Goal: Task Accomplishment & Management: Manage account settings

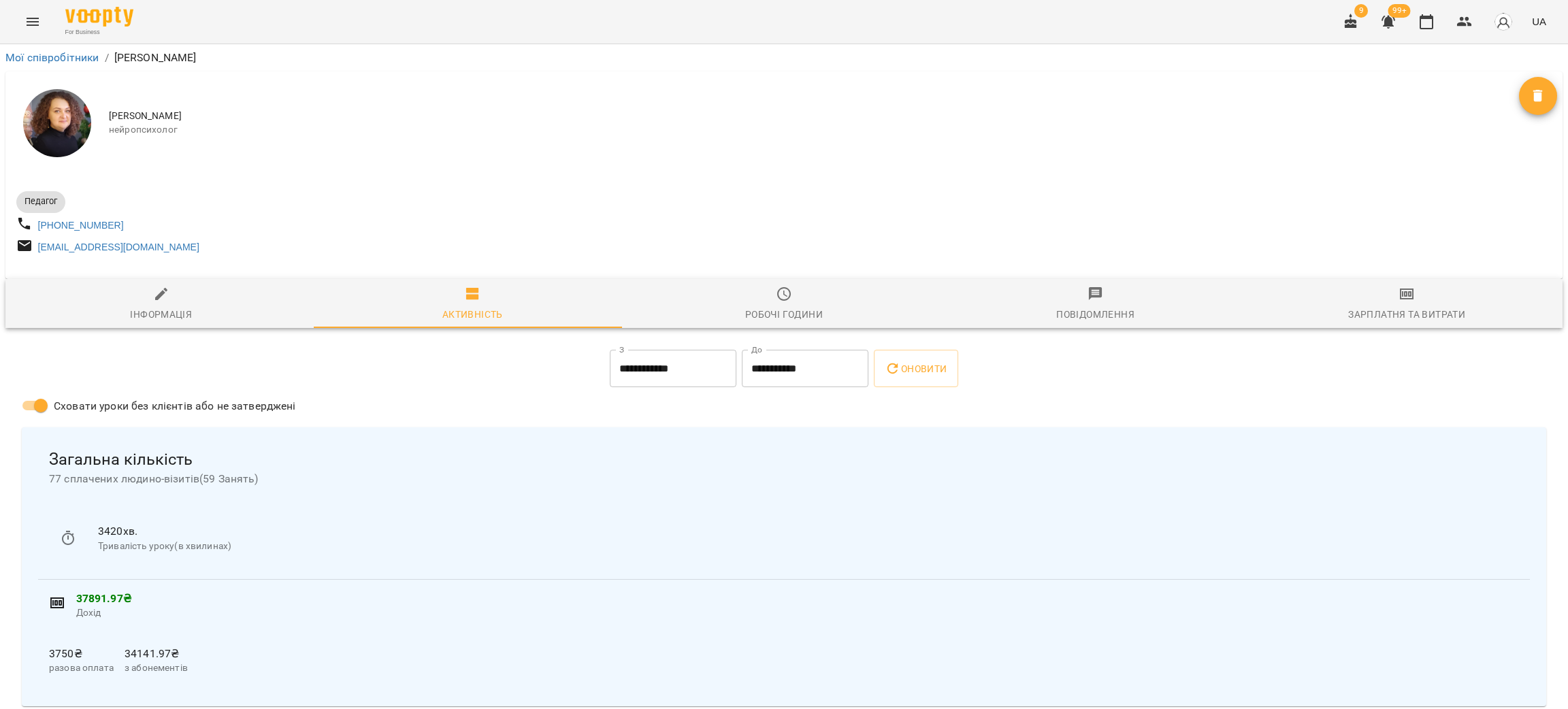
click at [1428, 29] on icon "button" at bounding box center [1426, 22] width 16 height 16
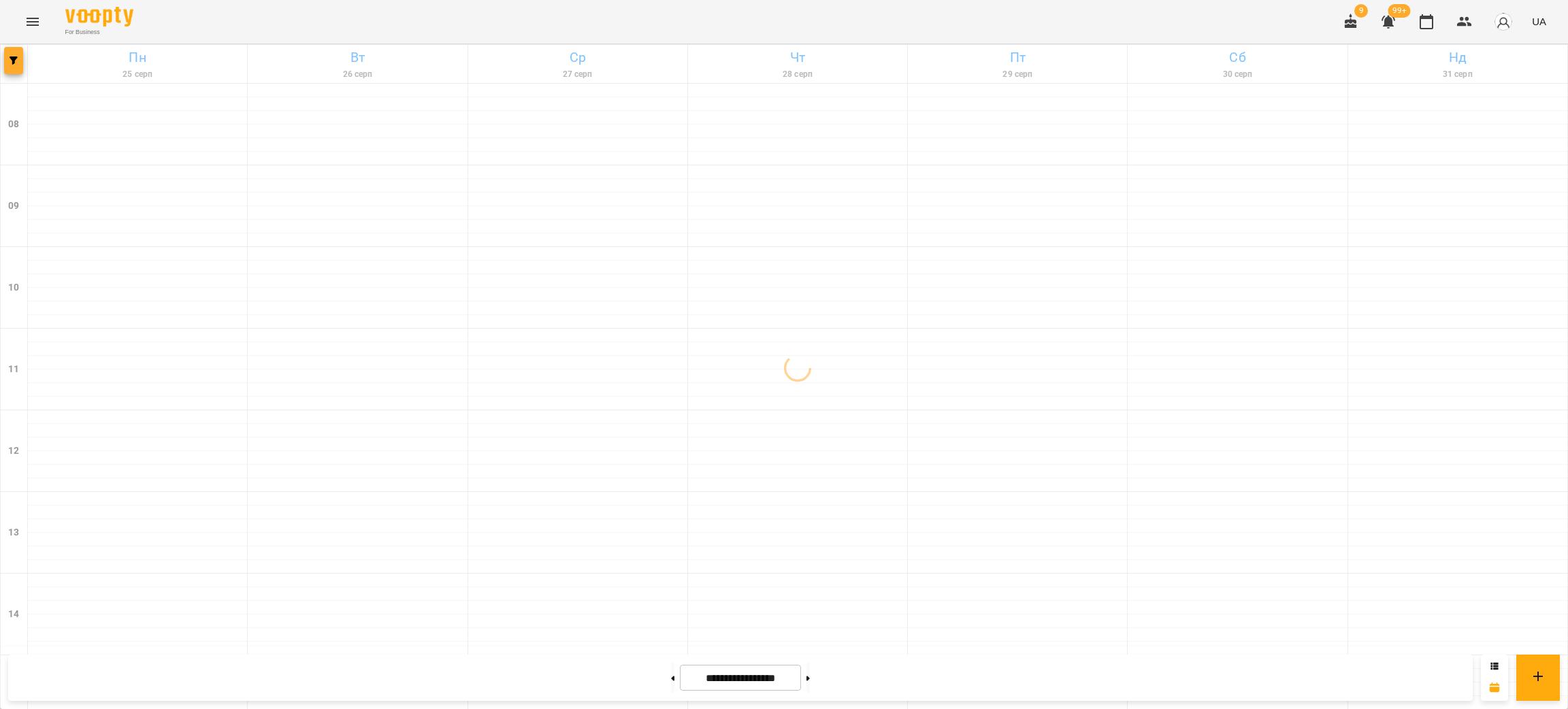
click at [10, 56] on icon "button" at bounding box center [14, 60] width 8 height 8
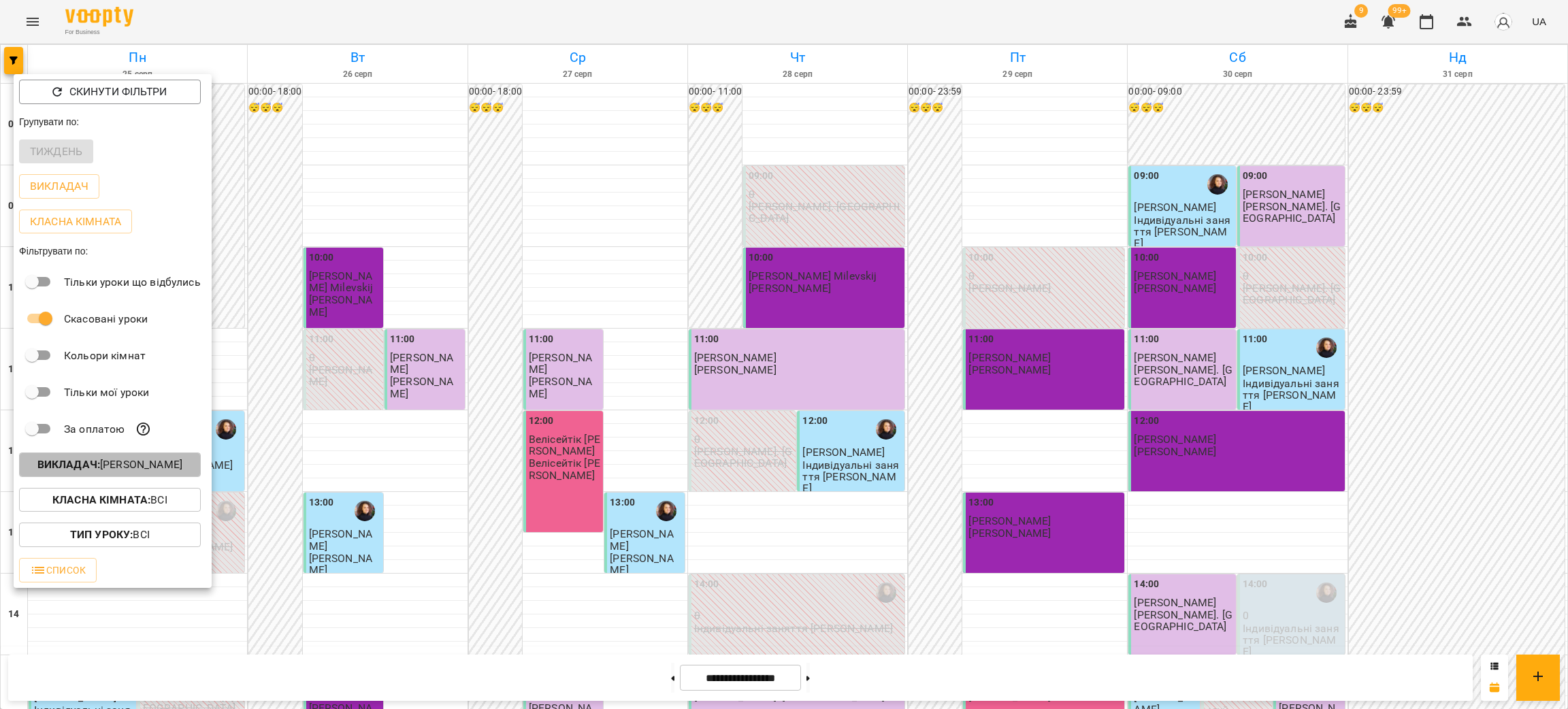
click at [147, 467] on p "Викладач : [PERSON_NAME]" at bounding box center [110, 464] width 145 height 16
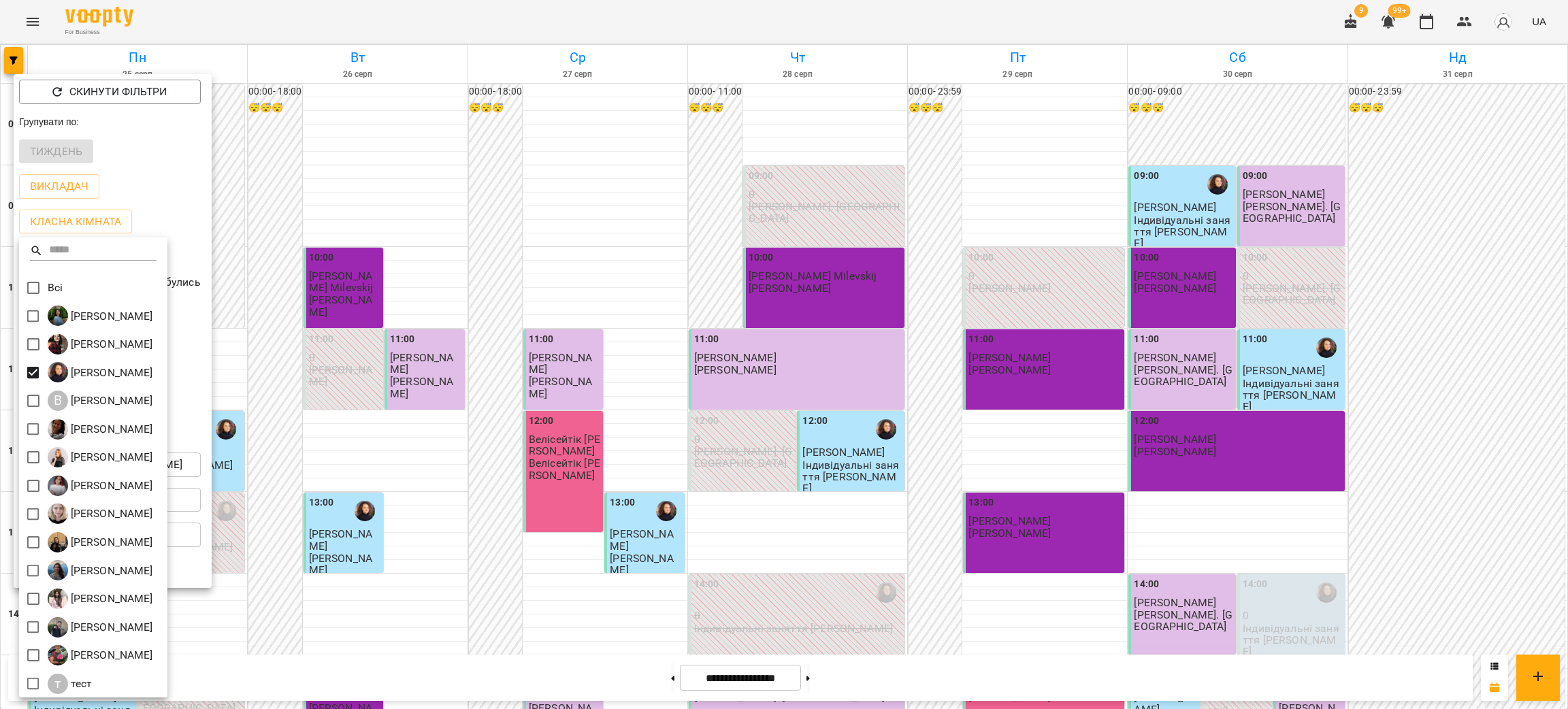
click at [552, 314] on div at bounding box center [784, 354] width 1568 height 709
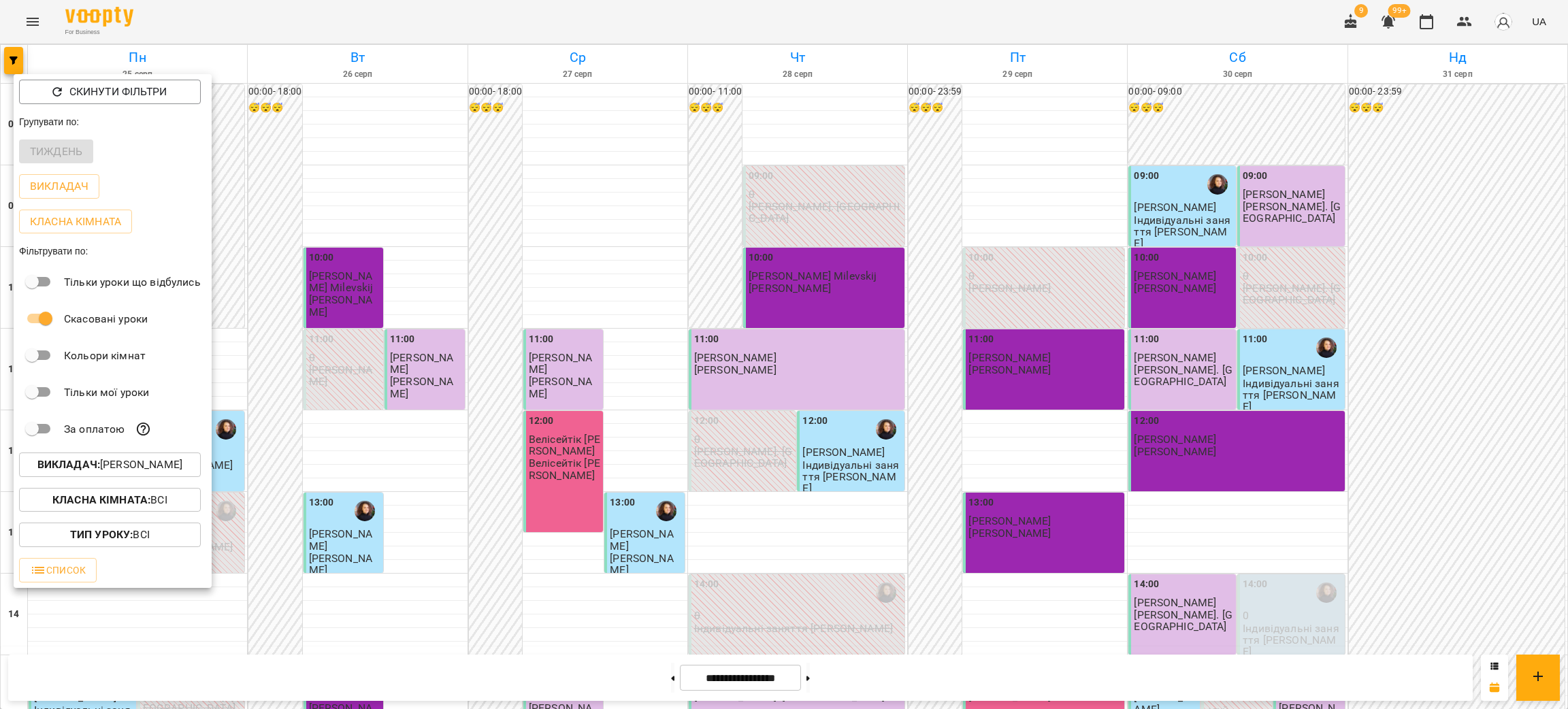
click at [35, 23] on div at bounding box center [784, 354] width 1568 height 709
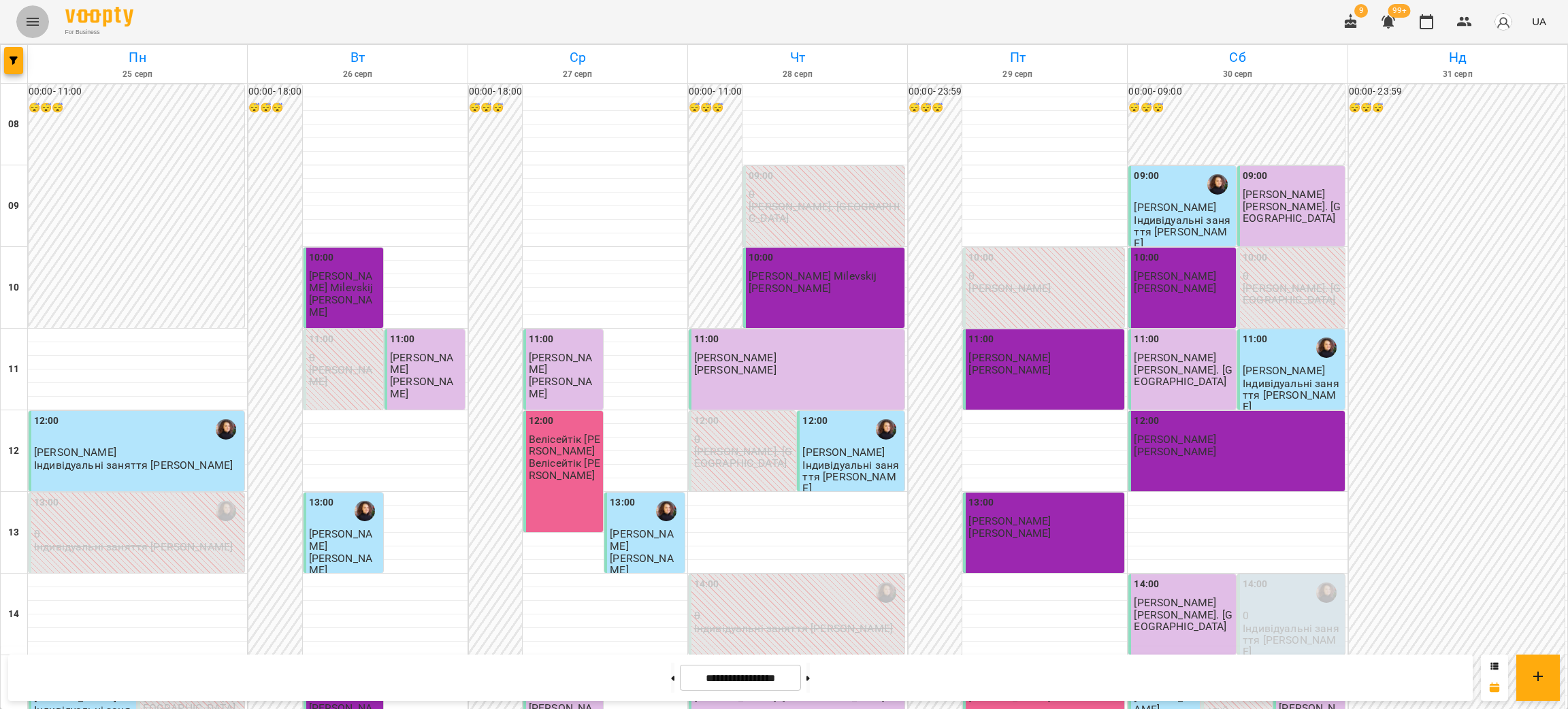
click at [35, 23] on icon "Menu" at bounding box center [33, 22] width 16 height 16
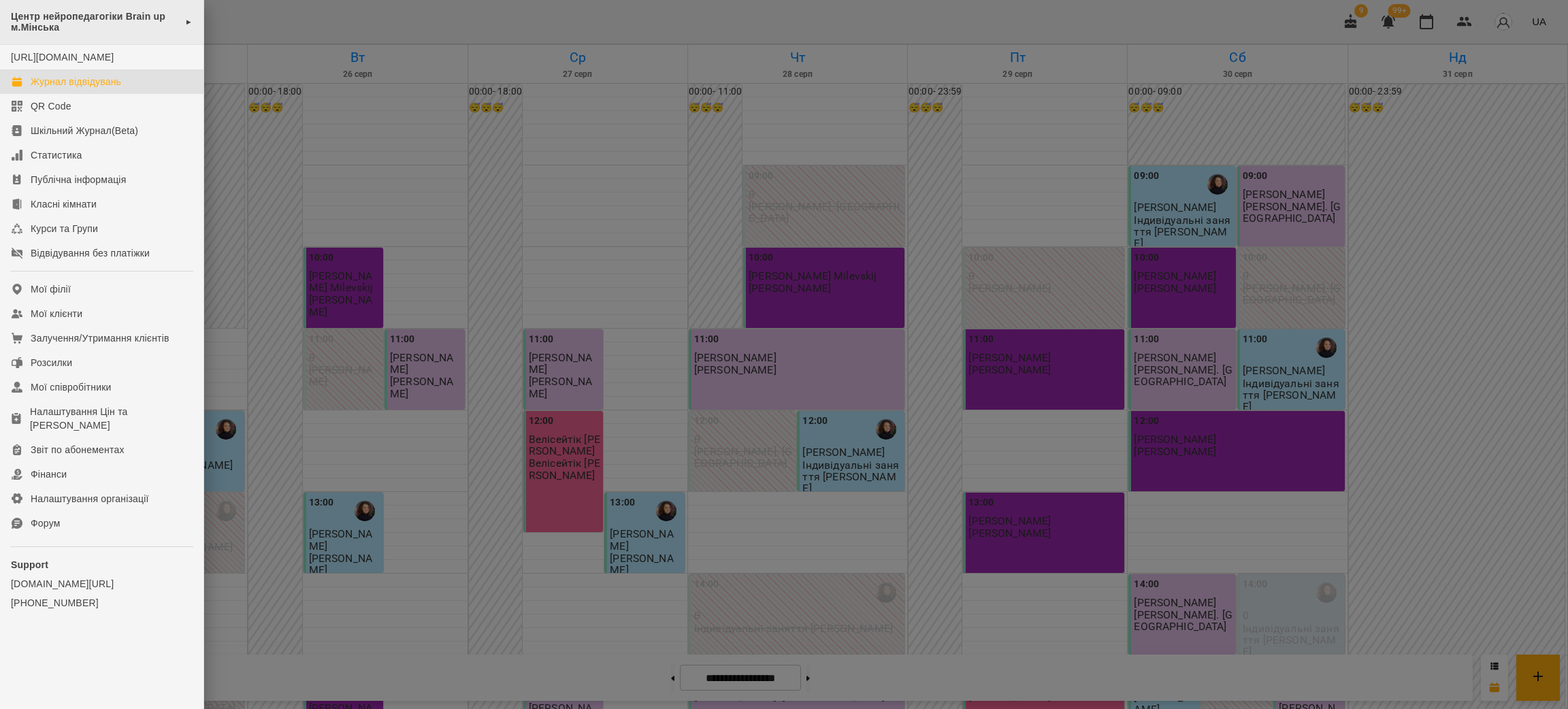
click at [74, 19] on span "Центр нейропедагогіки Brain up м.Мінська" at bounding box center [94, 22] width 167 height 23
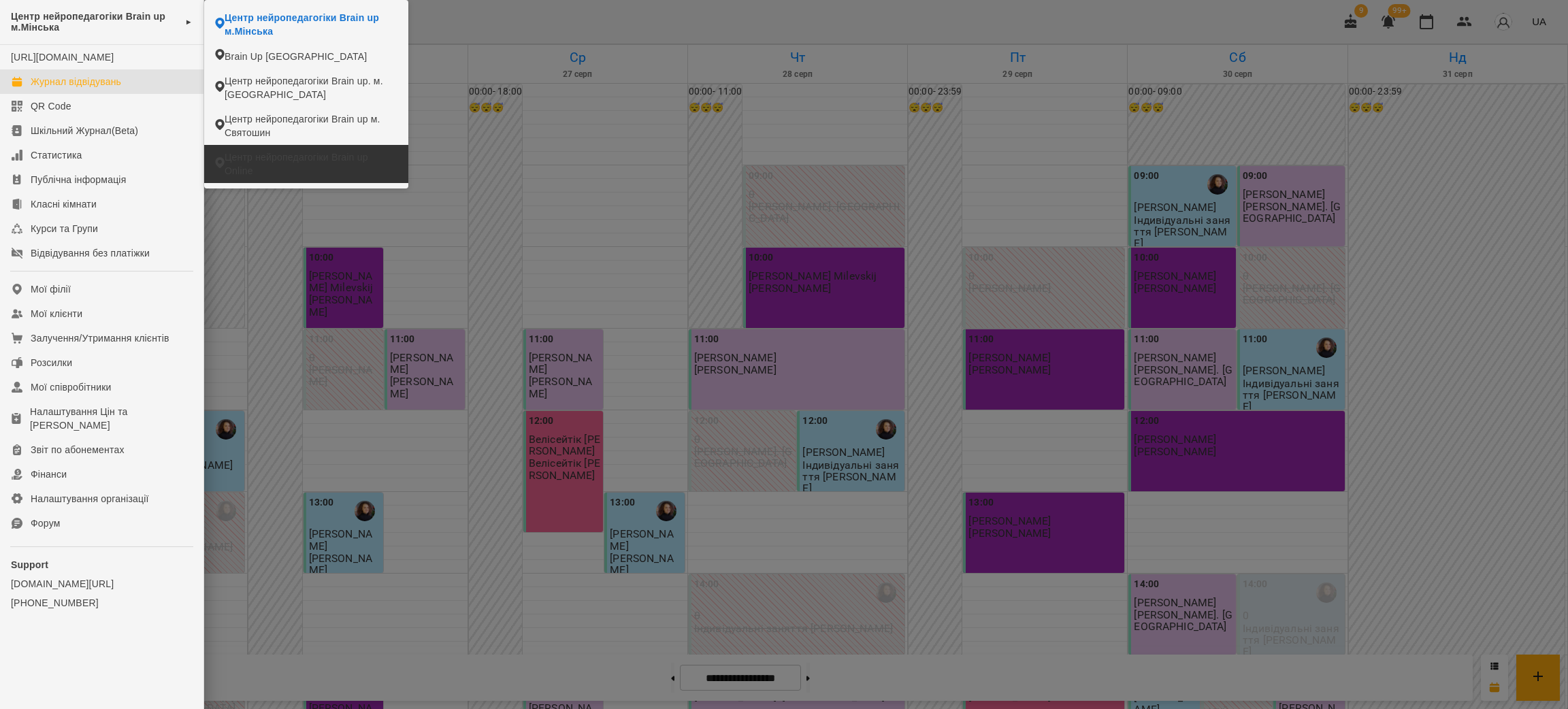
click at [280, 163] on span "Центр нейропедагогіки Brain up Online" at bounding box center [311, 163] width 173 height 27
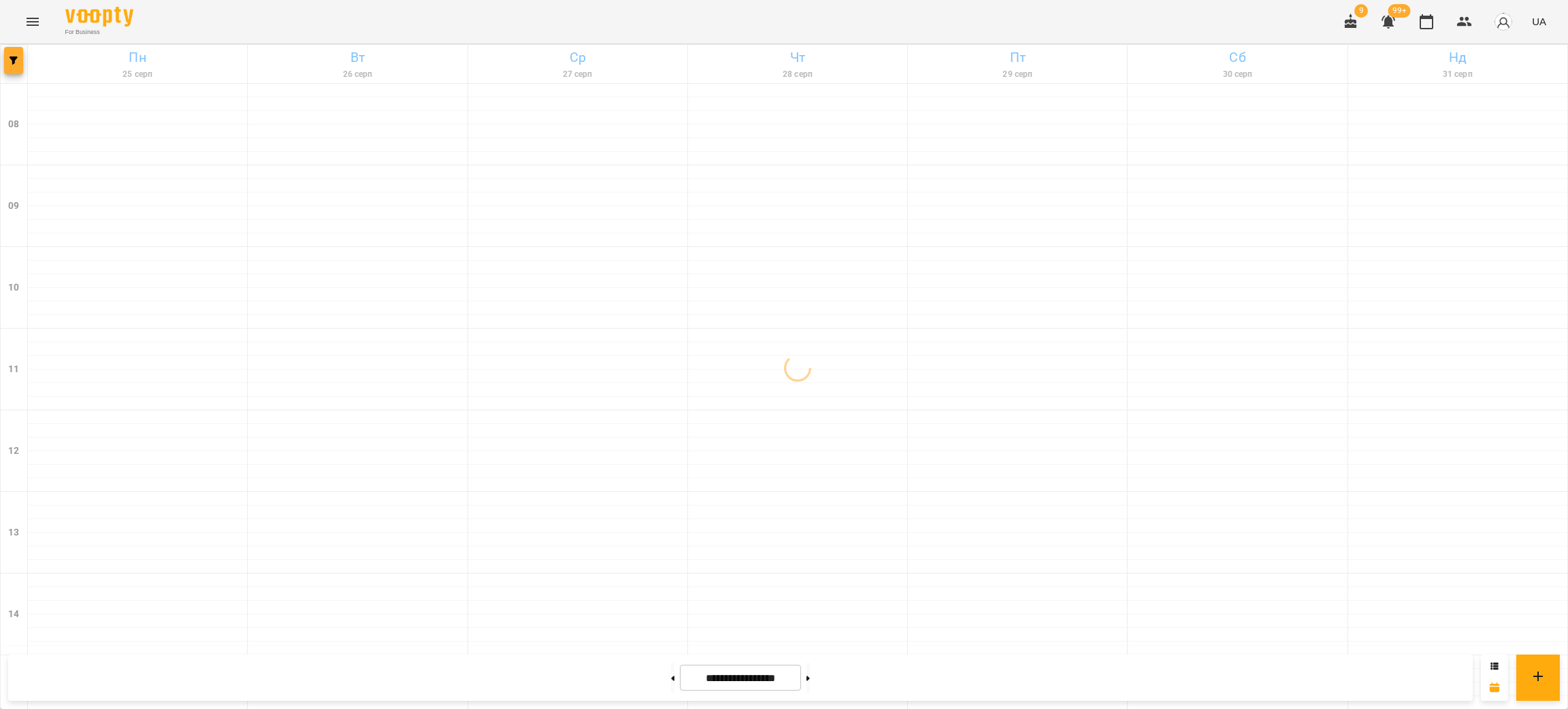
click at [18, 56] on span "button" at bounding box center [13, 60] width 19 height 8
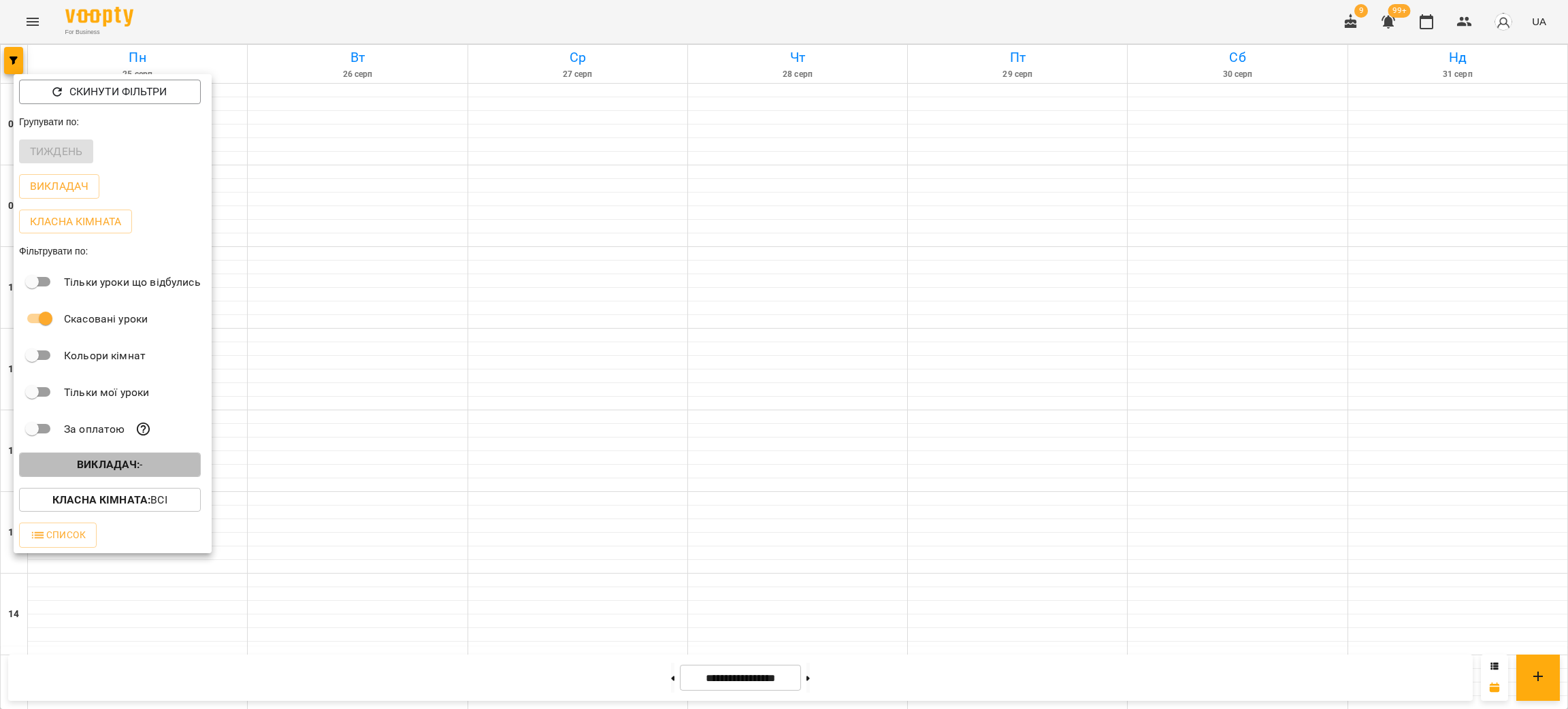
click at [176, 464] on span "Викладач : -" at bounding box center [109, 464] width 159 height 16
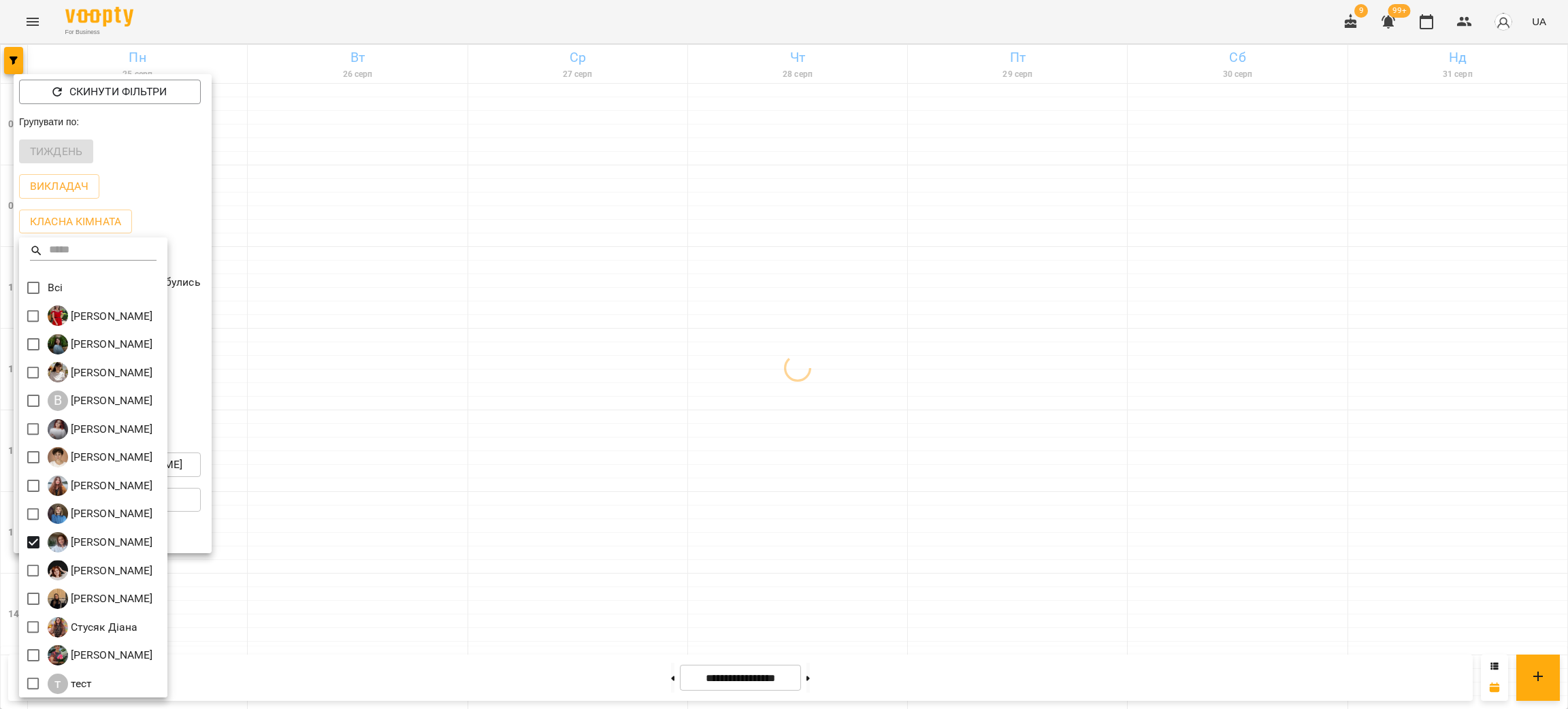
click at [865, 415] on div at bounding box center [784, 354] width 1568 height 709
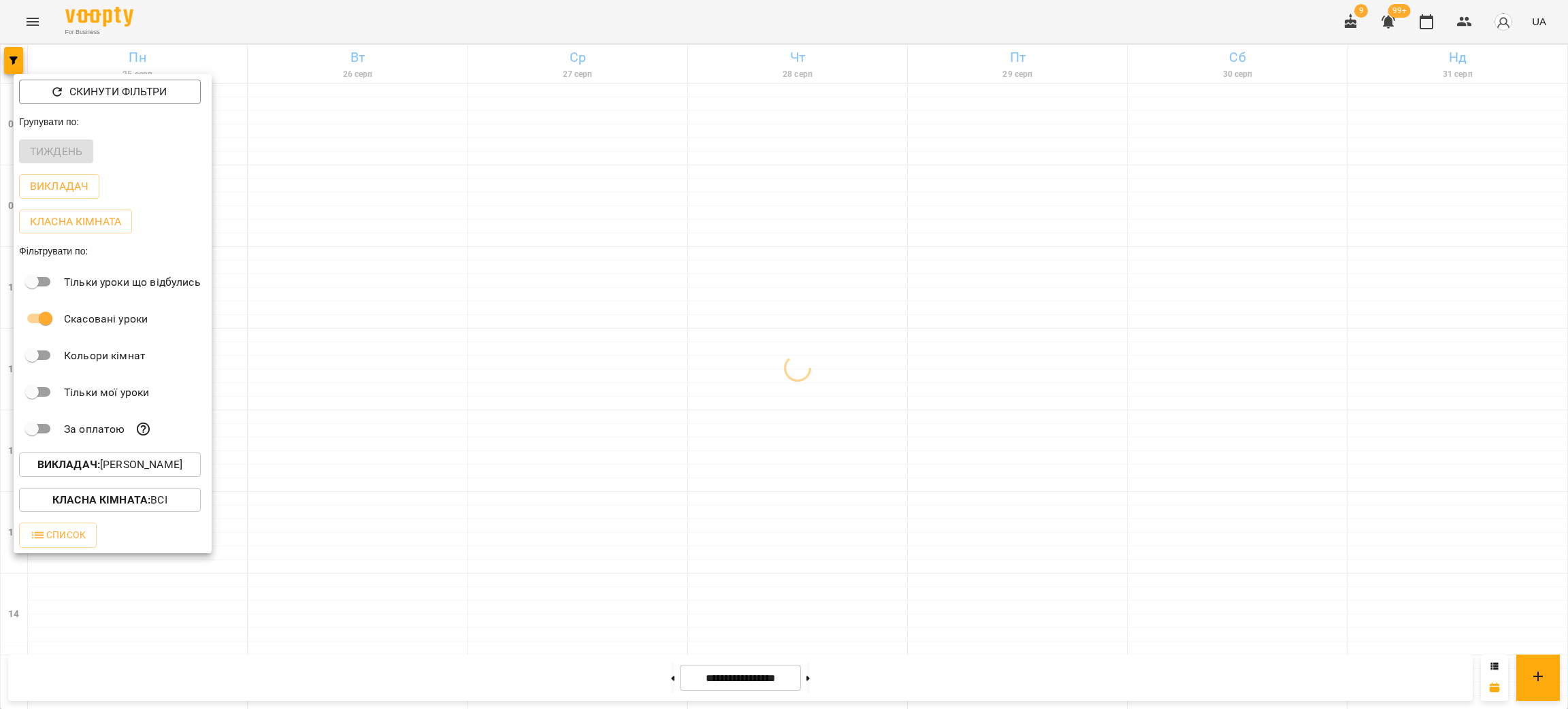
click at [815, 421] on div at bounding box center [784, 354] width 1568 height 709
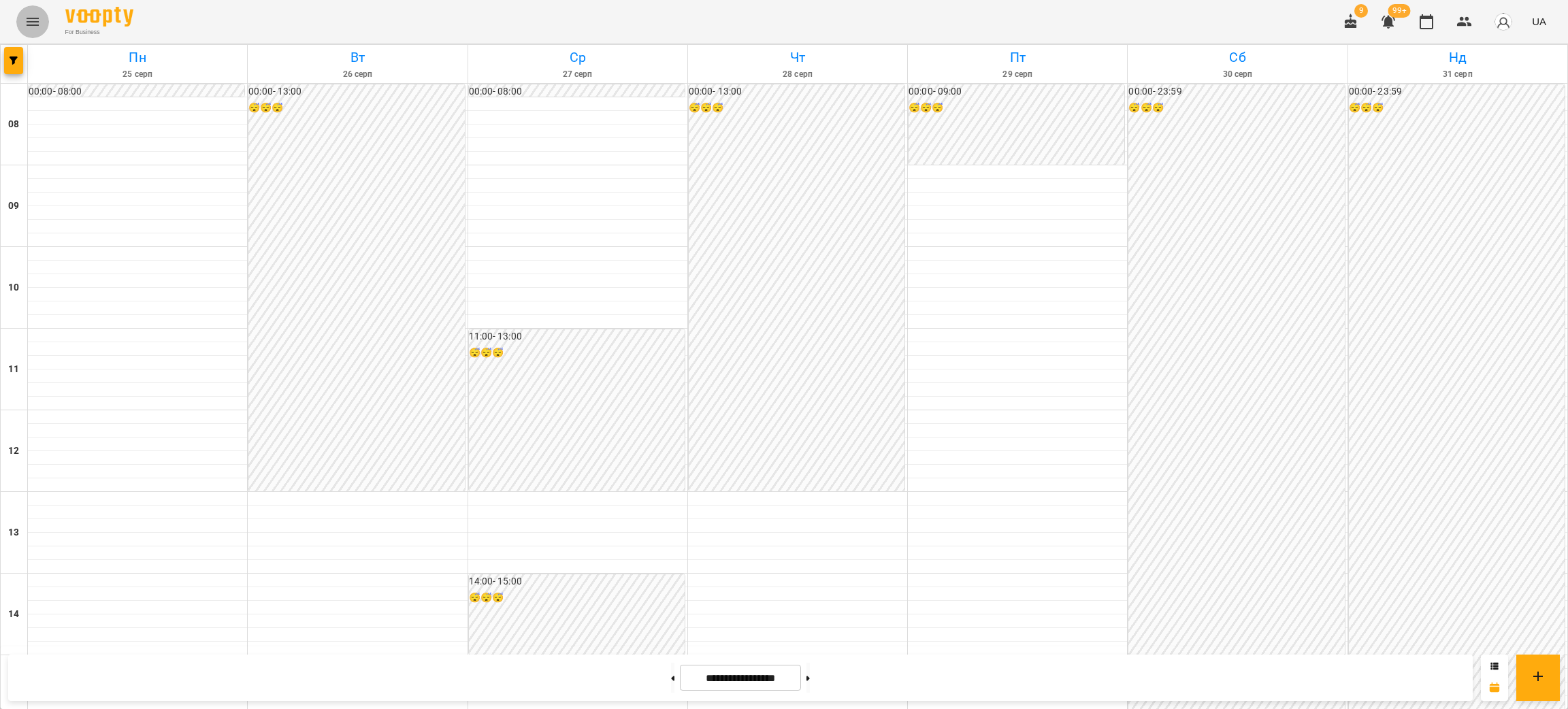
click at [39, 16] on icon "Menu" at bounding box center [33, 22] width 16 height 16
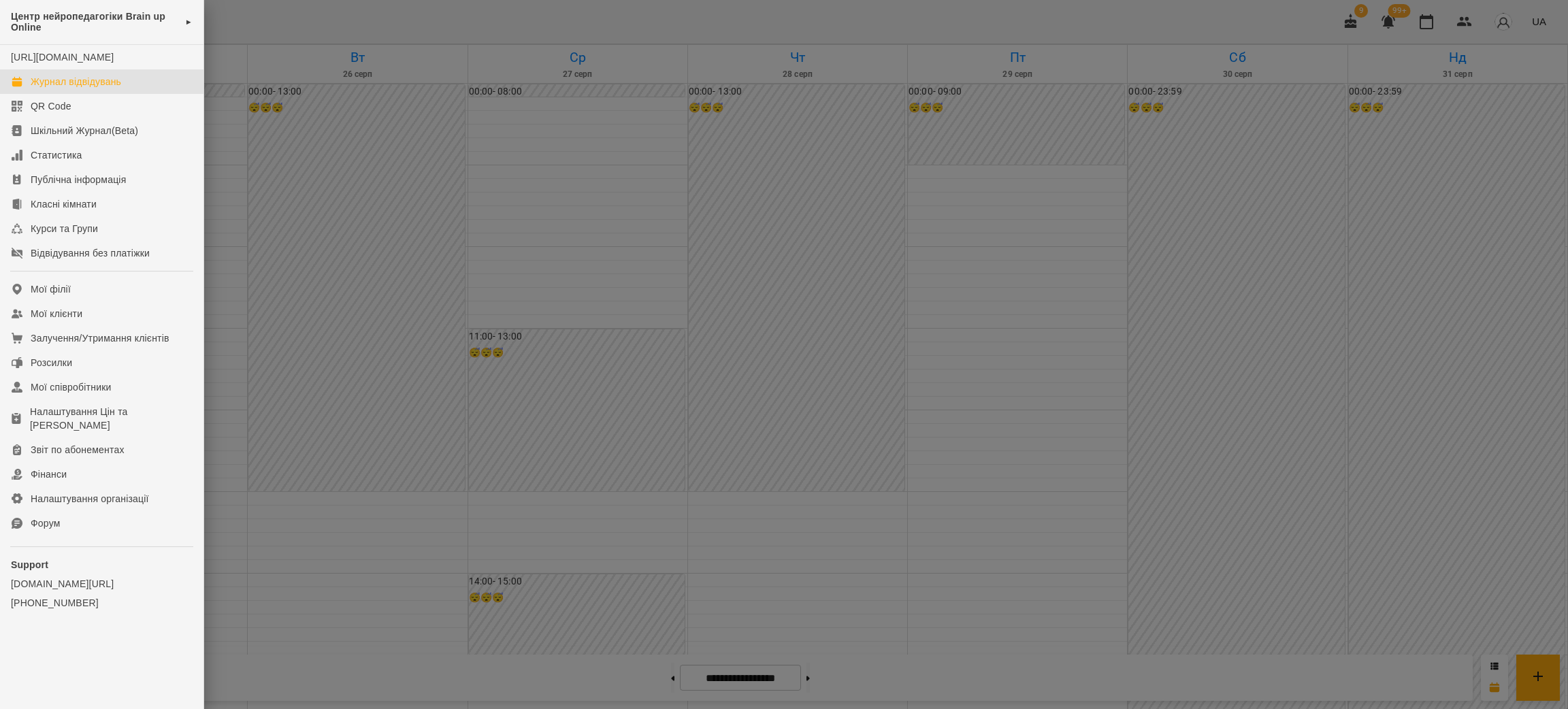
click at [497, 287] on div at bounding box center [784, 354] width 1568 height 709
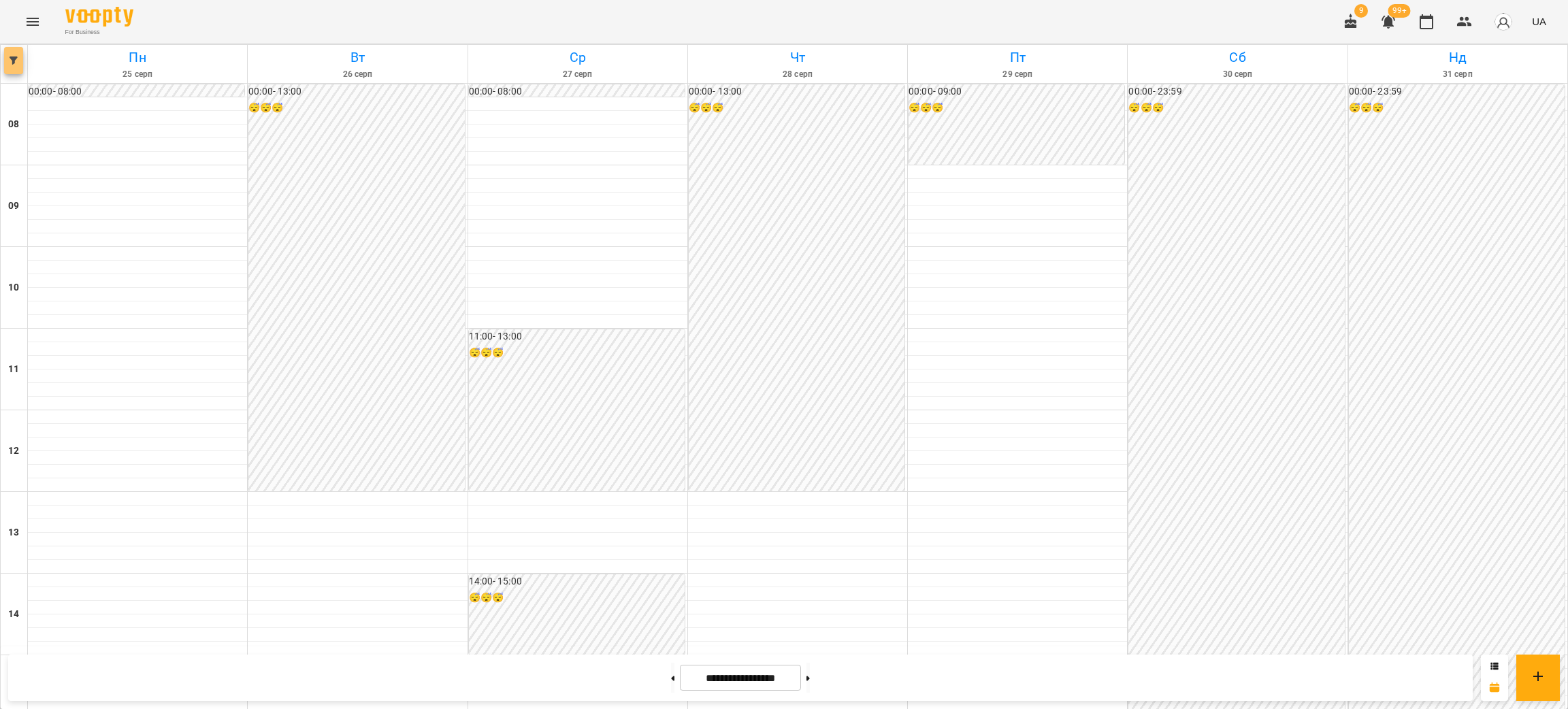
click at [16, 54] on button "button" at bounding box center [13, 59] width 19 height 27
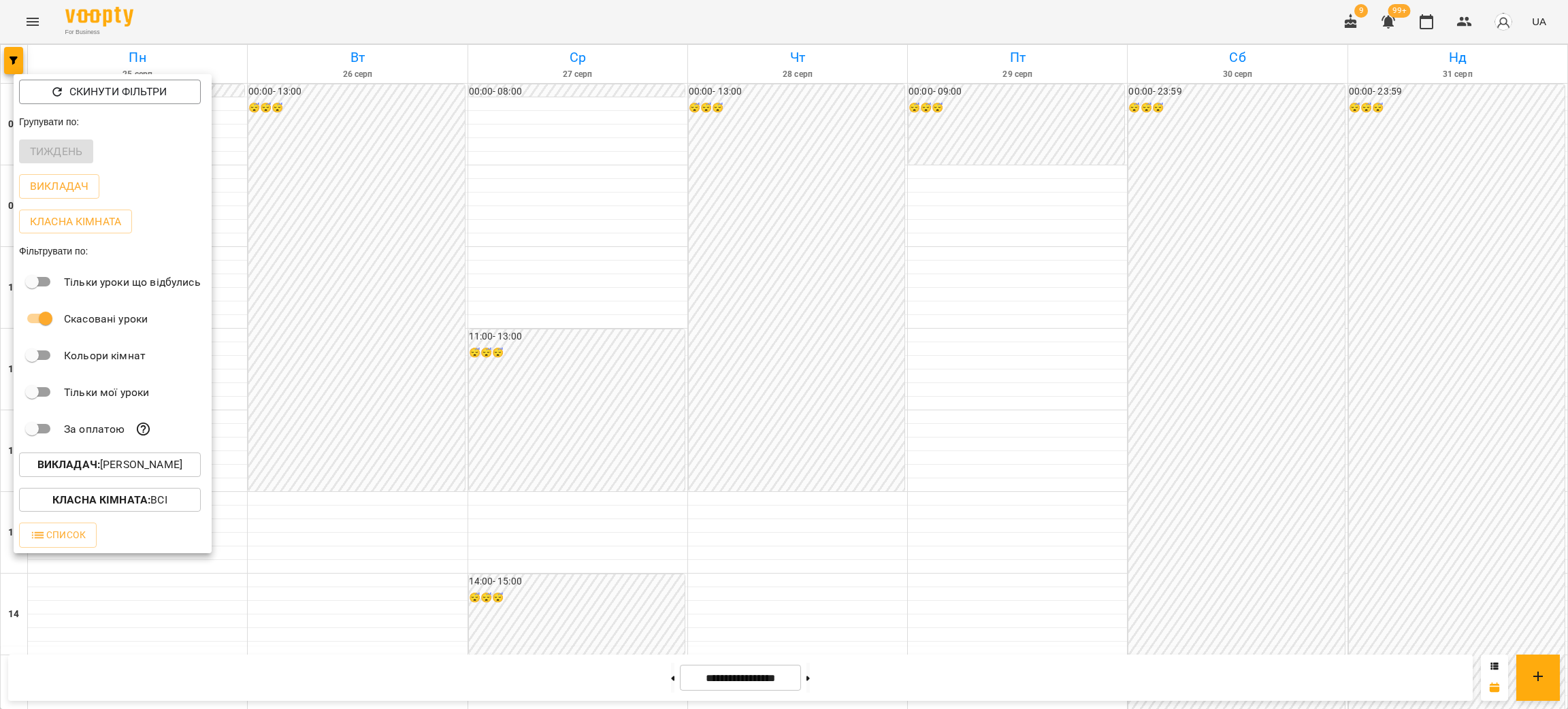
click at [610, 462] on div at bounding box center [784, 354] width 1568 height 709
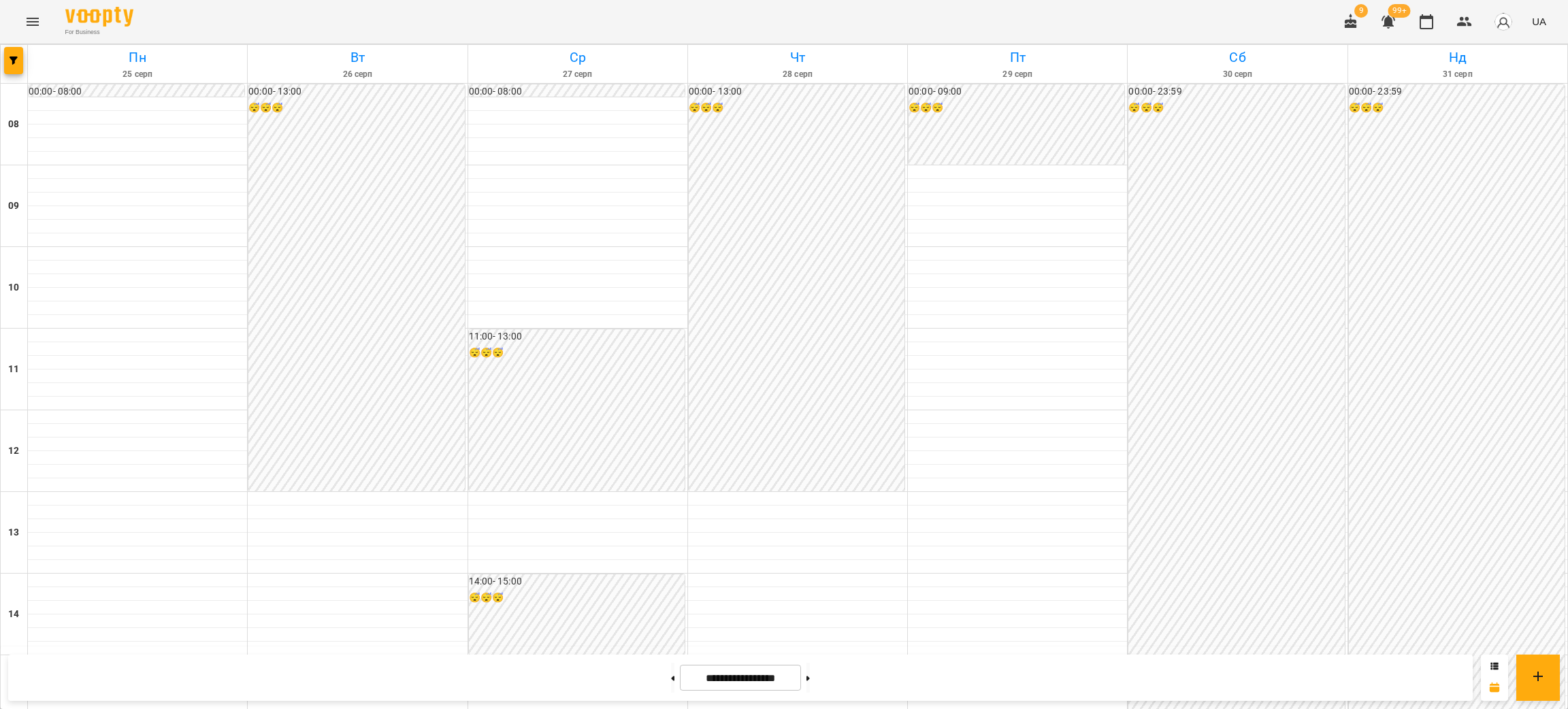
scroll to position [578, 0]
click at [810, 672] on button at bounding box center [807, 677] width 3 height 30
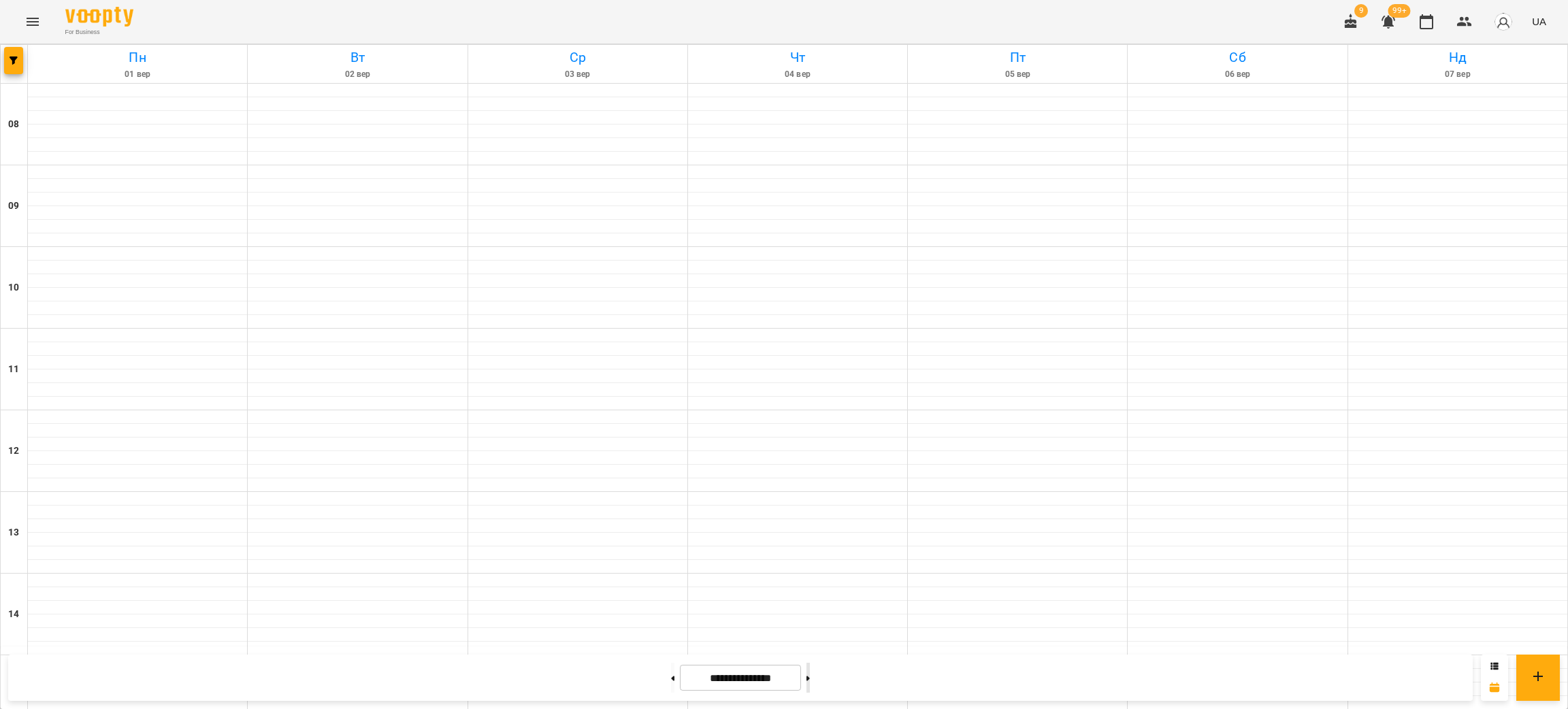
click at [810, 672] on button at bounding box center [807, 677] width 3 height 30
type input "**********"
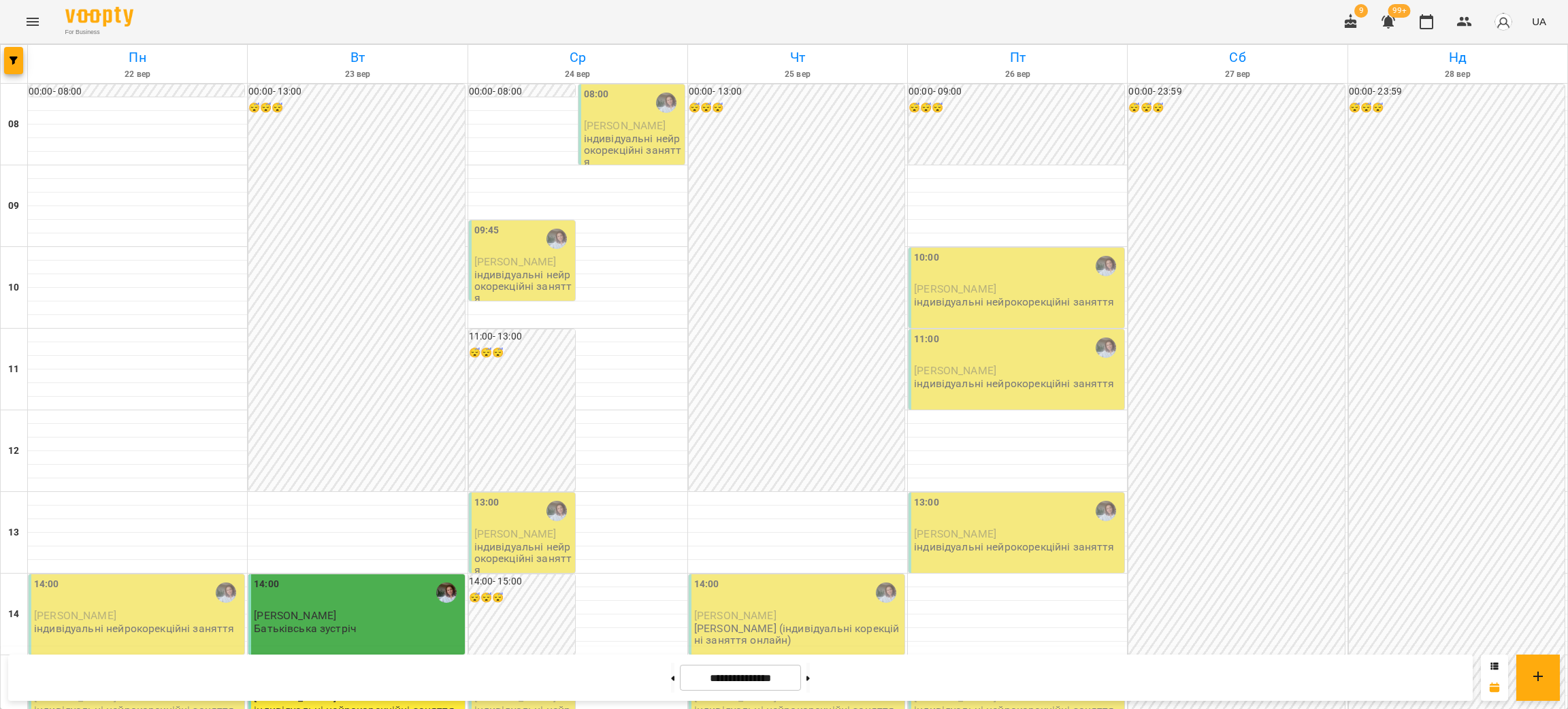
scroll to position [0, 0]
click at [517, 249] on div "09:45" at bounding box center [523, 239] width 98 height 32
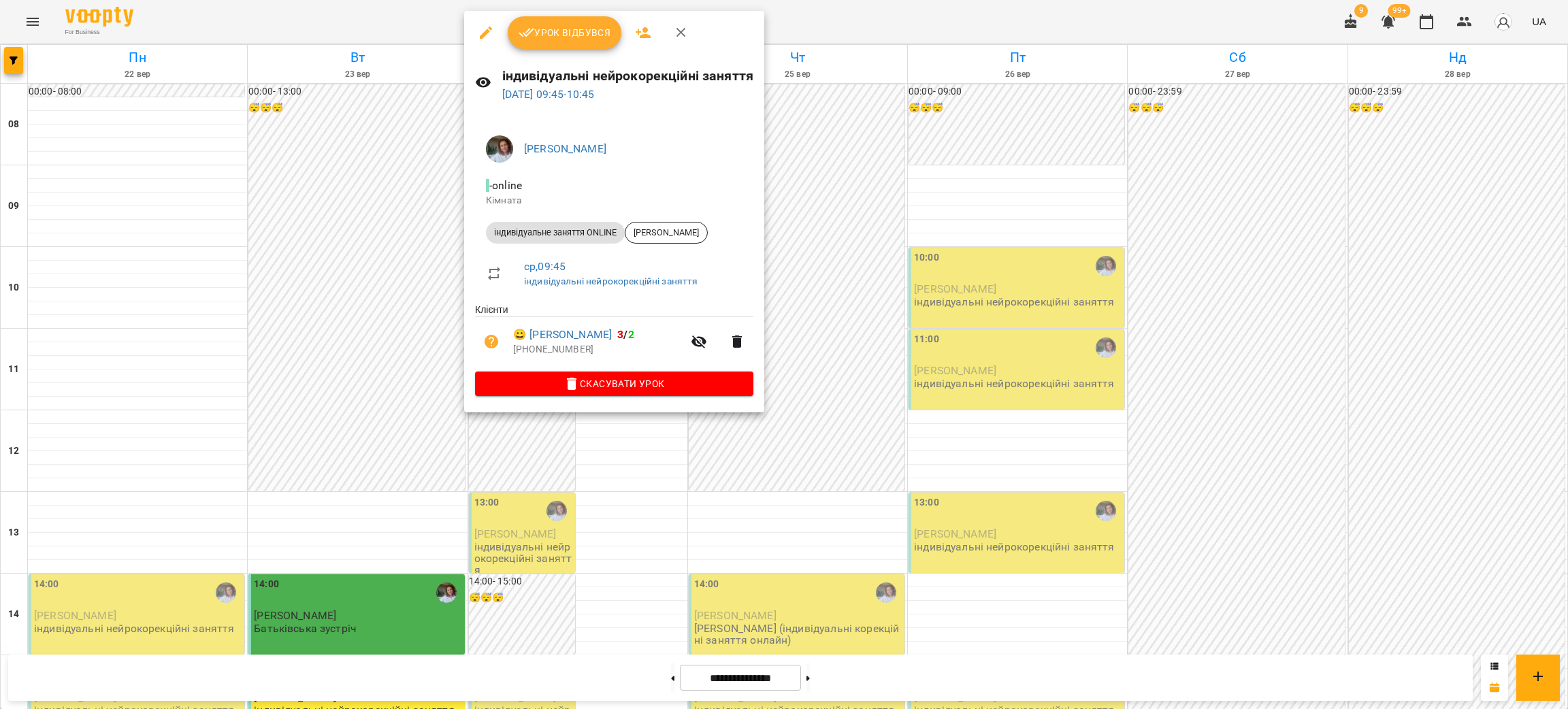
click at [655, 386] on span "Скасувати Урок" at bounding box center [614, 383] width 257 height 16
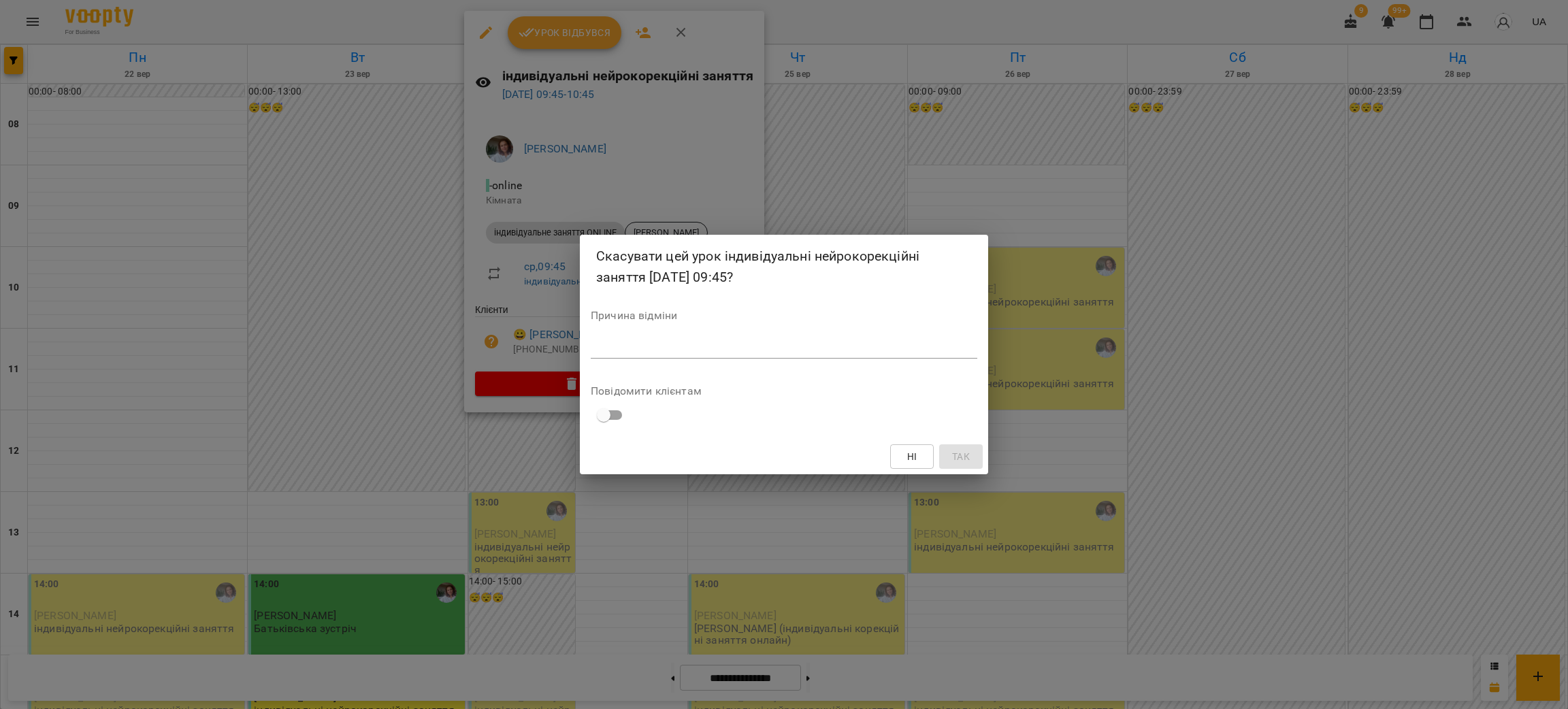
click at [841, 345] on textarea at bounding box center [784, 347] width 386 height 13
click at [965, 468] on div "Ні Так" at bounding box center [784, 456] width 408 height 36
click at [966, 455] on span "Так" at bounding box center [961, 456] width 18 height 16
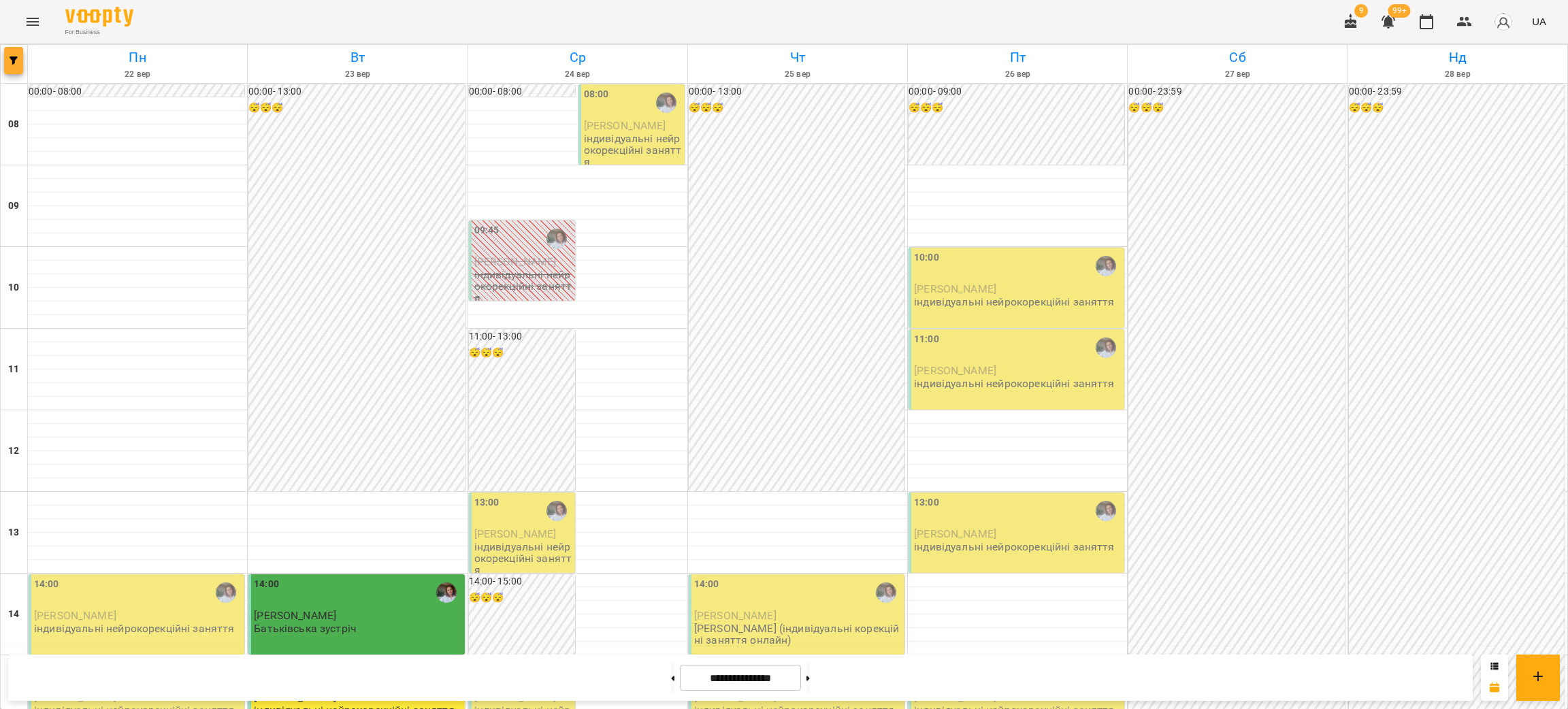
click at [10, 56] on icon "button" at bounding box center [14, 60] width 8 height 8
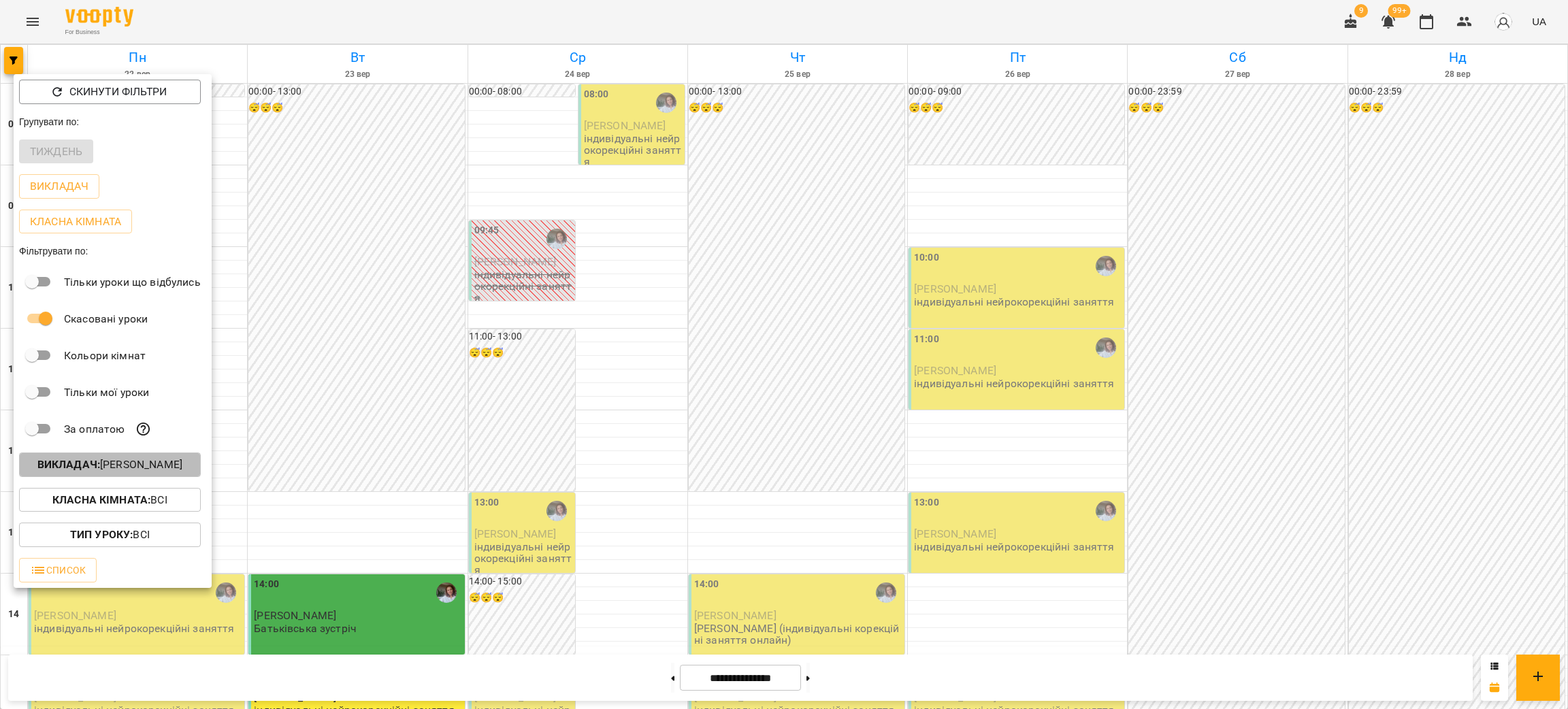
click at [170, 466] on p "Викладач : [PERSON_NAME]" at bounding box center [110, 464] width 145 height 16
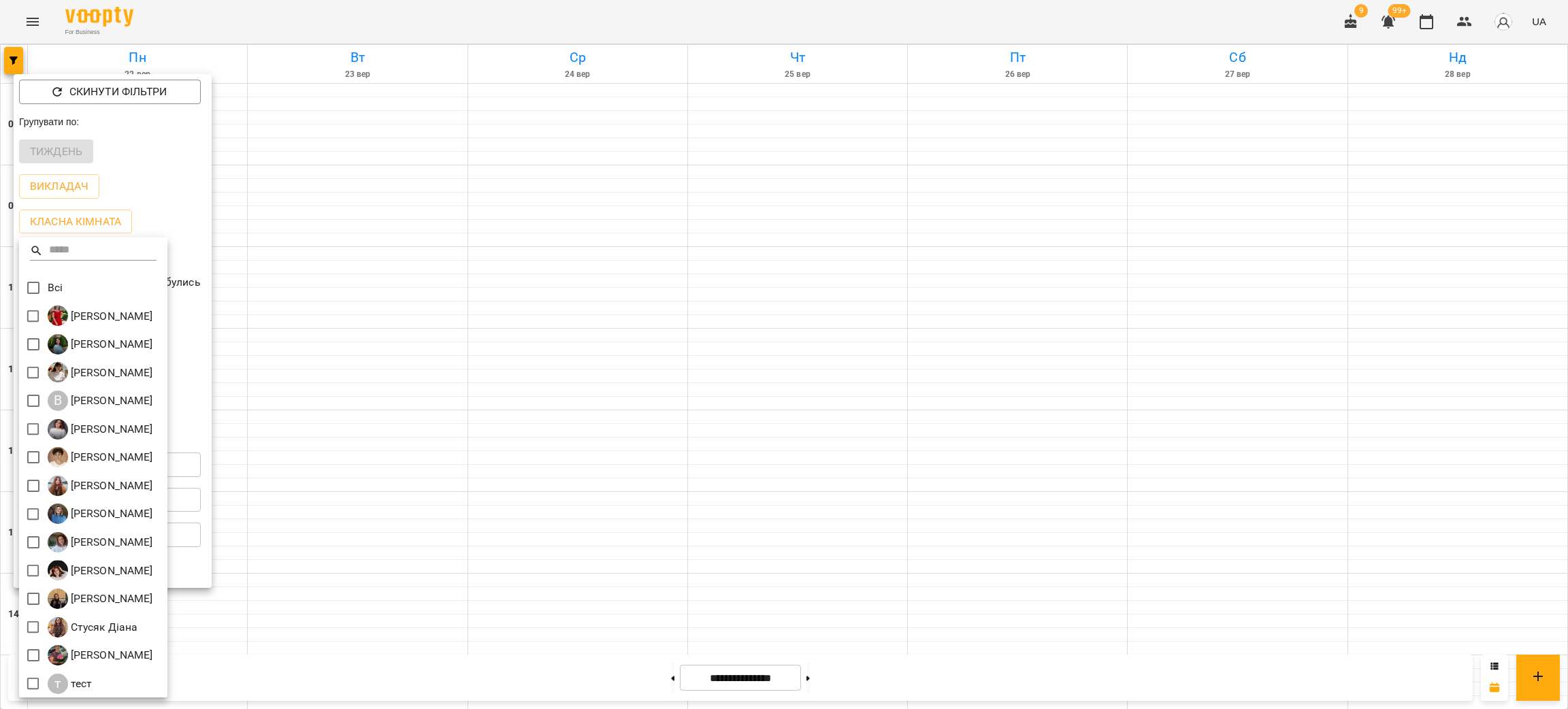
click at [286, 135] on div at bounding box center [784, 354] width 1568 height 709
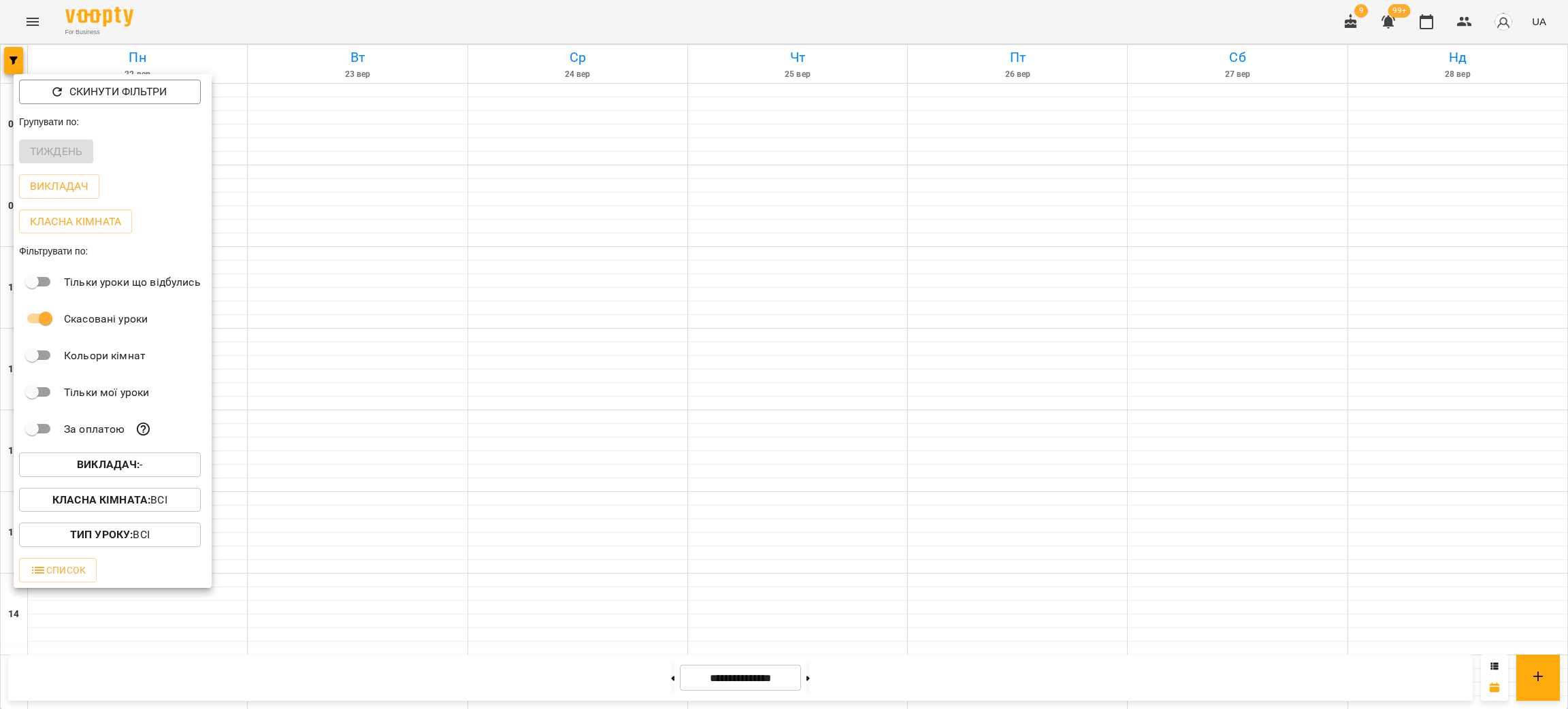
click at [34, 15] on div at bounding box center [784, 354] width 1568 height 709
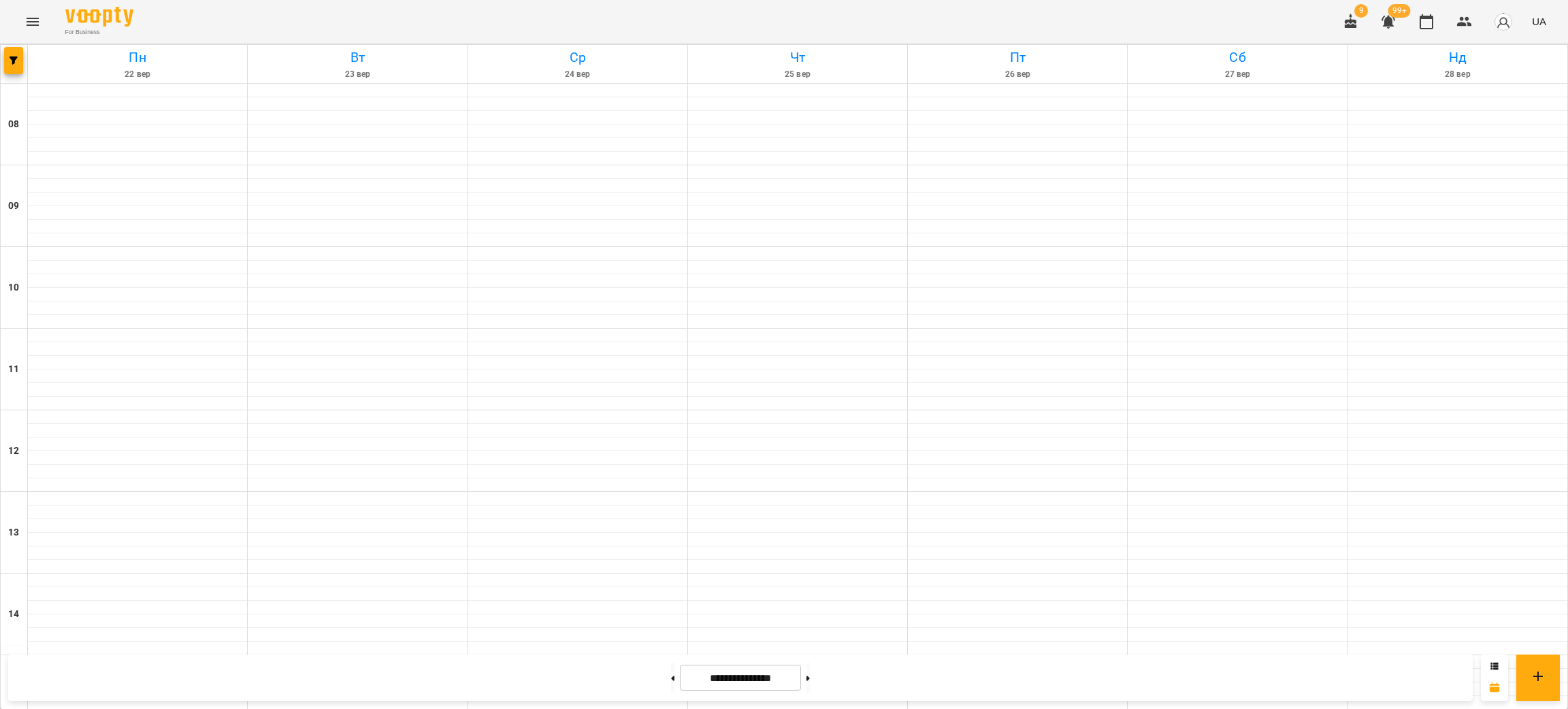
click at [38, 20] on icon "Menu" at bounding box center [33, 22] width 16 height 16
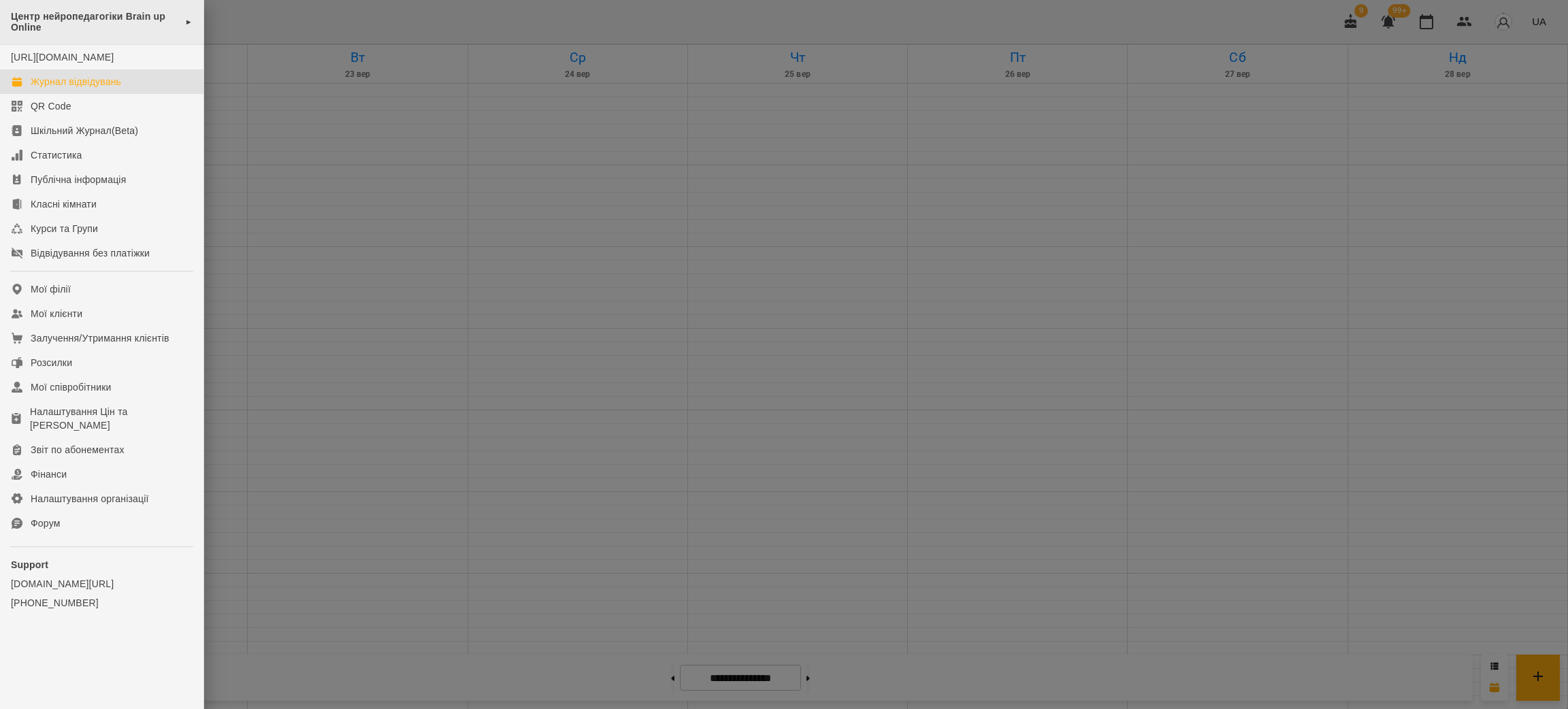
click at [63, 25] on span "Центр нейропедагогіки Brain up Online" at bounding box center [94, 22] width 167 height 23
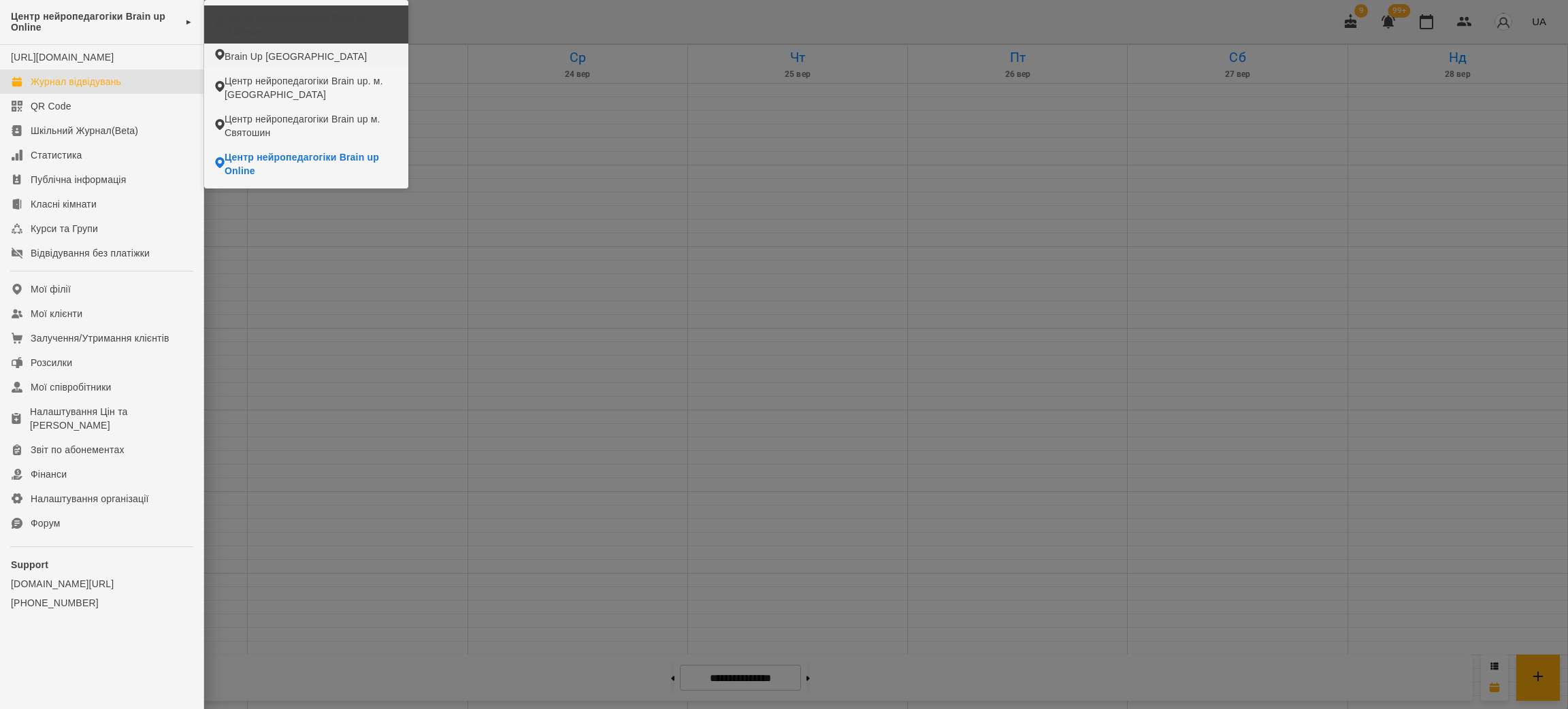
click at [292, 26] on span "Центр нейропедагогіки Brain up м.Мінська" at bounding box center [311, 24] width 173 height 27
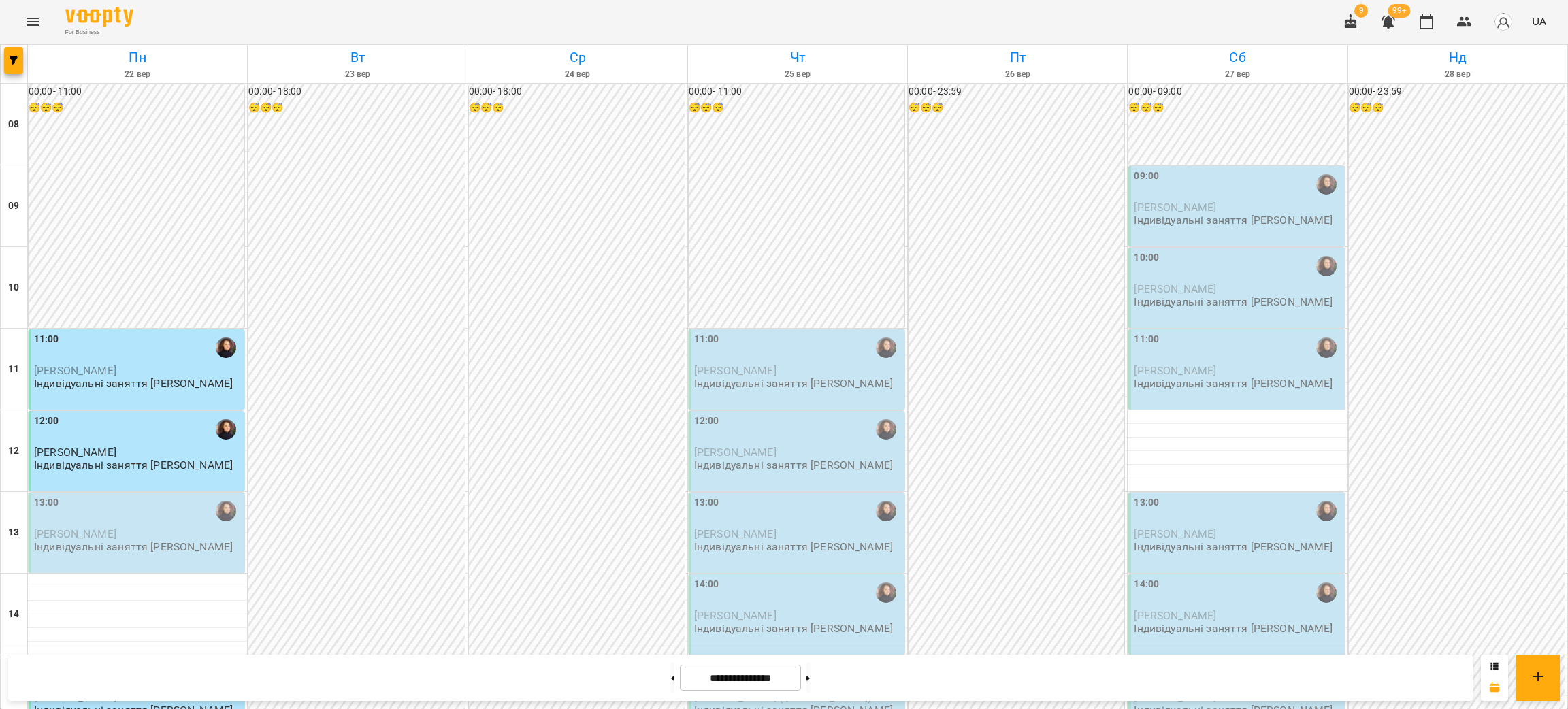
scroll to position [102, 0]
click at [16, 64] on icon "button" at bounding box center [14, 60] width 8 height 8
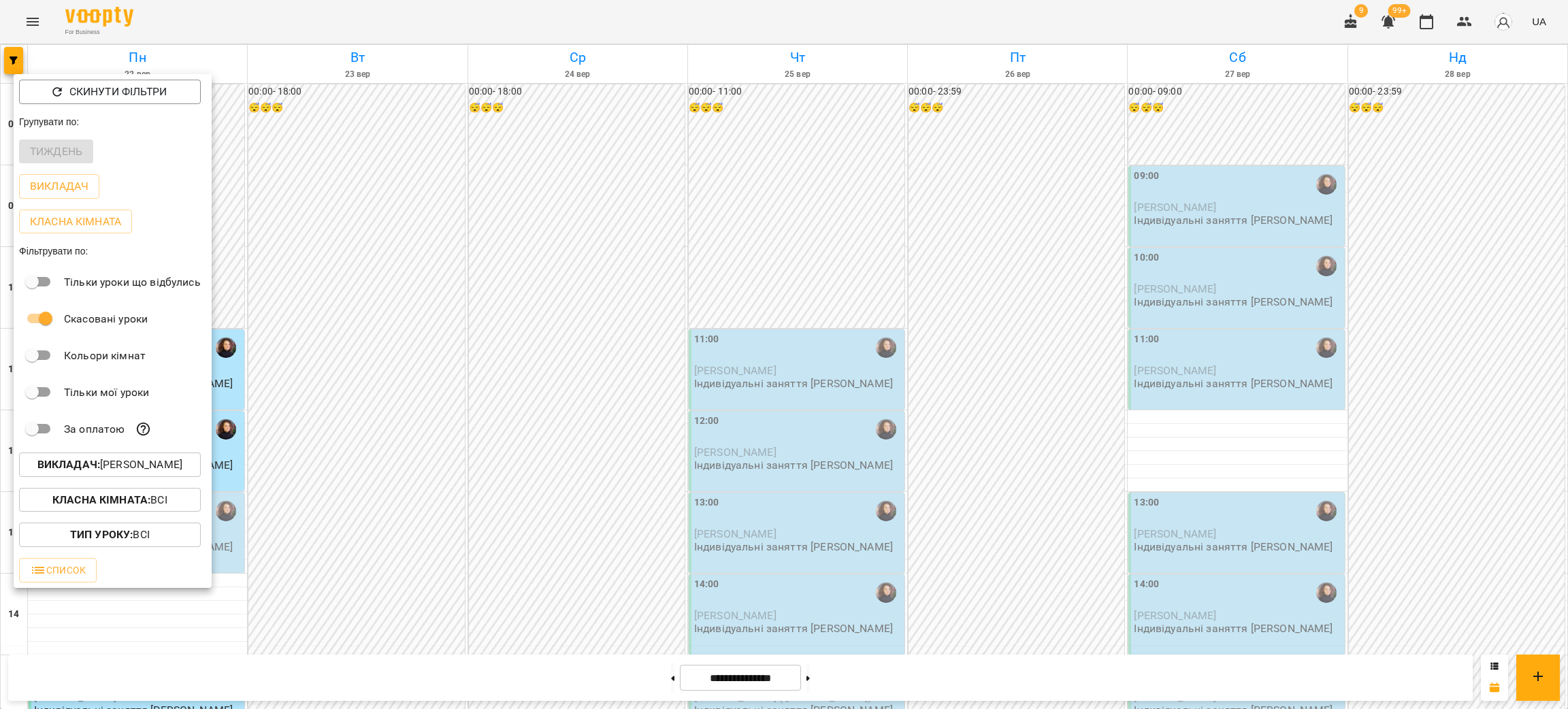
click at [145, 473] on p "Викладач : [PERSON_NAME]" at bounding box center [110, 464] width 145 height 16
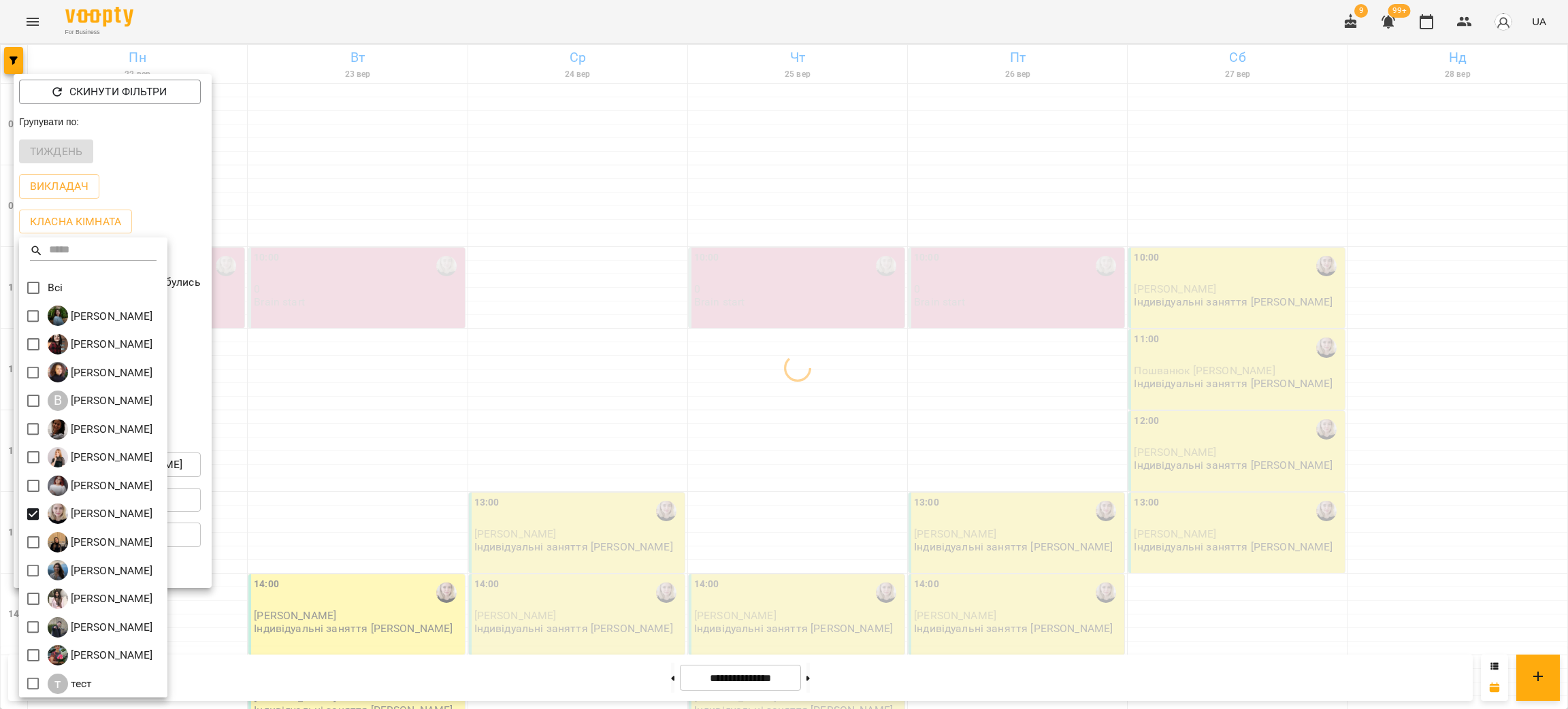
click at [983, 414] on div at bounding box center [784, 354] width 1568 height 709
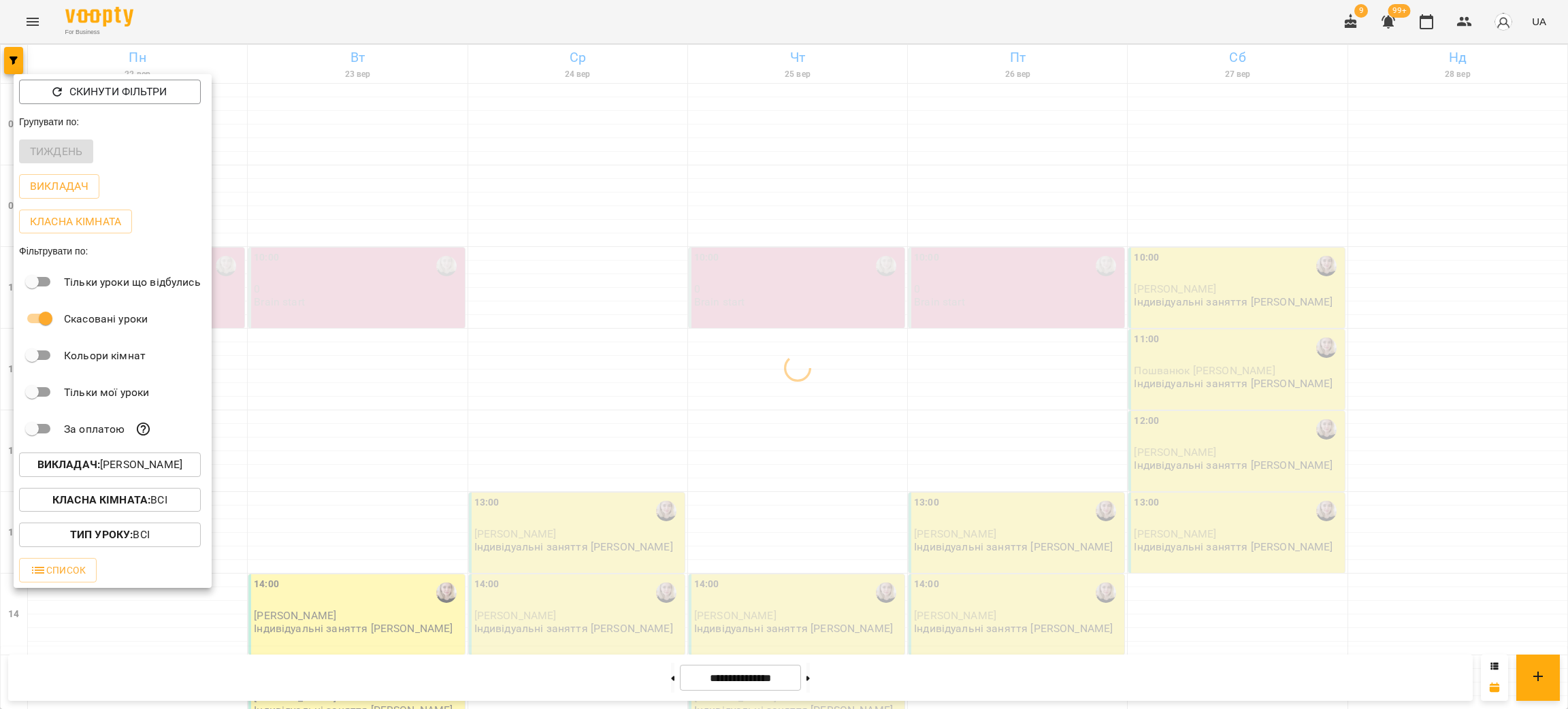
click at [983, 414] on div at bounding box center [784, 354] width 1568 height 709
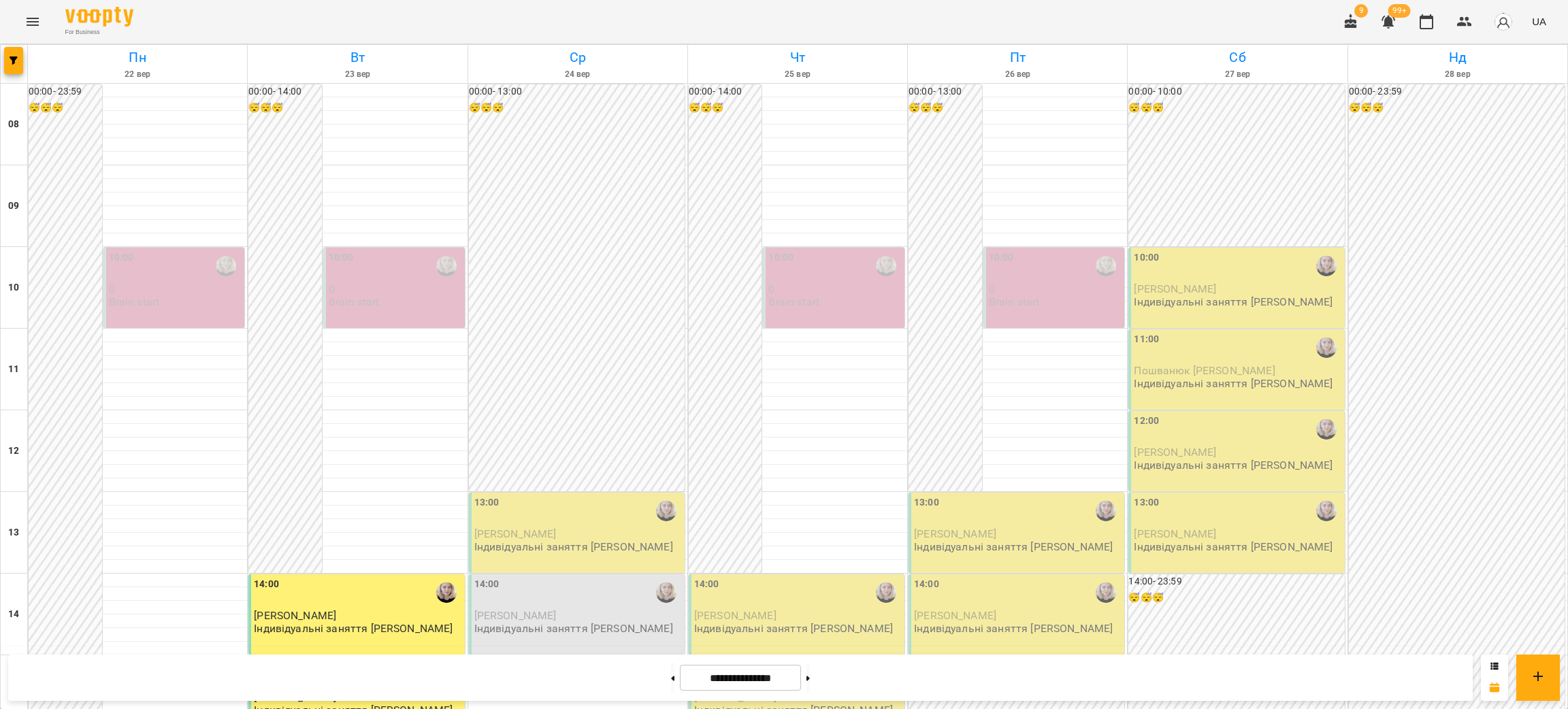
scroll to position [204, 0]
click at [558, 610] on p "[PERSON_NAME]" at bounding box center [578, 616] width 208 height 12
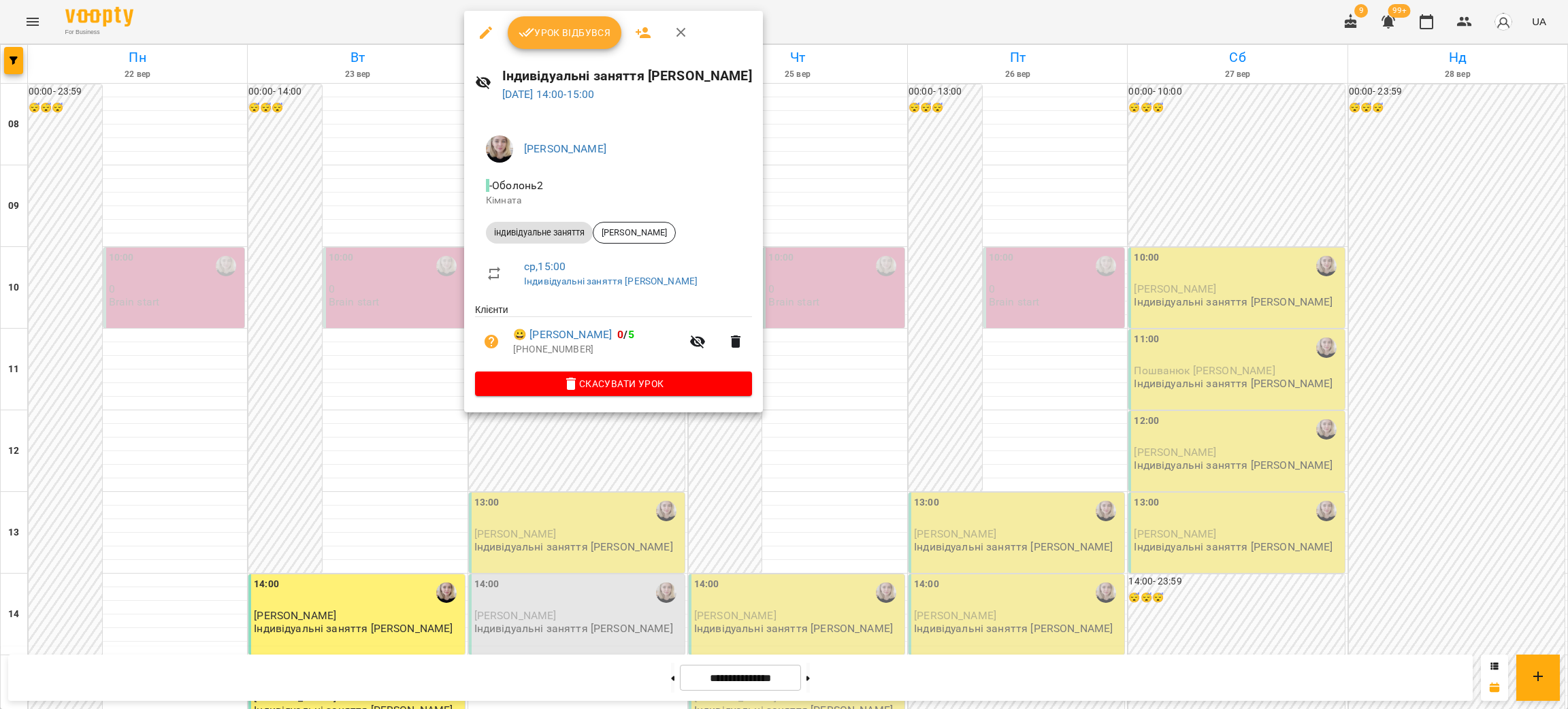
click at [863, 497] on div at bounding box center [784, 354] width 1568 height 709
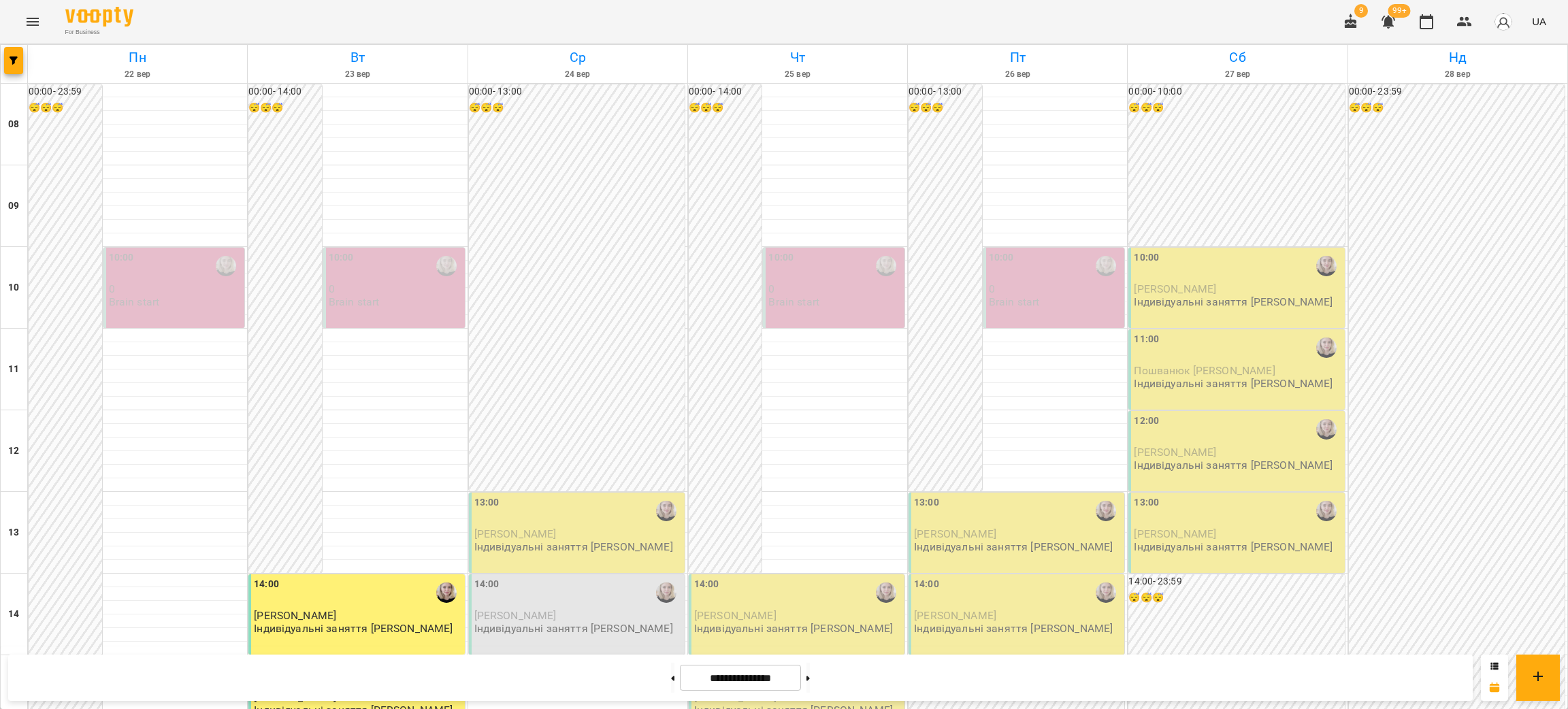
scroll to position [374, 0]
click at [995, 577] on div "14:00" at bounding box center [1018, 593] width 208 height 32
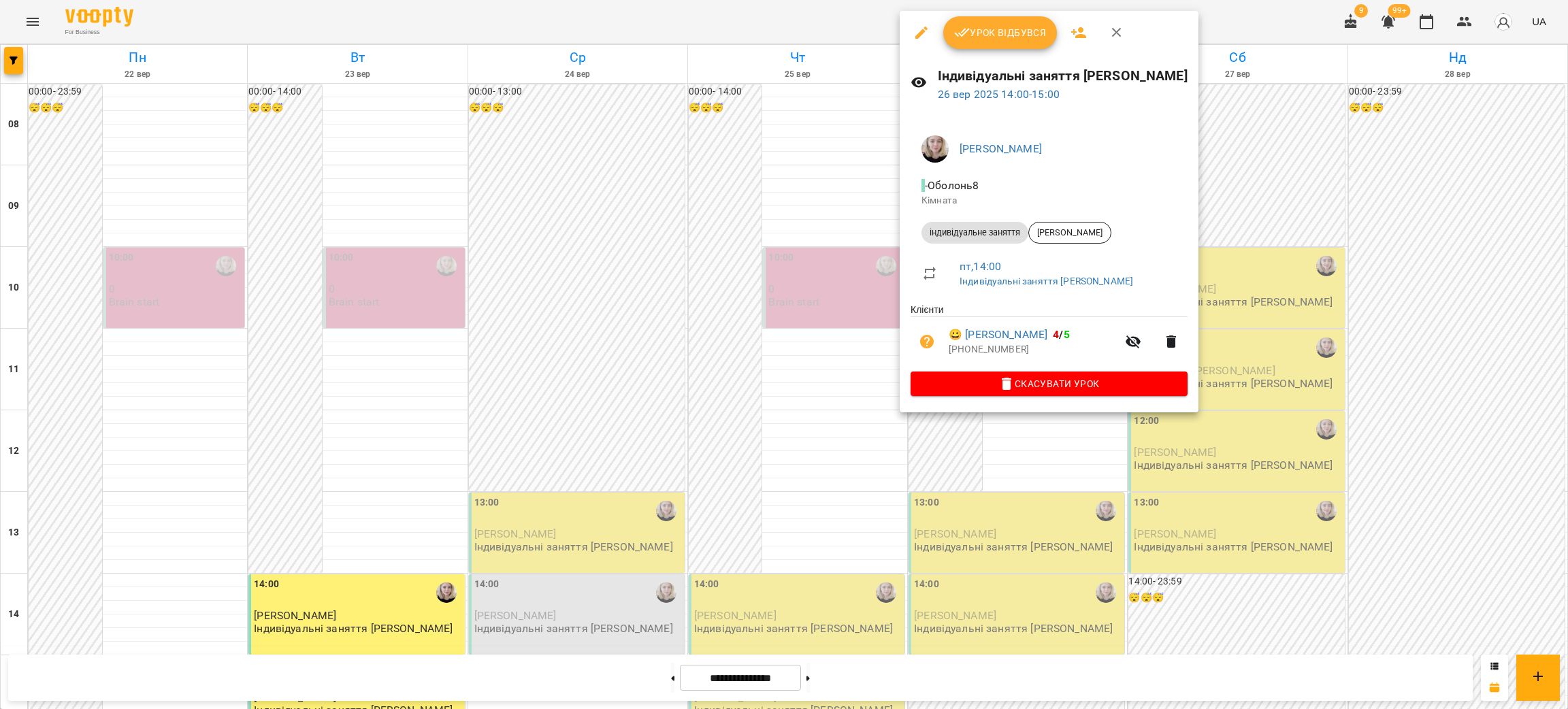
click at [761, 247] on div at bounding box center [784, 354] width 1568 height 709
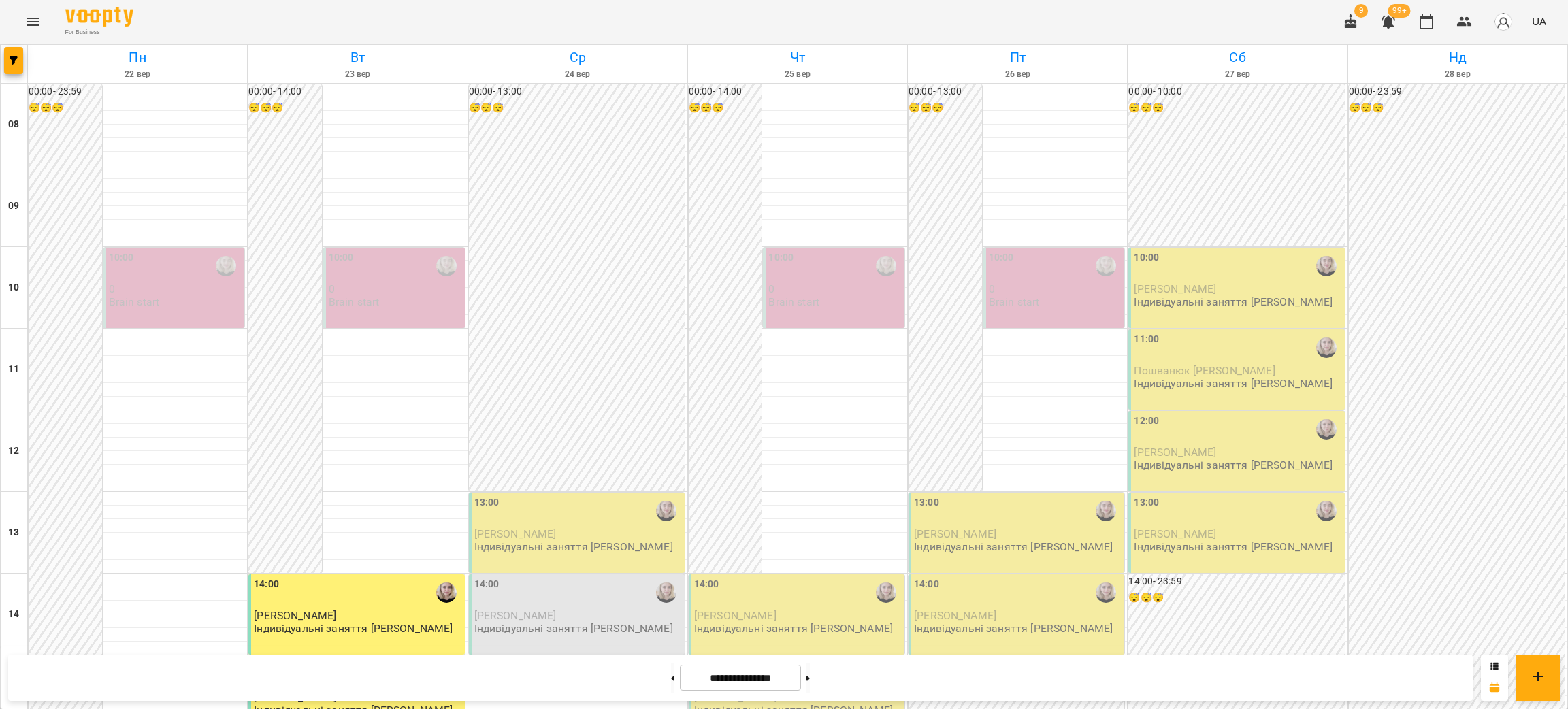
click at [954, 609] on span "[PERSON_NAME]" at bounding box center [955, 615] width 82 height 13
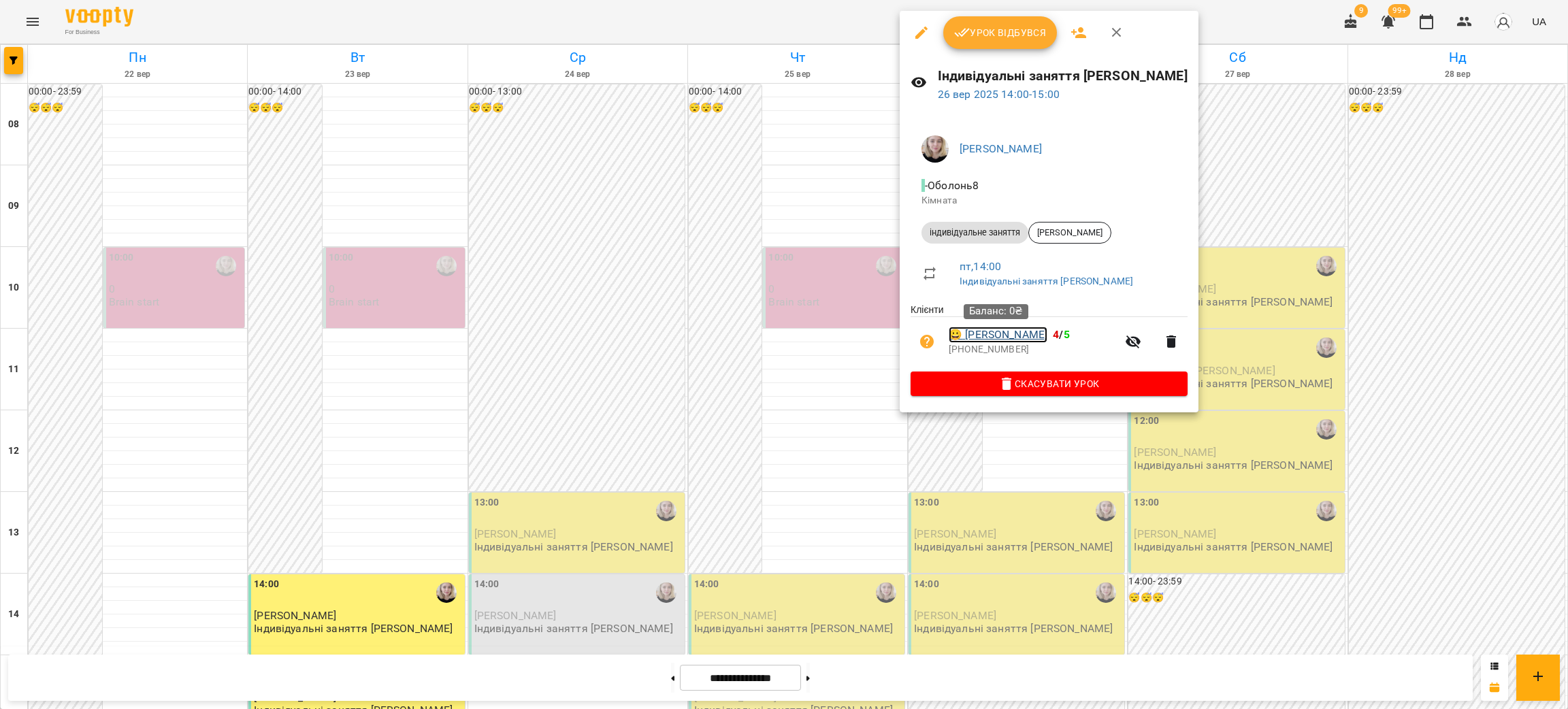
click at [988, 335] on link "😀 [PERSON_NAME]" at bounding box center [998, 335] width 99 height 16
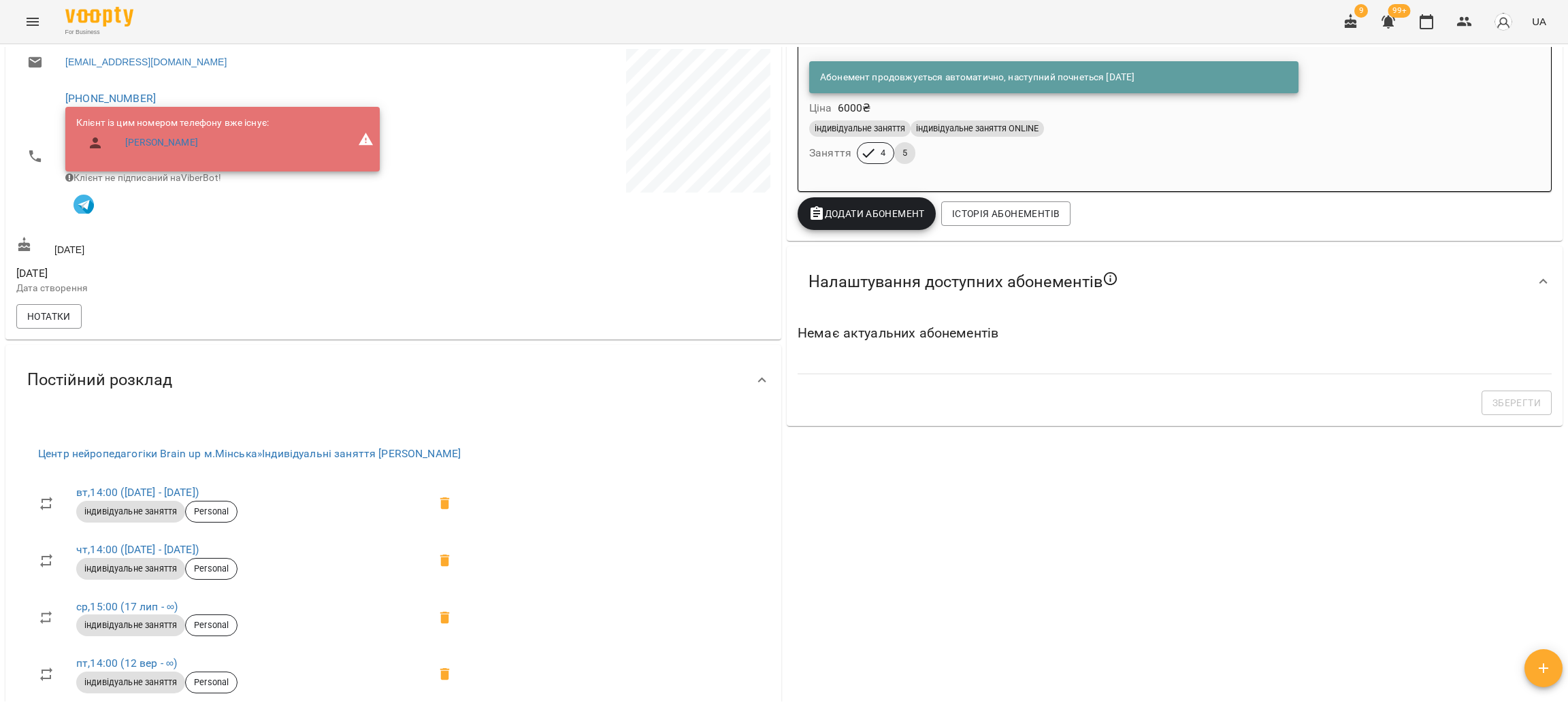
scroll to position [70, 0]
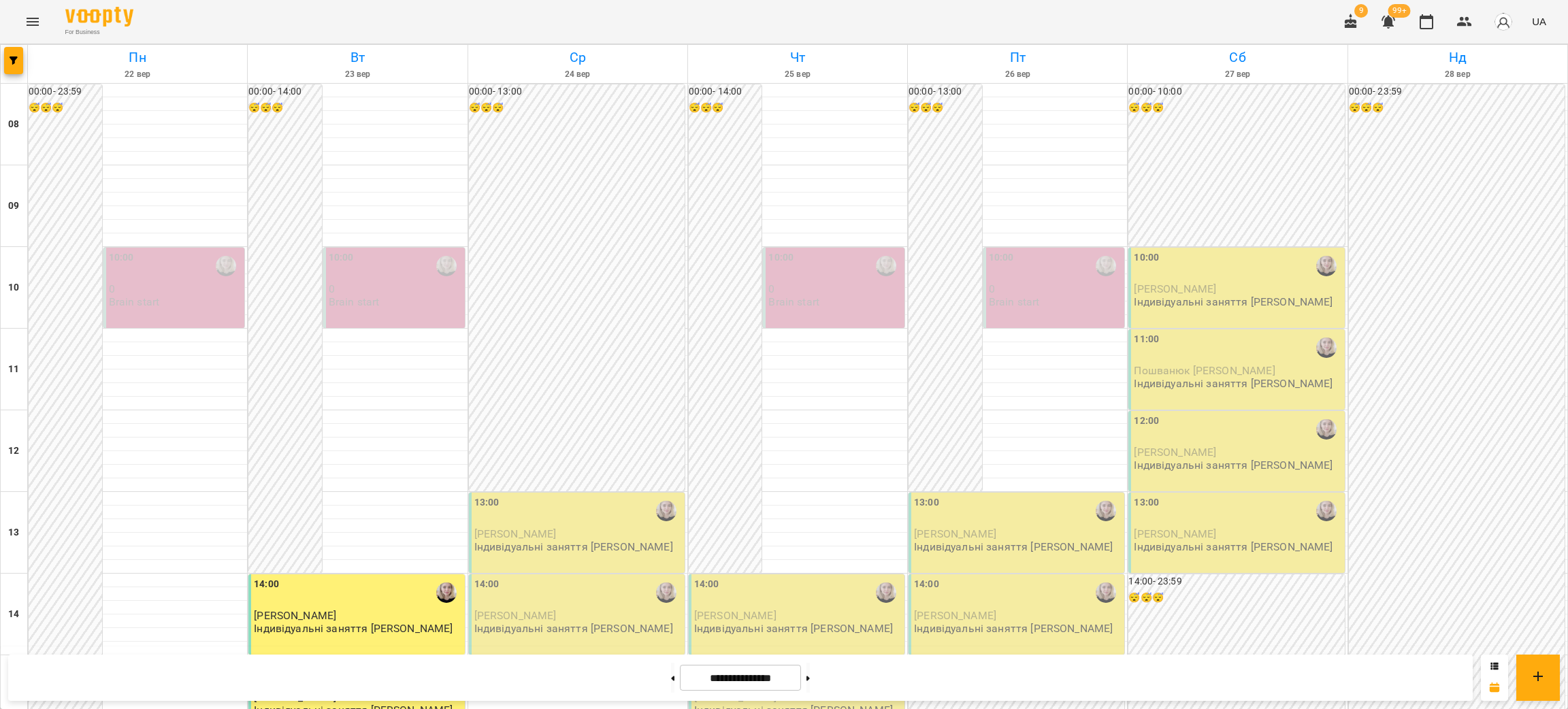
scroll to position [306, 0]
click at [23, 18] on button "Menu" at bounding box center [32, 21] width 33 height 33
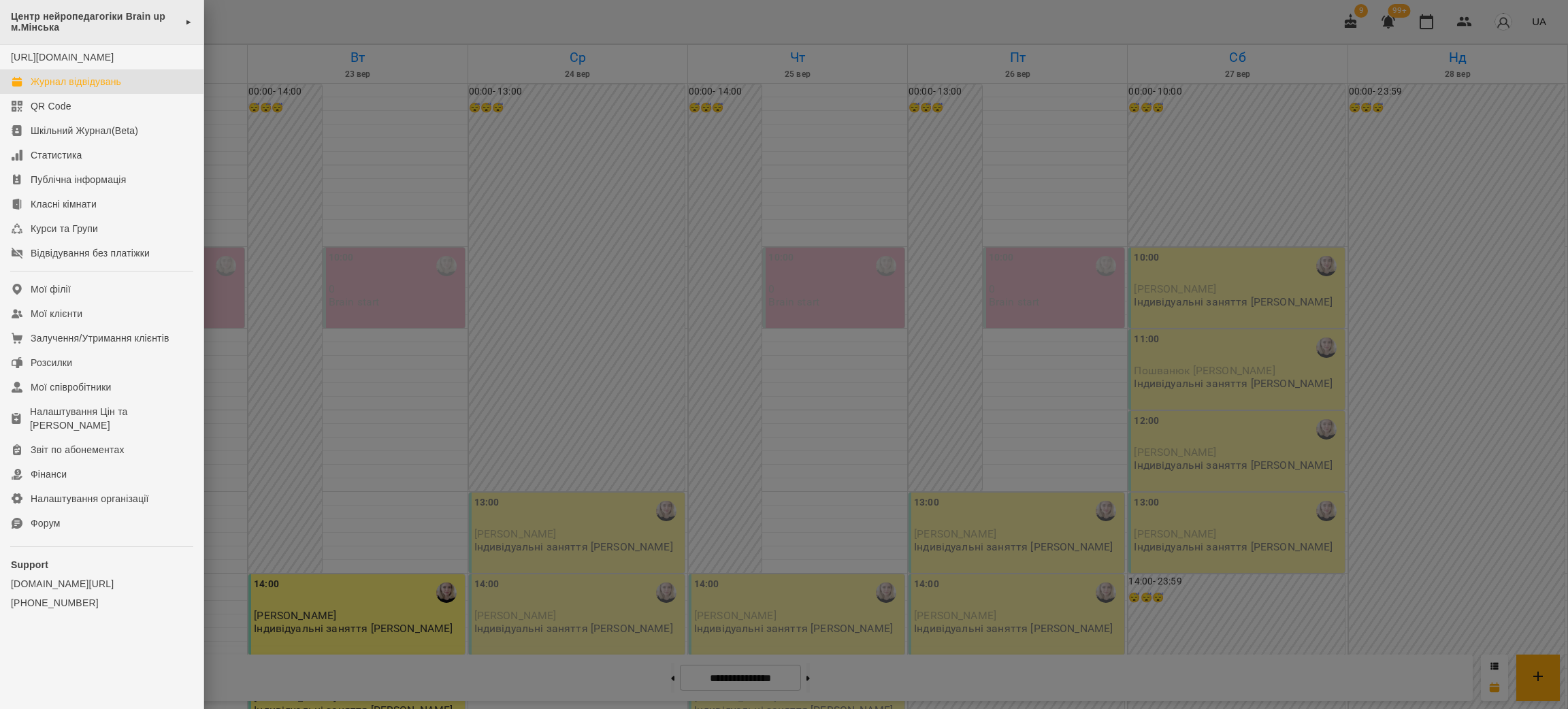
click at [39, 12] on span "Центр нейропедагогіки Brain up м.Мінська" at bounding box center [94, 22] width 167 height 23
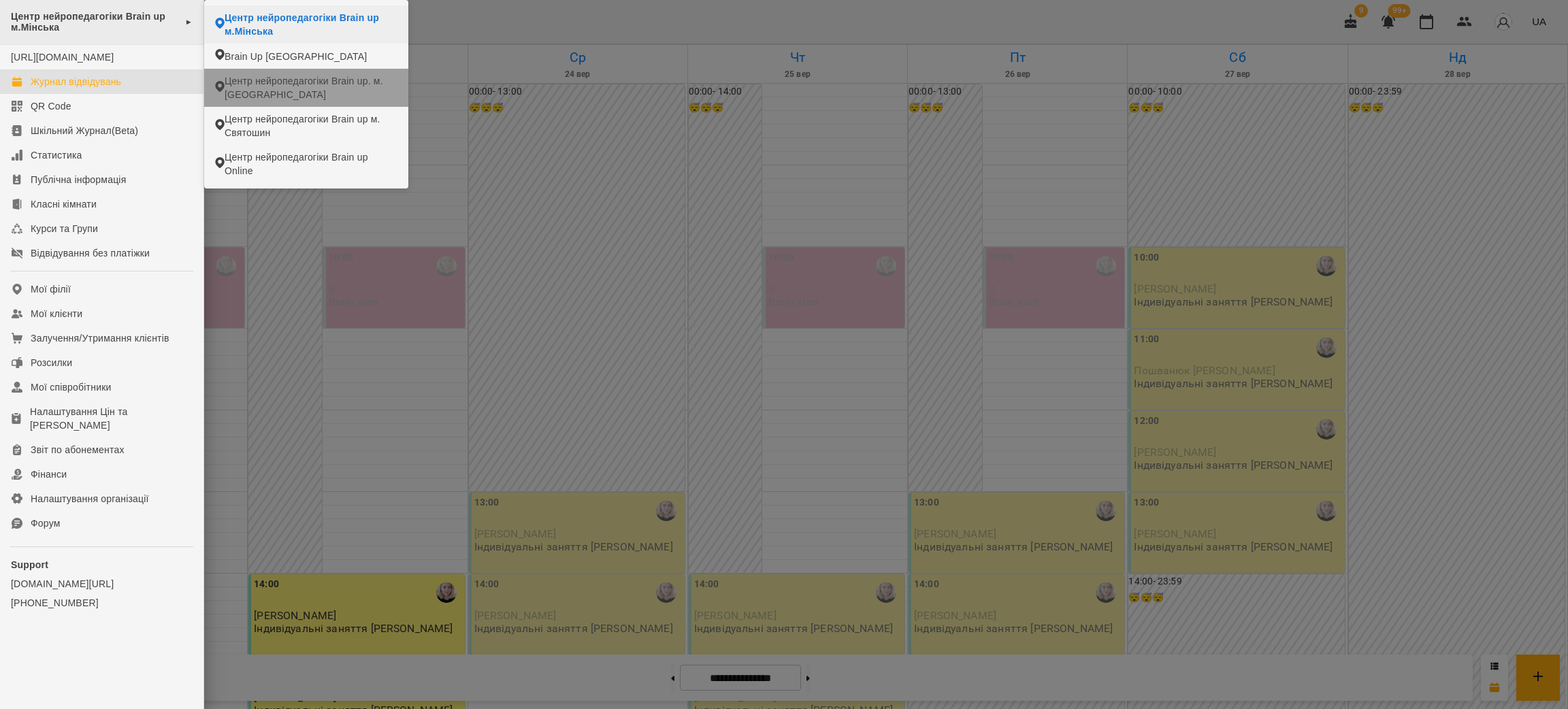
click at [93, 22] on span "Центр нейропедагогіки Brain up м.Мінська" at bounding box center [94, 22] width 167 height 23
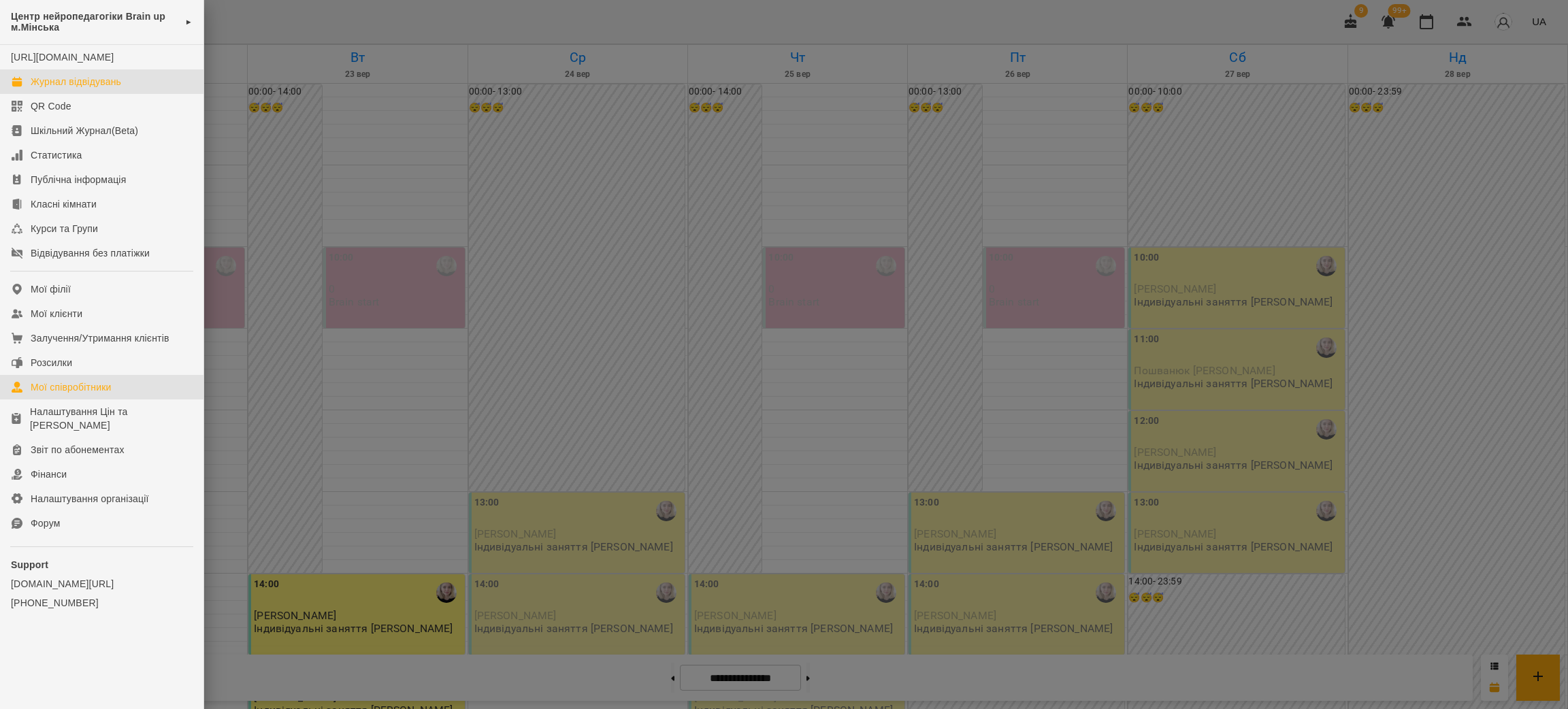
click at [66, 394] on div "Мої співробітники" at bounding box center [71, 387] width 81 height 14
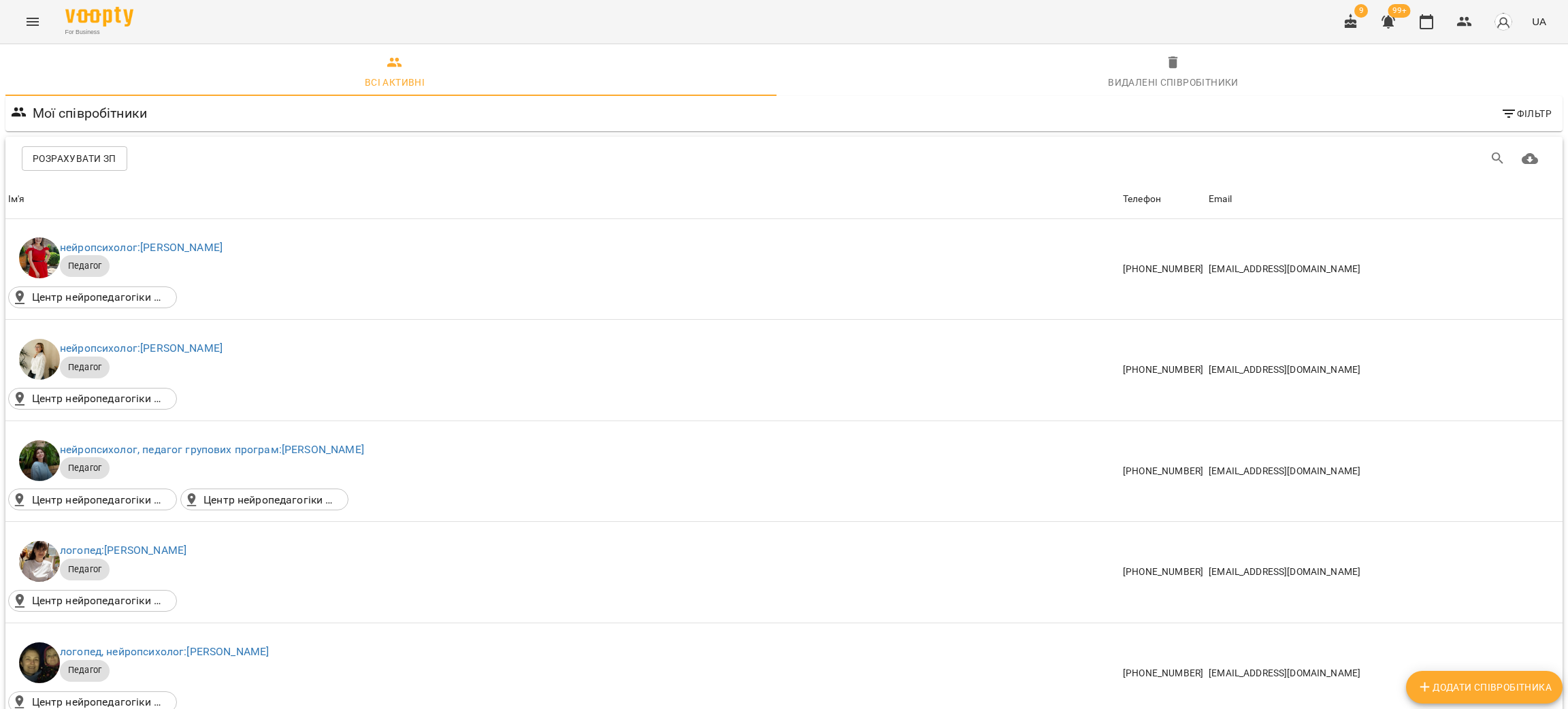
scroll to position [1020, 0]
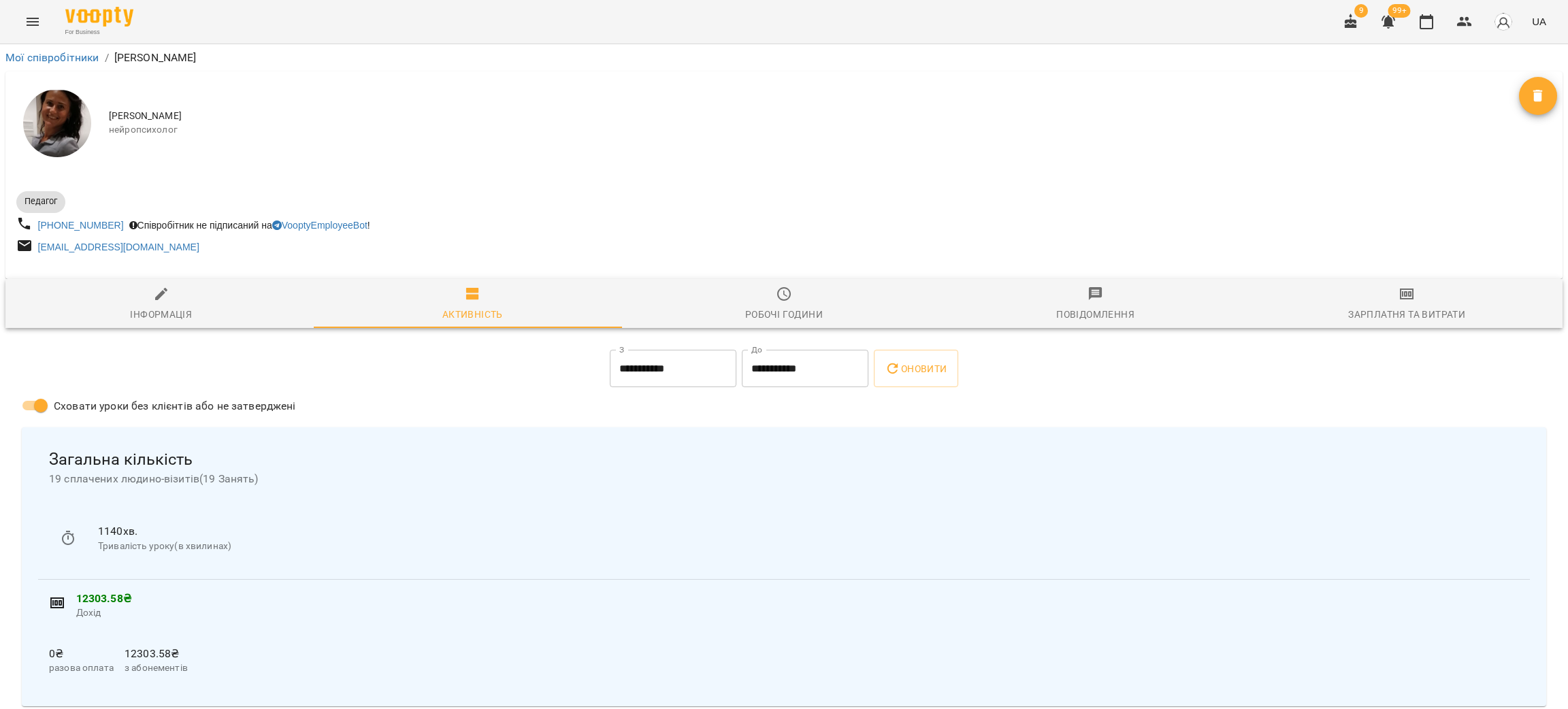
click at [635, 358] on input "**********" at bounding box center [674, 368] width 127 height 38
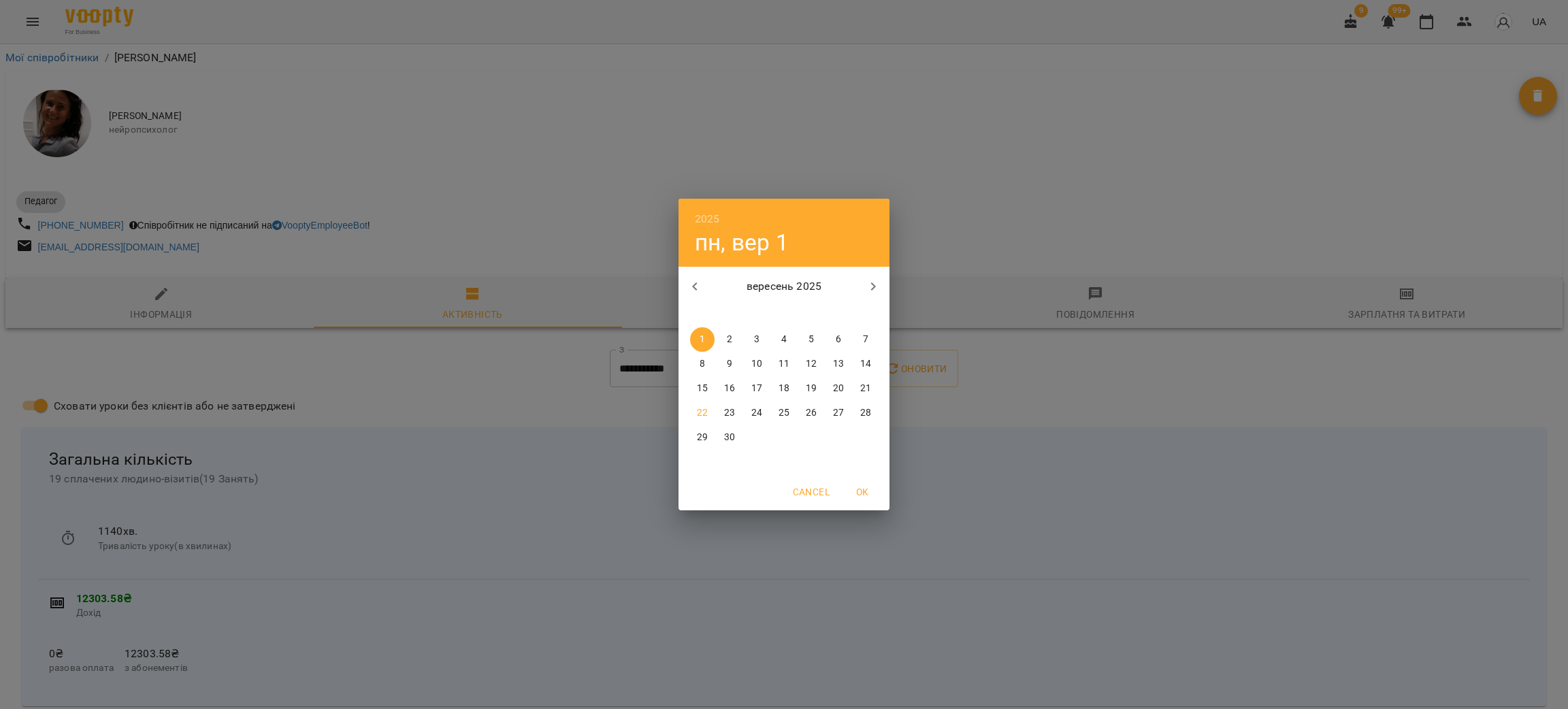
click at [697, 279] on icon "button" at bounding box center [694, 286] width 16 height 16
click at [761, 412] on p "20" at bounding box center [757, 413] width 11 height 14
type input "**********"
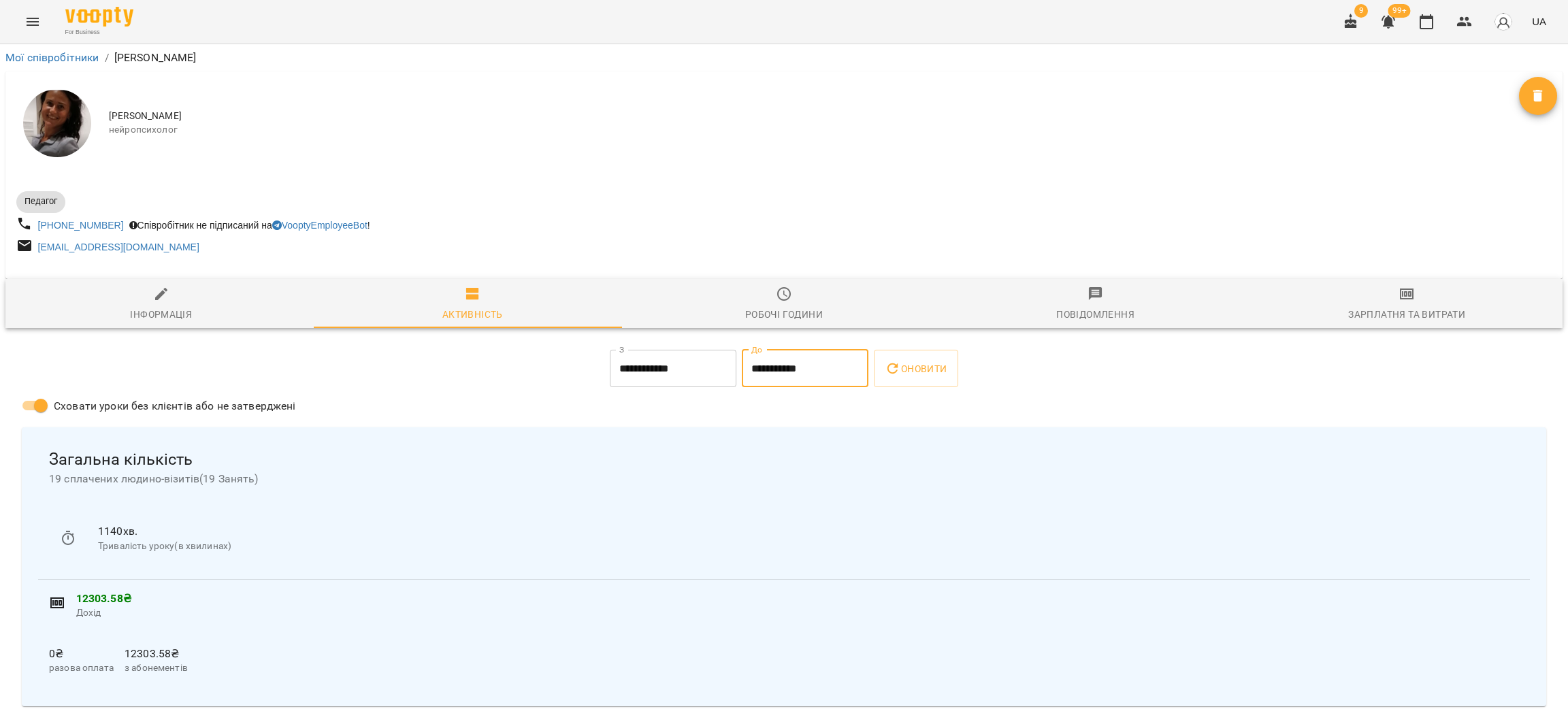
click at [793, 369] on input "**********" at bounding box center [805, 368] width 127 height 38
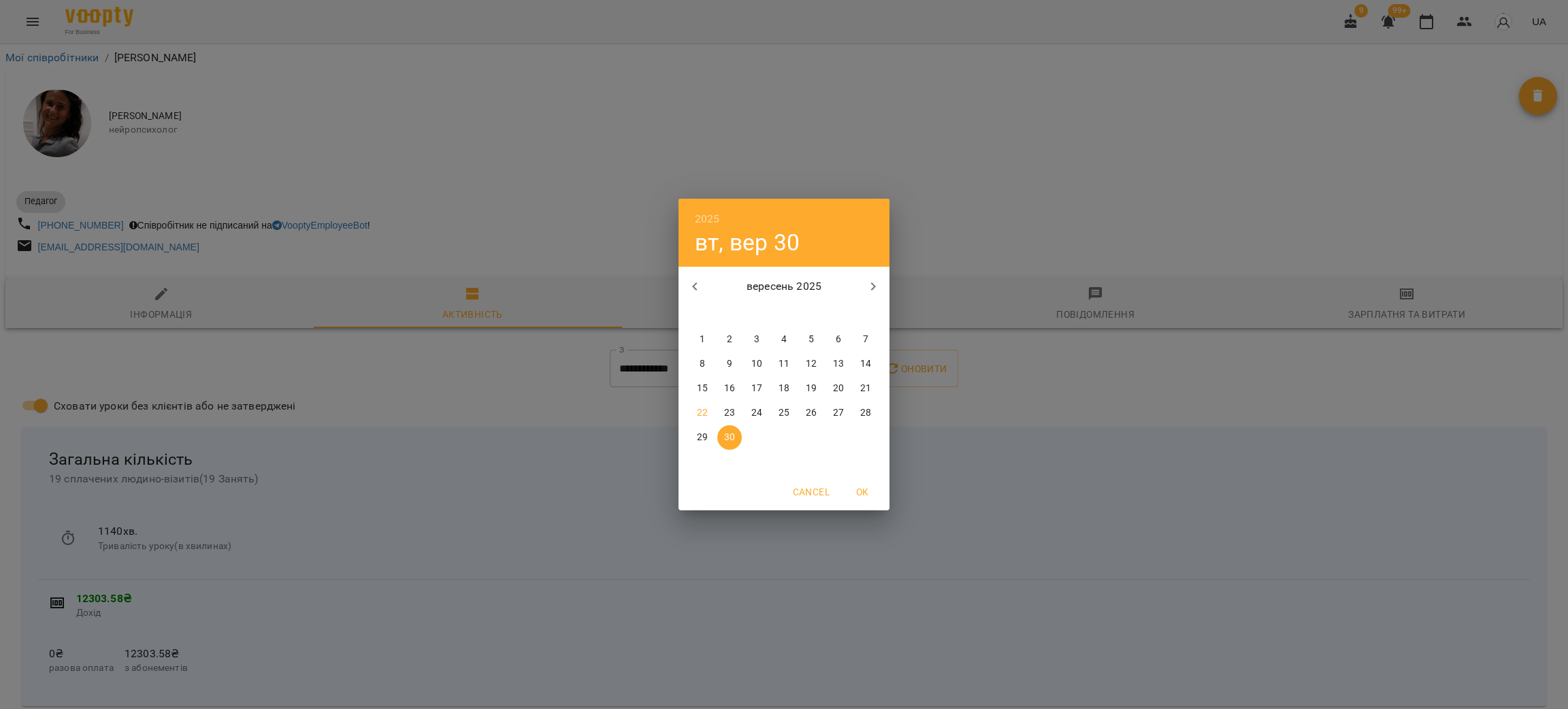
click at [810, 382] on p "19" at bounding box center [811, 389] width 11 height 14
type input "**********"
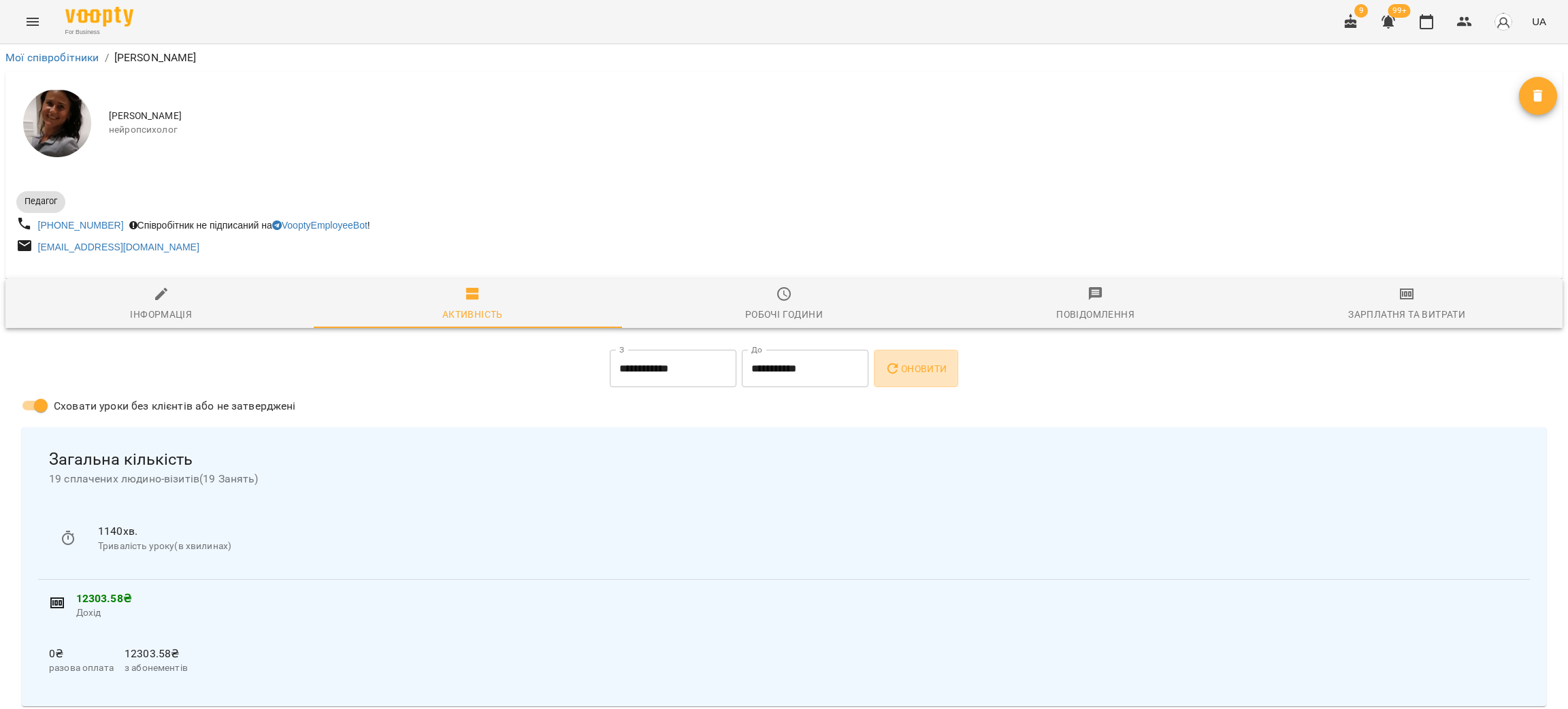
click at [880, 371] on button "Оновити" at bounding box center [915, 368] width 84 height 38
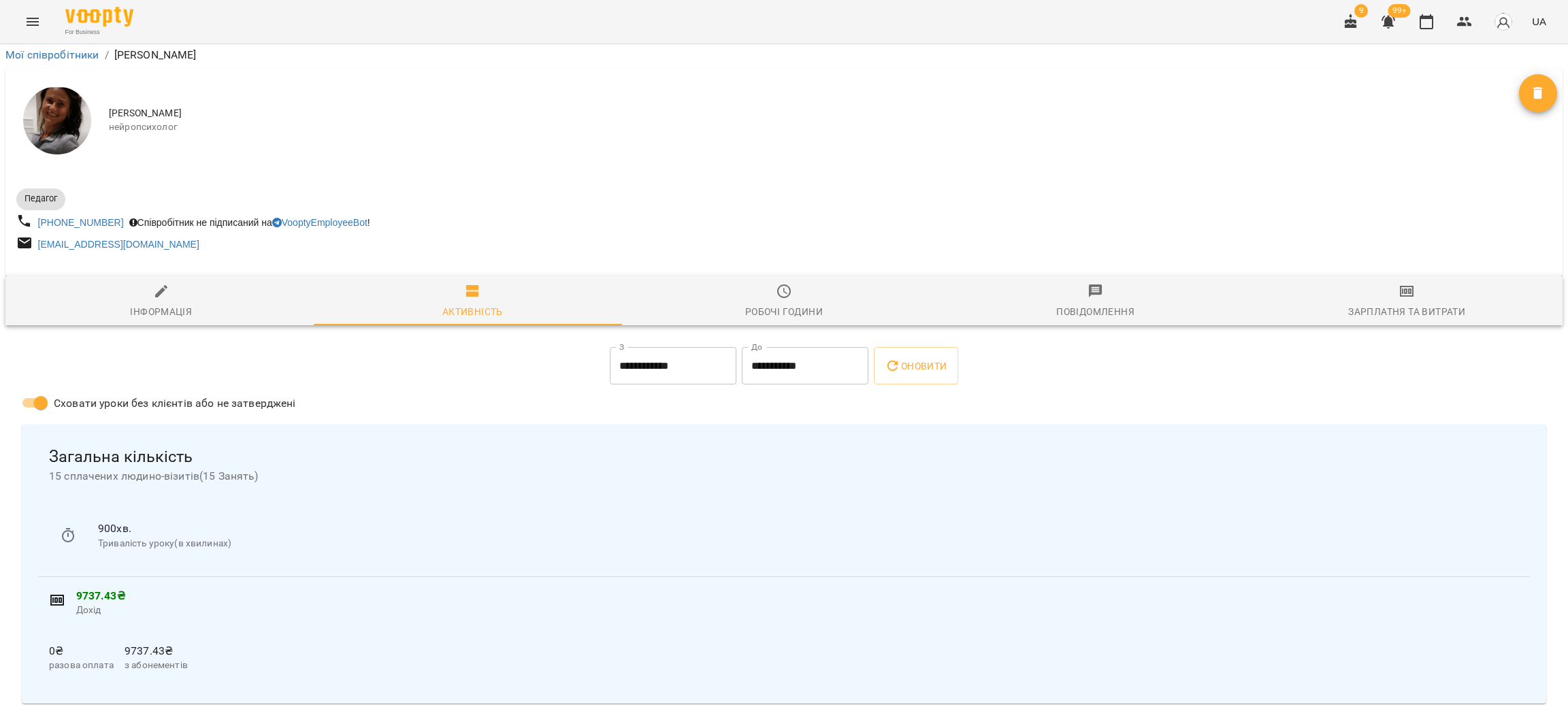
scroll to position [102, 0]
click at [34, 27] on icon "Menu" at bounding box center [33, 22] width 16 height 16
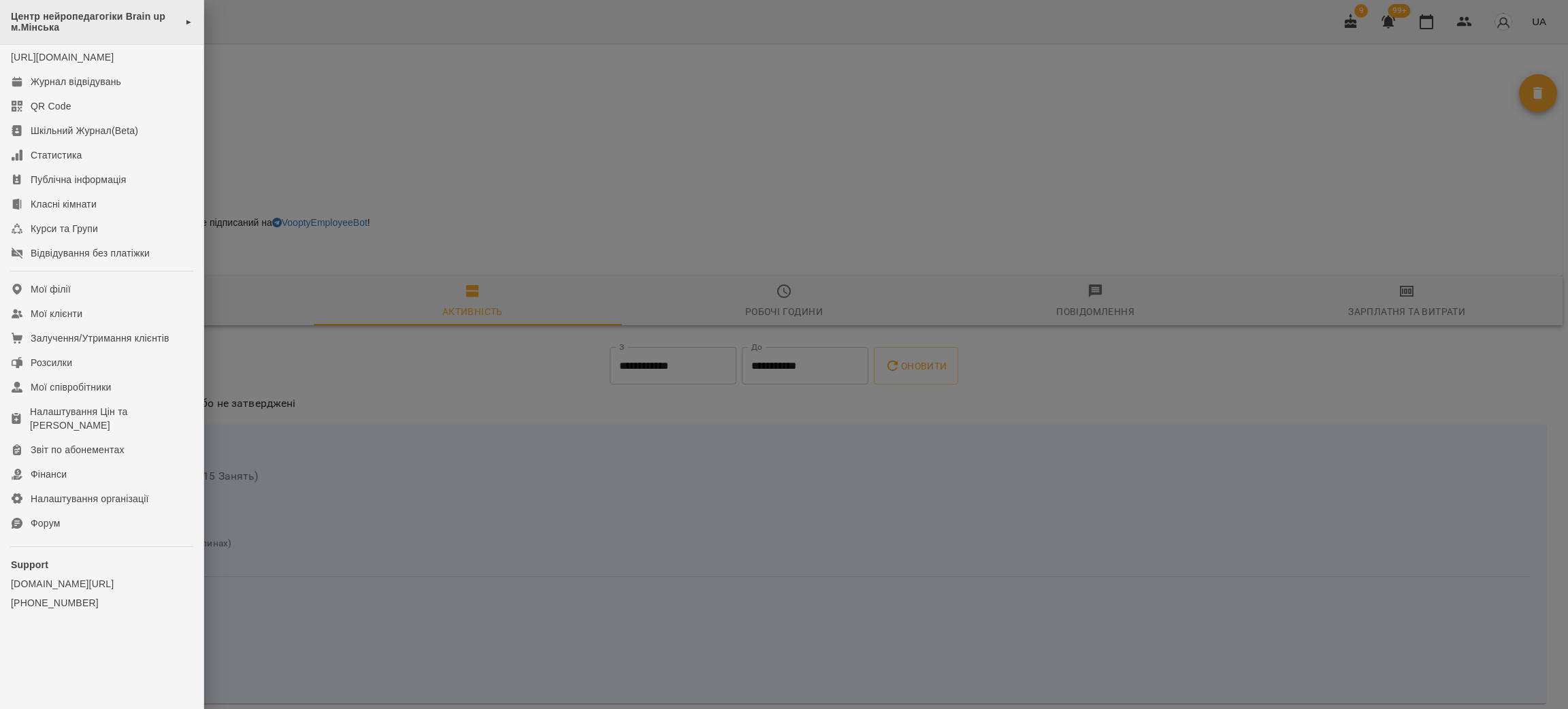
click at [68, 14] on span "Центр нейропедагогіки Brain up м.Мінська" at bounding box center [94, 22] width 167 height 23
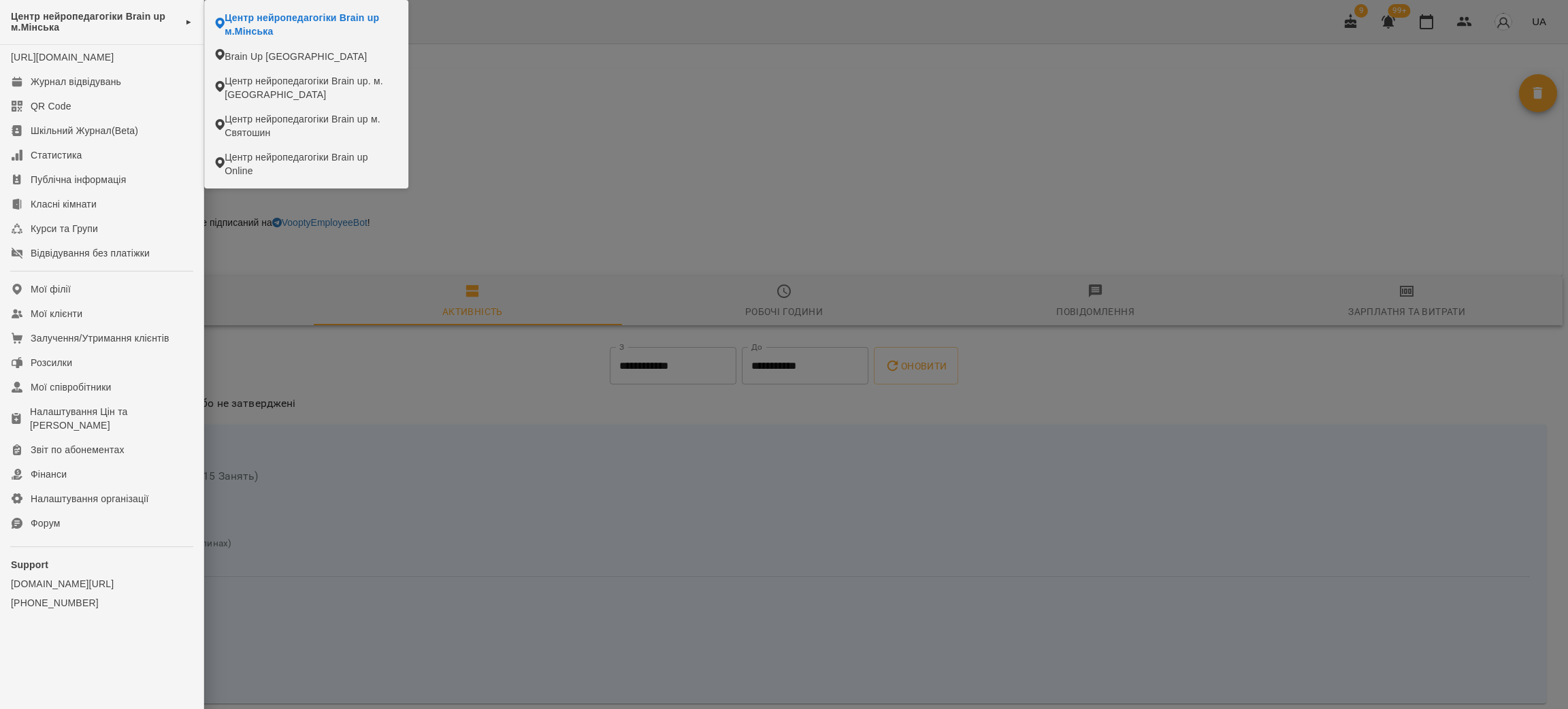
click at [366, 371] on div at bounding box center [784, 354] width 1568 height 709
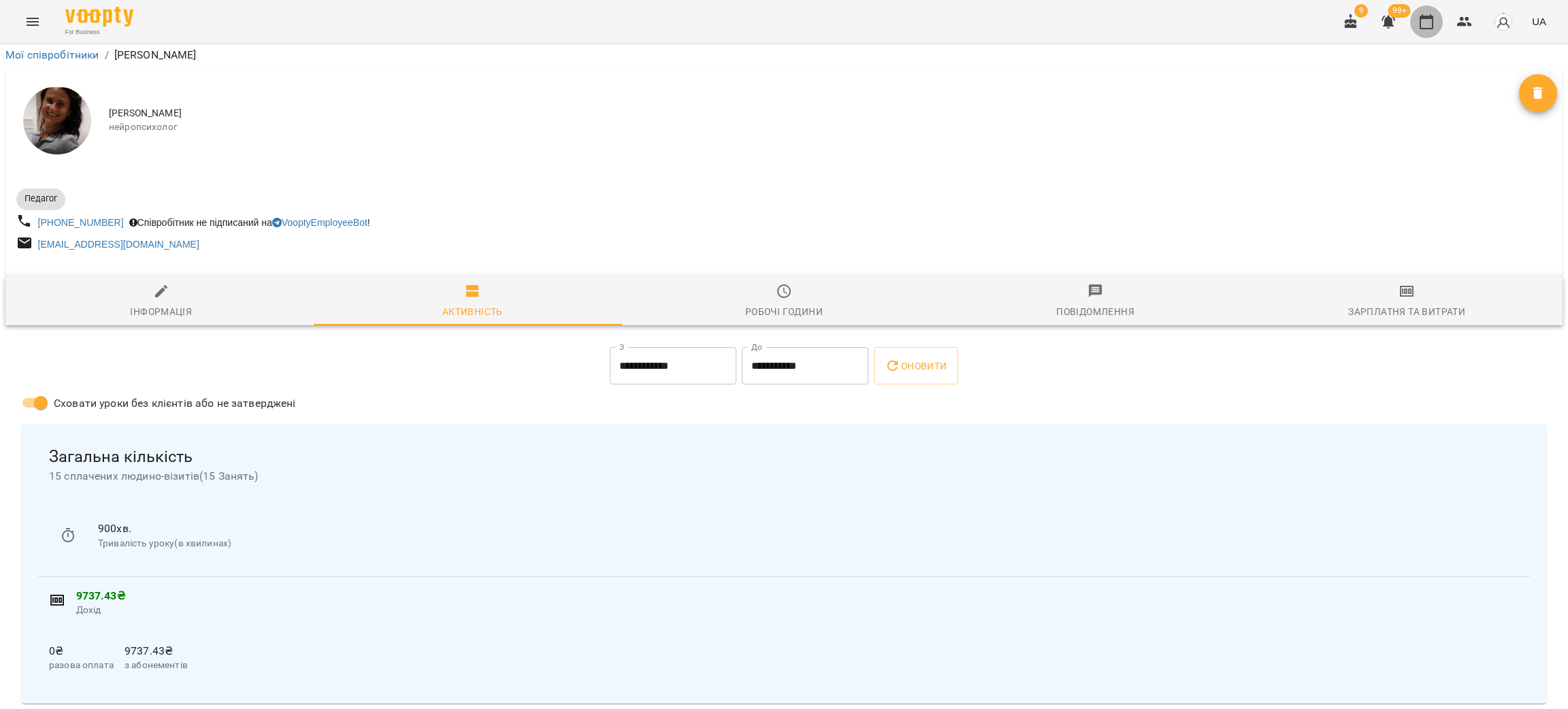
click at [1434, 18] on icon "button" at bounding box center [1426, 22] width 16 height 16
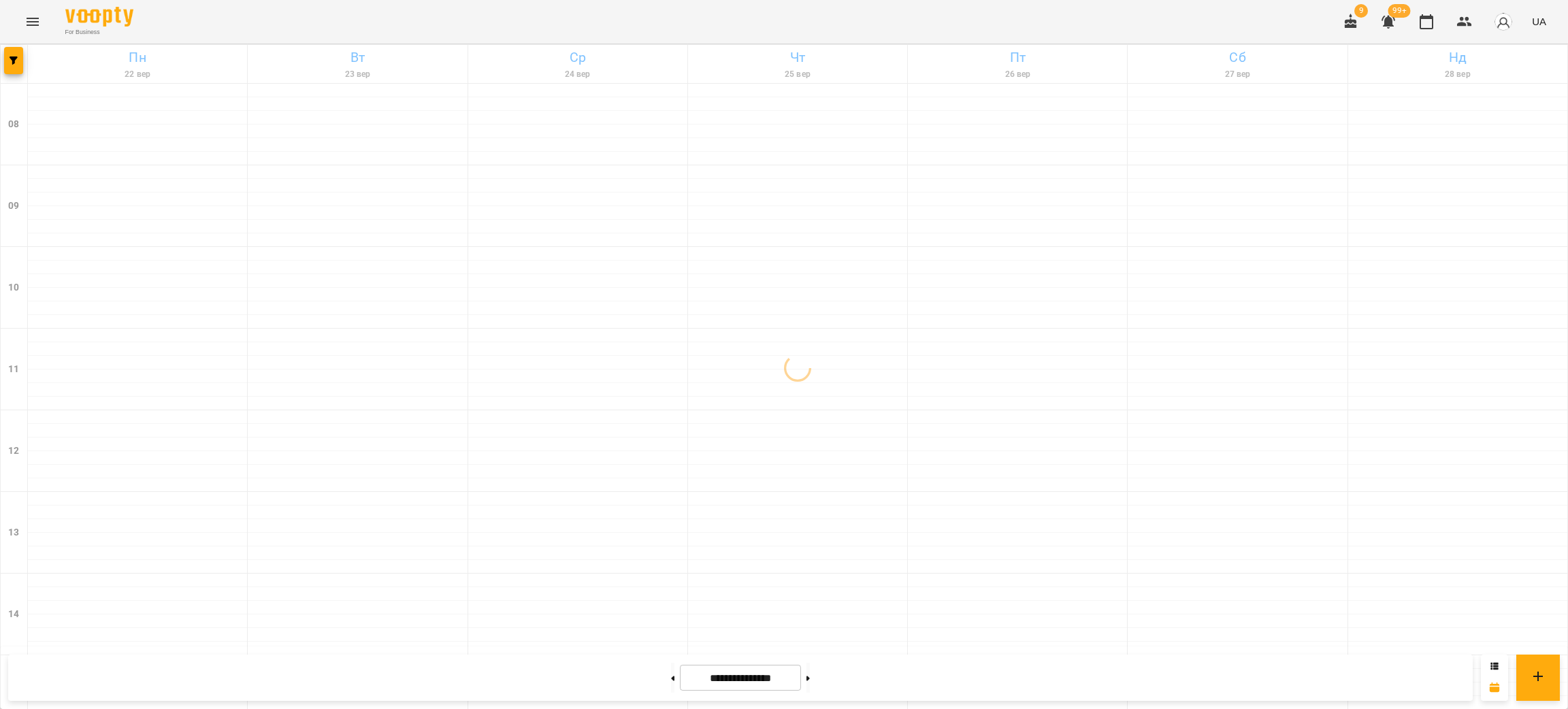
click at [26, 22] on icon "Menu" at bounding box center [33, 22] width 16 height 16
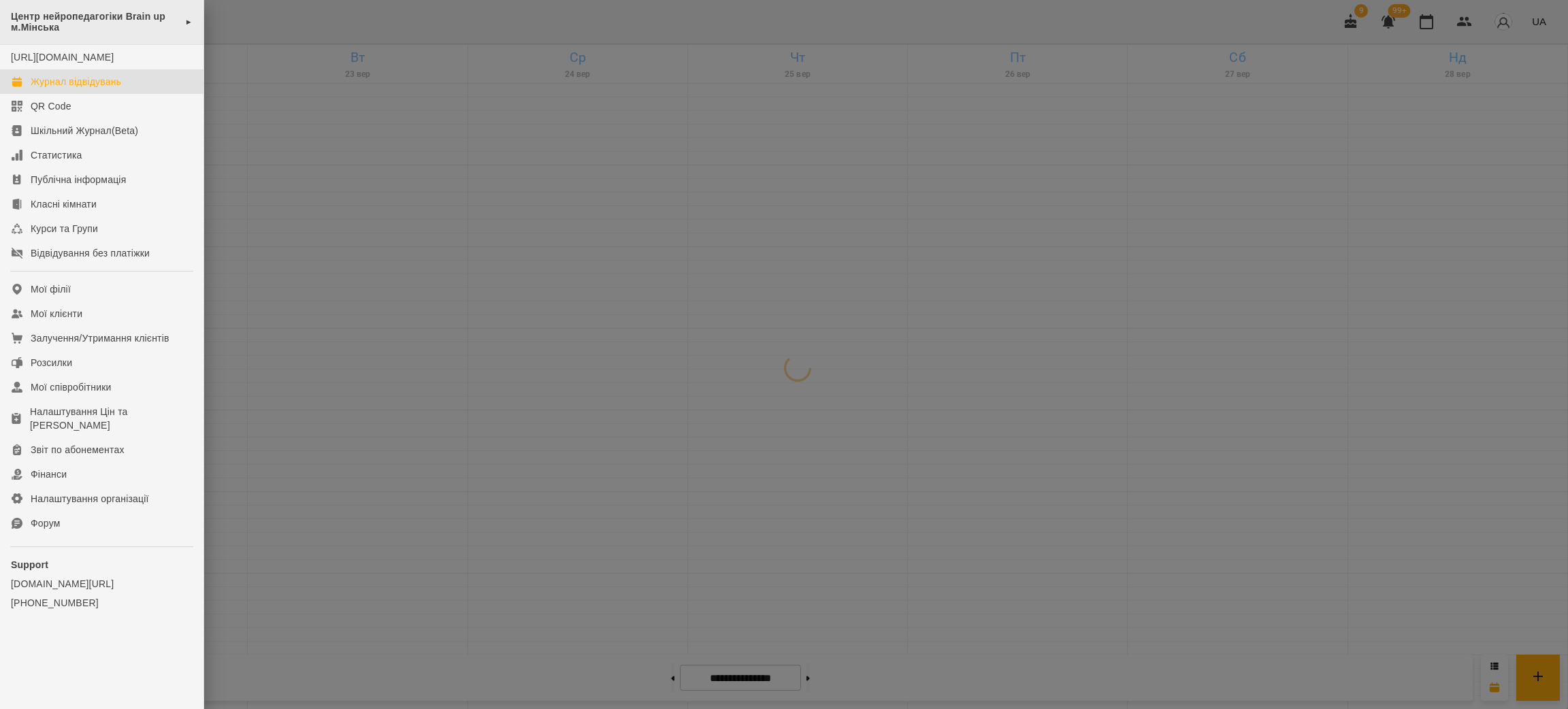
click at [58, 32] on span "Центр нейропедагогіки Brain up м.Мінська" at bounding box center [94, 22] width 167 height 23
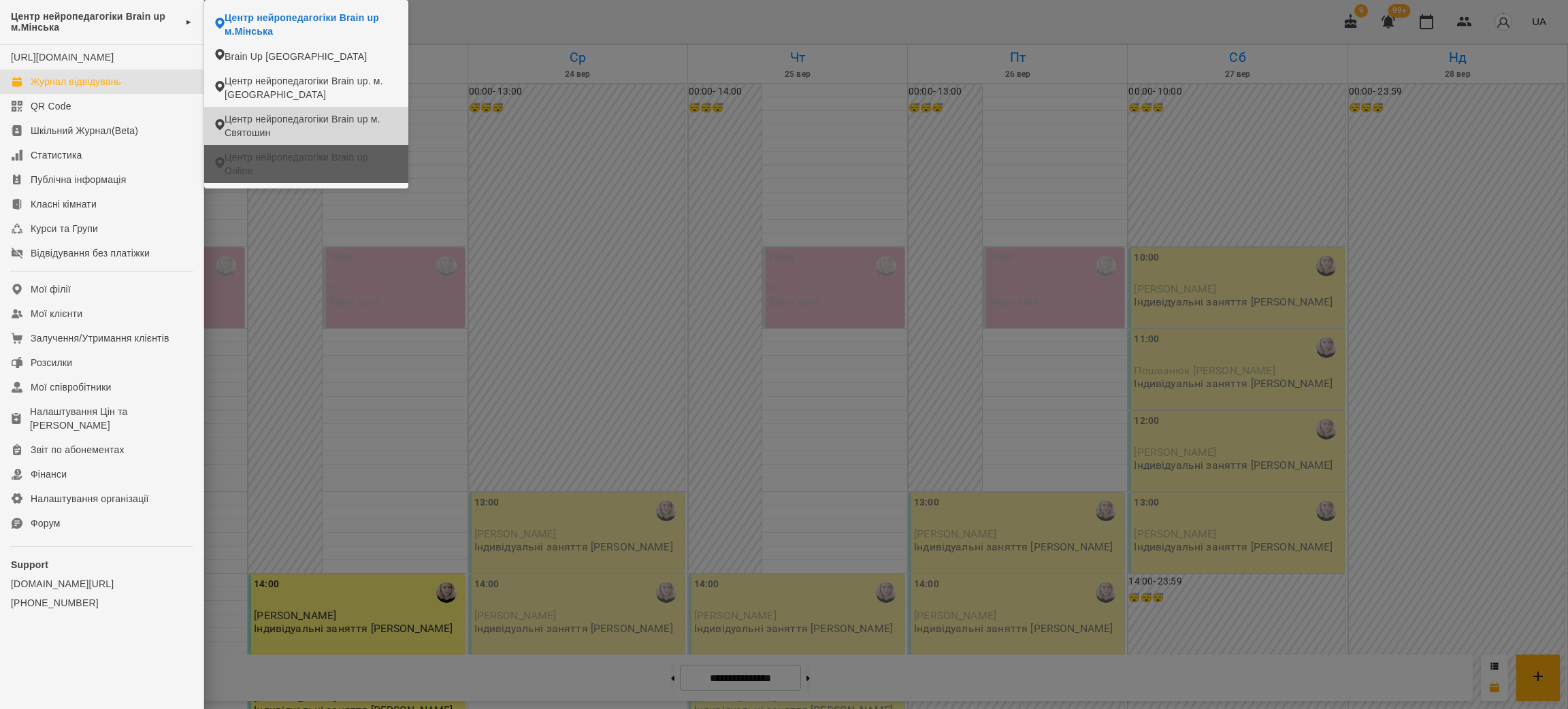
click at [259, 162] on span "Центр нейропедагогіки Brain up Online" at bounding box center [311, 163] width 173 height 27
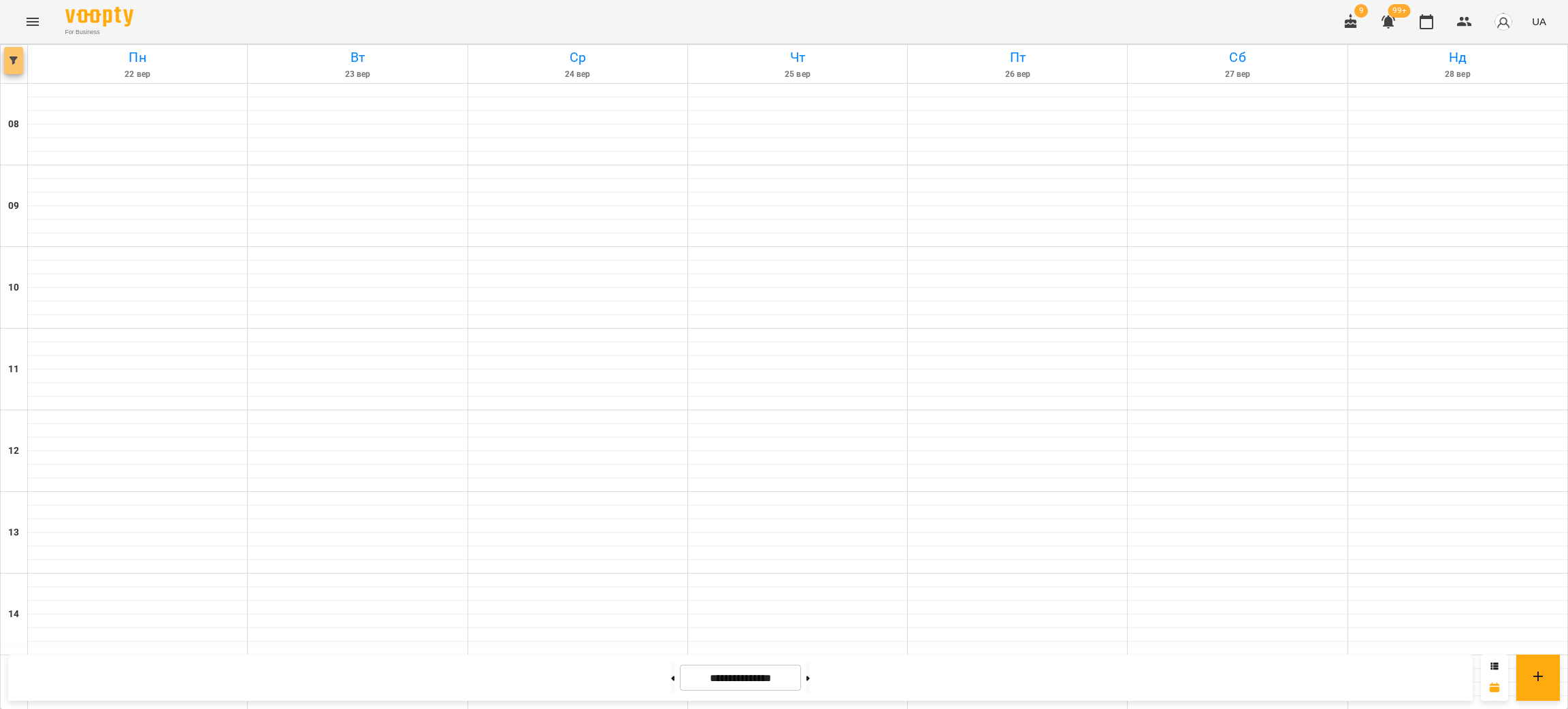
click at [21, 65] on button "button" at bounding box center [13, 59] width 19 height 27
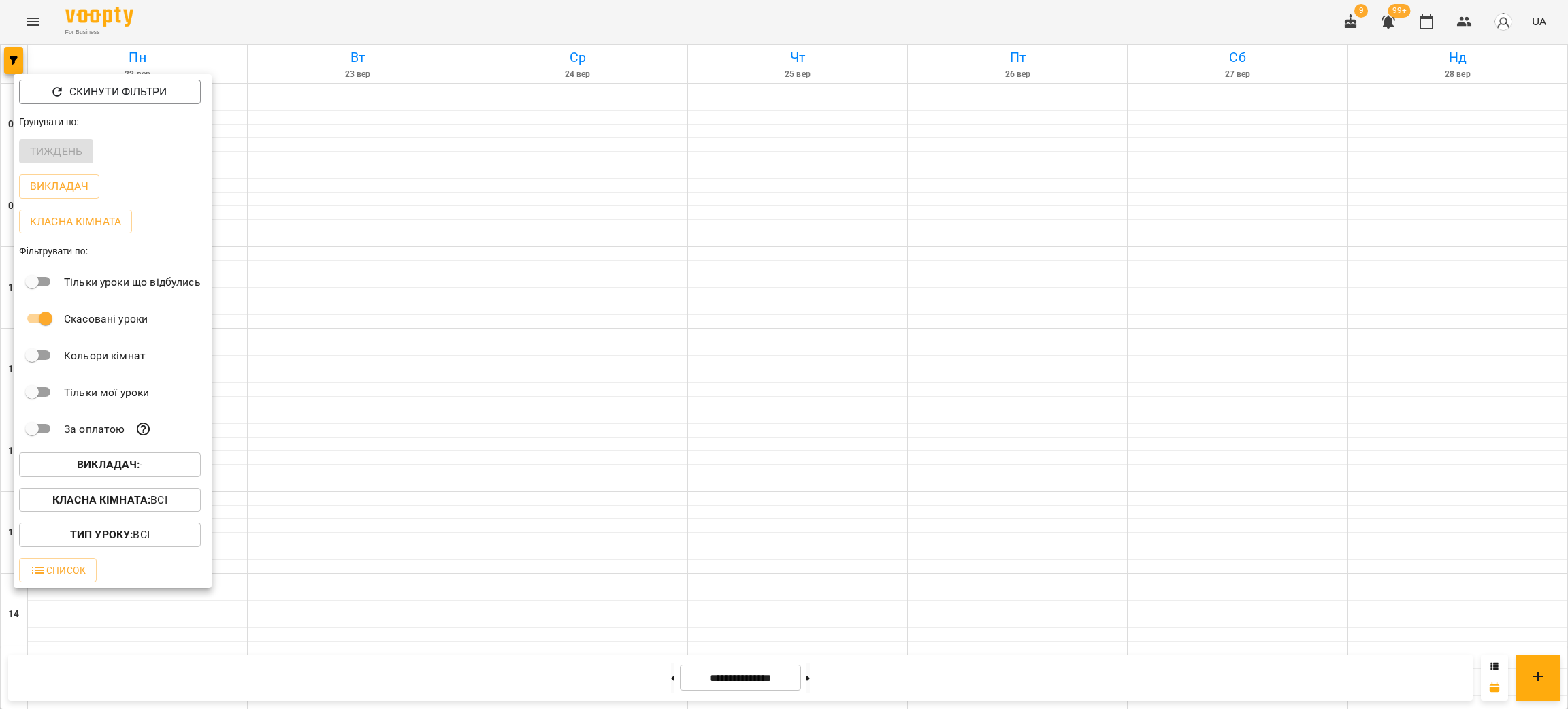
click at [117, 458] on button "Викладач : -" at bounding box center [109, 464] width 181 height 25
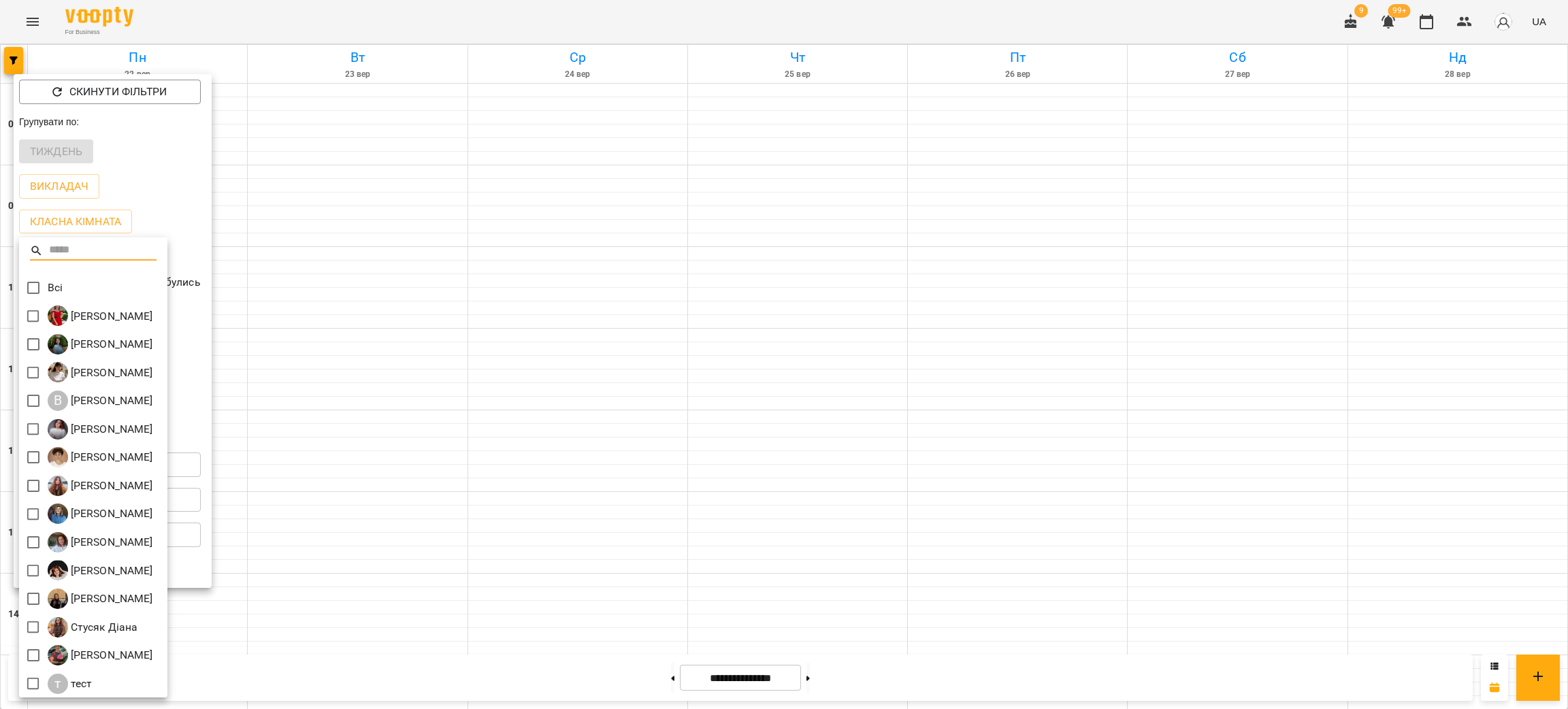
scroll to position [2, 0]
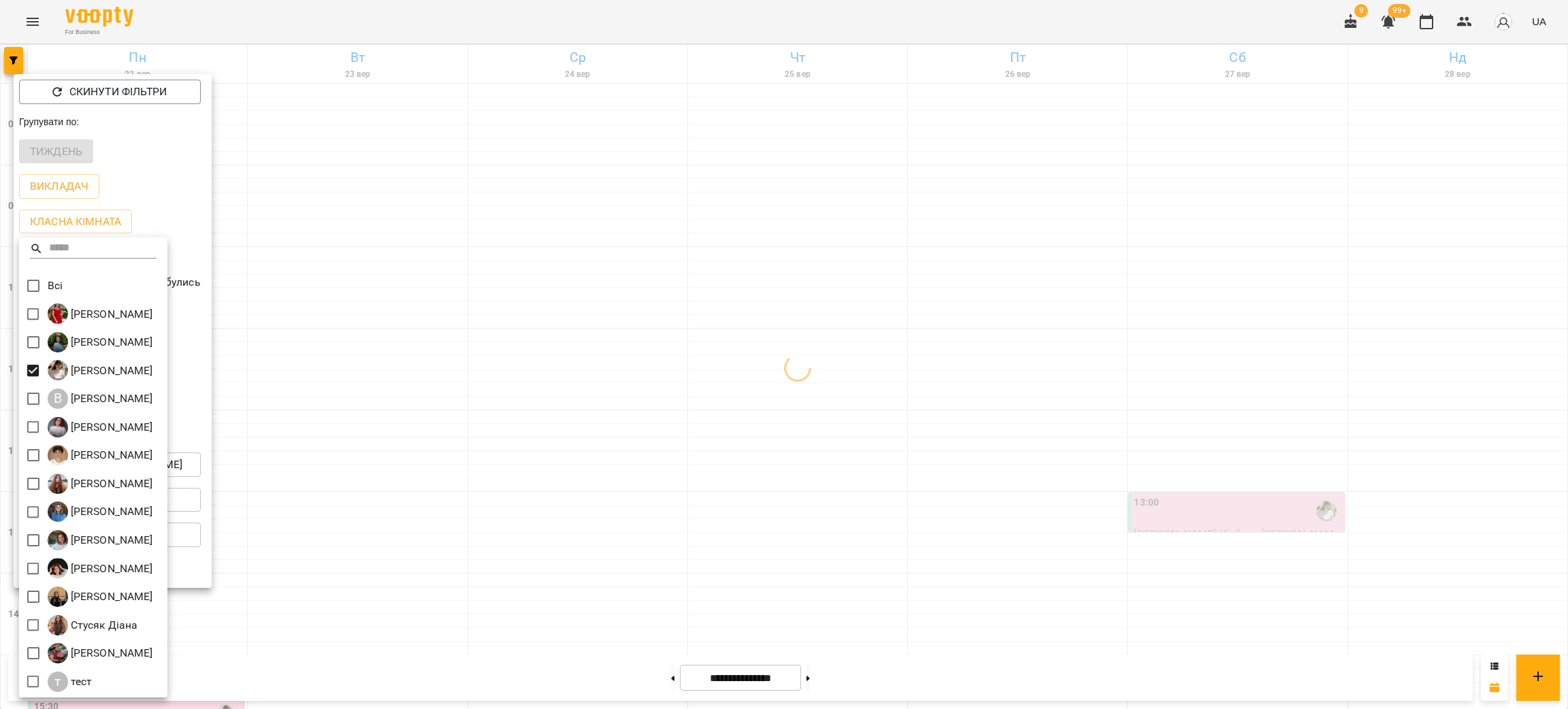
click at [1021, 452] on div at bounding box center [784, 354] width 1568 height 709
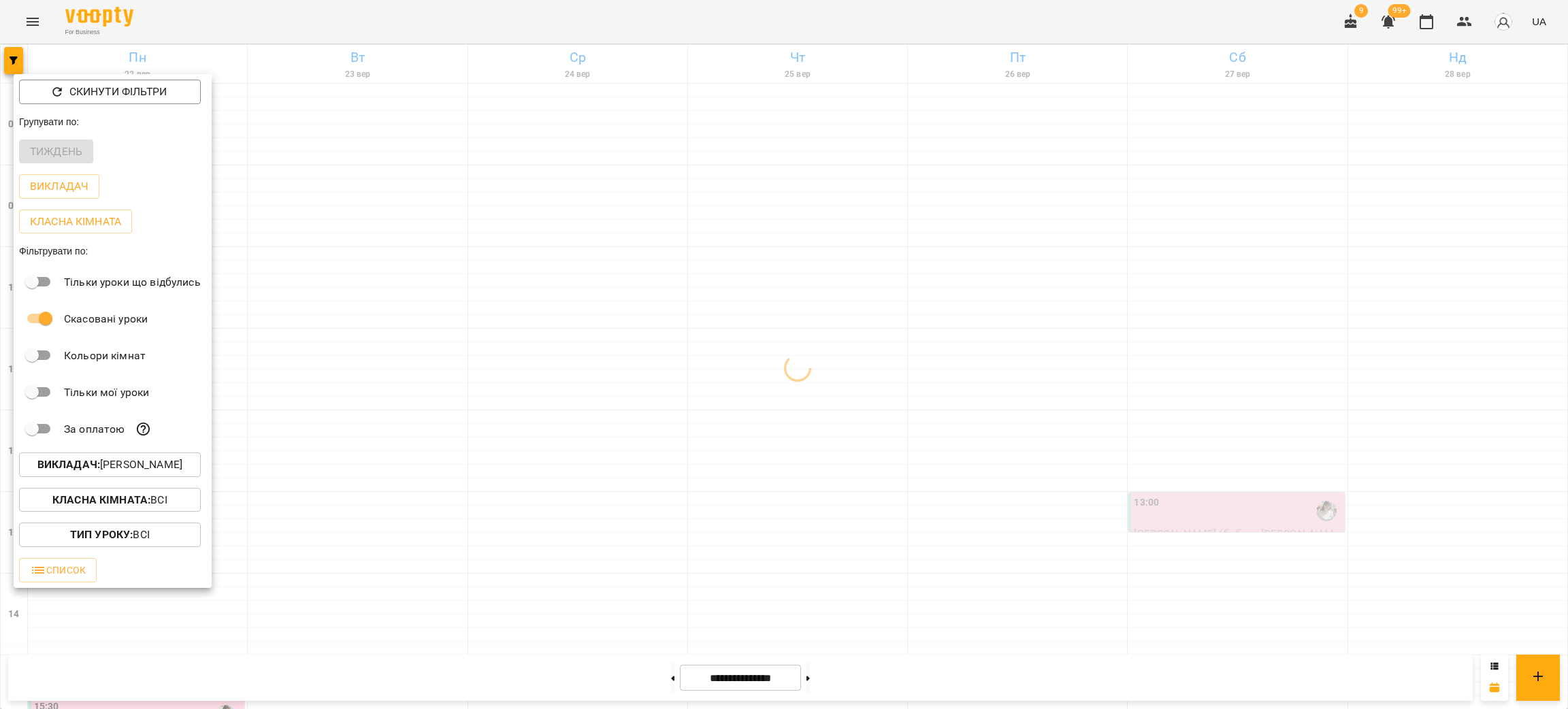
click at [1015, 475] on div at bounding box center [784, 354] width 1568 height 709
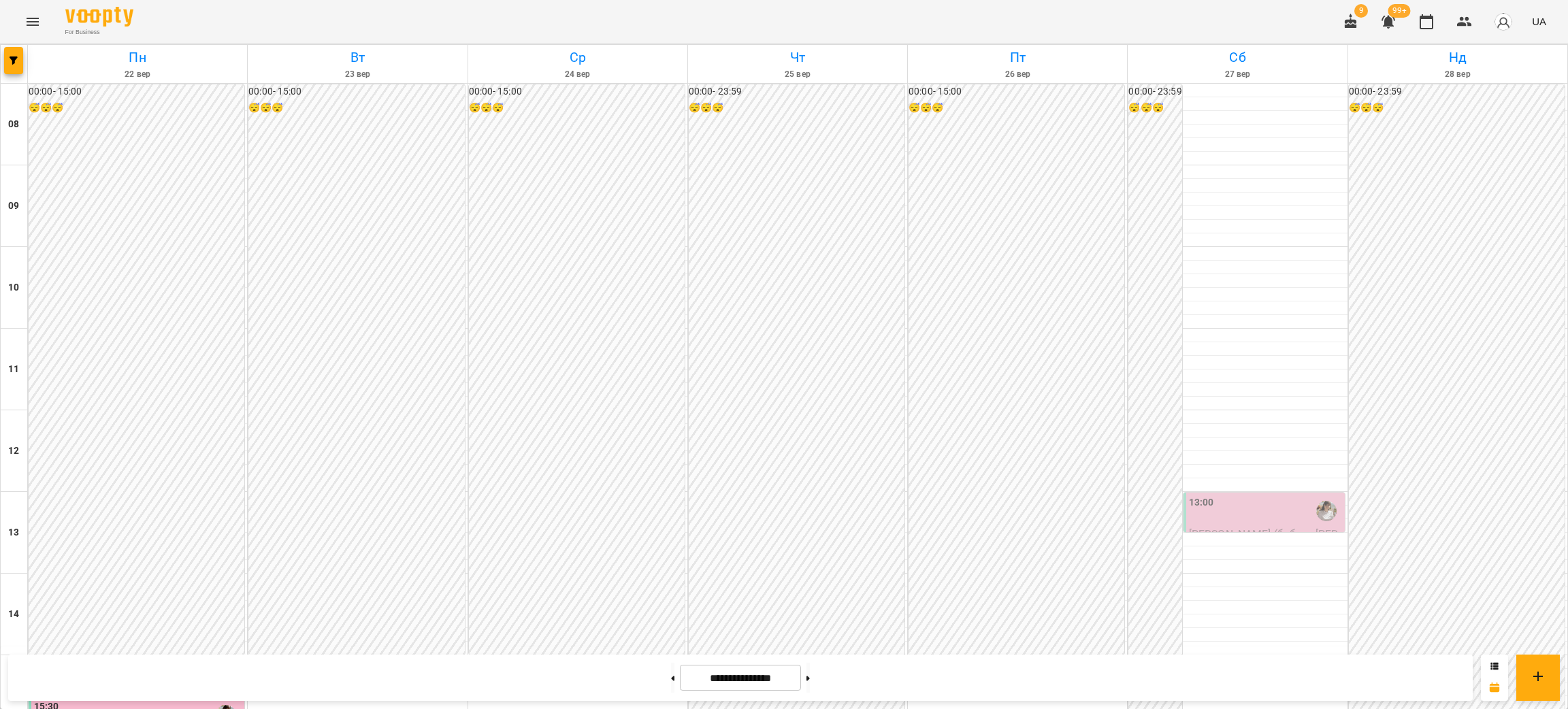
click at [1230, 513] on div "13:00" at bounding box center [1266, 511] width 154 height 32
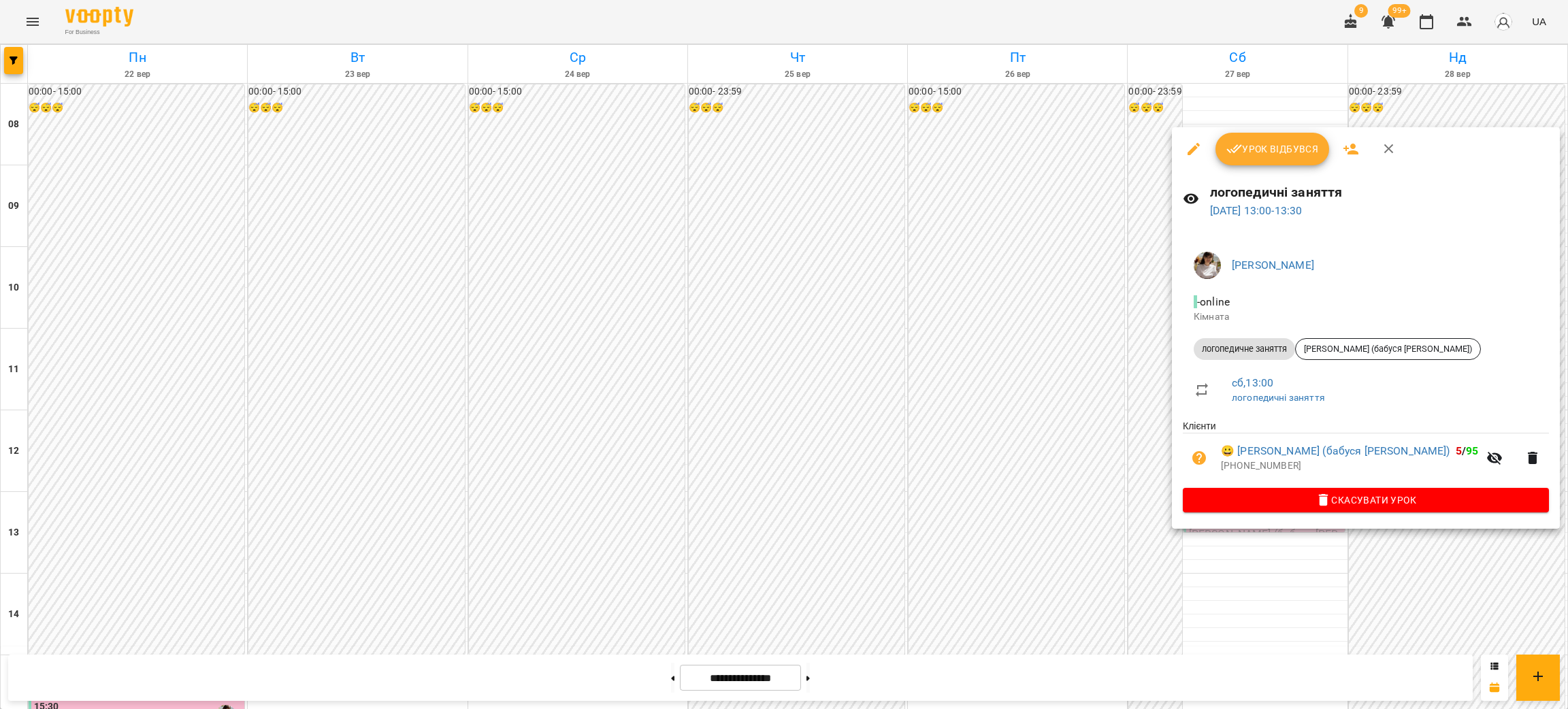
click at [918, 495] on div at bounding box center [784, 354] width 1568 height 709
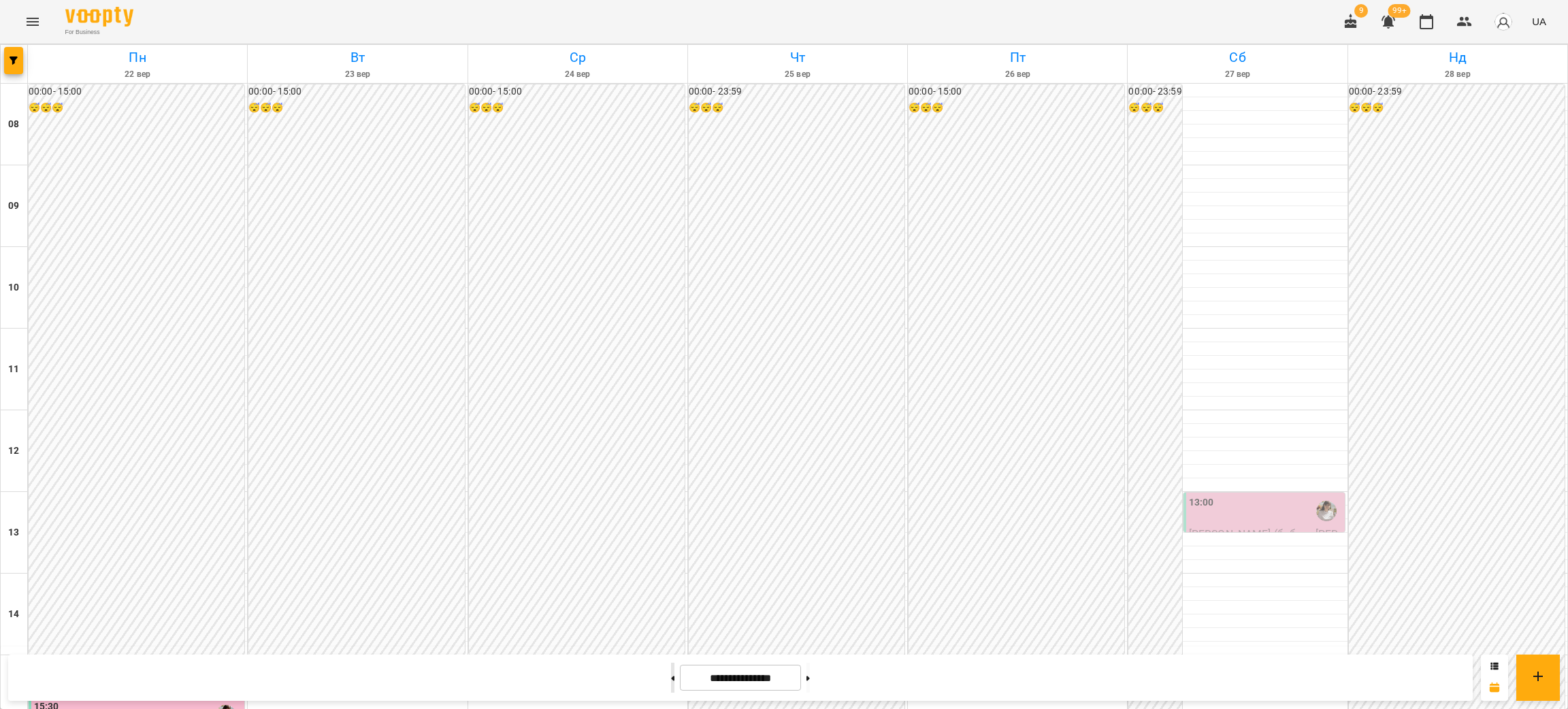
click at [672, 680] on button at bounding box center [673, 677] width 3 height 30
type input "**********"
click at [1207, 495] on div "13:00" at bounding box center [1266, 511] width 154 height 32
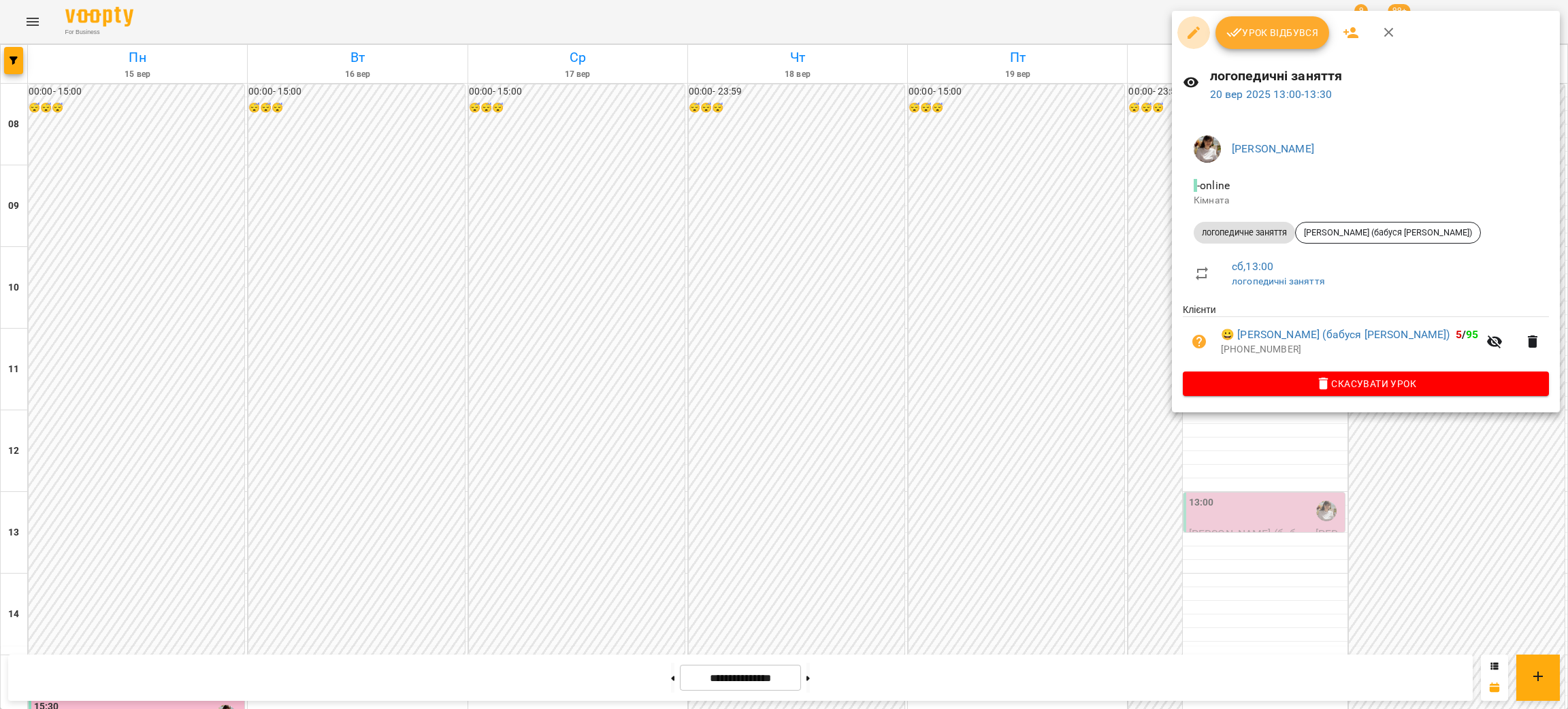
click at [1195, 30] on icon "button" at bounding box center [1194, 33] width 12 height 12
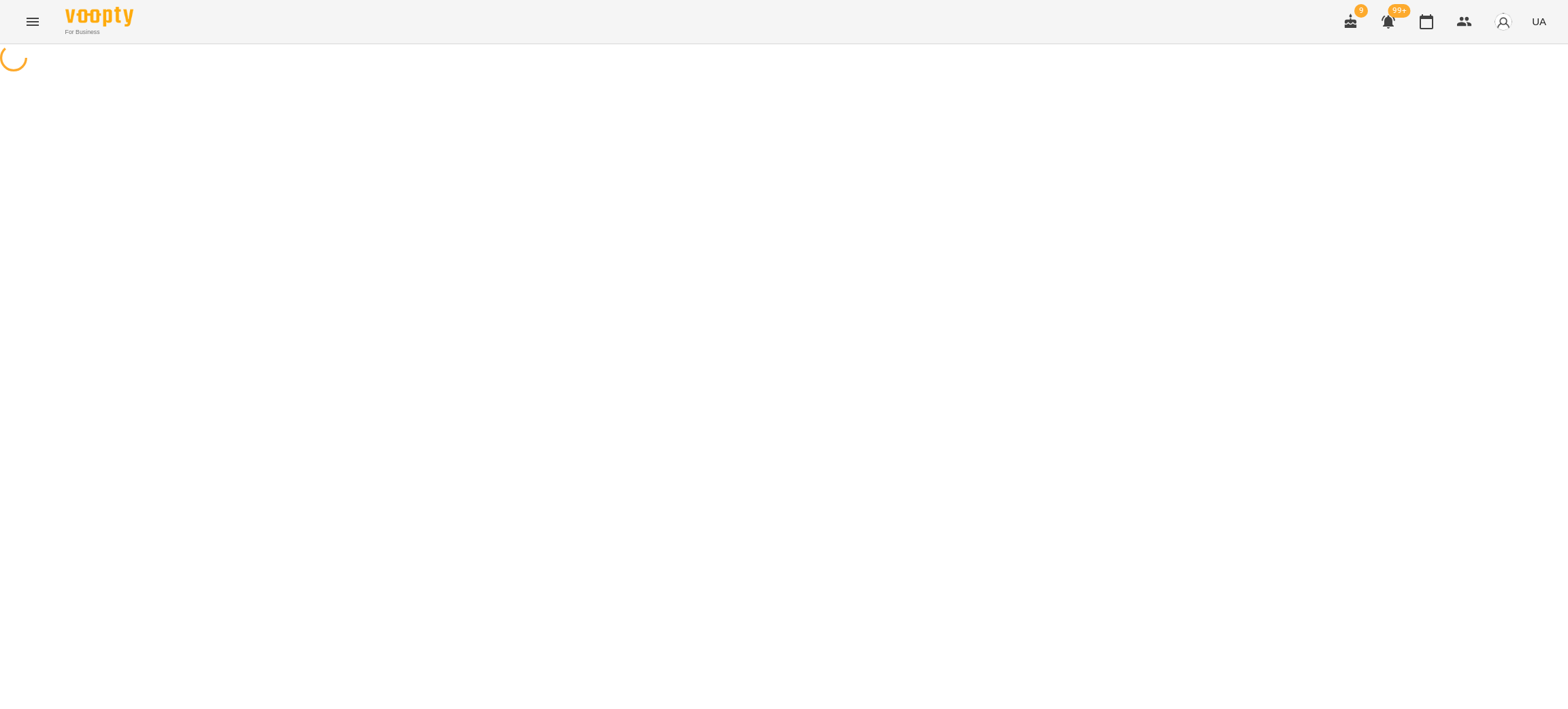
select select "**********"
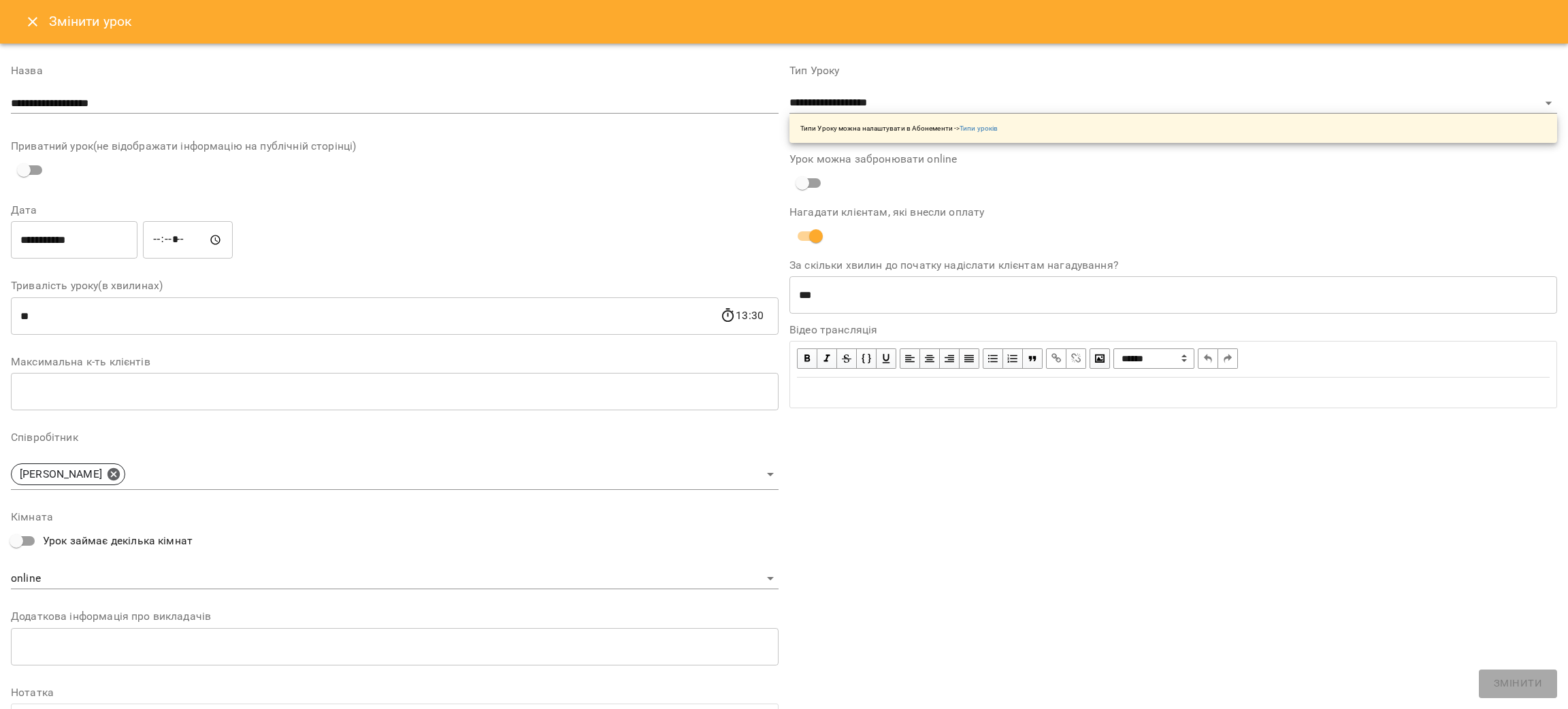
click at [55, 235] on input "**********" at bounding box center [74, 240] width 127 height 38
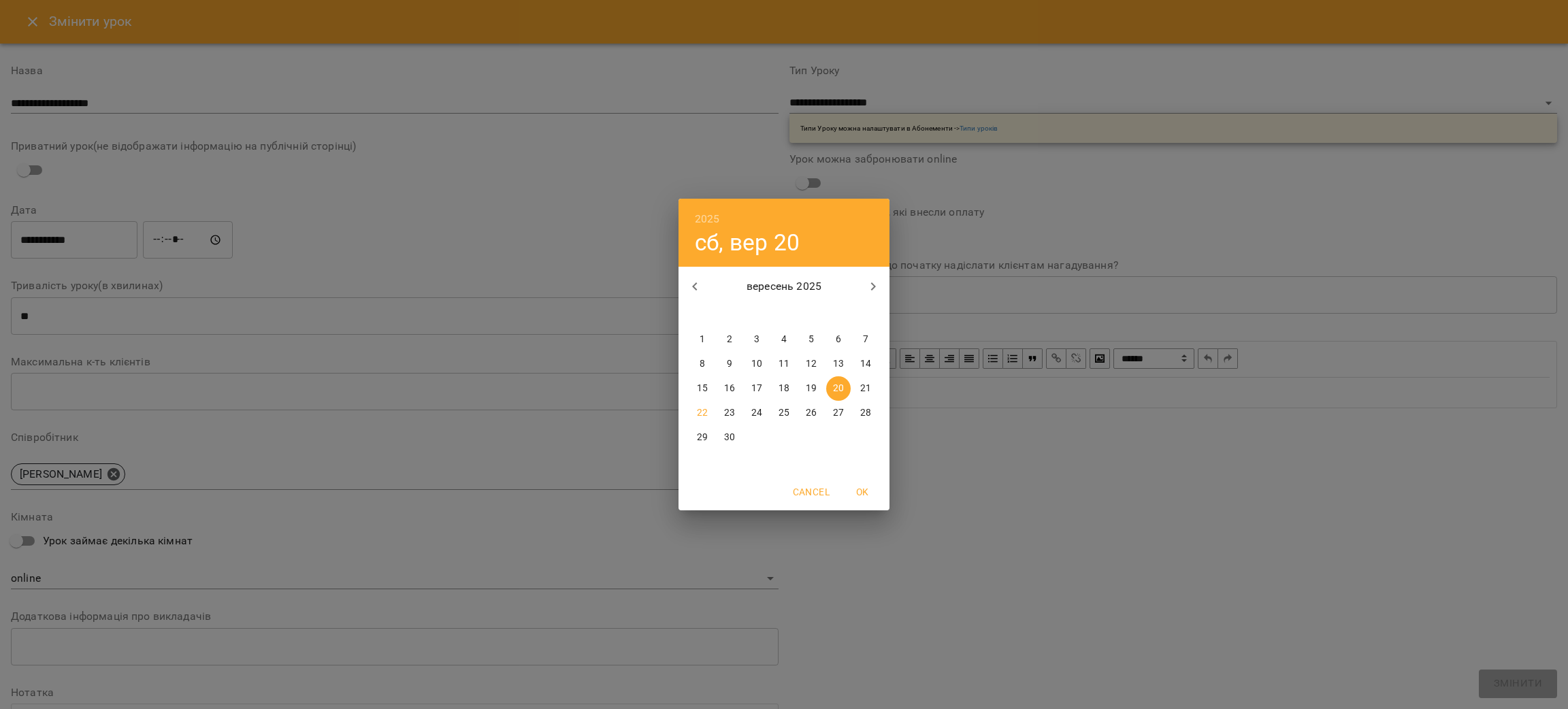
click at [734, 410] on p "23" at bounding box center [729, 413] width 11 height 14
type input "**********"
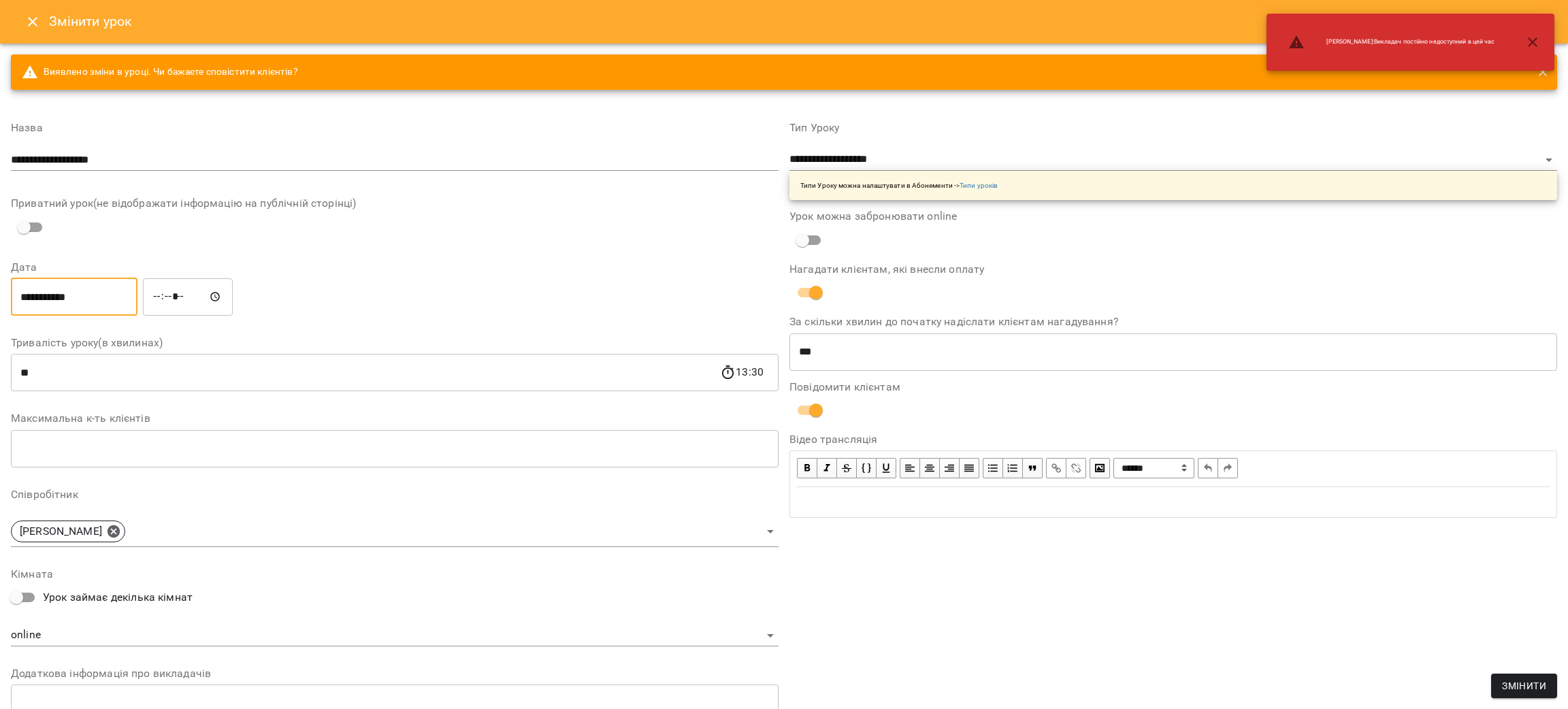
click at [209, 295] on input "*****" at bounding box center [187, 296] width 90 height 38
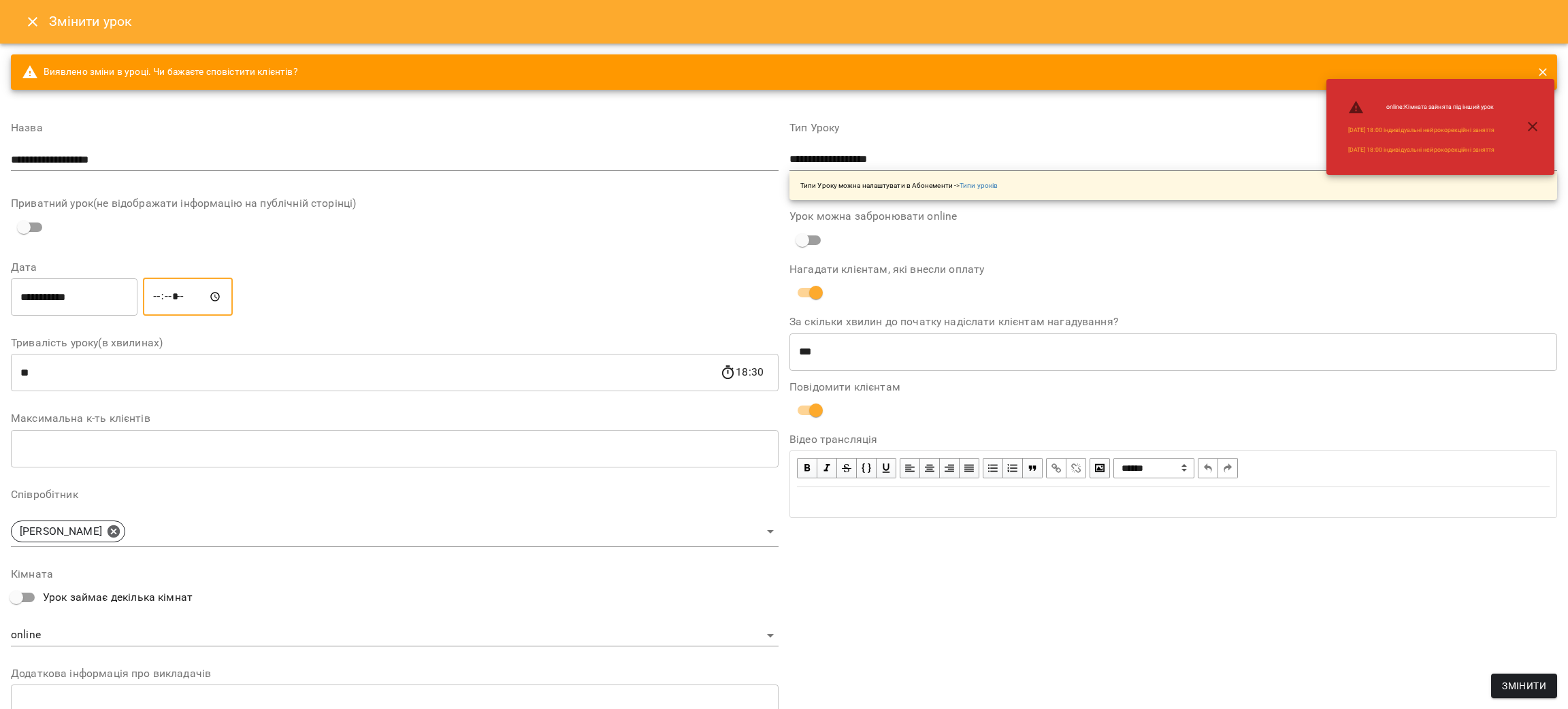
type input "*****"
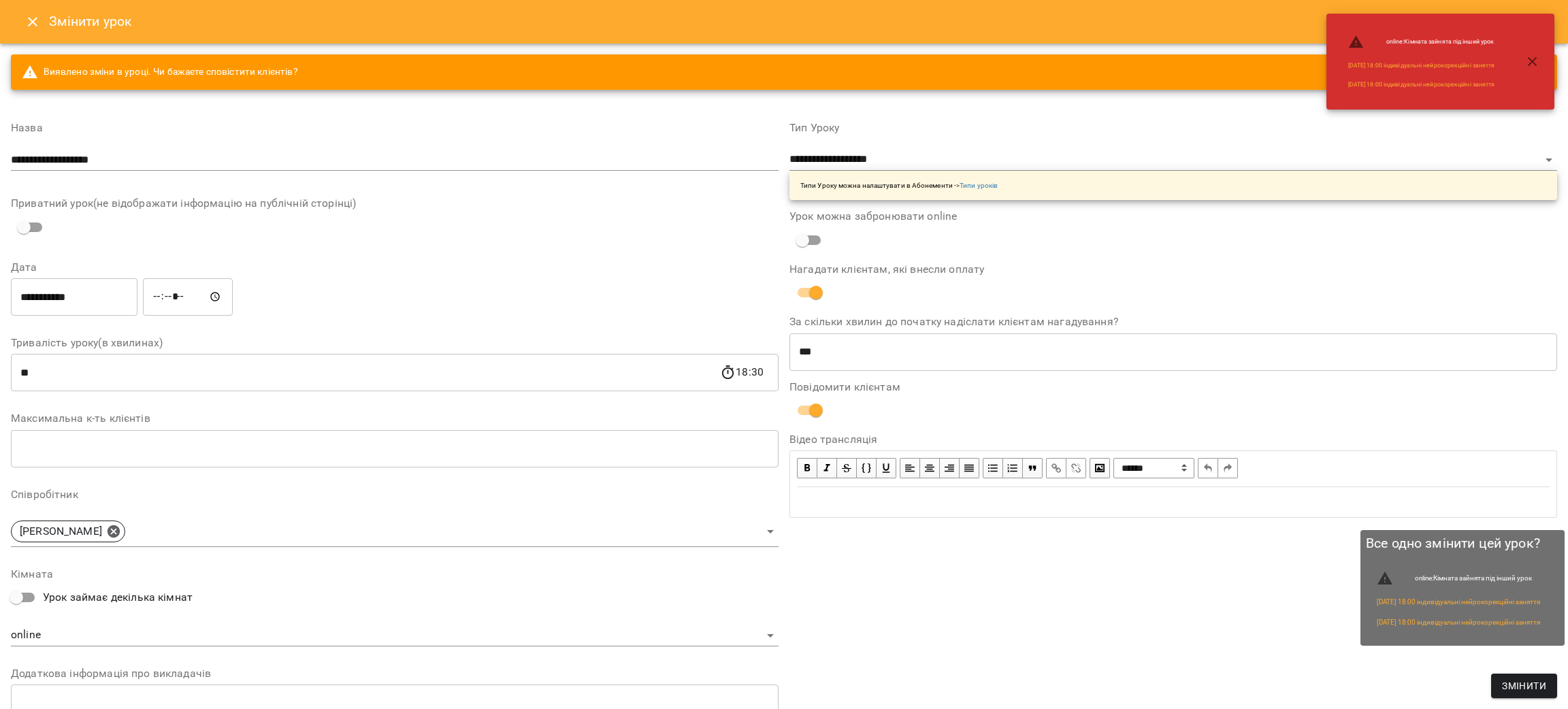
click at [1513, 692] on span "Змінити" at bounding box center [1524, 685] width 45 height 16
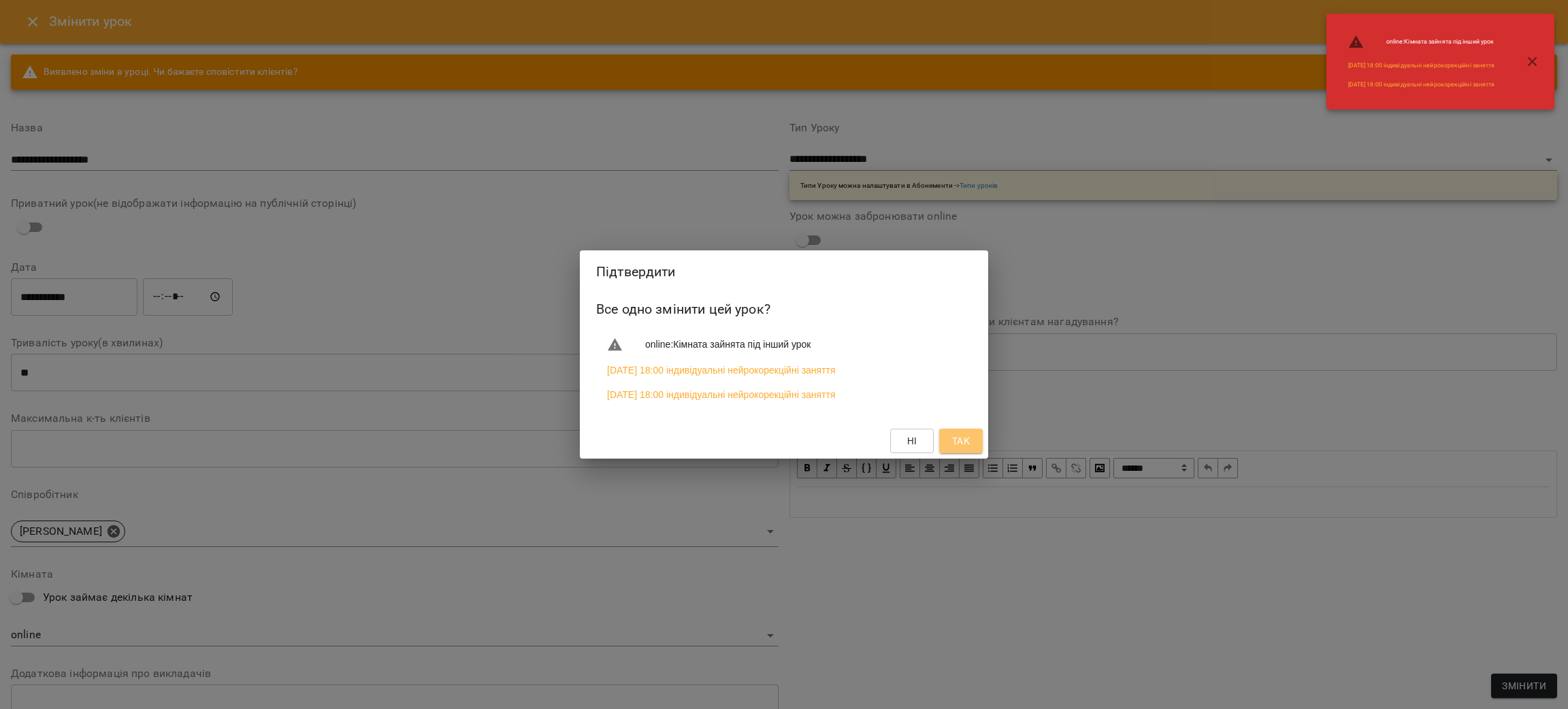
click at [954, 444] on span "Так" at bounding box center [961, 441] width 18 height 16
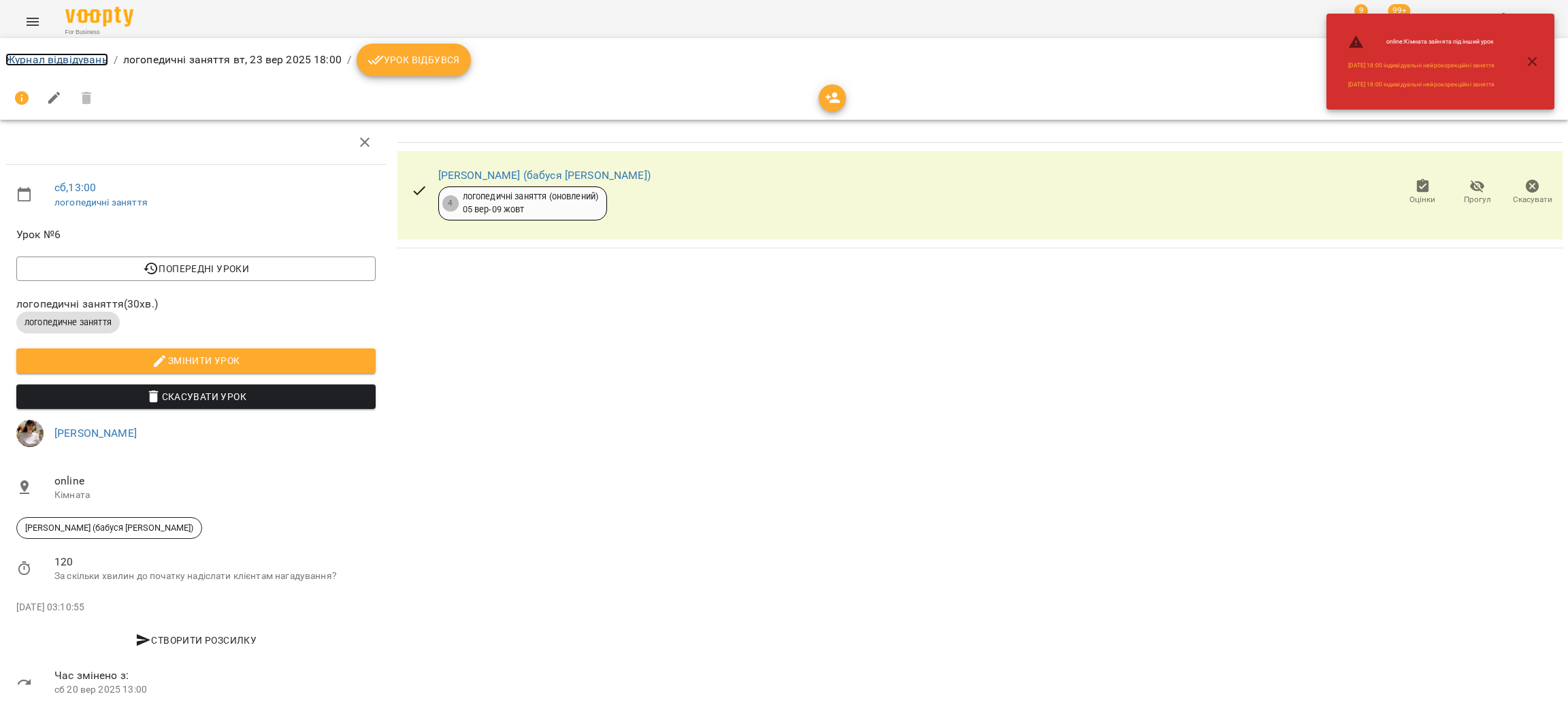
click at [43, 55] on link "Журнал відвідувань" at bounding box center [56, 59] width 103 height 13
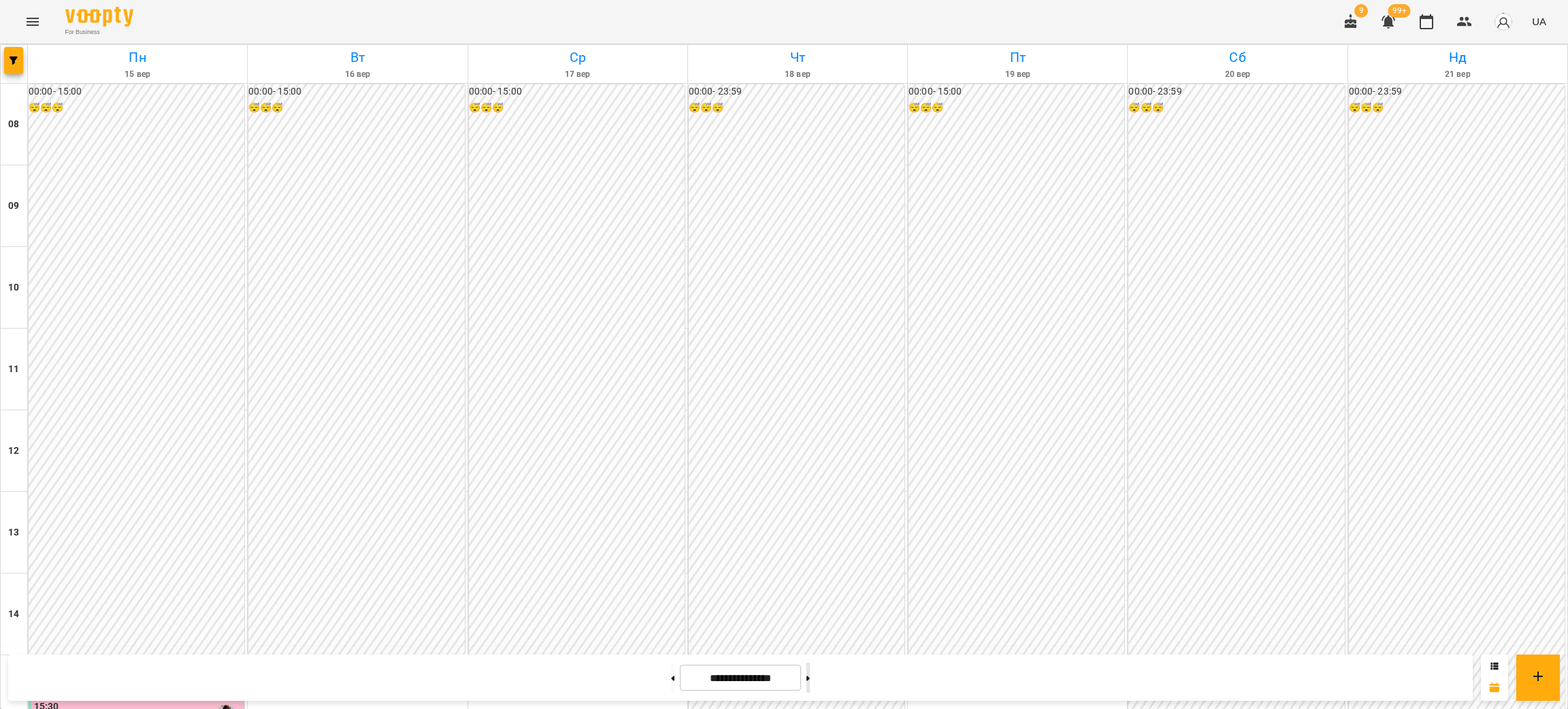
click at [810, 673] on button at bounding box center [807, 677] width 3 height 30
type input "**********"
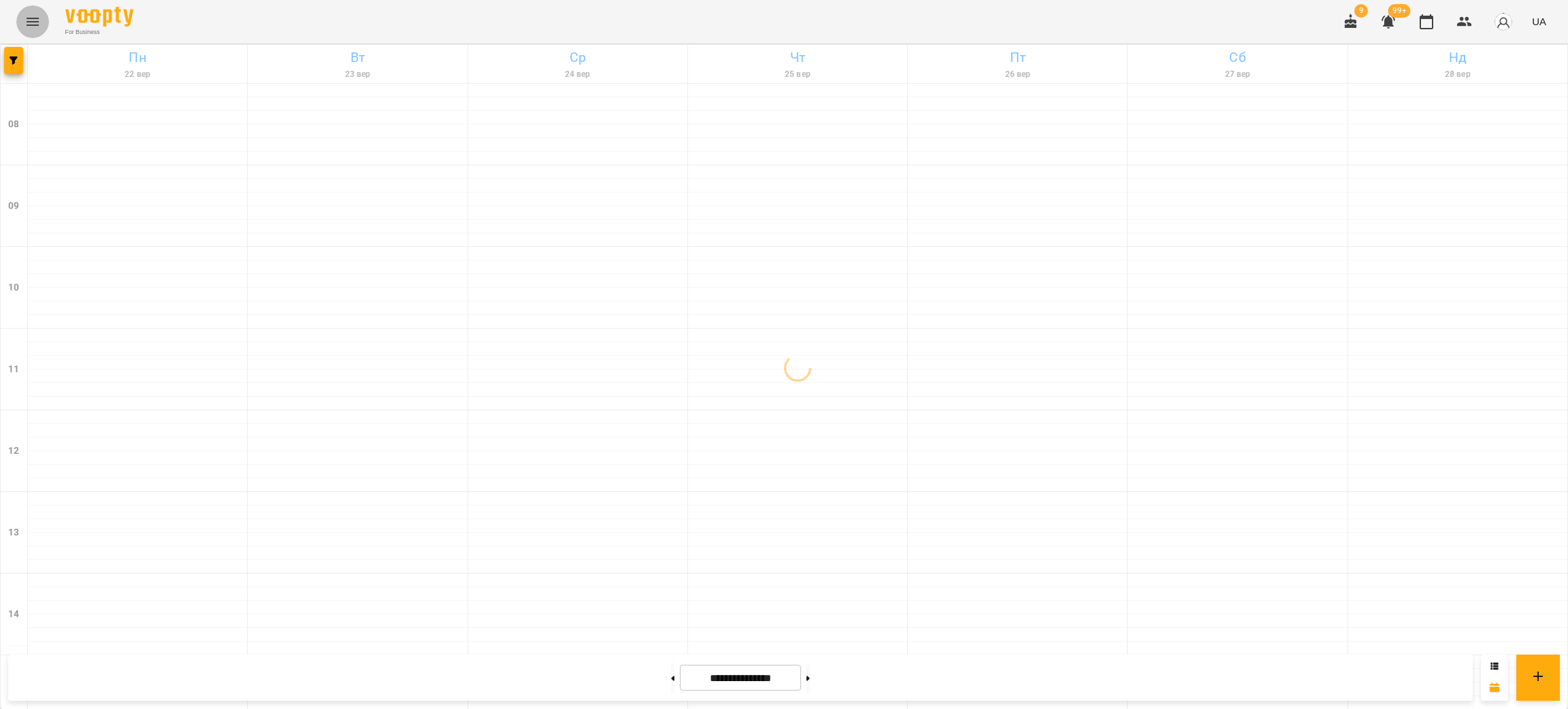
click at [32, 26] on icon "Menu" at bounding box center [33, 22] width 16 height 16
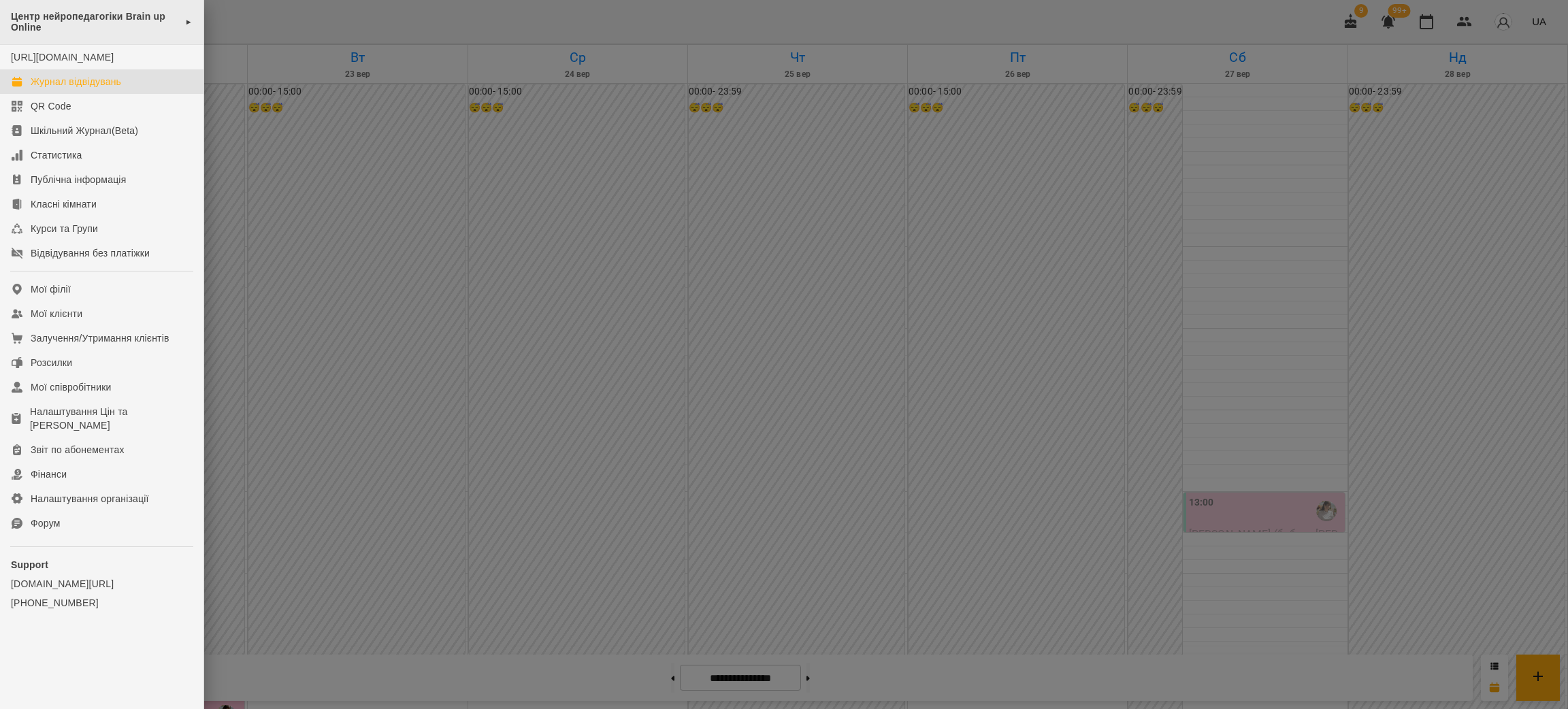
click at [39, 23] on span "Центр нейропедагогіки Brain up Online" at bounding box center [94, 22] width 167 height 23
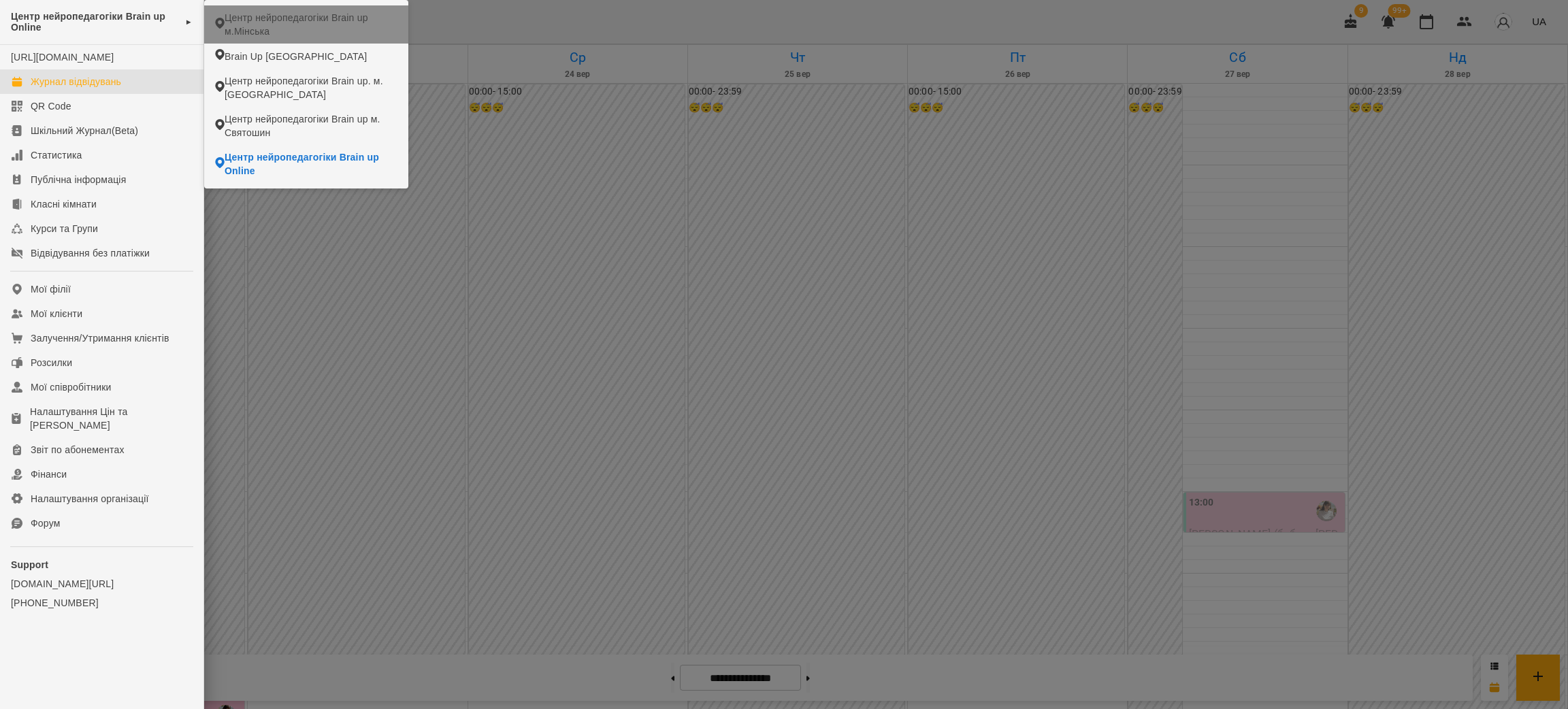
click at [282, 25] on span "Центр нейропедагогіки Brain up м.Мінська" at bounding box center [311, 24] width 173 height 27
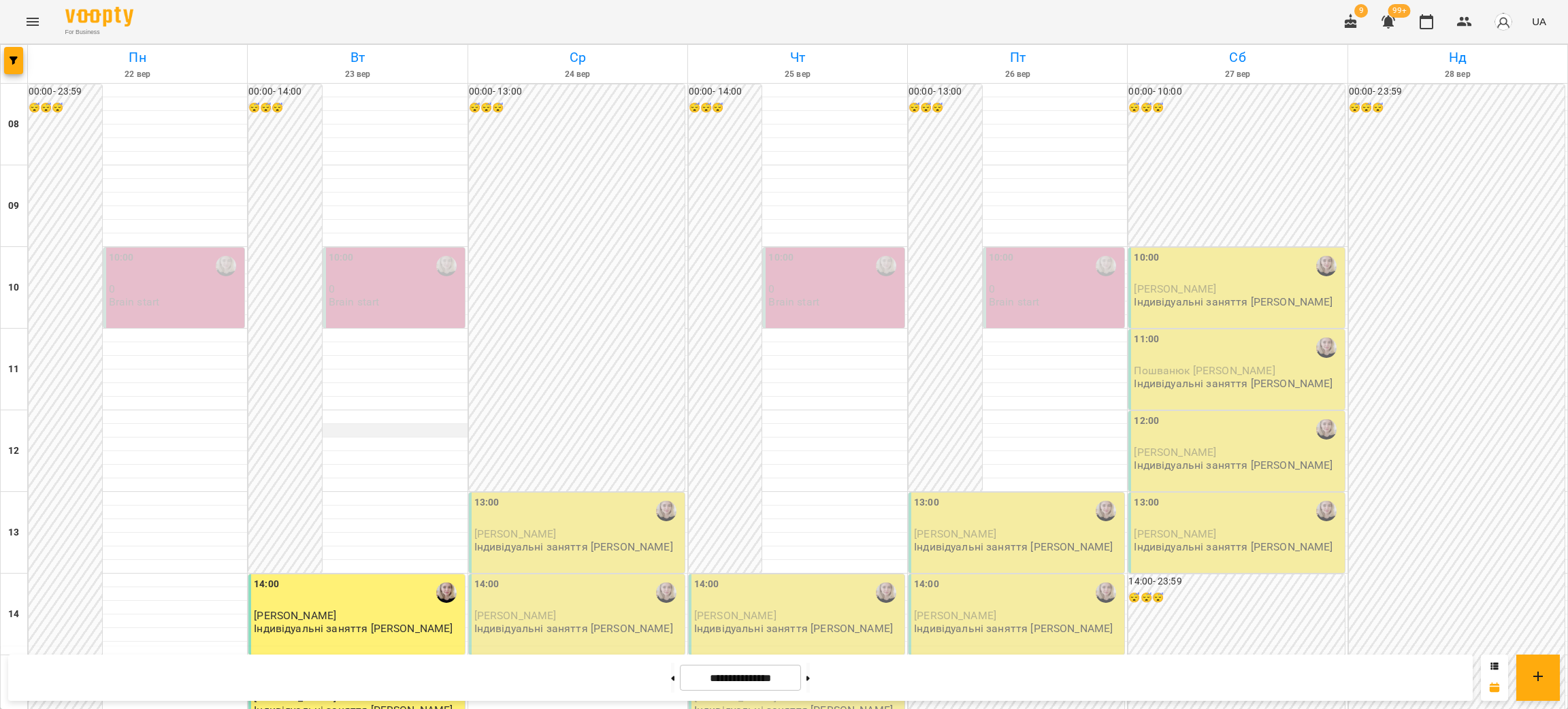
scroll to position [204, 0]
click at [14, 55] on button "button" at bounding box center [13, 59] width 19 height 27
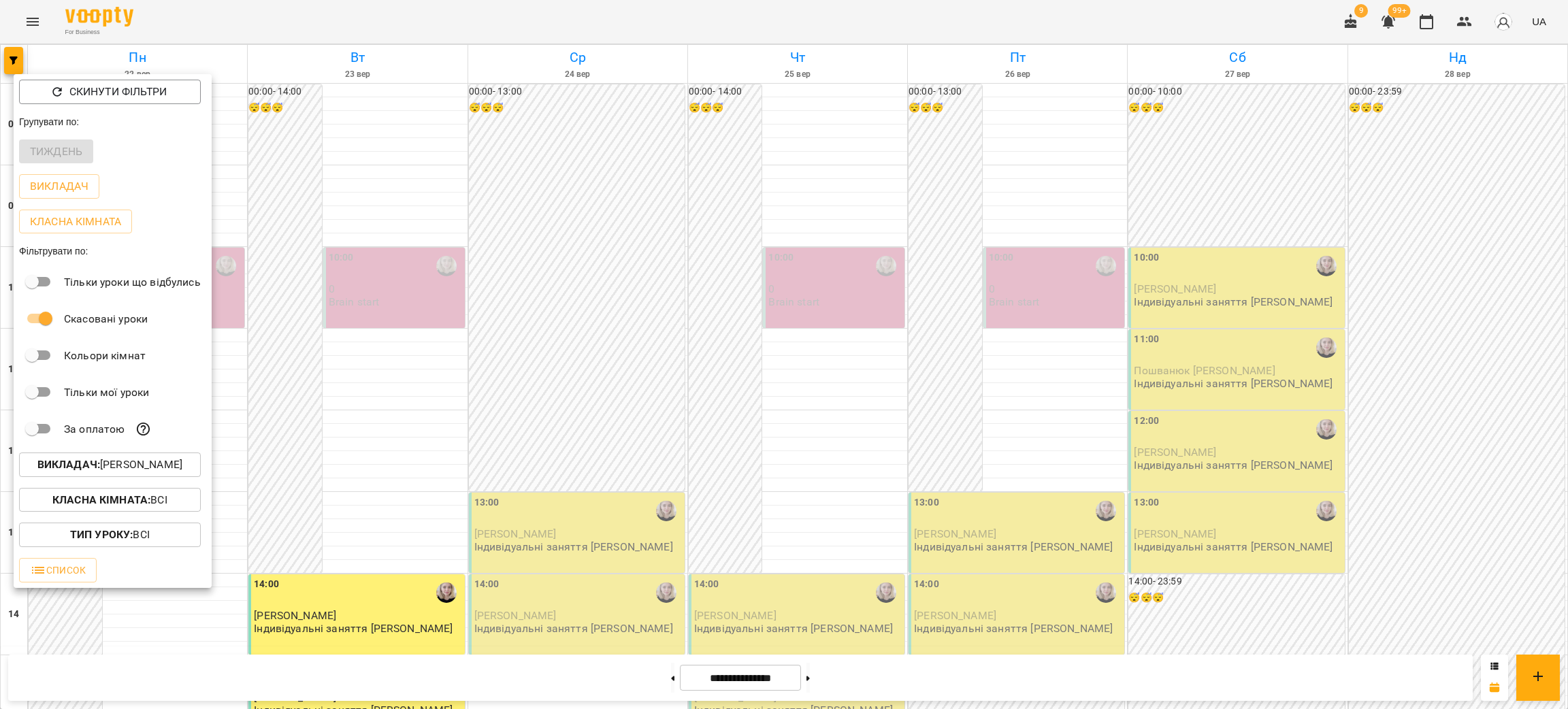
click at [104, 466] on p "Викладач : [PERSON_NAME]" at bounding box center [110, 464] width 145 height 16
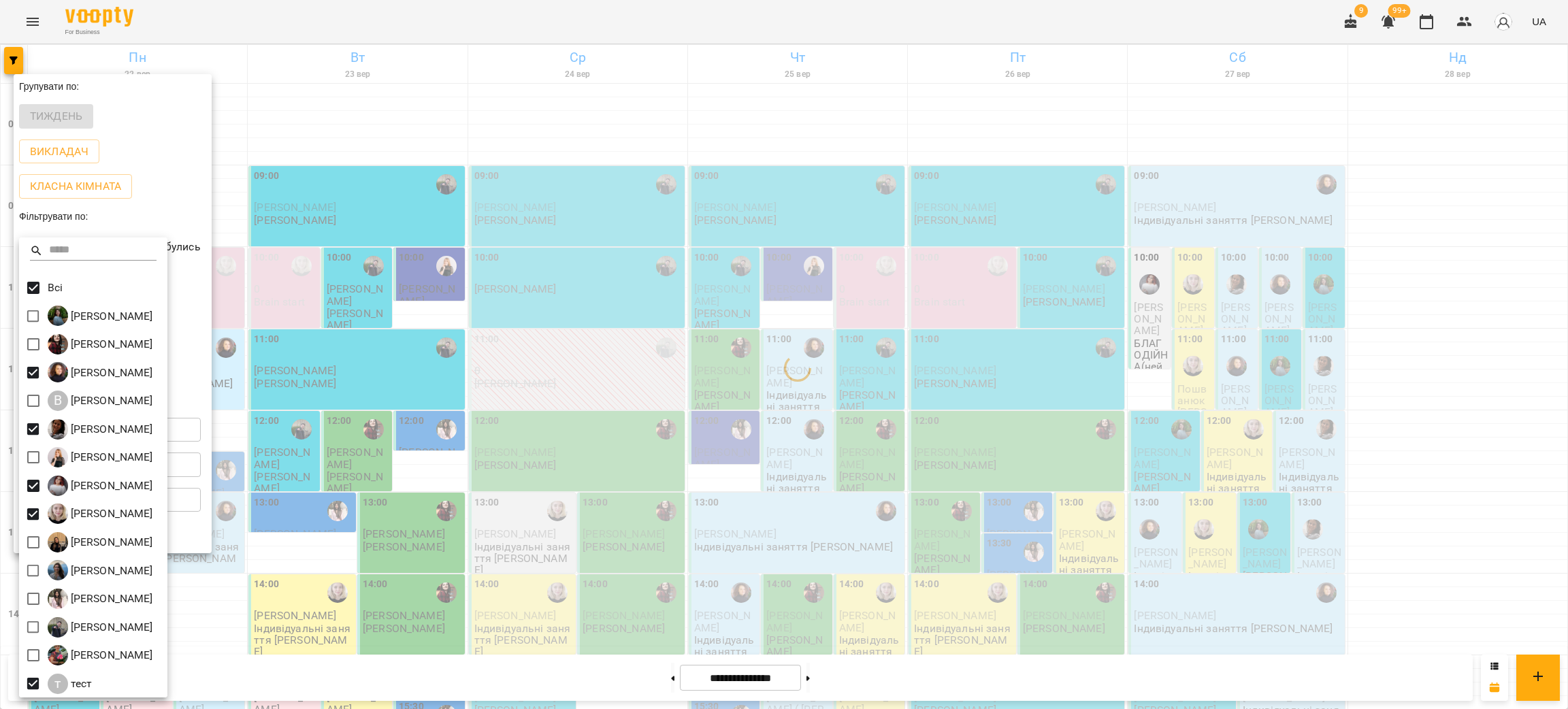
click at [463, 360] on div at bounding box center [784, 354] width 1568 height 709
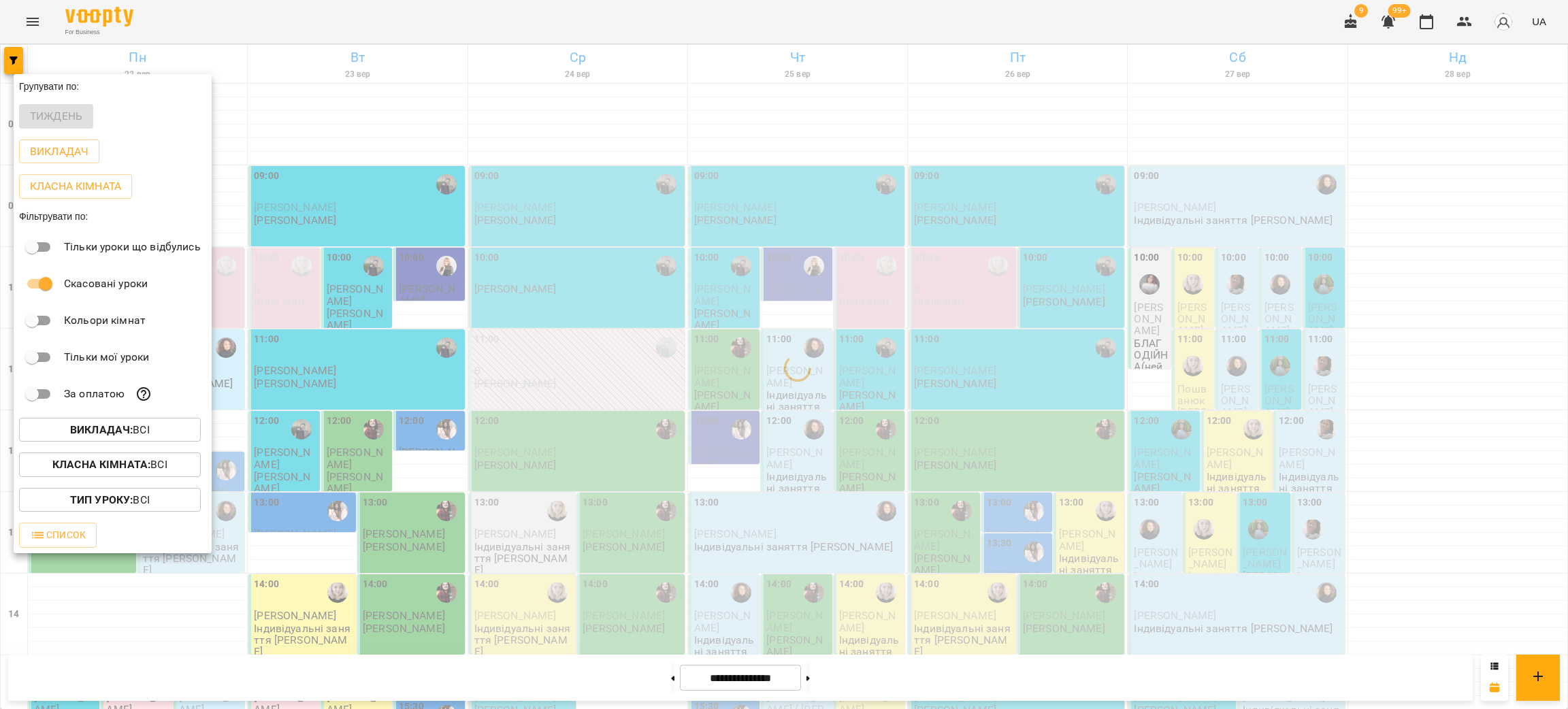
click at [456, 349] on div at bounding box center [784, 354] width 1568 height 709
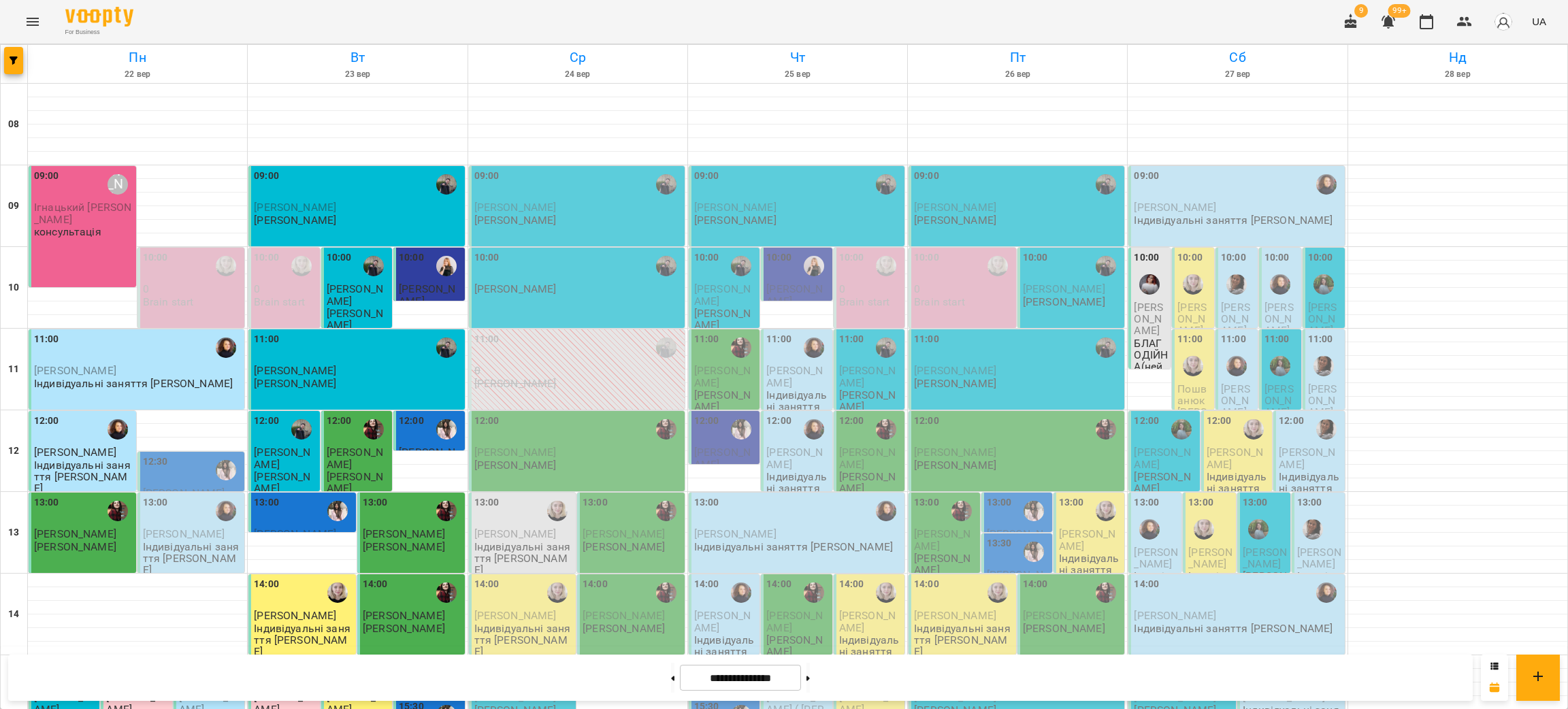
scroll to position [0, 0]
click at [113, 357] on div "11:00" at bounding box center [138, 348] width 208 height 32
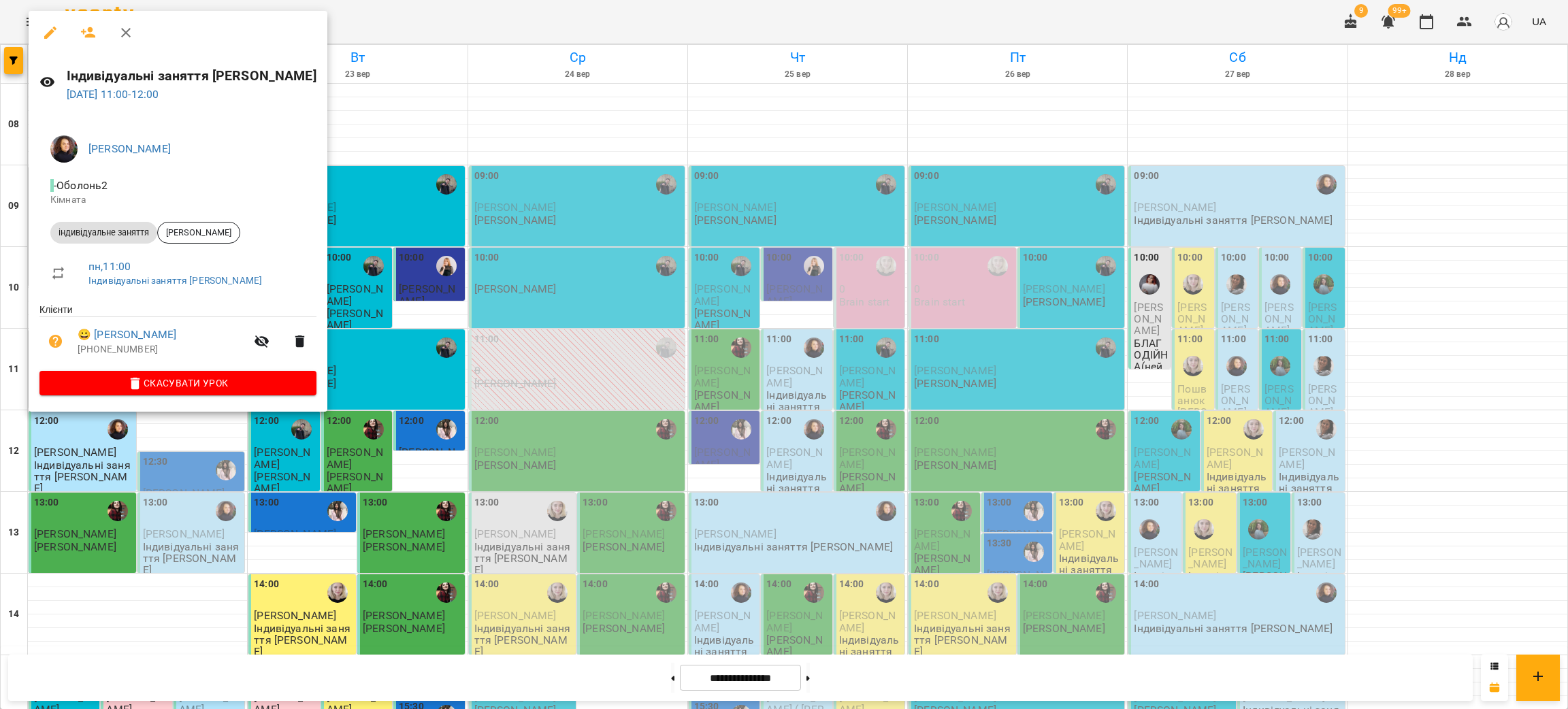
click at [62, 513] on div at bounding box center [784, 354] width 1568 height 709
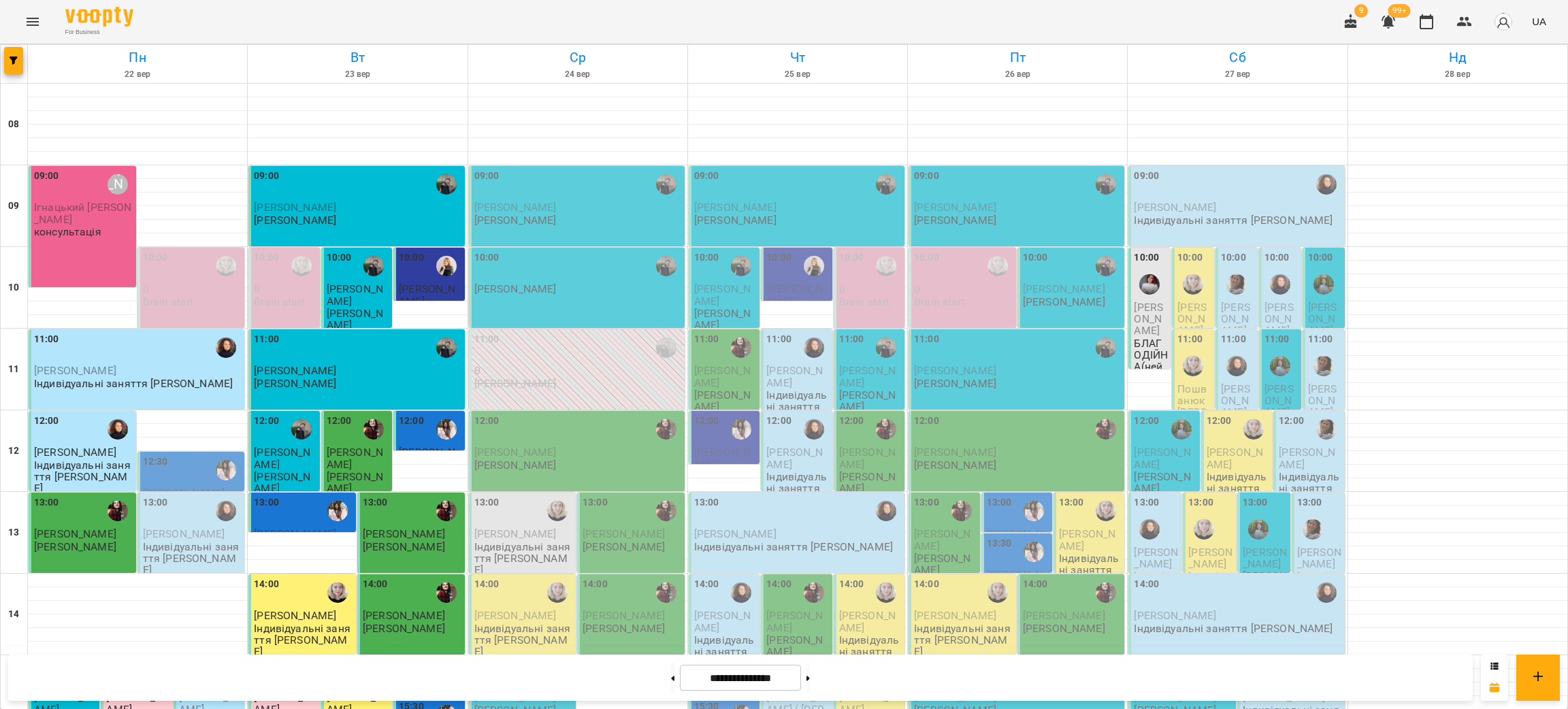
click at [64, 462] on p "Індивідуальні заняття [PERSON_NAME]" at bounding box center [83, 477] width 99 height 36
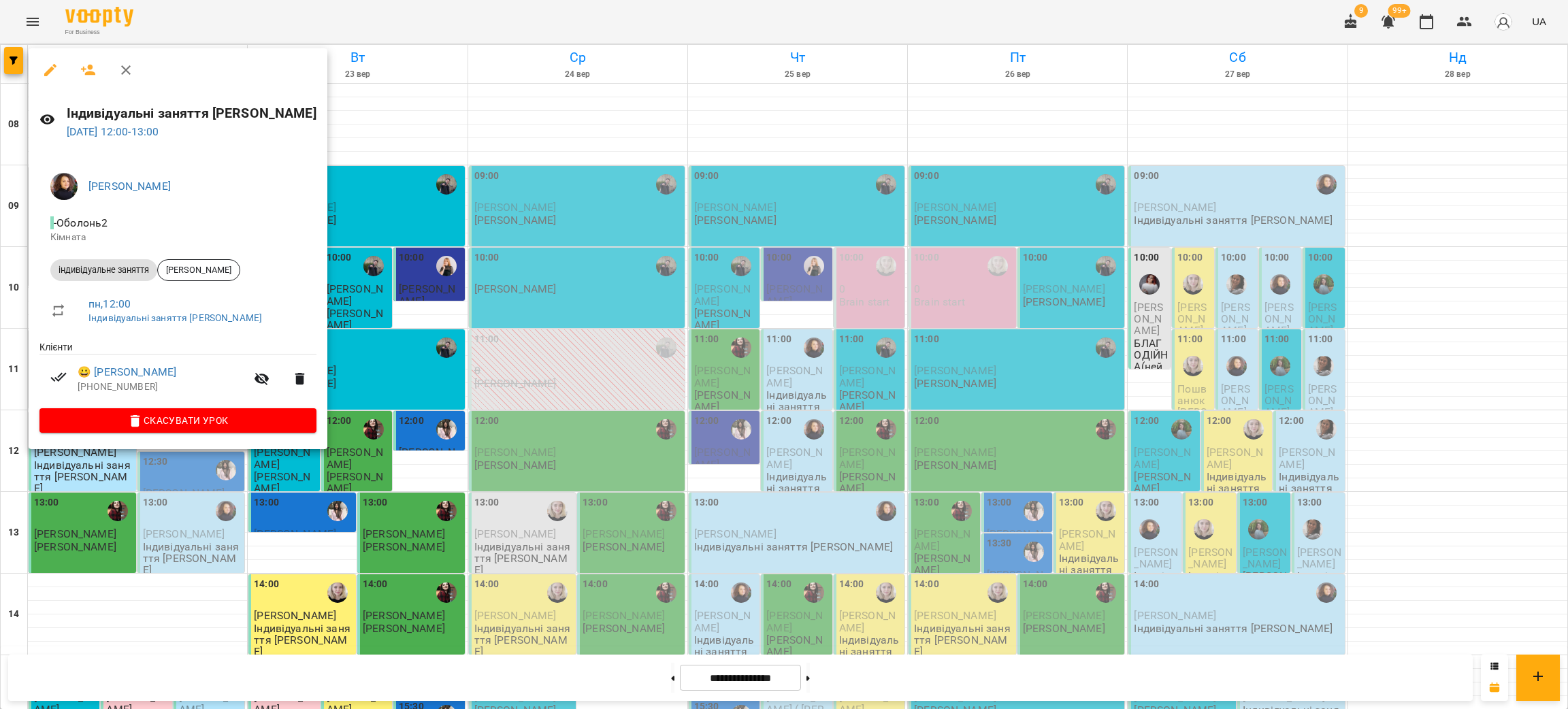
click at [72, 537] on div at bounding box center [784, 354] width 1568 height 709
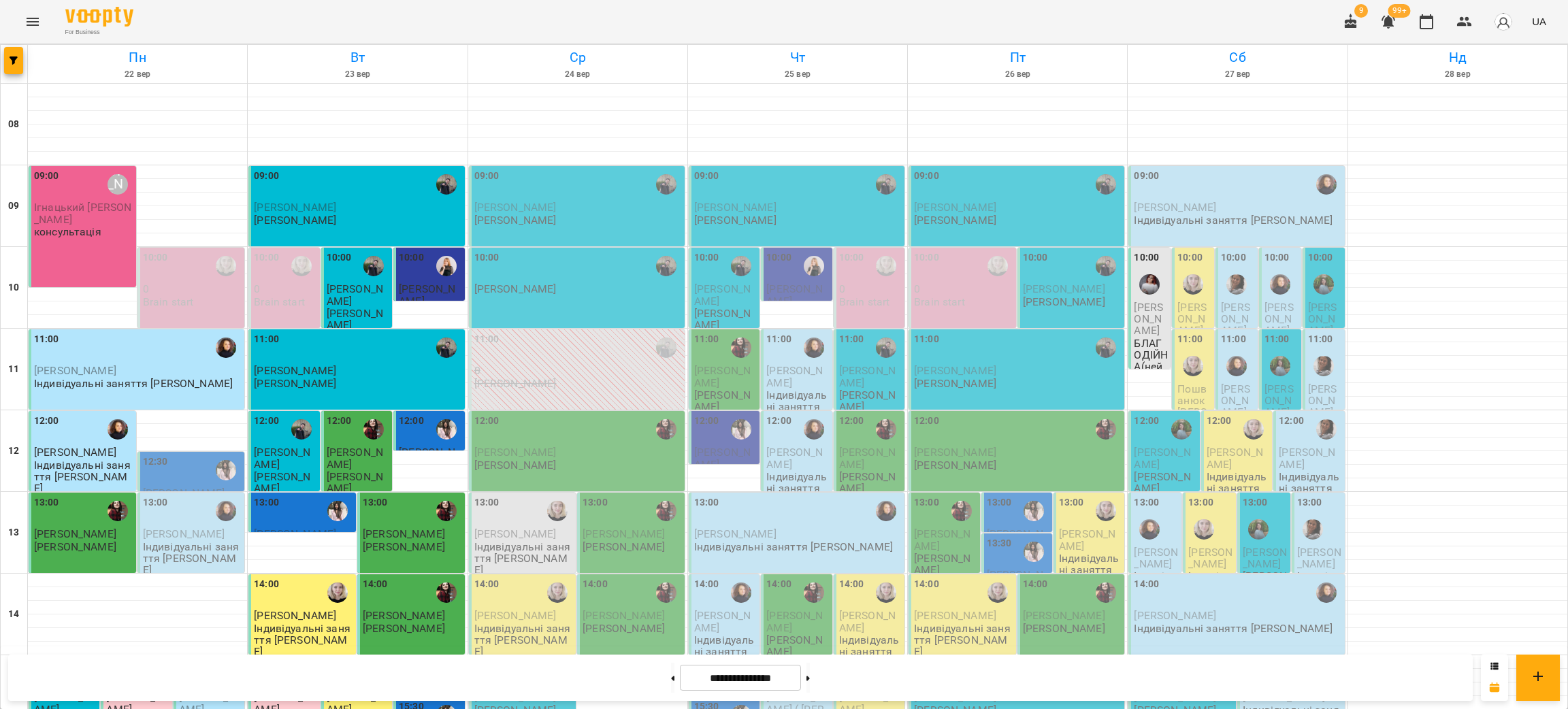
click at [74, 232] on div "09:00 [PERSON_NAME] Ігнацький [PERSON_NAME] консультація" at bounding box center [82, 227] width 108 height 121
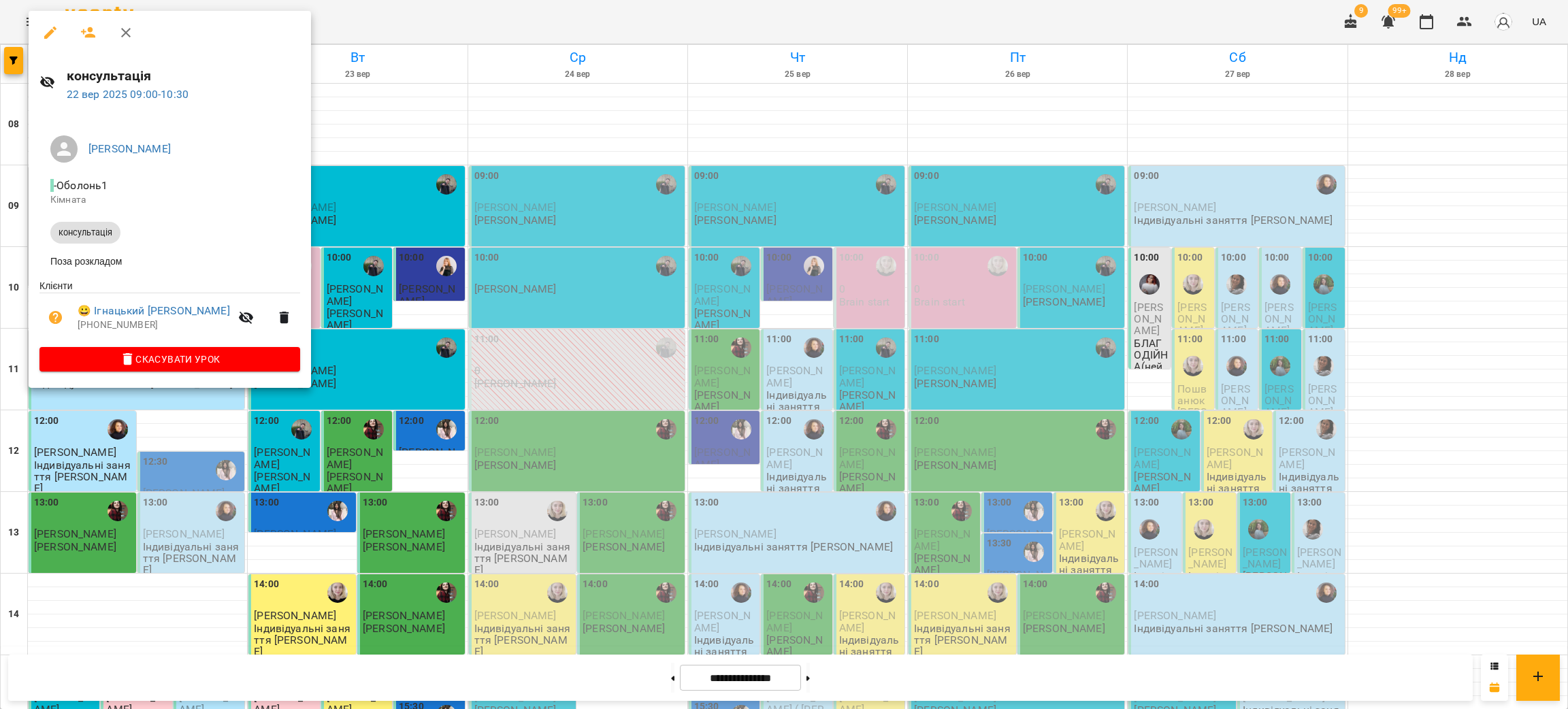
click at [352, 287] on div at bounding box center [784, 354] width 1568 height 709
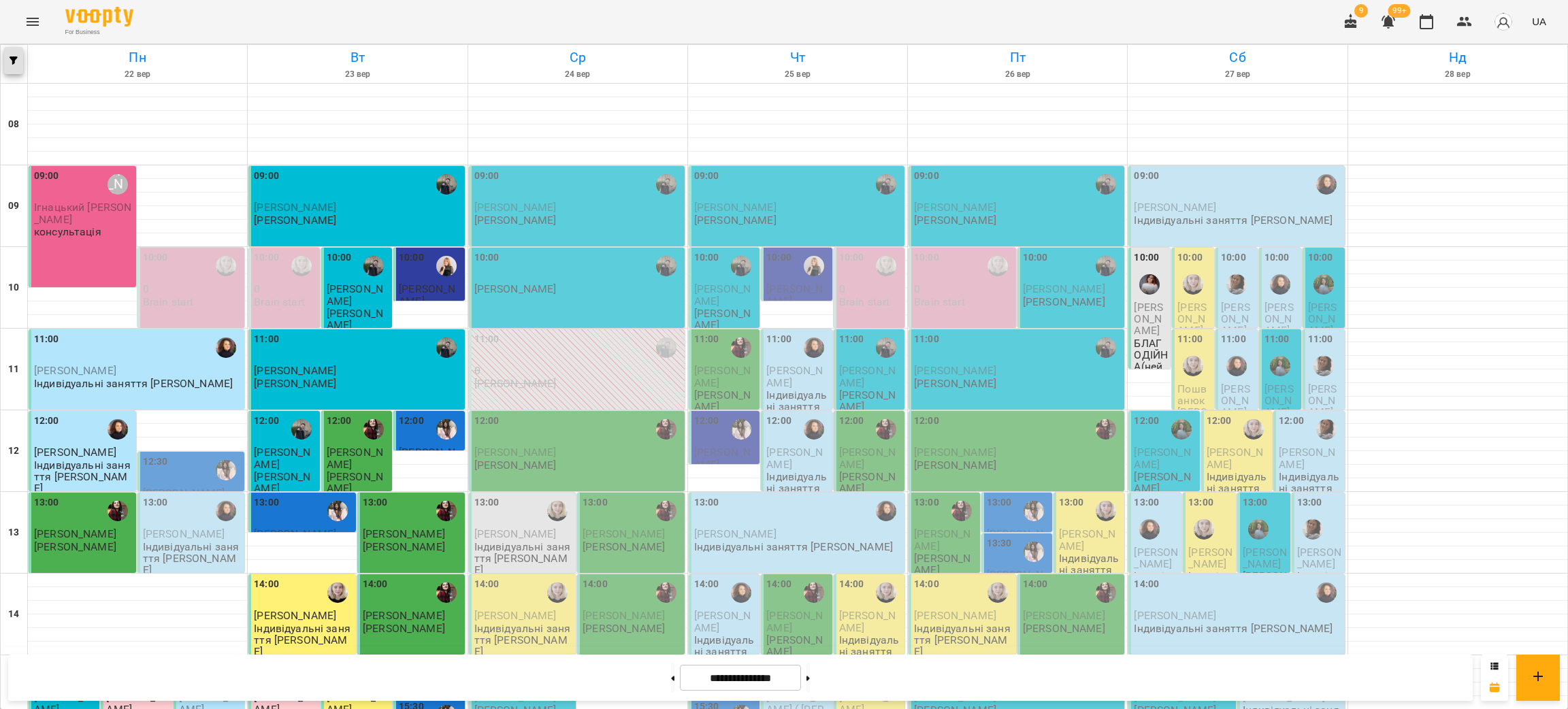
click at [15, 57] on icon "button" at bounding box center [14, 60] width 8 height 8
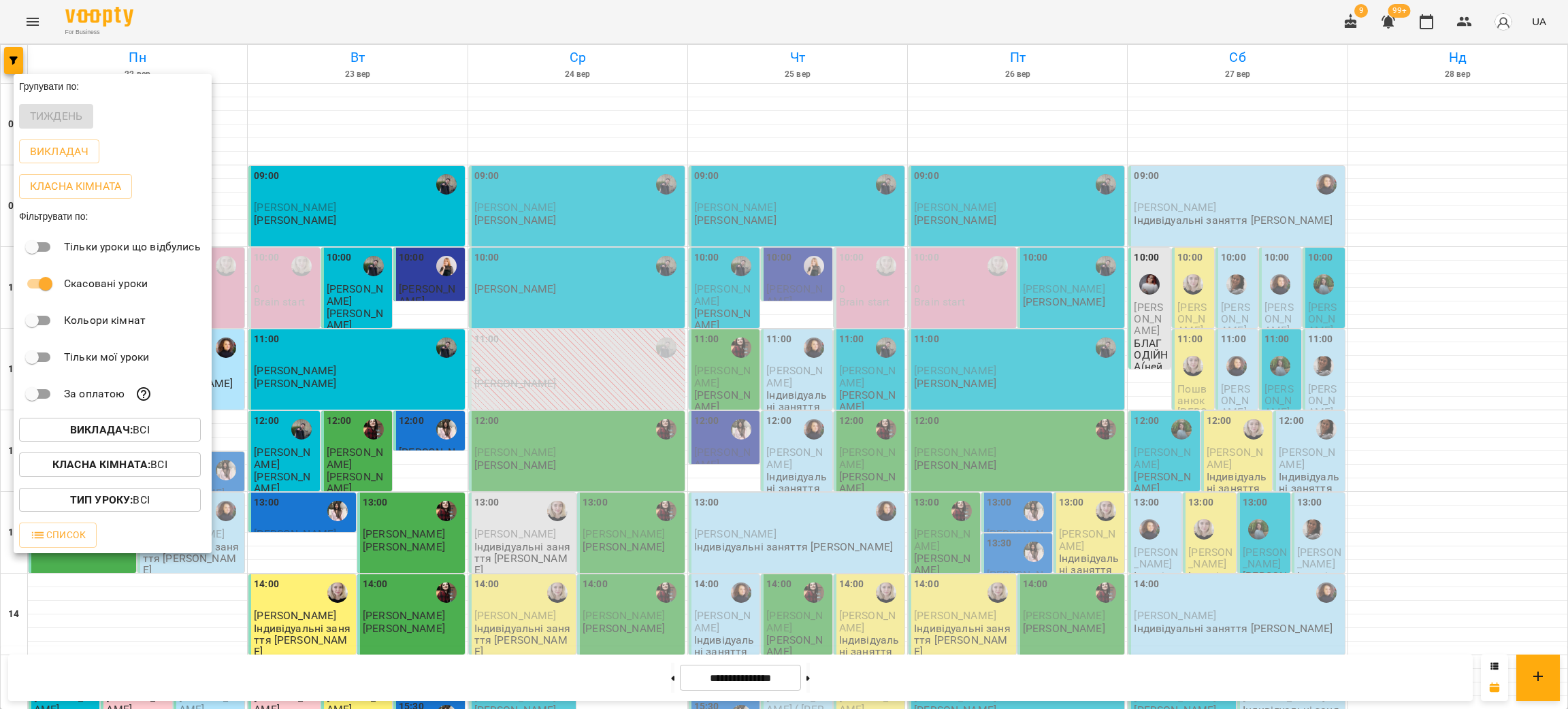
click at [537, 508] on div at bounding box center [784, 354] width 1568 height 709
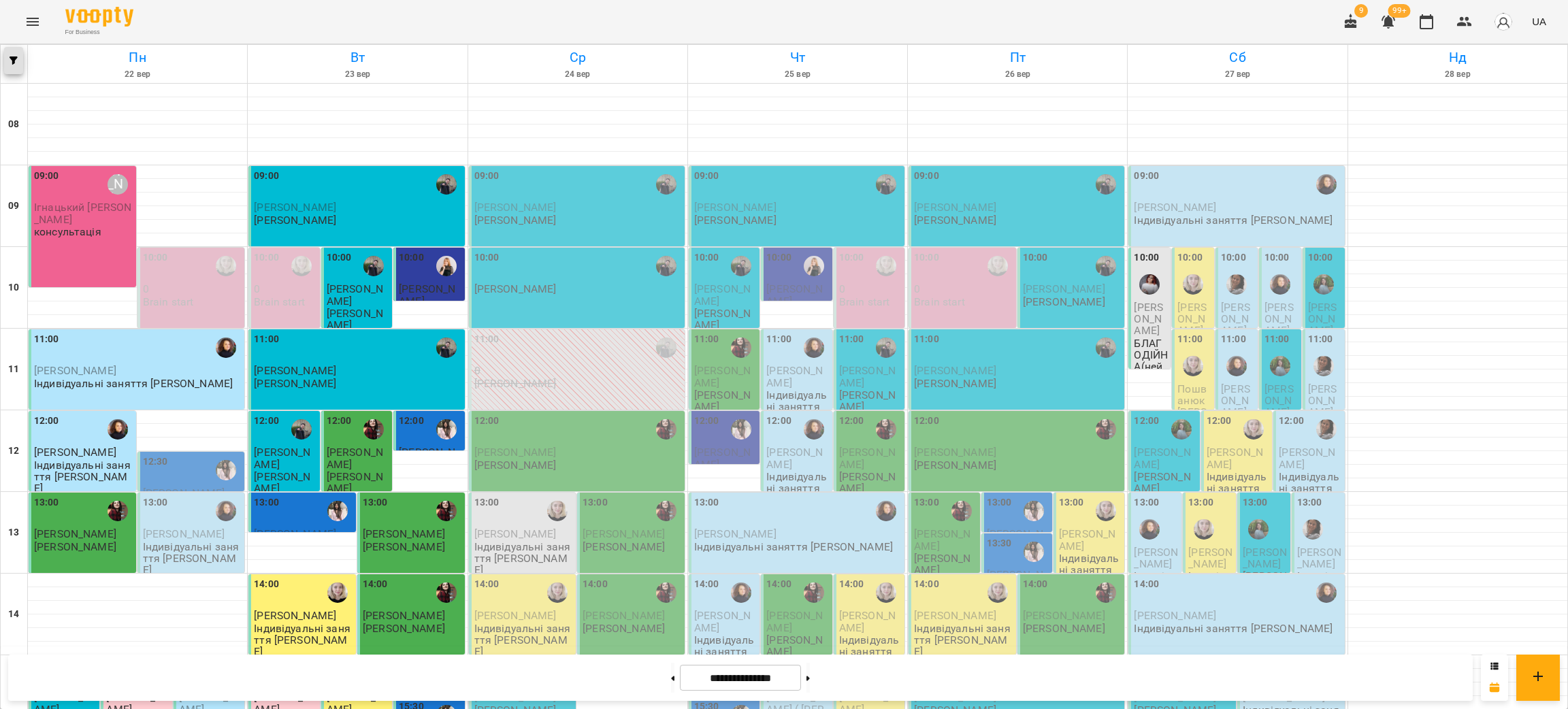
click at [13, 68] on button "button" at bounding box center [13, 59] width 19 height 27
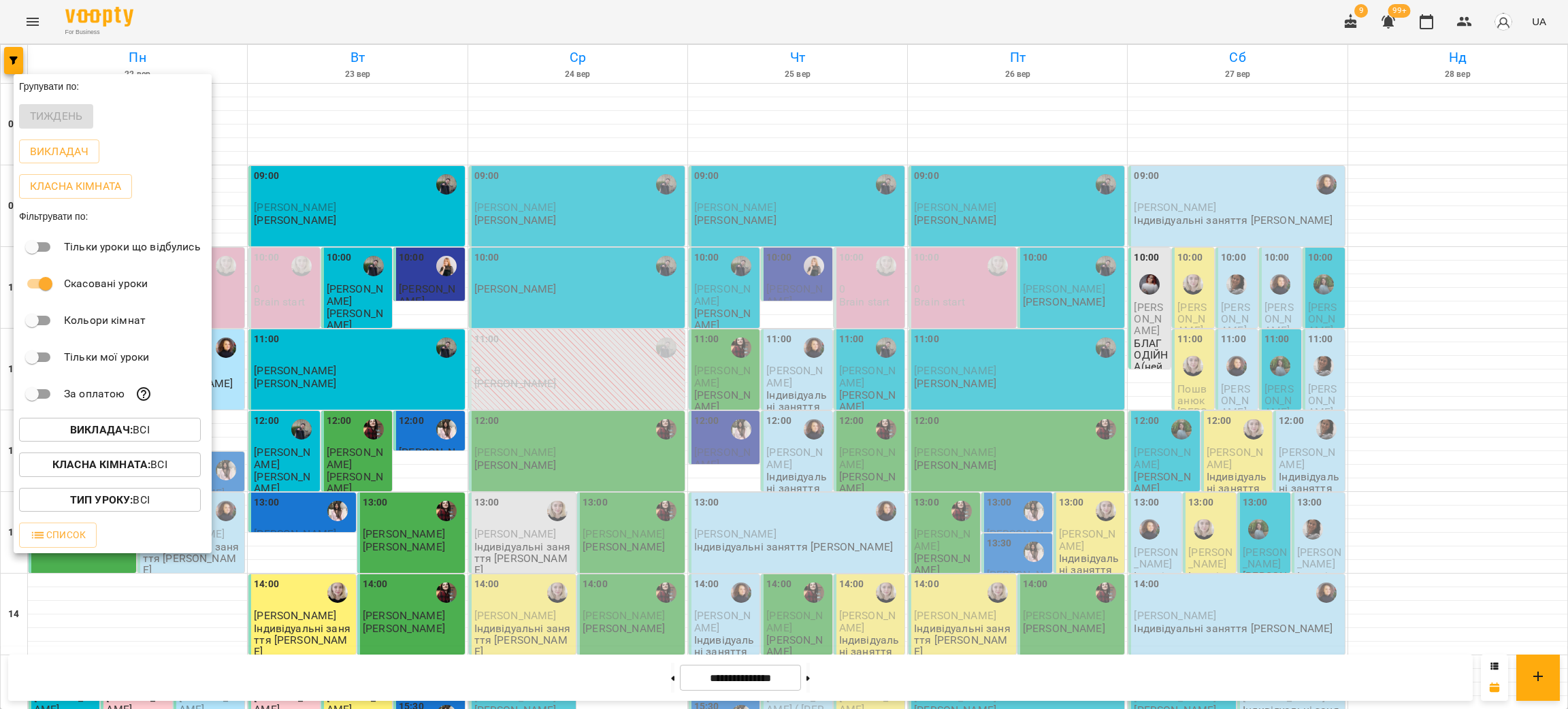
click at [166, 423] on button "Викладач : Всі" at bounding box center [109, 430] width 181 height 25
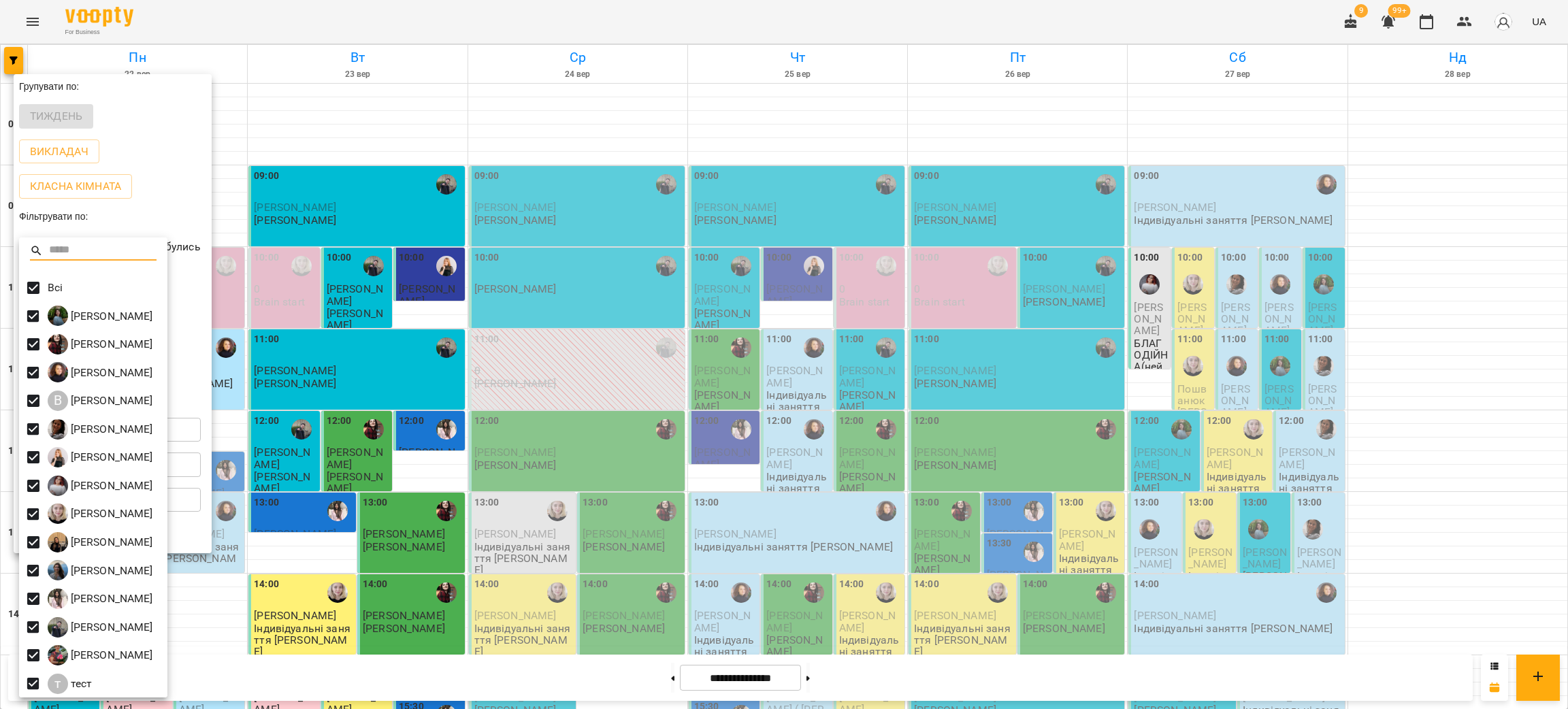
click at [491, 371] on div at bounding box center [784, 354] width 1568 height 709
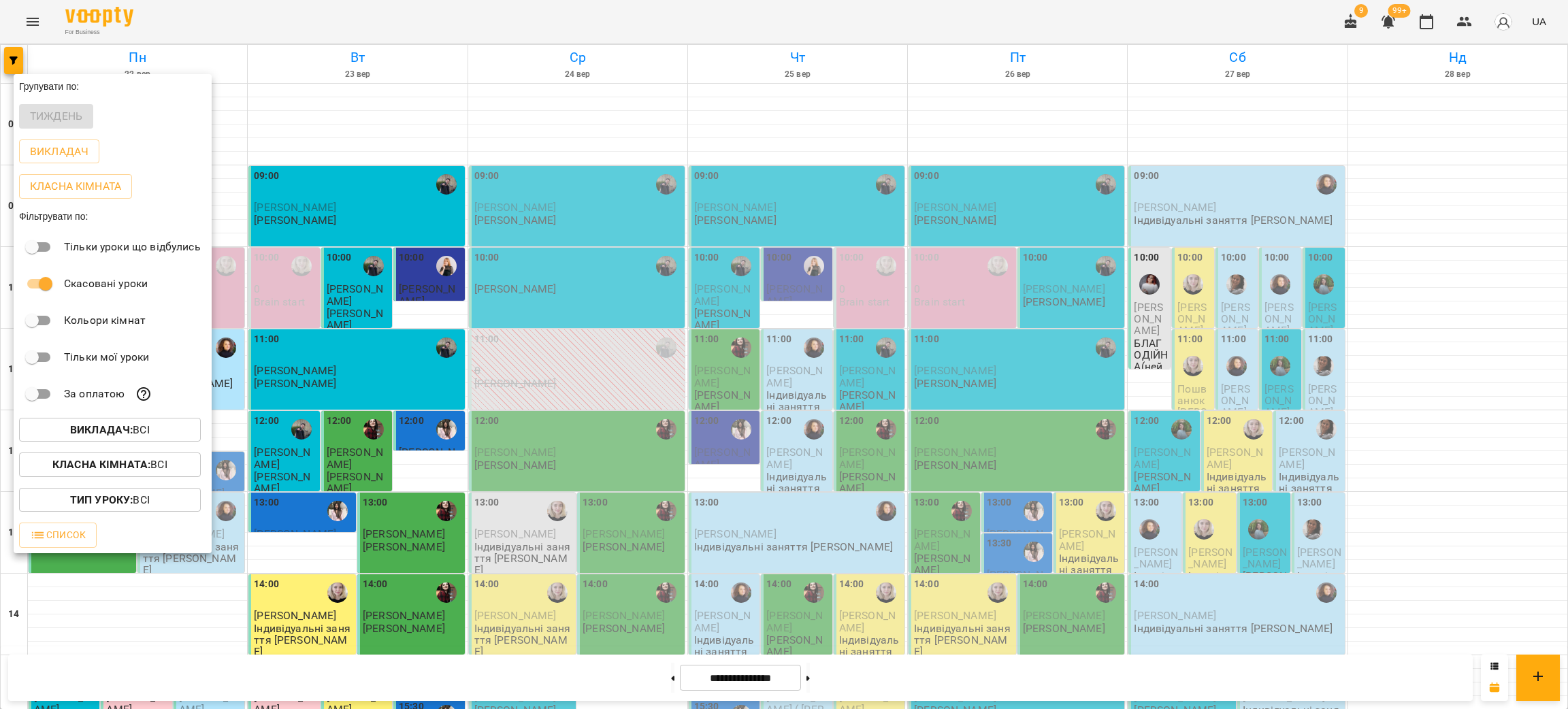
click at [394, 367] on div at bounding box center [784, 354] width 1568 height 709
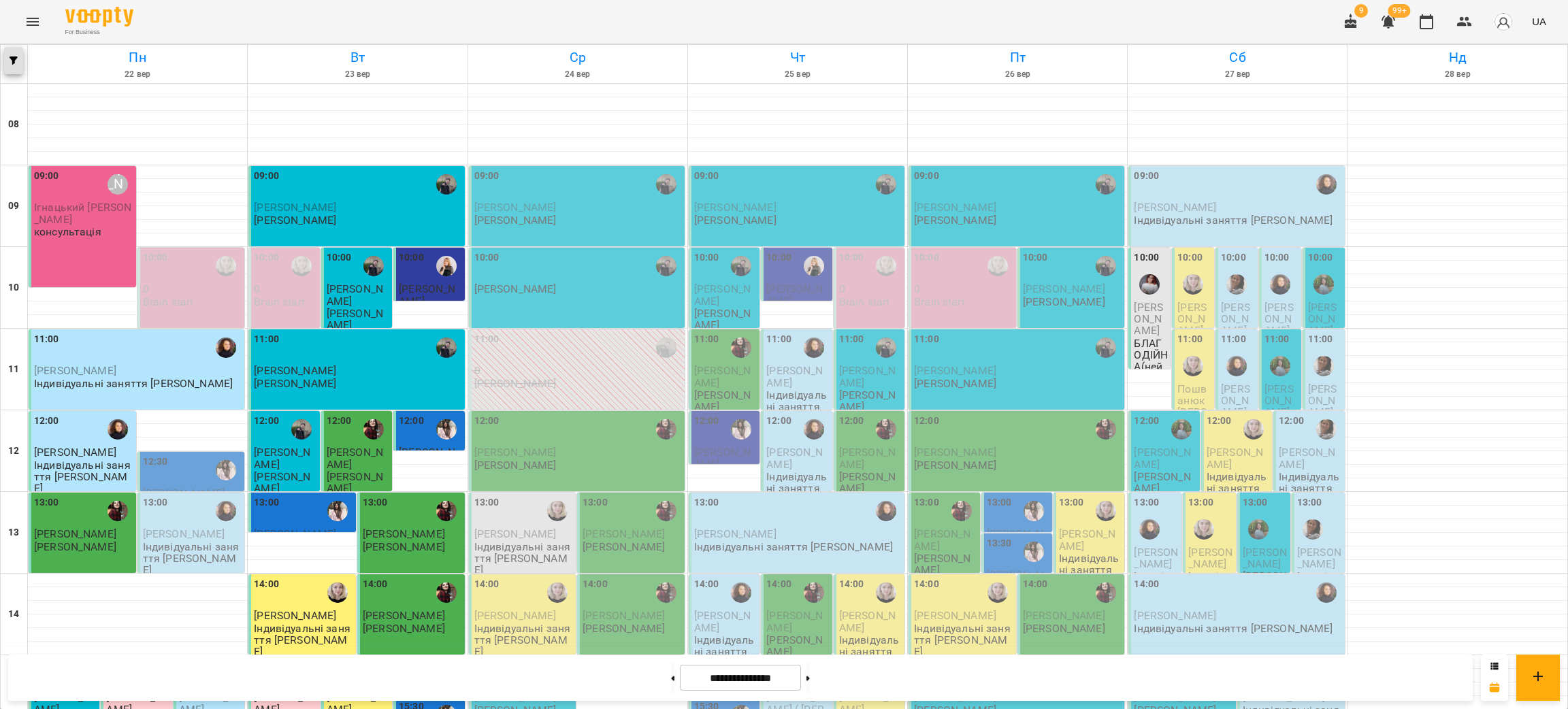
click at [13, 59] on icon "button" at bounding box center [14, 60] width 8 height 8
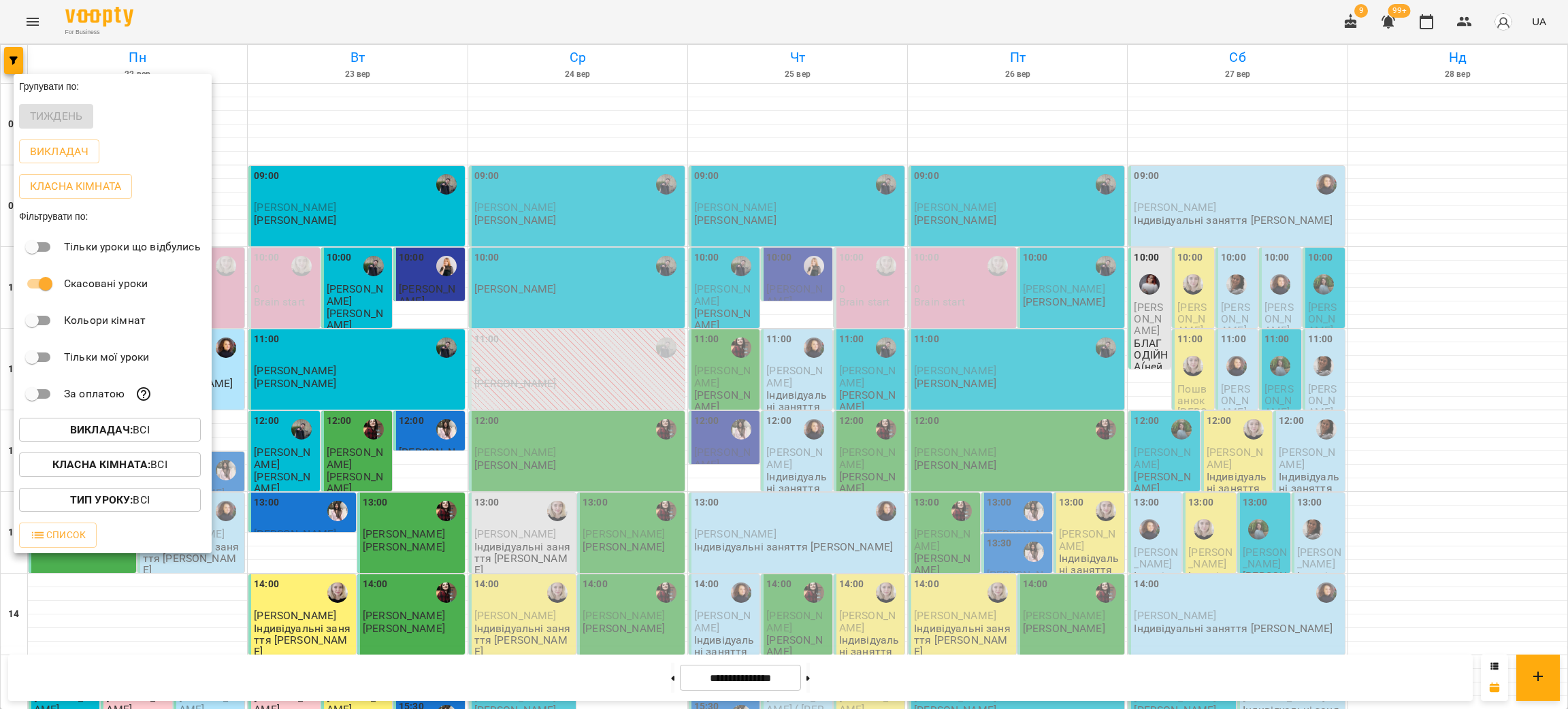
drag, startPoint x: 264, startPoint y: 231, endPoint x: 254, endPoint y: 217, distance: 17.2
click at [266, 231] on div at bounding box center [784, 354] width 1568 height 709
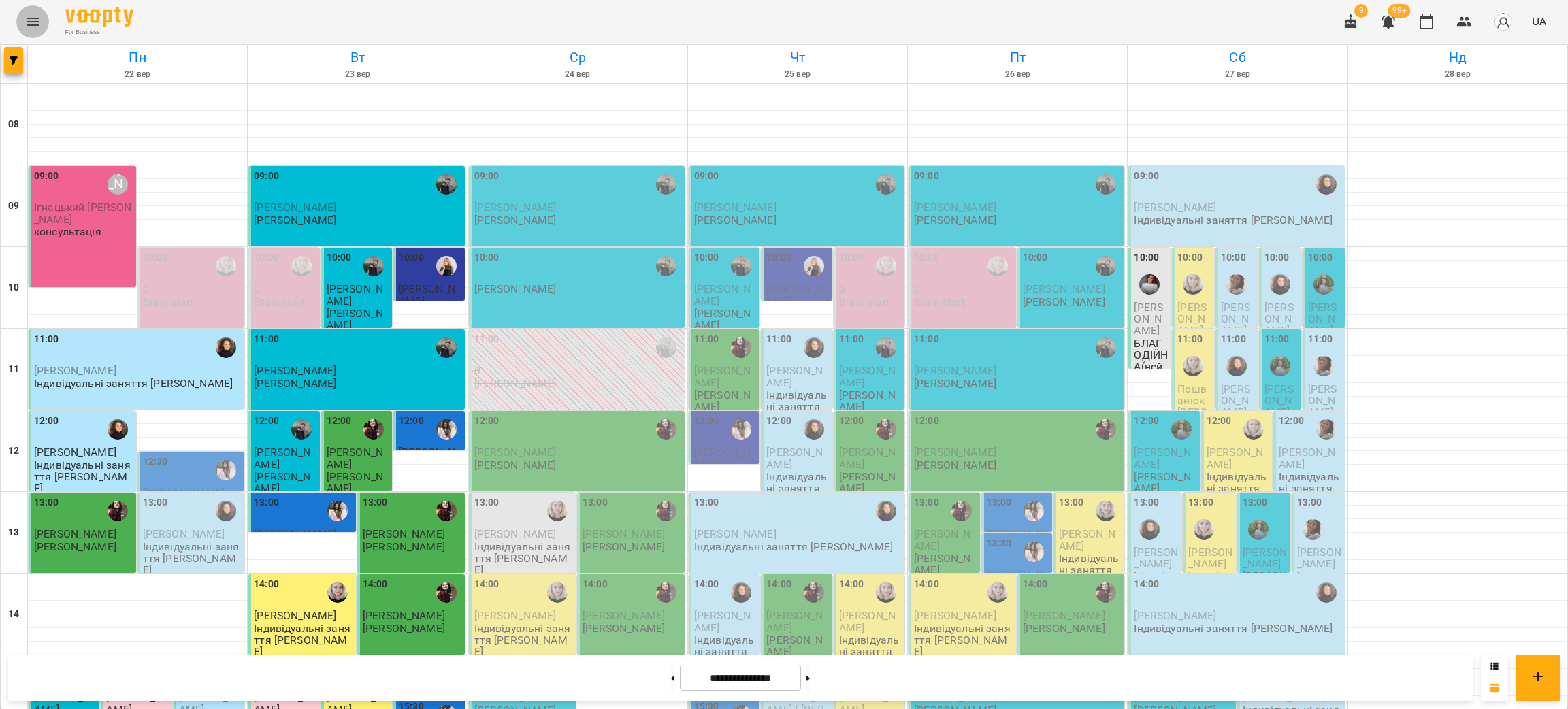
click at [32, 21] on icon "Menu" at bounding box center [33, 22] width 16 height 16
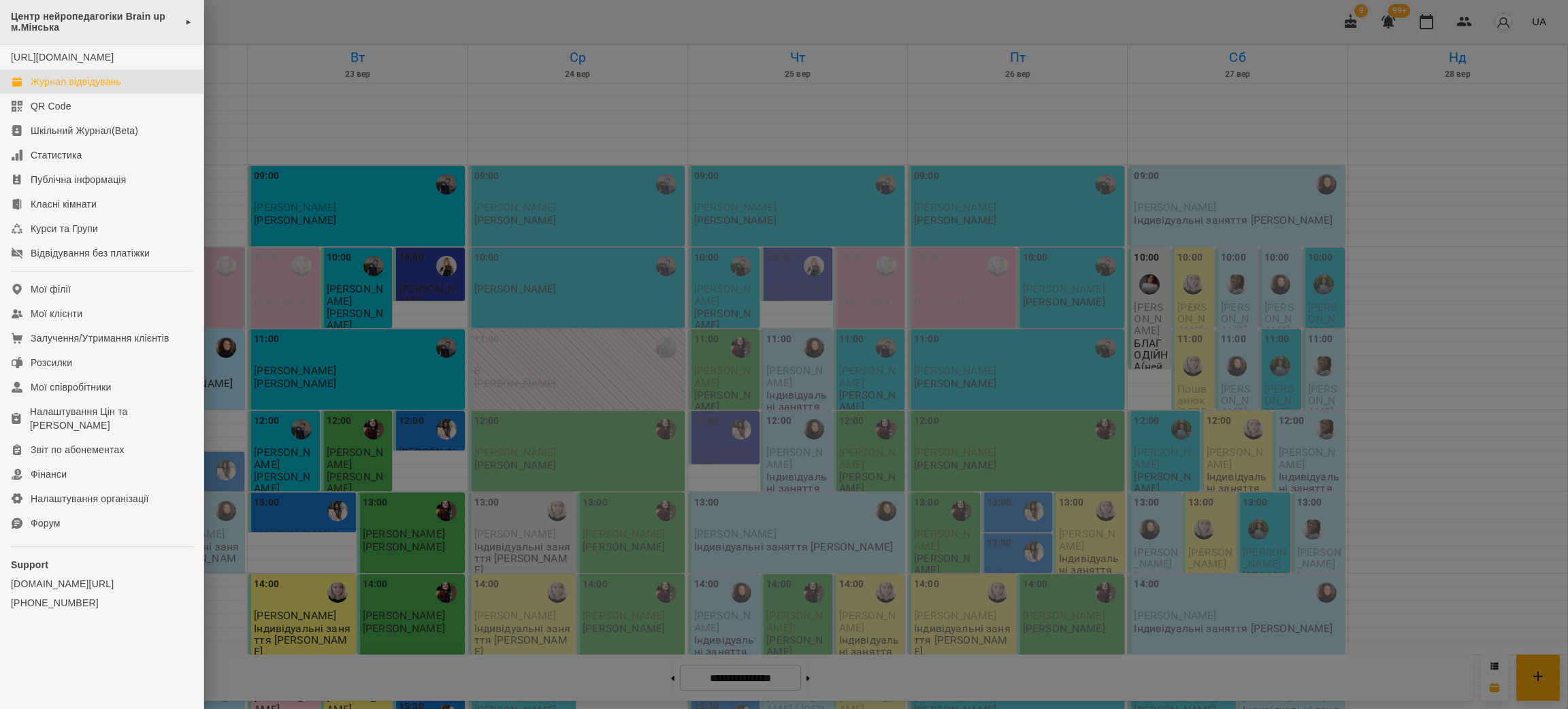
click at [72, 23] on span "Центр нейропедагогіки Brain up м.Мінська" at bounding box center [94, 22] width 167 height 23
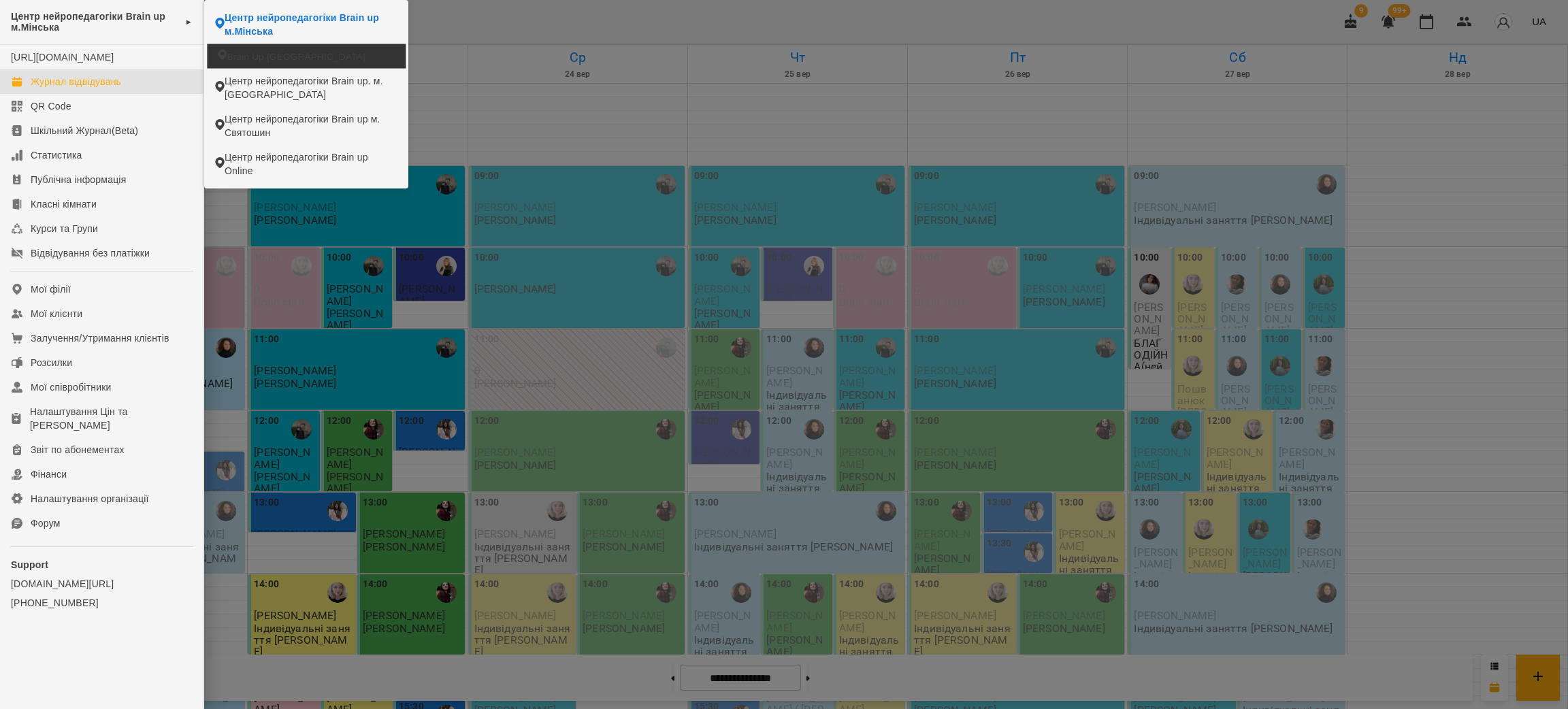
click at [272, 56] on span "Brain Up [GEOGRAPHIC_DATA]" at bounding box center [295, 55] width 138 height 13
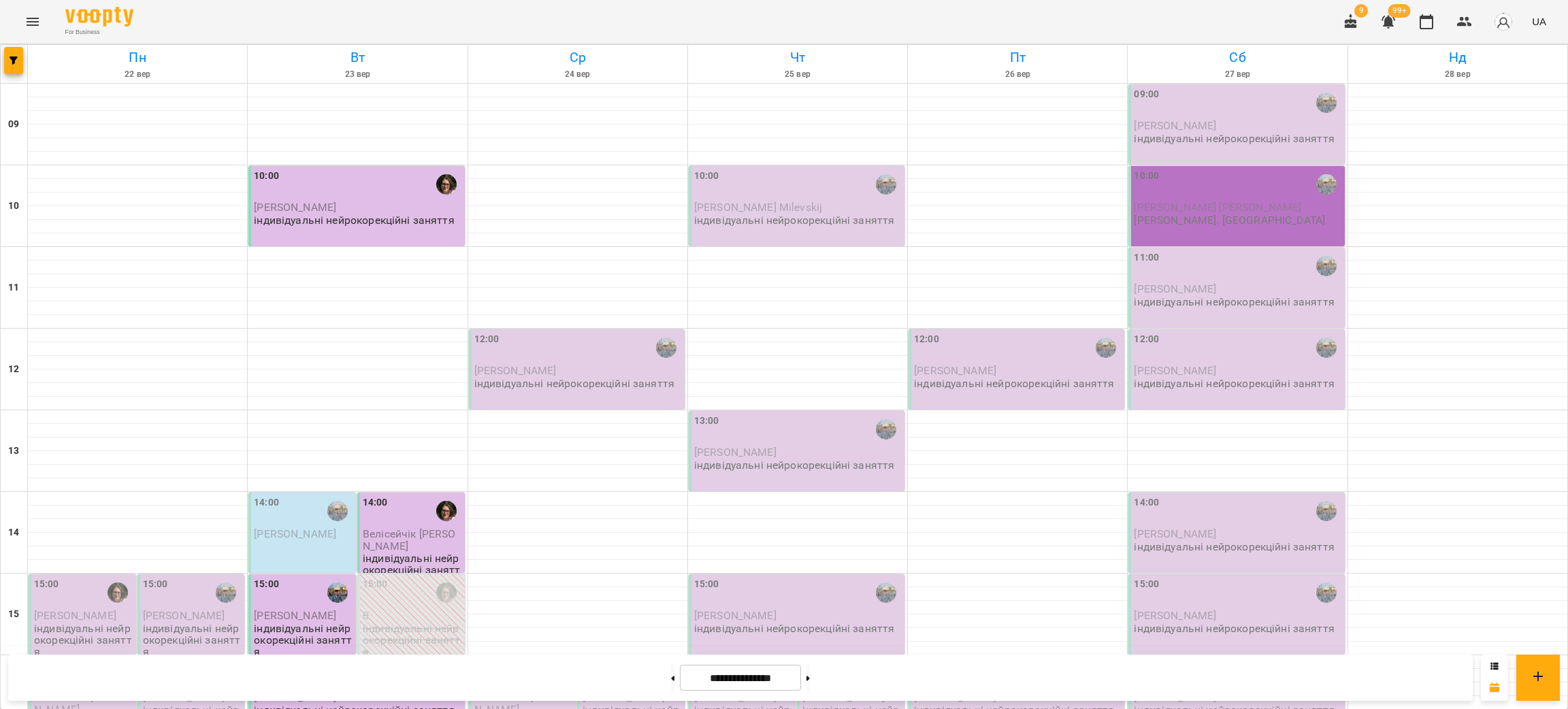
scroll to position [334, 0]
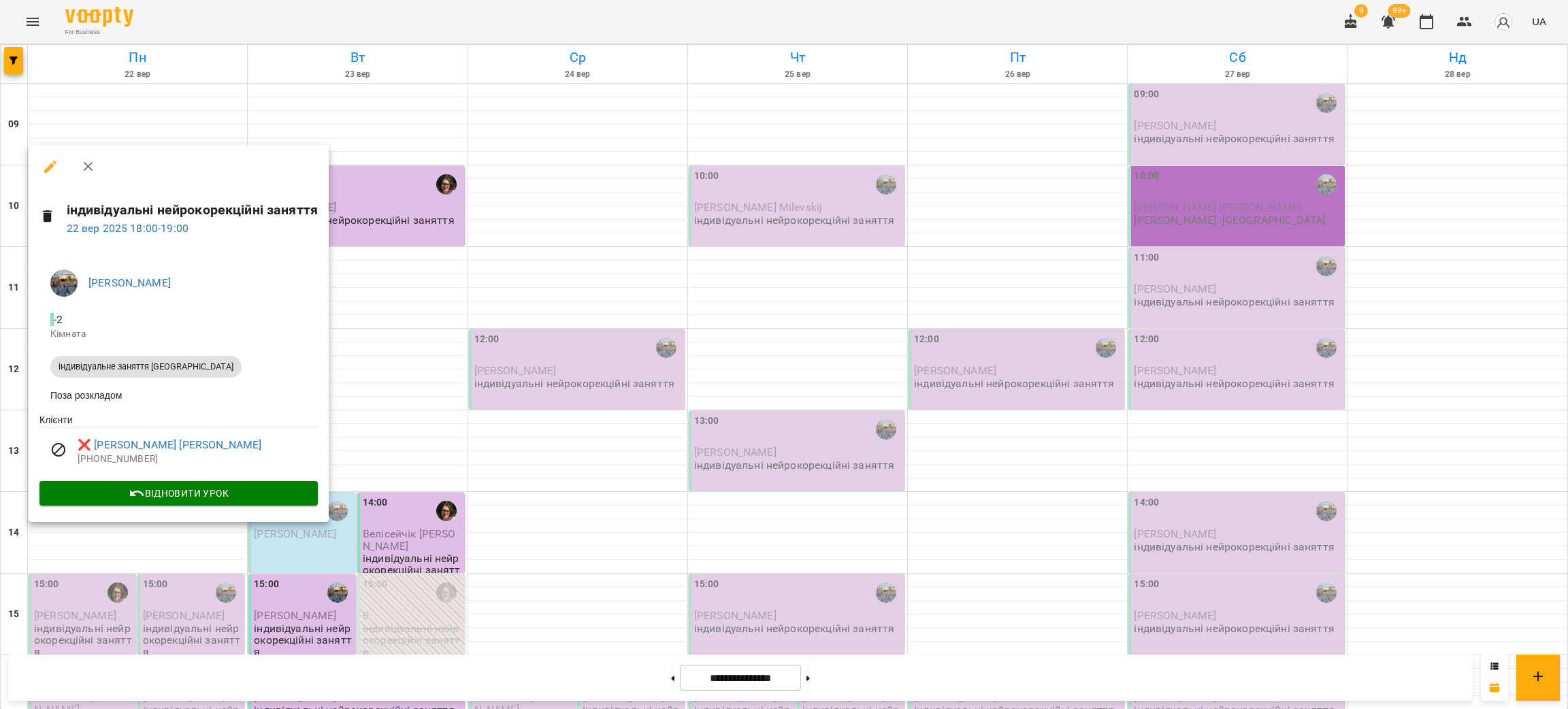
click at [128, 599] on div at bounding box center [784, 354] width 1568 height 709
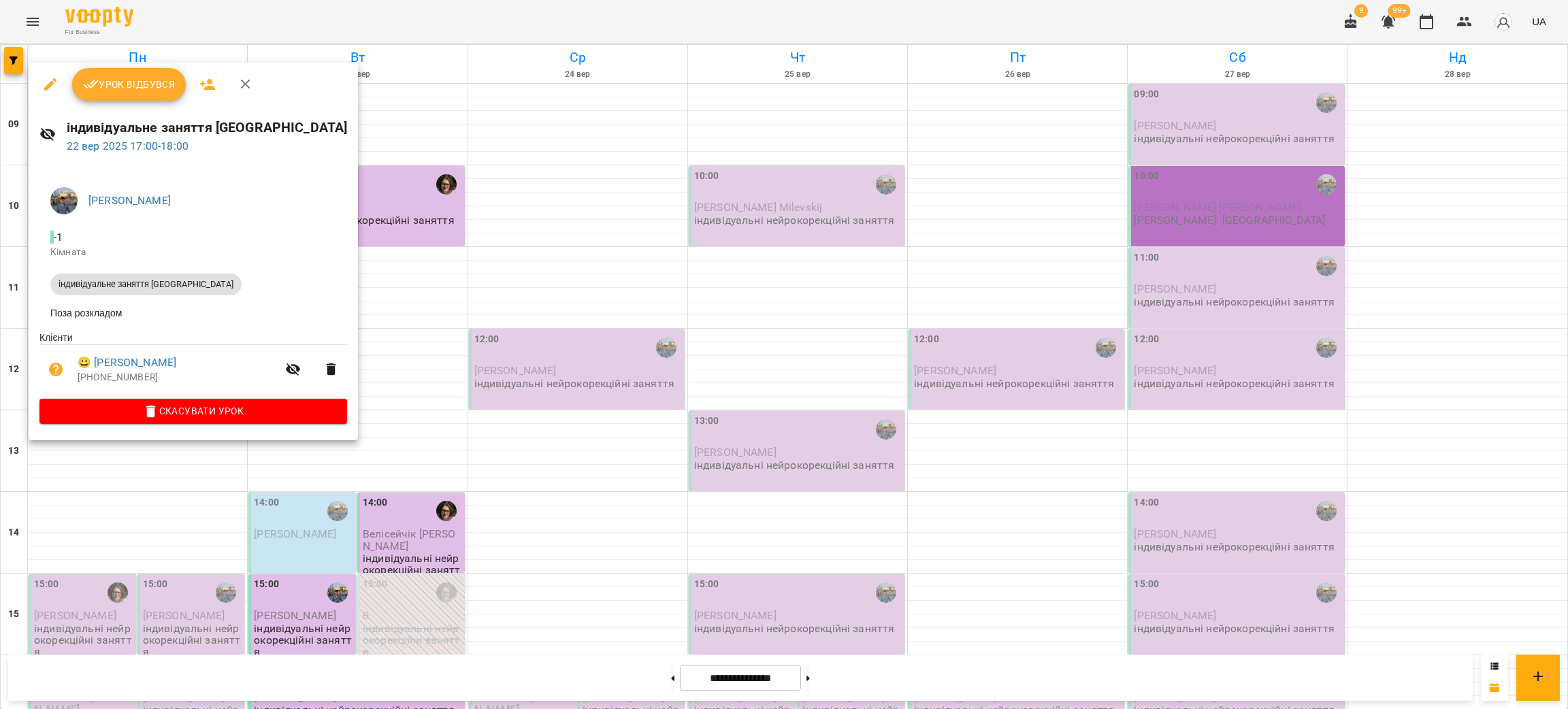
click at [125, 538] on div at bounding box center [784, 354] width 1568 height 709
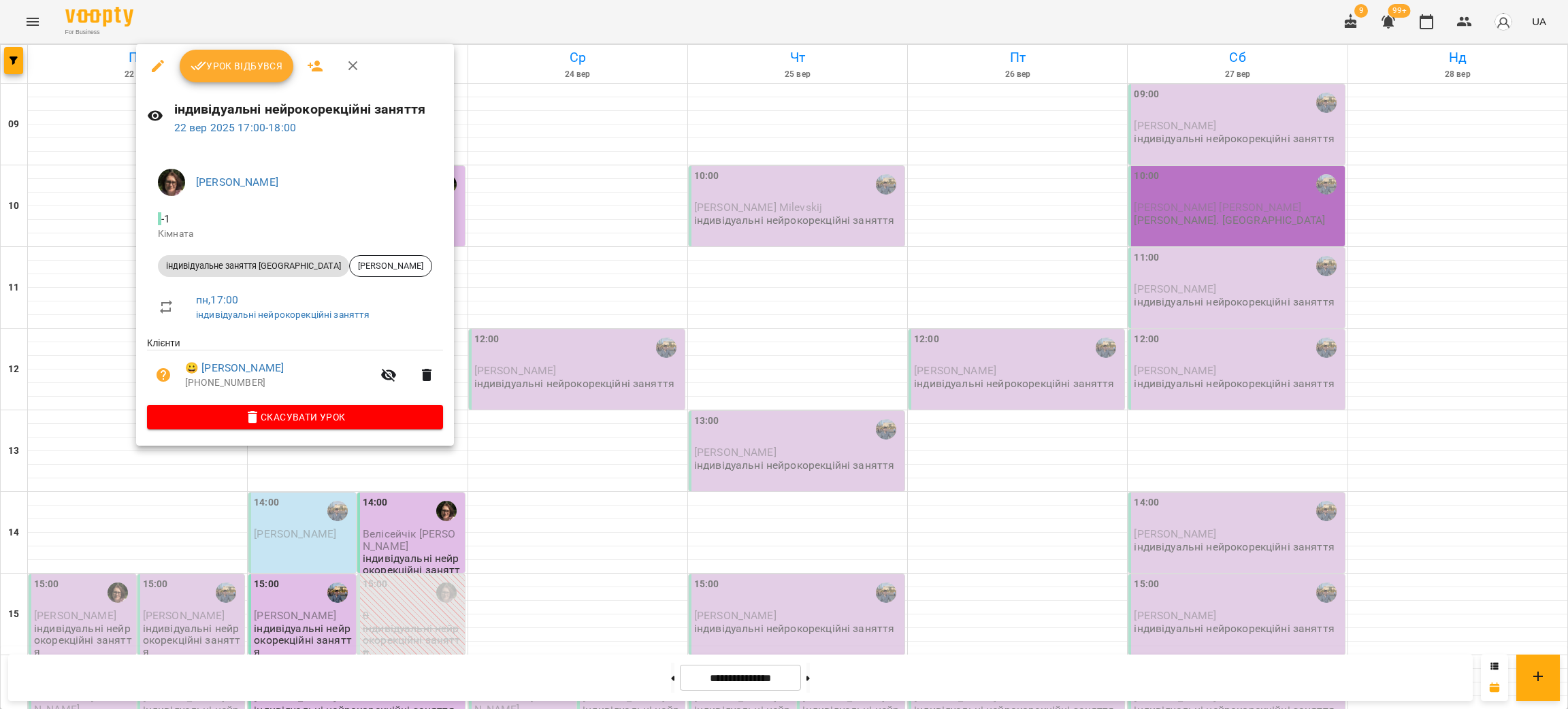
click at [122, 534] on div at bounding box center [784, 354] width 1568 height 709
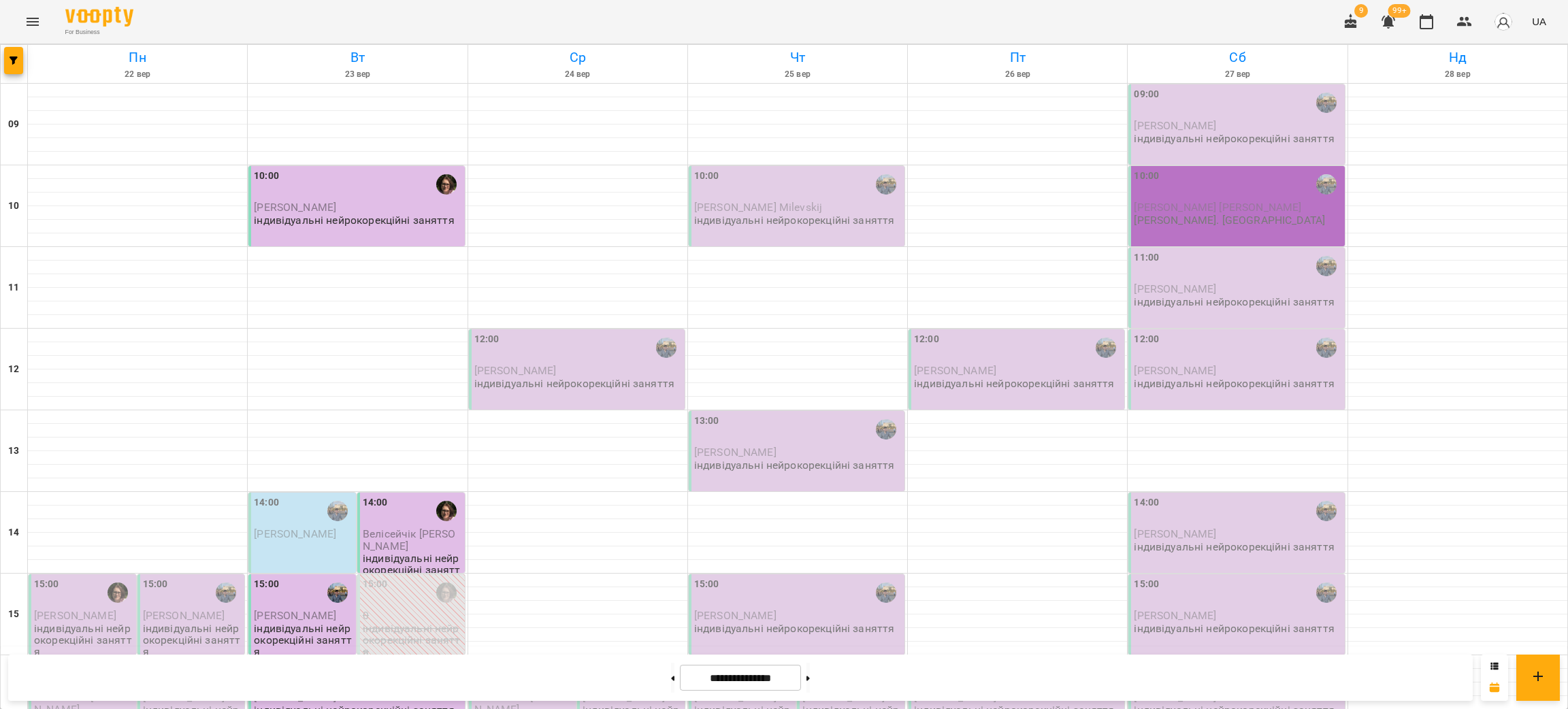
scroll to position [232, 0]
click at [11, 56] on icon "button" at bounding box center [14, 60] width 8 height 8
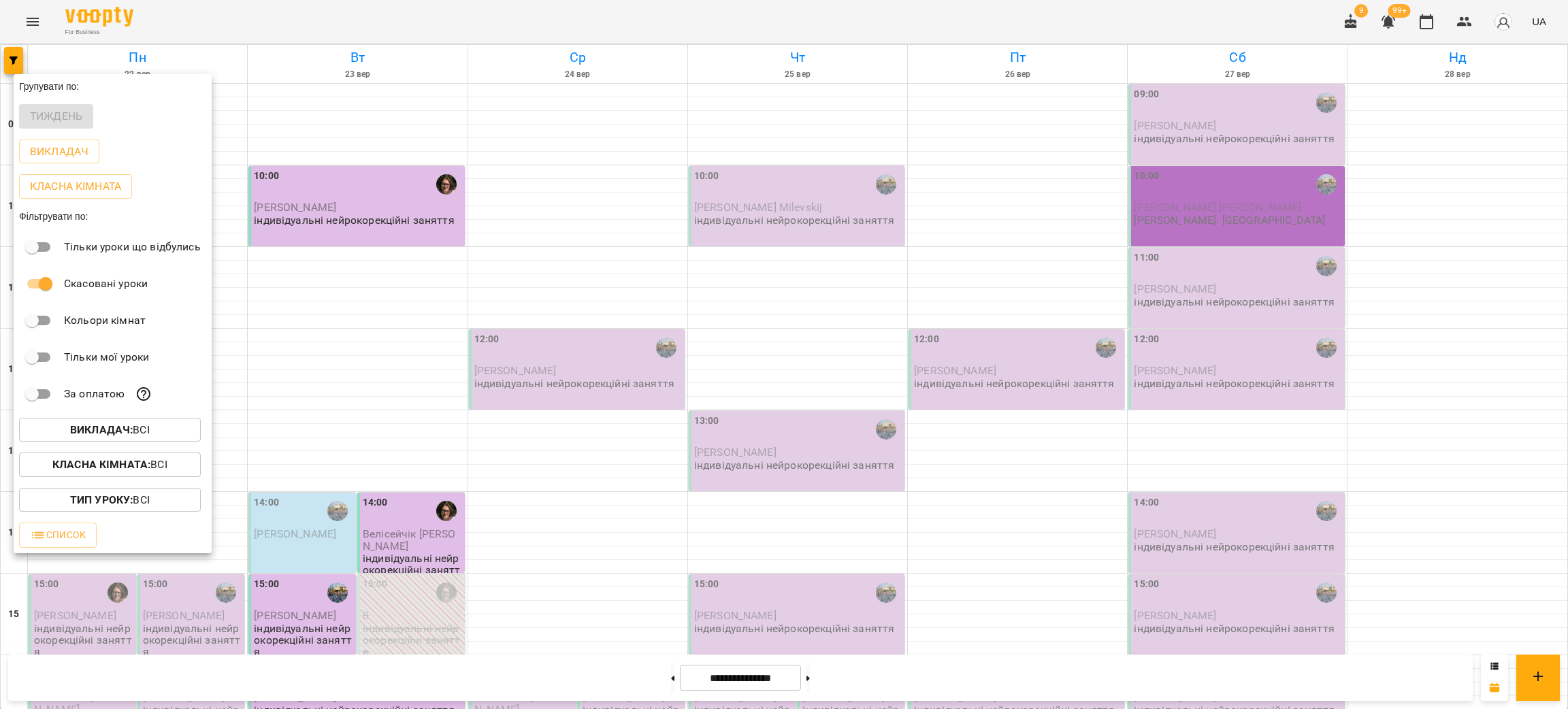
click at [120, 428] on b "Викладач :" at bounding box center [101, 429] width 62 height 13
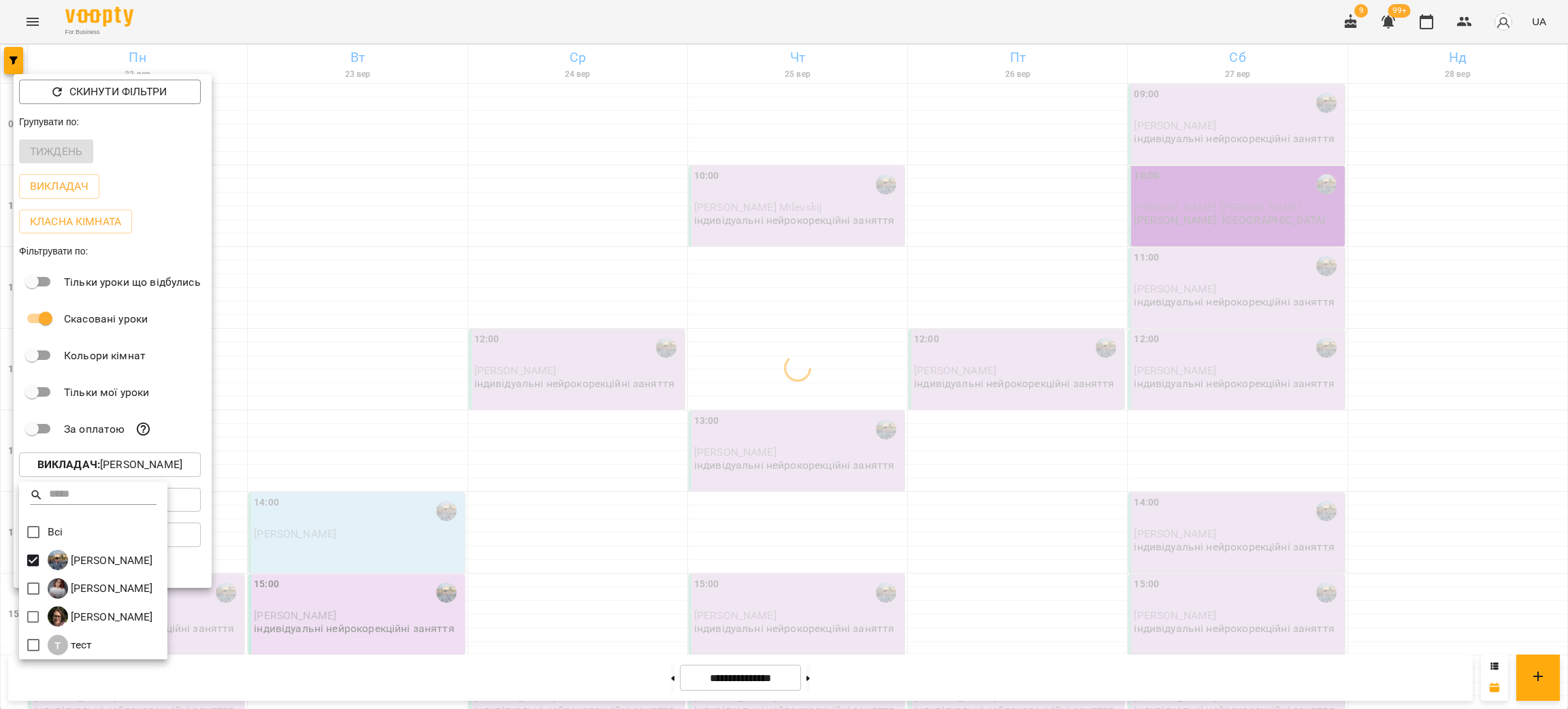
click at [521, 483] on div at bounding box center [784, 354] width 1568 height 709
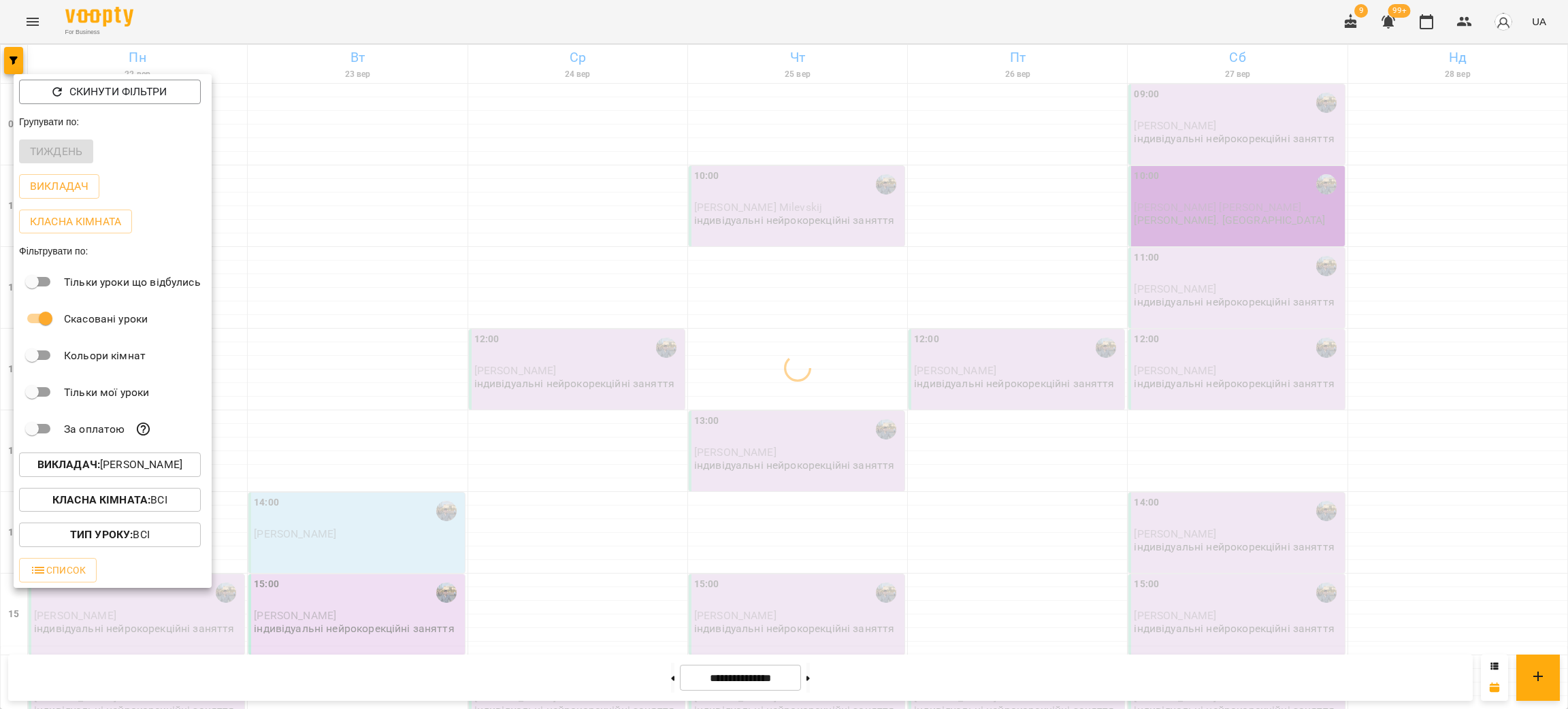
click at [532, 506] on div at bounding box center [784, 354] width 1568 height 709
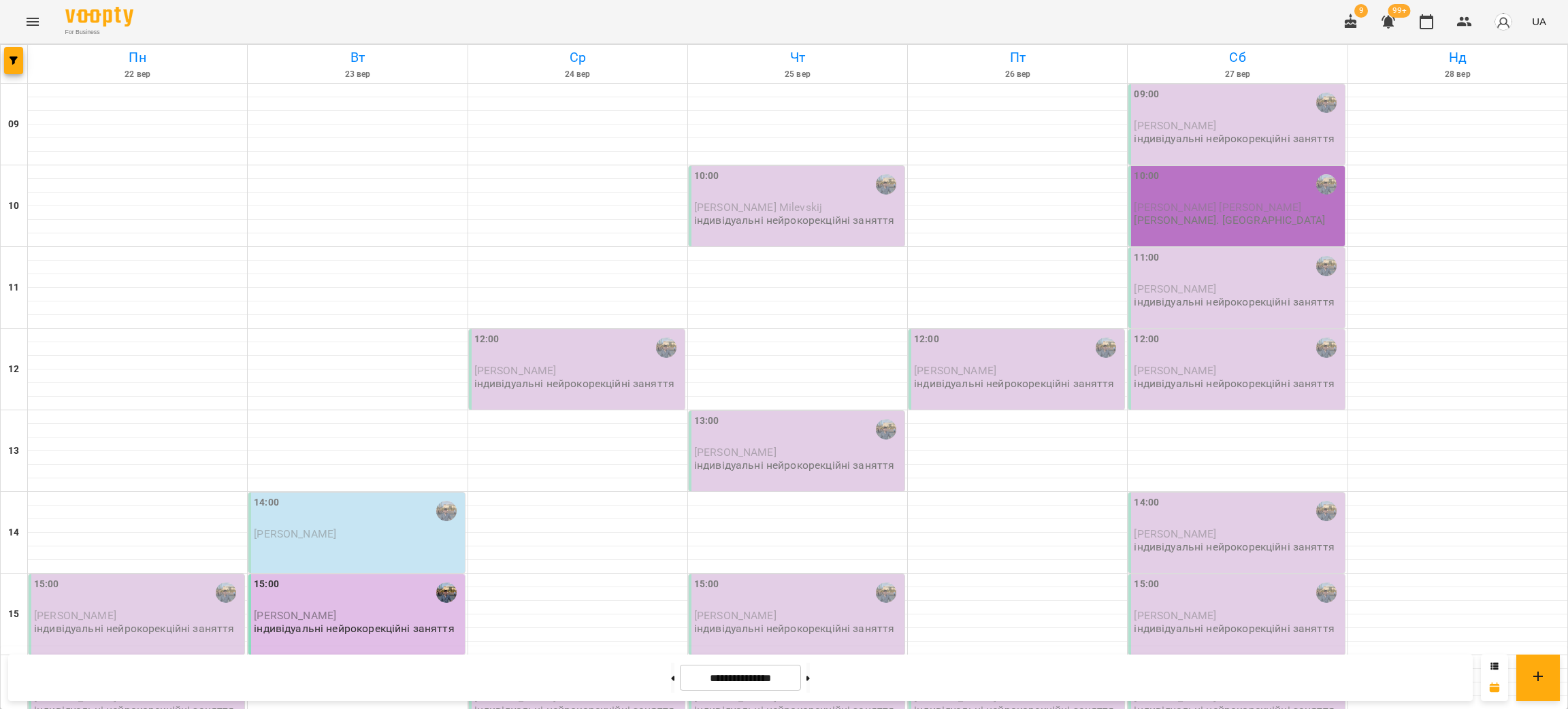
scroll to position [334, 0]
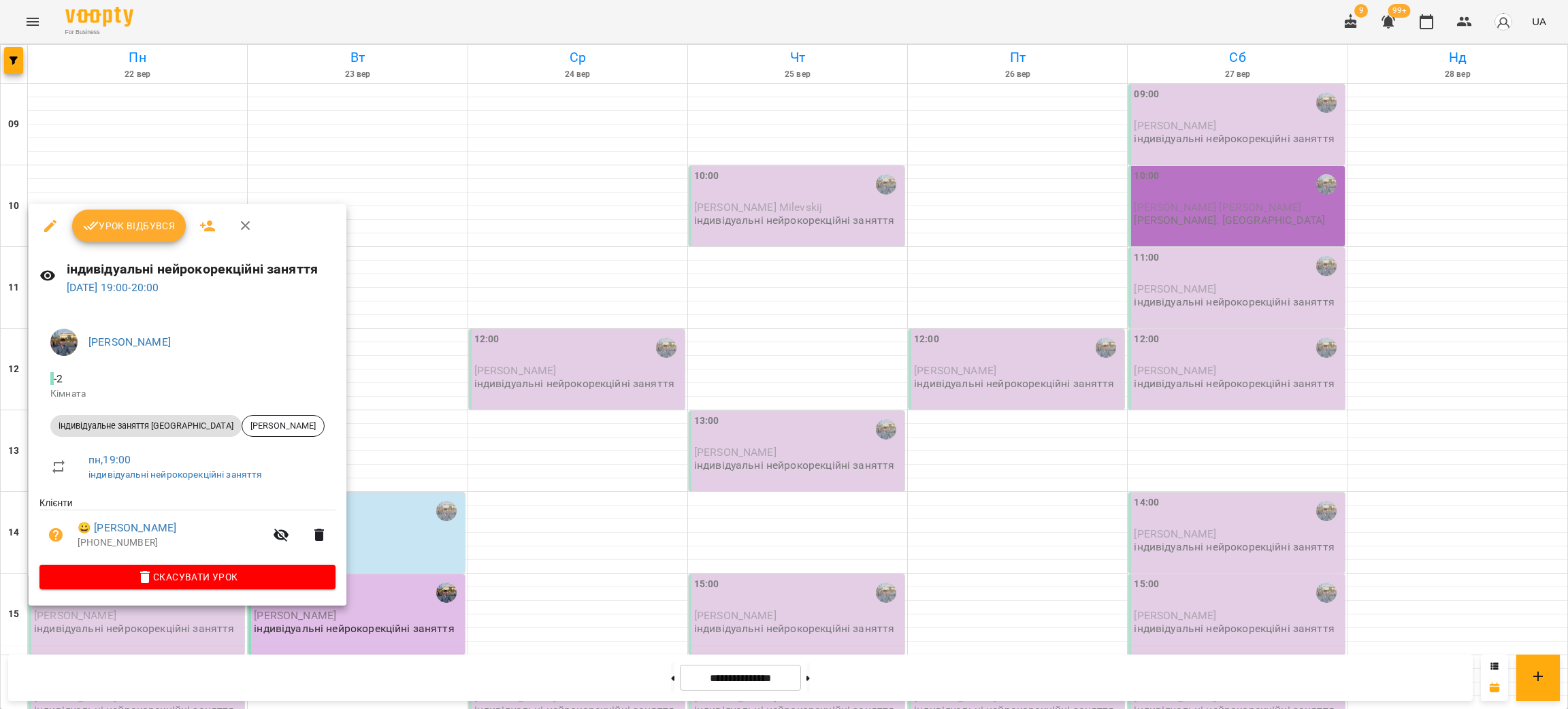
click at [551, 515] on div at bounding box center [784, 354] width 1568 height 709
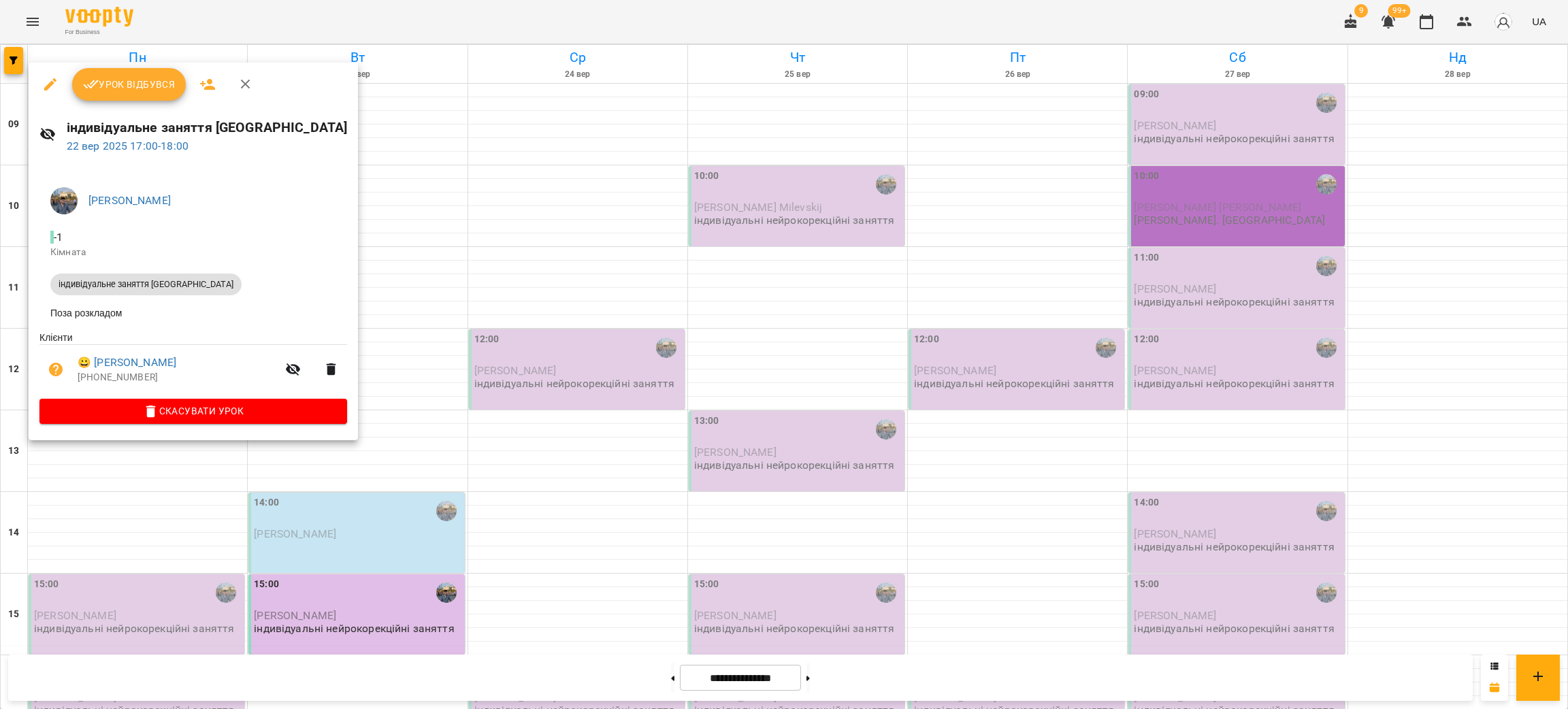
click at [554, 487] on div at bounding box center [784, 354] width 1568 height 709
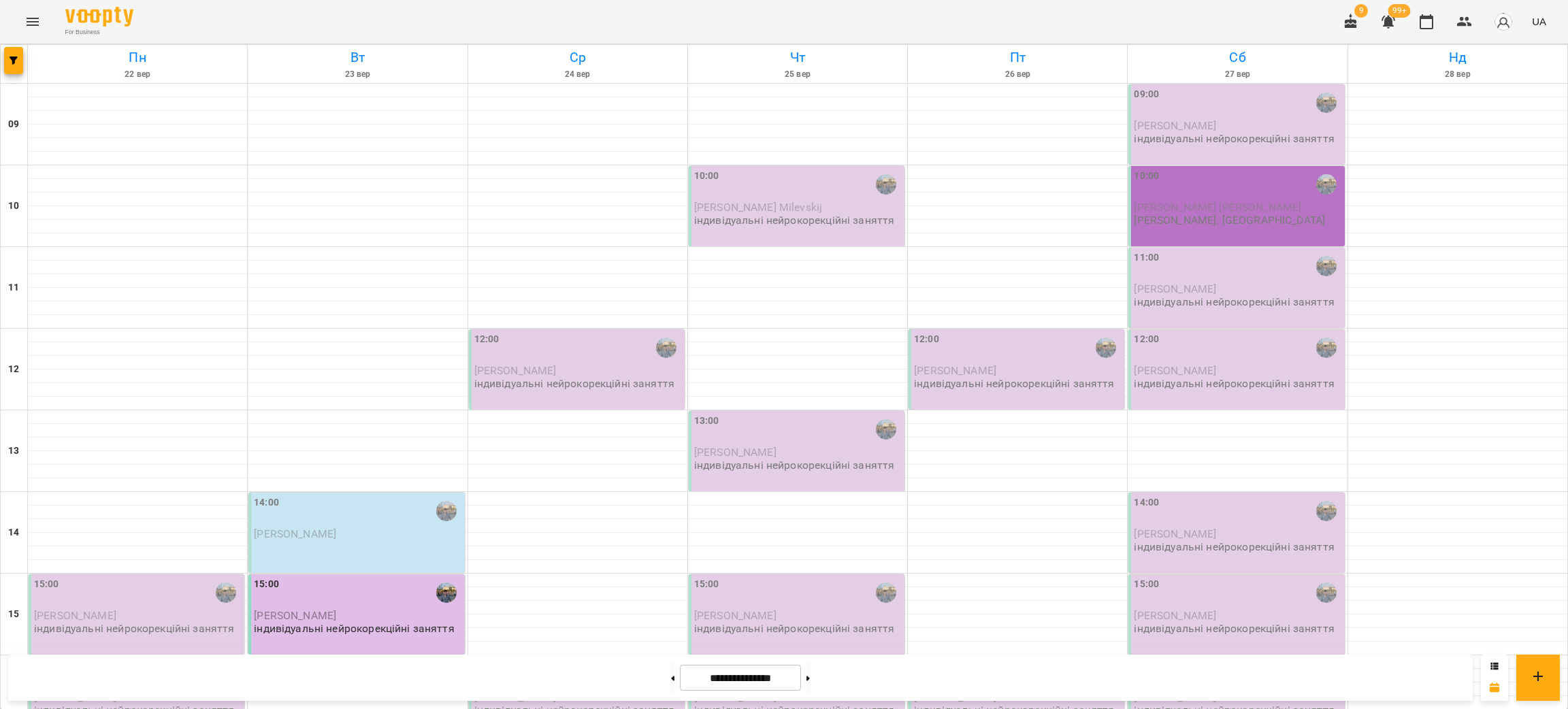
click at [73, 658] on div "16:00" at bounding box center [138, 674] width 208 height 32
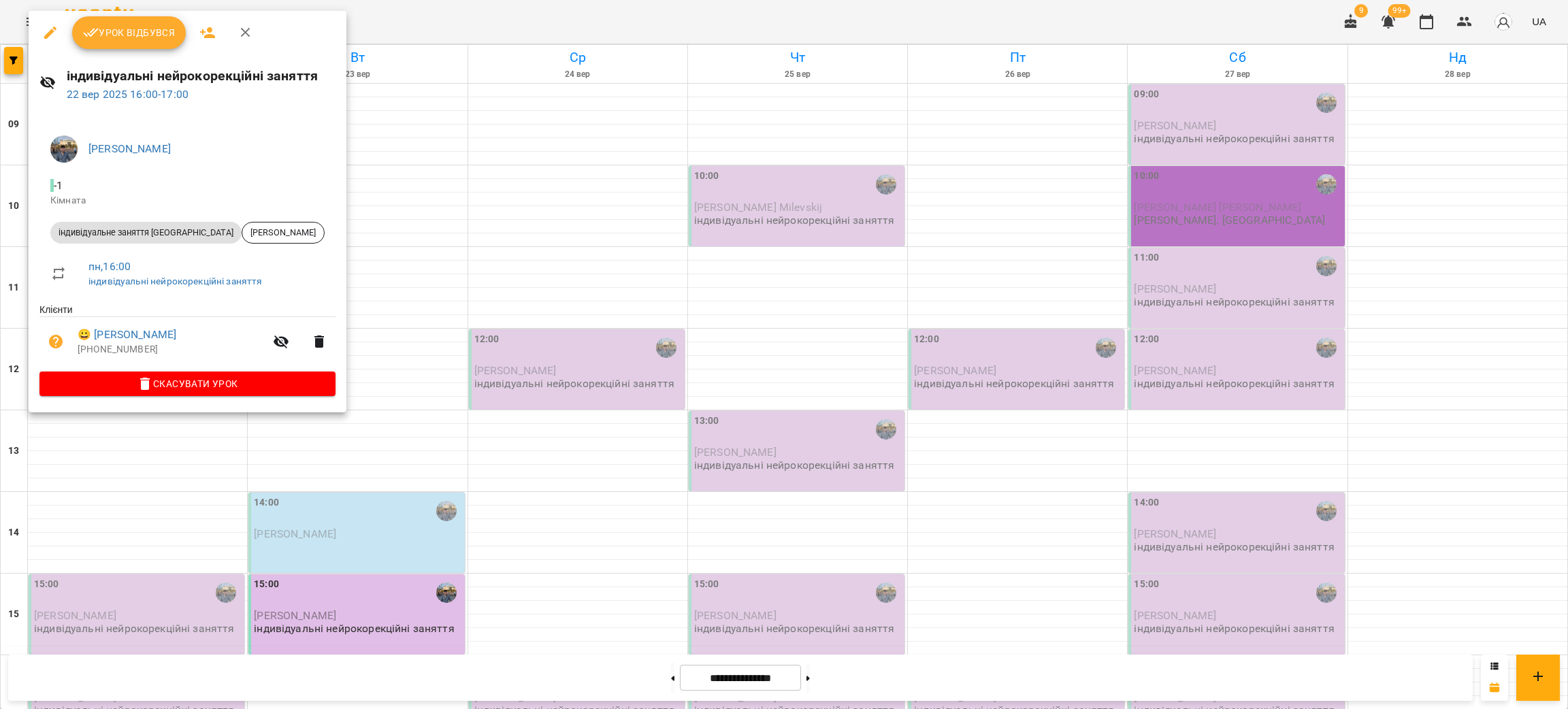
click at [92, 517] on div at bounding box center [784, 354] width 1568 height 709
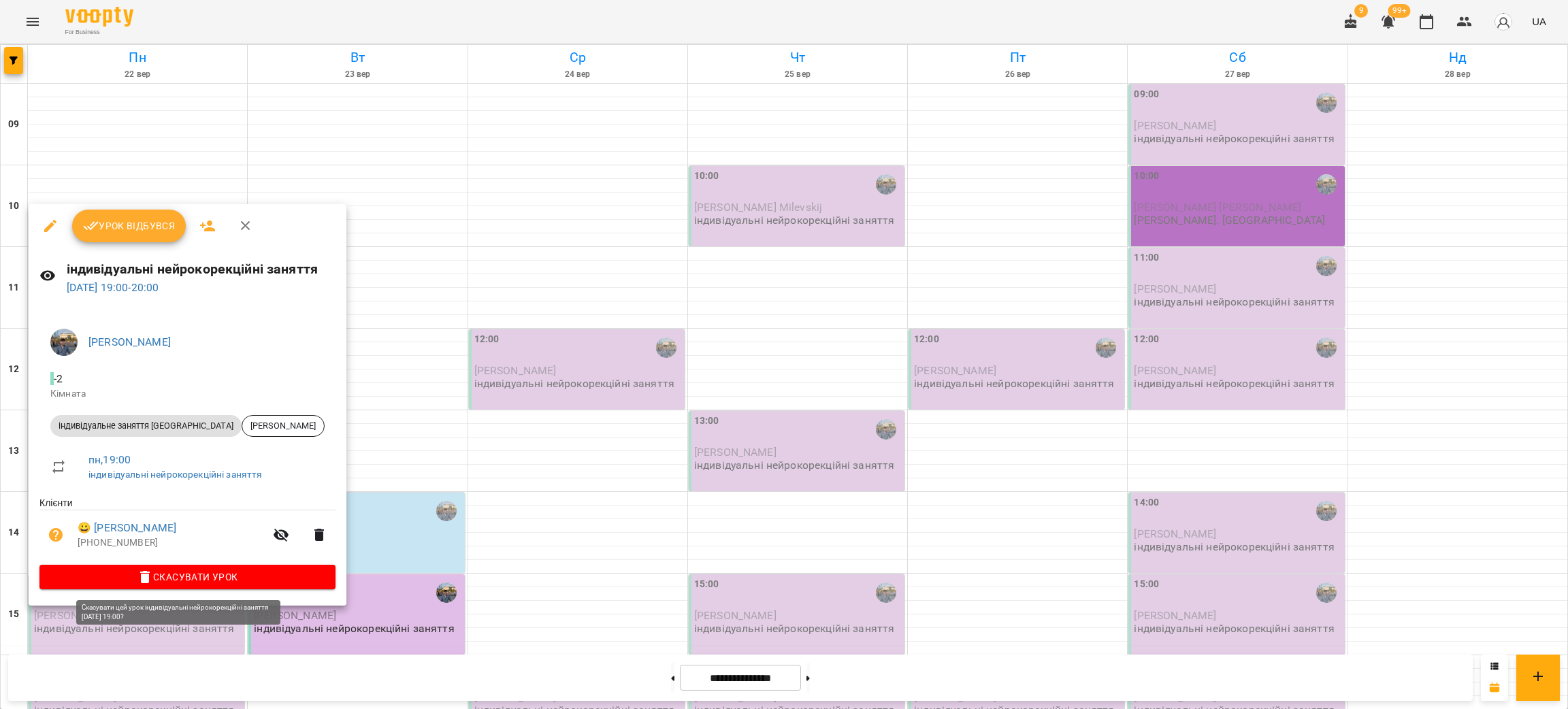
click at [243, 577] on span "Скасувати Урок" at bounding box center [187, 576] width 274 height 16
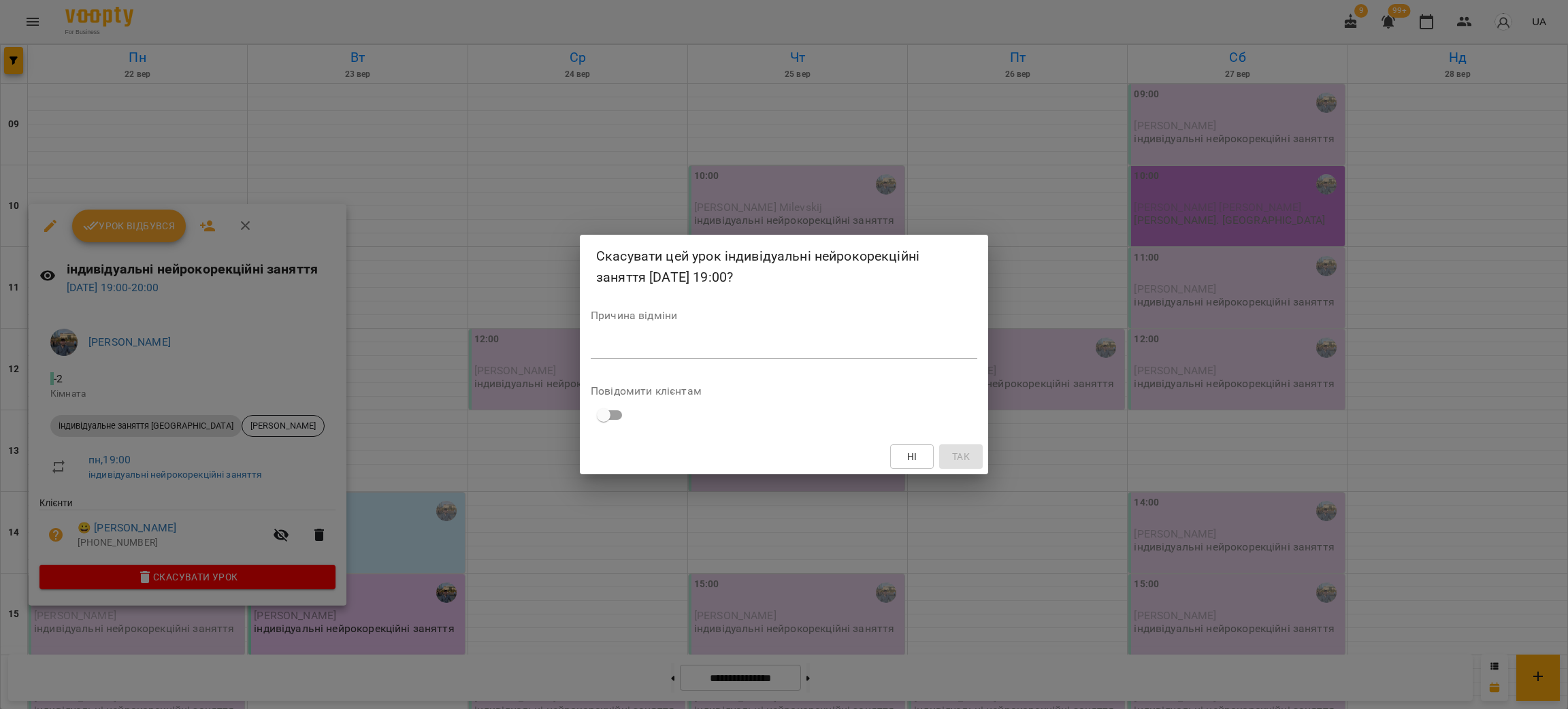
click at [697, 354] on textarea at bounding box center [784, 347] width 386 height 13
click at [972, 461] on span "Так" at bounding box center [961, 456] width 22 height 16
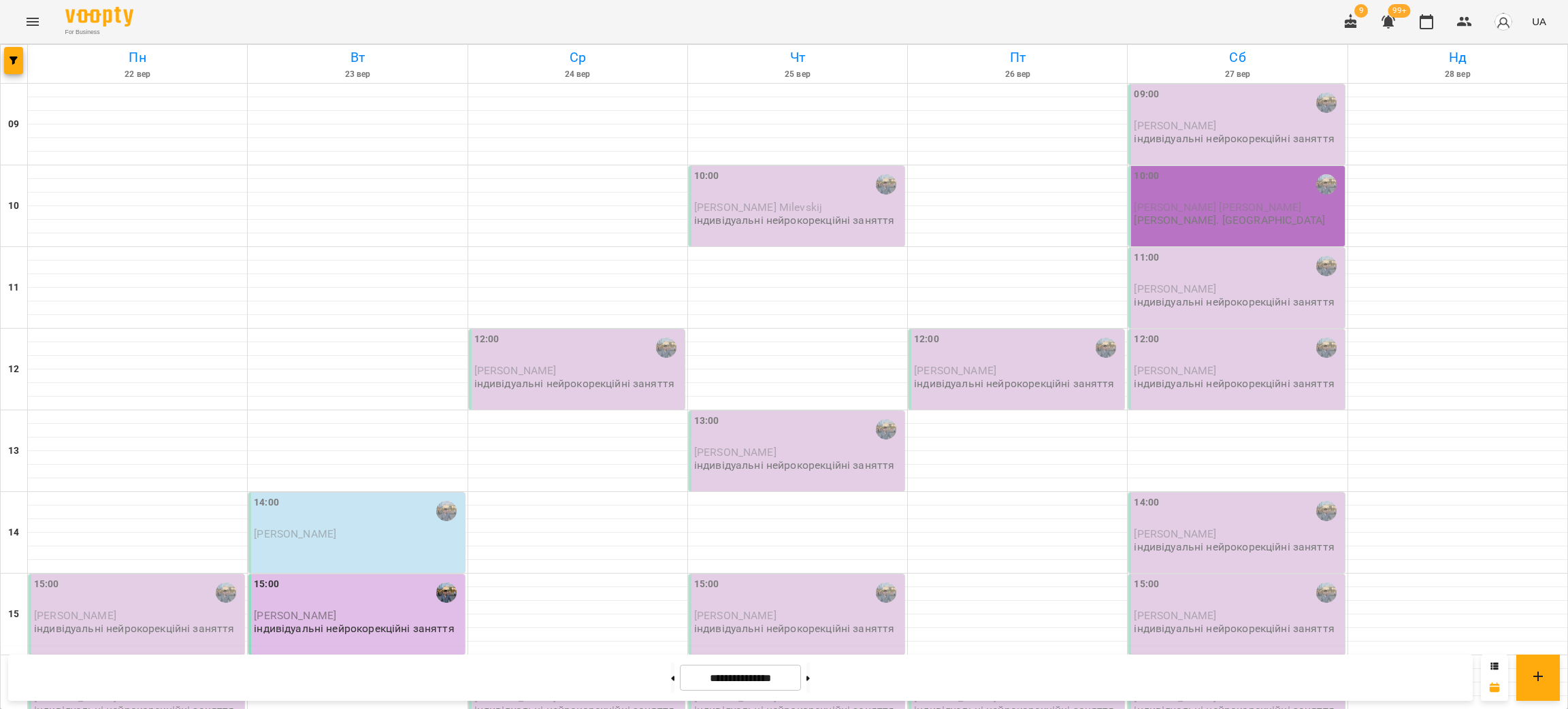
click at [50, 577] on div "15:00" at bounding box center [46, 593] width 25 height 32
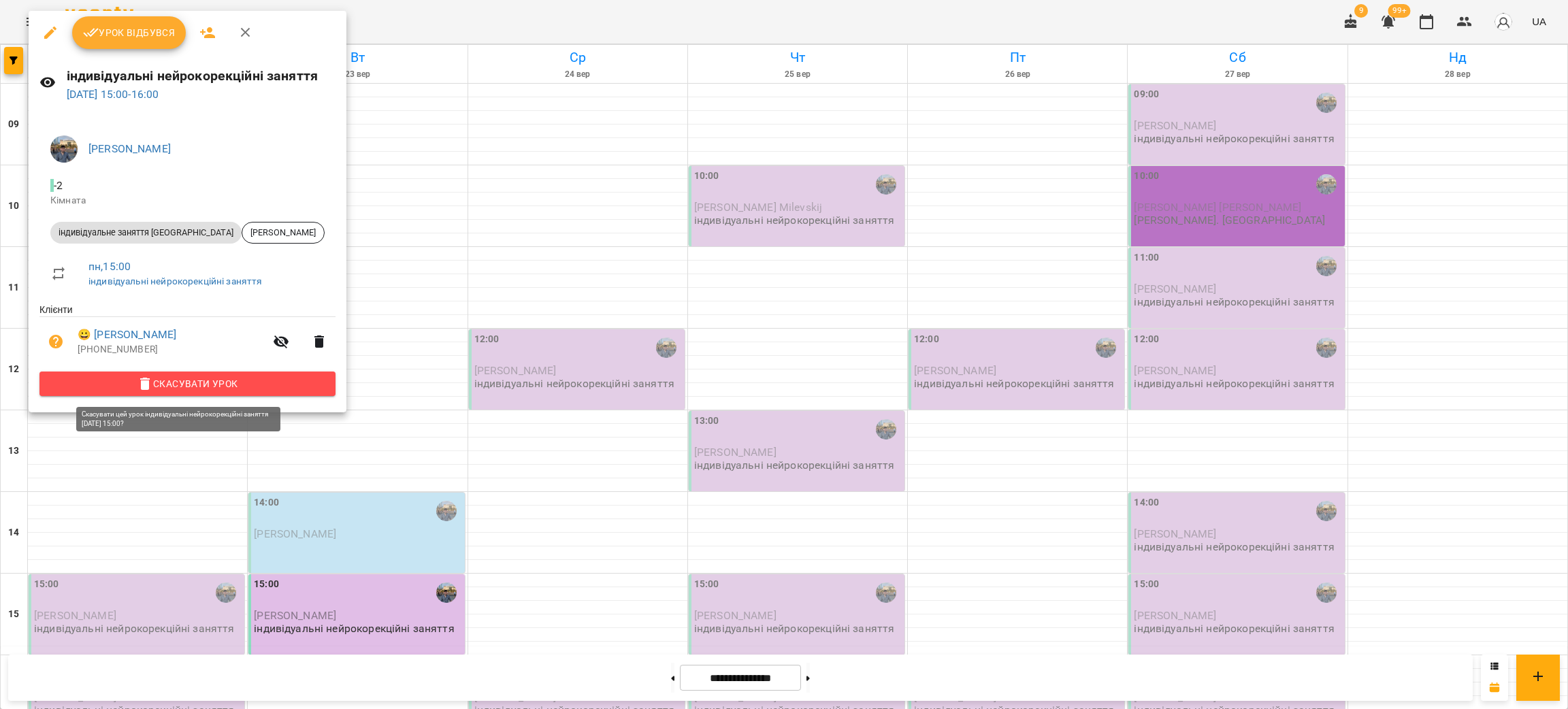
click at [201, 387] on span "Скасувати Урок" at bounding box center [187, 383] width 274 height 16
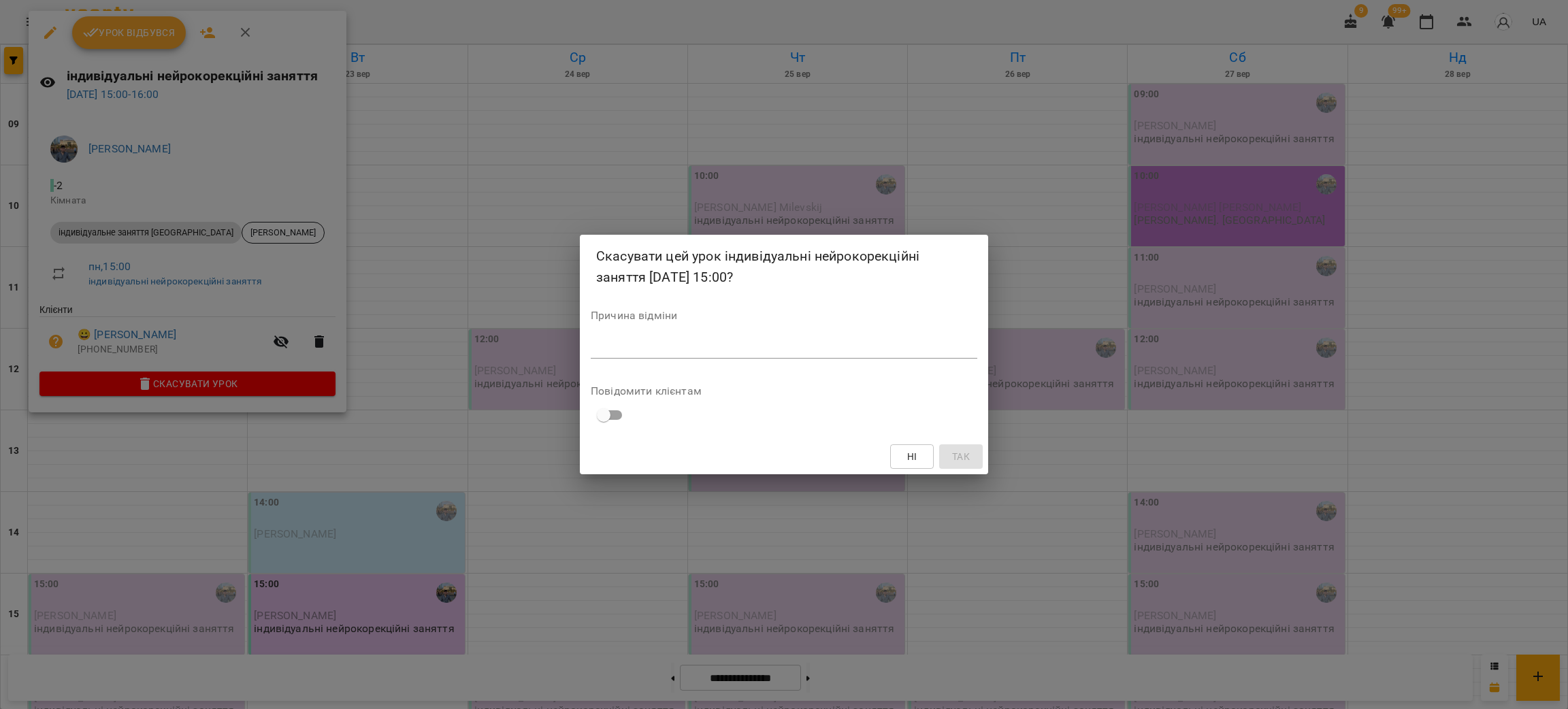
click at [661, 337] on div "*" at bounding box center [784, 348] width 386 height 22
click at [980, 454] on button "Так" at bounding box center [961, 456] width 44 height 25
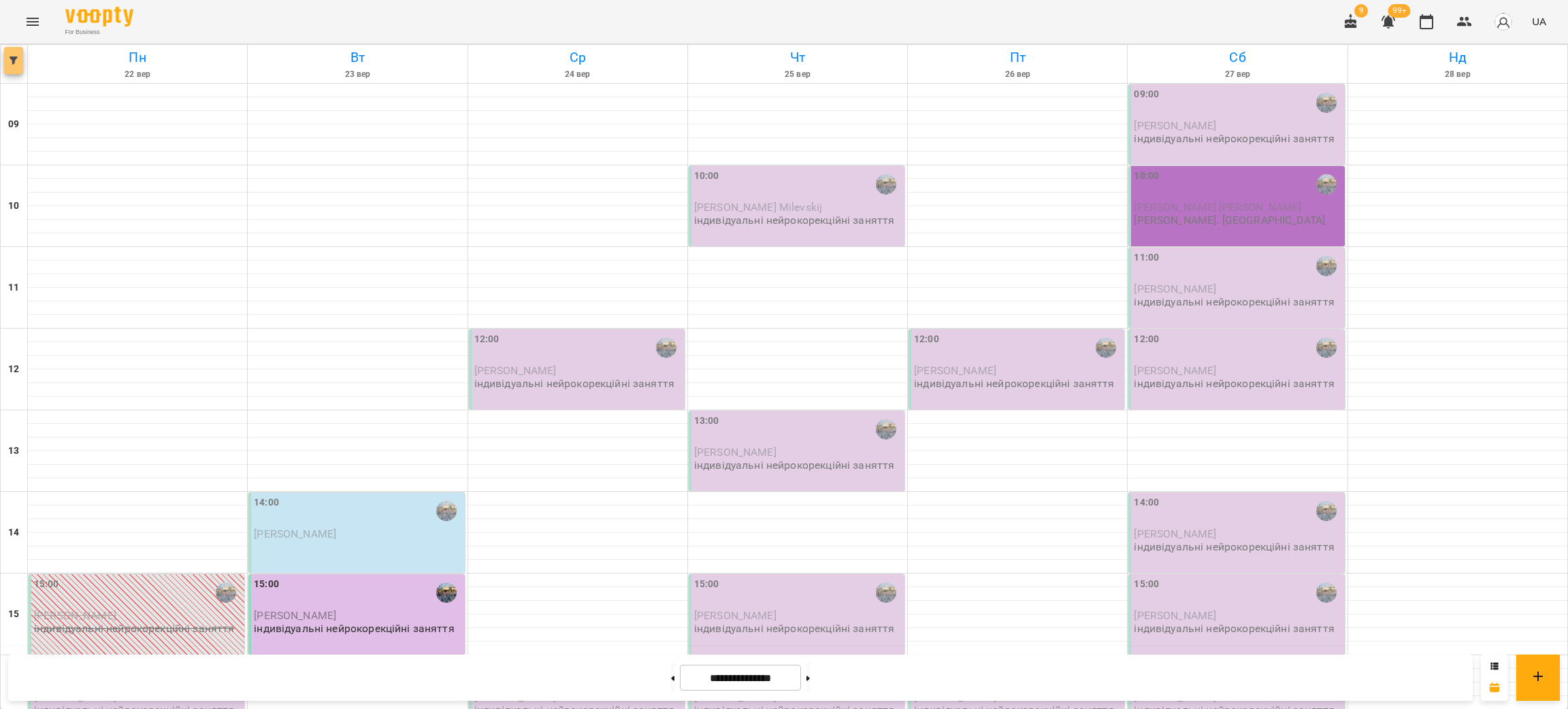
click at [15, 63] on icon "button" at bounding box center [14, 60] width 8 height 8
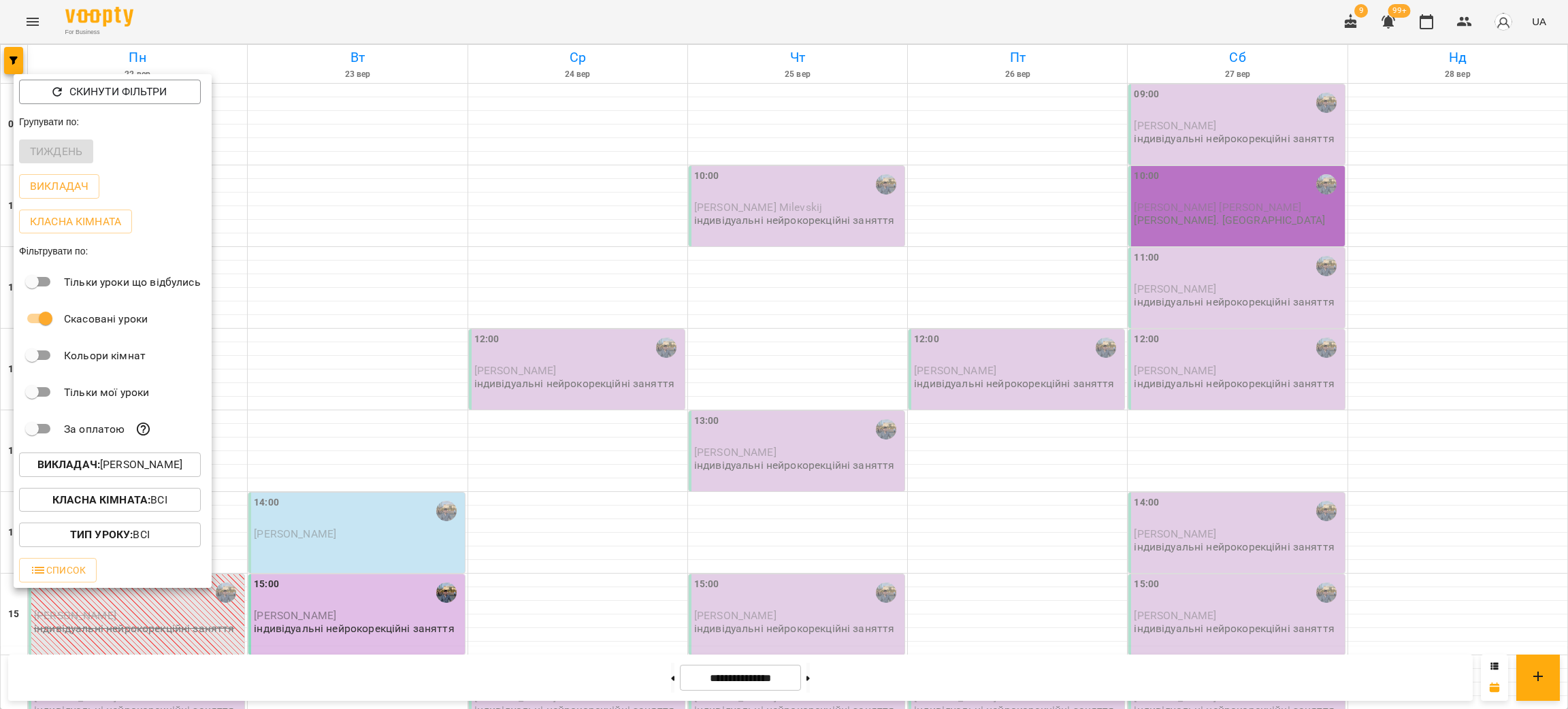
click at [27, 12] on div at bounding box center [784, 354] width 1568 height 709
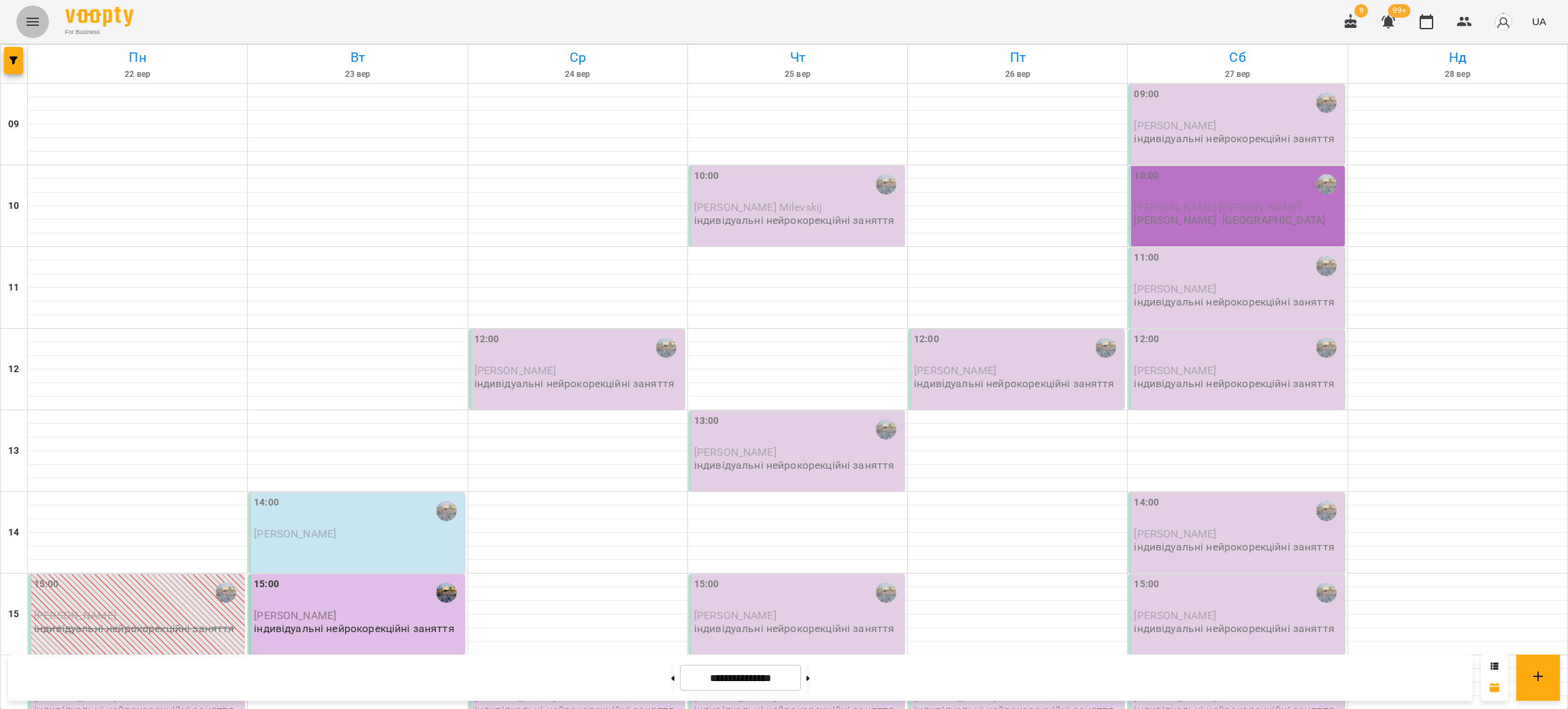
click at [35, 19] on icon "Menu" at bounding box center [33, 22] width 16 height 16
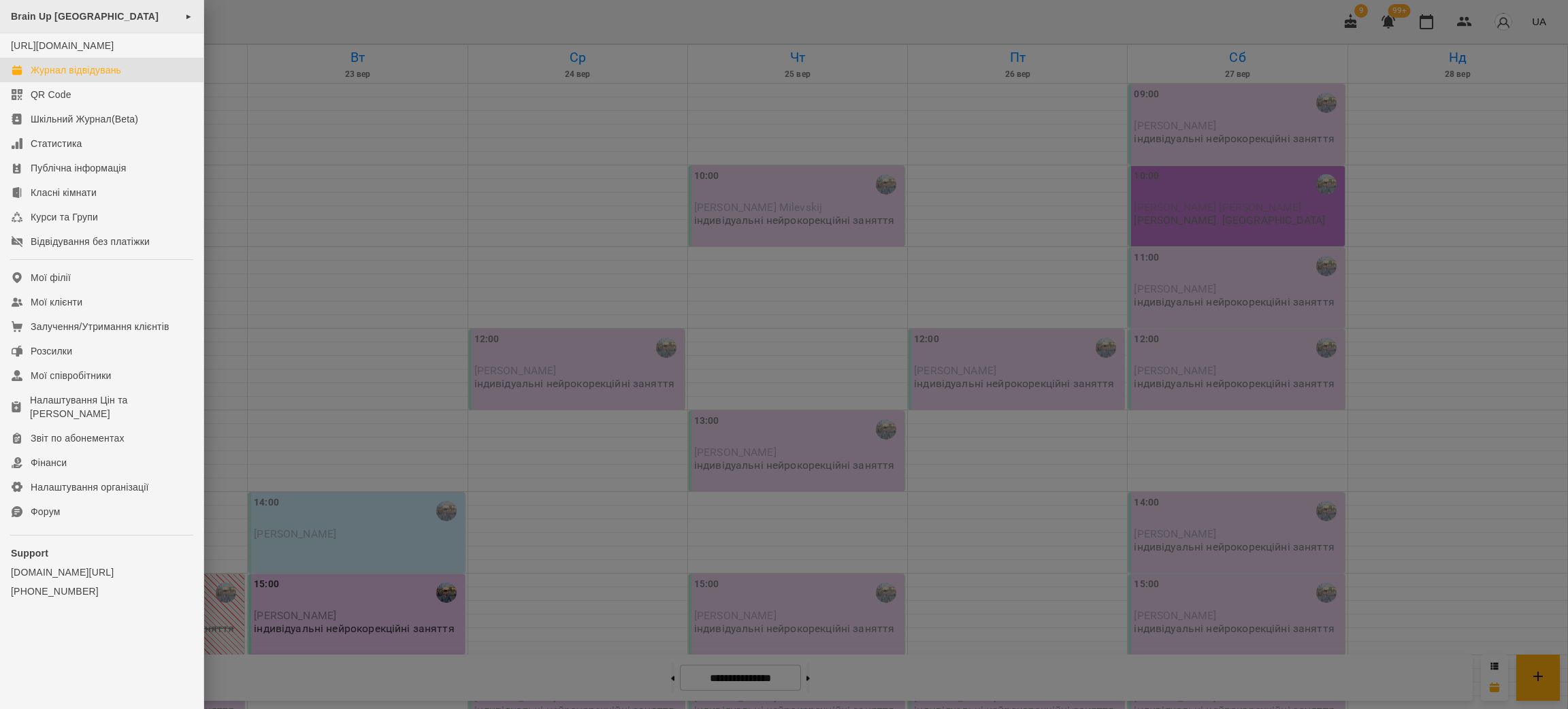
click at [85, 11] on span "Brain Up [GEOGRAPHIC_DATA]" at bounding box center [84, 16] width 148 height 11
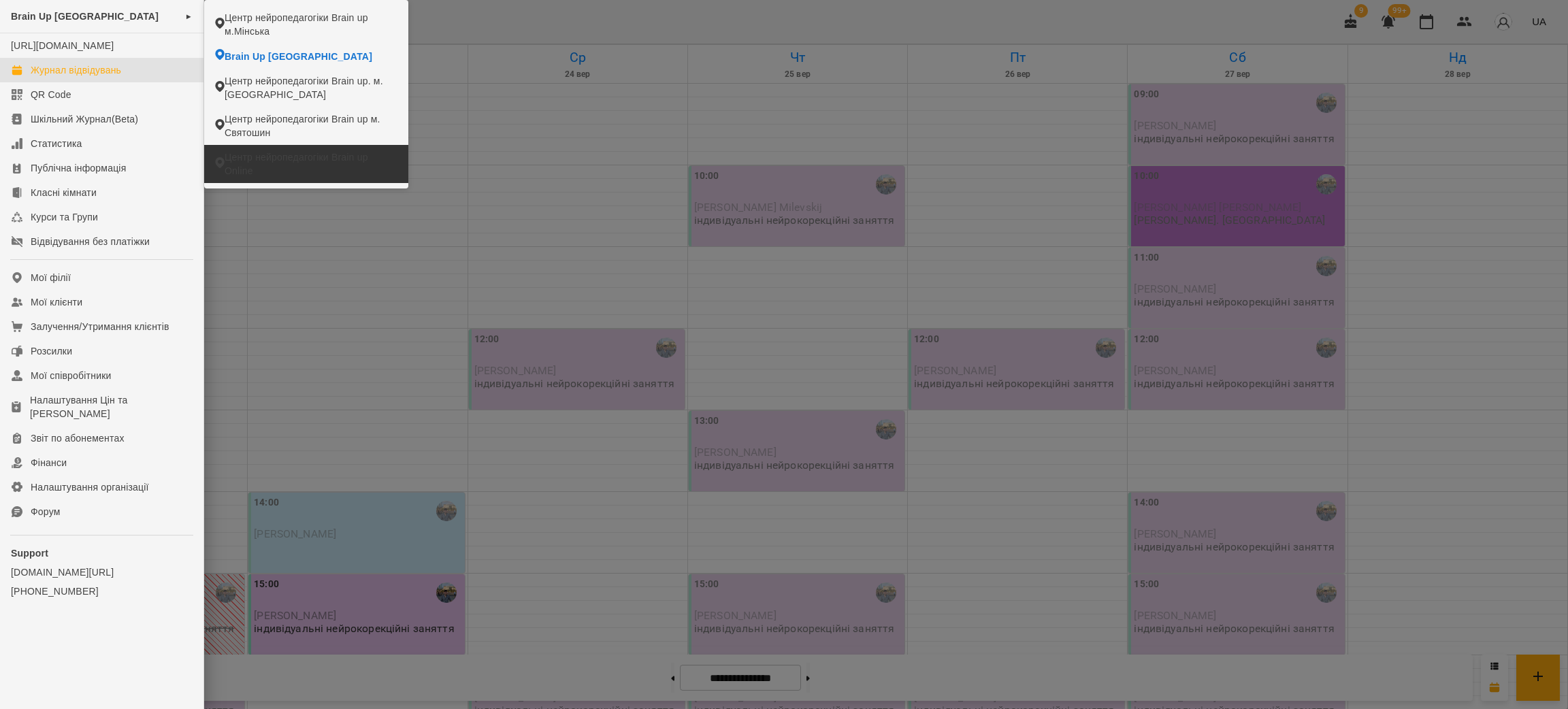
click at [284, 161] on span "Центр нейропедагогіки Brain up Online" at bounding box center [311, 163] width 173 height 27
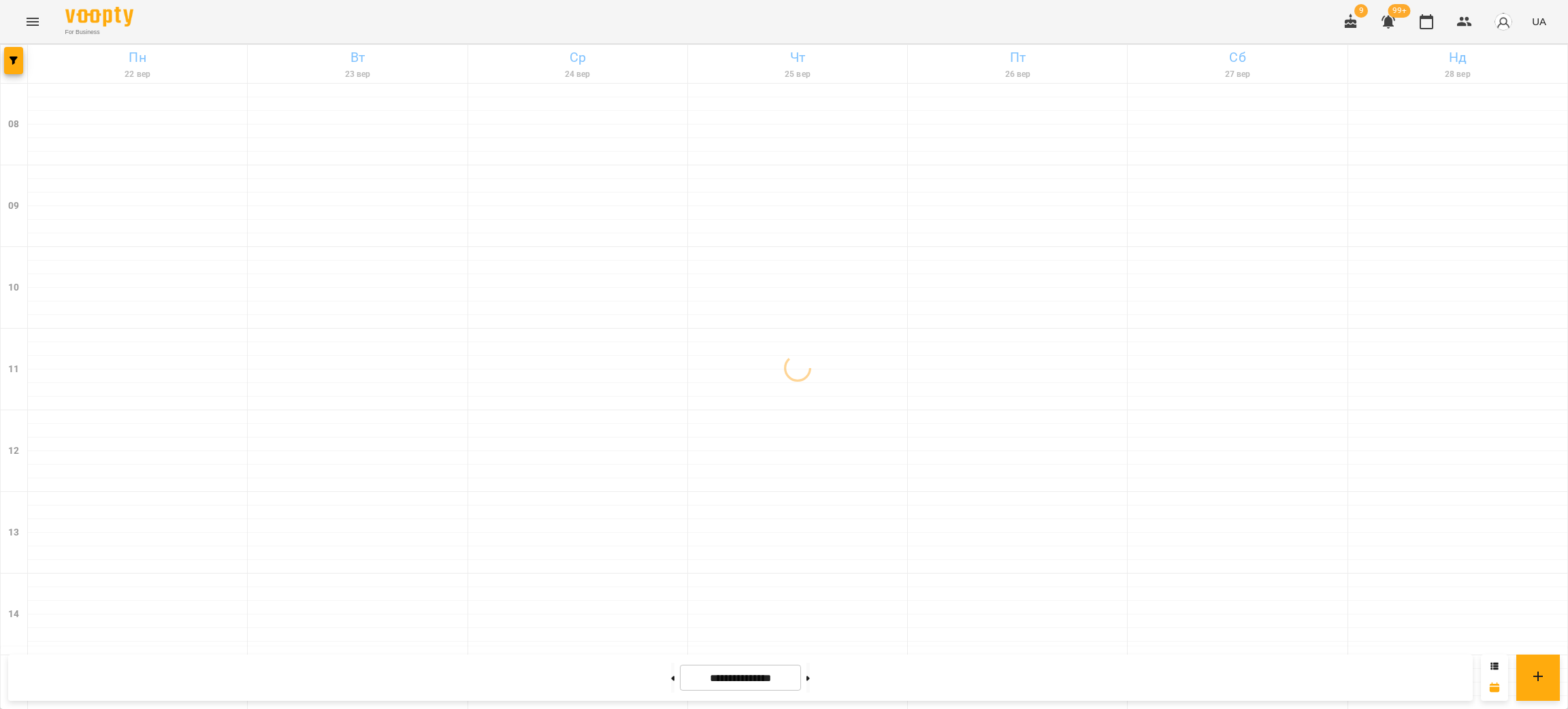
click at [36, 20] on icon "Menu" at bounding box center [33, 22] width 16 height 16
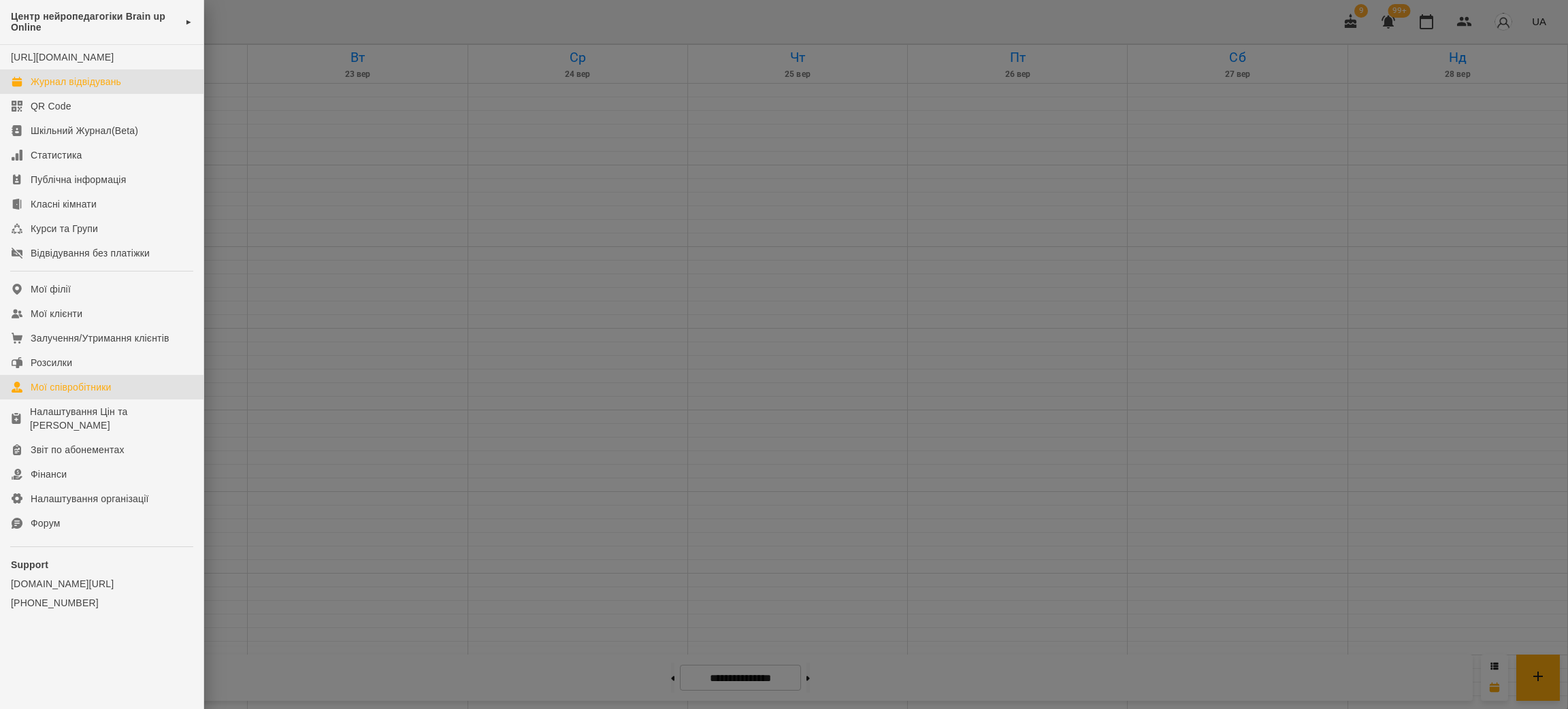
click at [79, 389] on link "Мої співробітники" at bounding box center [101, 387] width 203 height 25
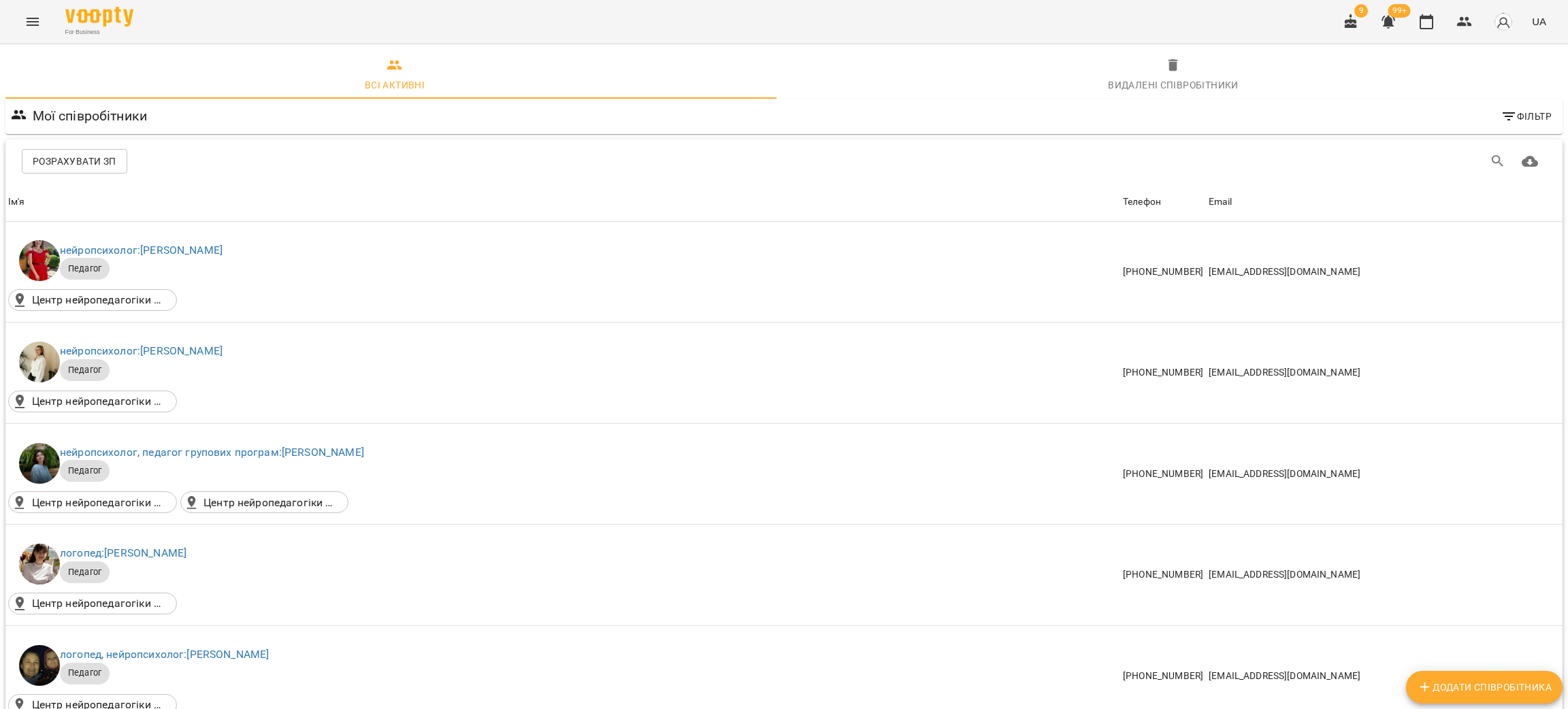
click at [34, 18] on icon "Menu" at bounding box center [33, 22] width 16 height 16
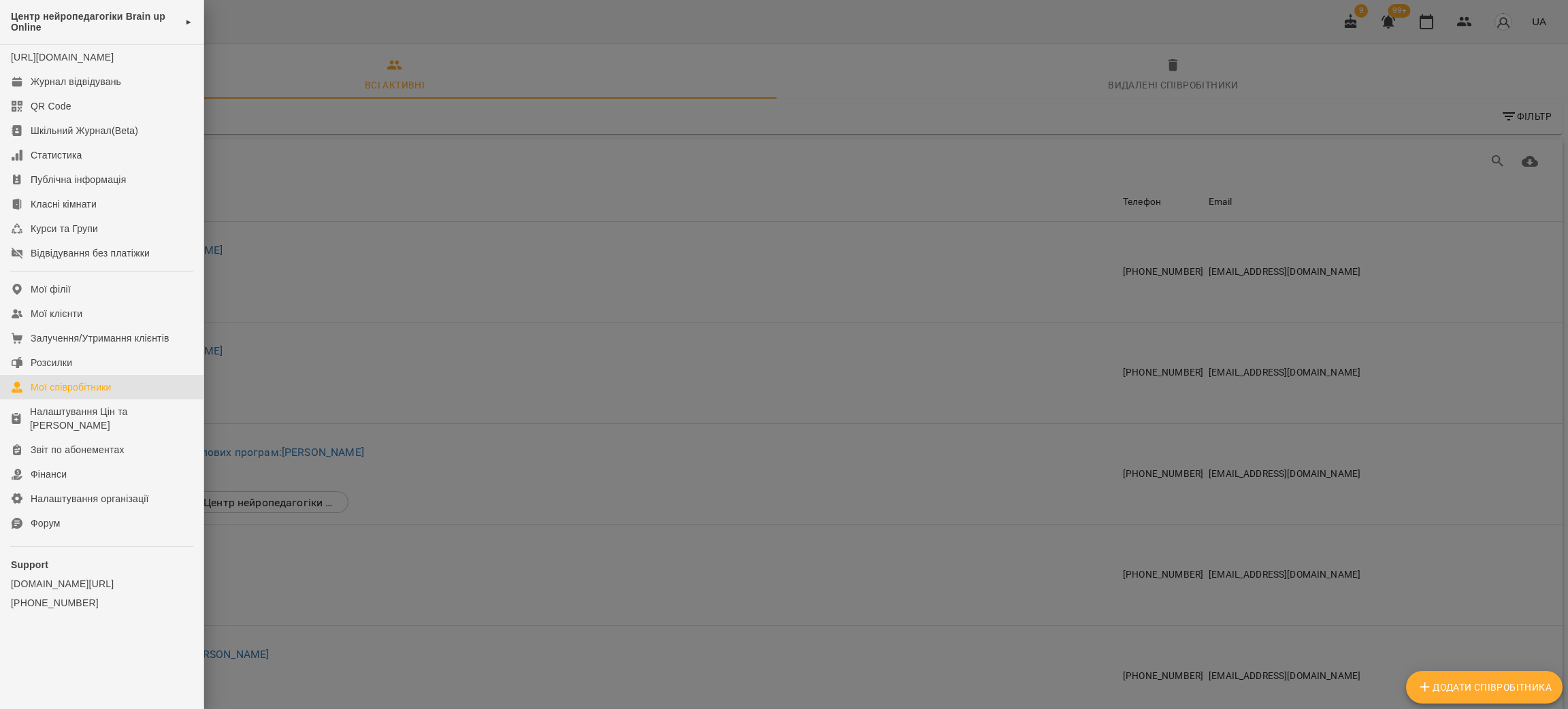
click at [426, 293] on div at bounding box center [784, 354] width 1568 height 709
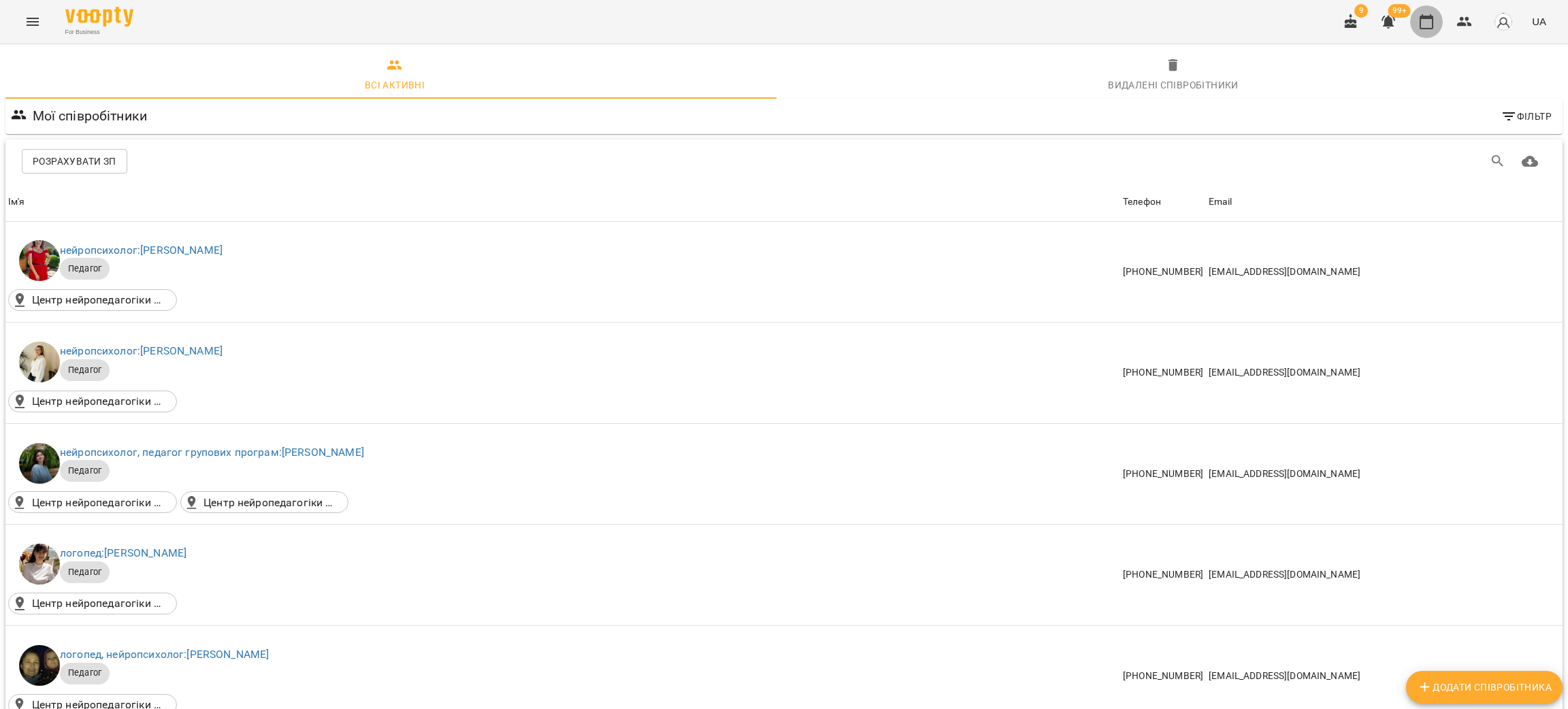
click at [1430, 28] on icon "button" at bounding box center [1426, 21] width 14 height 15
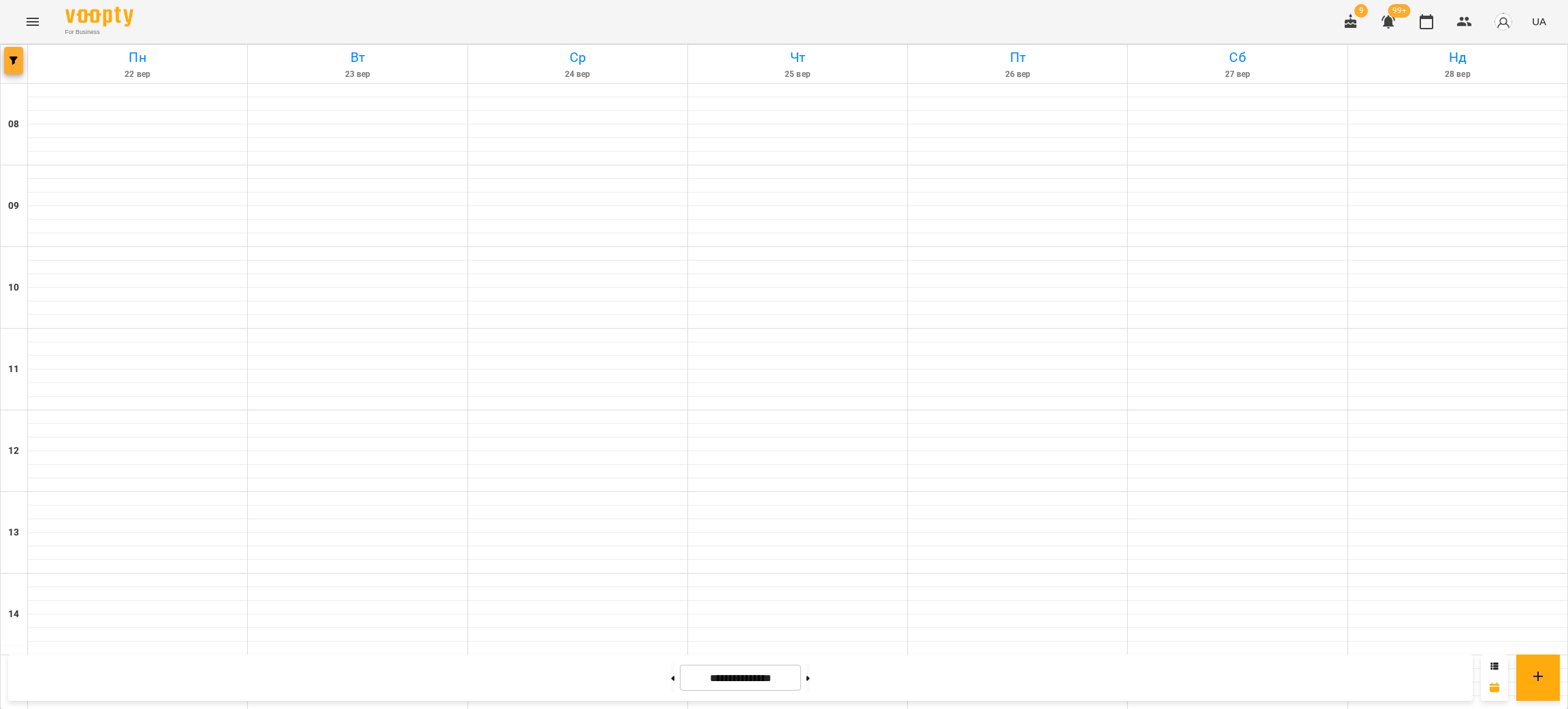
click at [14, 54] on button "button" at bounding box center [13, 59] width 19 height 27
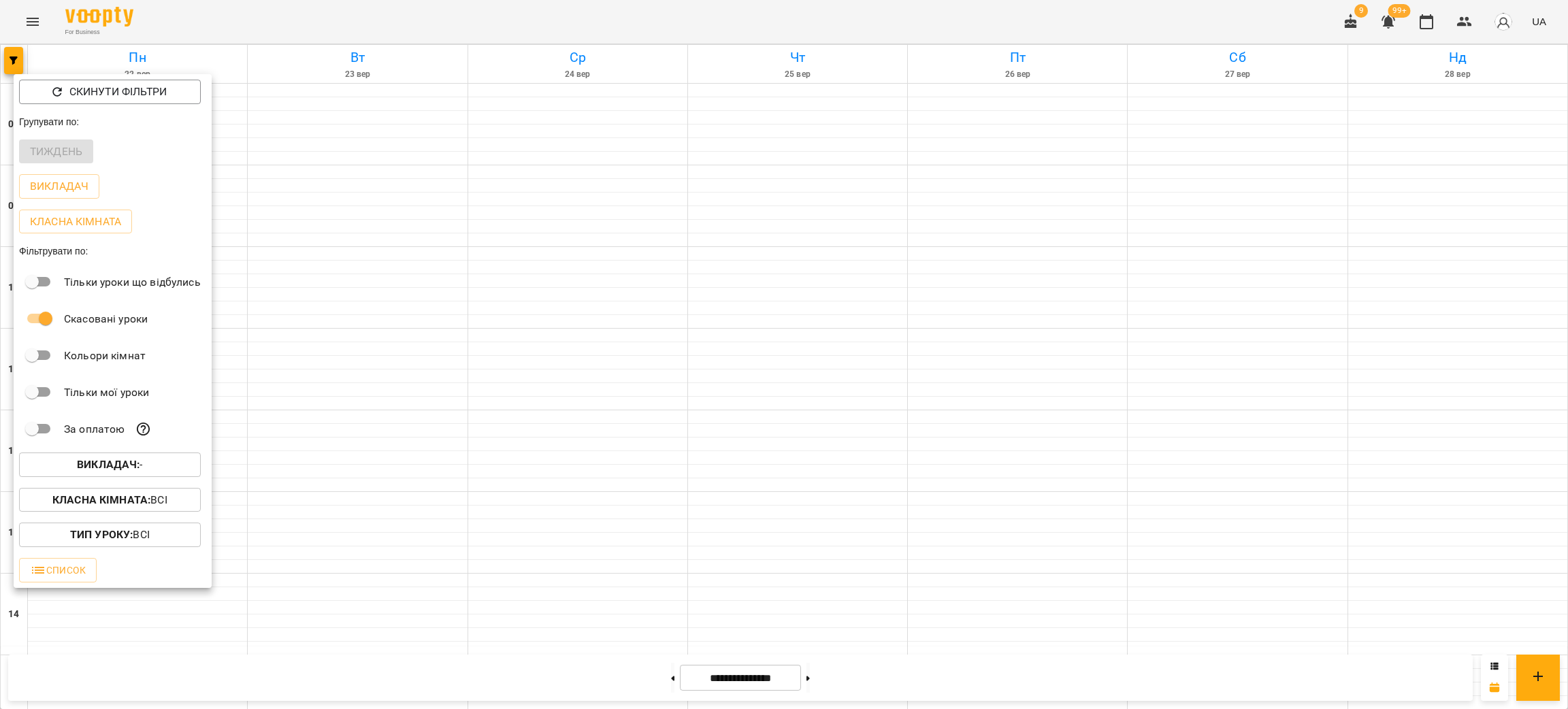
click at [154, 468] on span "Викладач : -" at bounding box center [109, 464] width 159 height 16
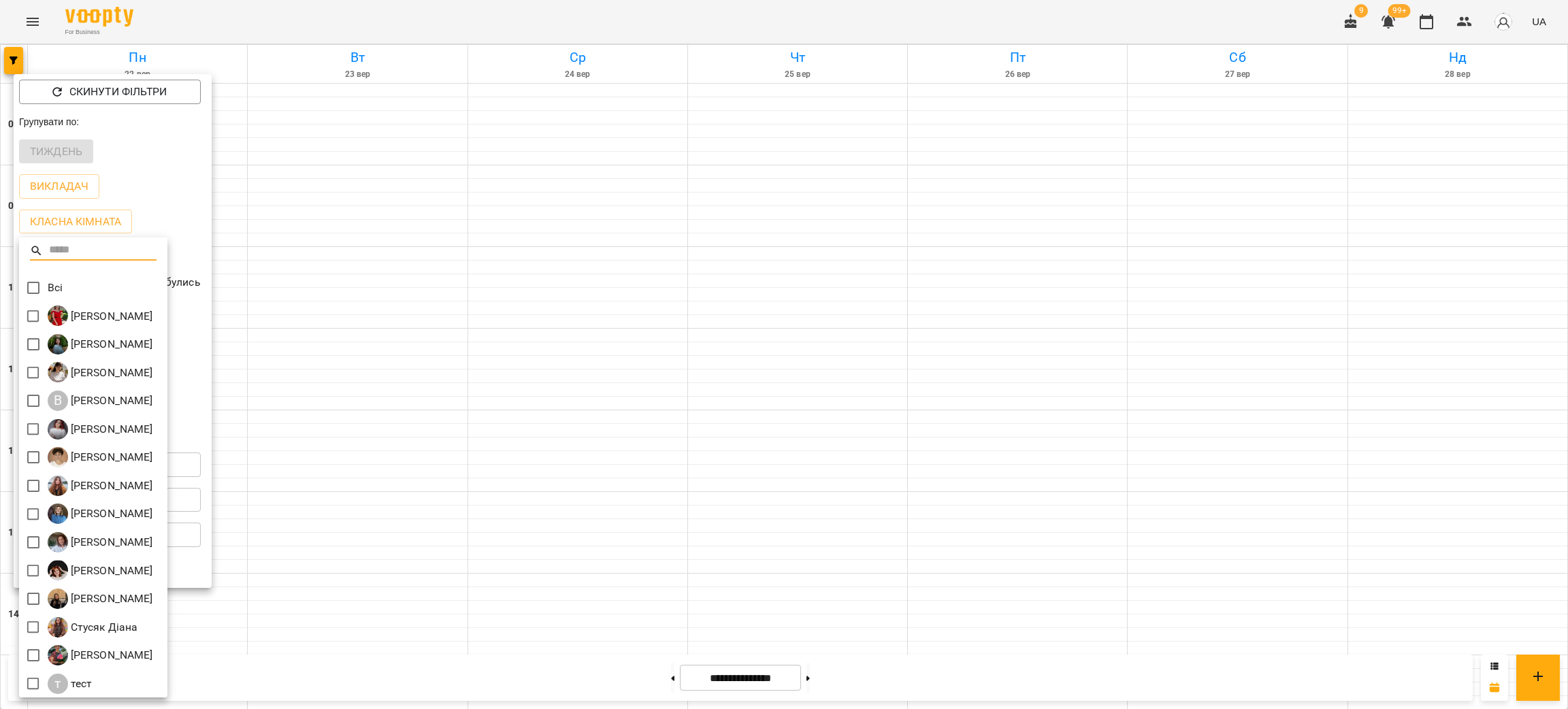
scroll to position [2, 0]
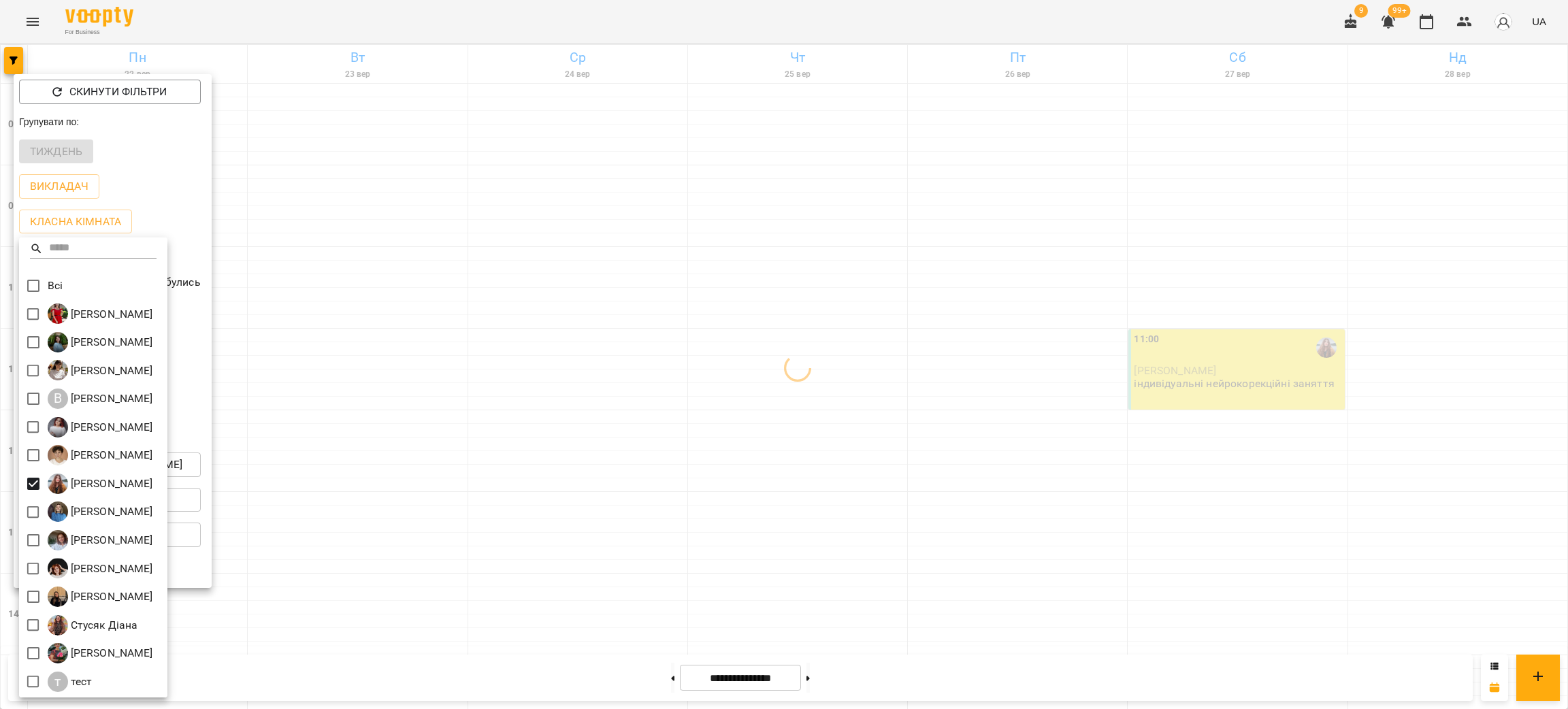
click at [742, 477] on div at bounding box center [784, 354] width 1568 height 709
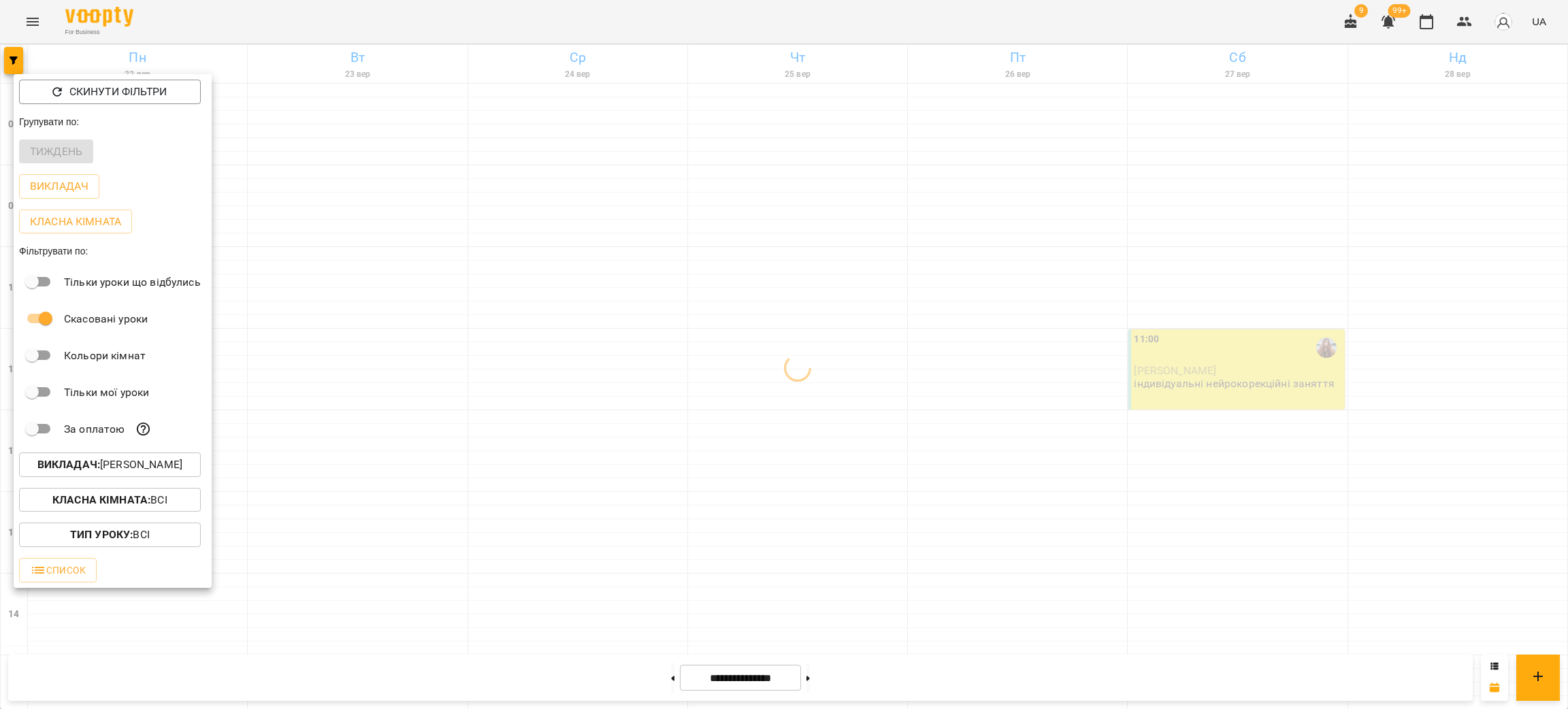
click at [788, 479] on div at bounding box center [784, 354] width 1568 height 709
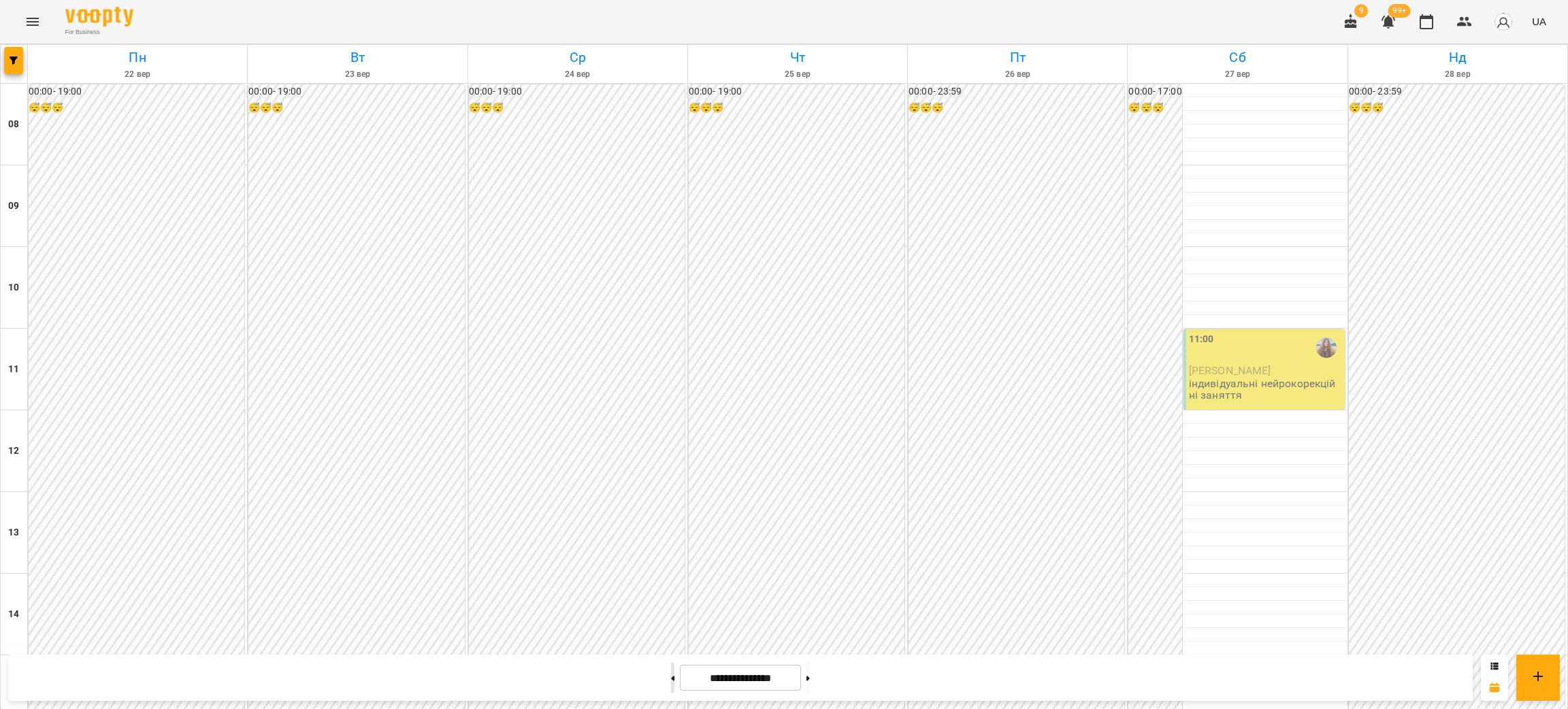
click at [672, 669] on button at bounding box center [673, 677] width 3 height 30
type input "**********"
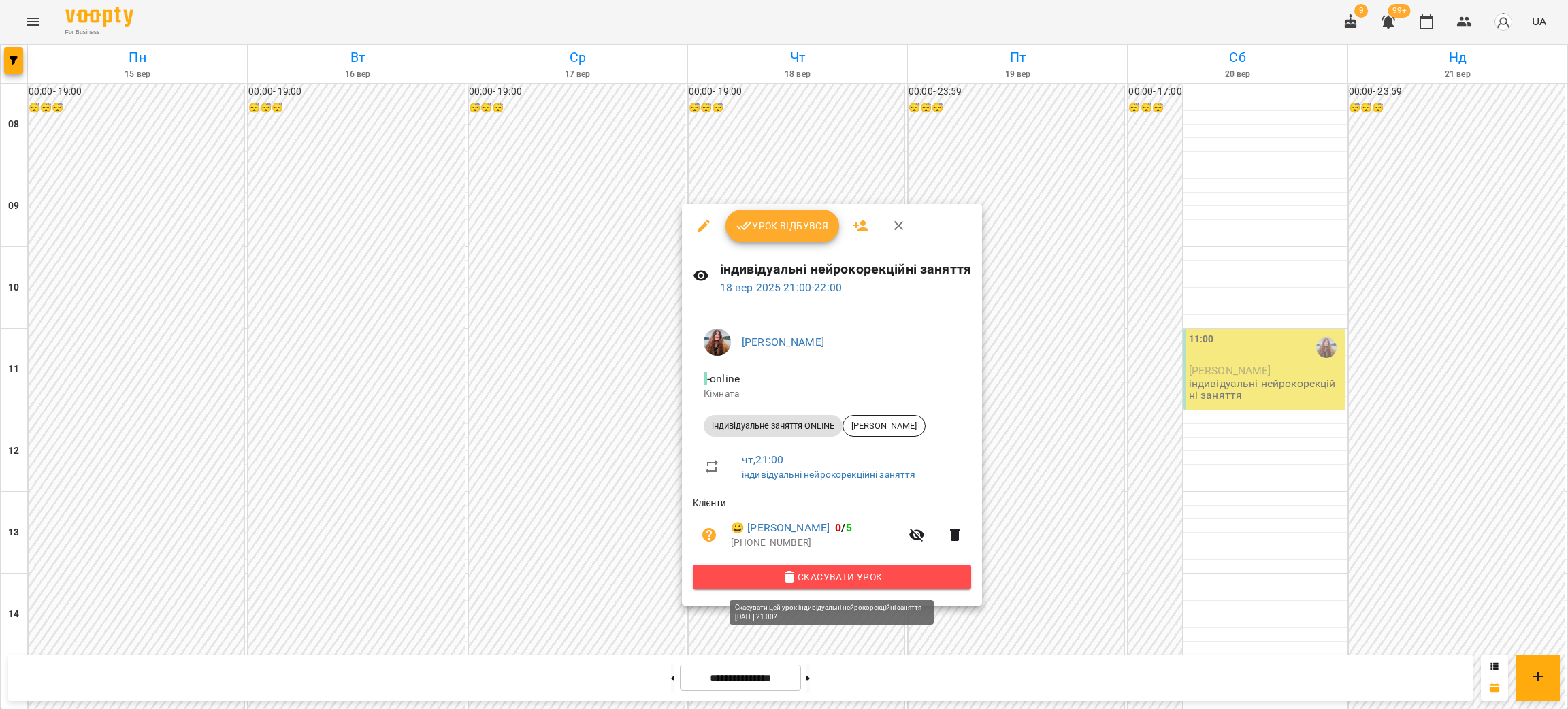
click at [822, 571] on span "Скасувати Урок" at bounding box center [832, 576] width 257 height 16
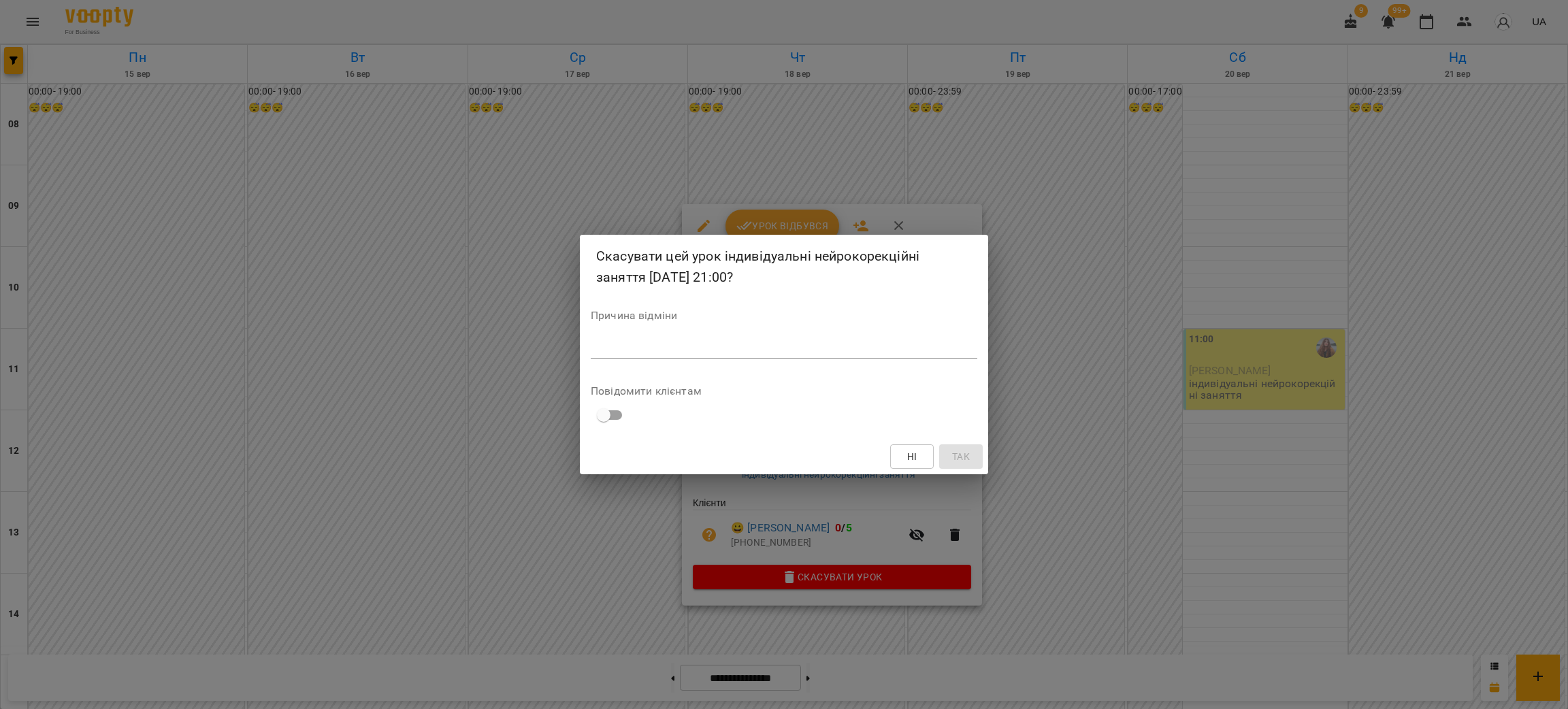
click at [754, 336] on div "Причина відміни *" at bounding box center [784, 337] width 386 height 54
click at [759, 350] on textarea at bounding box center [784, 347] width 386 height 13
type textarea "******"
click at [967, 465] on button "Так" at bounding box center [961, 456] width 44 height 25
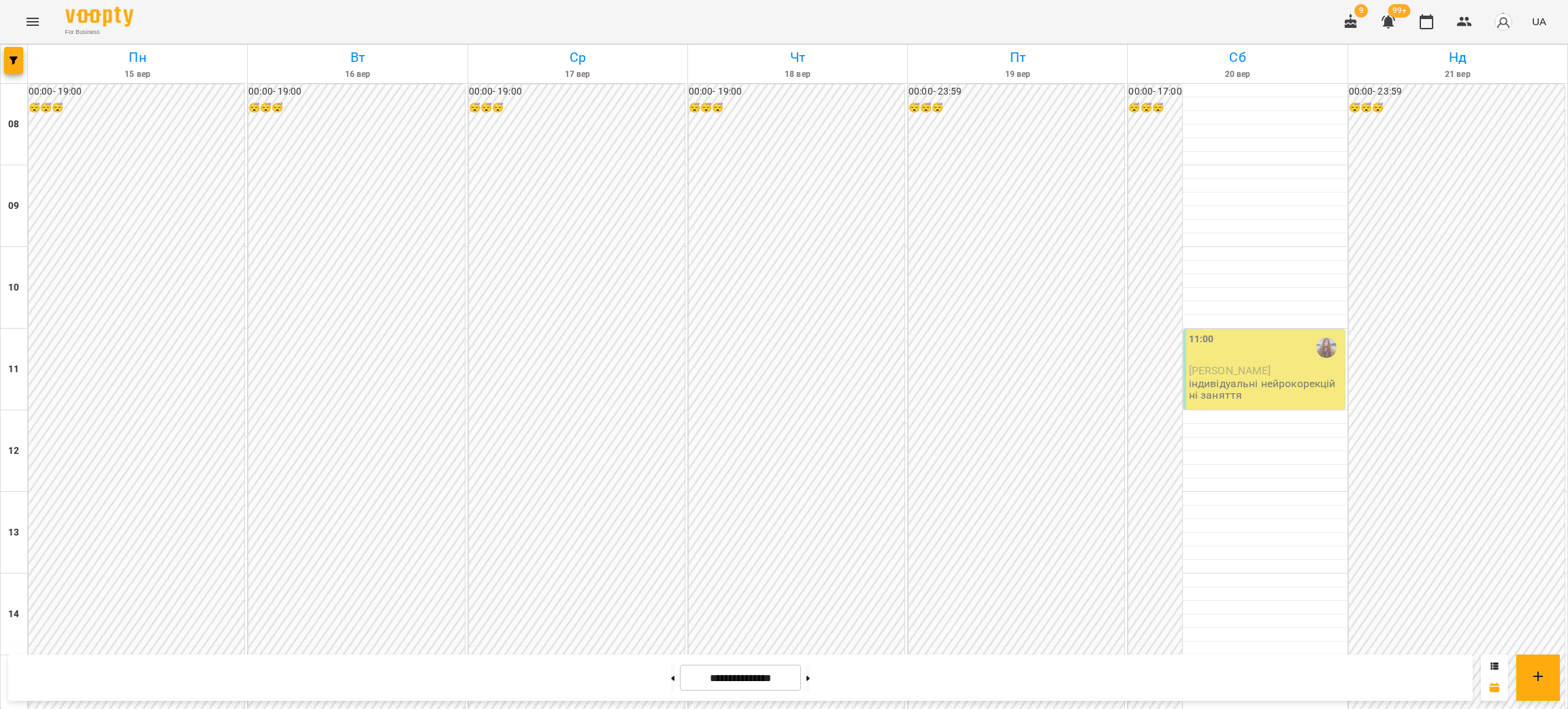
scroll to position [68, 0]
click at [1230, 332] on div "11:00" at bounding box center [1266, 348] width 154 height 32
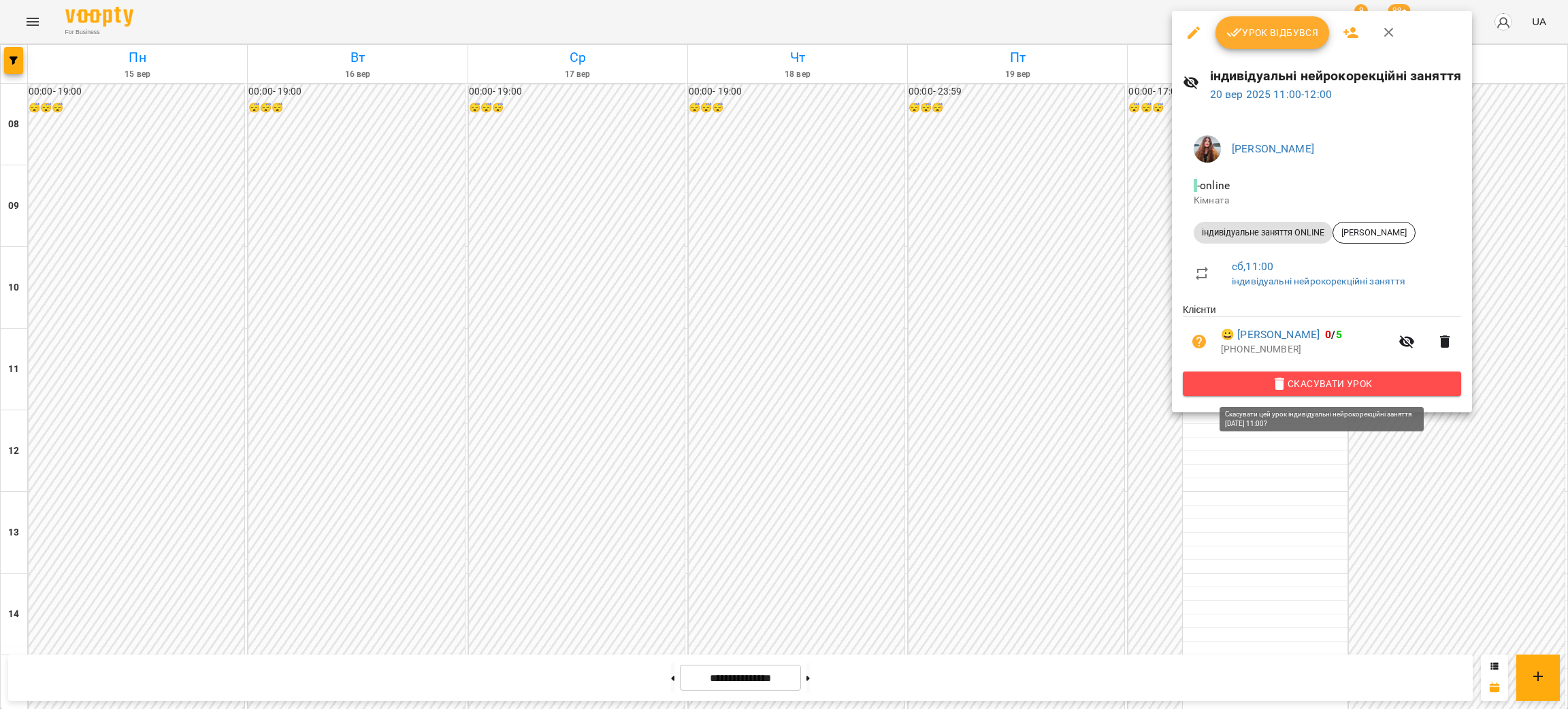
click at [1223, 379] on span "Скасувати Урок" at bounding box center [1321, 383] width 257 height 16
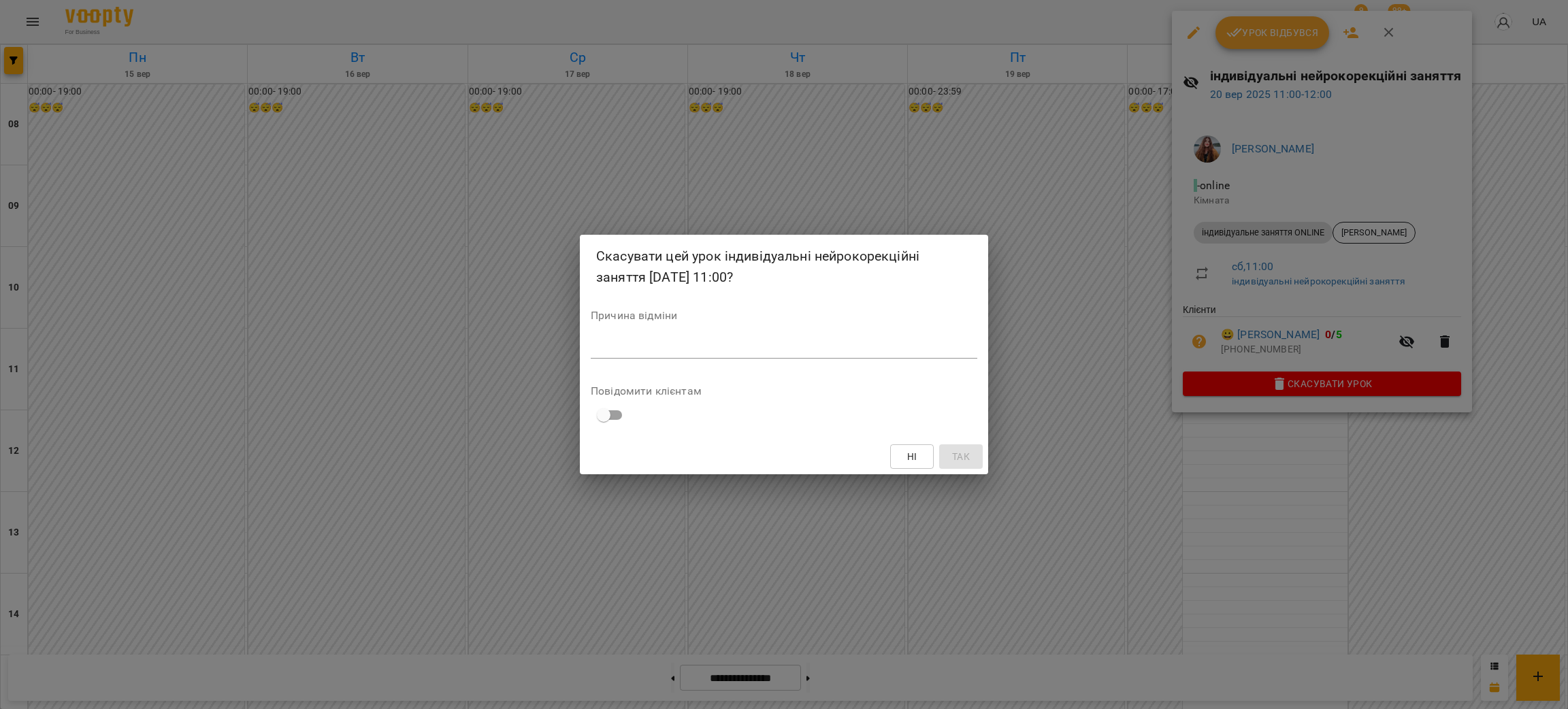
click at [758, 356] on div "*" at bounding box center [784, 348] width 386 height 22
click at [961, 454] on span "Так" at bounding box center [961, 456] width 18 height 16
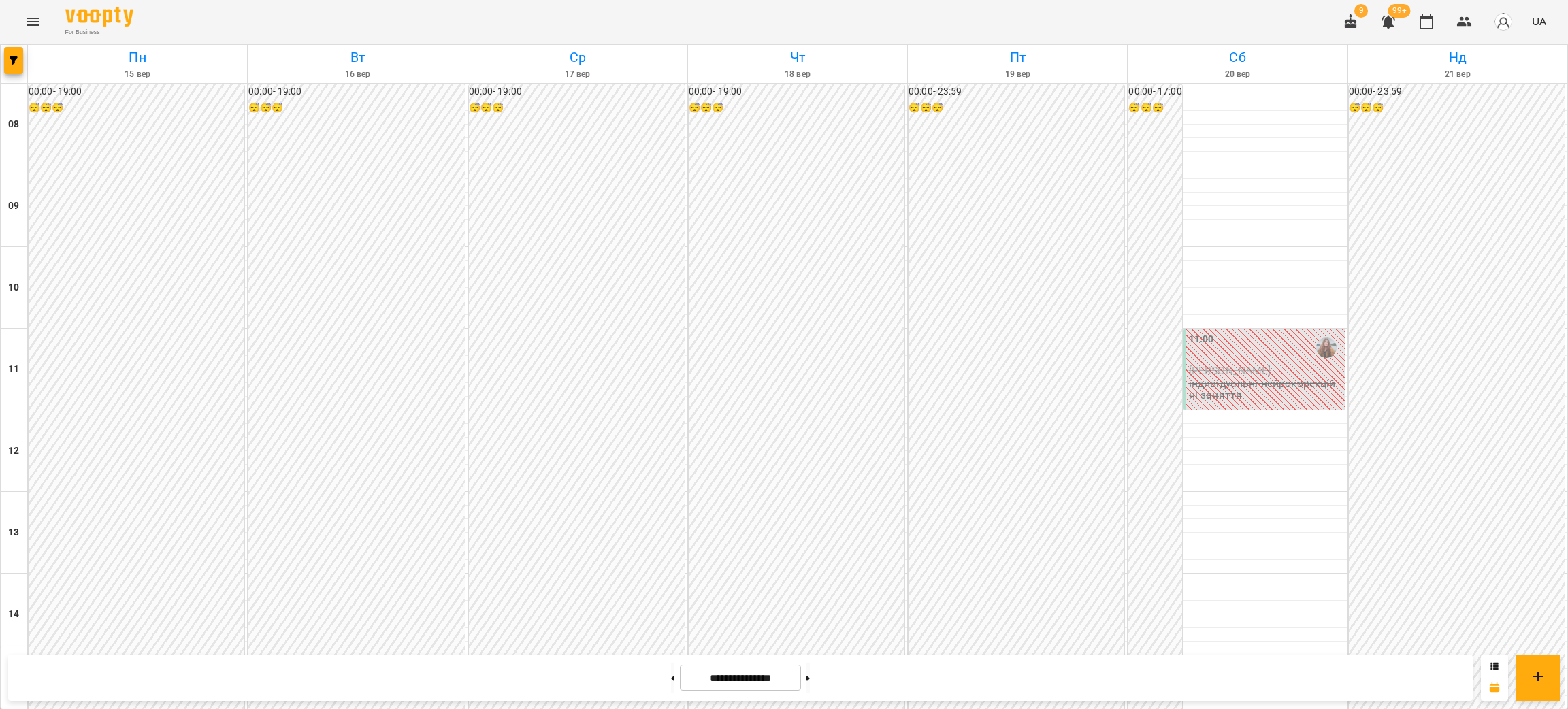
scroll to position [476, 0]
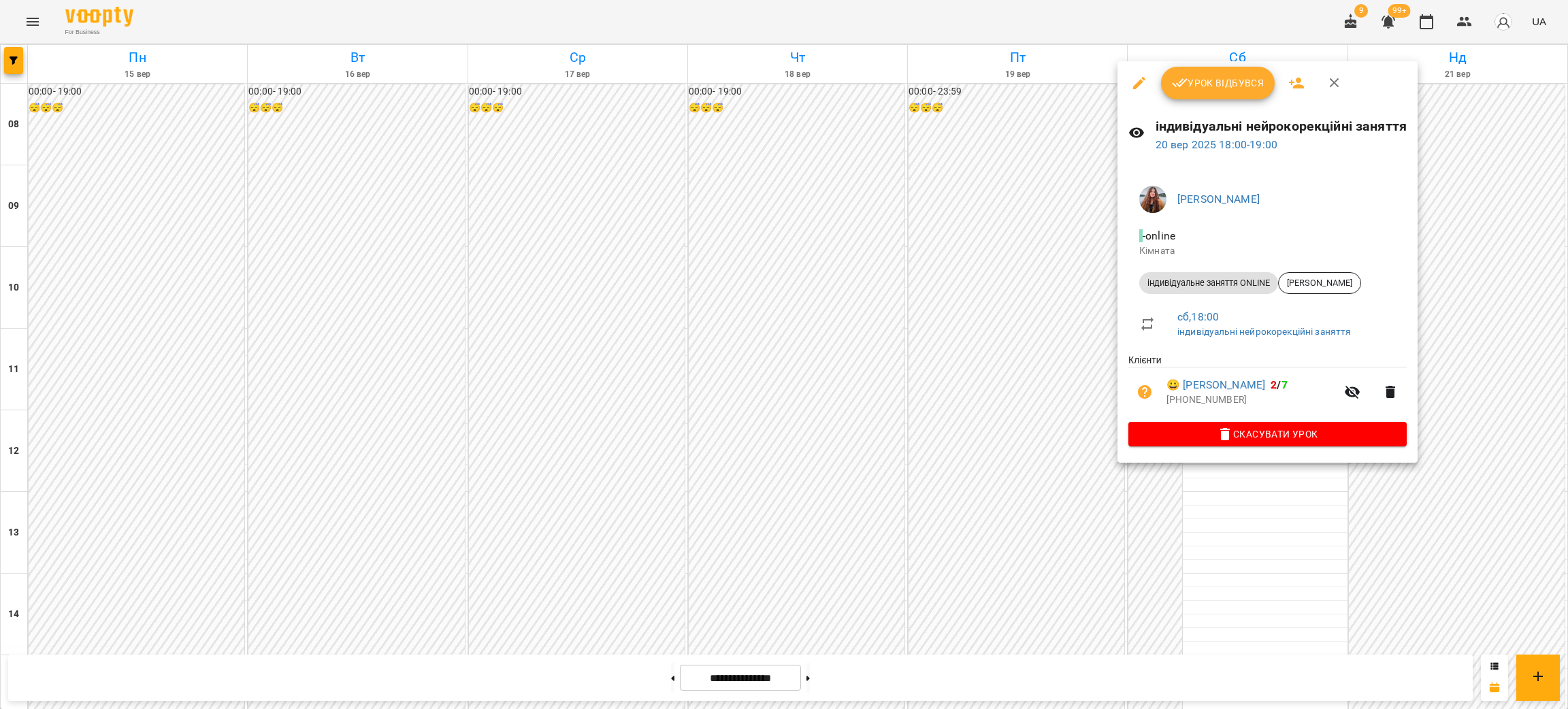
click at [1305, 450] on div "[PERSON_NAME] - online Кімната індивідуальне заняття ONLINE [PERSON_NAME] сб , …" at bounding box center [1267, 314] width 300 height 299
click at [1298, 440] on span "Скасувати Урок" at bounding box center [1267, 434] width 257 height 16
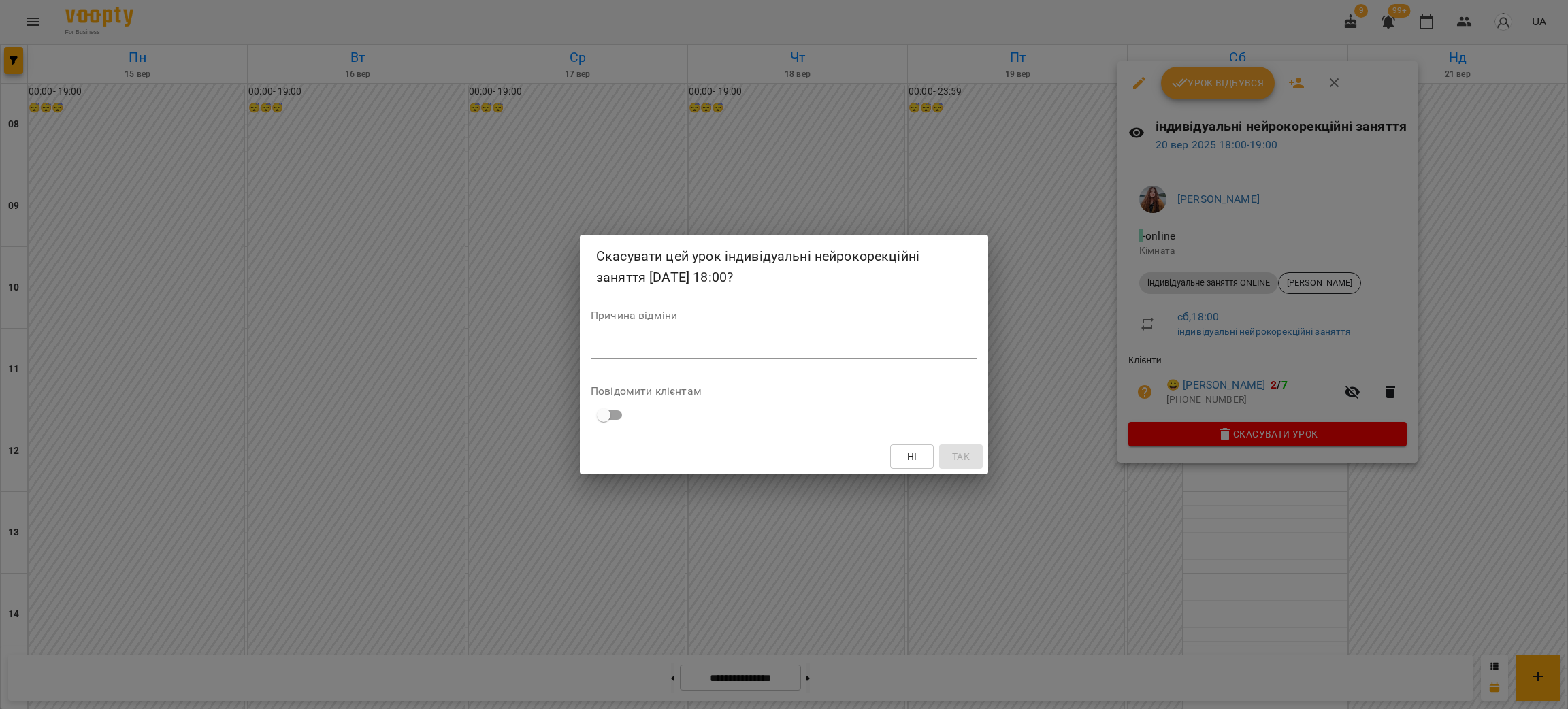
click at [765, 349] on textarea at bounding box center [784, 347] width 386 height 13
type textarea "******"
click at [956, 456] on span "Так" at bounding box center [961, 456] width 18 height 16
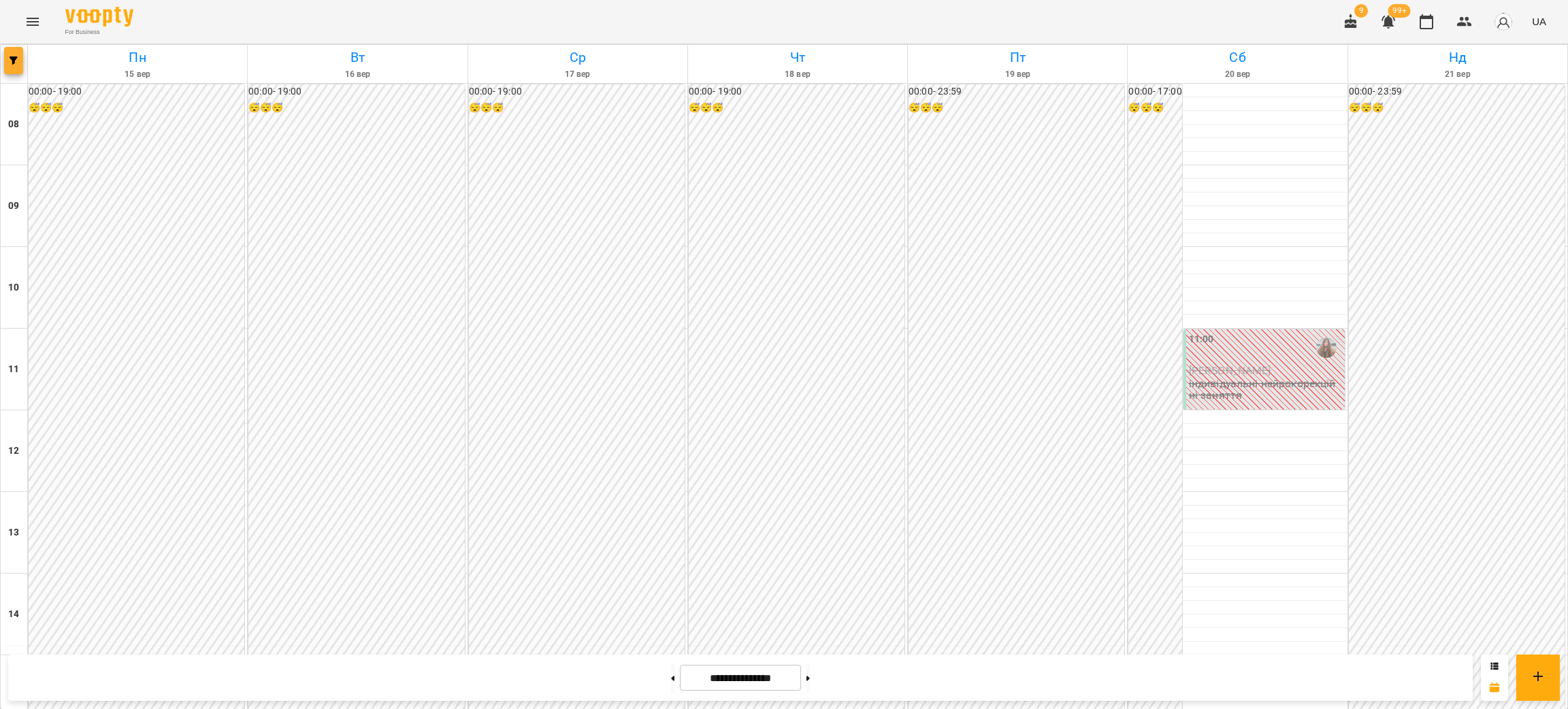
click at [15, 59] on icon "button" at bounding box center [14, 60] width 8 height 8
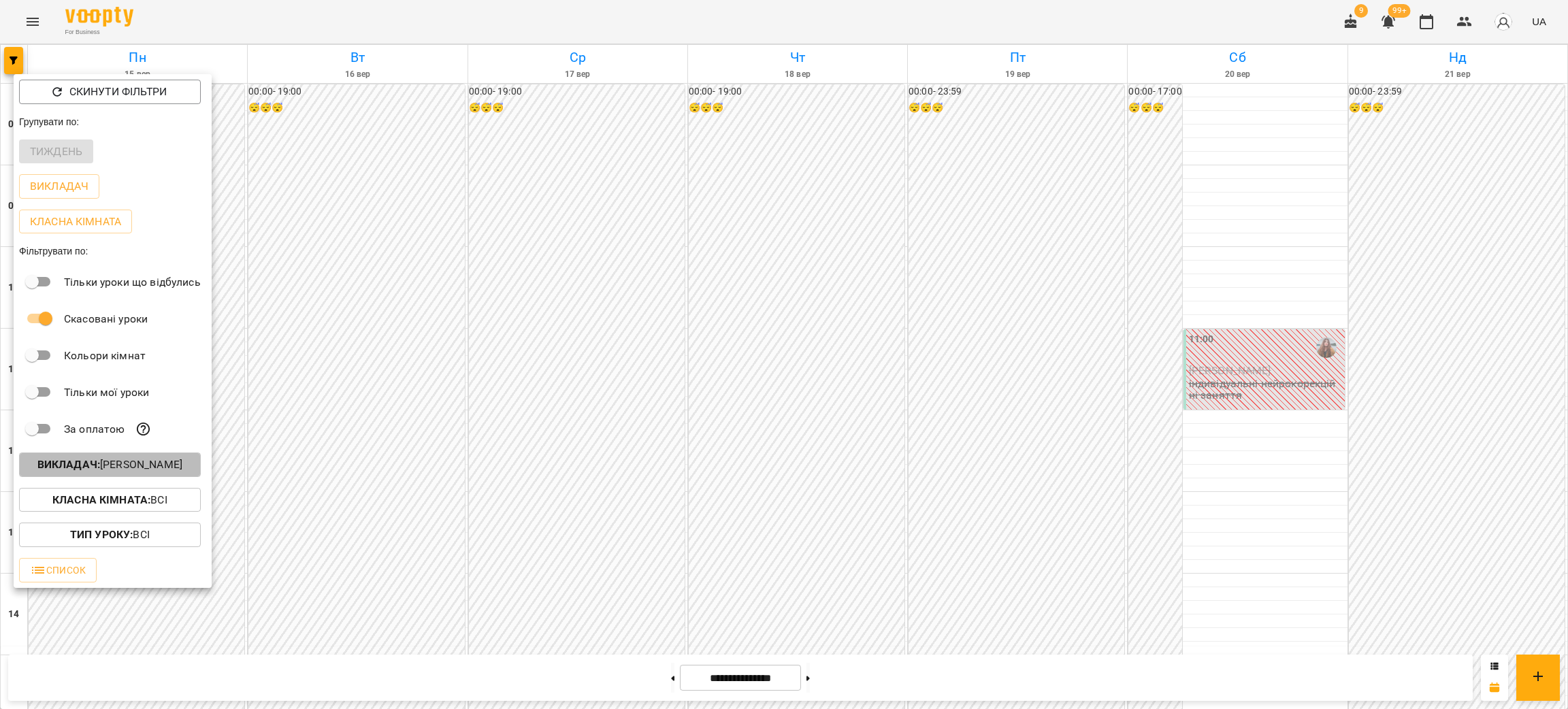
click at [164, 466] on p "Викладач : [PERSON_NAME]" at bounding box center [110, 464] width 145 height 16
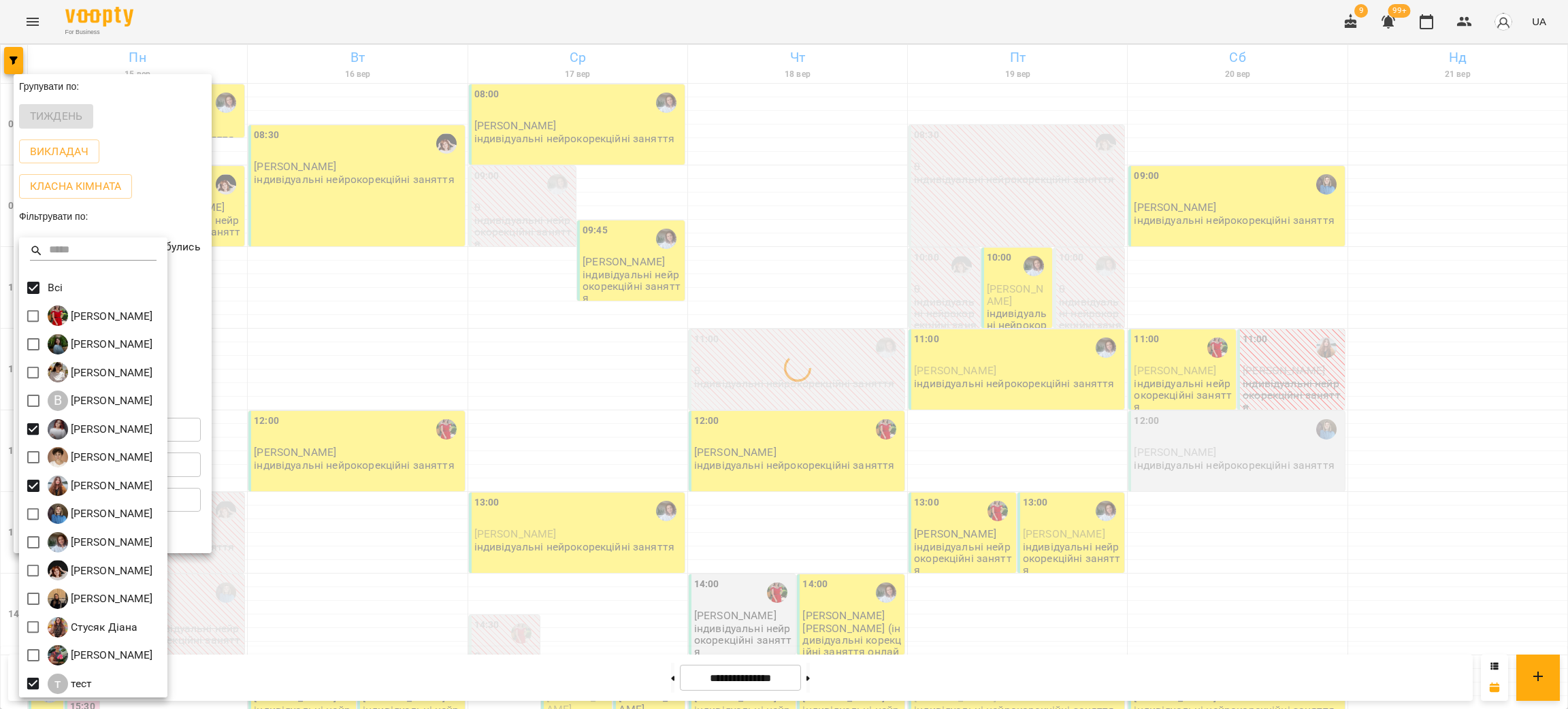
click at [508, 308] on div at bounding box center [784, 354] width 1568 height 709
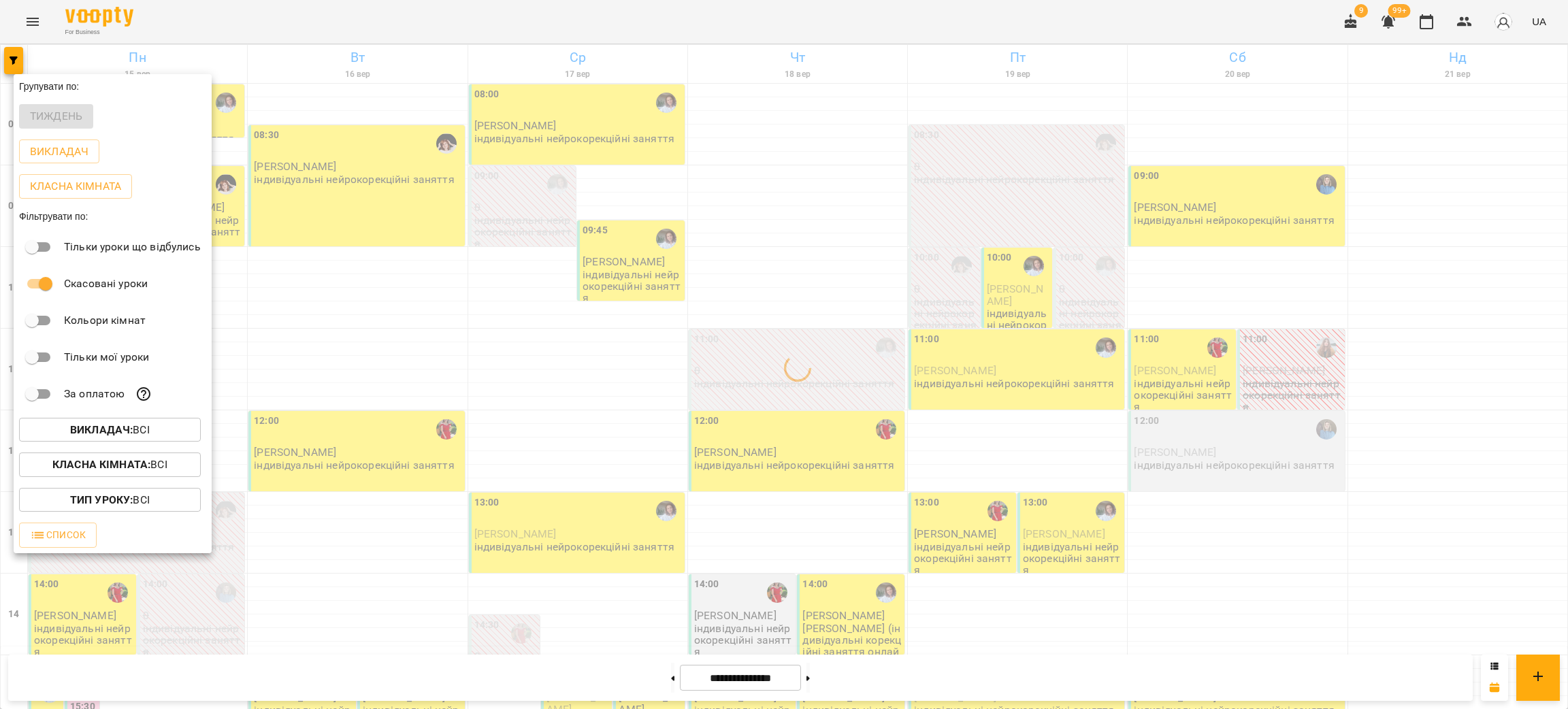
click at [504, 309] on div at bounding box center [784, 354] width 1568 height 709
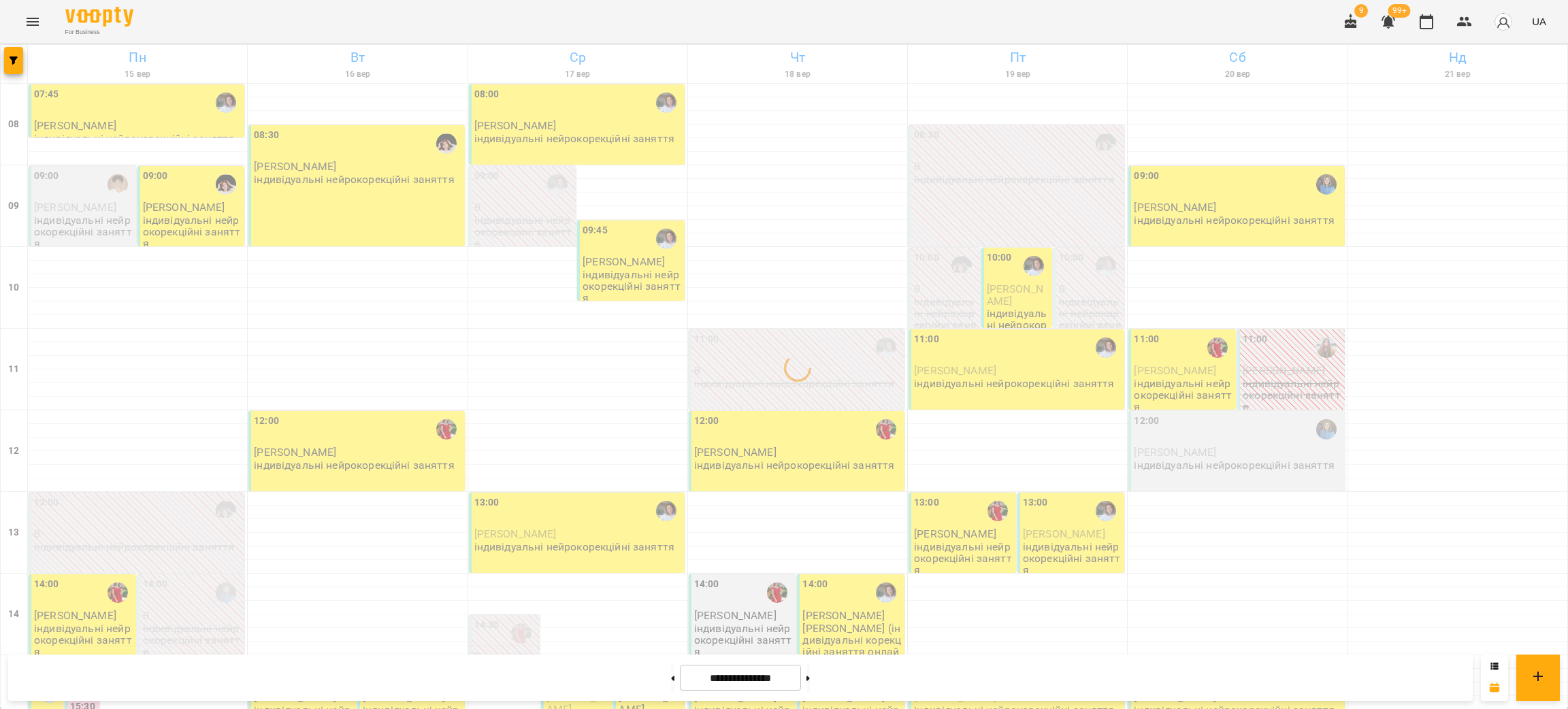
click at [19, 19] on button "Menu" at bounding box center [32, 21] width 33 height 33
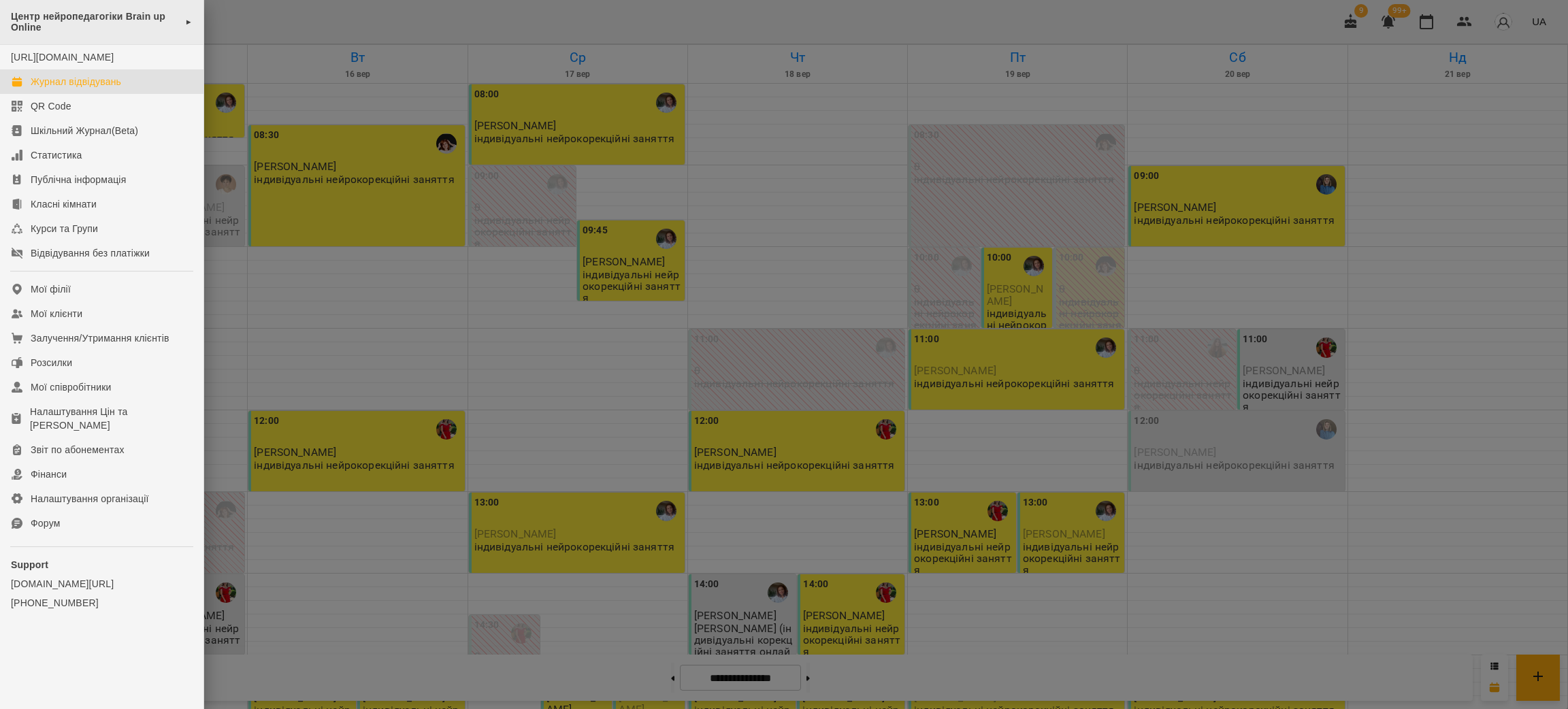
click at [70, 24] on span "Центр нейропедагогіки Brain up Online" at bounding box center [94, 22] width 167 height 23
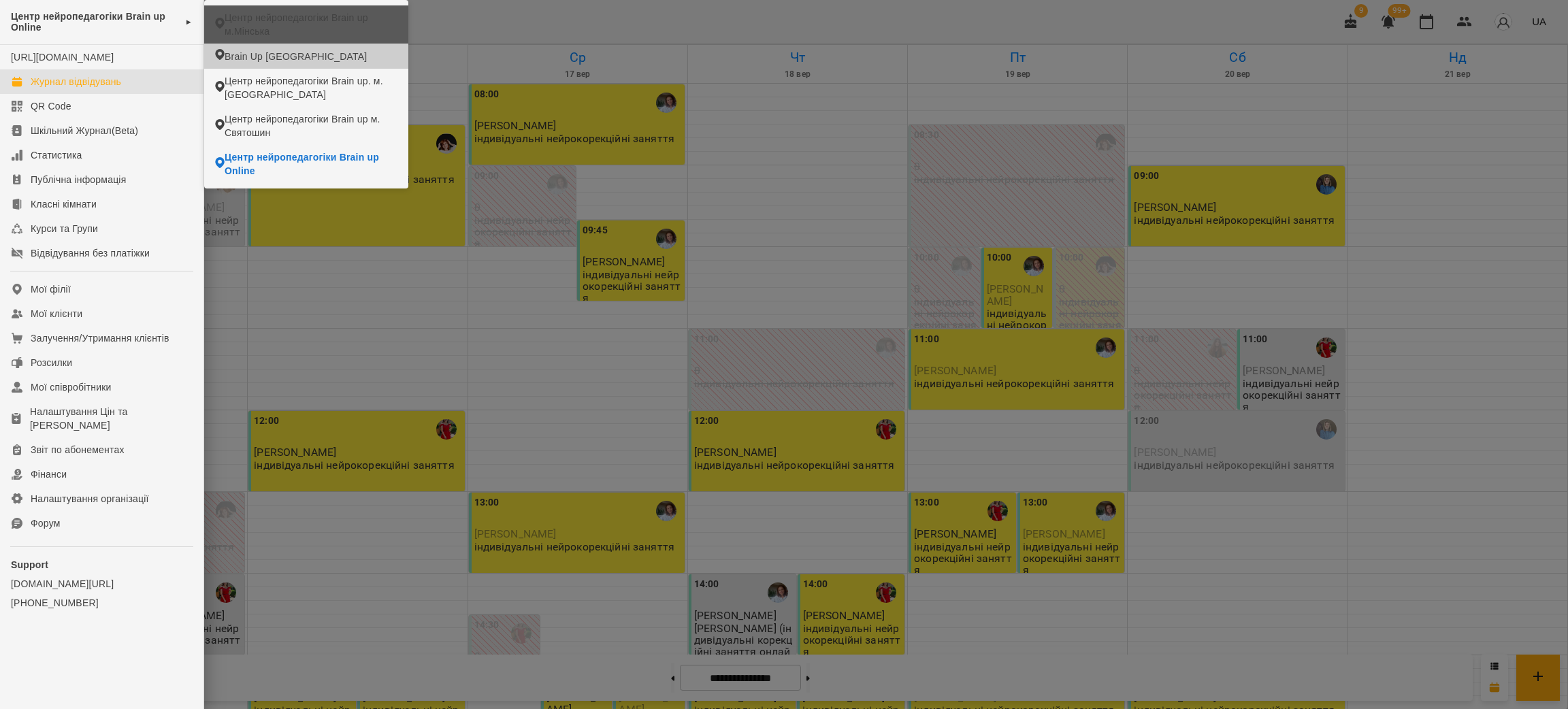
click at [304, 21] on span "Центр нейропедагогіки Brain up м.Мінська" at bounding box center [311, 24] width 173 height 27
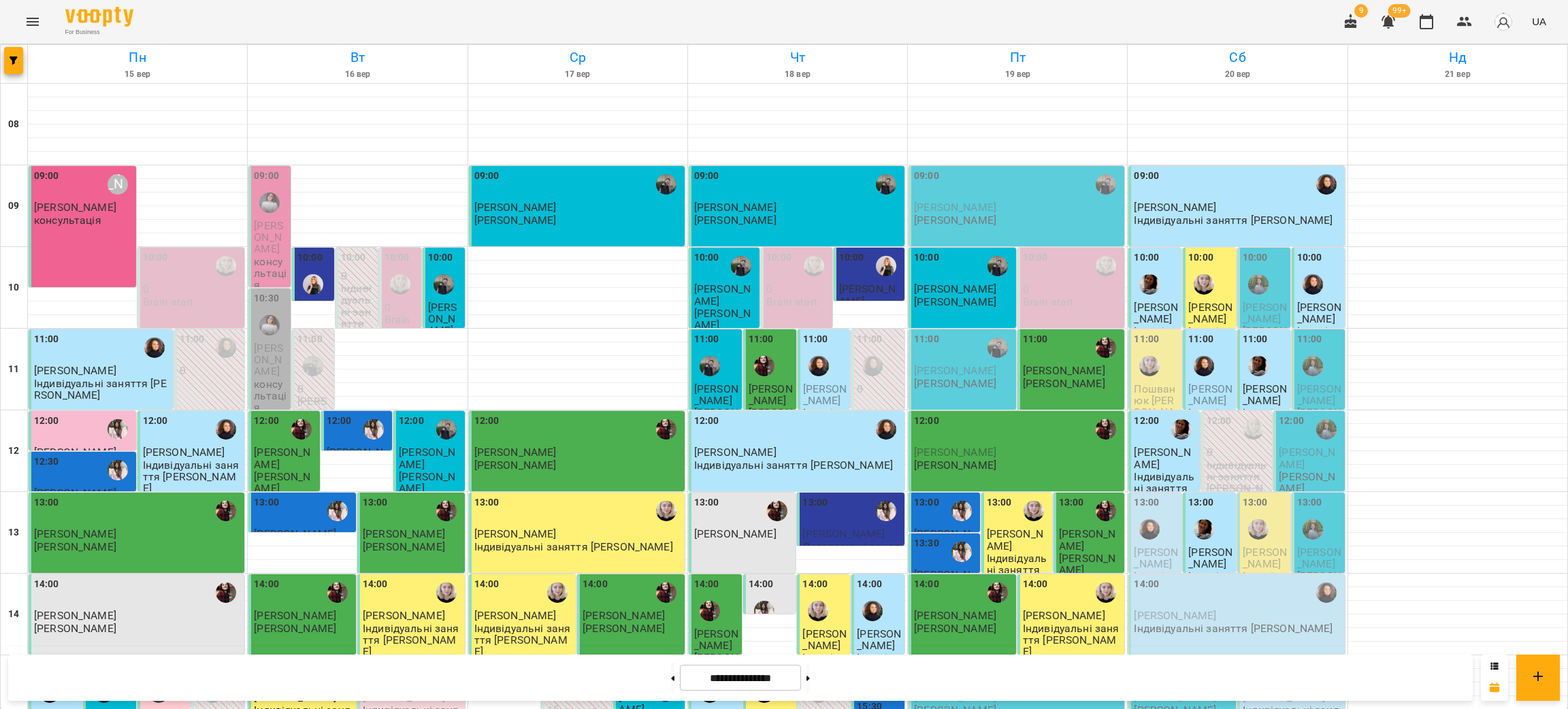
scroll to position [102, 0]
click at [19, 68] on button "button" at bounding box center [13, 59] width 19 height 27
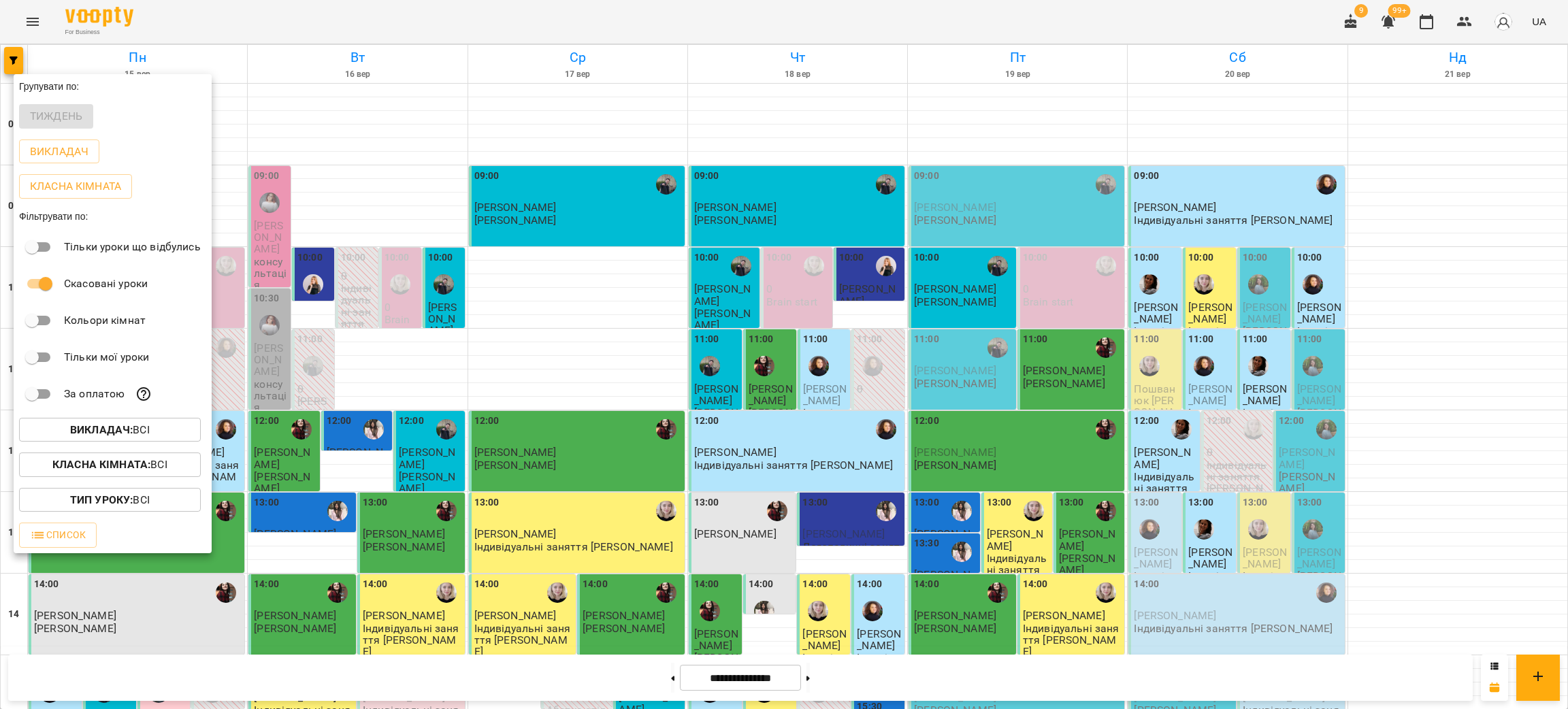
click at [134, 430] on p "Викладач : Всі" at bounding box center [110, 430] width 79 height 16
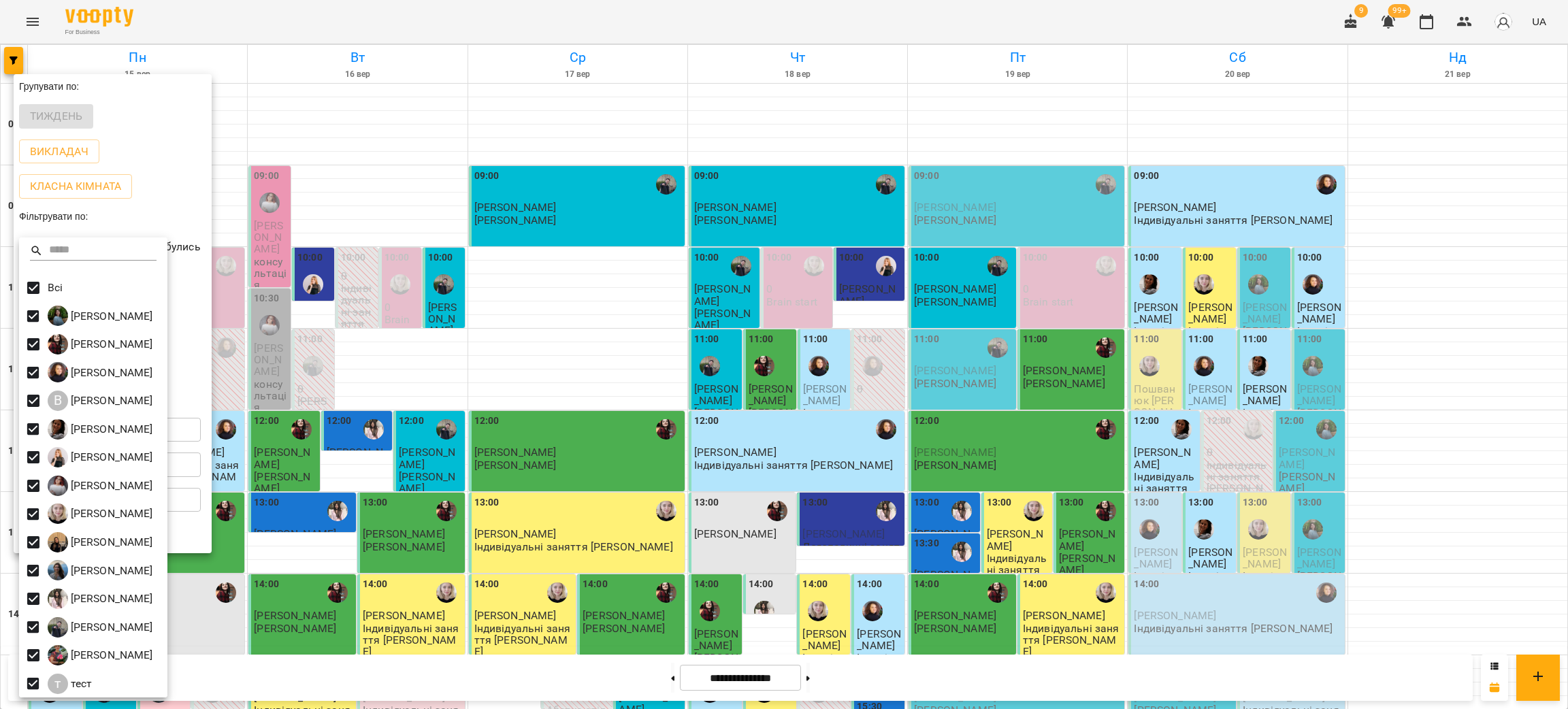
click at [687, 425] on div at bounding box center [784, 354] width 1568 height 709
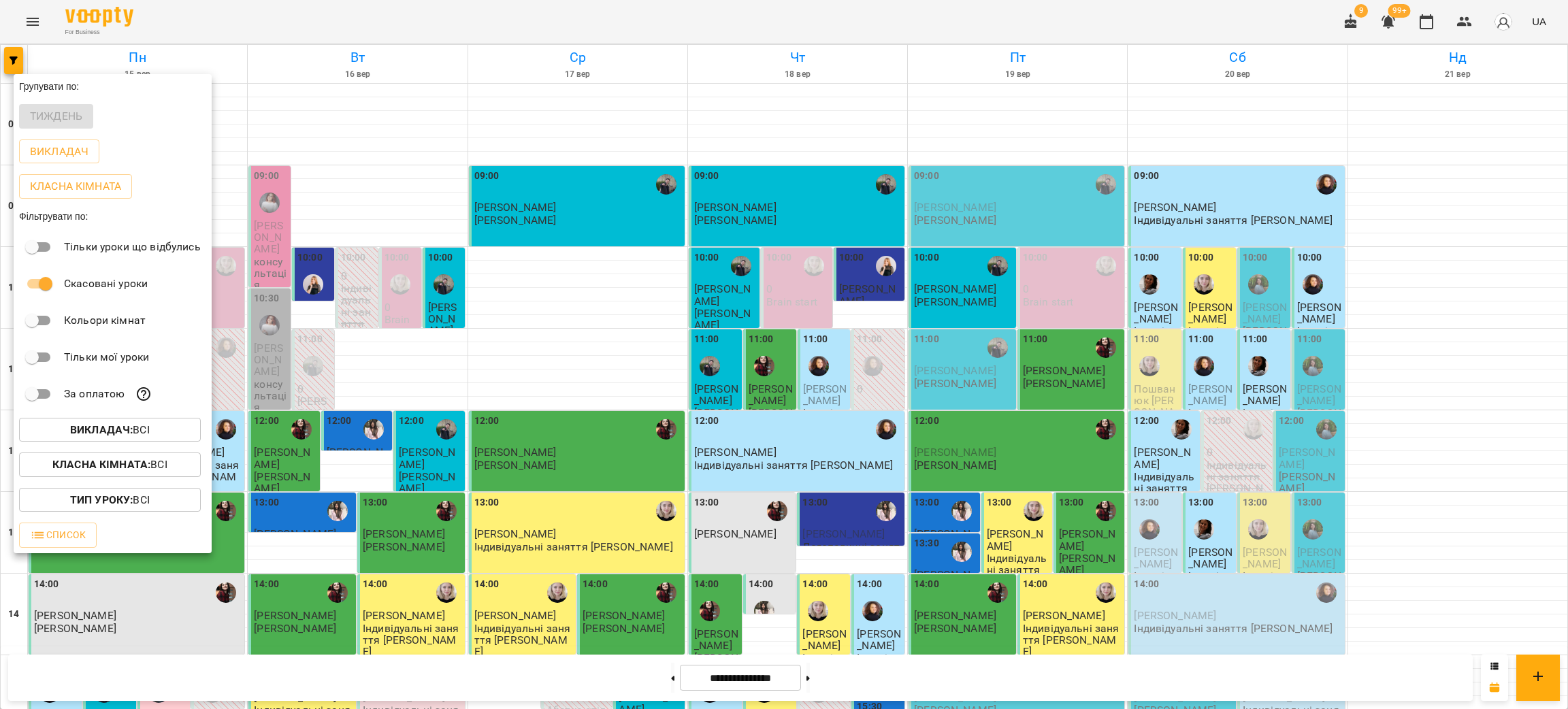
click at [354, 346] on div at bounding box center [784, 354] width 1568 height 709
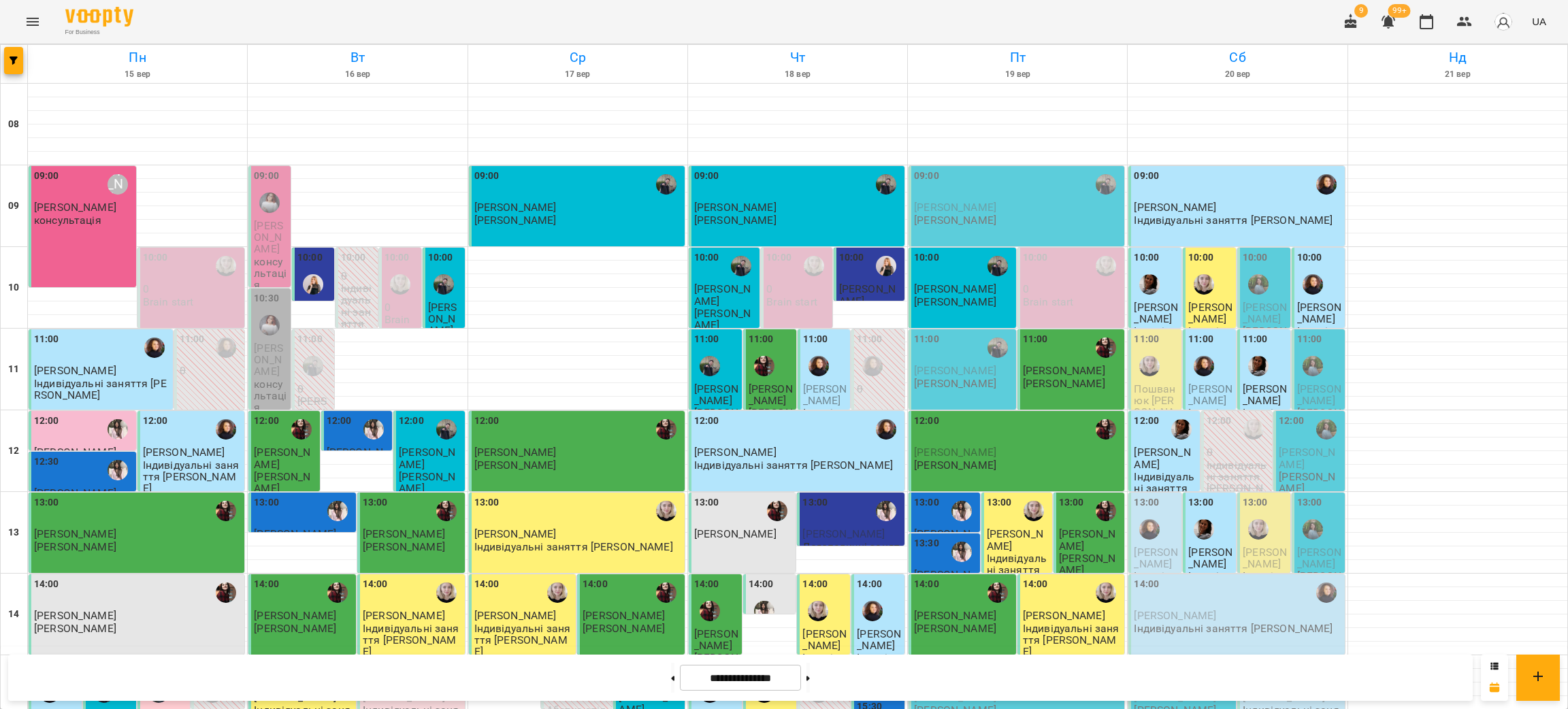
click at [73, 414] on div "12:00" at bounding box center [83, 430] width 99 height 32
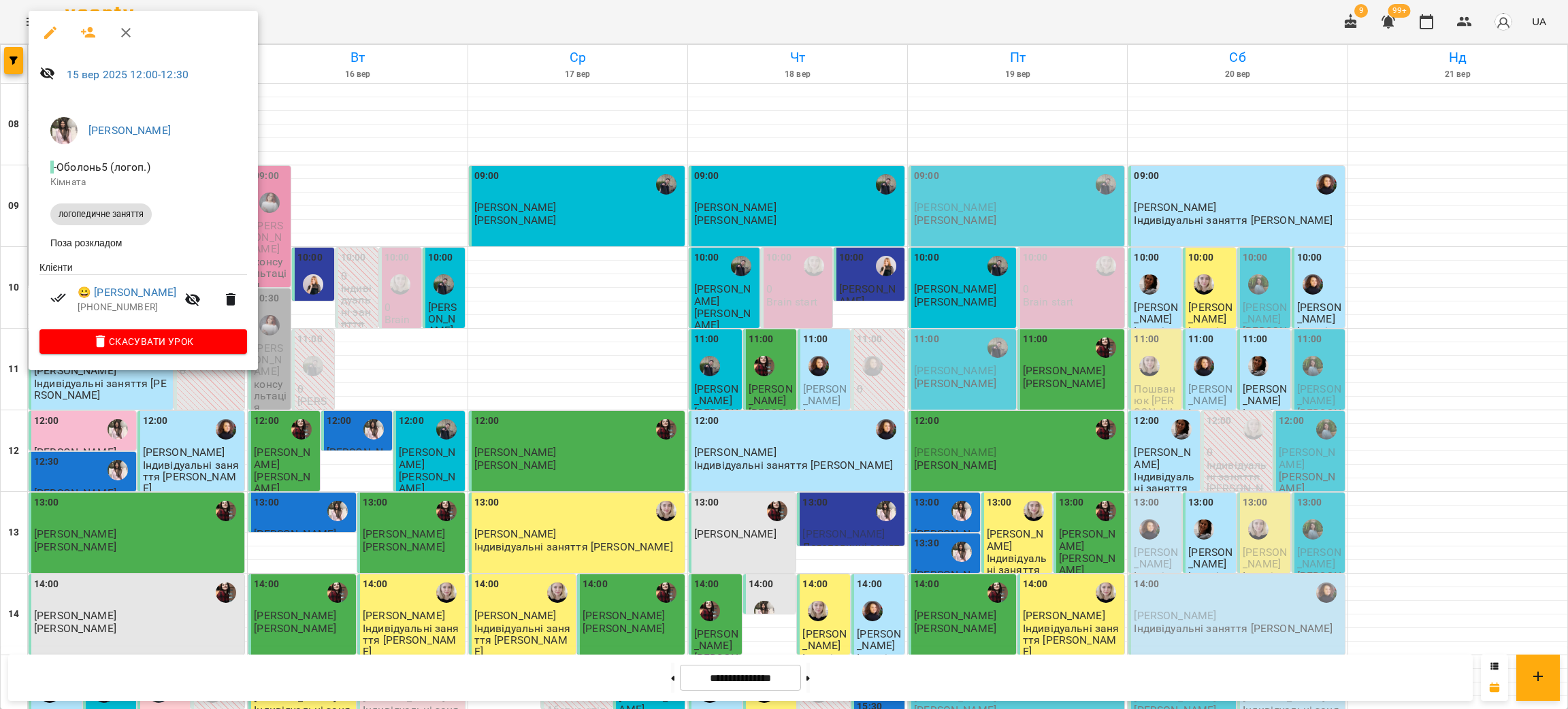
click at [382, 498] on div at bounding box center [784, 354] width 1568 height 709
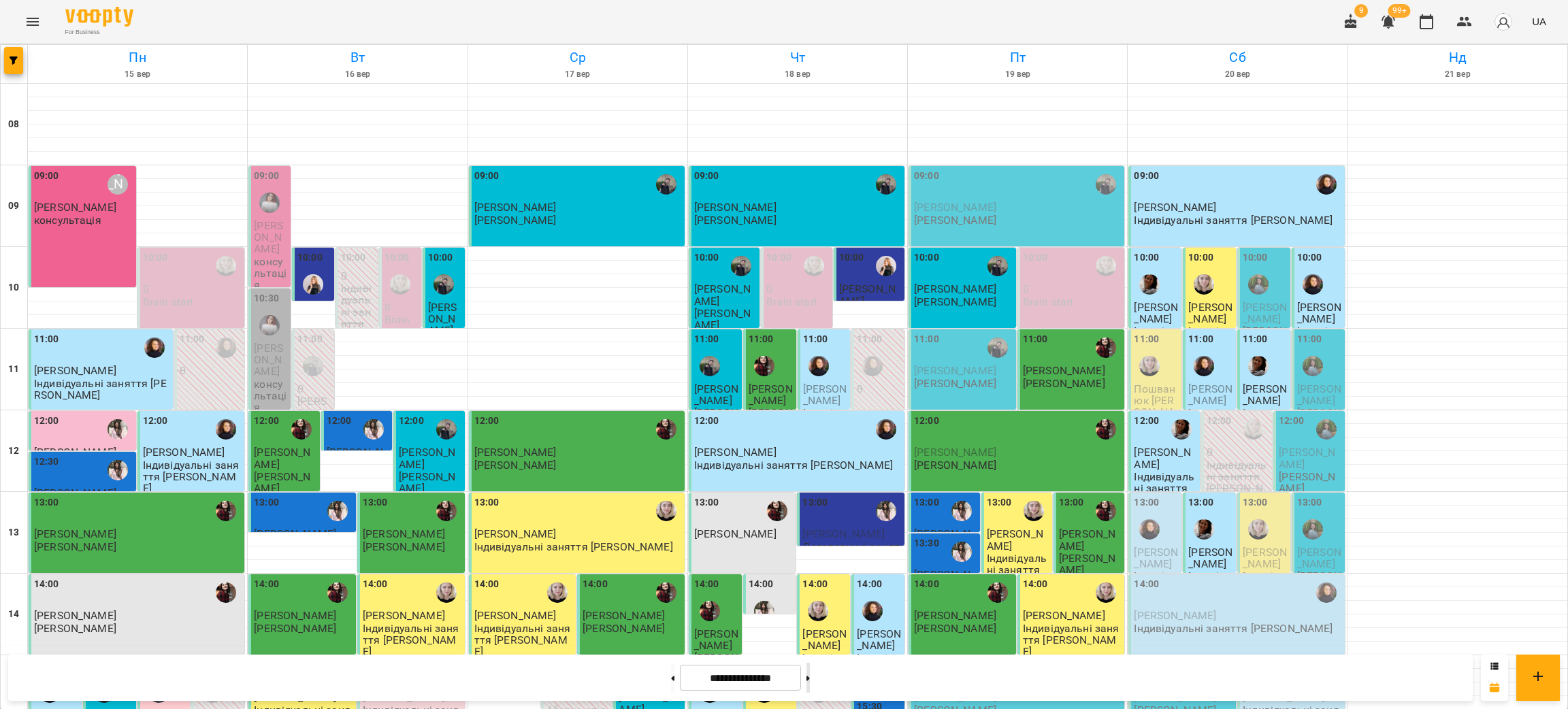
click at [810, 669] on button at bounding box center [807, 677] width 3 height 30
type input "**********"
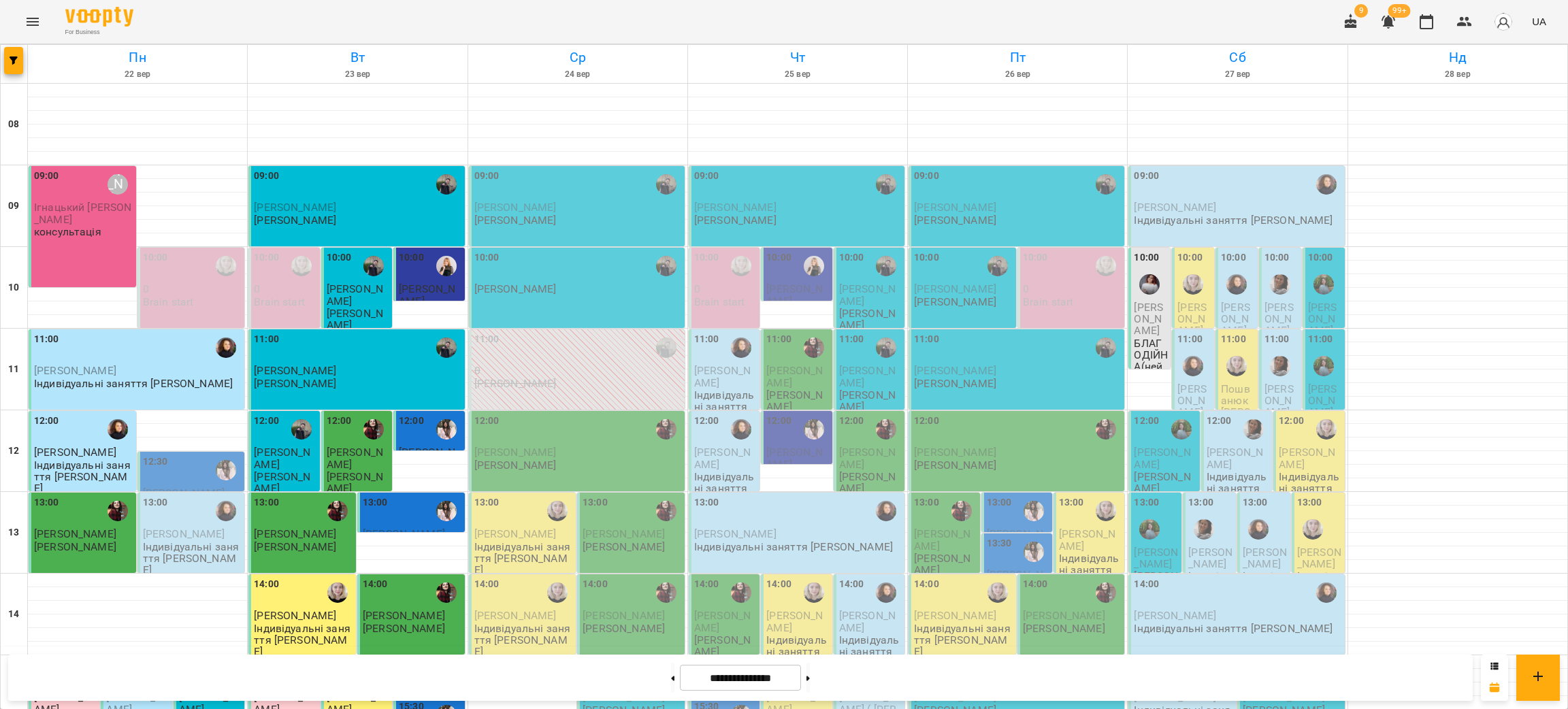
click at [85, 446] on span "[PERSON_NAME]" at bounding box center [74, 452] width 82 height 13
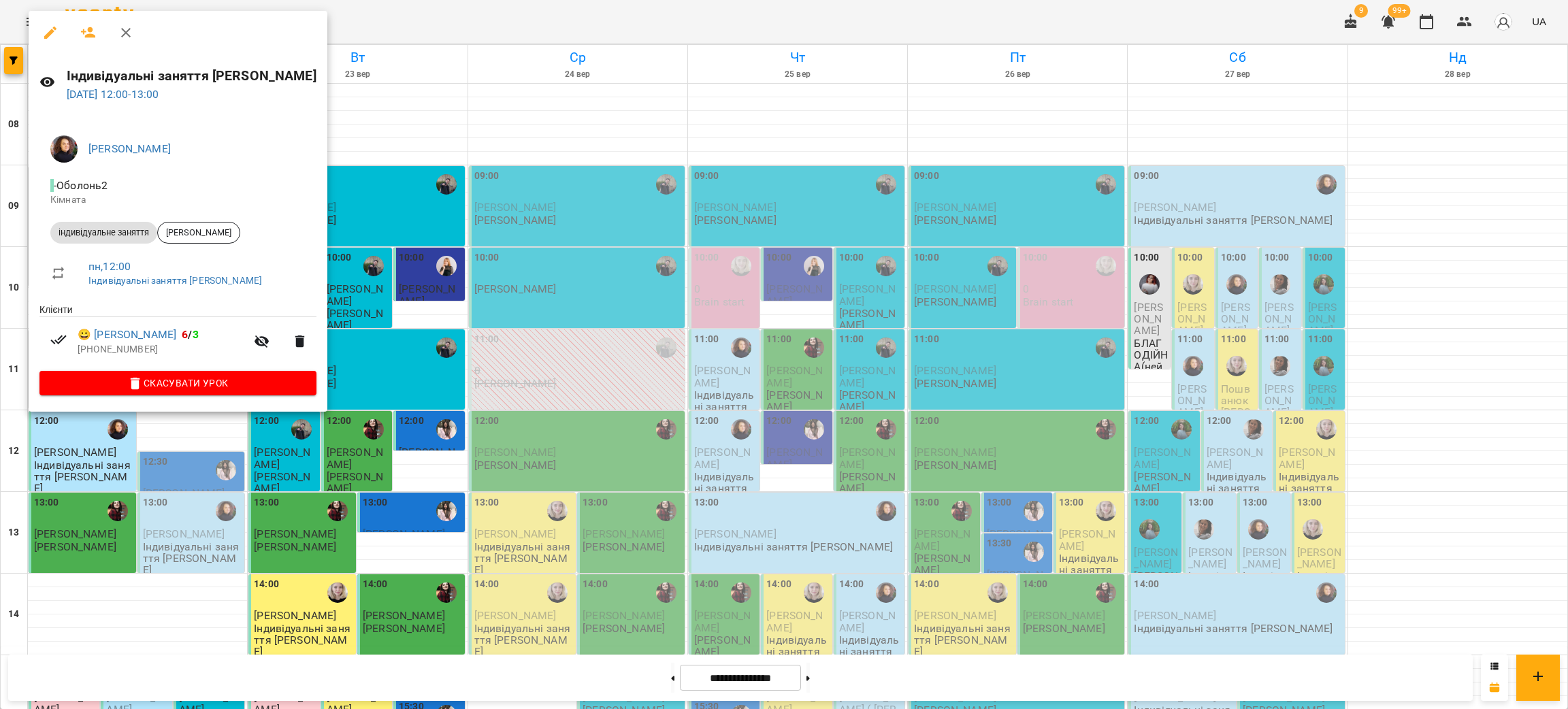
click at [734, 504] on div at bounding box center [784, 354] width 1568 height 709
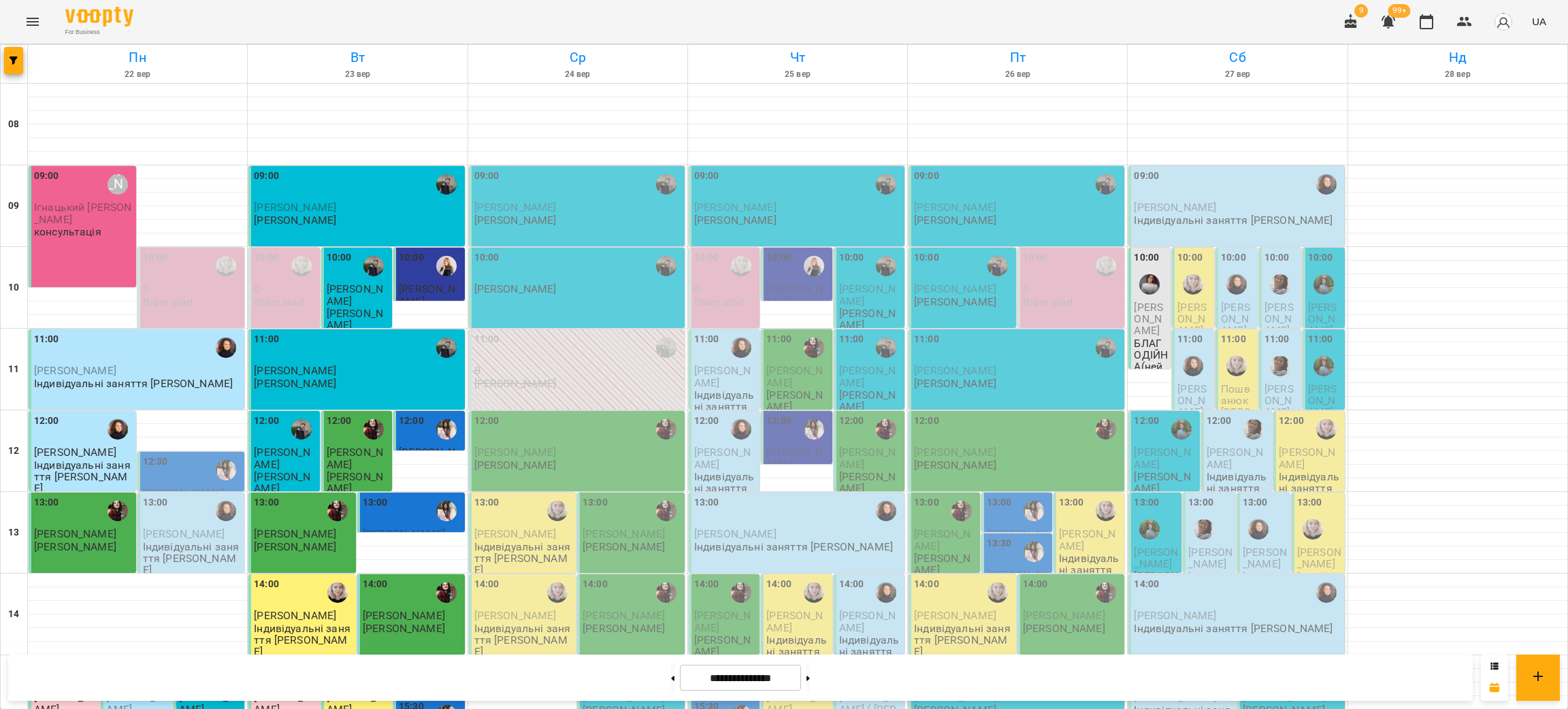
click at [19, 20] on button "Menu" at bounding box center [32, 21] width 33 height 33
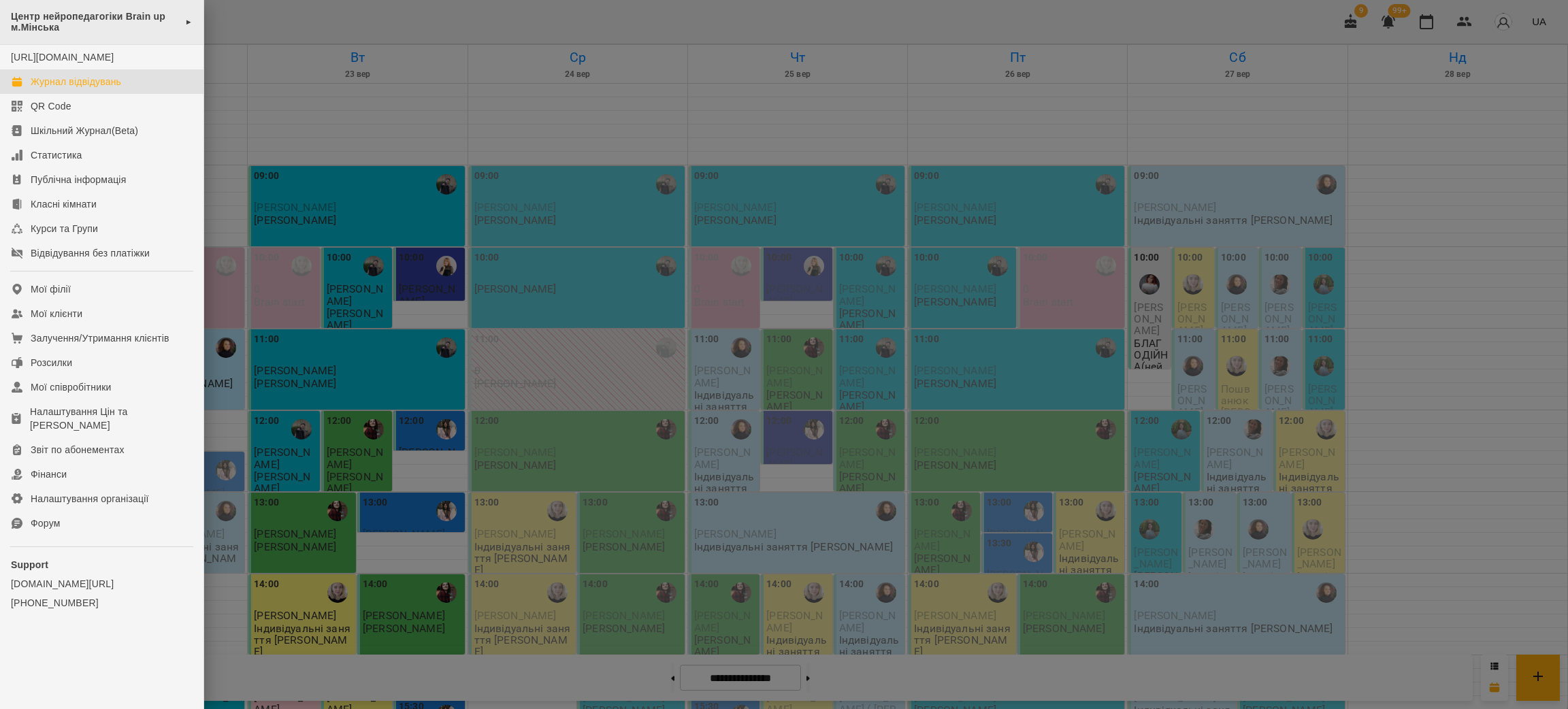
click at [36, 8] on div "Центр нейропедагогіки Brain up м.Мінська ►" at bounding box center [101, 22] width 203 height 45
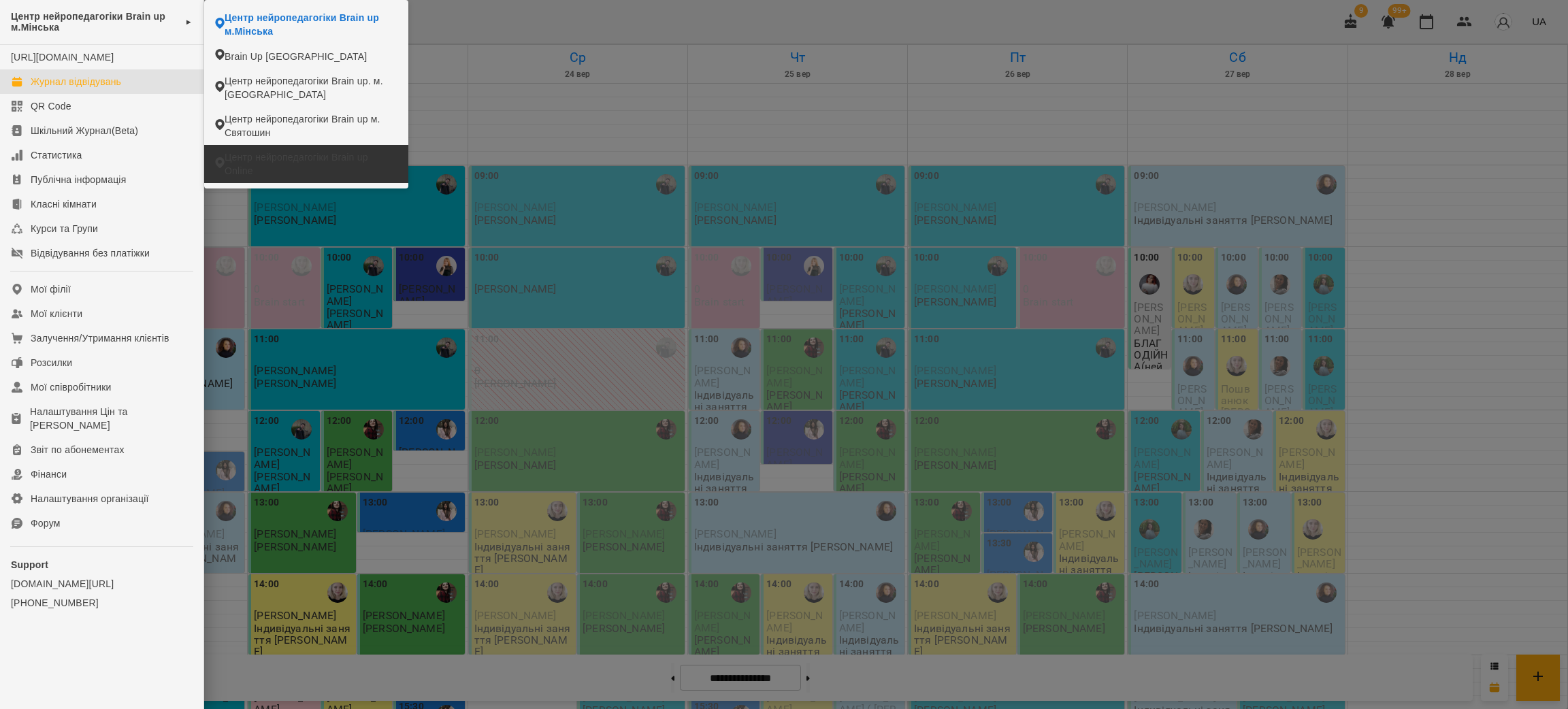
click at [299, 170] on span "Центр нейропедагогіки Brain up Online" at bounding box center [311, 163] width 173 height 27
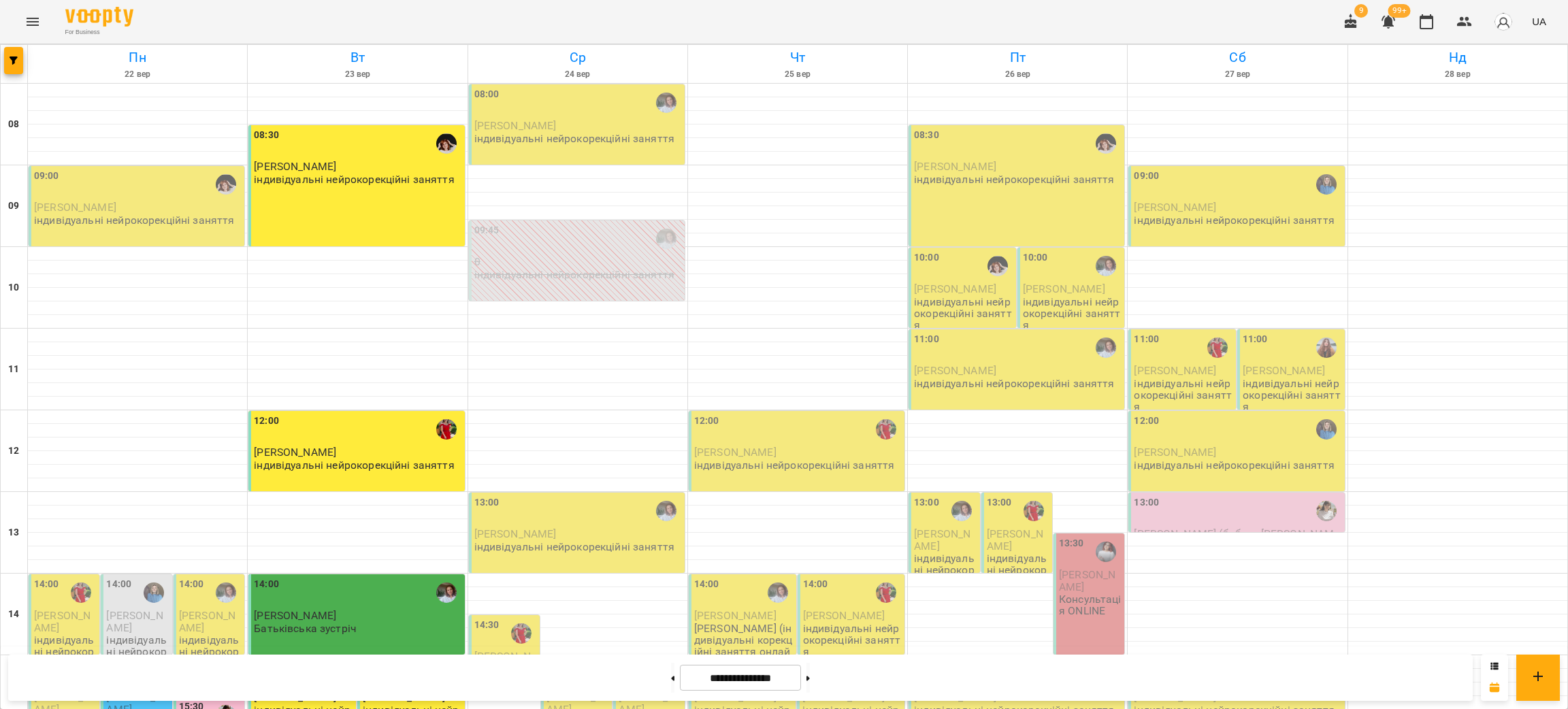
scroll to position [306, 0]
click at [11, 64] on icon "button" at bounding box center [14, 60] width 8 height 8
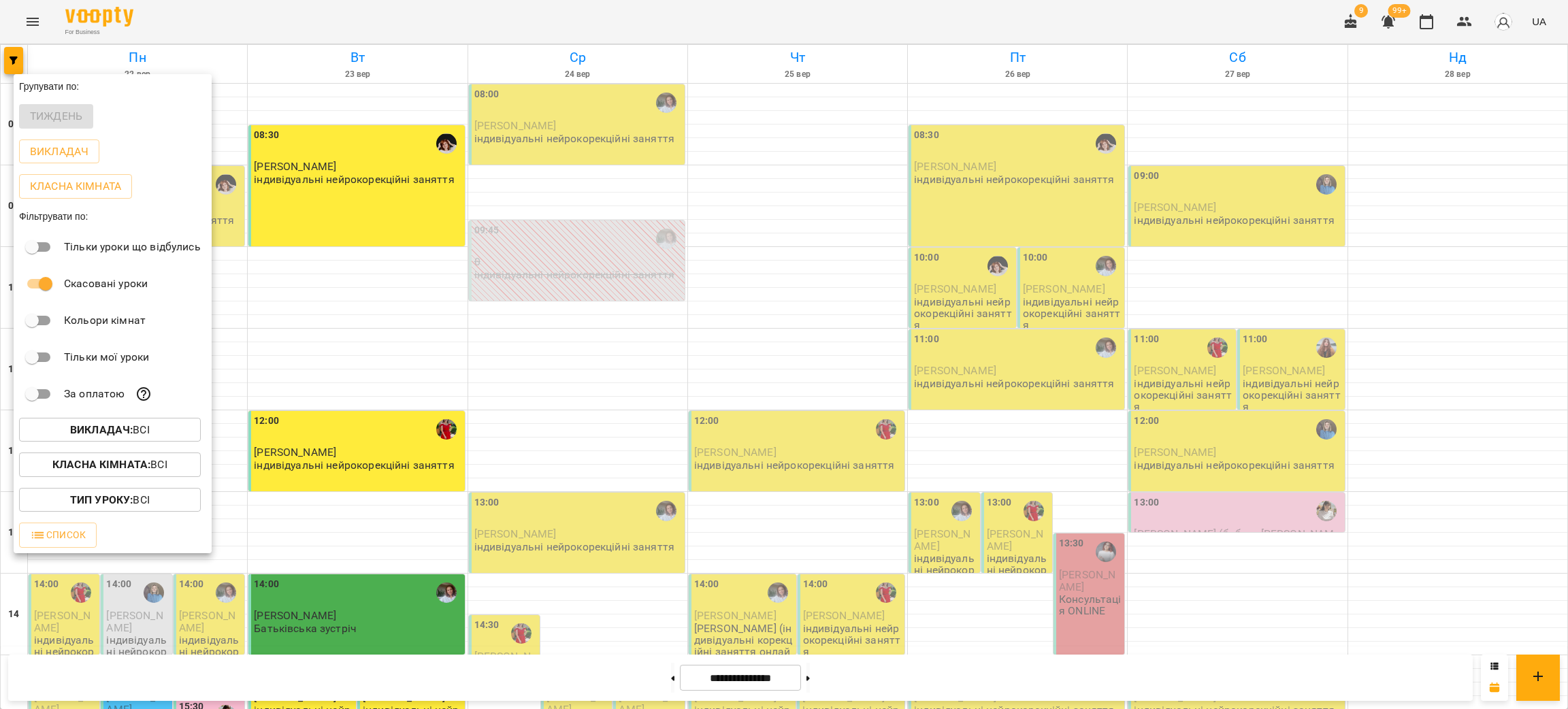
click at [112, 423] on button "Викладач : Всі" at bounding box center [109, 430] width 181 height 25
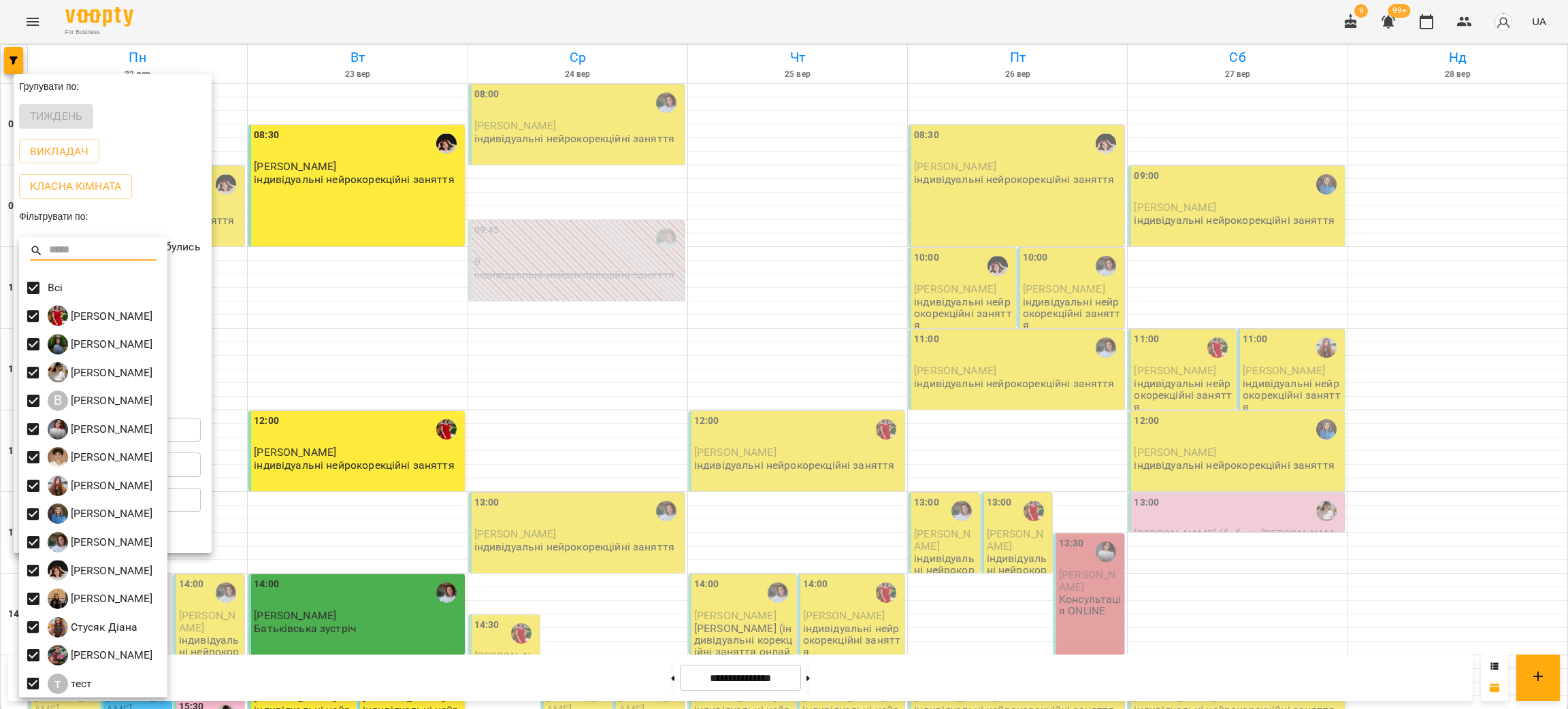
click at [30, 275] on span at bounding box center [33, 287] width 29 height 29
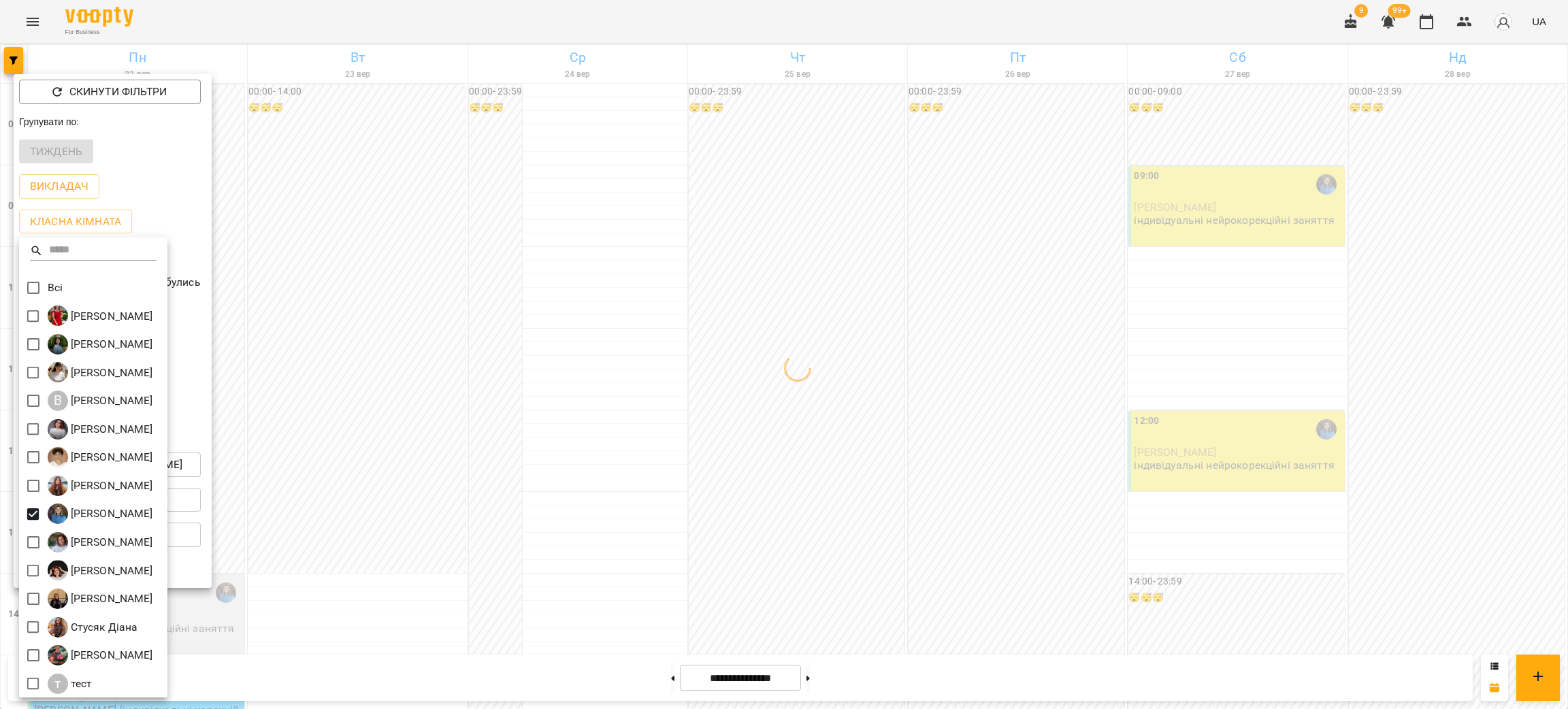
click at [543, 521] on div at bounding box center [784, 354] width 1568 height 709
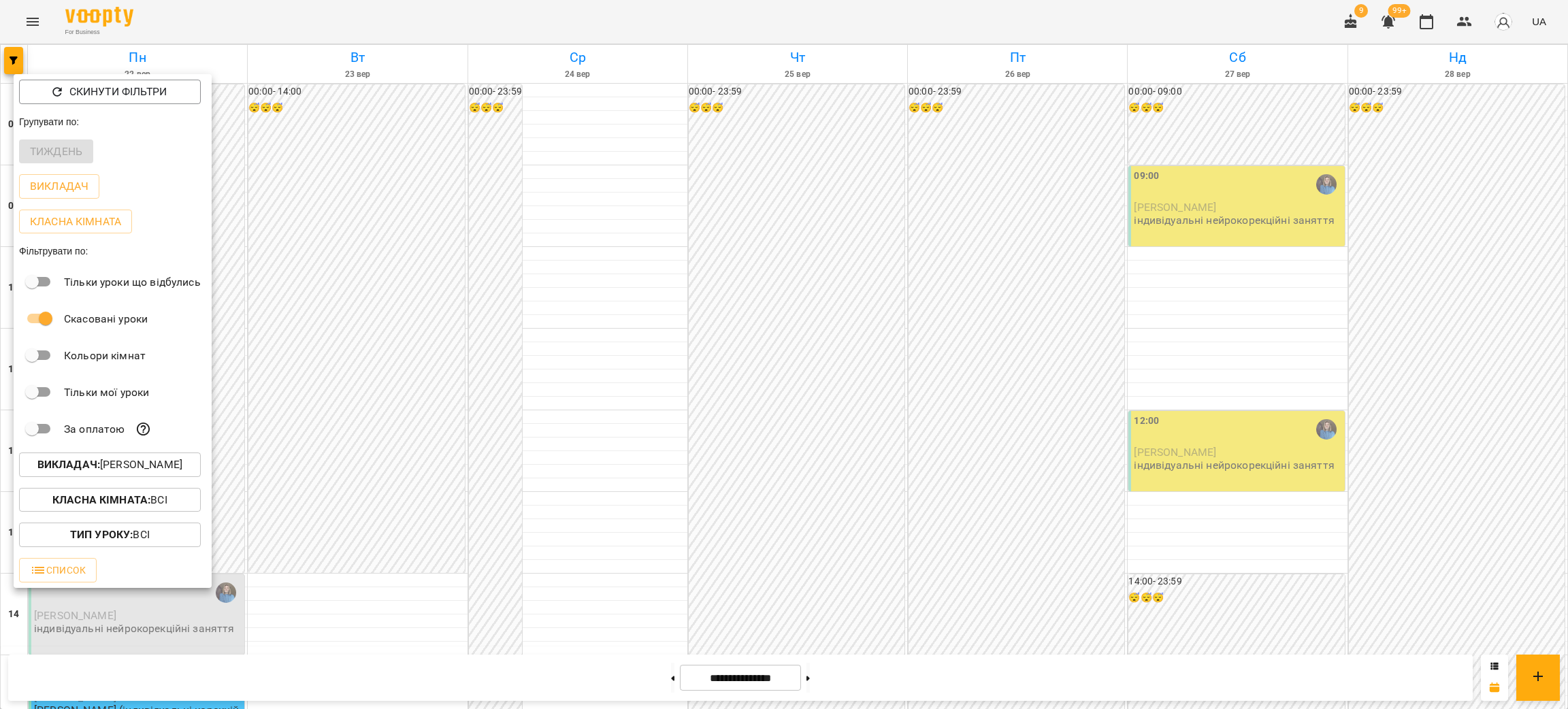
click at [533, 518] on div at bounding box center [784, 354] width 1568 height 709
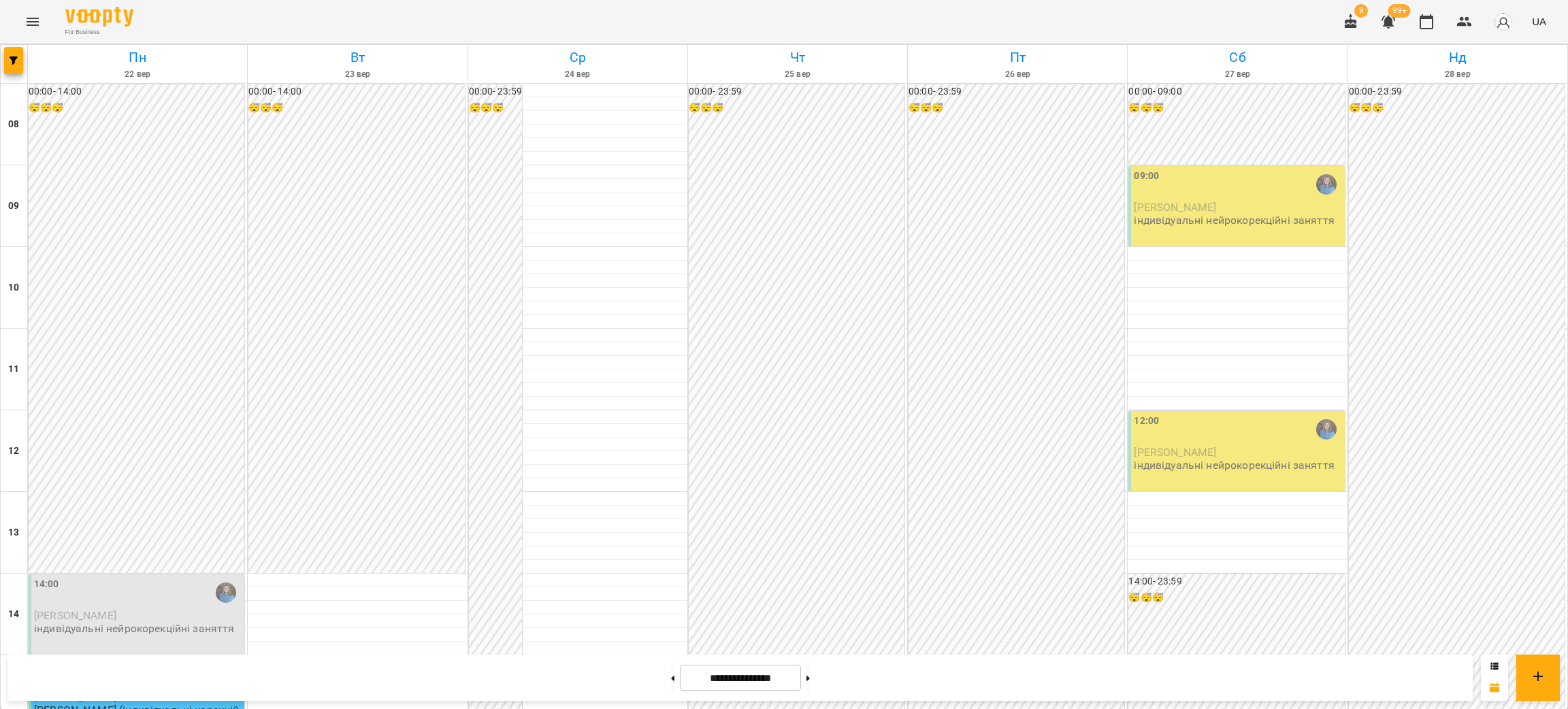
click at [141, 574] on div "14:00 [PERSON_NAME] індивідуальні нейрокорекційні заняття" at bounding box center [137, 614] width 216 height 80
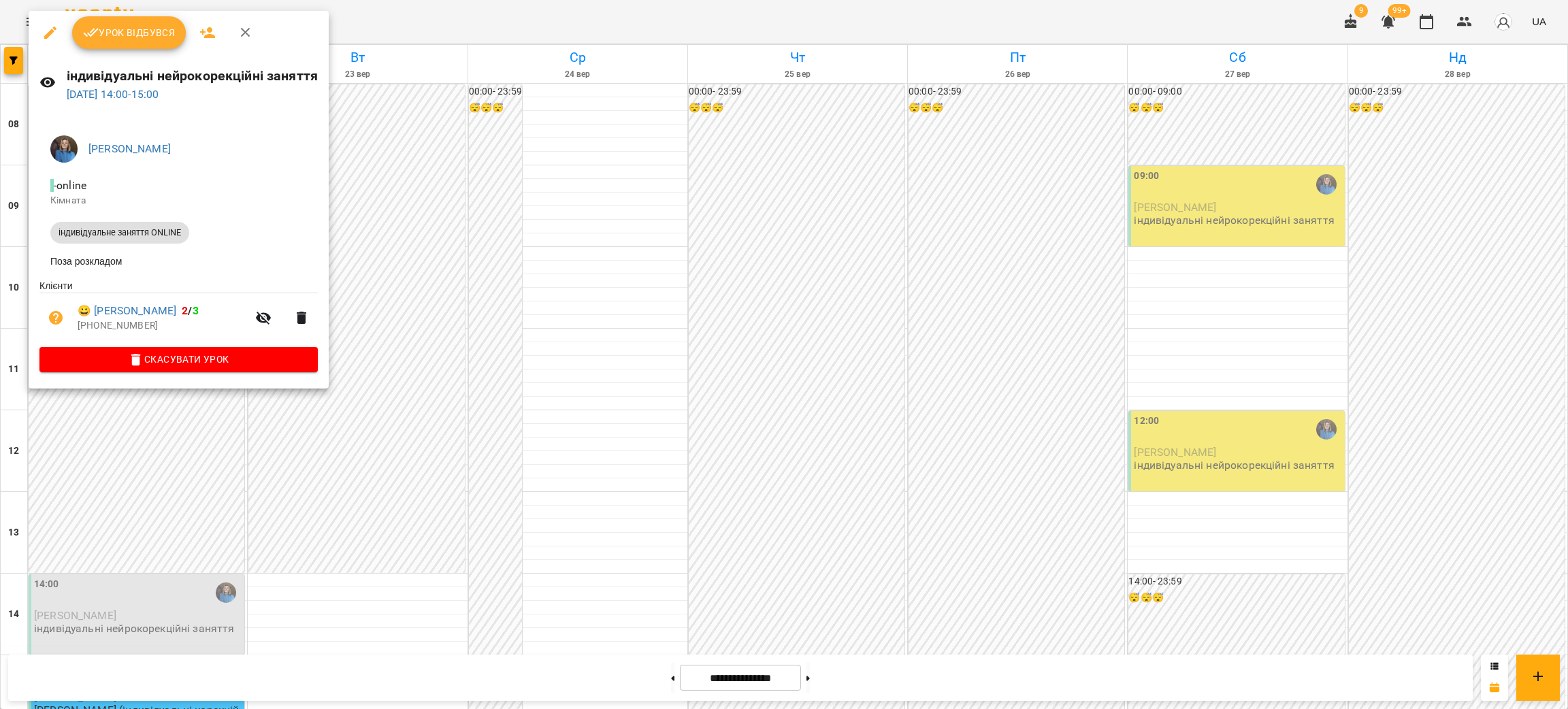
click at [219, 347] on ul "Клієнти 😀 [PERSON_NAME] 2 / 3 [PHONE_NUMBER]" at bounding box center [178, 313] width 278 height 68
click at [228, 367] on span "Скасувати Урок" at bounding box center [178, 359] width 257 height 16
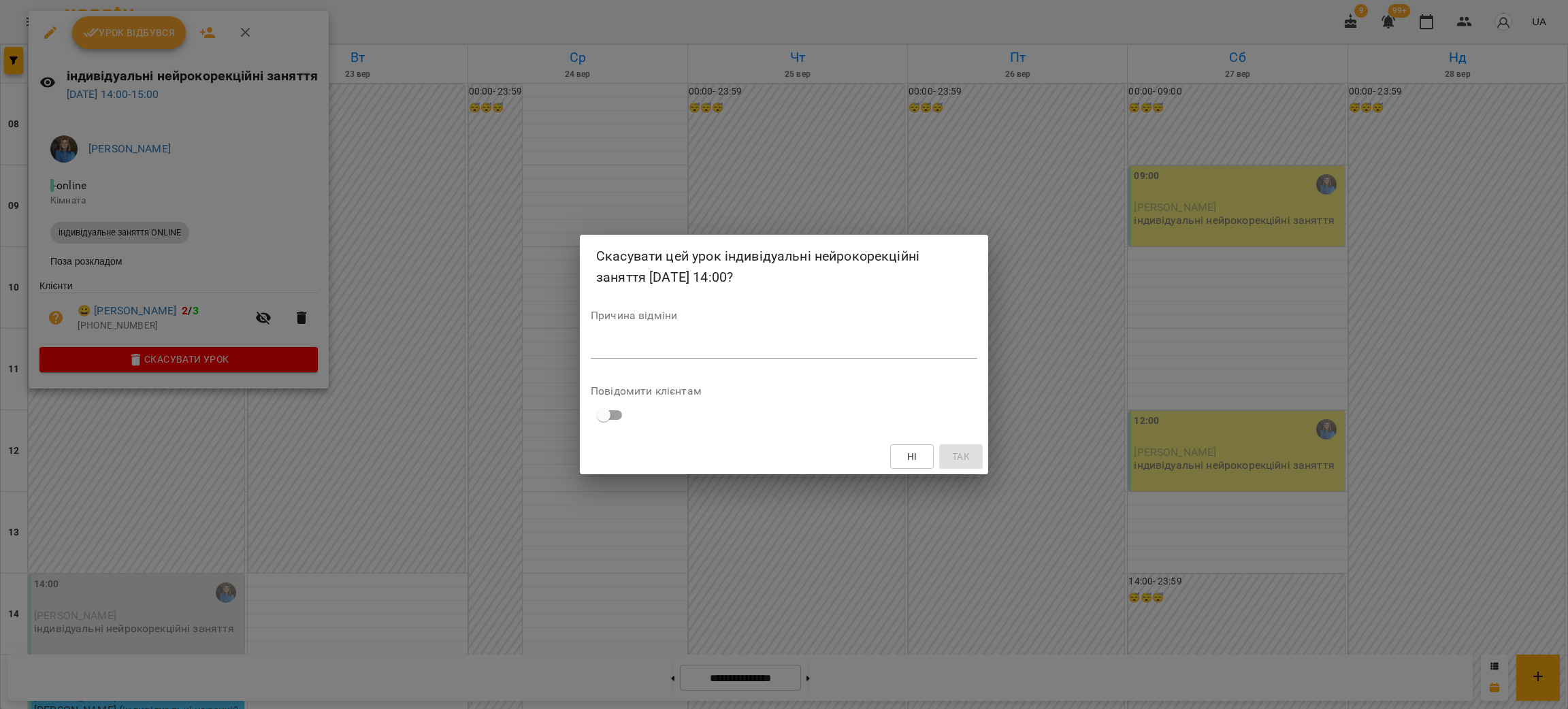
click at [795, 349] on textarea at bounding box center [784, 347] width 386 height 13
click at [967, 464] on span "Так" at bounding box center [961, 456] width 18 height 16
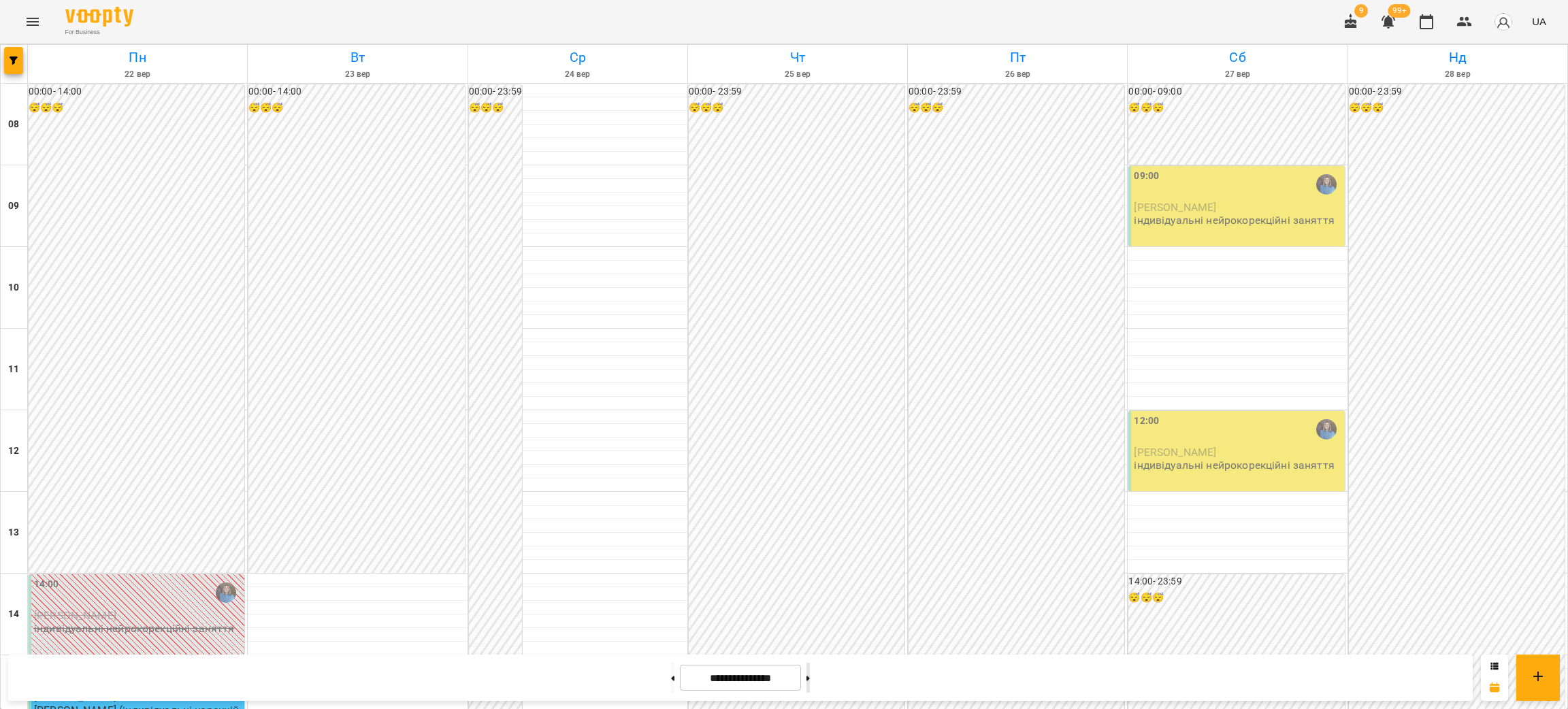
click at [810, 688] on button at bounding box center [807, 677] width 3 height 30
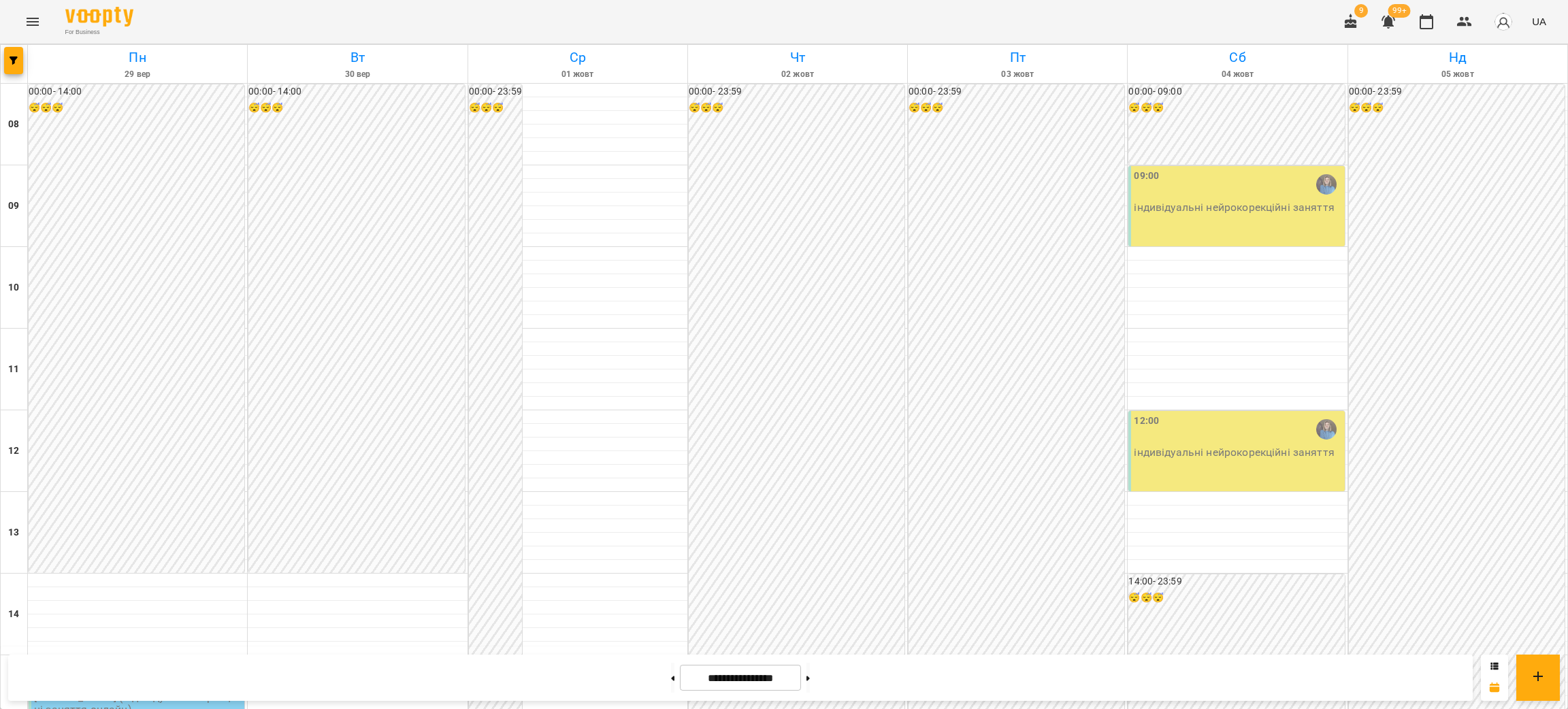
click at [150, 658] on div "15:00" at bounding box center [138, 674] width 208 height 32
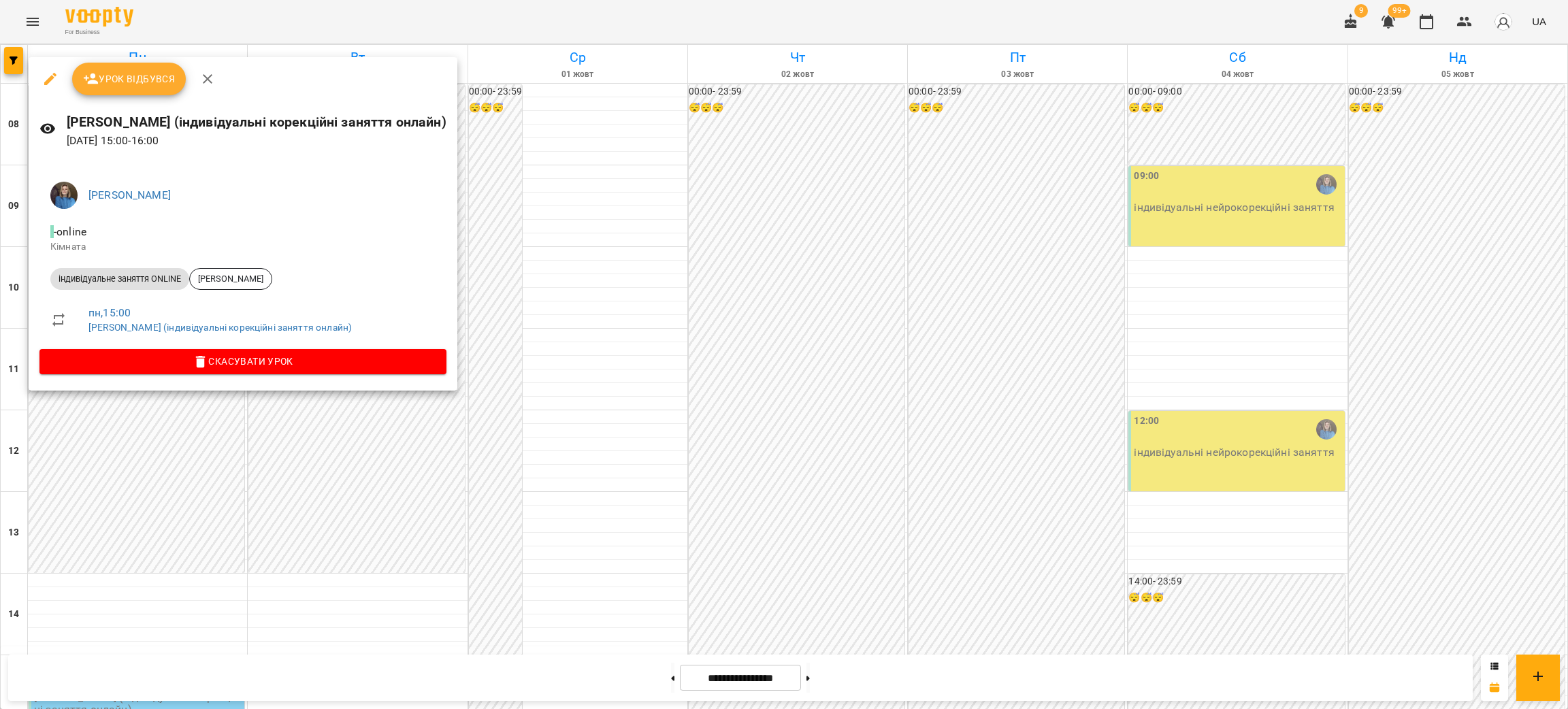
click at [141, 477] on div at bounding box center [784, 354] width 1568 height 709
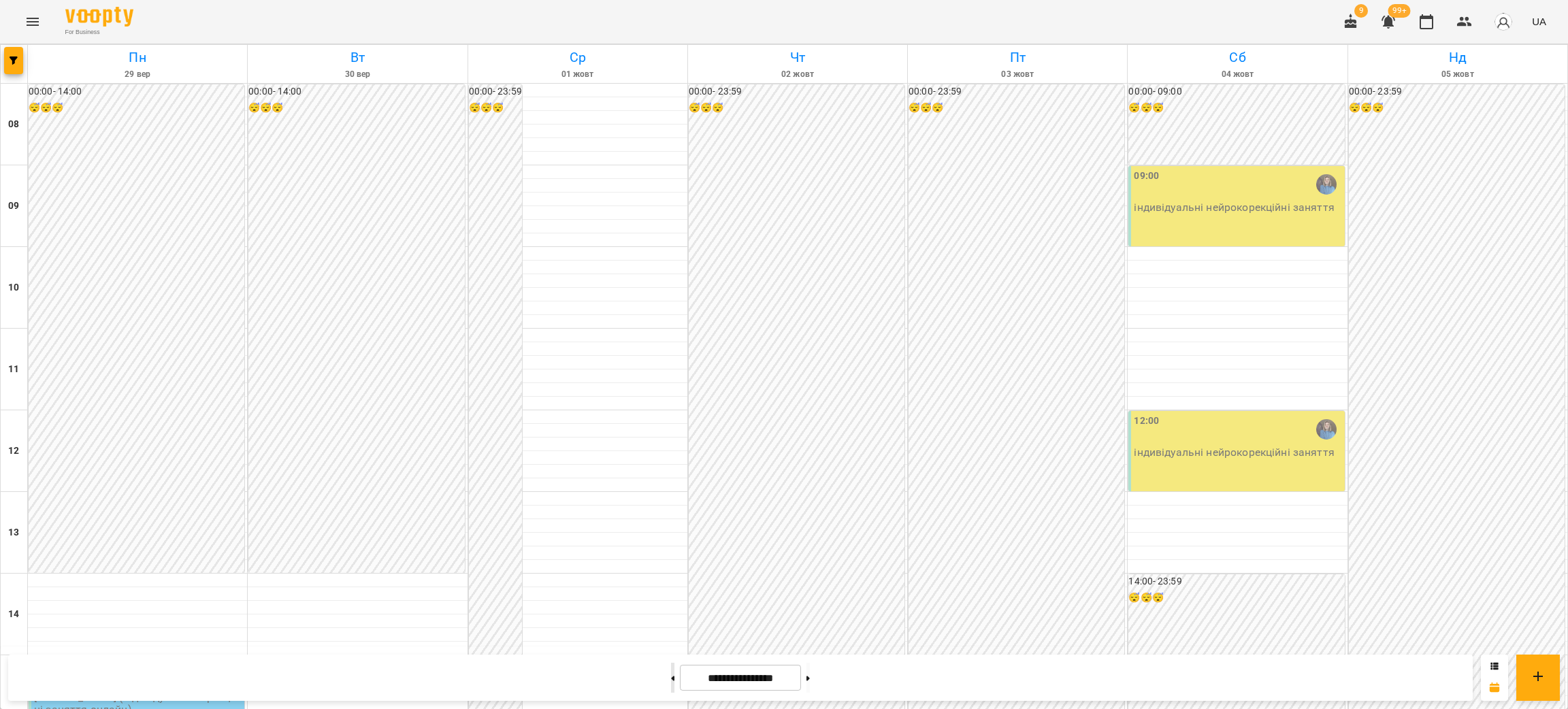
click at [672, 681] on button at bounding box center [673, 677] width 3 height 30
type input "**********"
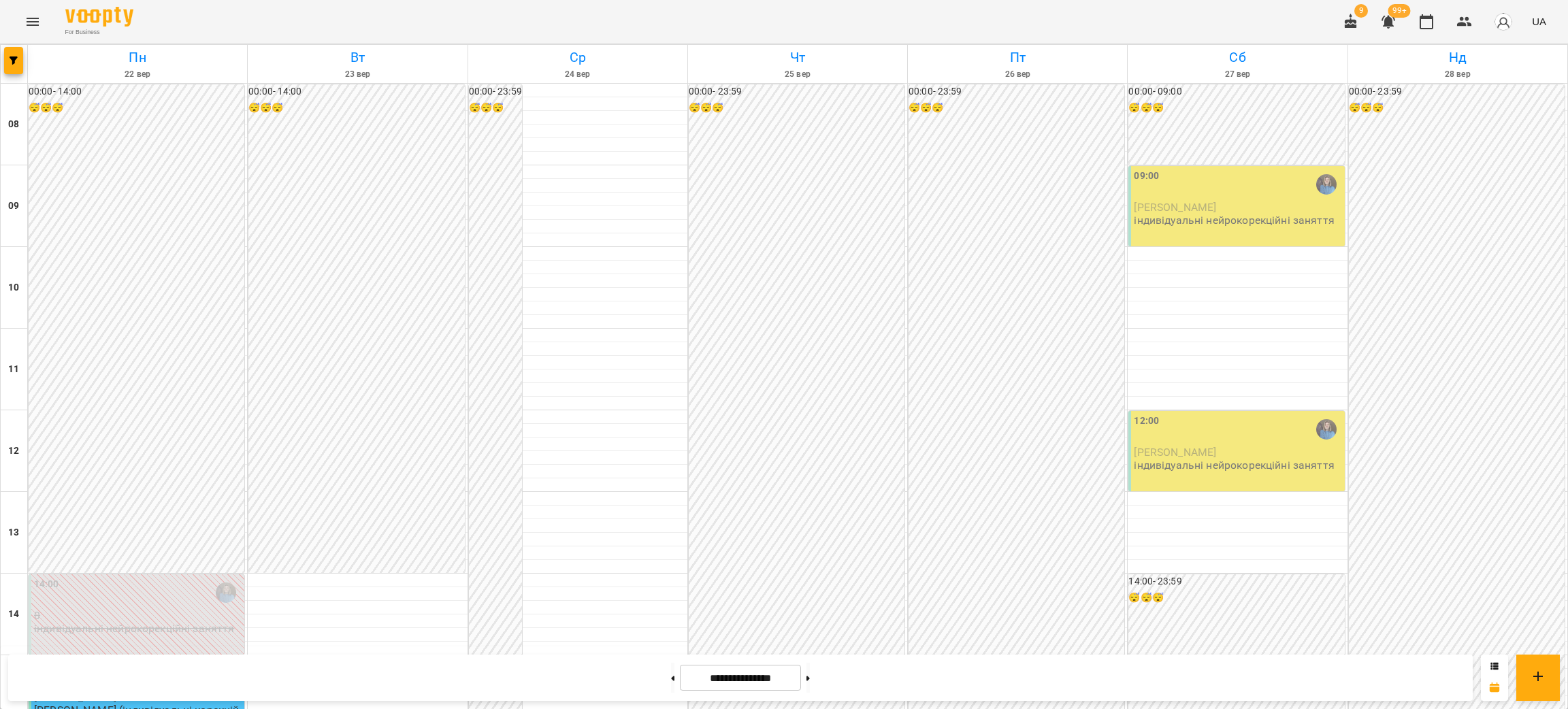
scroll to position [68, 0]
click at [11, 59] on icon "button" at bounding box center [14, 60] width 8 height 8
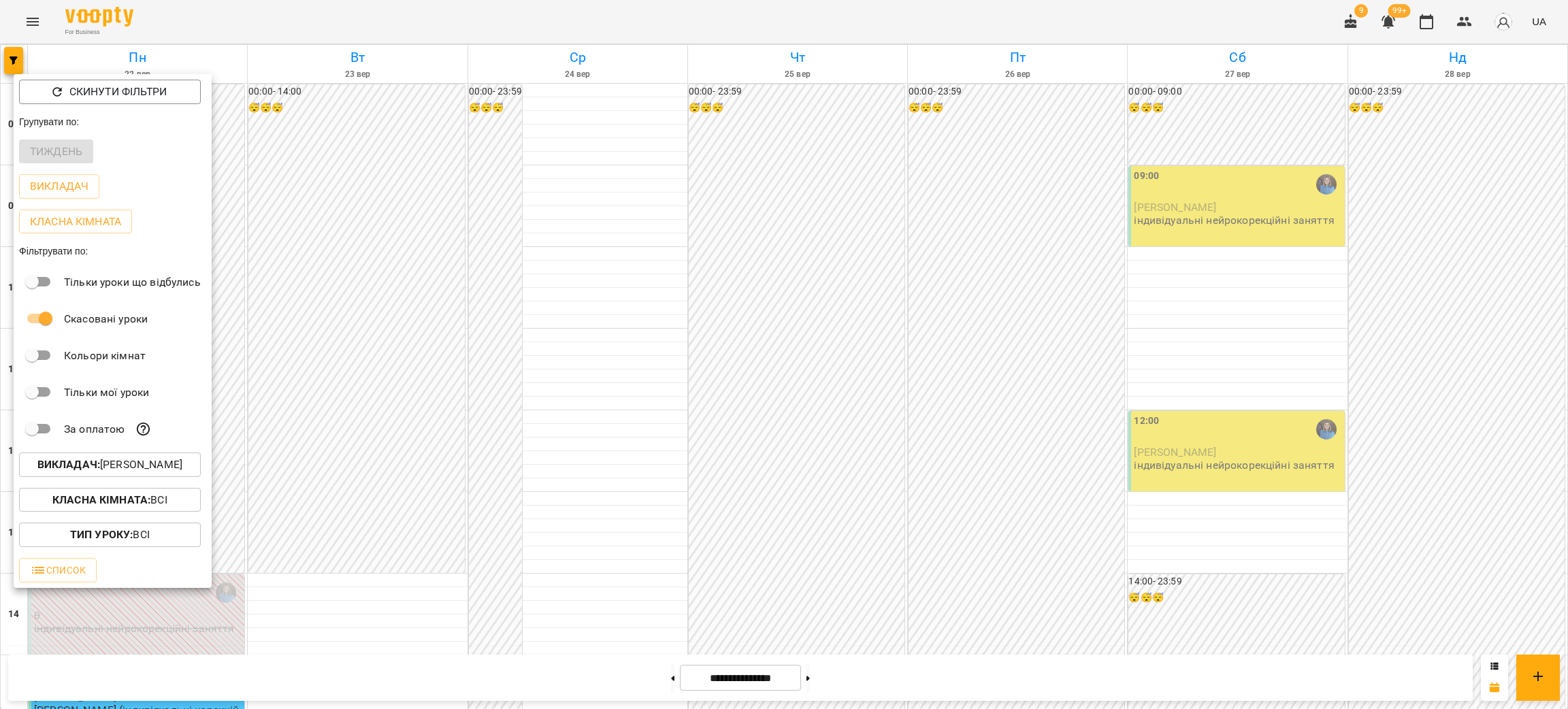
click at [110, 461] on p "Викладач : [PERSON_NAME]" at bounding box center [110, 464] width 145 height 16
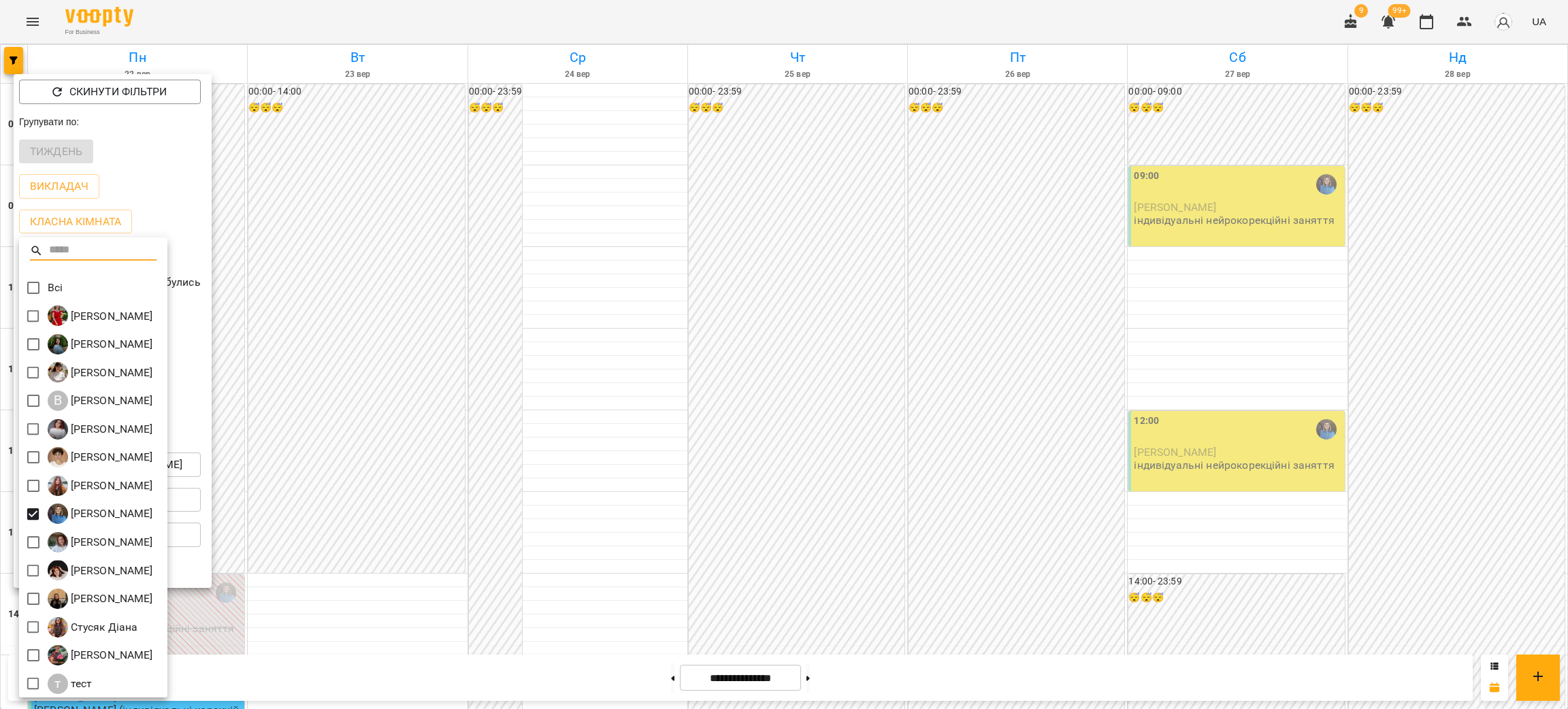
click at [381, 279] on div at bounding box center [784, 354] width 1568 height 709
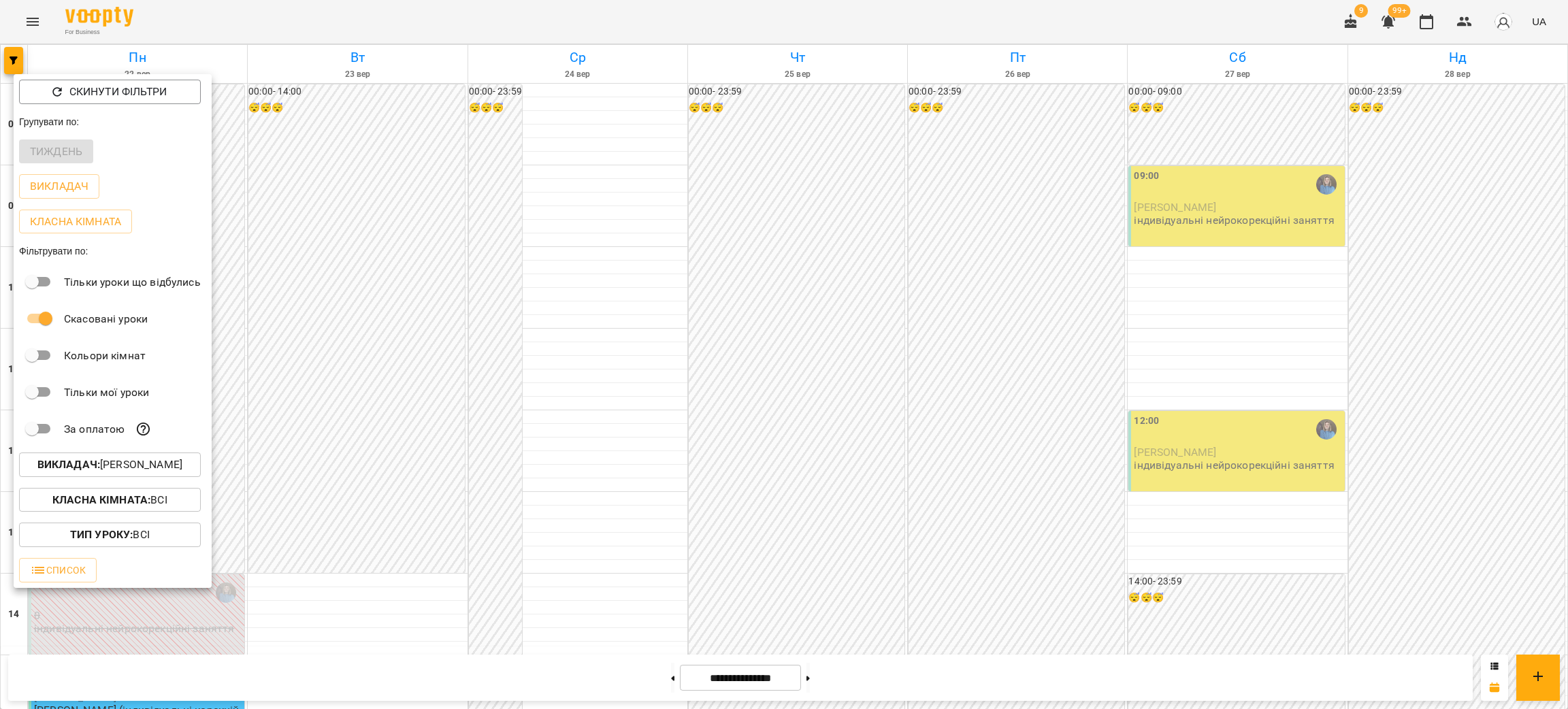
click at [47, 12] on div at bounding box center [784, 354] width 1568 height 709
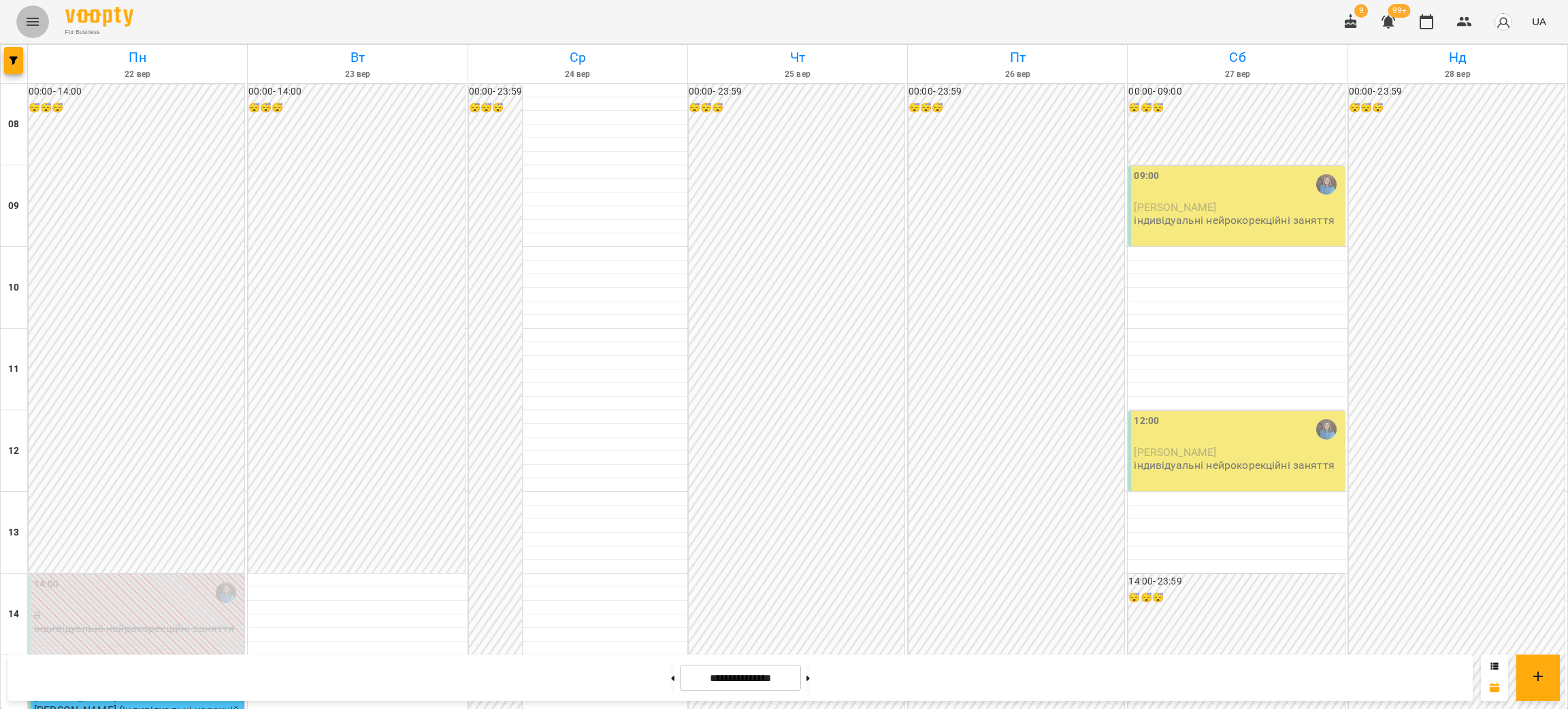
click at [34, 21] on icon "Menu" at bounding box center [33, 22] width 16 height 16
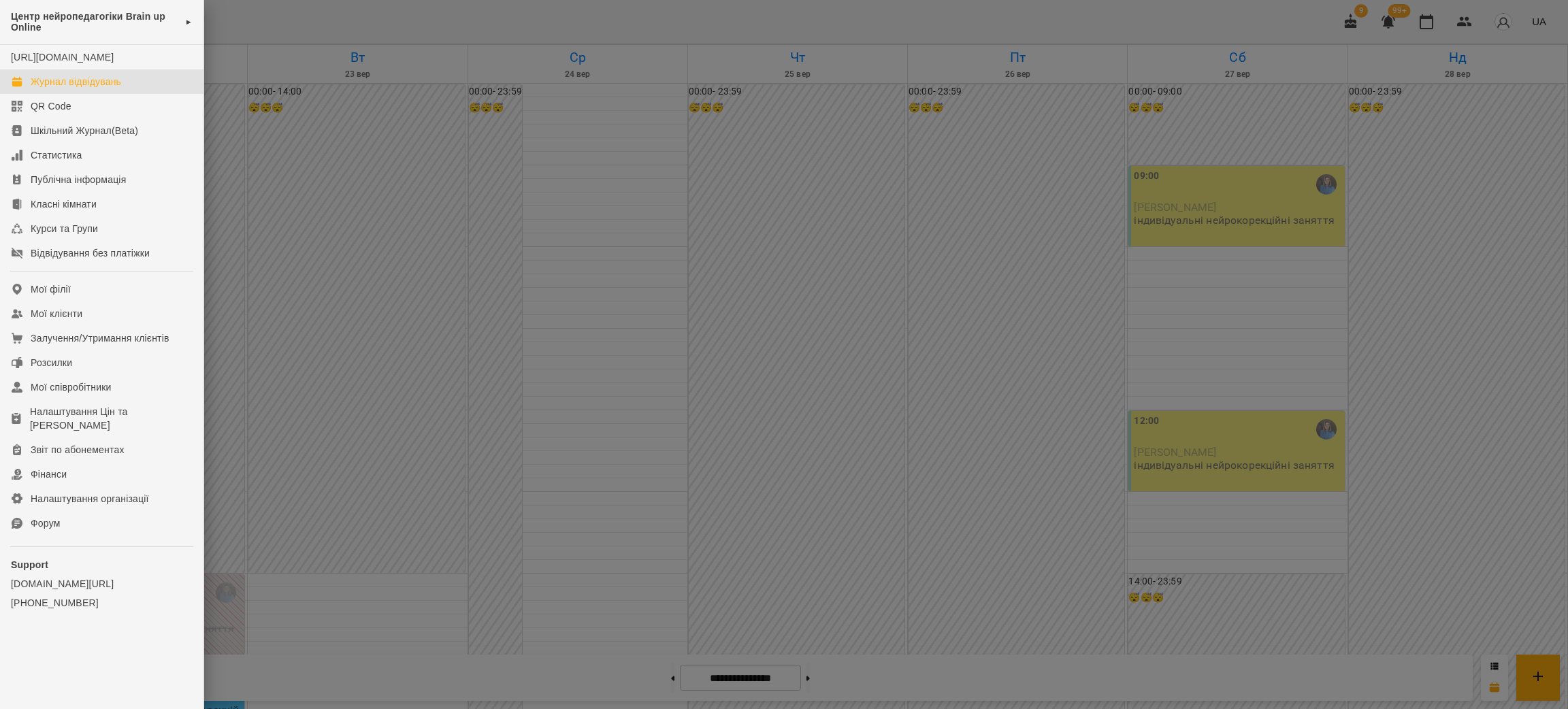
click at [34, 21] on span "Центр нейропедагогіки Brain up Online" at bounding box center [94, 22] width 167 height 23
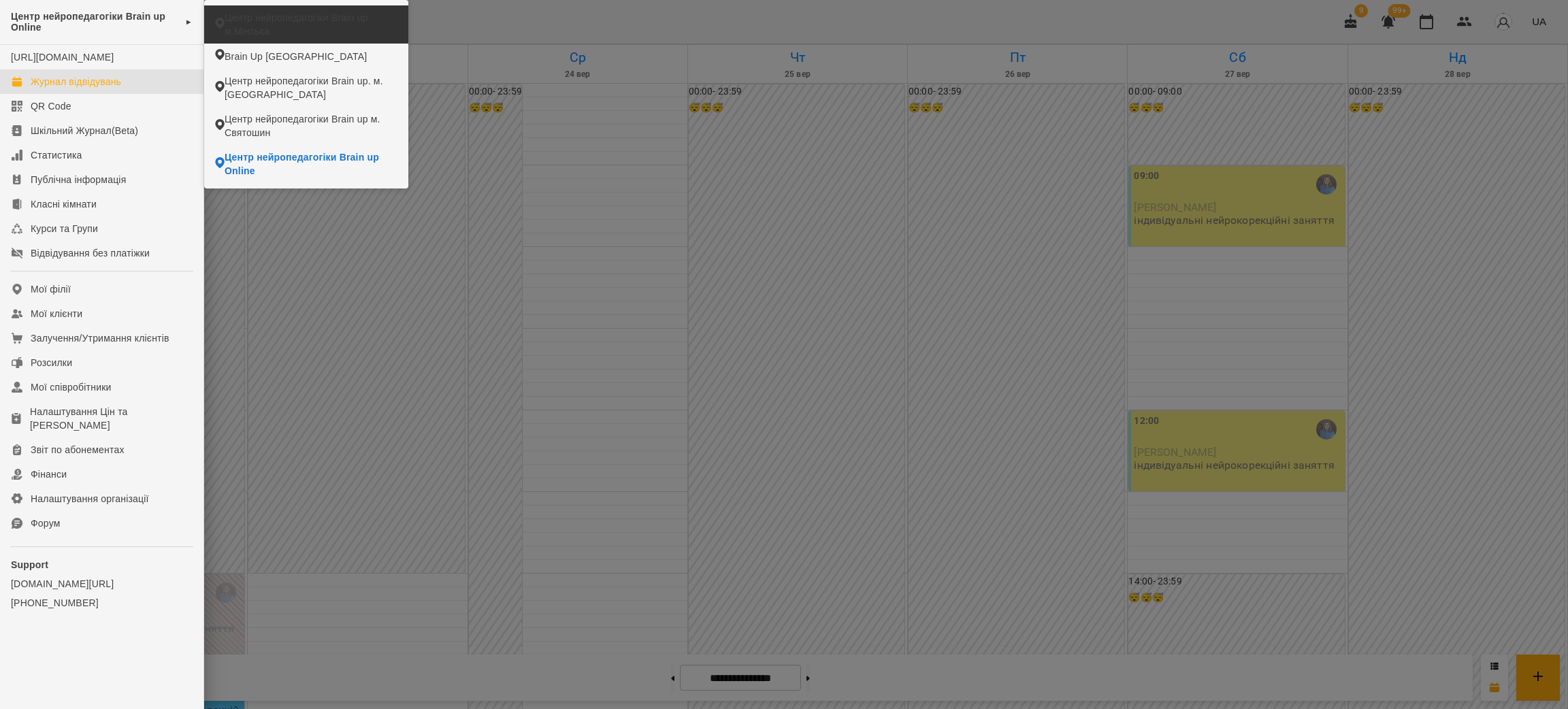
click at [292, 23] on span "Центр нейропедагогіки Brain up м.Мінська" at bounding box center [311, 24] width 173 height 27
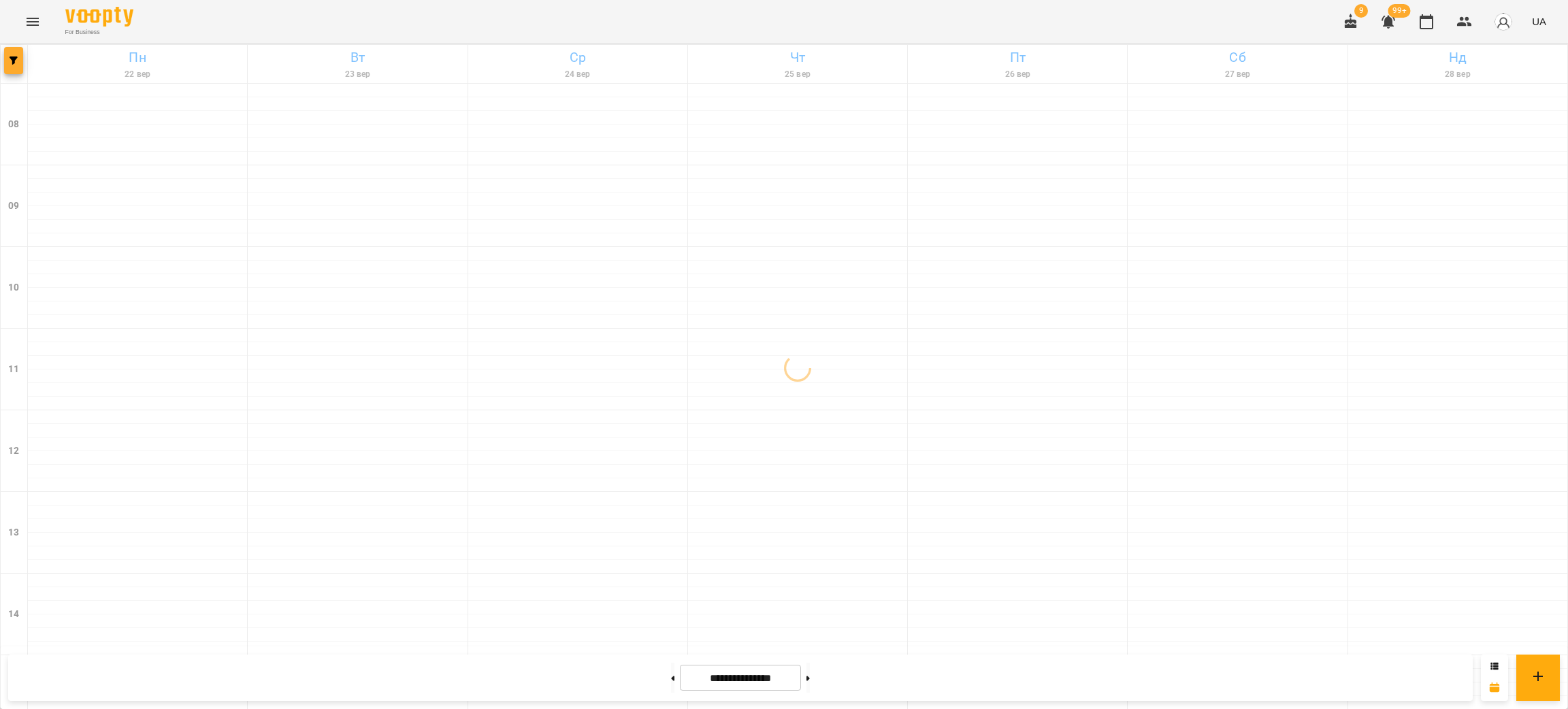
click at [22, 64] on span "button" at bounding box center [13, 60] width 19 height 8
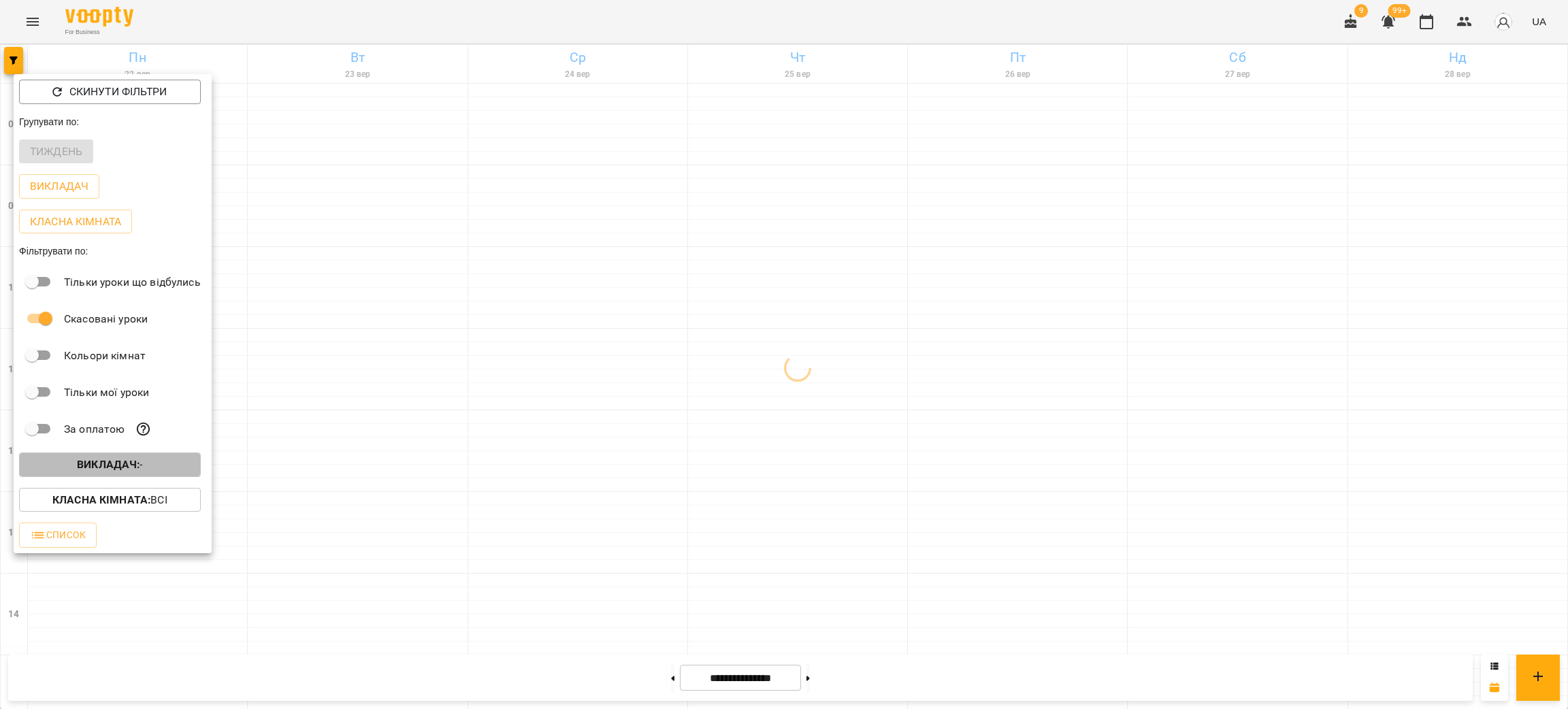
click at [176, 477] on button "Викладач : -" at bounding box center [109, 464] width 181 height 25
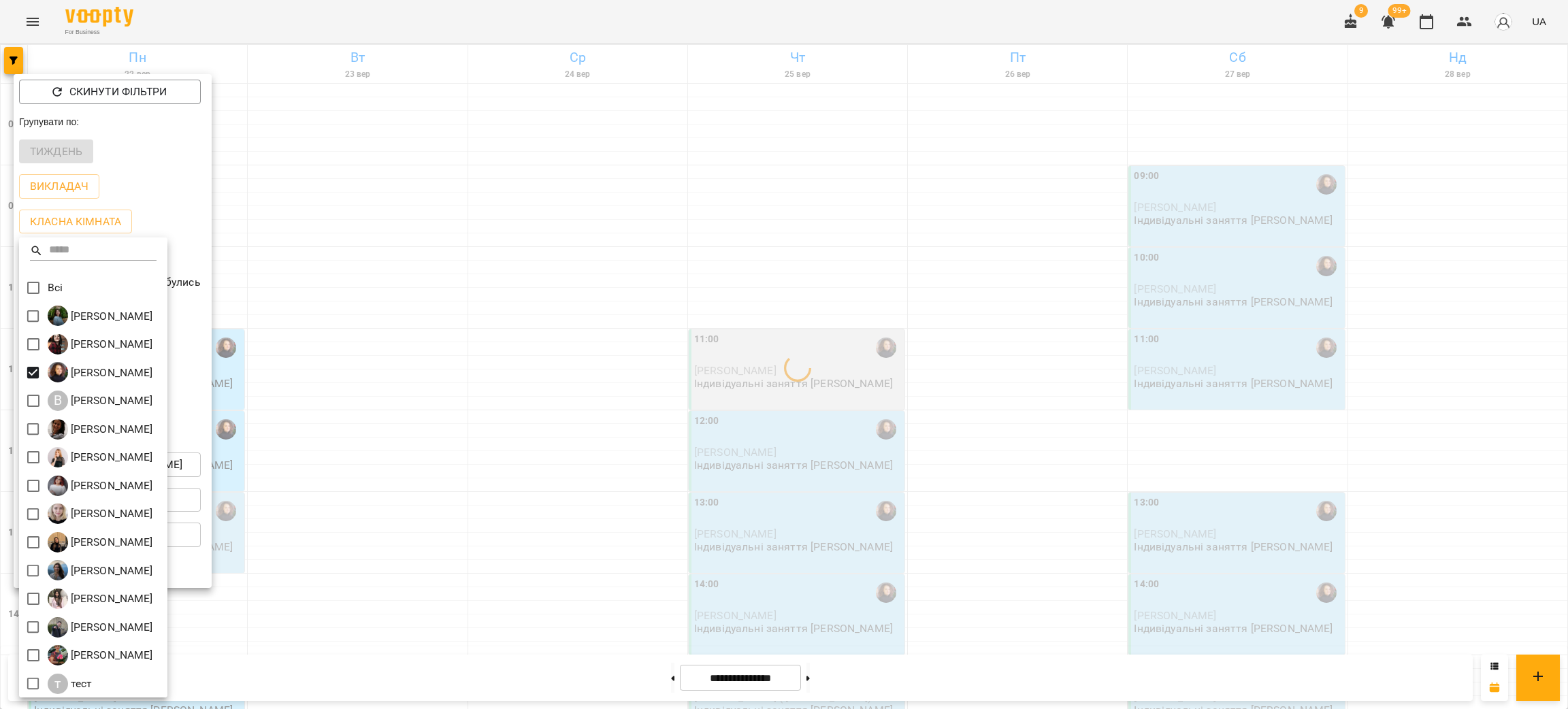
click at [721, 439] on div at bounding box center [784, 354] width 1568 height 709
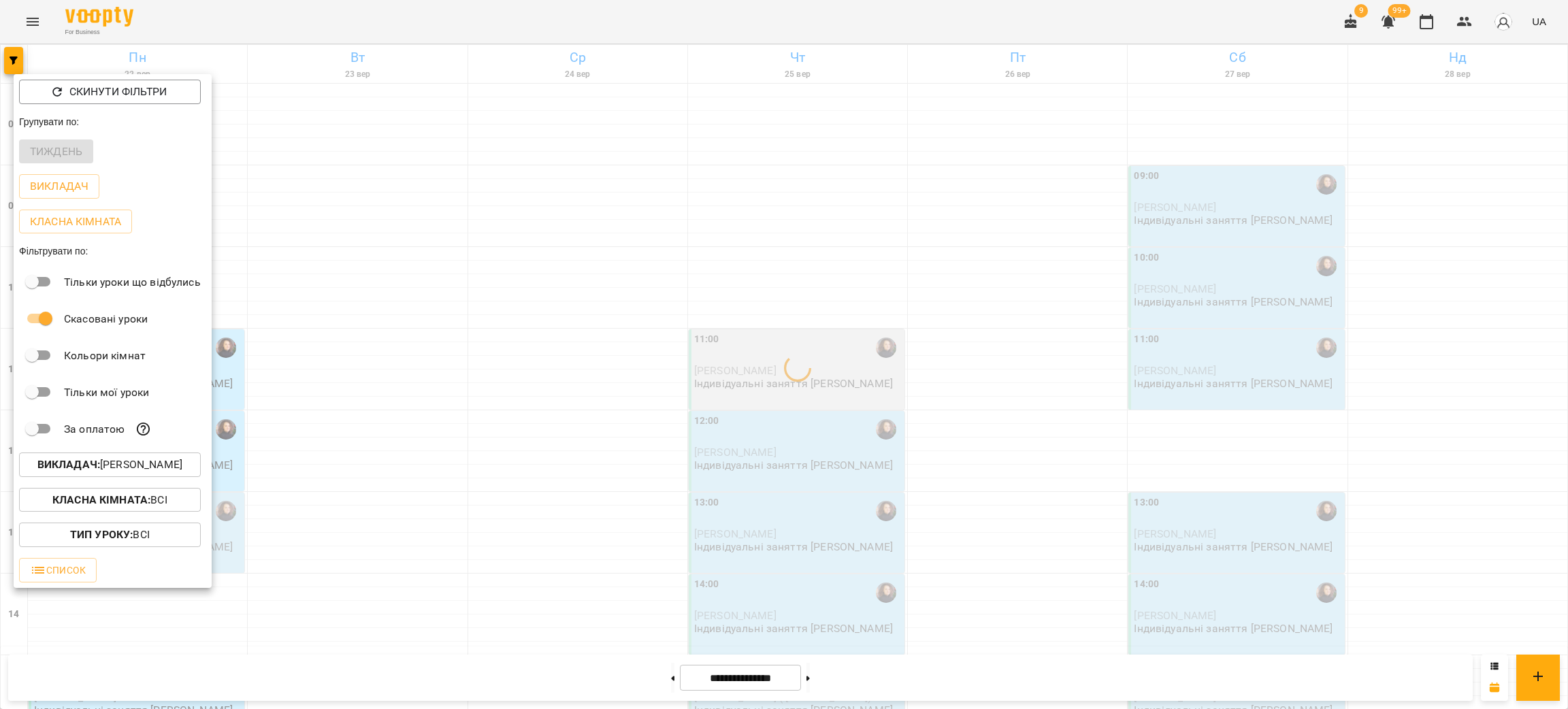
click at [558, 437] on div at bounding box center [784, 354] width 1568 height 709
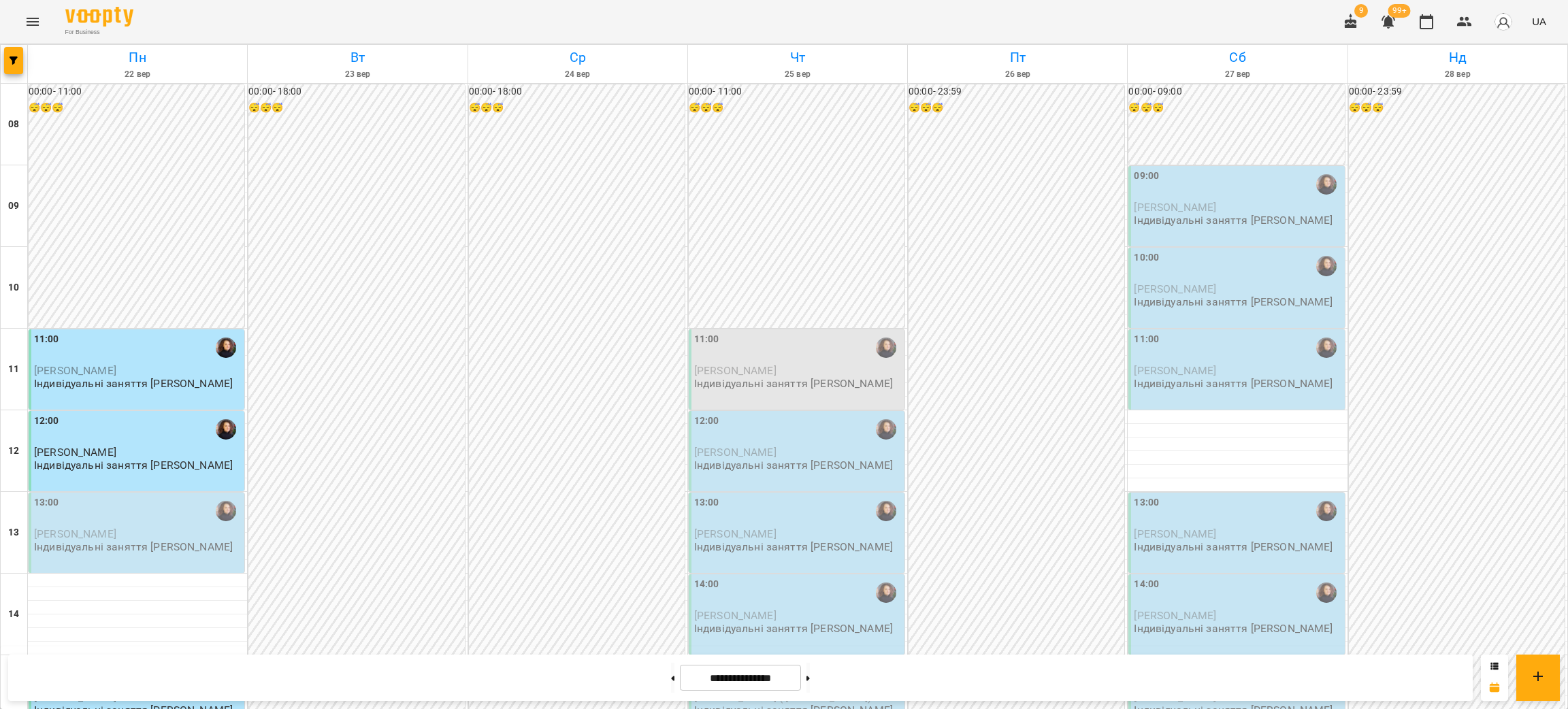
click at [782, 347] on div "11:00" at bounding box center [798, 348] width 208 height 32
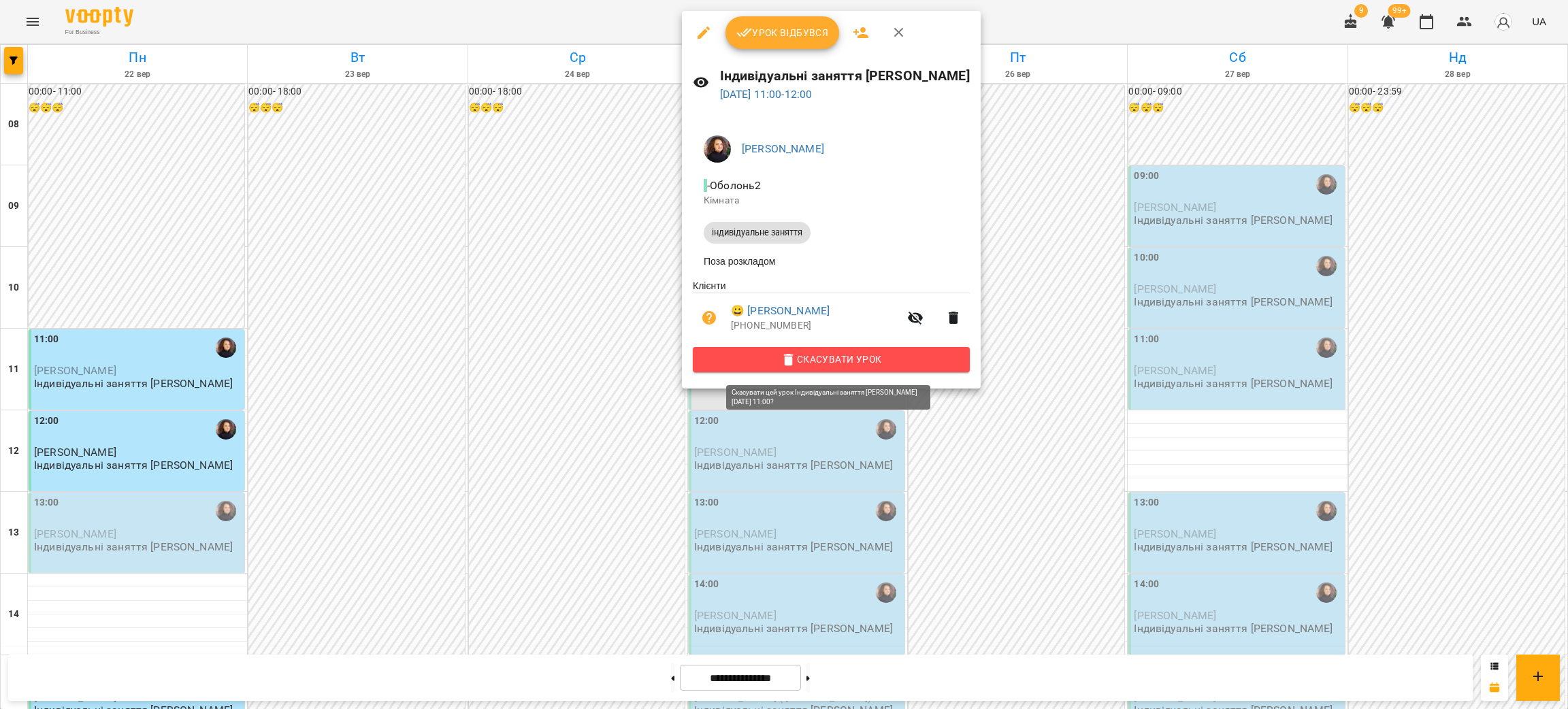
click at [837, 361] on span "Скасувати Урок" at bounding box center [832, 359] width 256 height 16
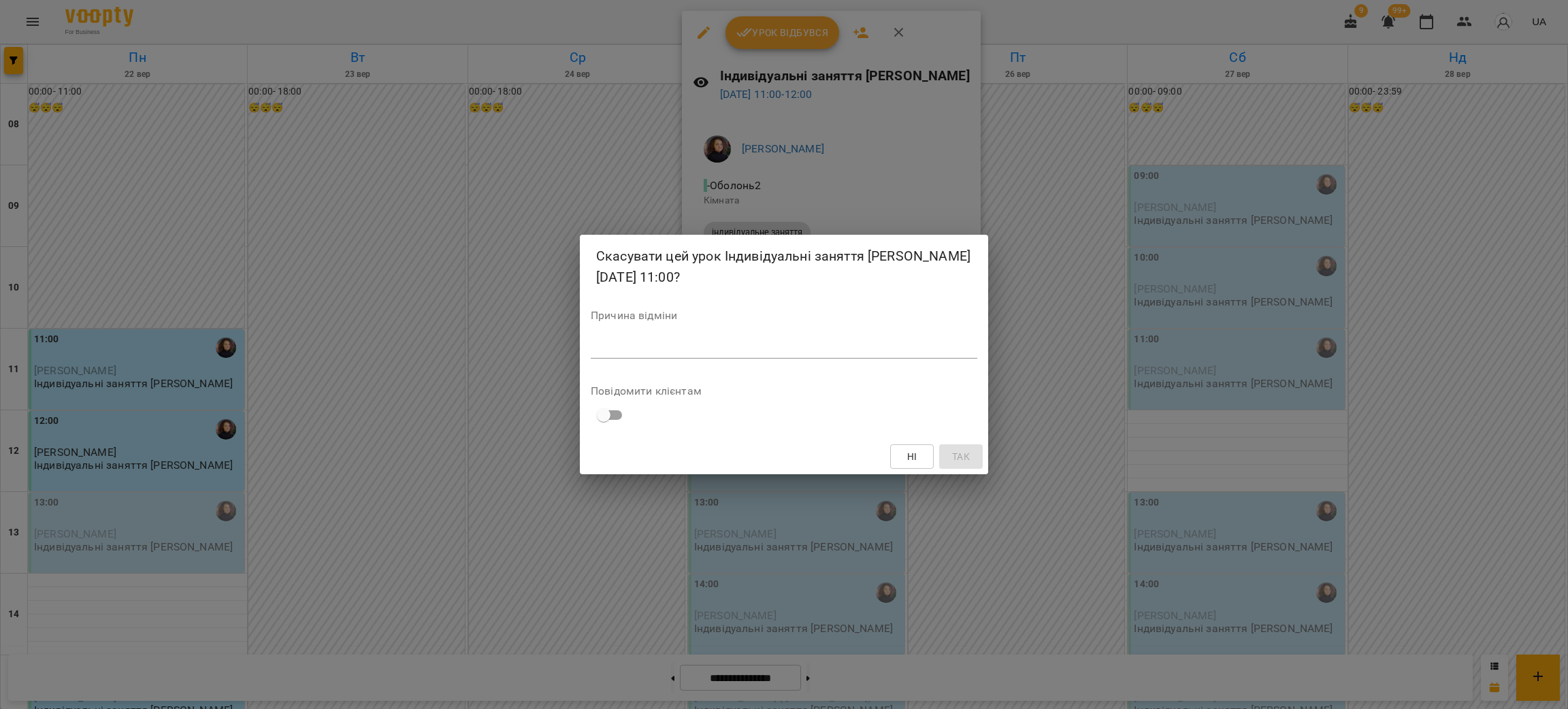
click at [745, 339] on div "*" at bounding box center [784, 348] width 386 height 22
click at [980, 450] on button "Так" at bounding box center [961, 456] width 44 height 25
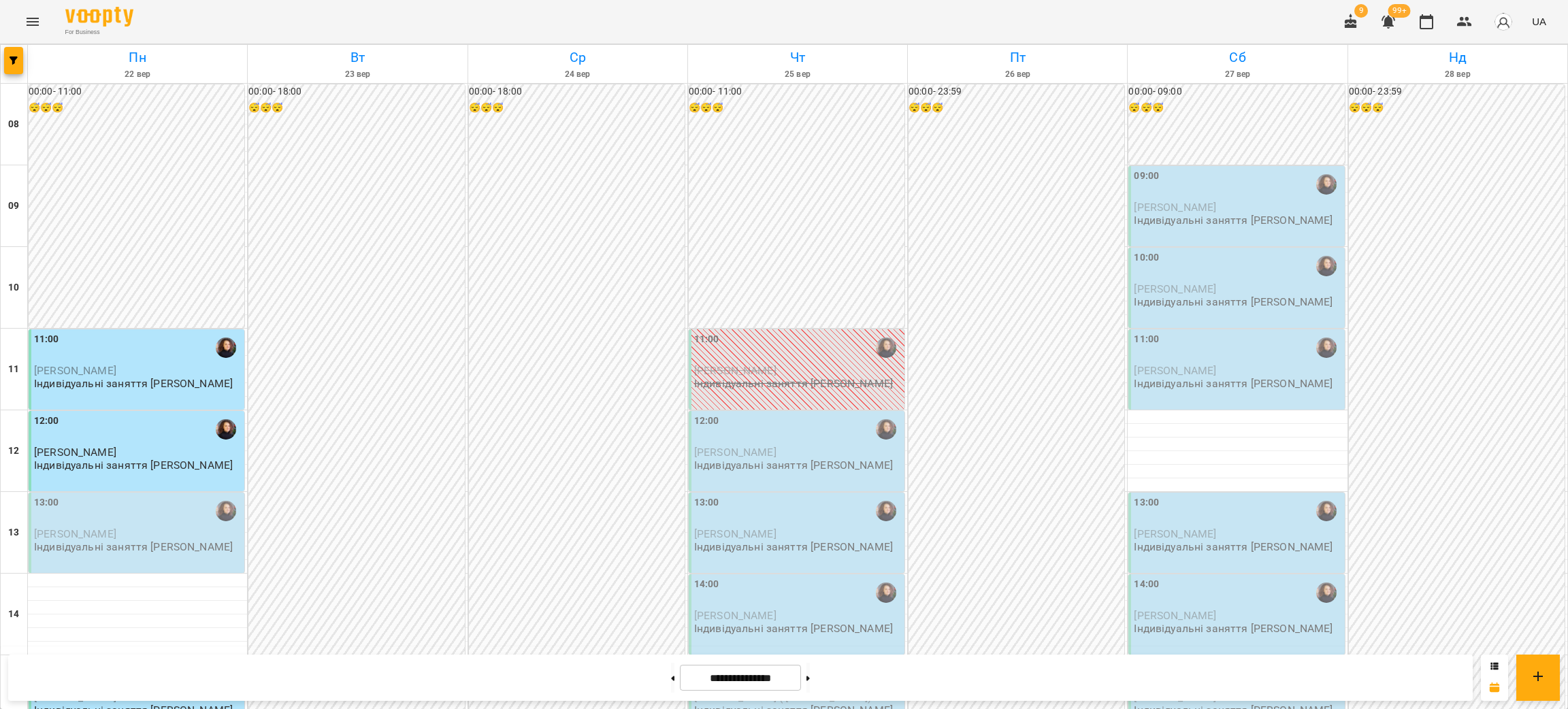
click at [52, 362] on div "11:00" at bounding box center [46, 348] width 25 height 32
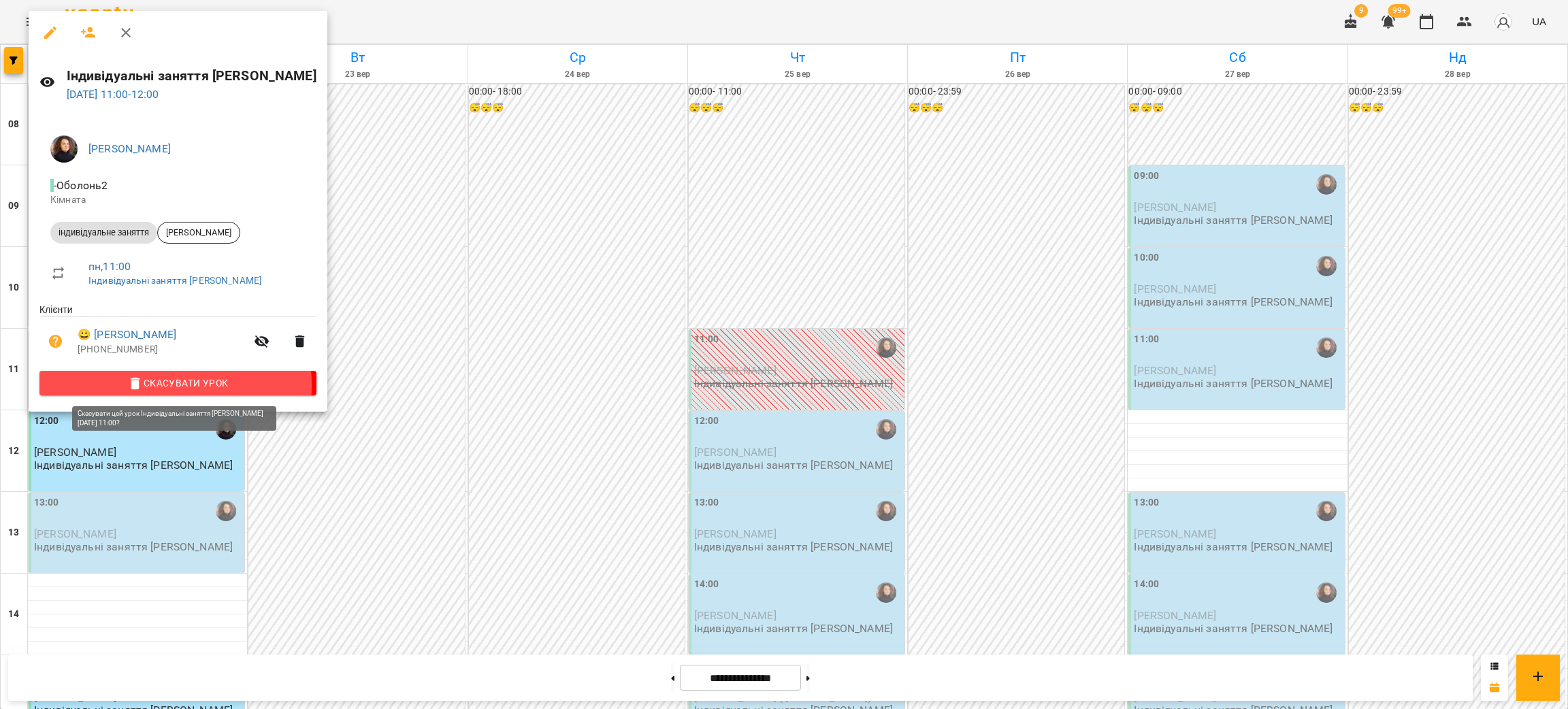
click at [152, 387] on span "Скасувати Урок" at bounding box center [178, 383] width 256 height 16
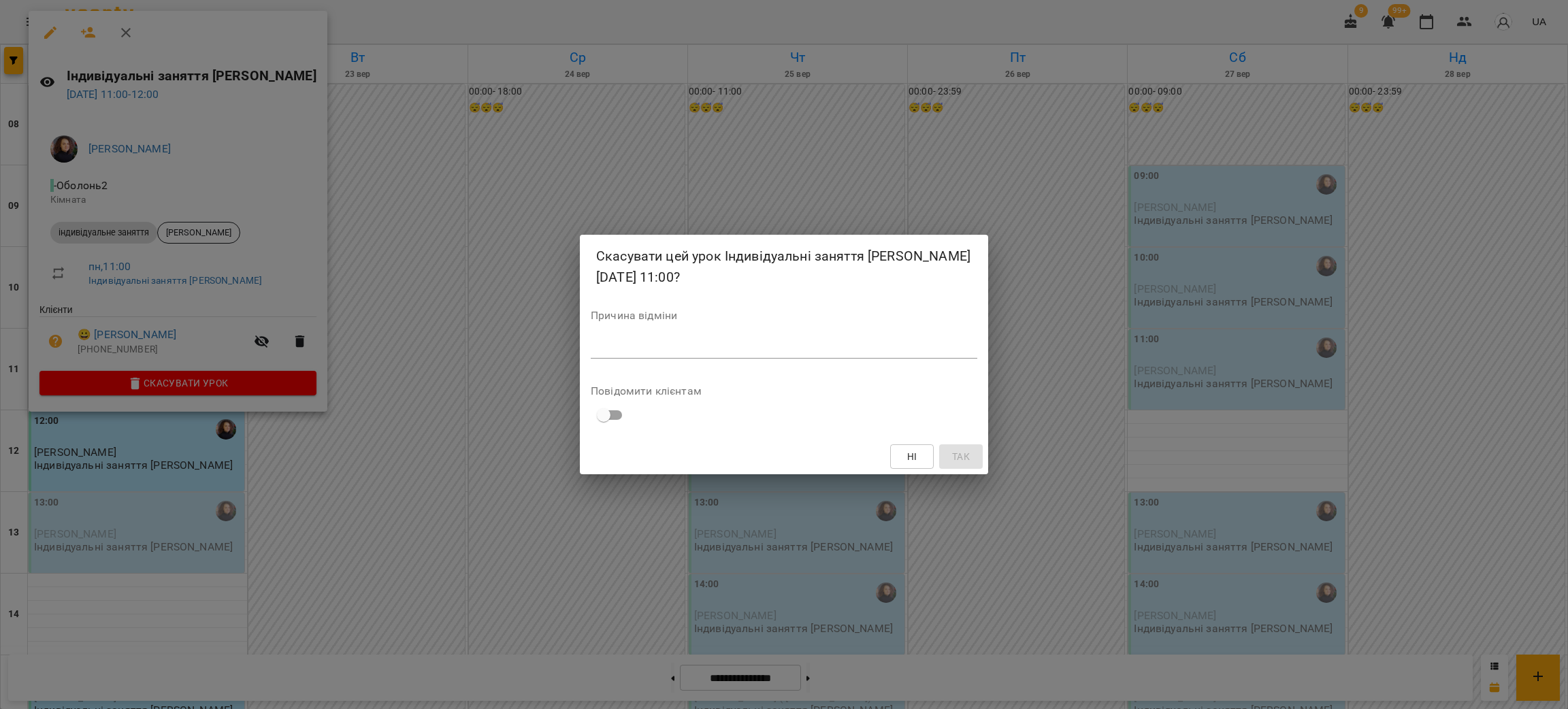
click at [687, 345] on textarea at bounding box center [784, 347] width 386 height 13
click at [976, 445] on button "Так" at bounding box center [961, 456] width 44 height 25
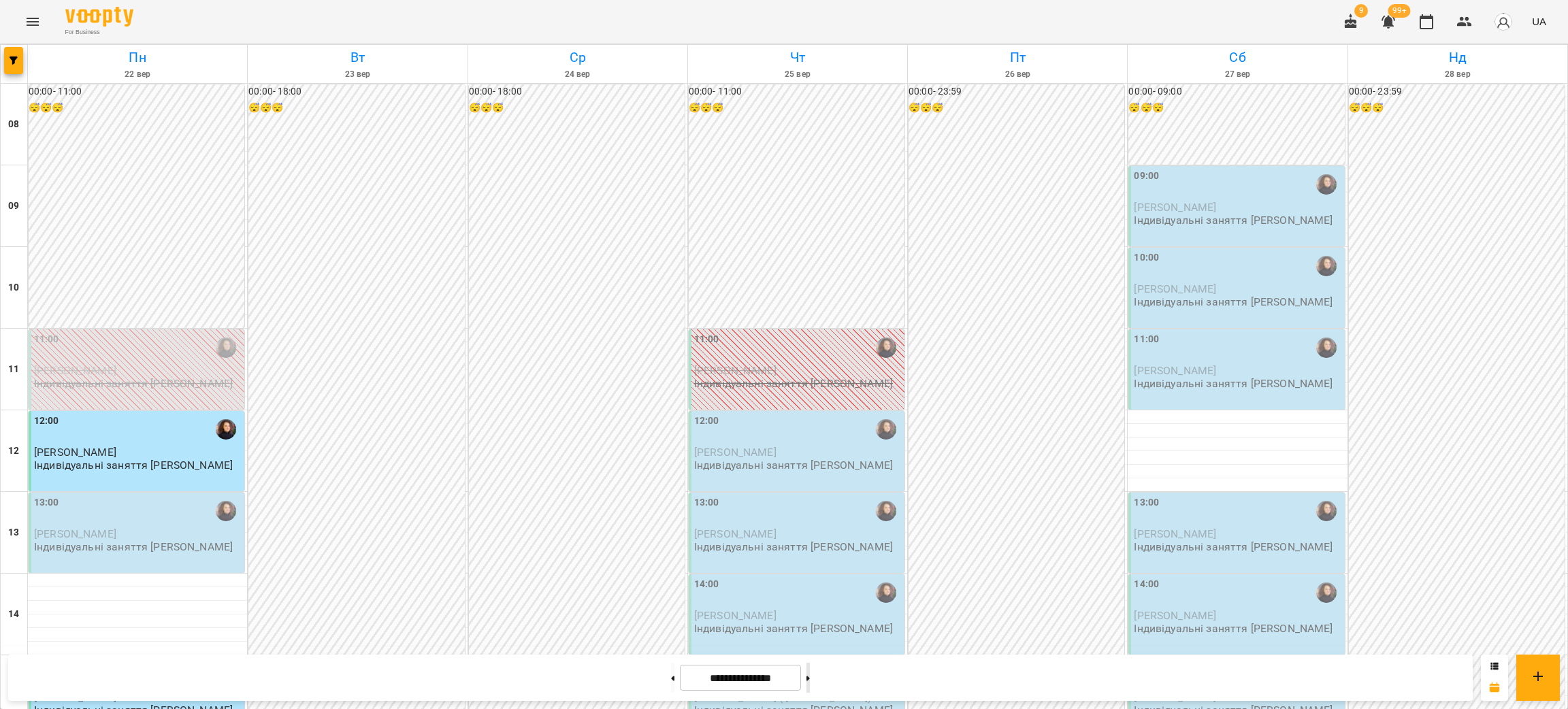
click at [810, 673] on button at bounding box center [807, 677] width 3 height 30
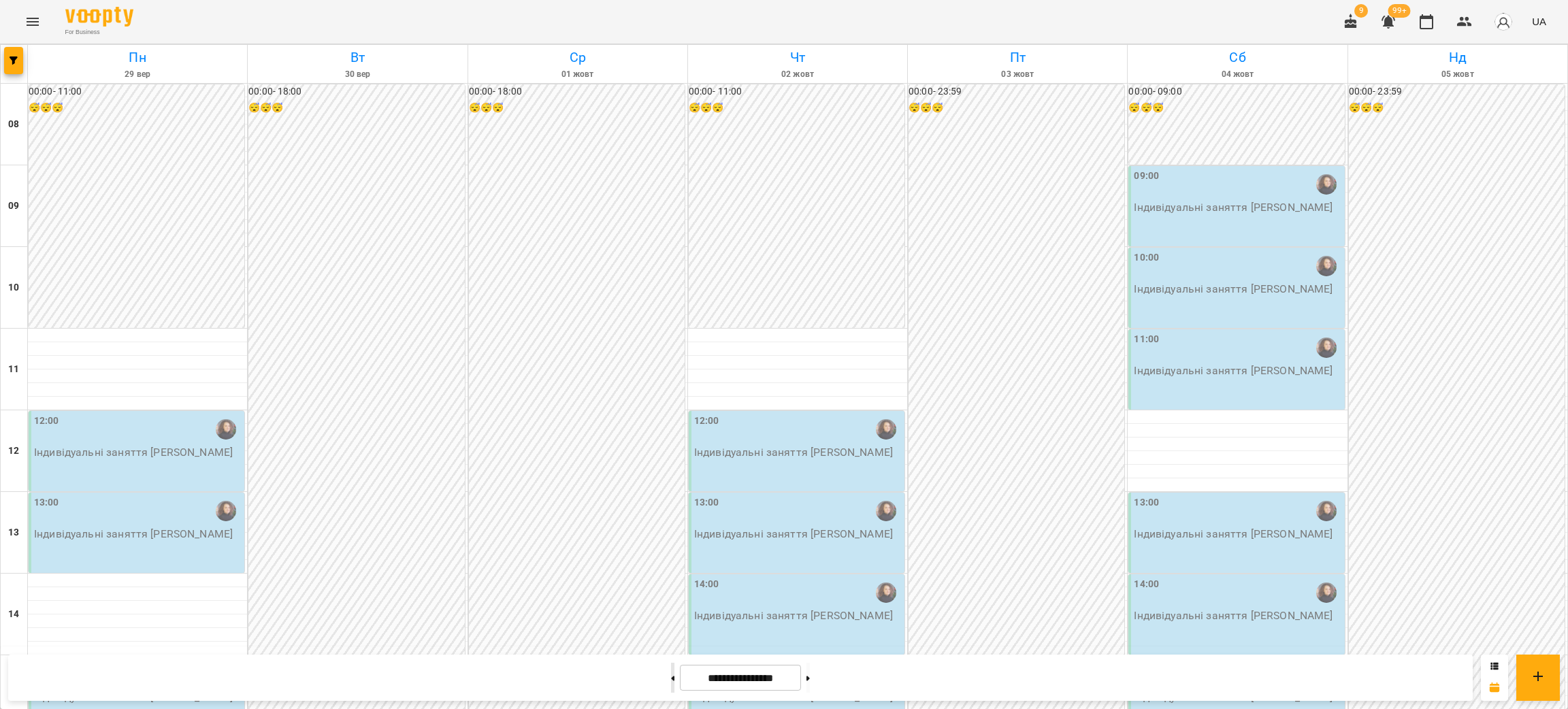
click at [672, 683] on button at bounding box center [673, 677] width 3 height 30
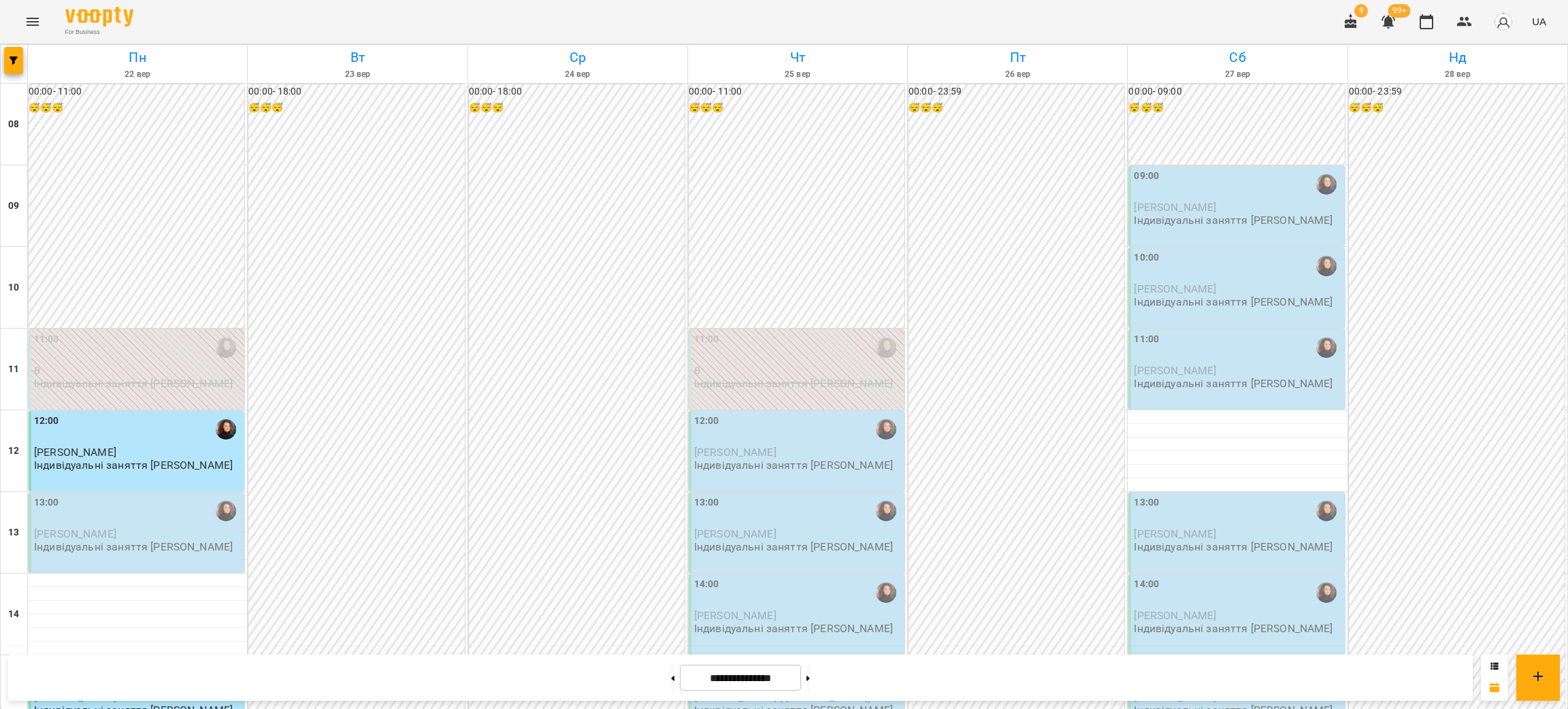
scroll to position [204, 0]
click at [810, 687] on button at bounding box center [807, 677] width 3 height 30
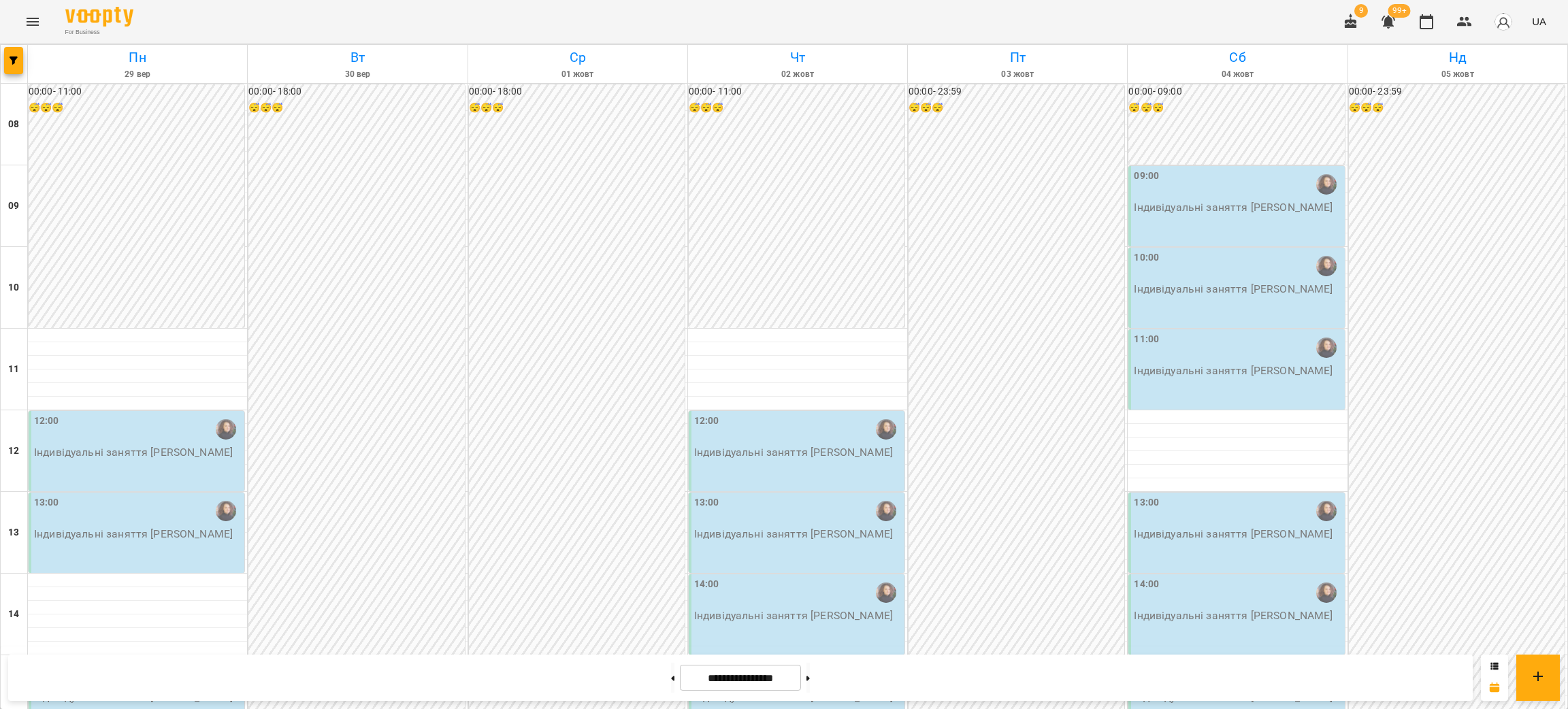
scroll to position [306, 0]
click at [672, 679] on button at bounding box center [673, 677] width 3 height 30
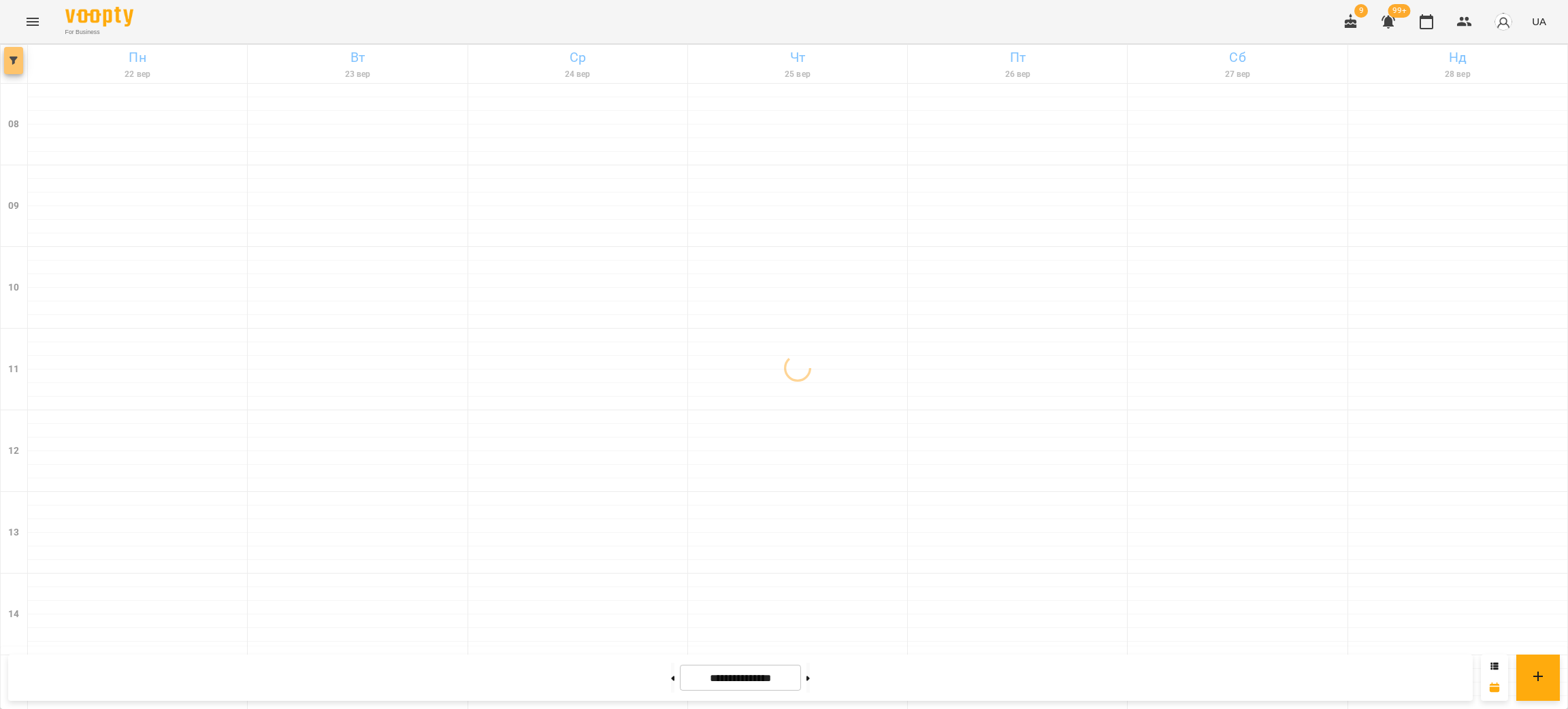
click at [16, 59] on icon "button" at bounding box center [14, 60] width 8 height 8
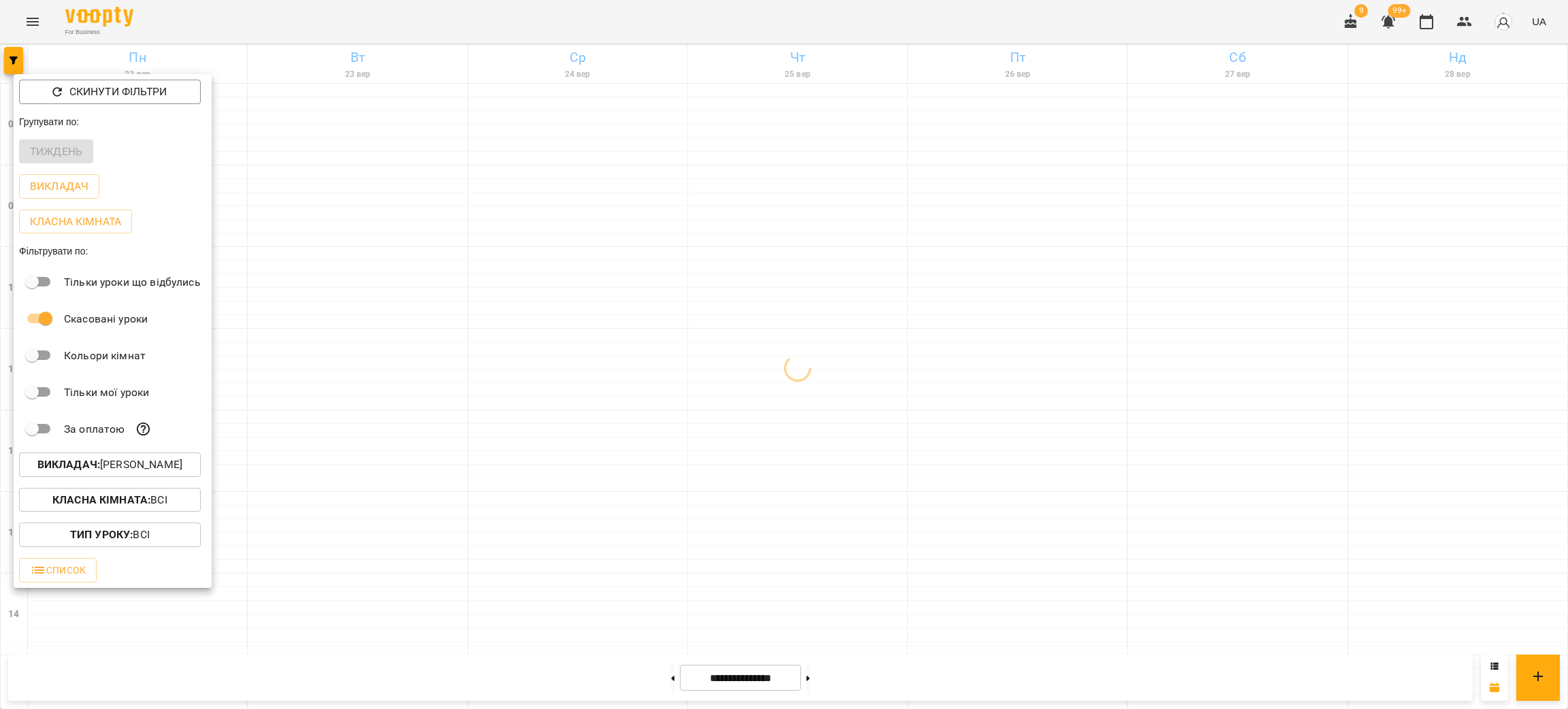
click at [125, 473] on p "Викладач : [PERSON_NAME]" at bounding box center [110, 464] width 145 height 16
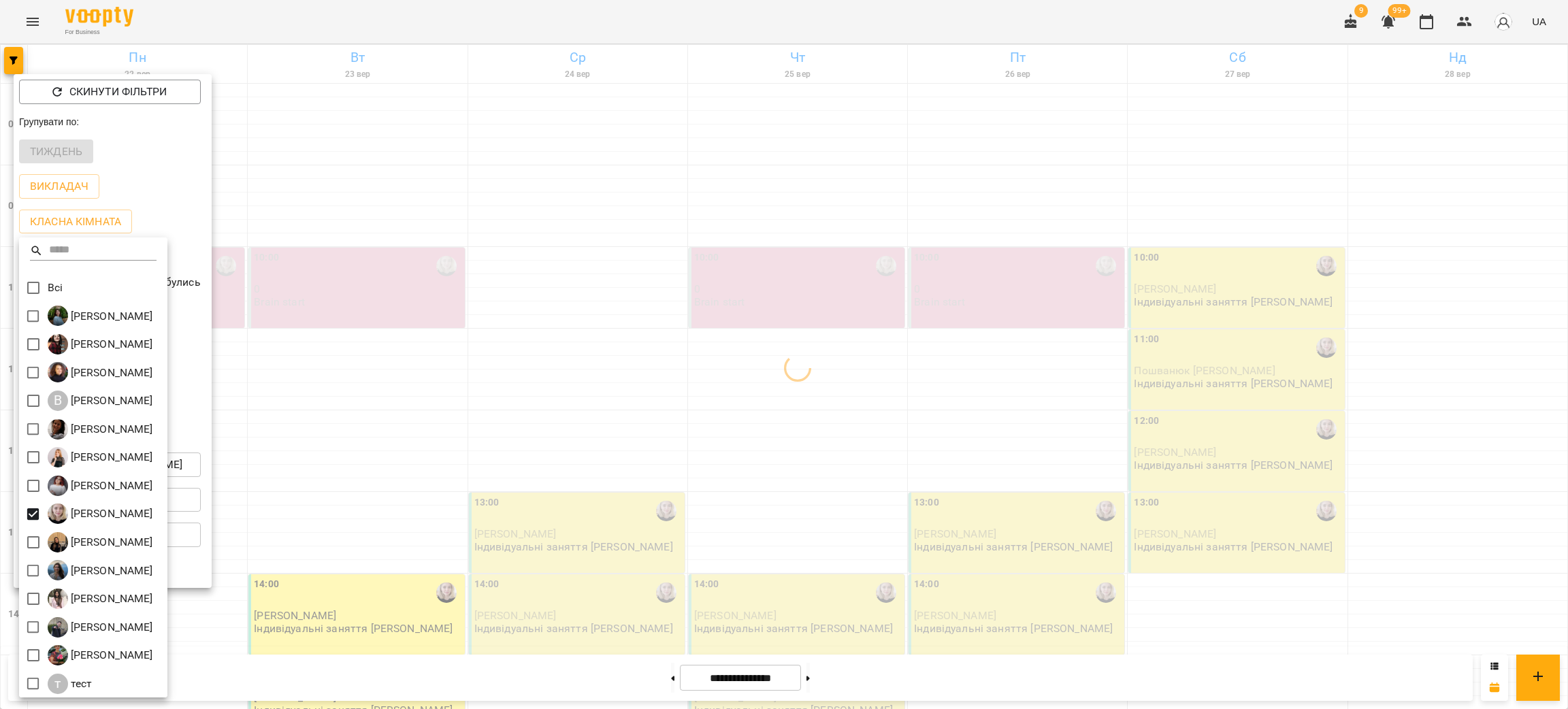
click at [799, 484] on div at bounding box center [784, 354] width 1568 height 709
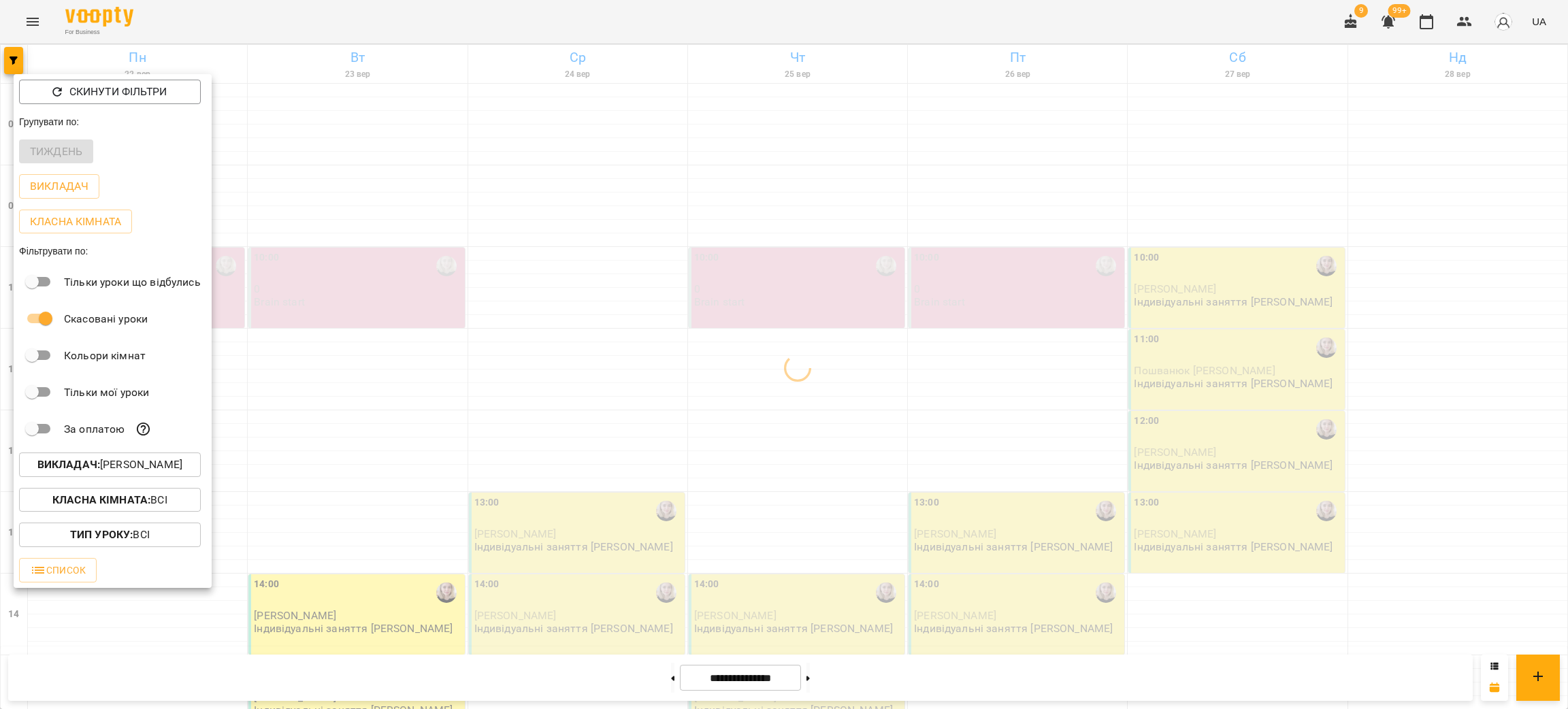
click at [799, 484] on div at bounding box center [784, 354] width 1568 height 709
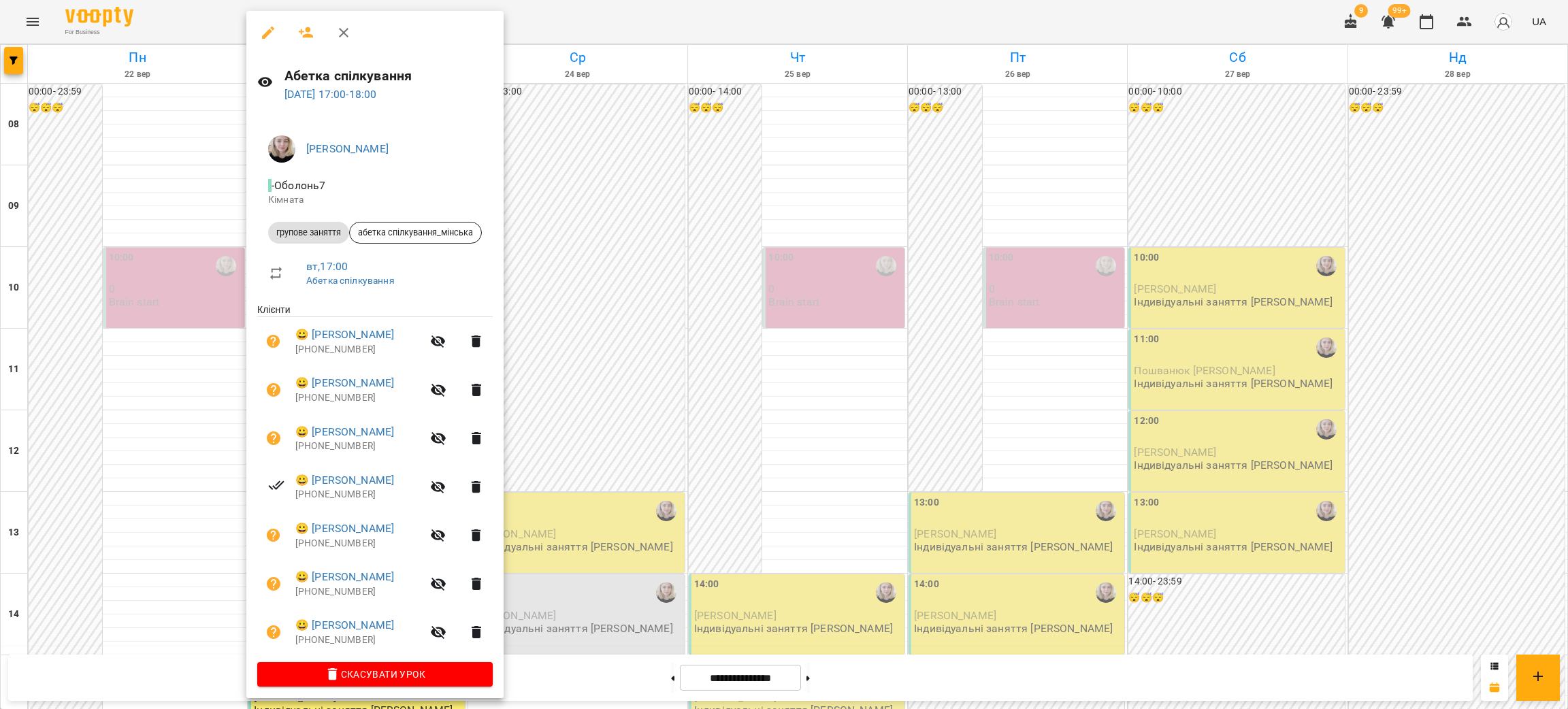
click at [877, 585] on div at bounding box center [784, 354] width 1568 height 709
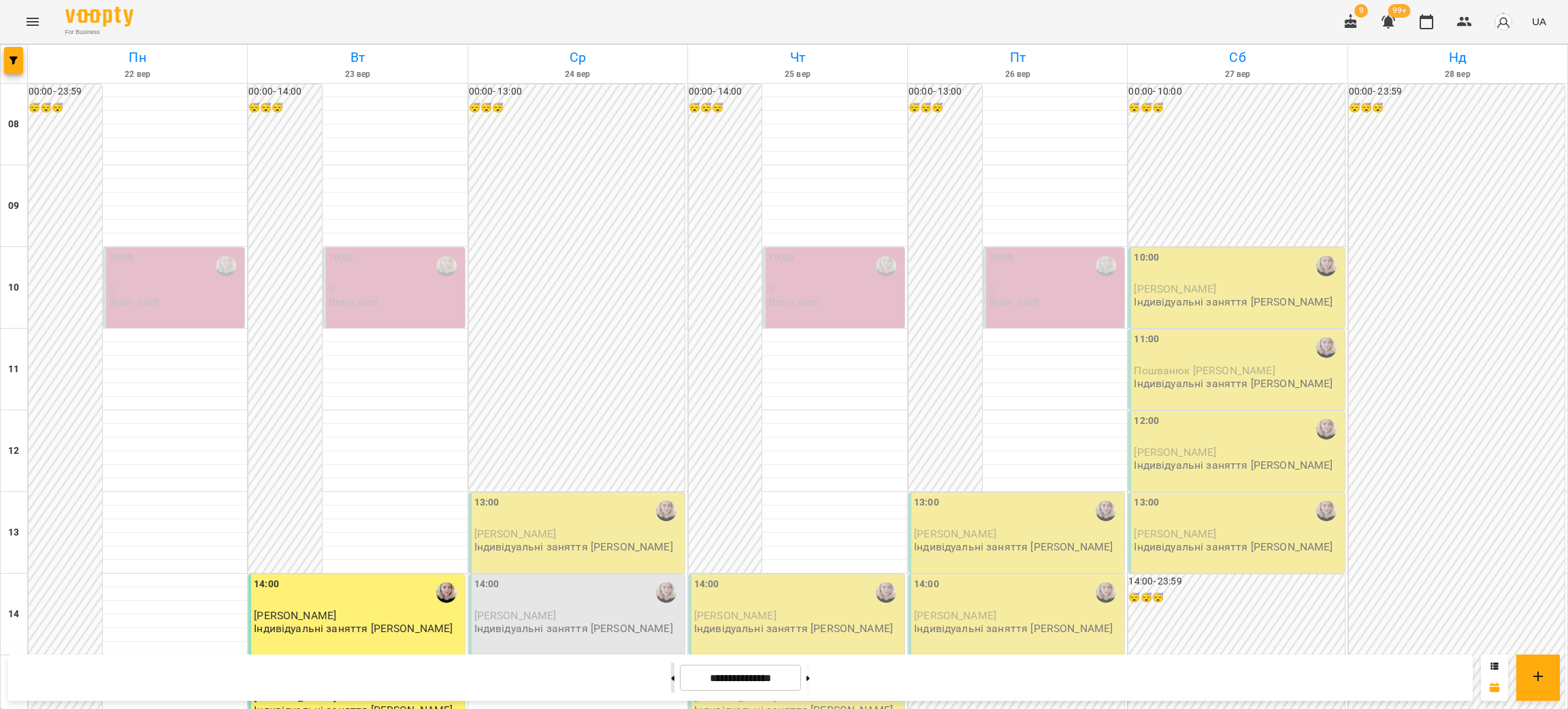
click at [672, 680] on button at bounding box center [673, 677] width 3 height 30
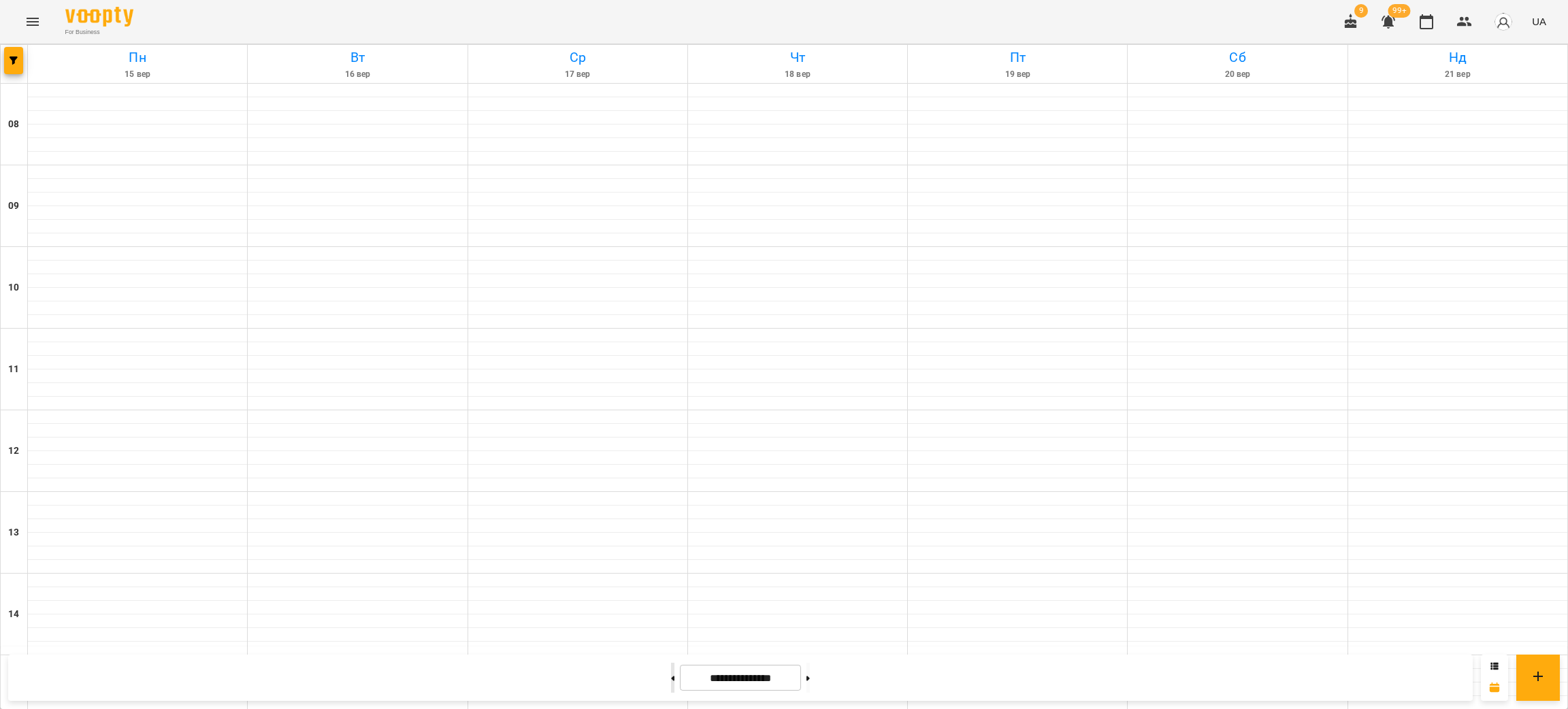
click at [672, 680] on button at bounding box center [673, 677] width 3 height 30
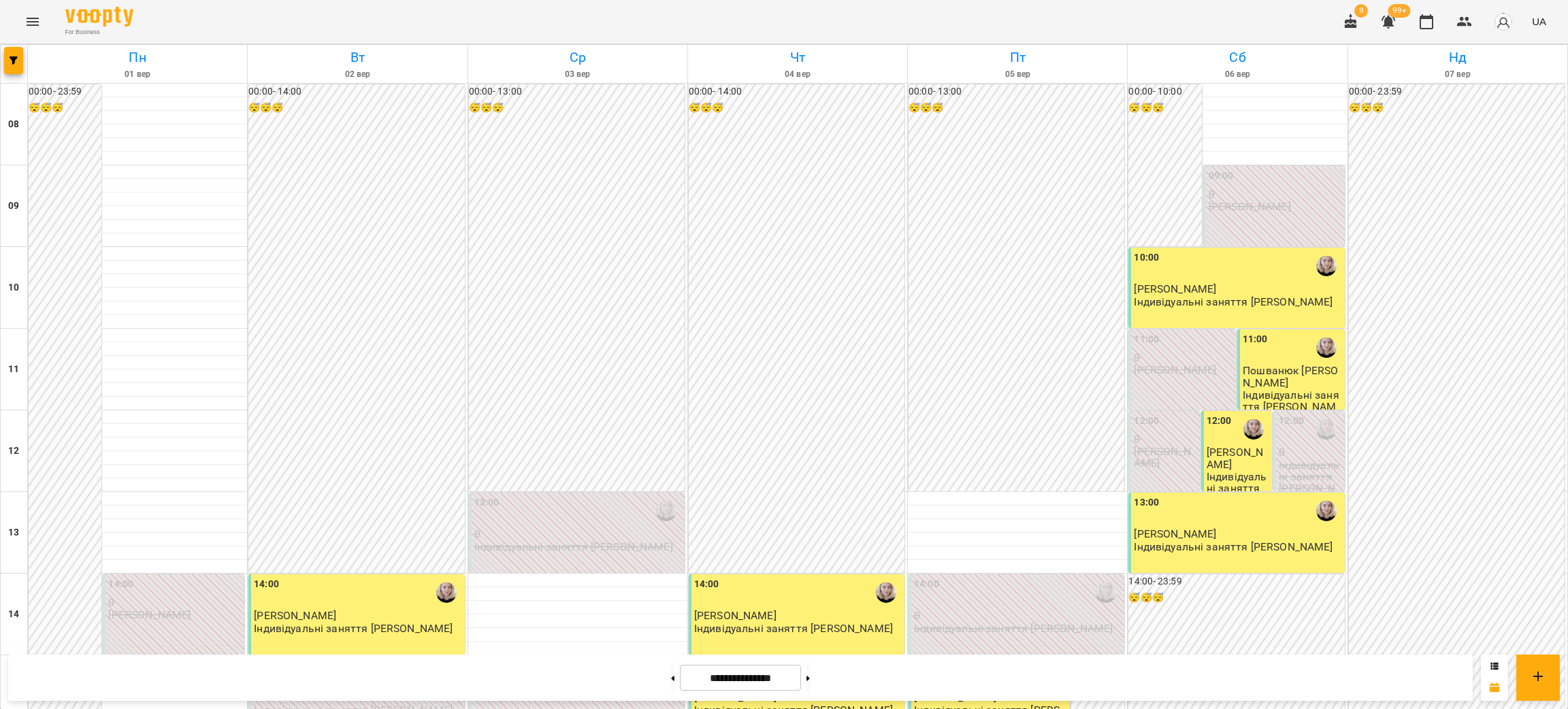
scroll to position [510, 0]
click at [810, 685] on button at bounding box center [807, 677] width 3 height 30
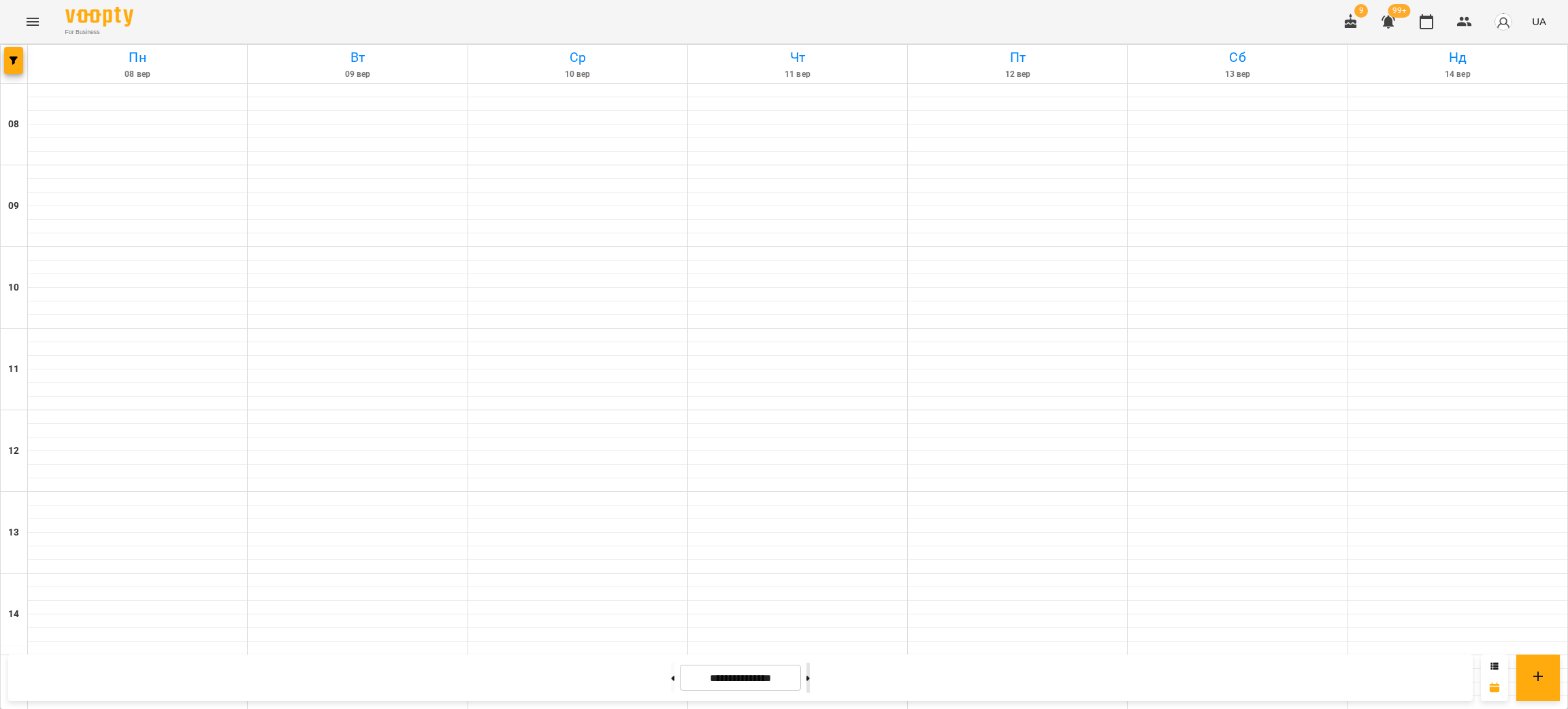
click at [810, 685] on button at bounding box center [807, 677] width 3 height 30
click at [672, 675] on button at bounding box center [673, 677] width 3 height 30
type input "**********"
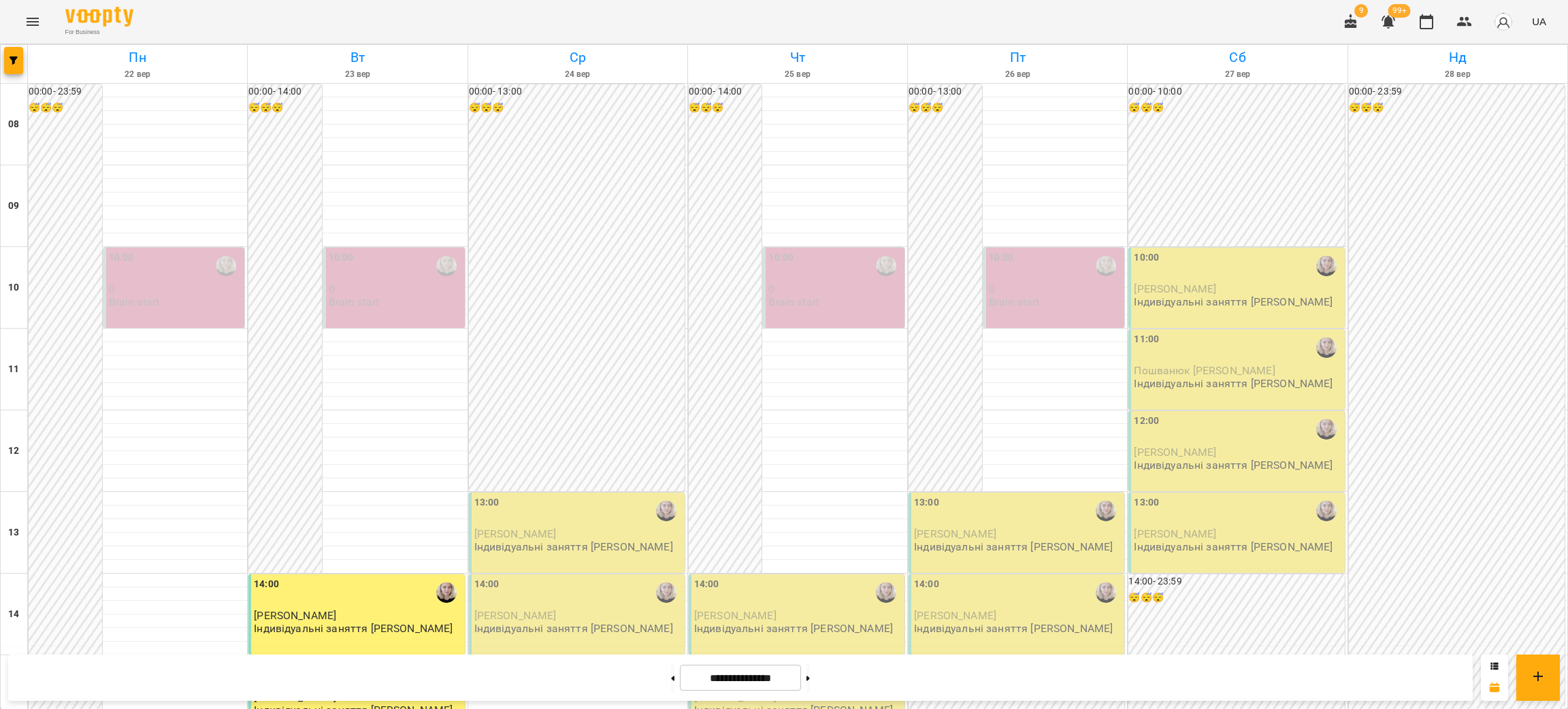
scroll to position [306, 0]
click at [1115, 656] on div at bounding box center [1017, 662] width 219 height 14
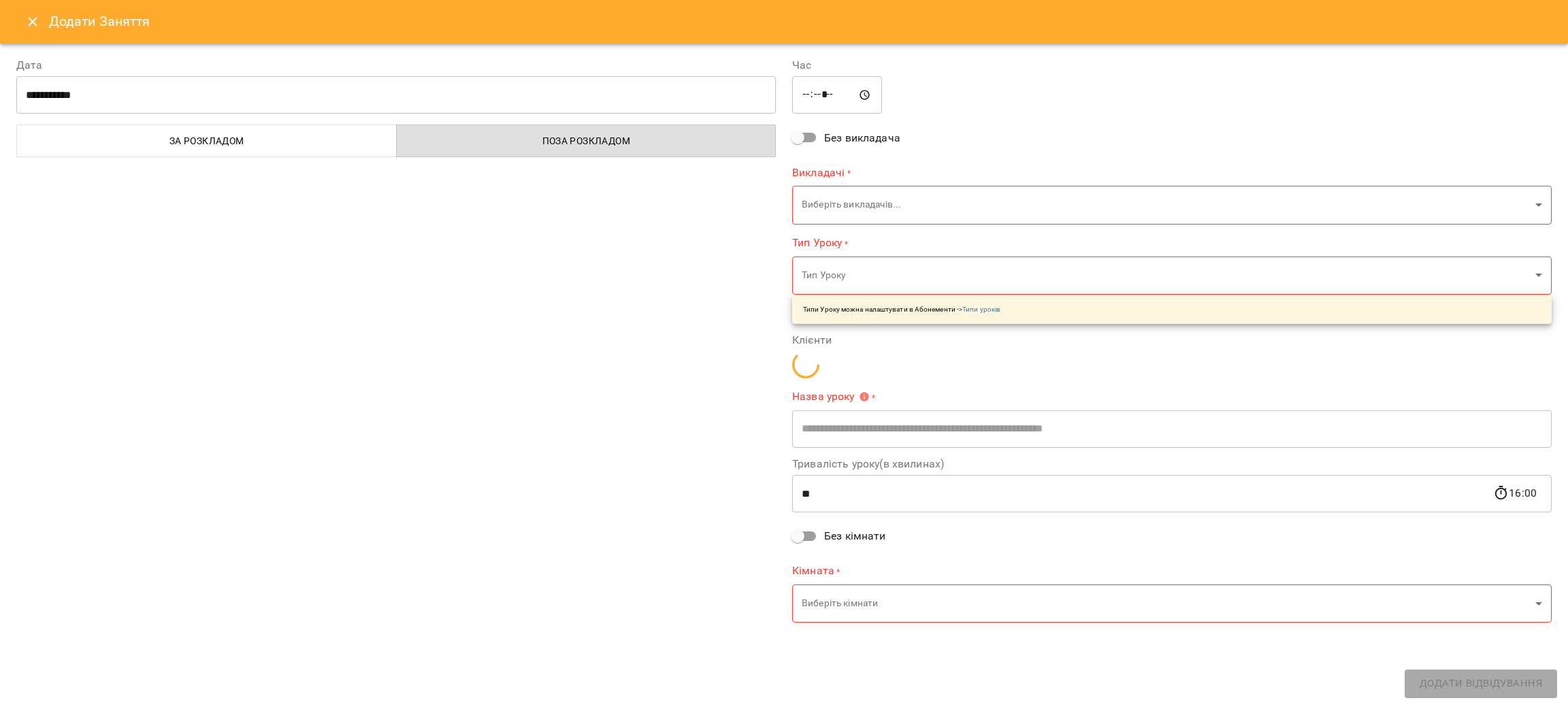
type input "**********"
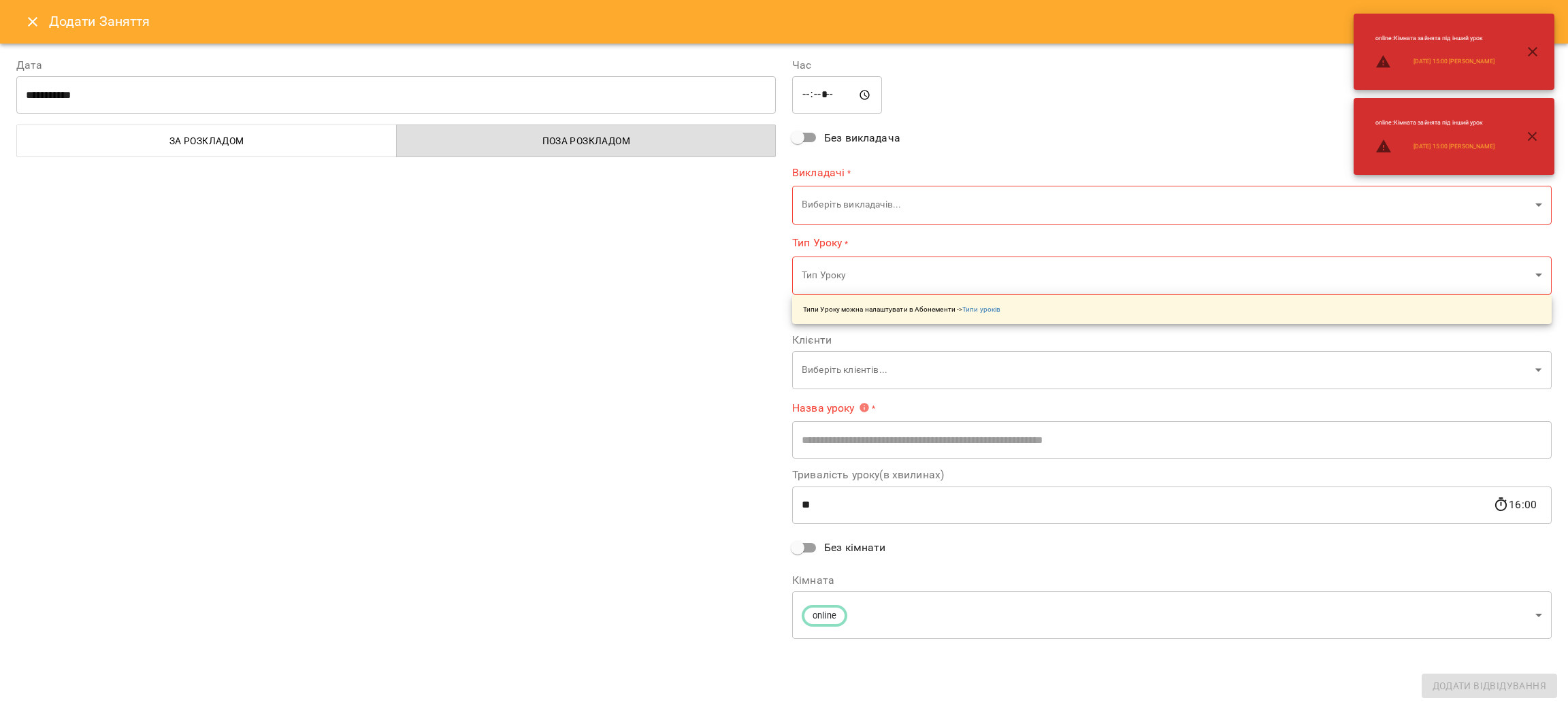
click at [870, 199] on body "For Business 9 99+ UA [DATE] [DATE] [DATE] [DATE] [DATE] [DATE] Нд [DATE] 09 10…" at bounding box center [784, 644] width 1568 height 1288
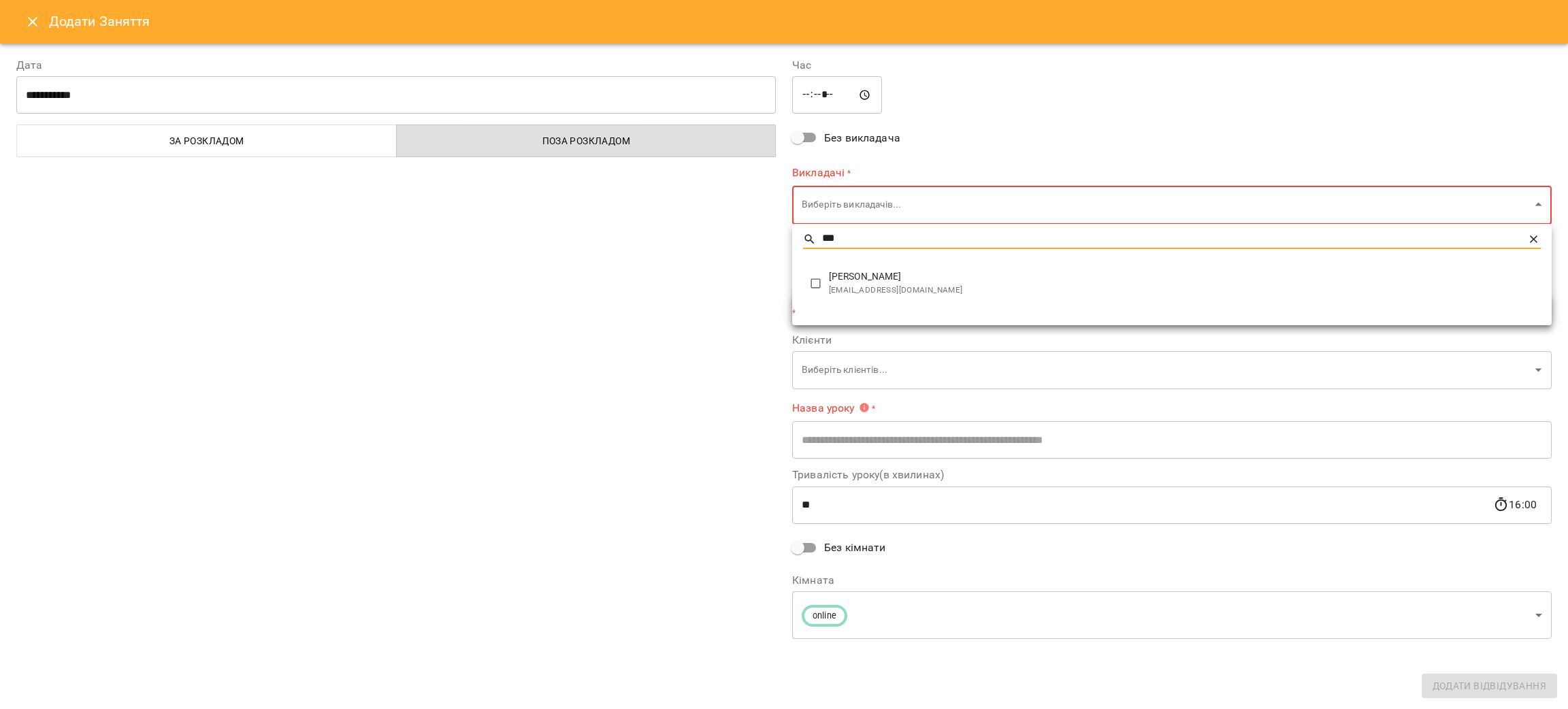
type input "***"
click at [865, 271] on span "[PERSON_NAME]" at bounding box center [1185, 277] width 712 height 14
type input "**********"
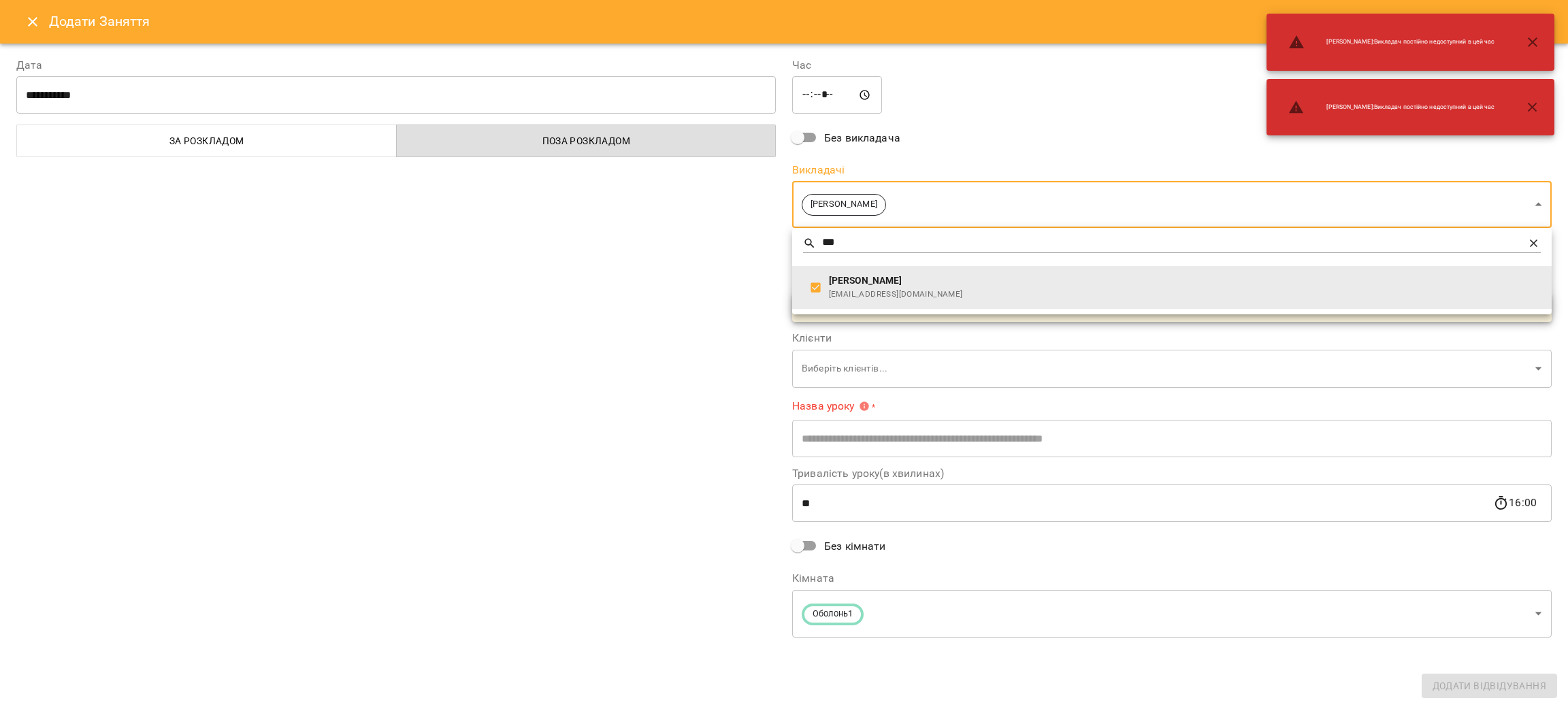
click at [574, 275] on div at bounding box center [784, 354] width 1568 height 709
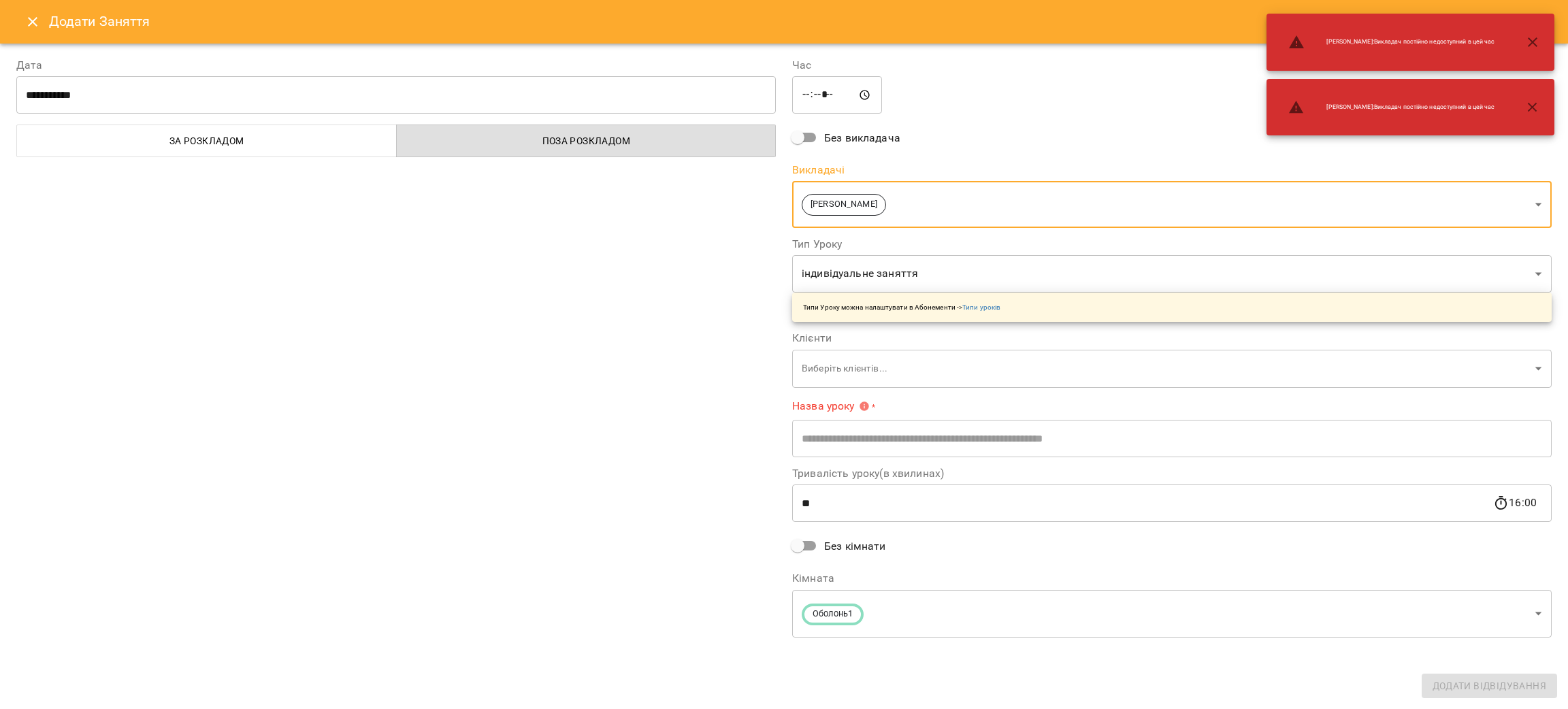
click at [872, 363] on body "For Business 9 99+ UA [DATE] [DATE] [DATE] [DATE] [DATE] [DATE] Нд [DATE] 09 10…" at bounding box center [784, 644] width 1568 height 1288
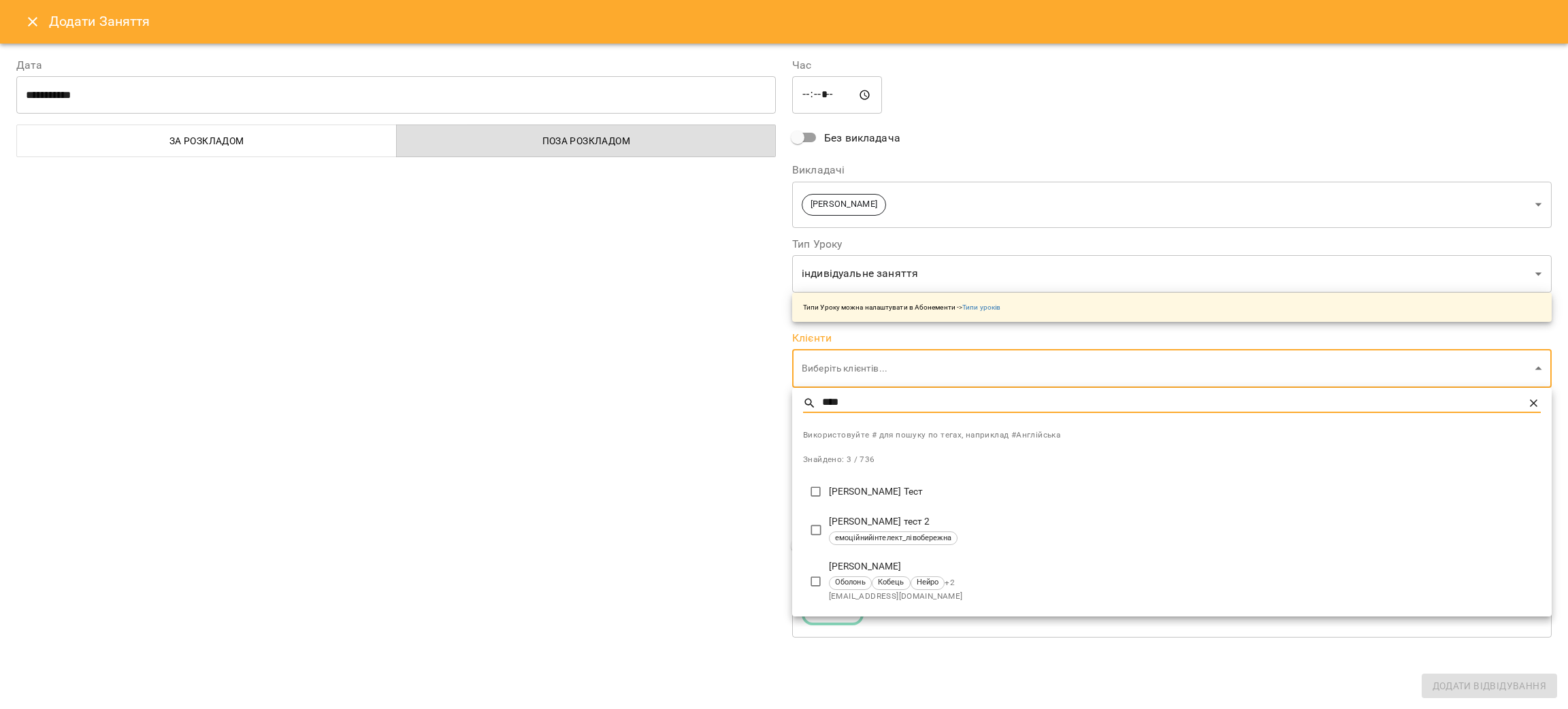
type input "****"
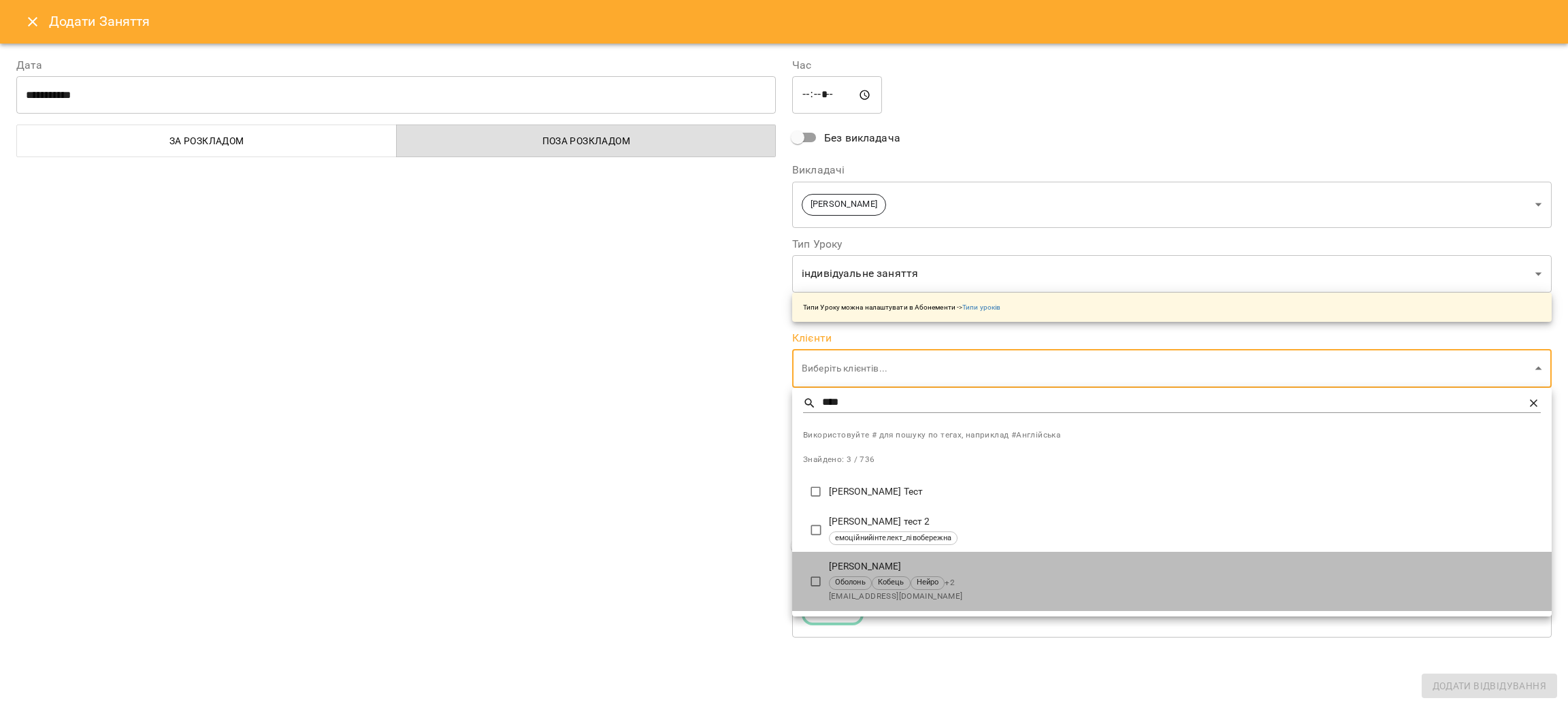
click at [860, 557] on li "[PERSON_NAME] [PERSON_NAME] Нейро + 2 [EMAIL_ADDRESS][DOMAIN_NAME]" at bounding box center [1172, 581] width 760 height 59
type input "**********"
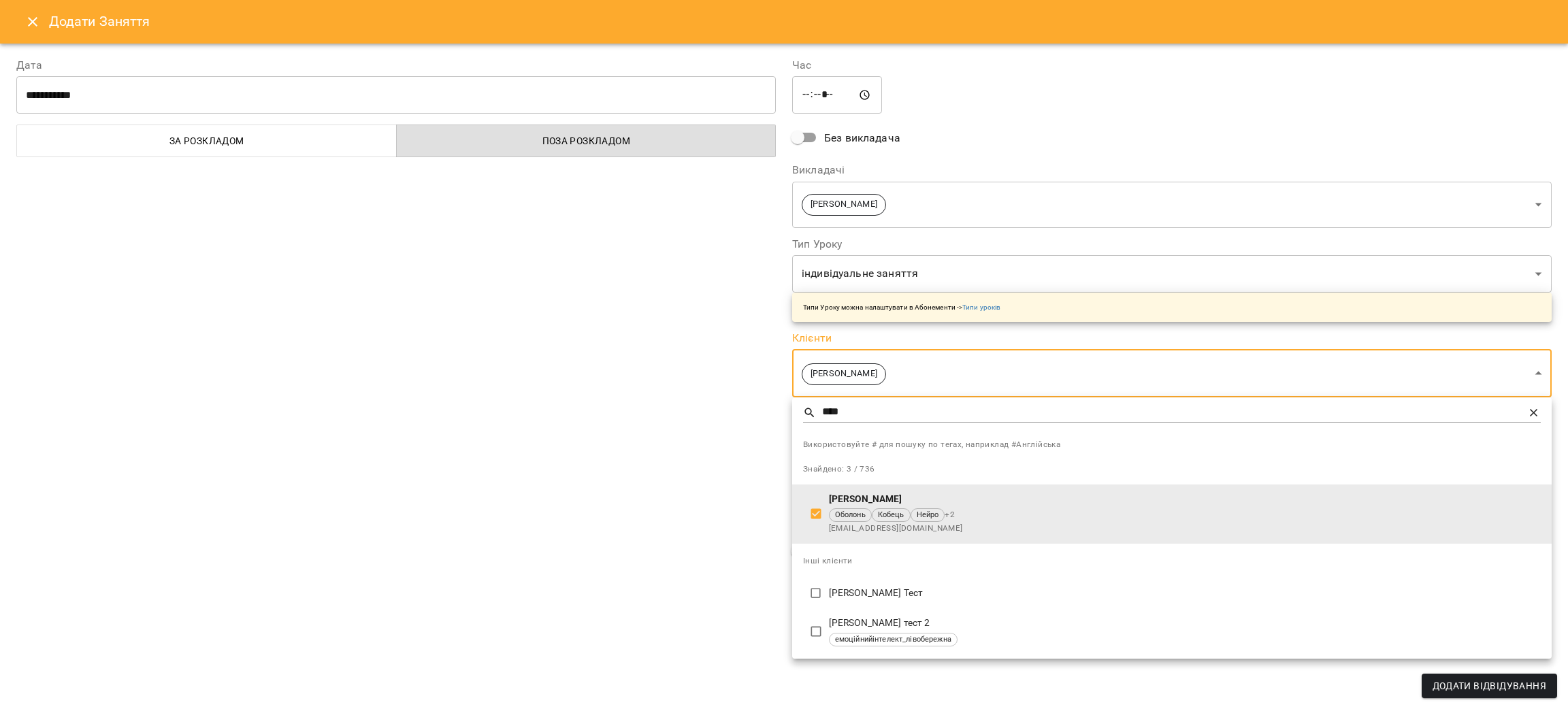
click at [548, 430] on div at bounding box center [784, 354] width 1568 height 709
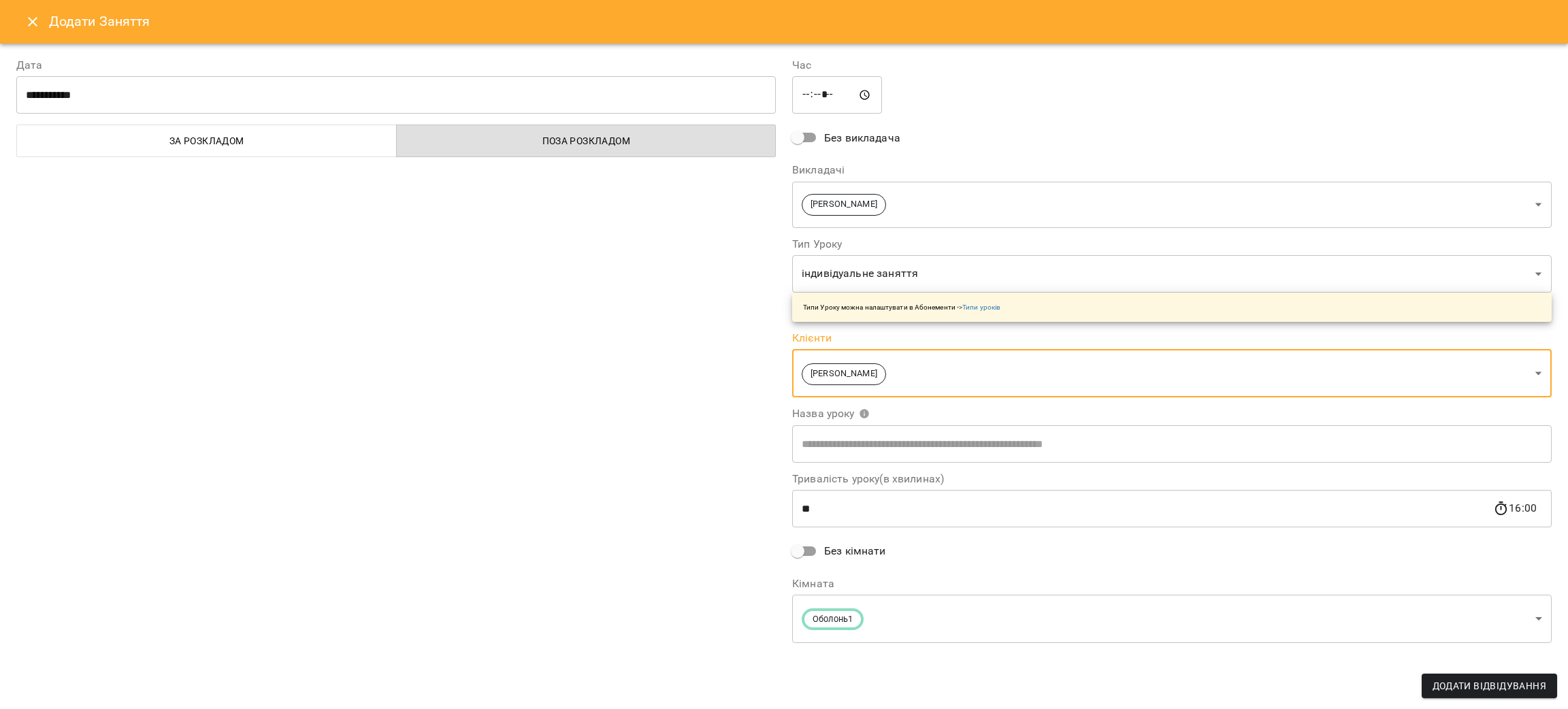
click at [1481, 679] on span "Додати Відвідування" at bounding box center [1490, 685] width 114 height 16
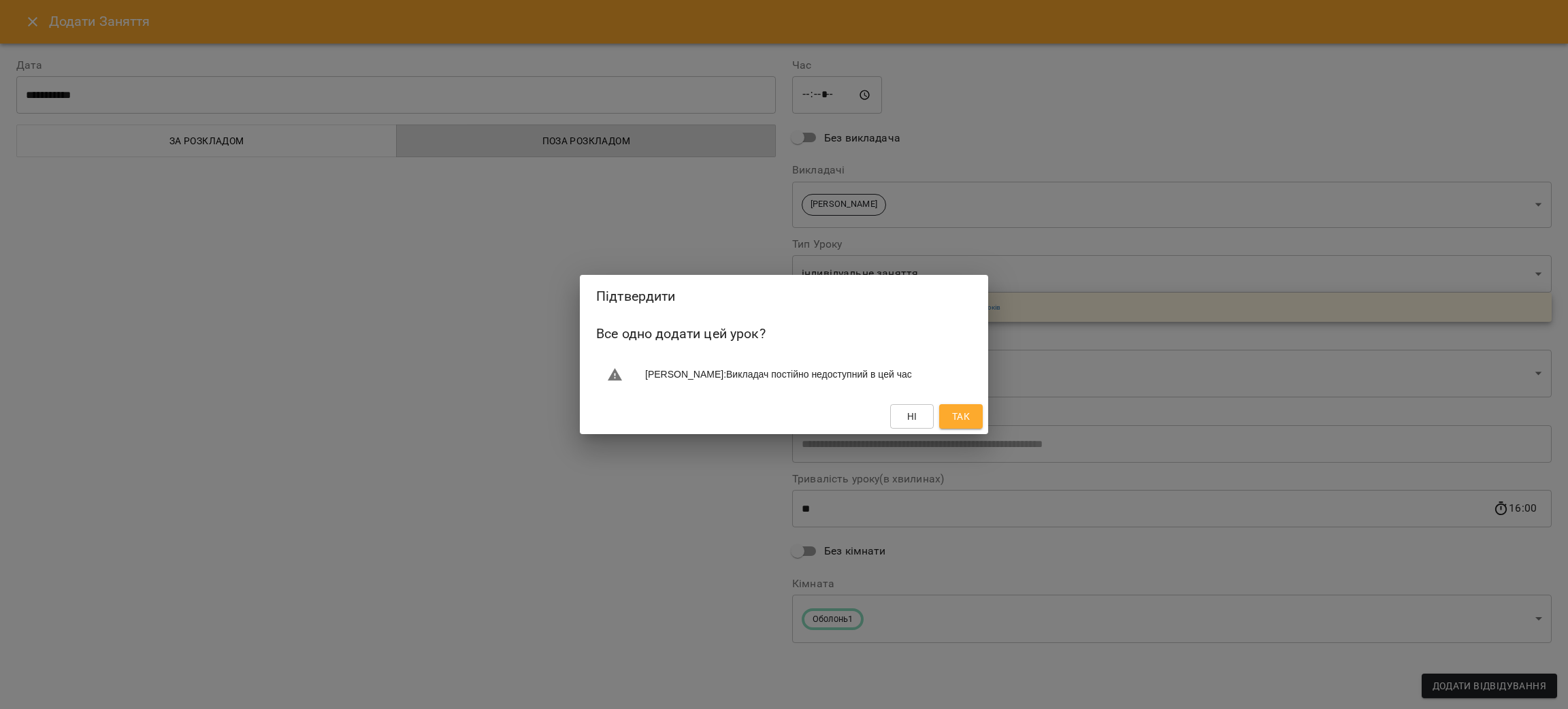
click at [955, 408] on span "Так" at bounding box center [961, 416] width 18 height 16
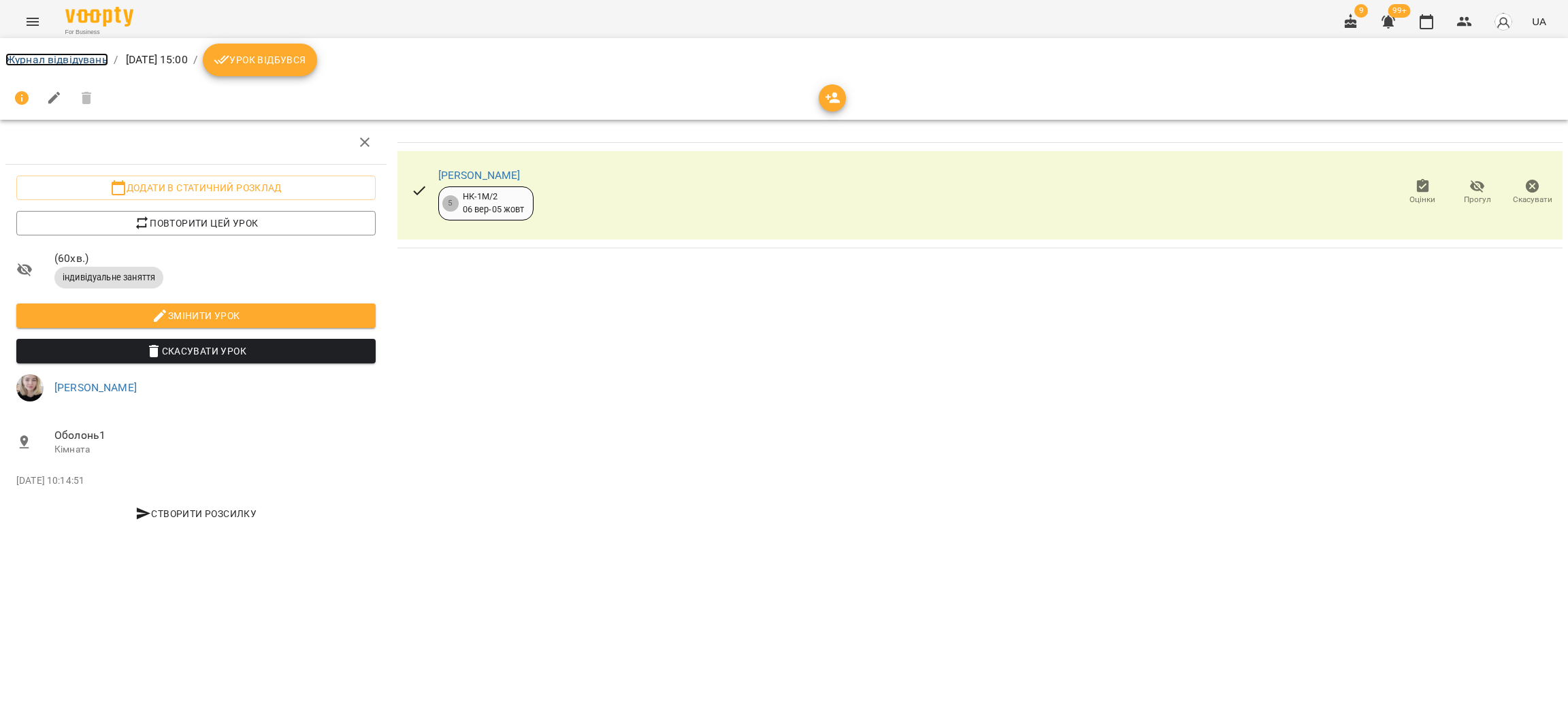
click at [38, 63] on link "Журнал відвідувань" at bounding box center [56, 59] width 103 height 13
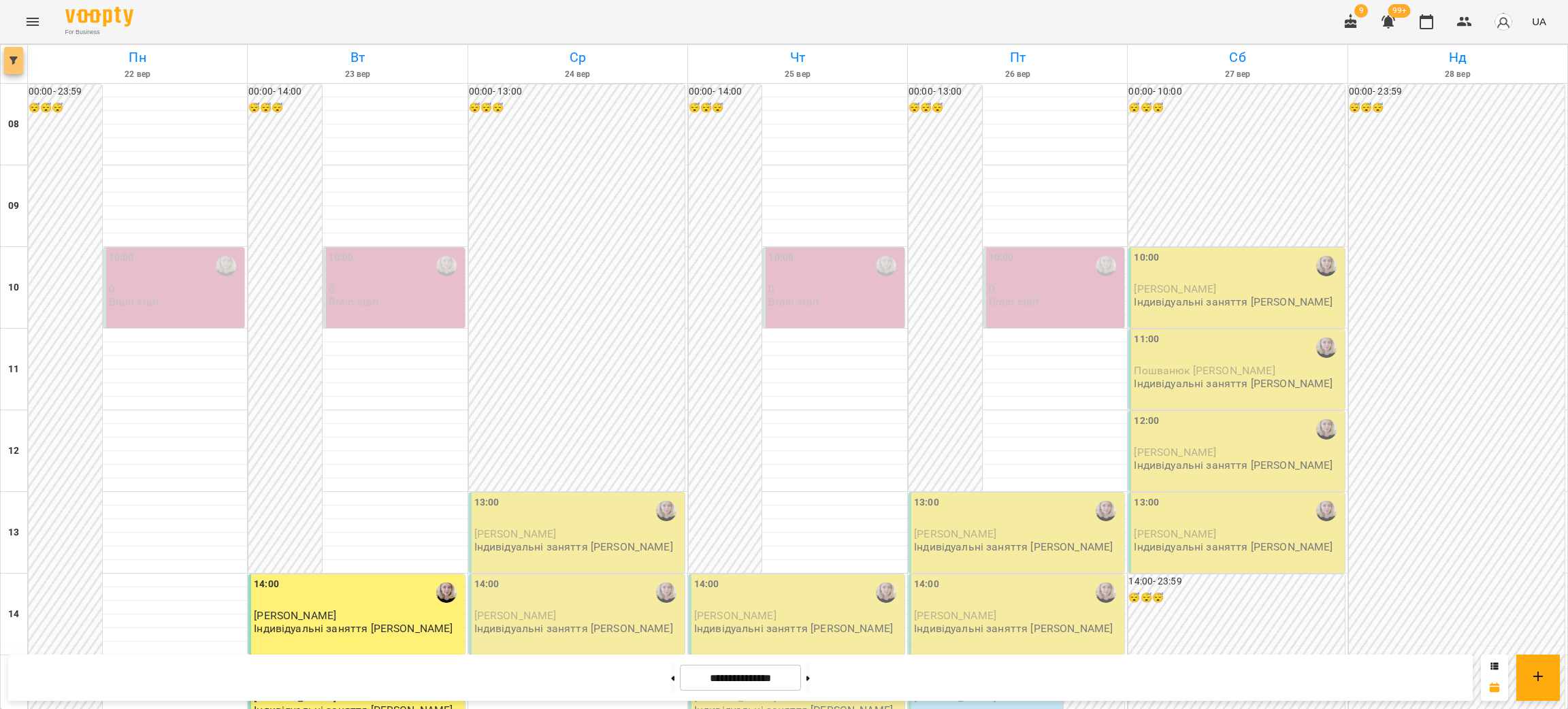
click at [16, 56] on icon "button" at bounding box center [14, 60] width 8 height 8
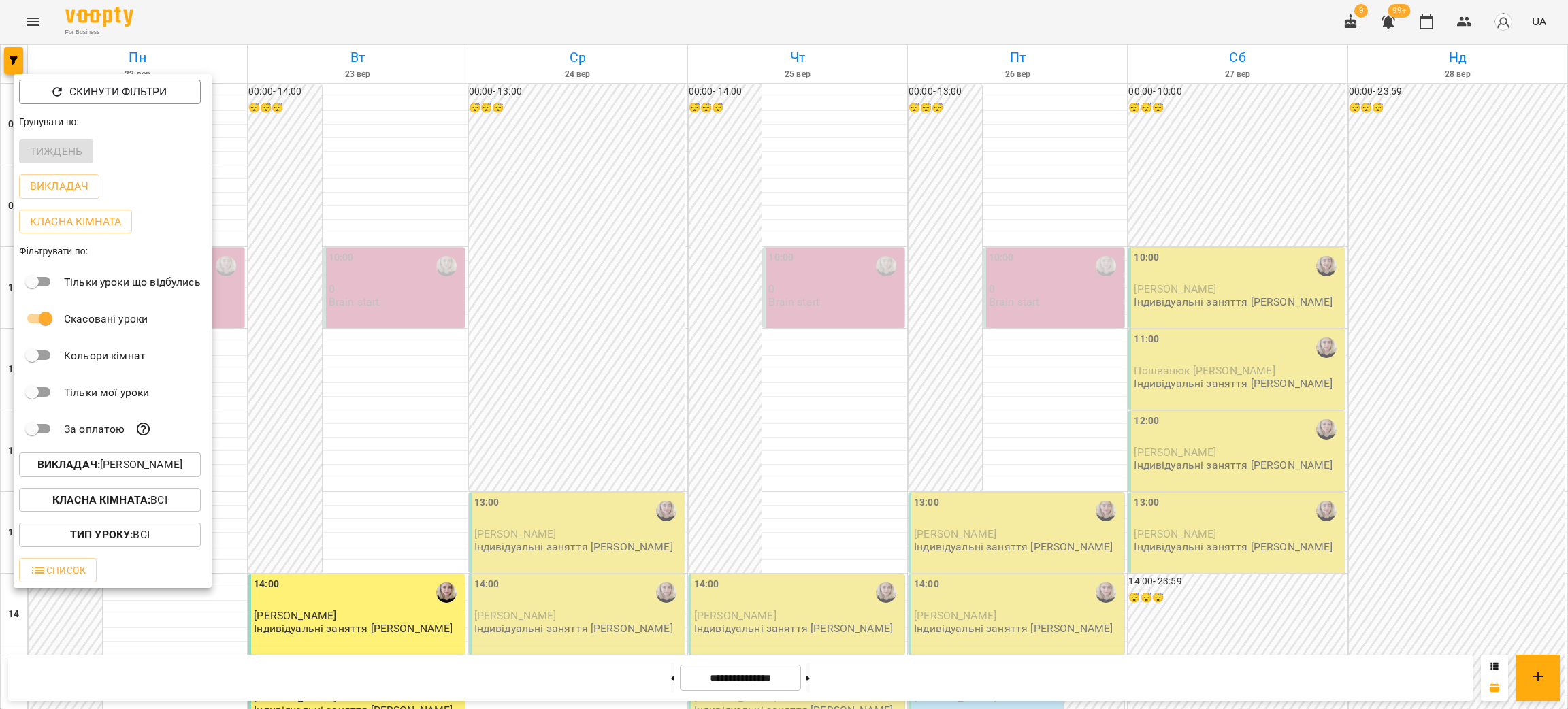
click at [38, 27] on div at bounding box center [784, 354] width 1568 height 709
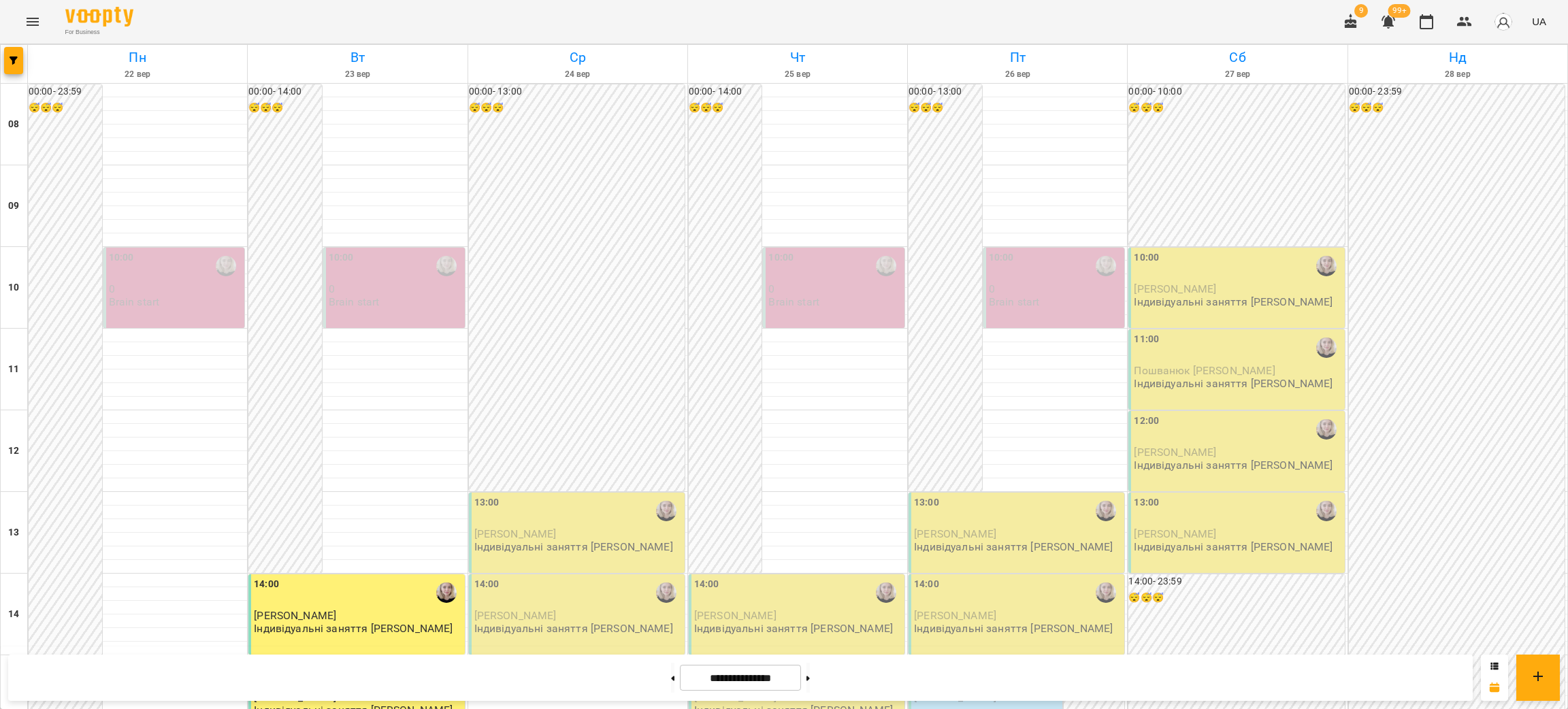
click at [34, 23] on icon "Menu" at bounding box center [33, 22] width 16 height 16
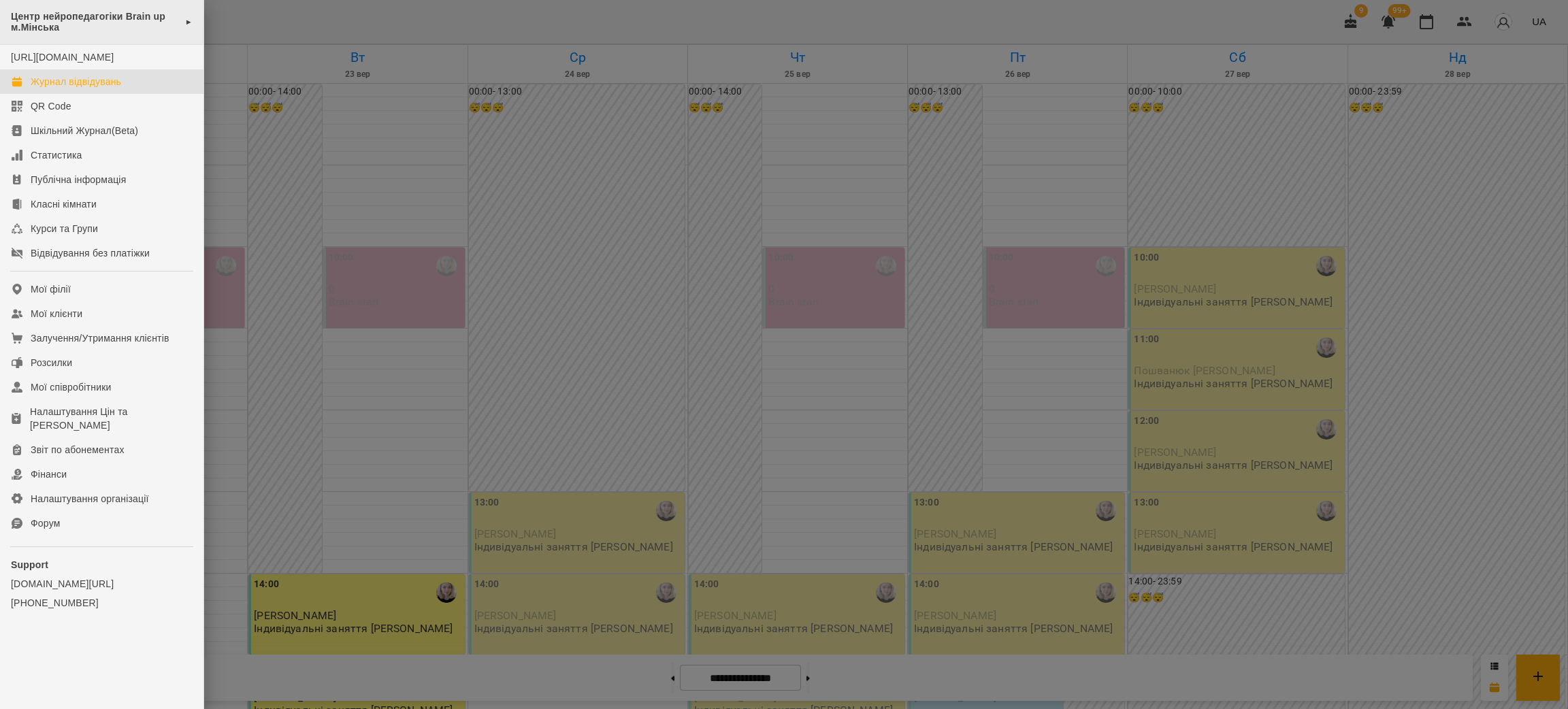
click at [120, 23] on span "Центр нейропедагогіки Brain up м.Мінська" at bounding box center [94, 22] width 167 height 23
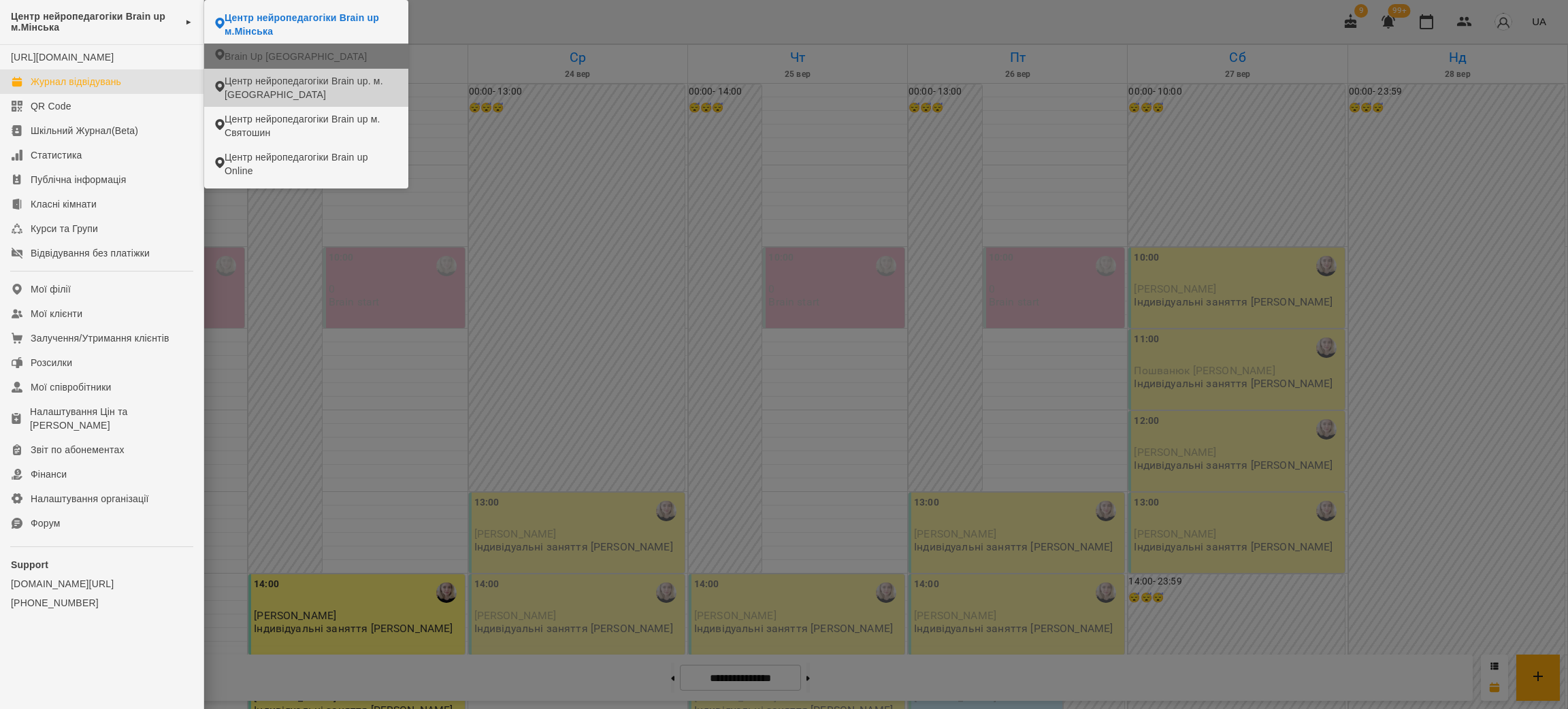
click at [292, 51] on span "Brain Up [GEOGRAPHIC_DATA]" at bounding box center [296, 56] width 143 height 14
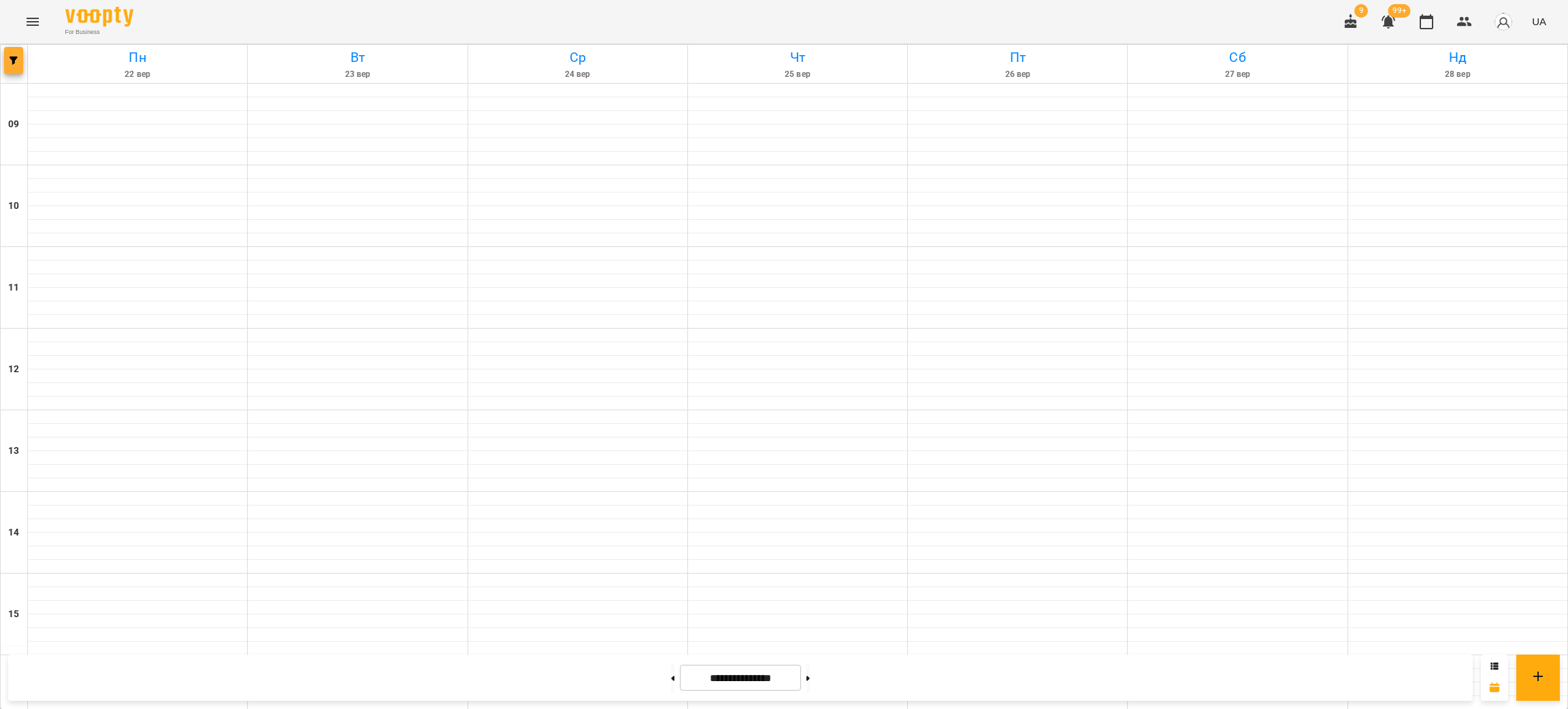
click at [7, 59] on span "button" at bounding box center [13, 60] width 19 height 8
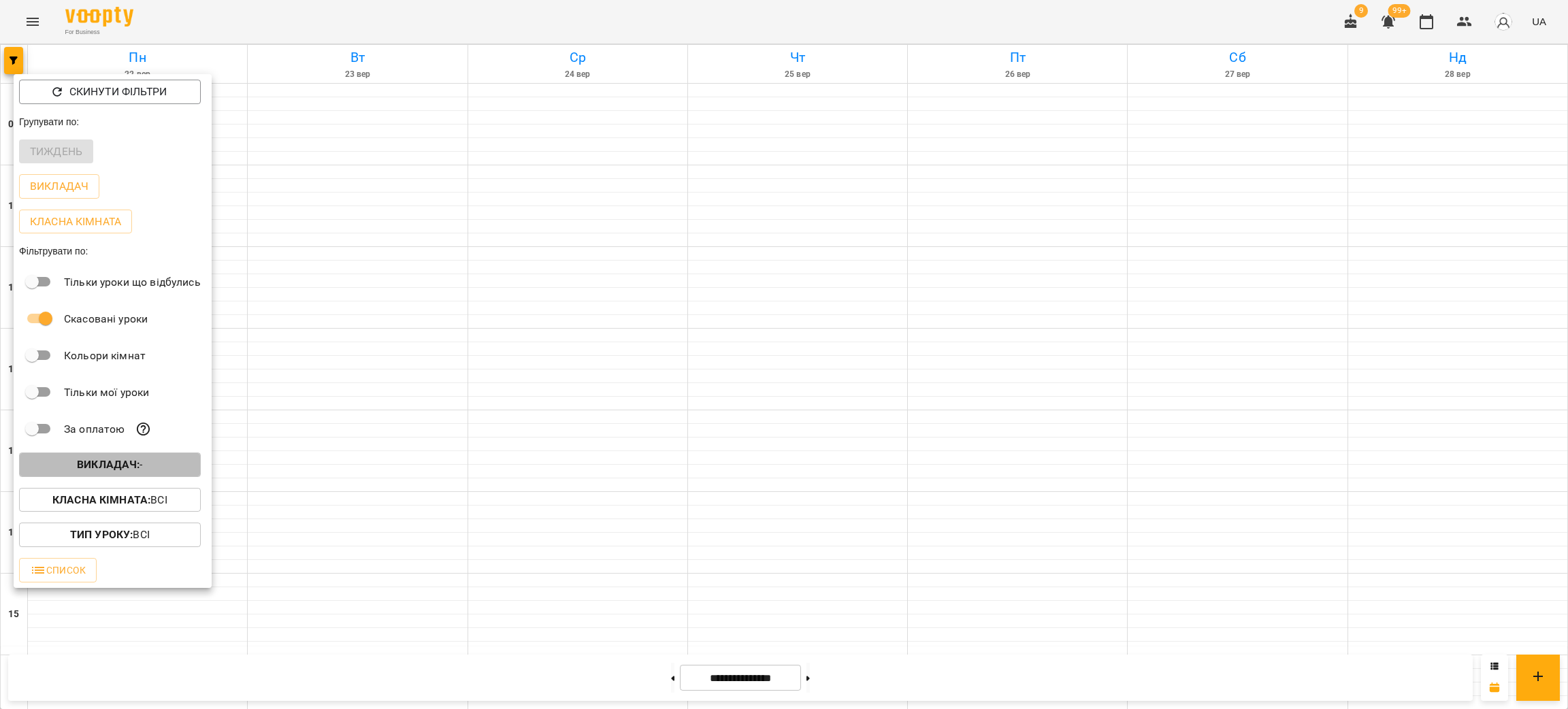
click at [136, 469] on b "Викладач :" at bounding box center [108, 463] width 62 height 13
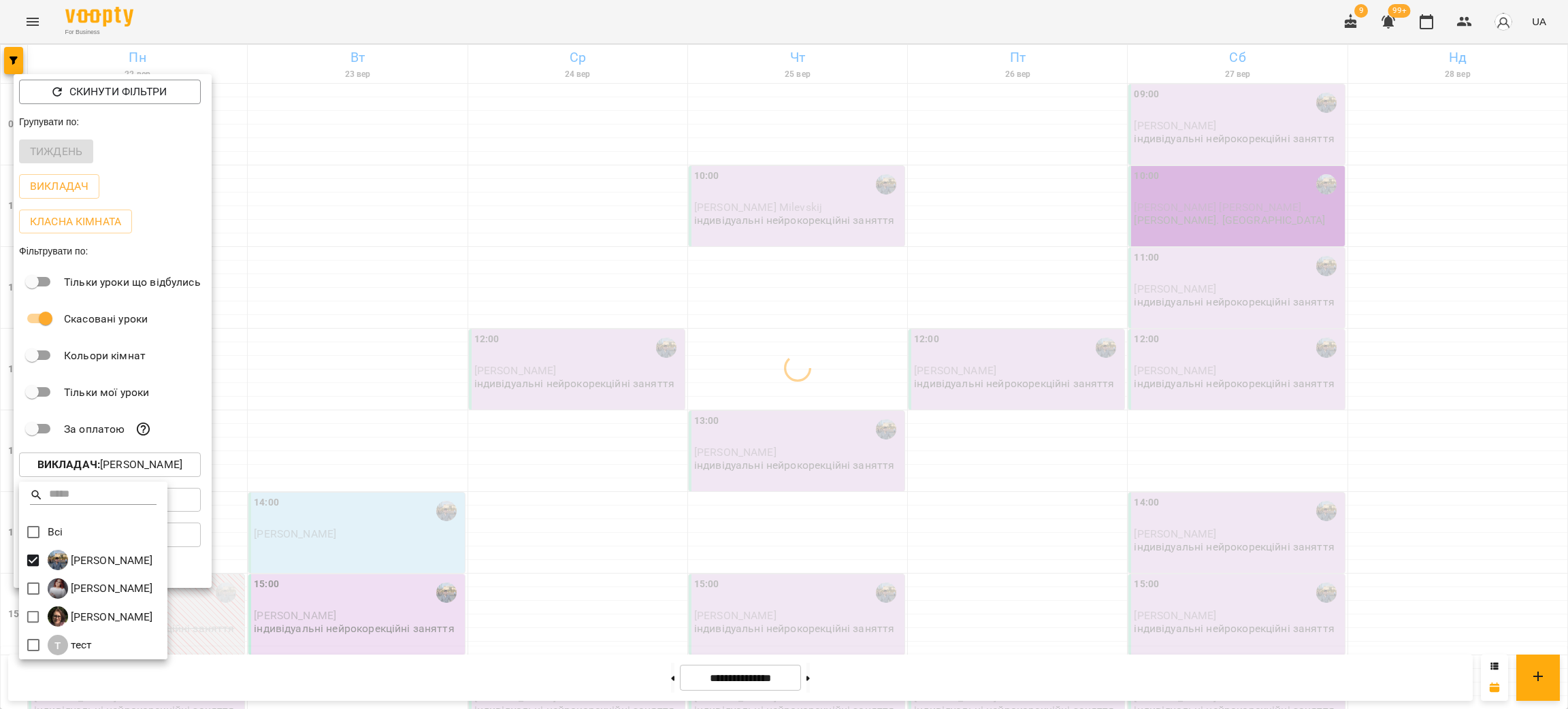
click at [478, 464] on div at bounding box center [784, 354] width 1568 height 709
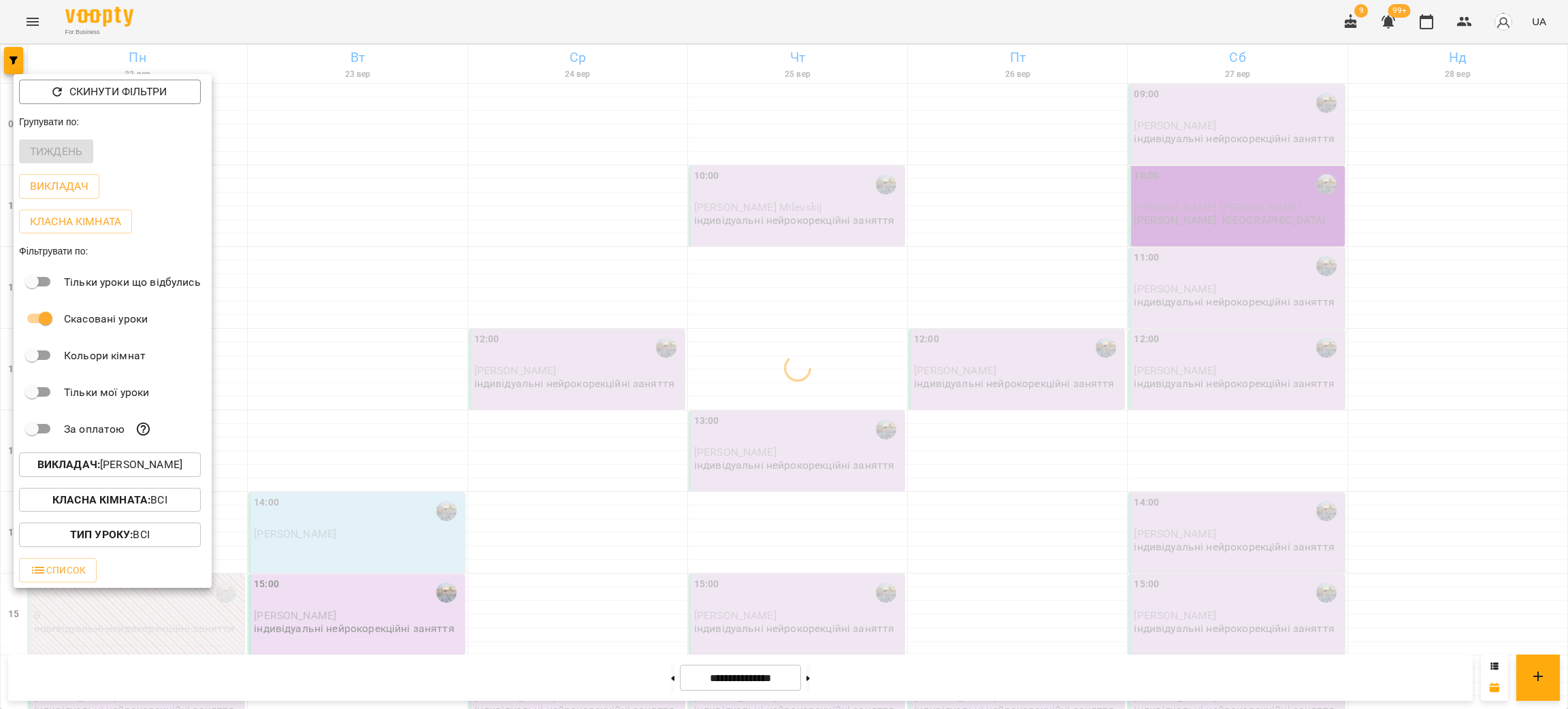
click at [436, 466] on div at bounding box center [784, 354] width 1568 height 709
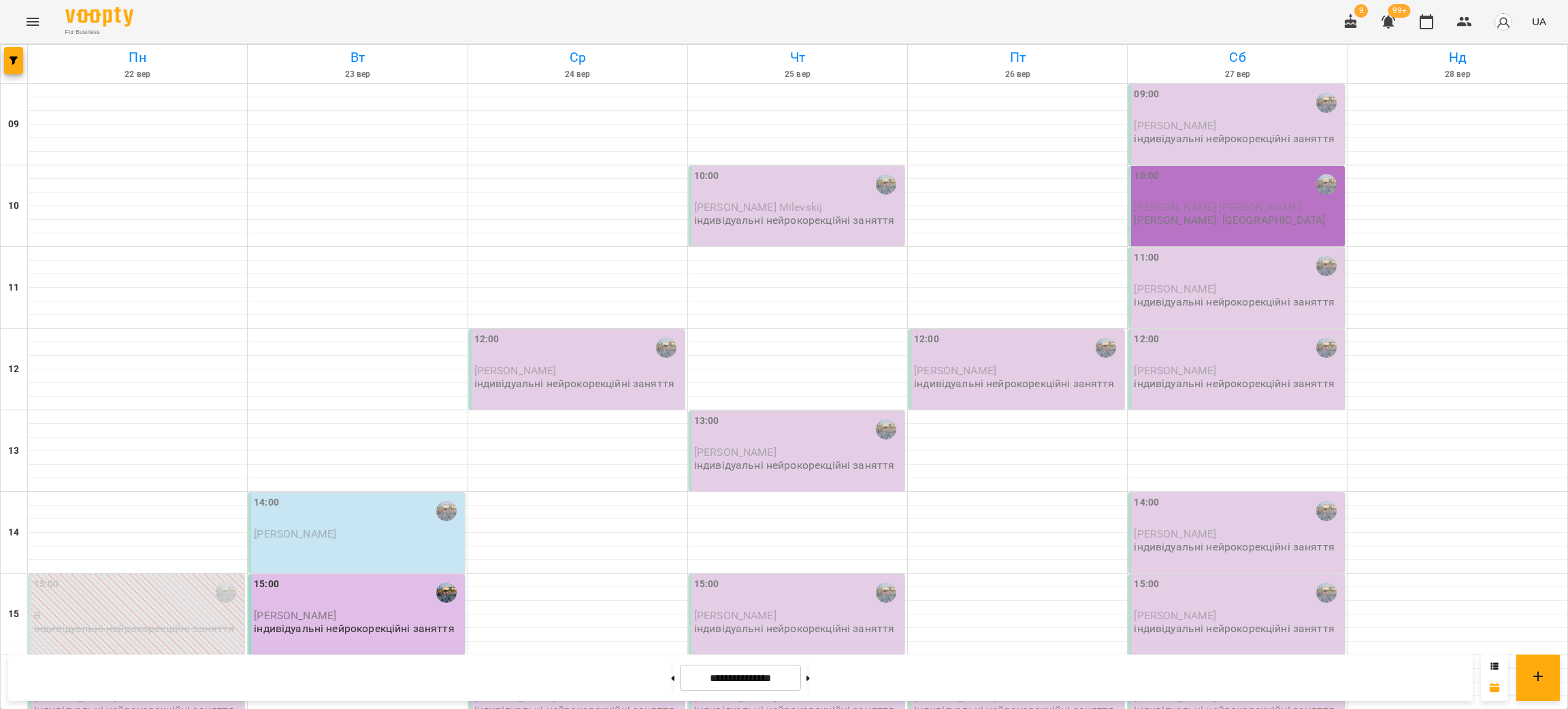
scroll to position [334, 0]
click at [97, 658] on div "16:00" at bounding box center [138, 674] width 208 height 32
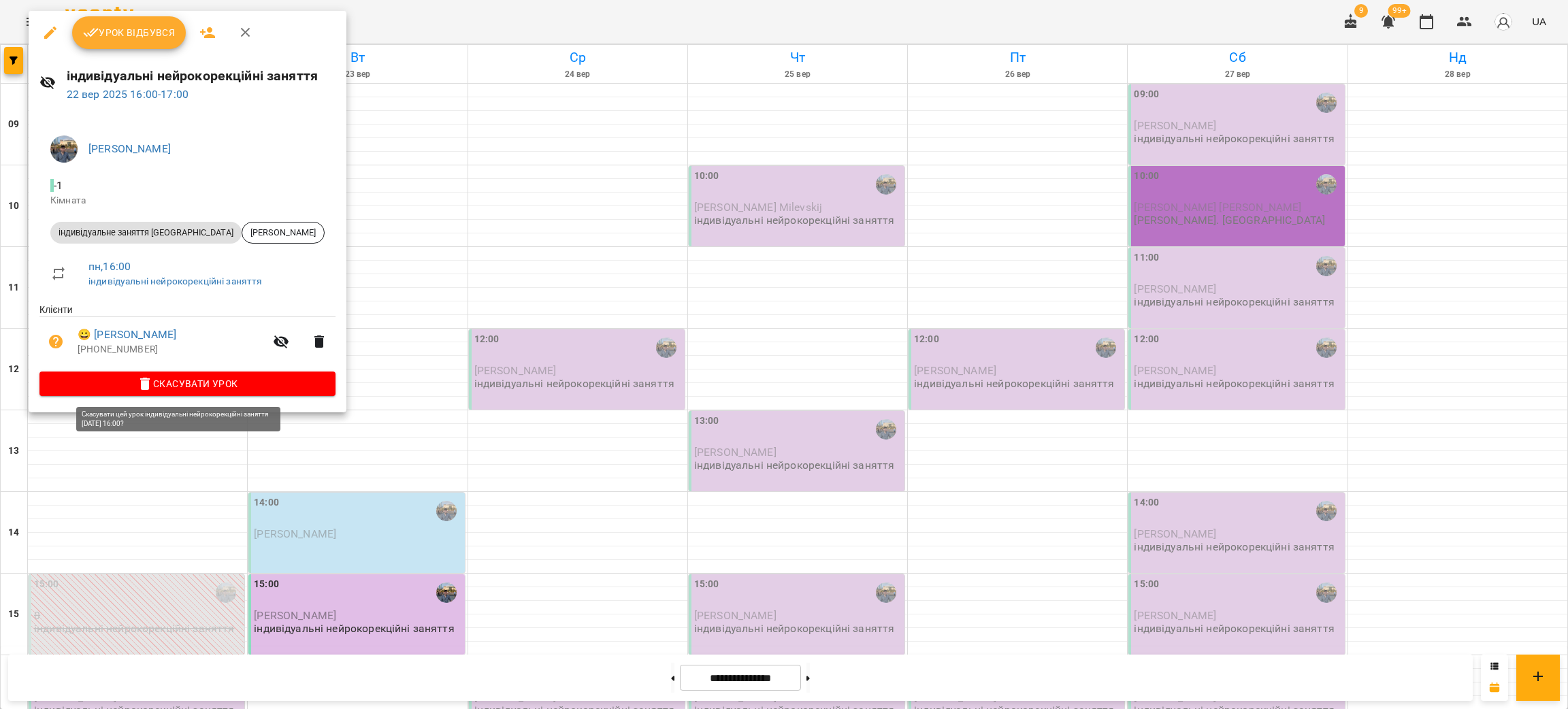
click at [239, 383] on span "Скасувати Урок" at bounding box center [187, 383] width 274 height 16
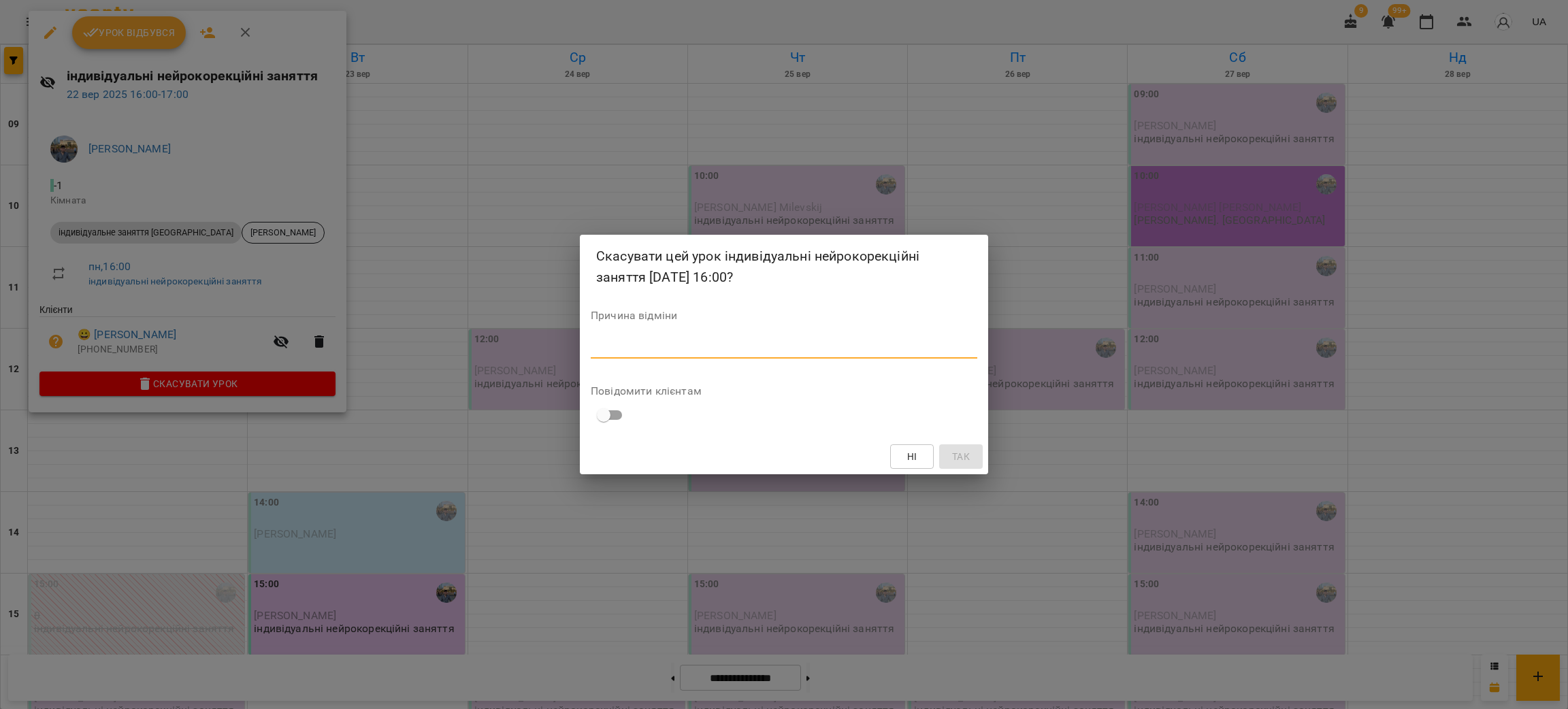
click at [767, 352] on textarea at bounding box center [784, 347] width 386 height 13
click at [967, 464] on button "Так" at bounding box center [961, 456] width 44 height 25
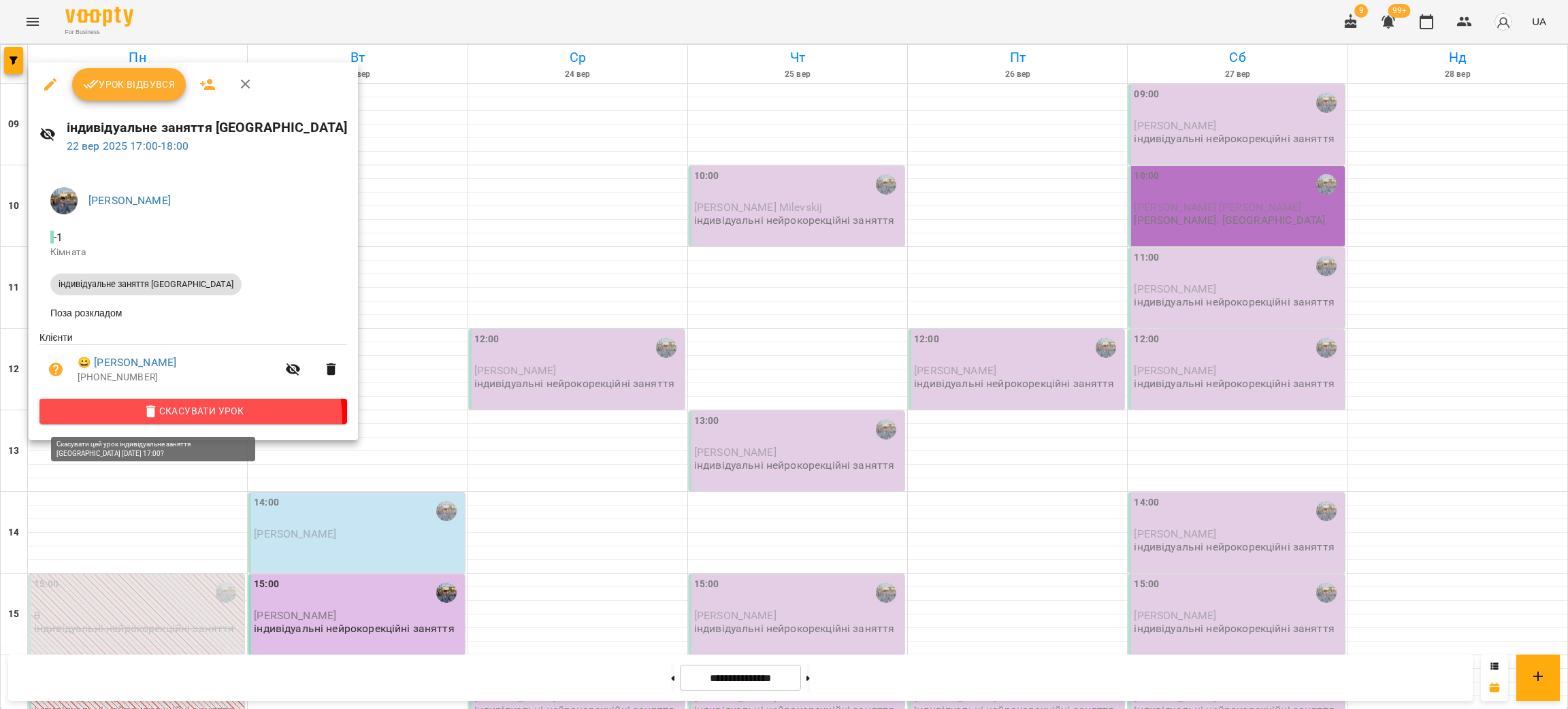
click at [190, 423] on button "Скасувати Урок" at bounding box center [193, 411] width 308 height 25
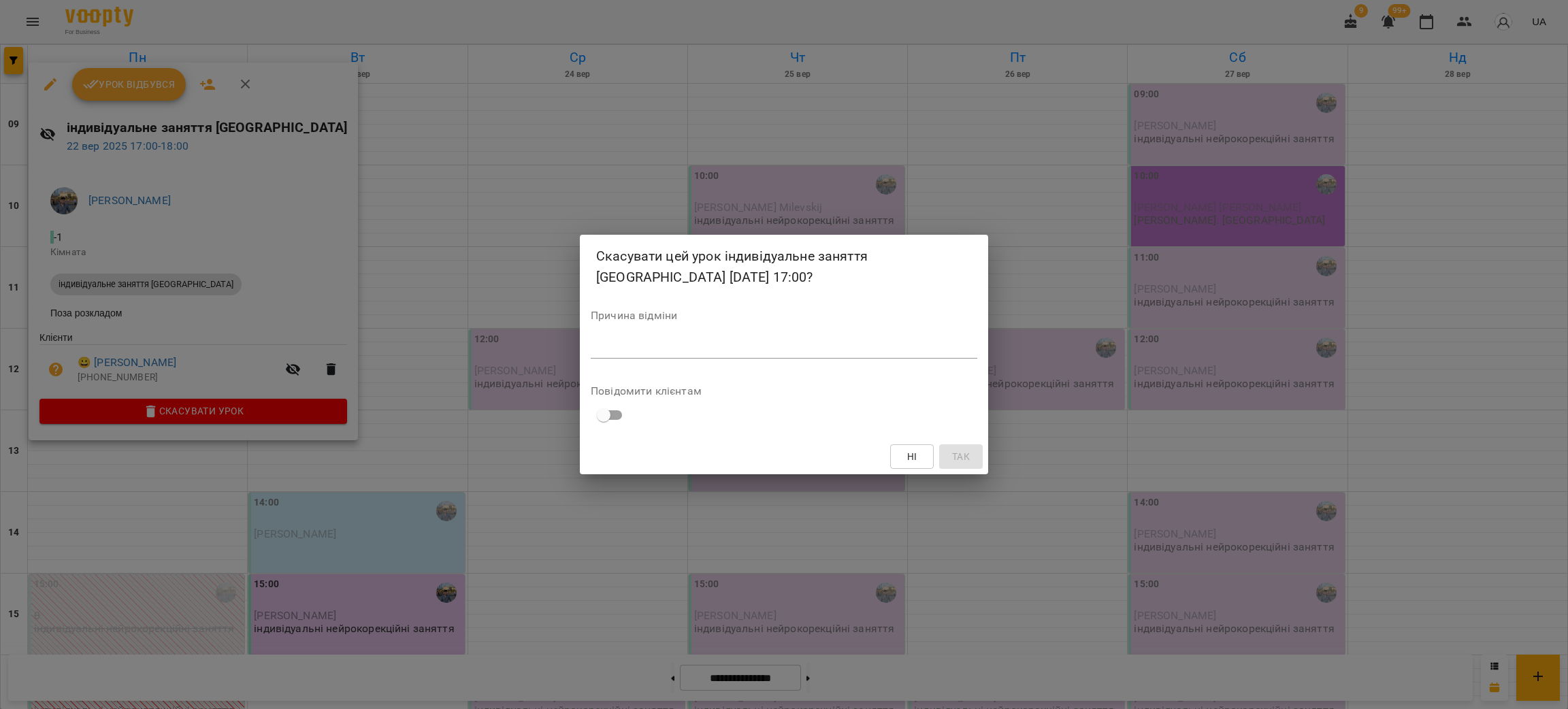
click at [681, 350] on textarea at bounding box center [784, 347] width 386 height 13
click at [974, 466] on button "Так" at bounding box center [961, 456] width 44 height 25
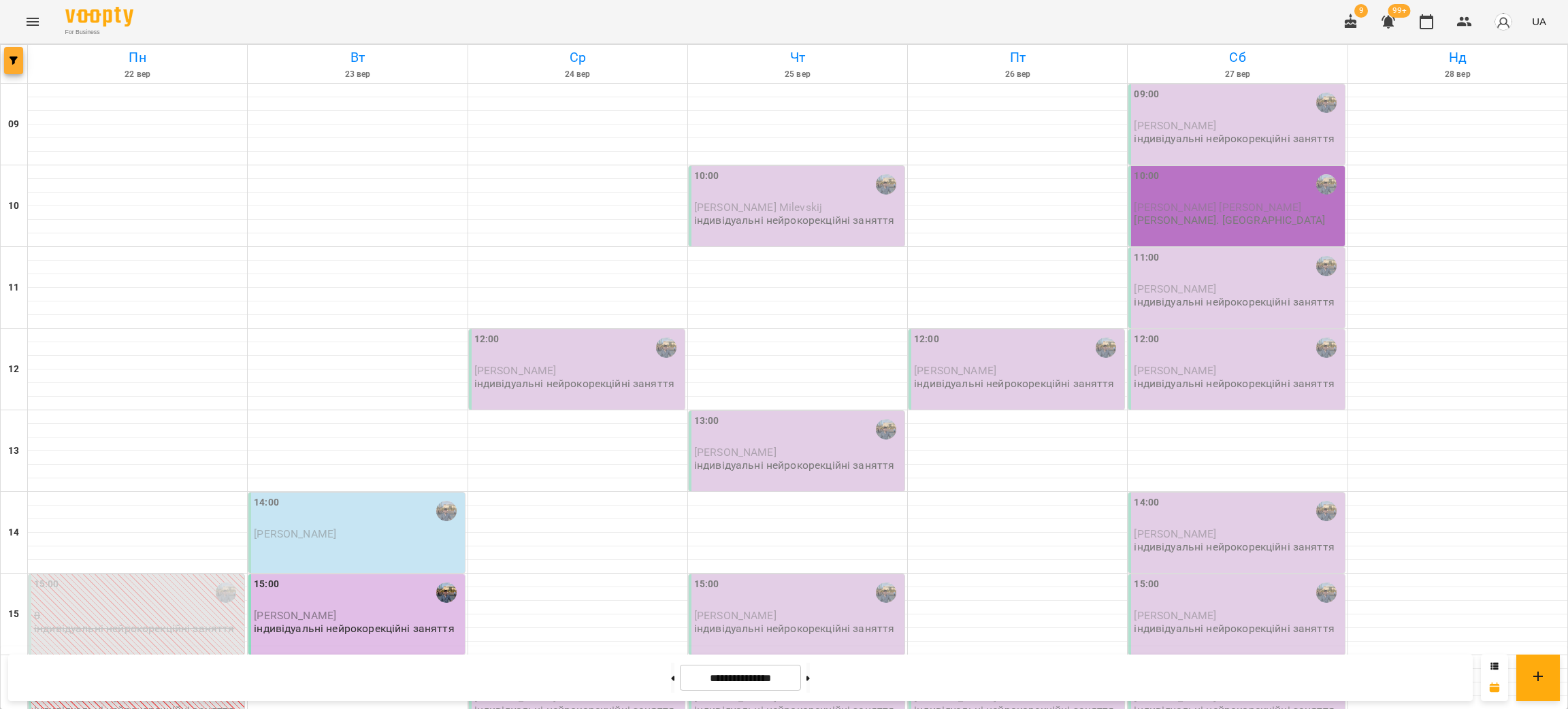
click at [8, 68] on button "button" at bounding box center [13, 59] width 19 height 27
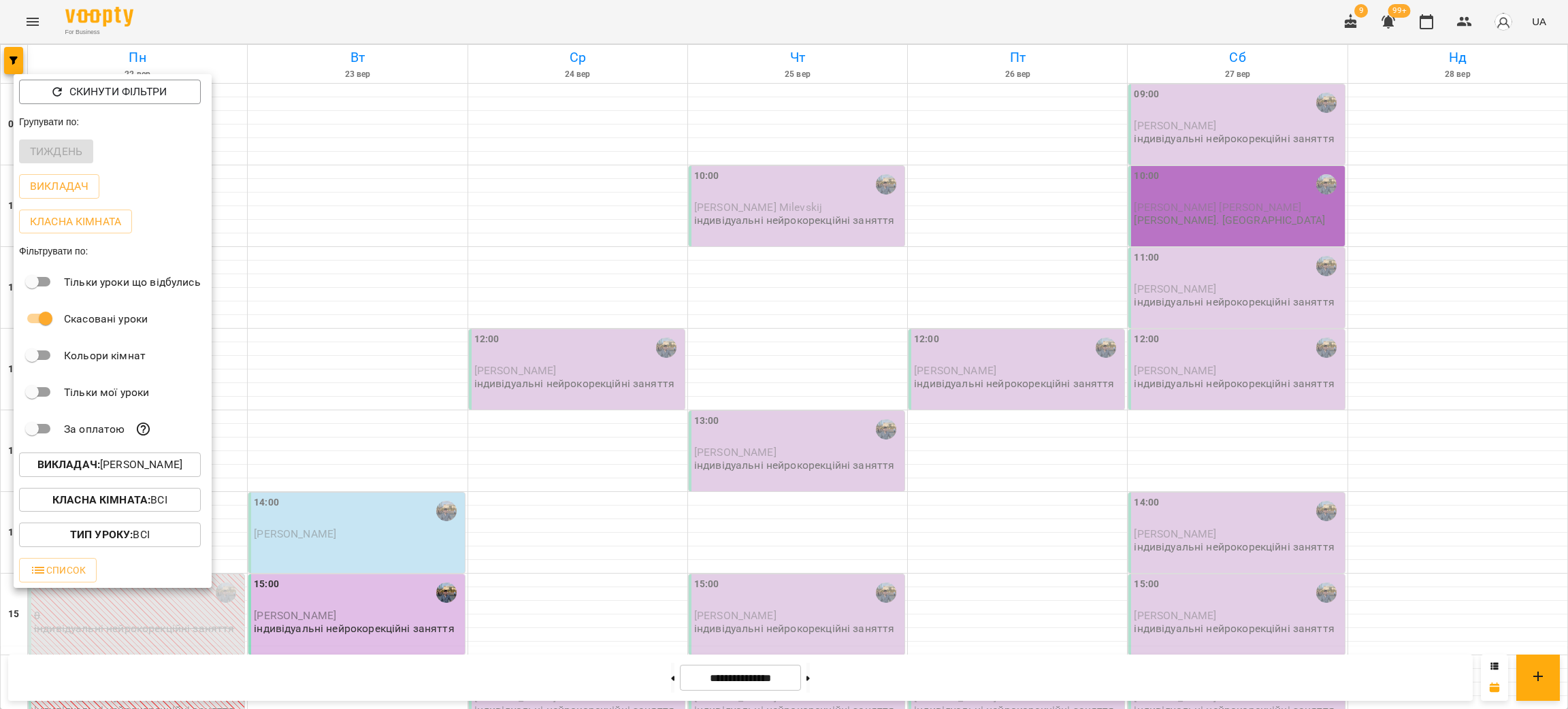
click at [147, 491] on div "Класна кімната : Всі" at bounding box center [113, 500] width 198 height 36
click at [137, 477] on button "Викладач : [PERSON_NAME]" at bounding box center [109, 464] width 181 height 25
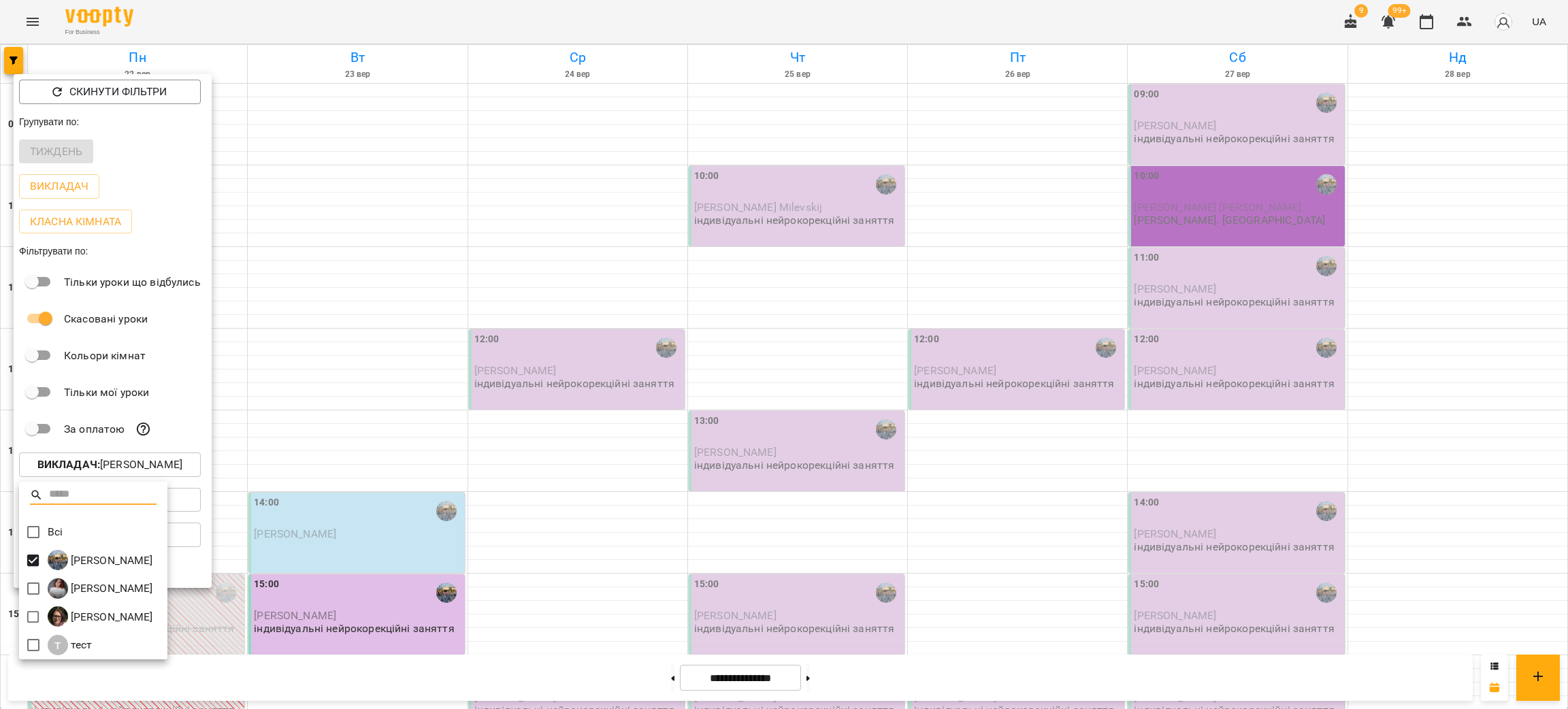
click at [399, 377] on div at bounding box center [784, 354] width 1568 height 709
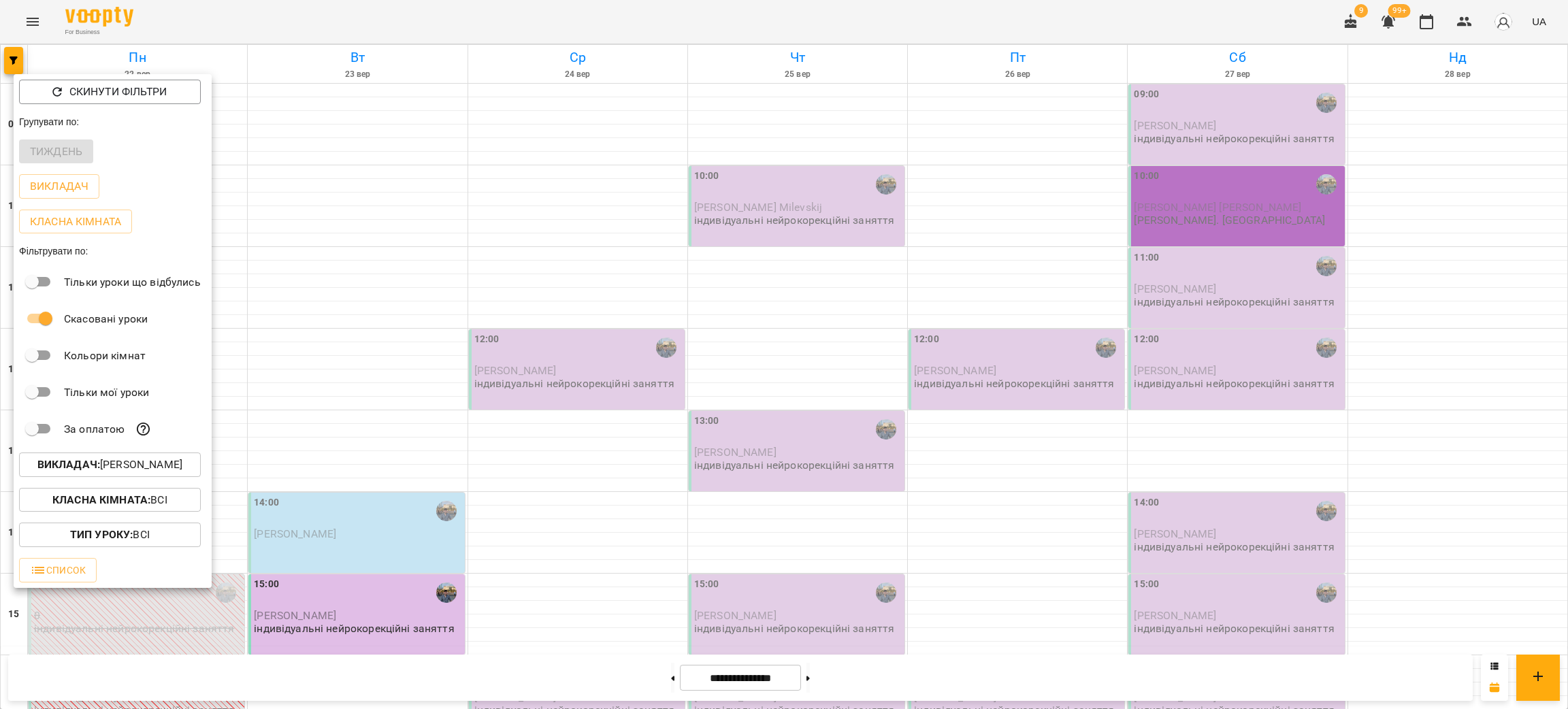
click at [258, 92] on div at bounding box center [784, 354] width 1568 height 709
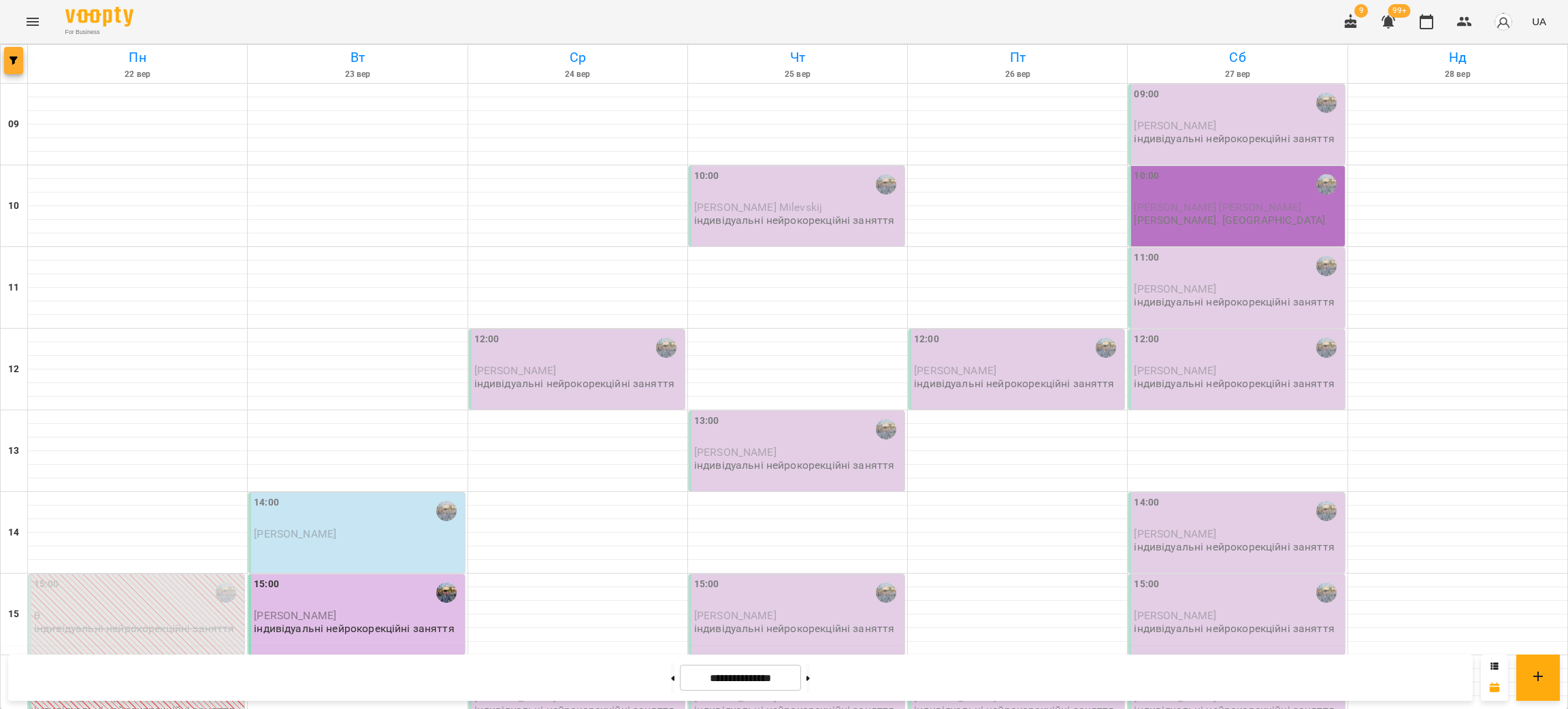
click at [13, 66] on button "button" at bounding box center [13, 59] width 19 height 27
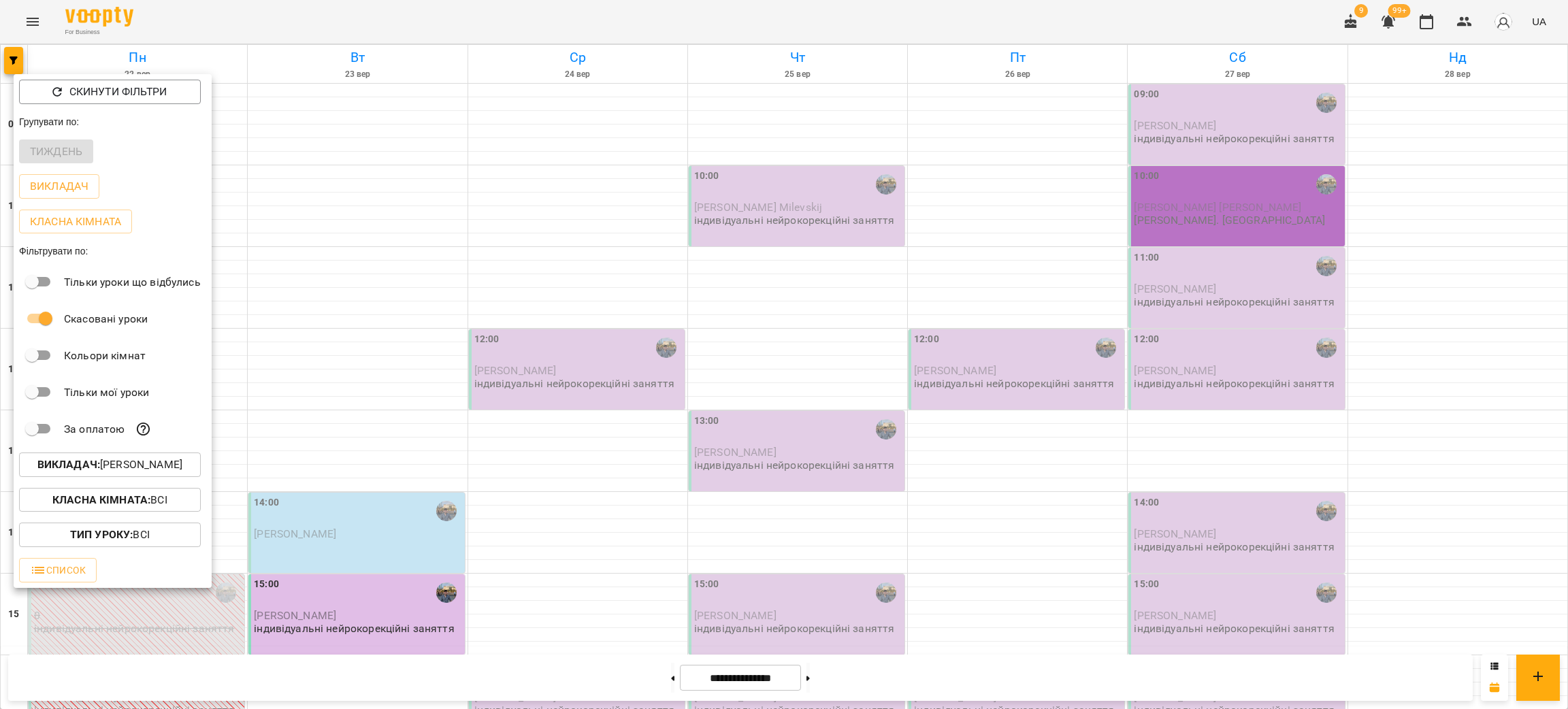
click at [427, 206] on div at bounding box center [784, 354] width 1568 height 709
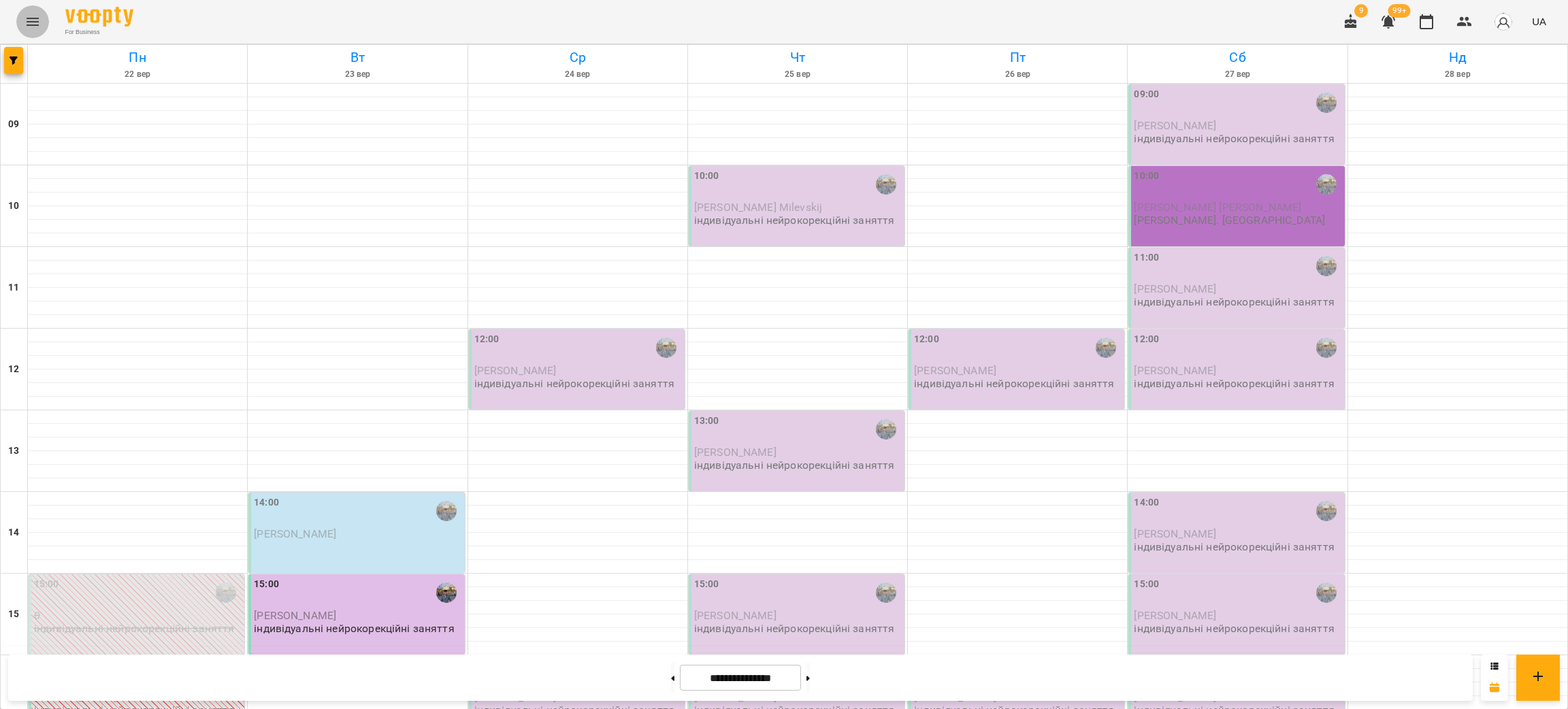
click at [32, 23] on icon "Menu" at bounding box center [33, 22] width 16 height 16
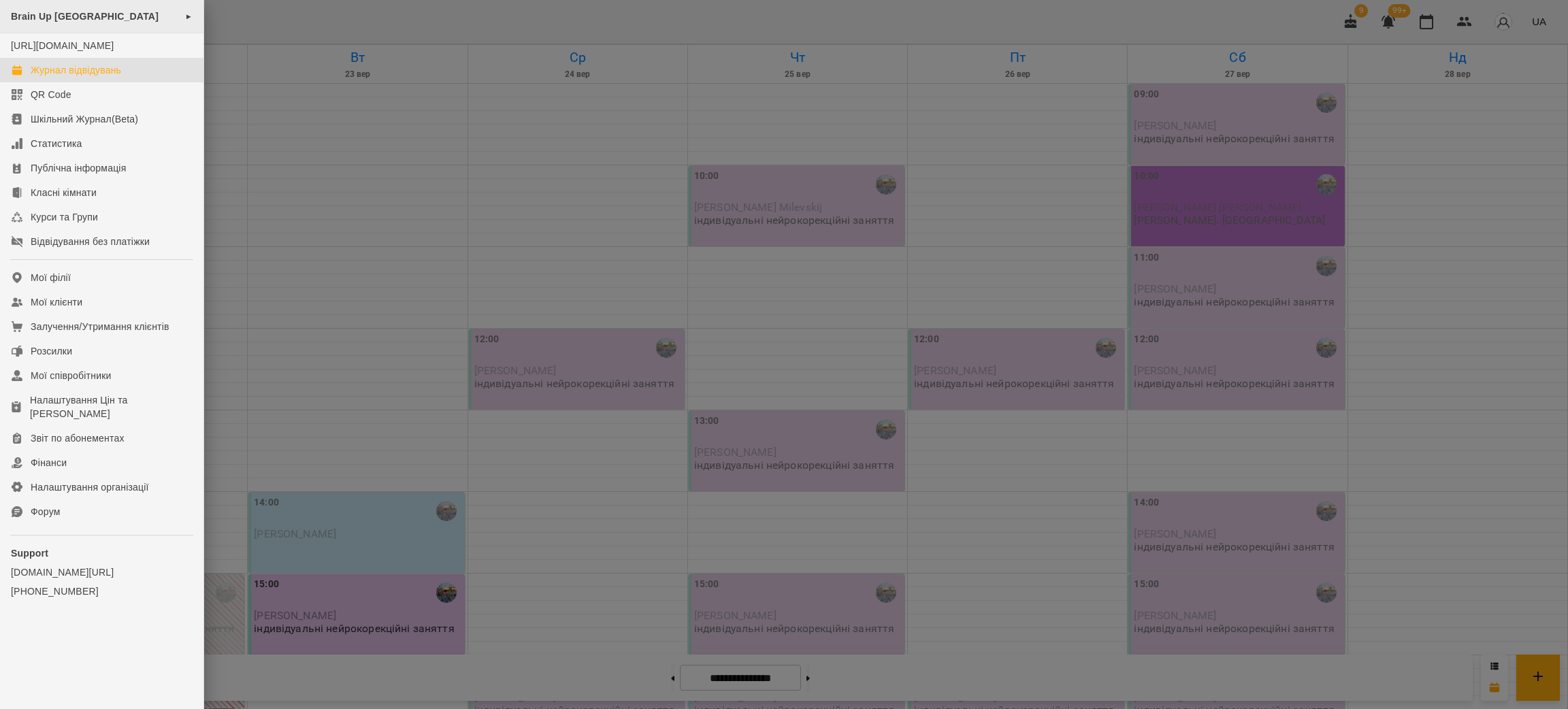
click at [48, 21] on span "Brain Up [GEOGRAPHIC_DATA]" at bounding box center [84, 16] width 148 height 11
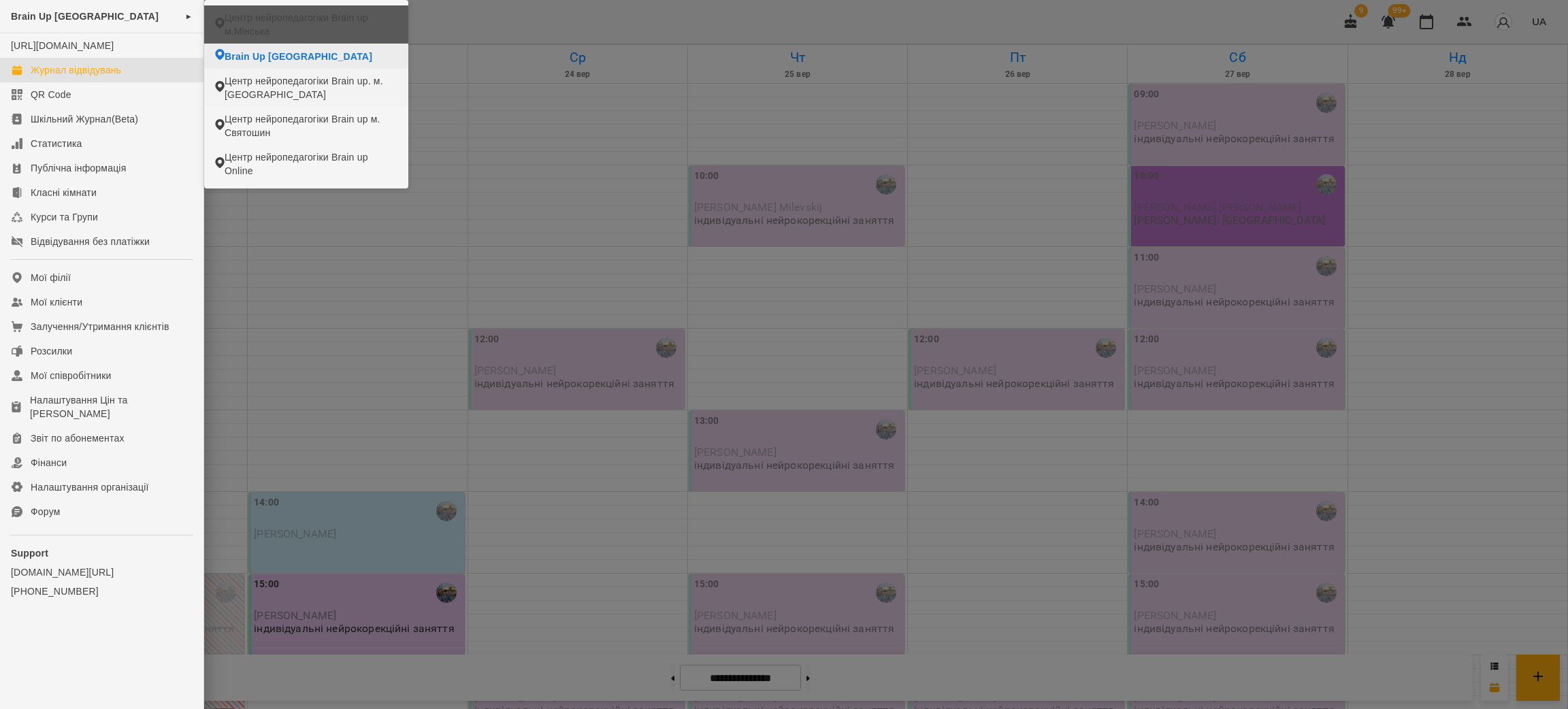
click at [285, 24] on span "Центр нейропедагогіки Brain up м.Мінська" at bounding box center [311, 24] width 173 height 27
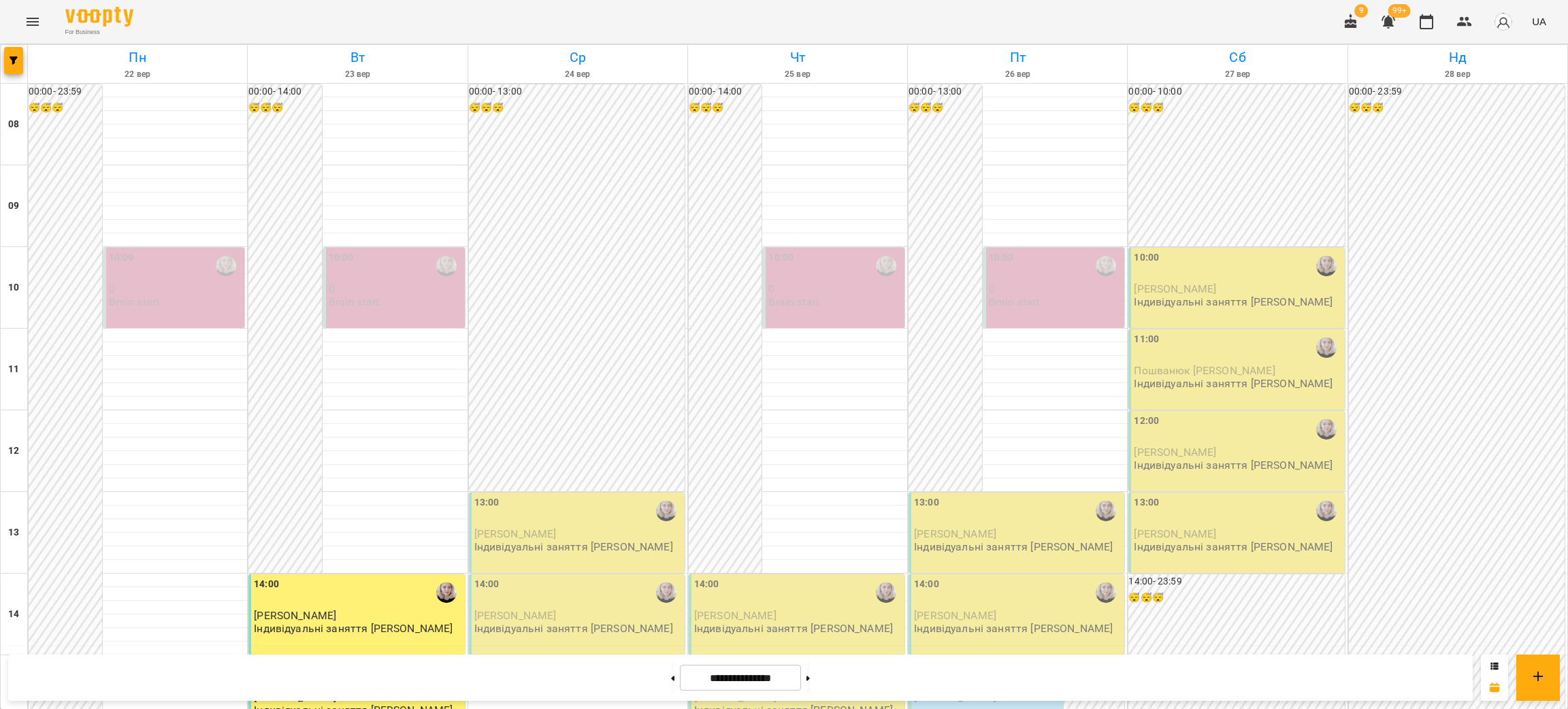
click at [147, 273] on div "10:00" at bounding box center [175, 266] width 134 height 32
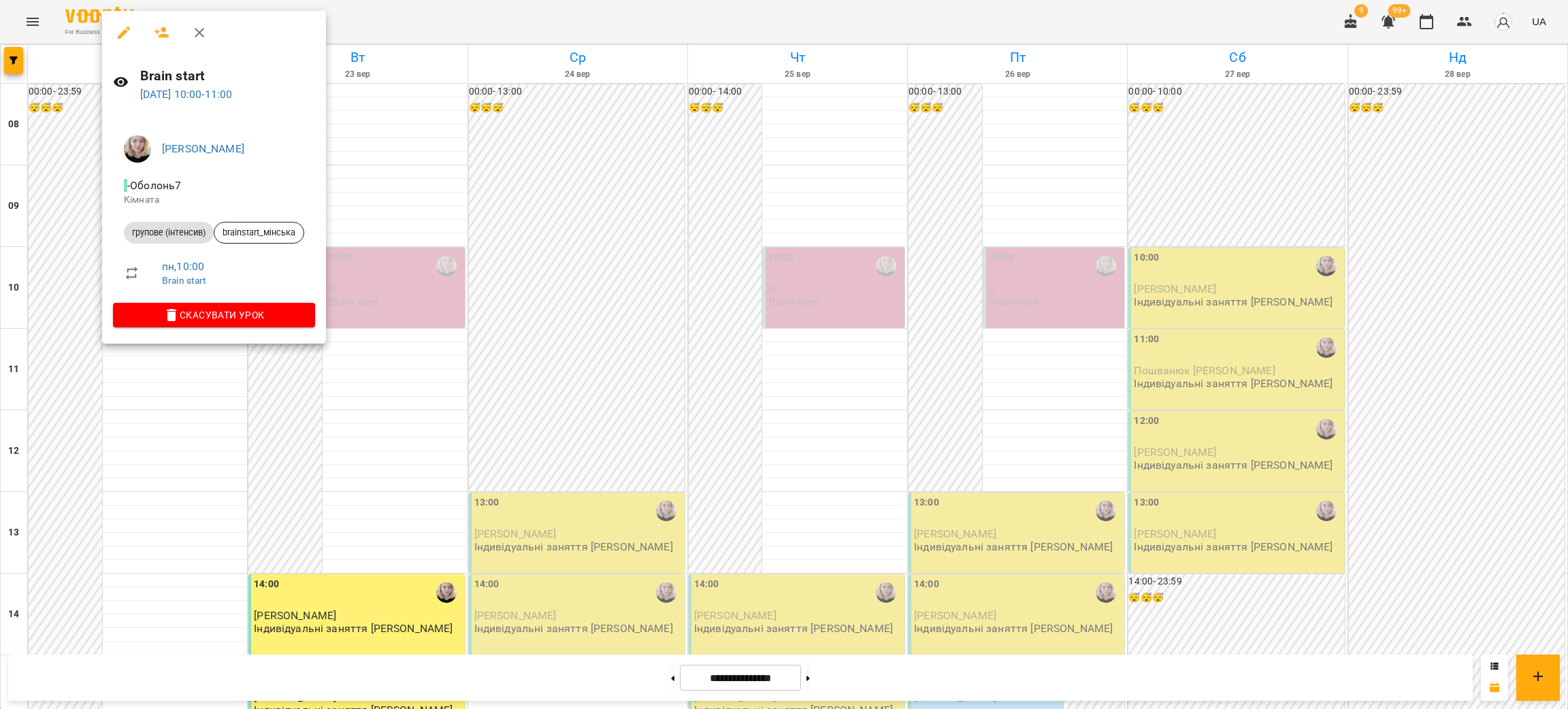
click at [7, 66] on div at bounding box center [784, 354] width 1568 height 709
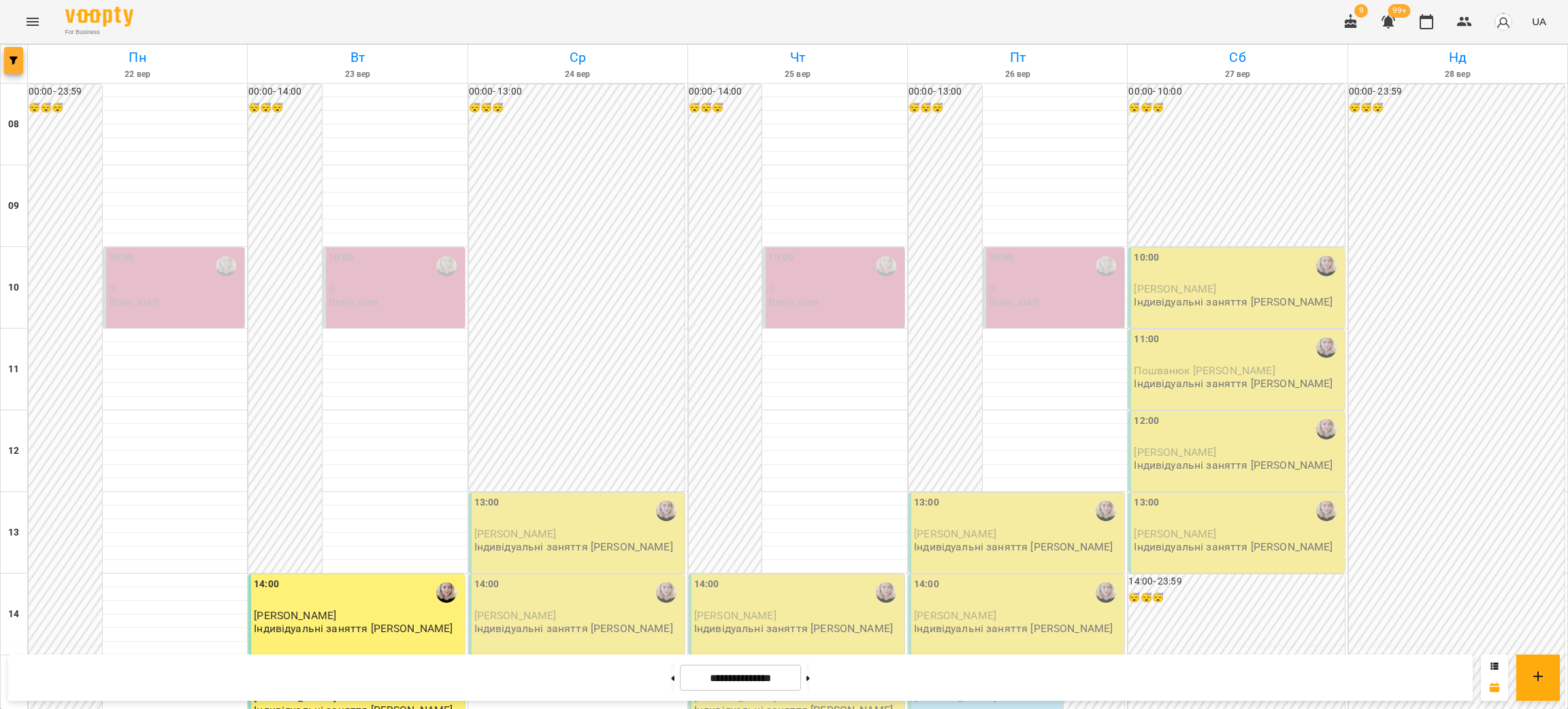
click at [16, 67] on button "button" at bounding box center [13, 59] width 19 height 27
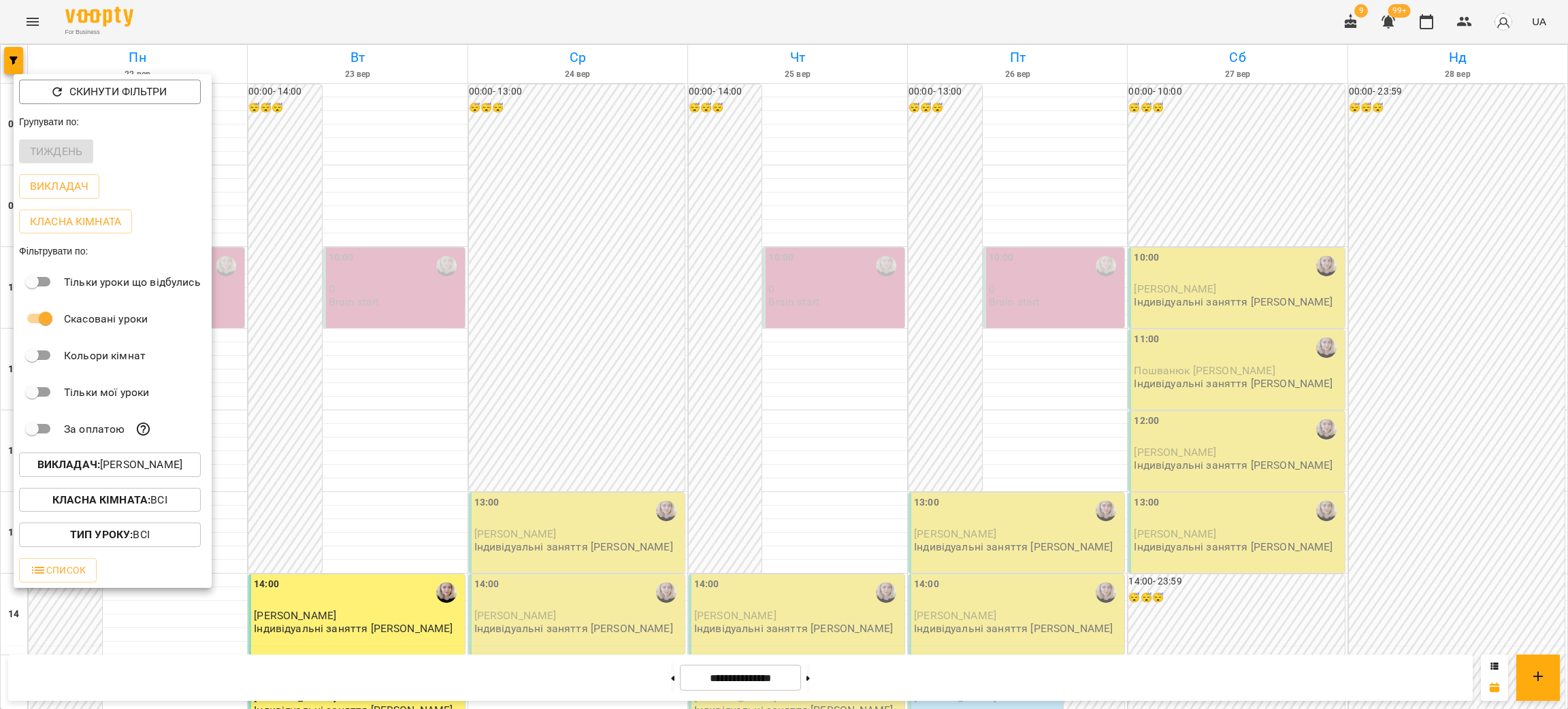
click at [366, 244] on div at bounding box center [784, 354] width 1568 height 709
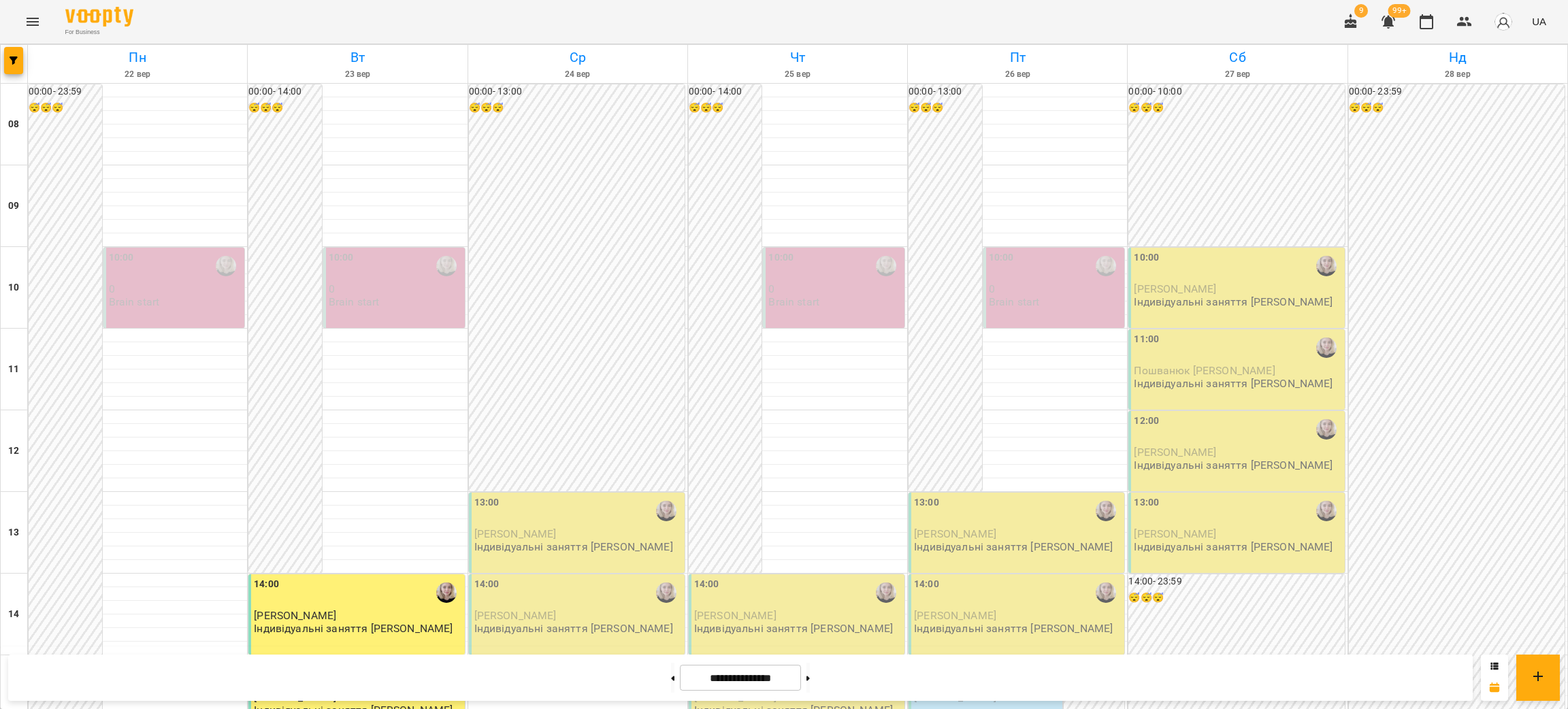
click at [36, 16] on icon "Menu" at bounding box center [33, 22] width 16 height 16
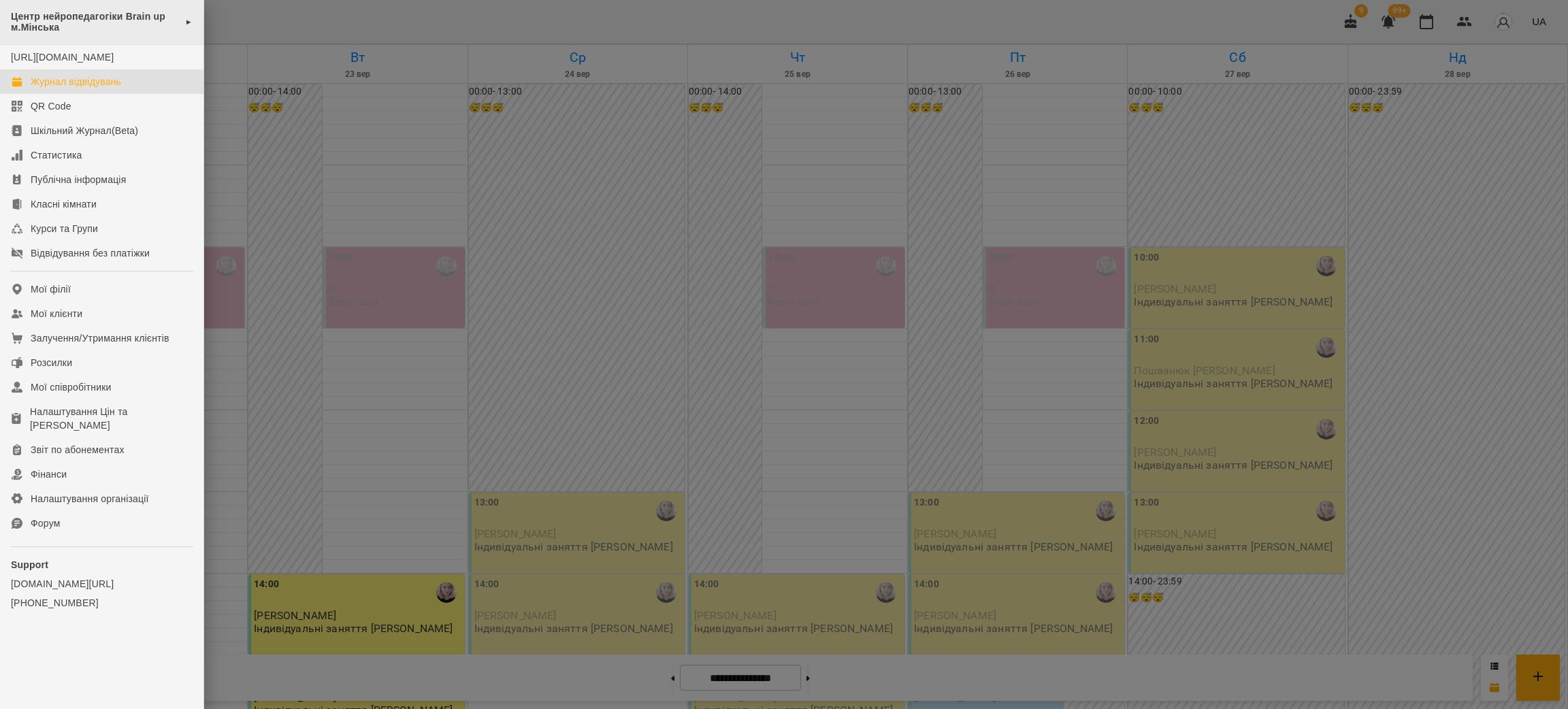
click at [70, 33] on div "Центр нейропедагогіки Brain up м.Мінська ►" at bounding box center [101, 22] width 203 height 45
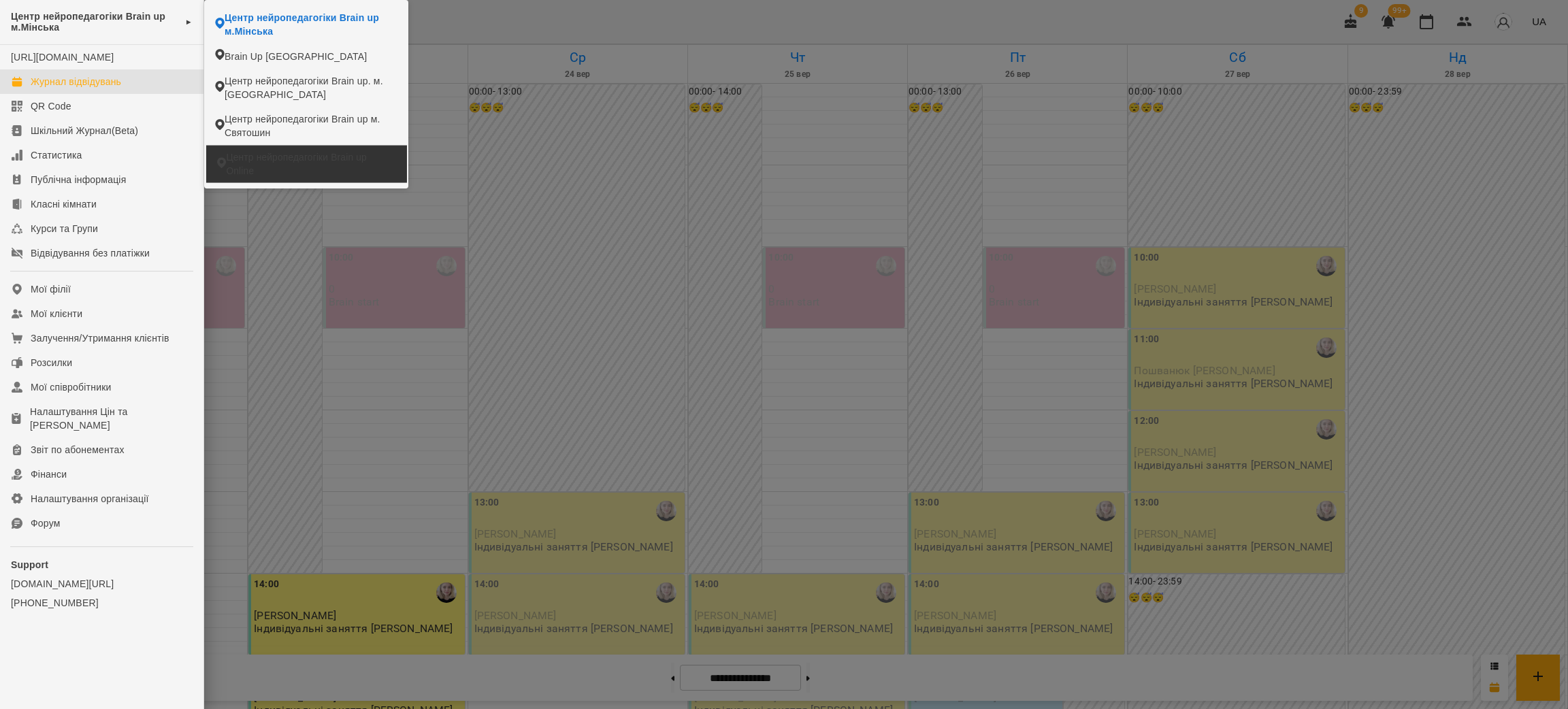
click at [328, 175] on span "Центр нейропедагогіки Brain up Online" at bounding box center [310, 163] width 169 height 27
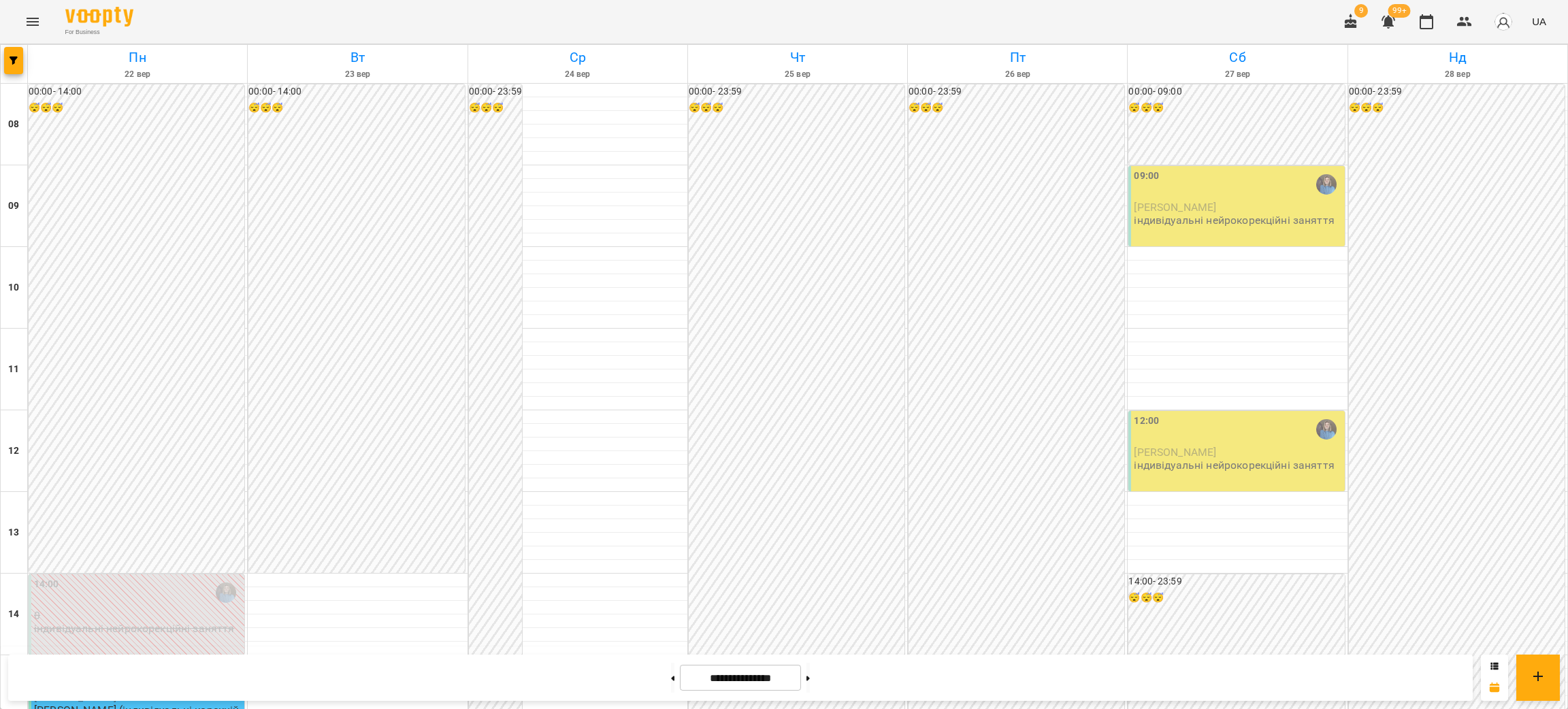
scroll to position [170, 0]
click at [21, 68] on button "button" at bounding box center [13, 59] width 19 height 27
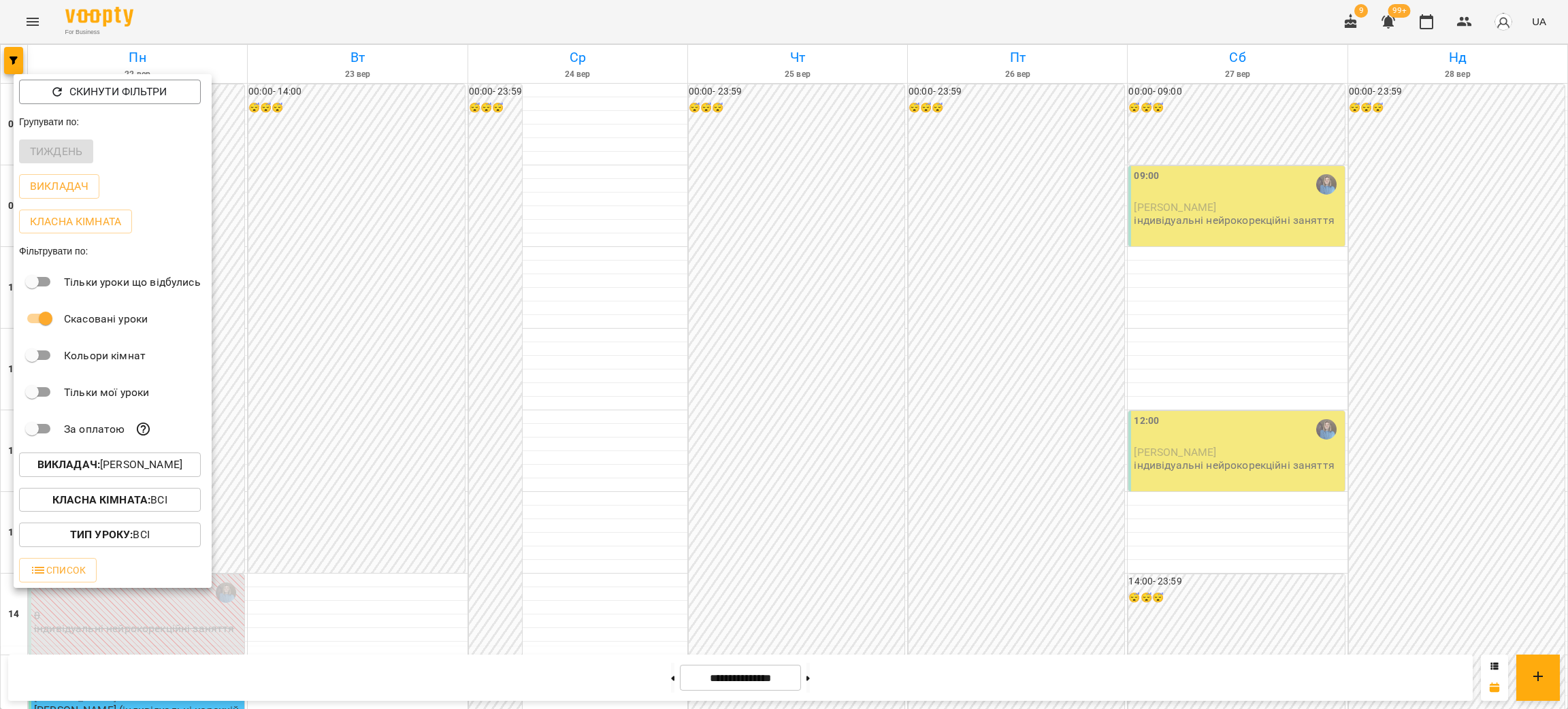
click at [109, 468] on p "Викладач : [PERSON_NAME]" at bounding box center [110, 464] width 145 height 16
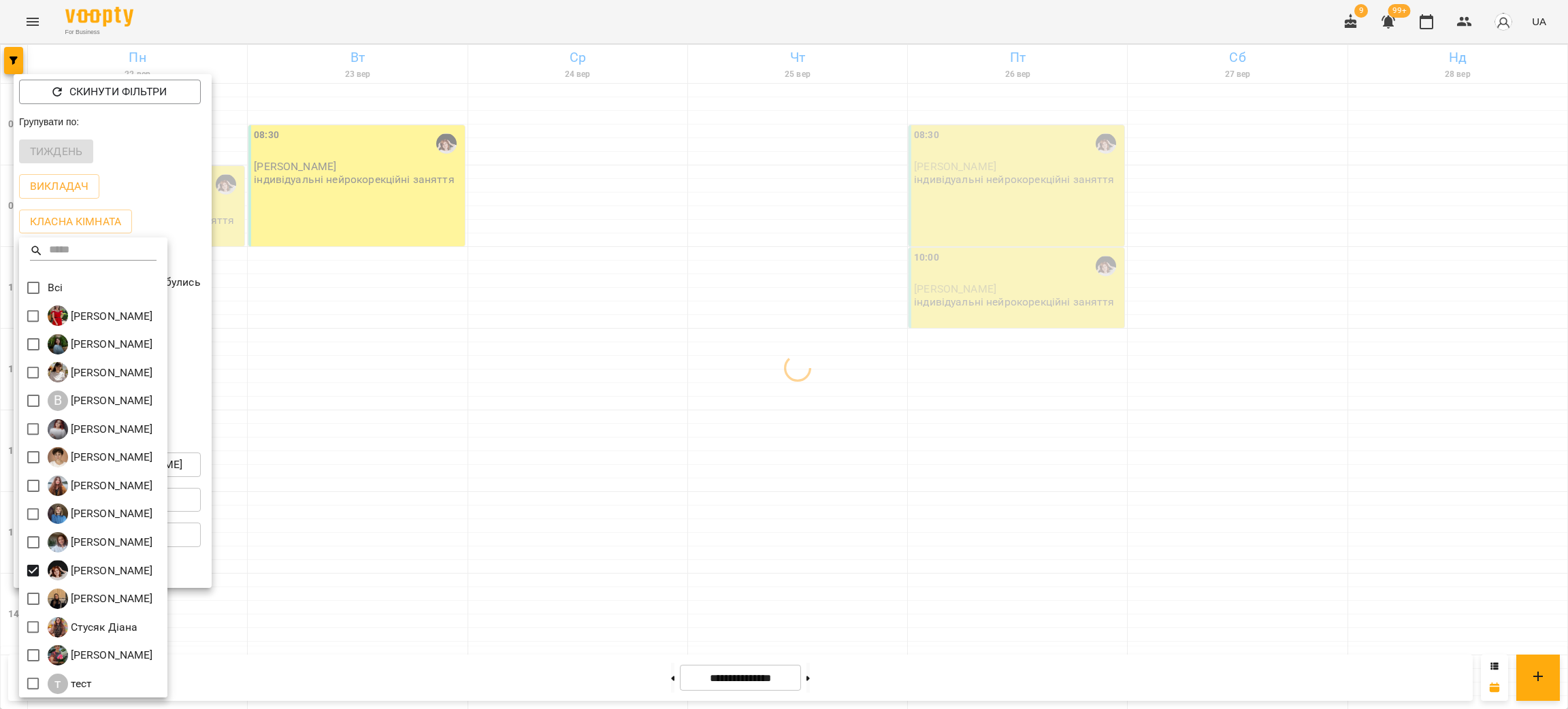
click at [449, 471] on div at bounding box center [784, 354] width 1568 height 709
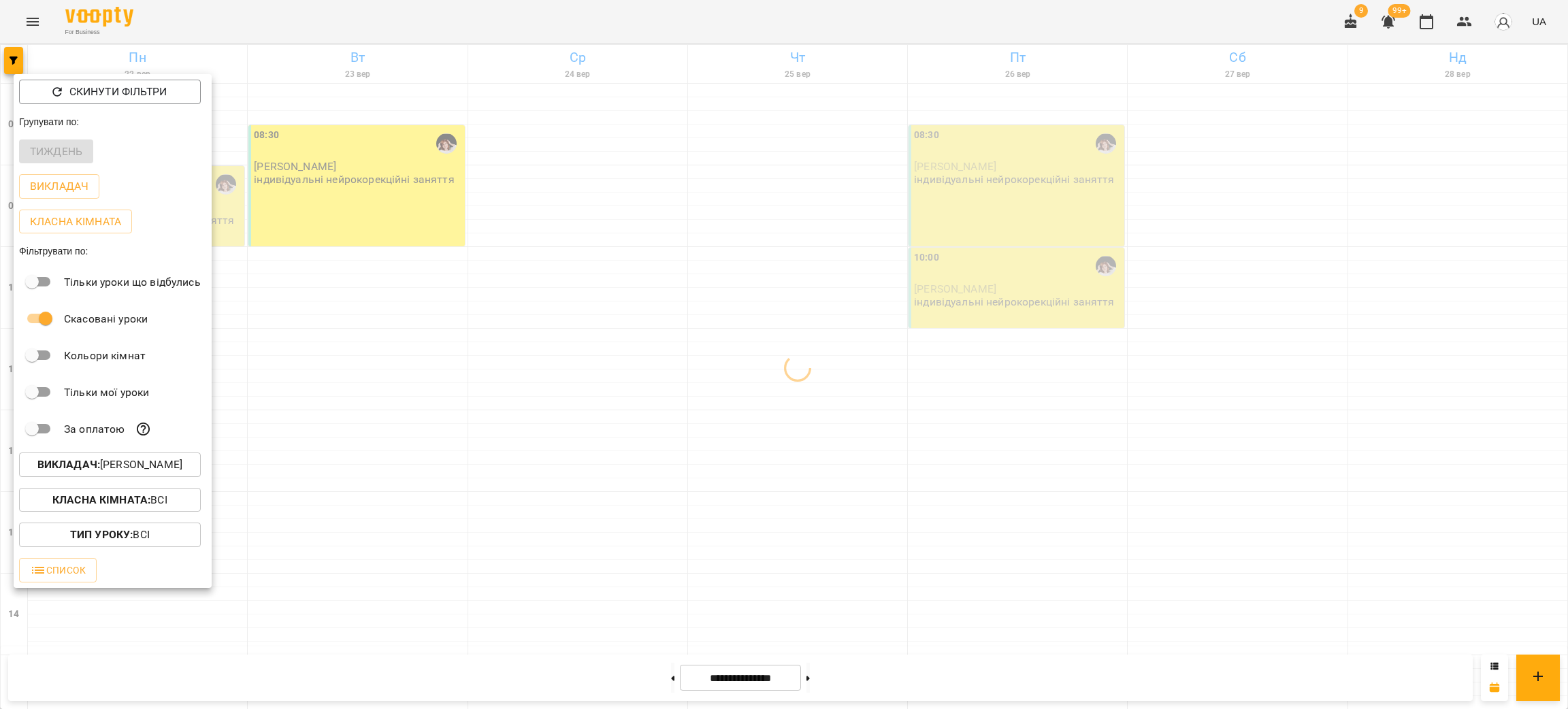
click at [445, 456] on div at bounding box center [784, 354] width 1568 height 709
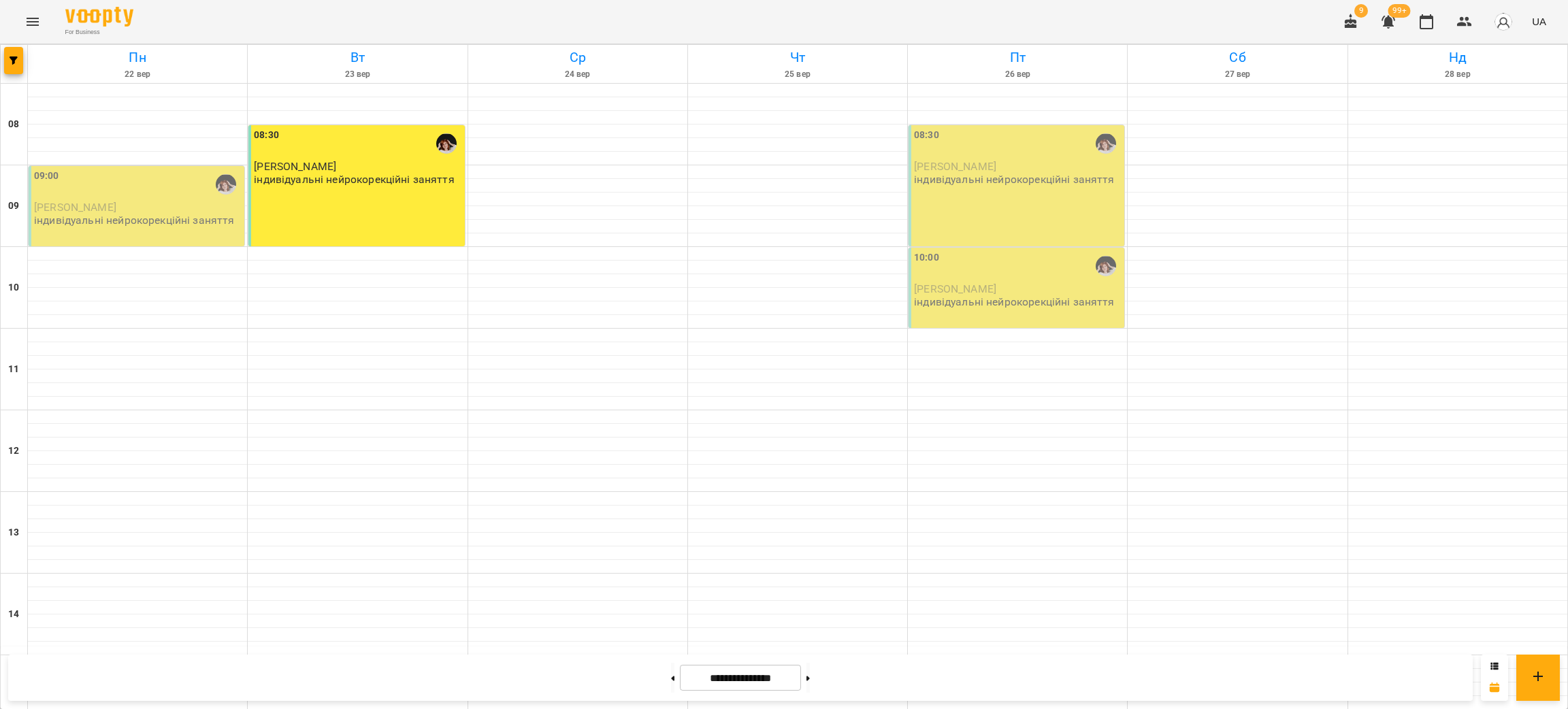
scroll to position [0, 0]
click at [315, 137] on div "08:30" at bounding box center [358, 144] width 208 height 32
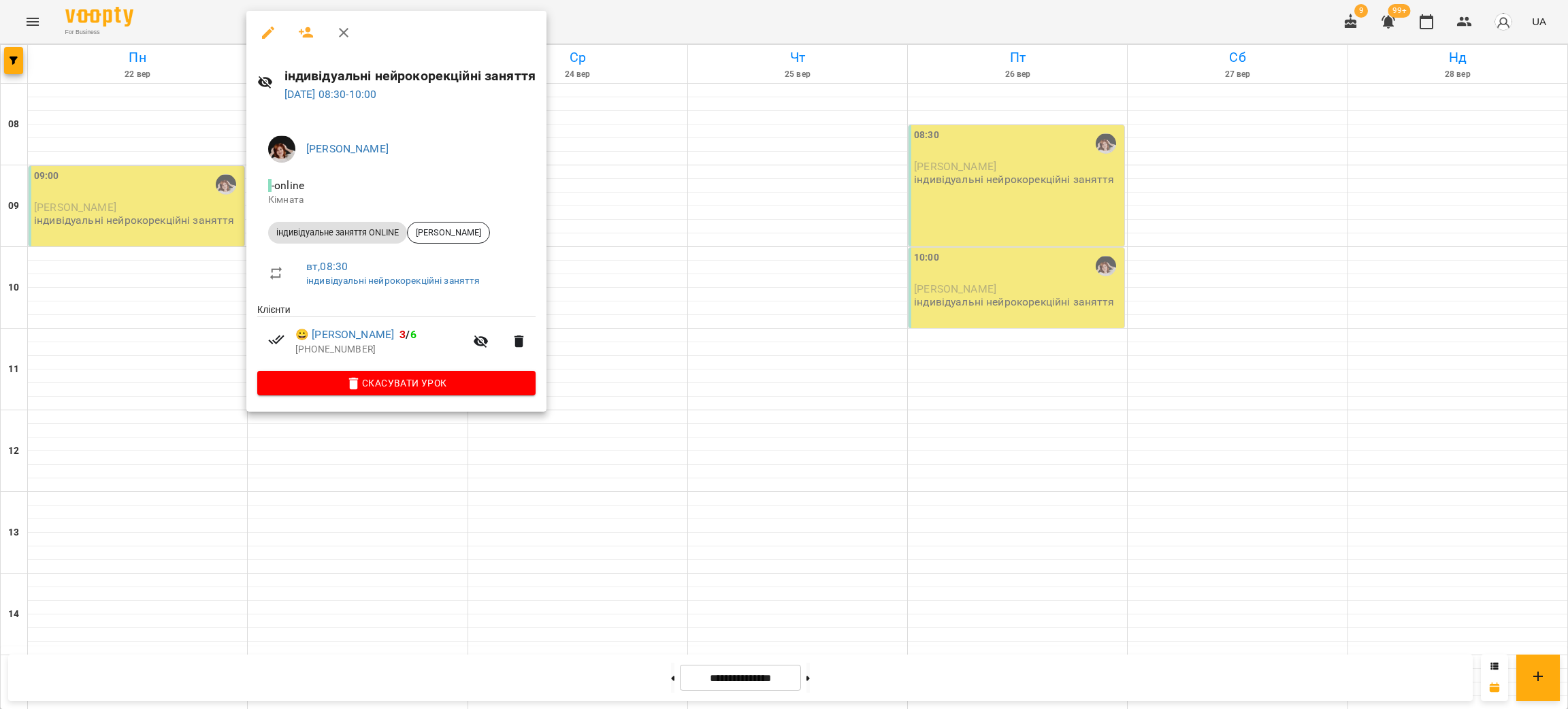
click at [425, 384] on span "Скасувати Урок" at bounding box center [396, 383] width 257 height 16
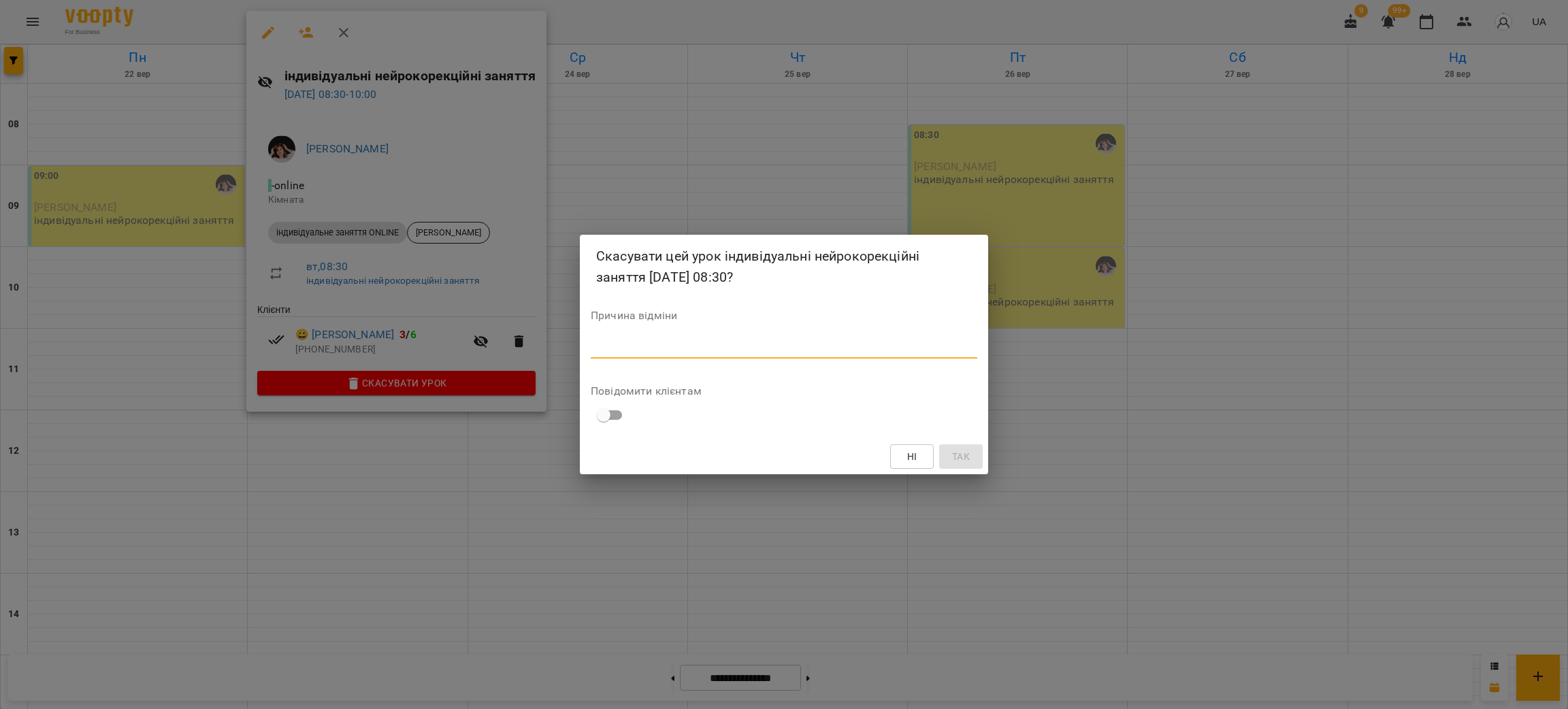
click at [618, 351] on textarea at bounding box center [784, 347] width 386 height 13
type textarea "*******"
click at [977, 445] on button "Так" at bounding box center [961, 456] width 44 height 25
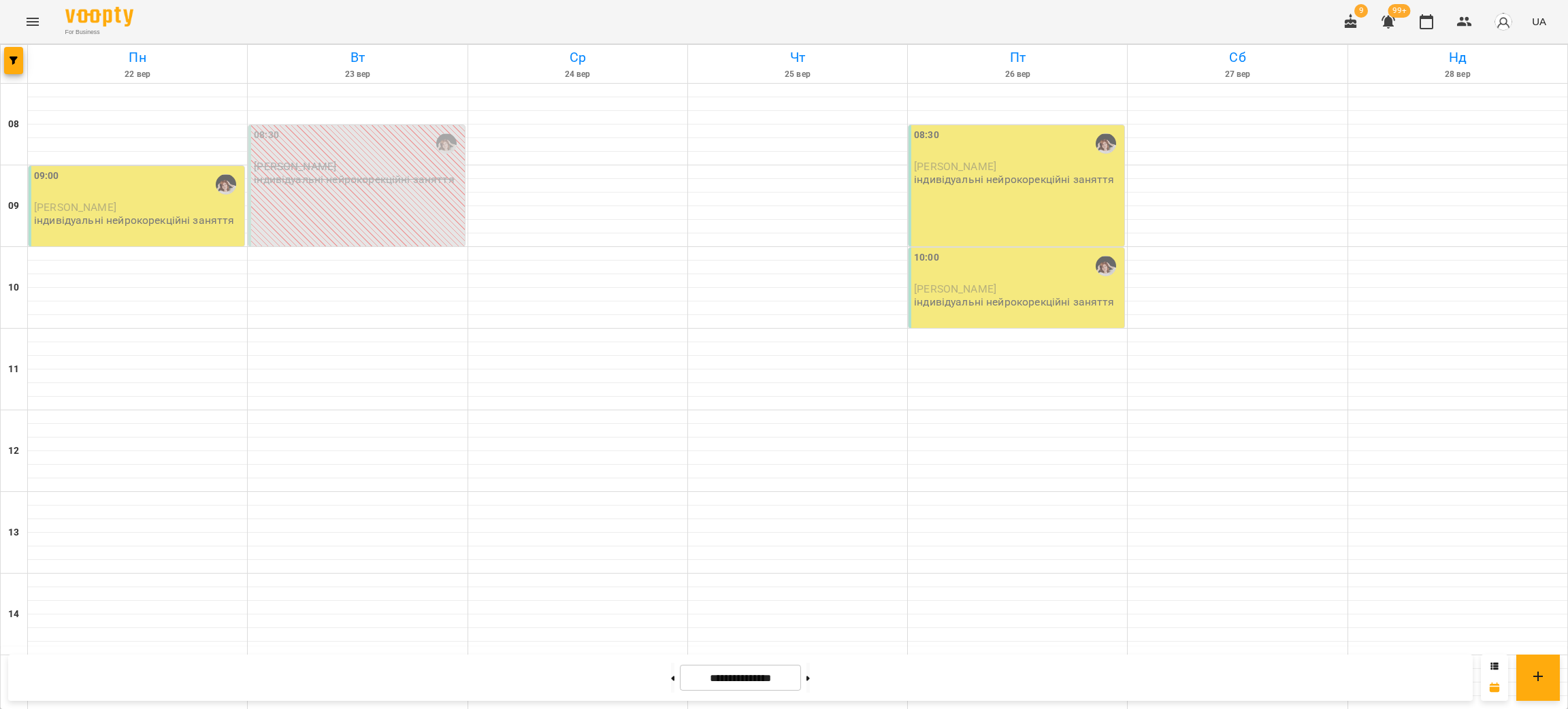
click at [14, 19] on div "For Business 9 99+ UA" at bounding box center [784, 22] width 1568 height 44
click at [32, 23] on icon "Menu" at bounding box center [33, 22] width 16 height 16
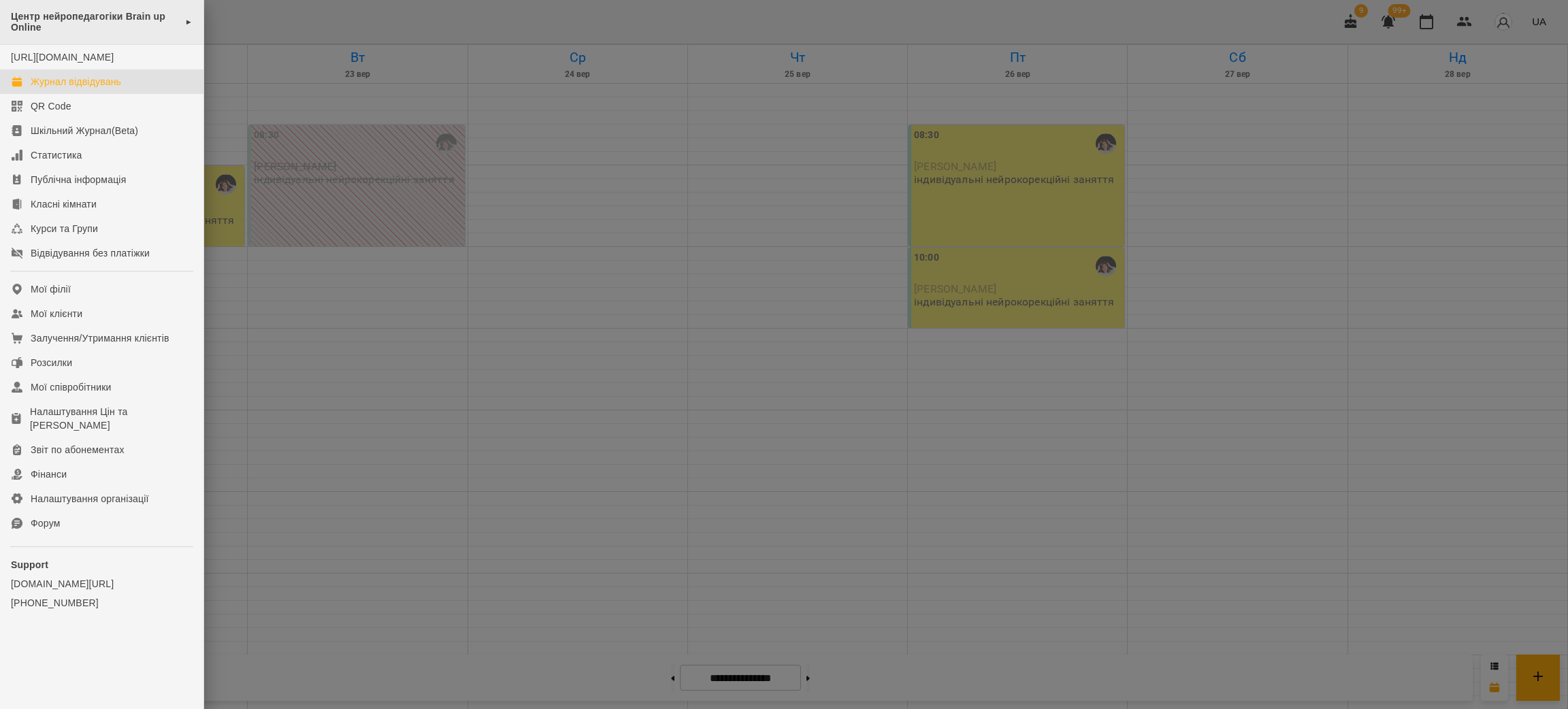
click at [82, 19] on span "Центр нейропедагогіки Brain up Online" at bounding box center [94, 22] width 167 height 23
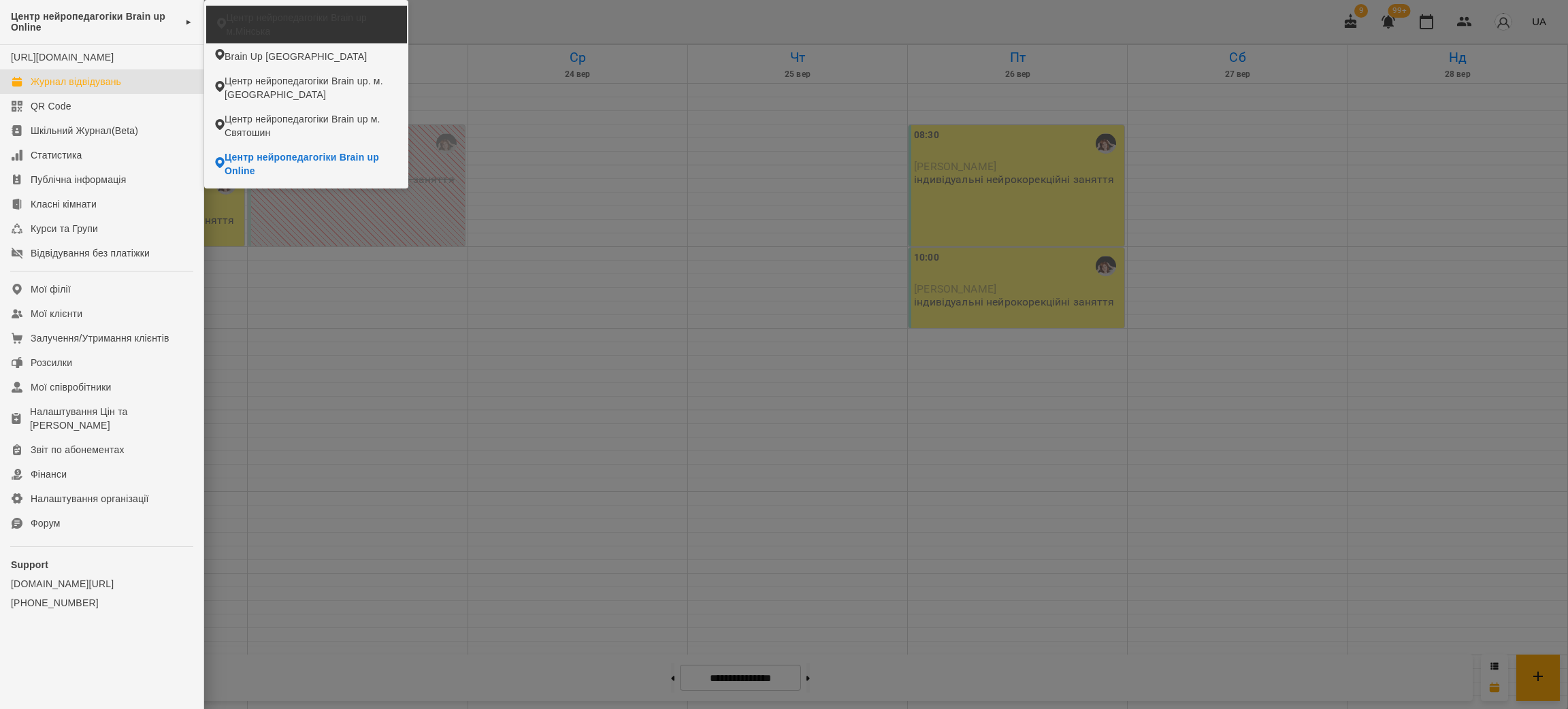
click at [292, 29] on span "Центр нейропедагогіки Brain up м.Мінська" at bounding box center [310, 24] width 169 height 27
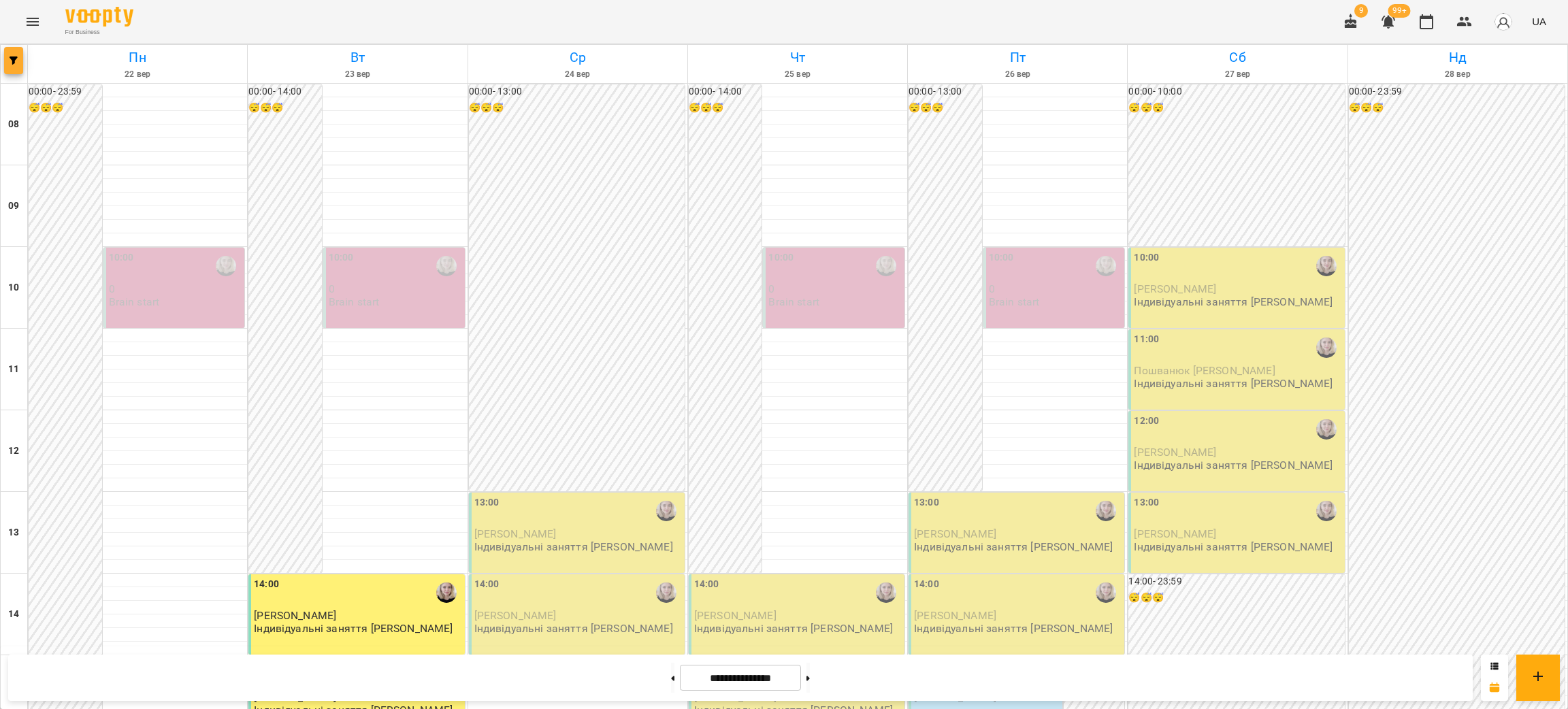
click at [10, 61] on icon "button" at bounding box center [14, 60] width 8 height 8
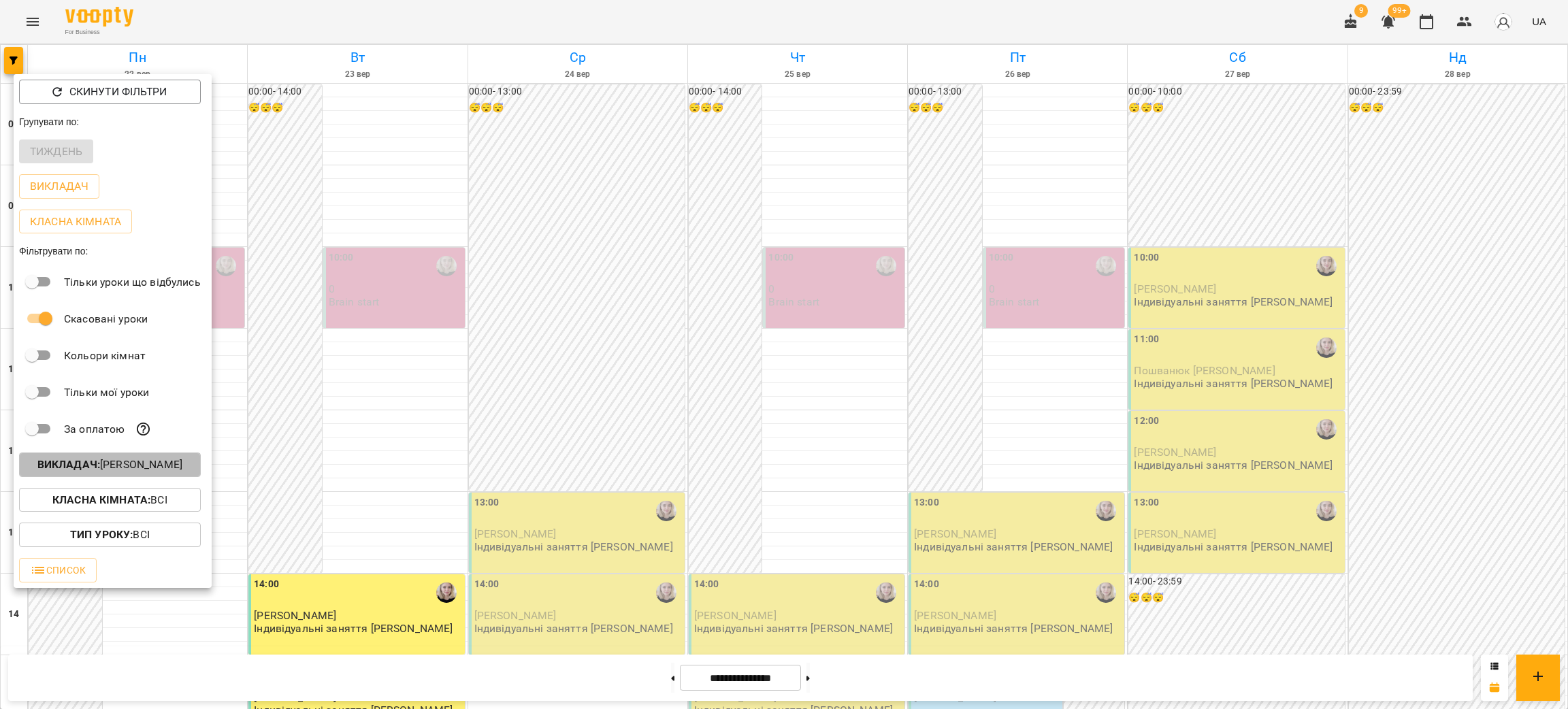
click at [132, 468] on p "Викладач : [PERSON_NAME]" at bounding box center [110, 464] width 145 height 16
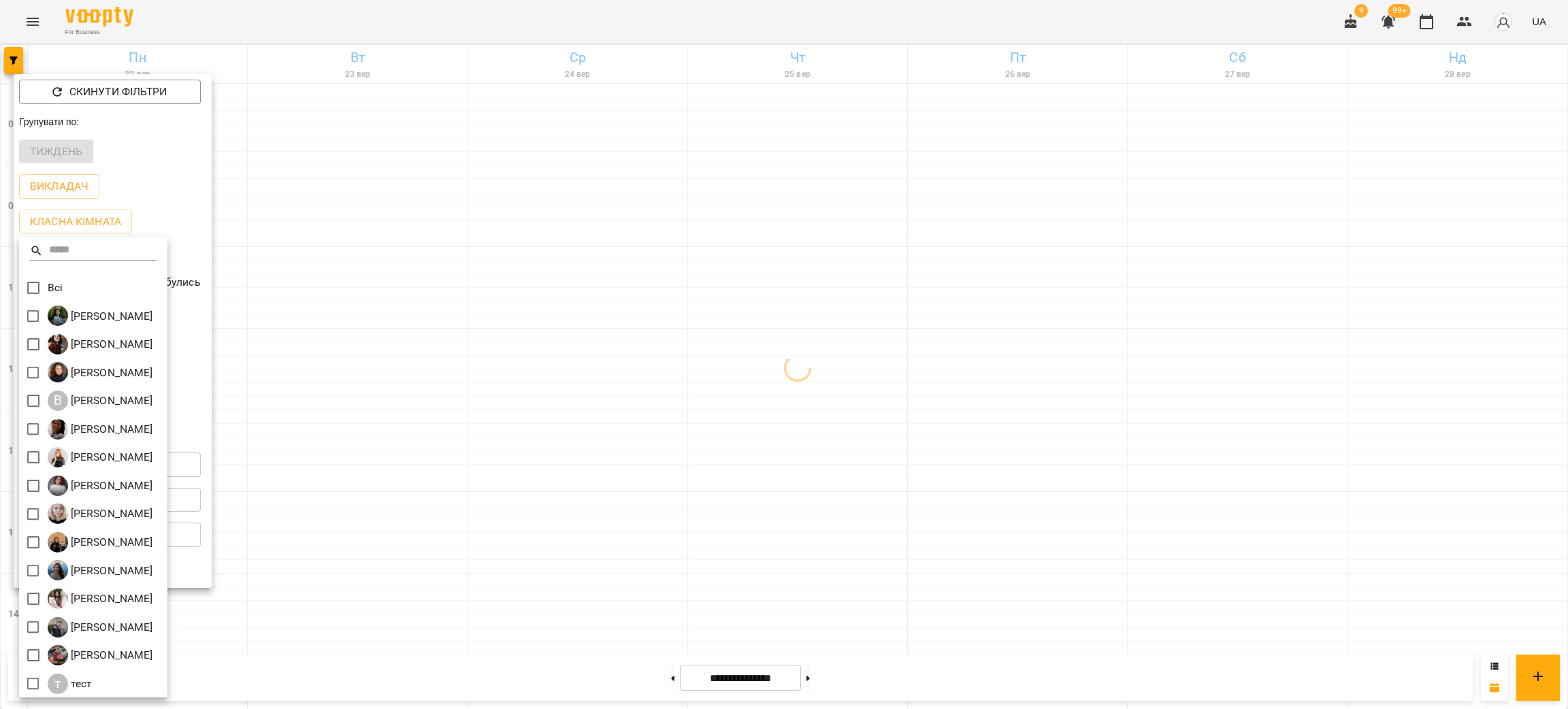
scroll to position [2, 0]
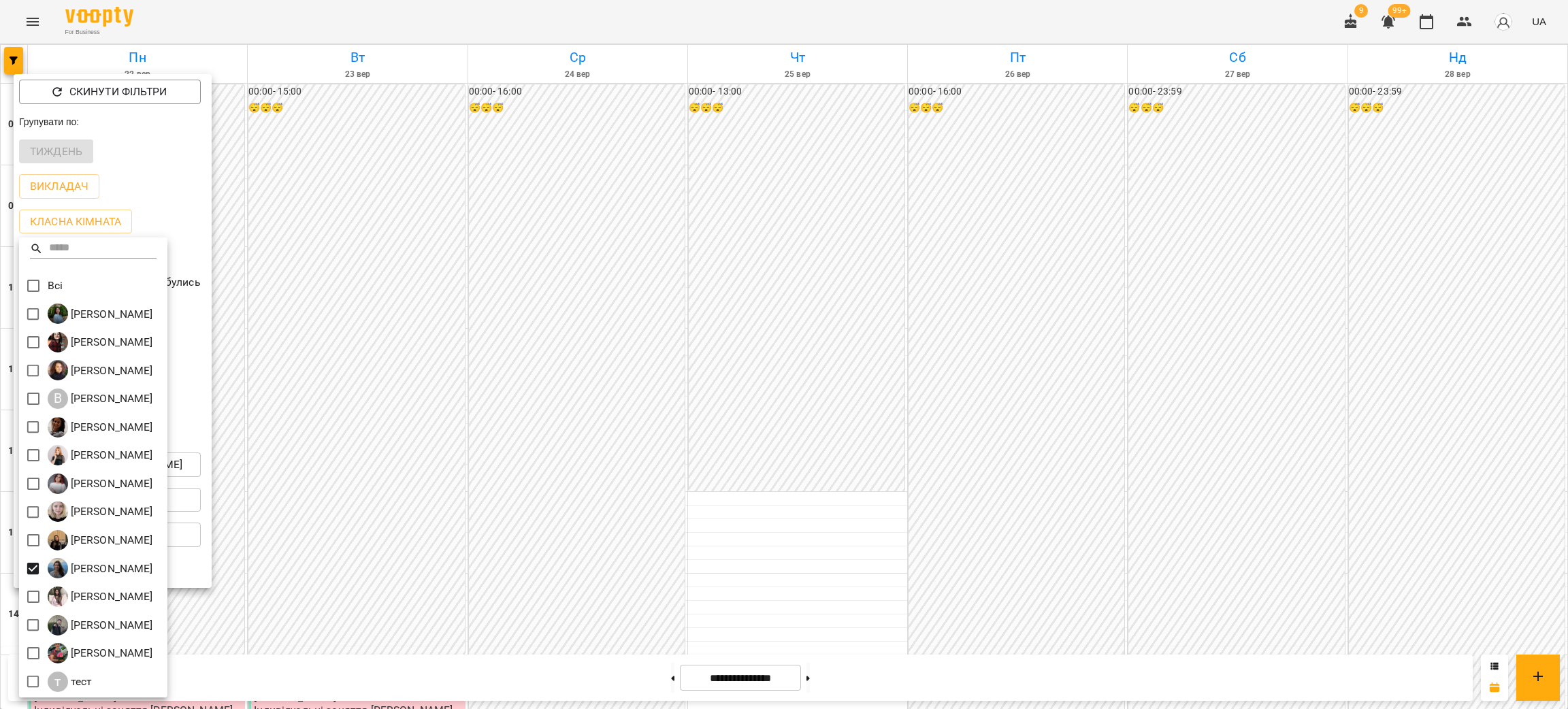
click at [623, 585] on div at bounding box center [784, 354] width 1568 height 709
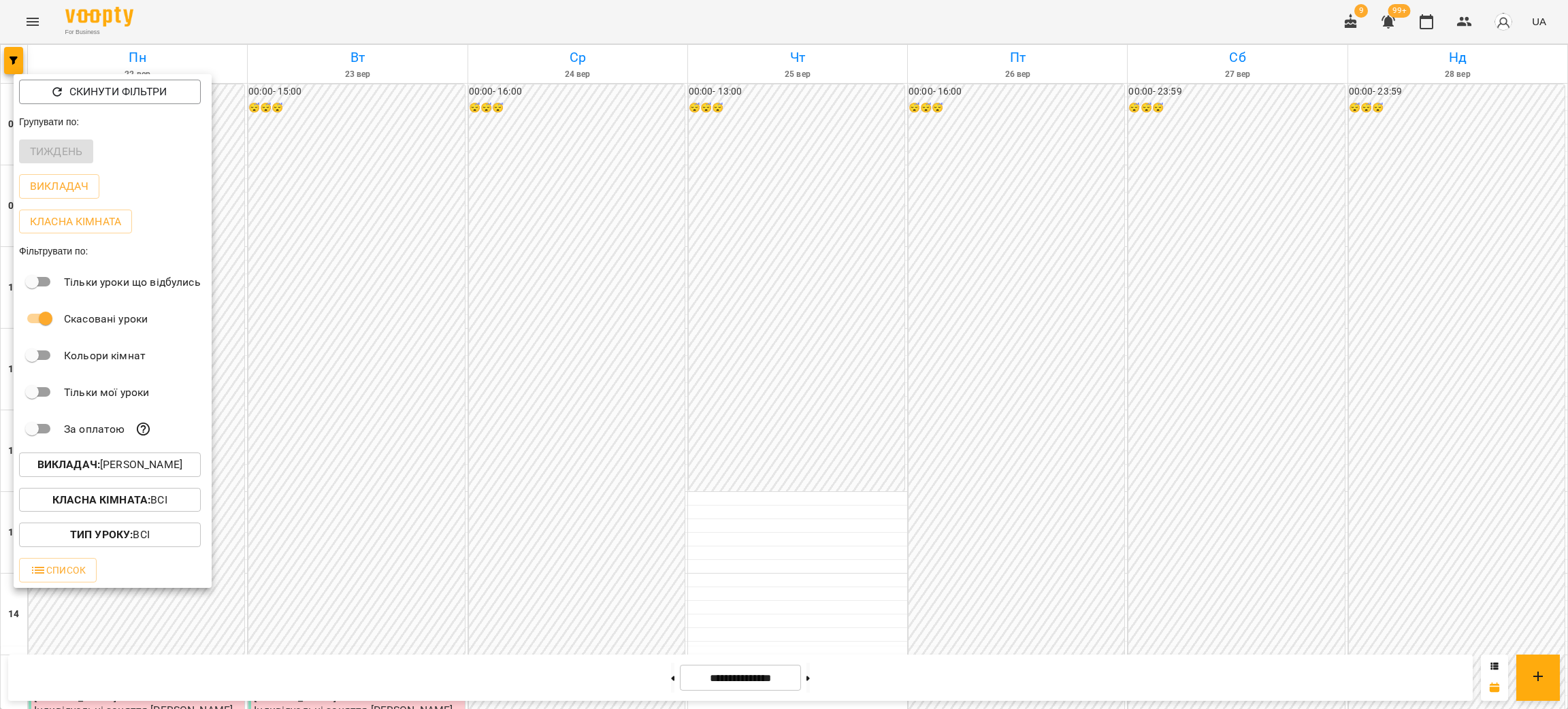
click at [554, 410] on div at bounding box center [784, 354] width 1568 height 709
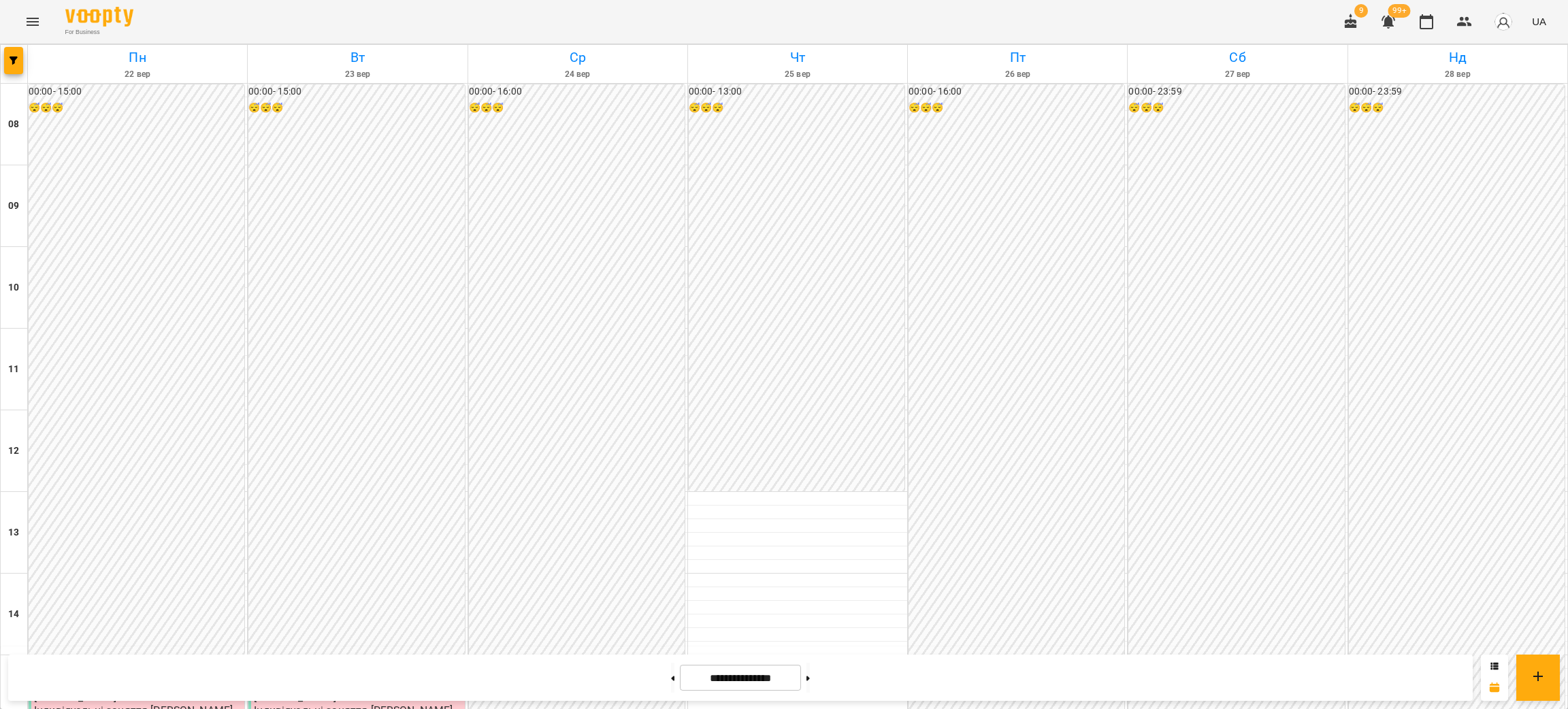
scroll to position [510, 0]
click at [20, 60] on span "button" at bounding box center [13, 60] width 19 height 8
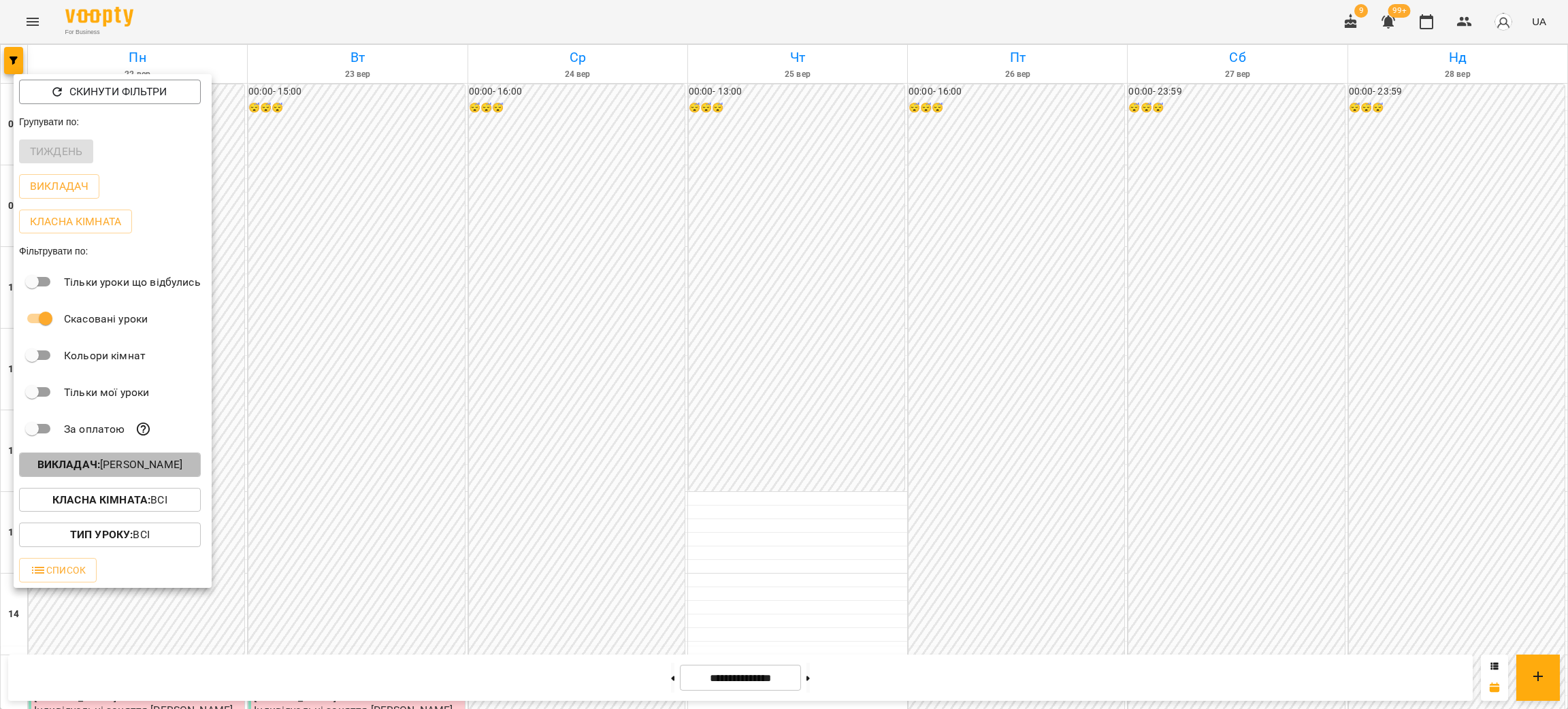
click at [161, 465] on p "Викладач : [PERSON_NAME]" at bounding box center [110, 464] width 145 height 16
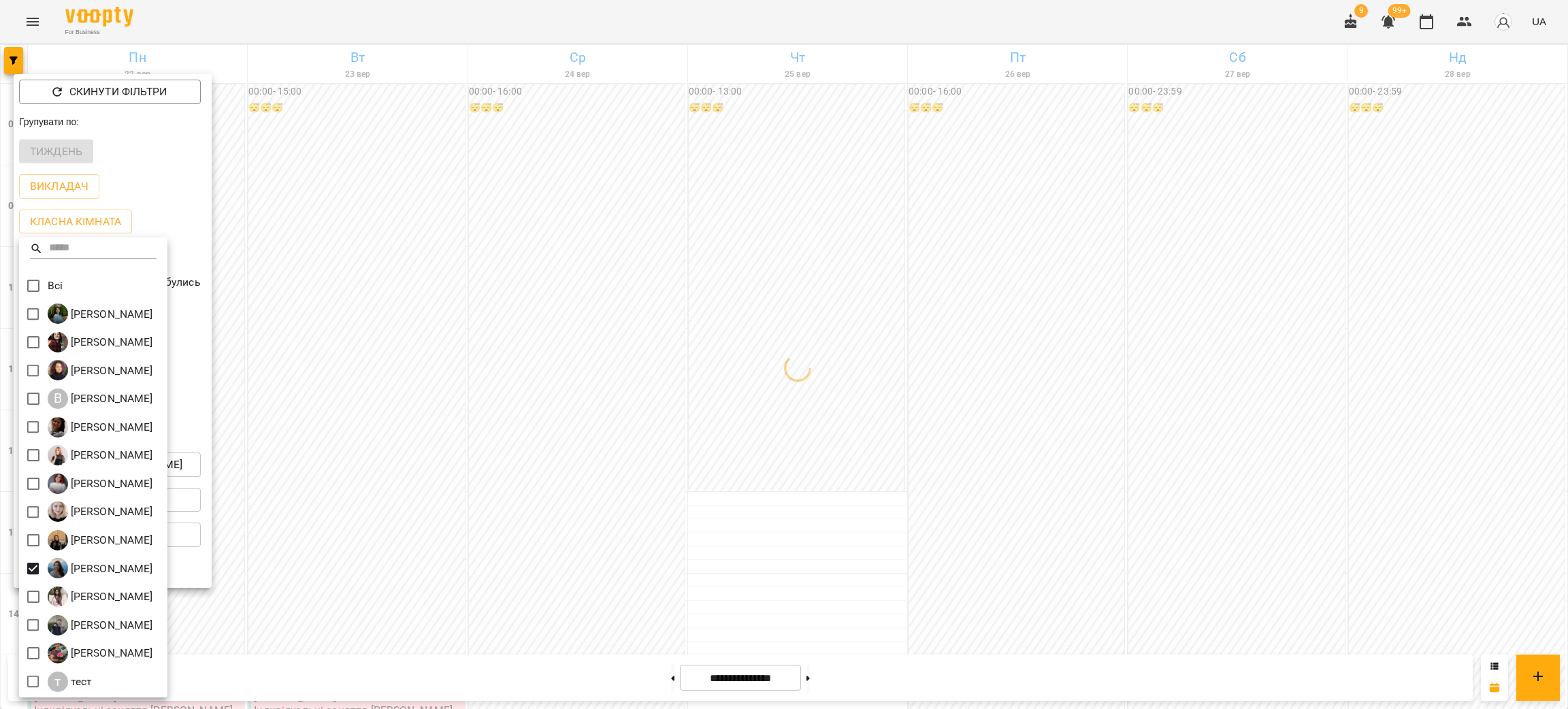
scroll to position [0, 0]
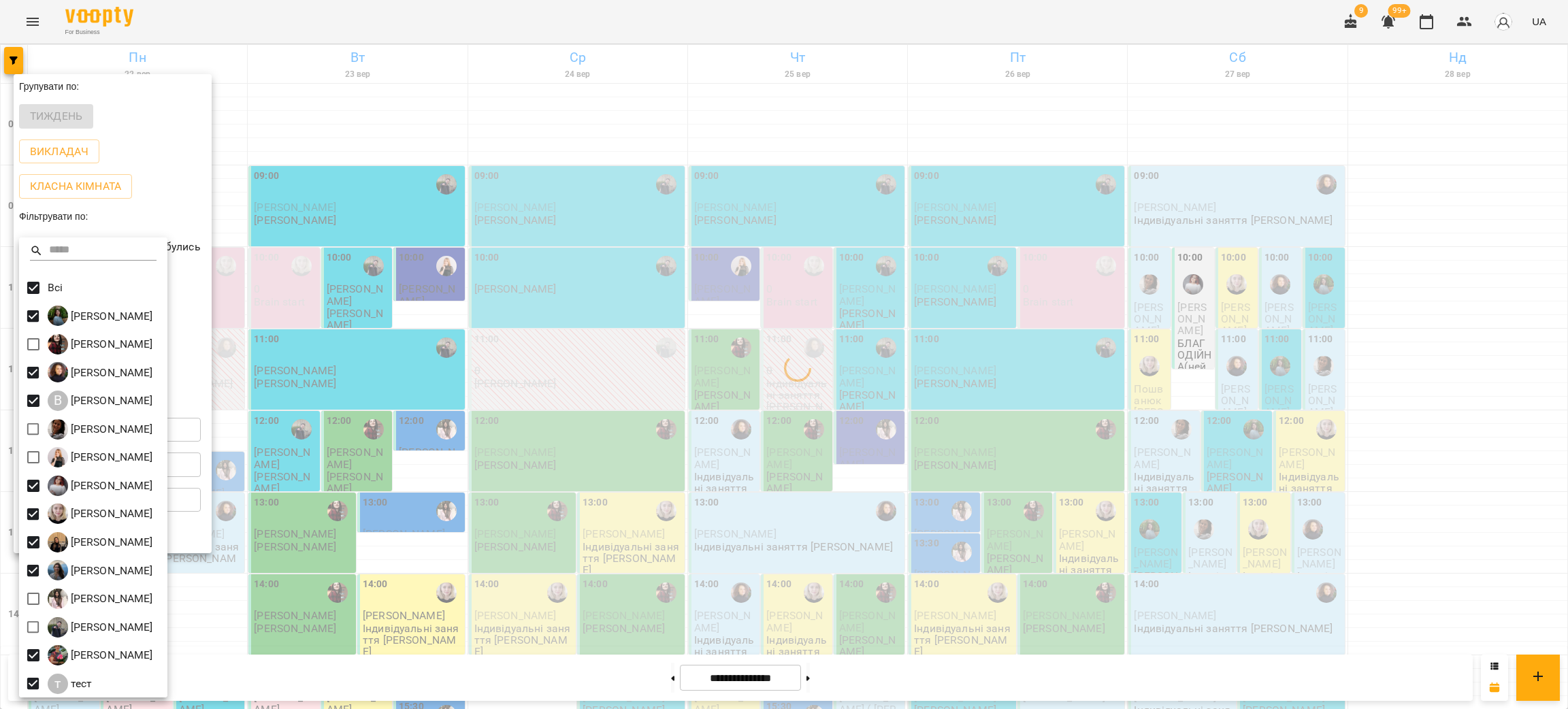
click at [468, 317] on div at bounding box center [784, 354] width 1568 height 709
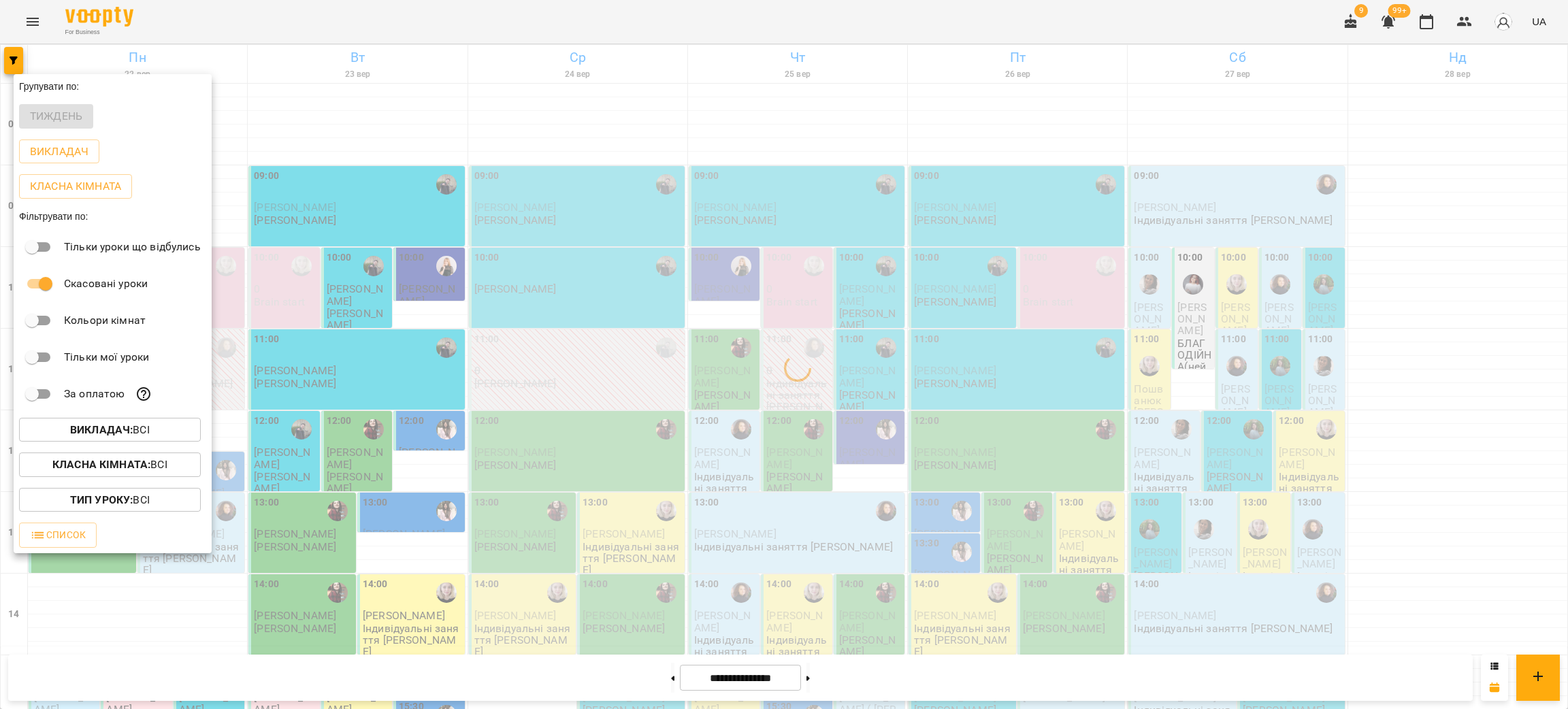
click at [484, 345] on div at bounding box center [784, 354] width 1568 height 709
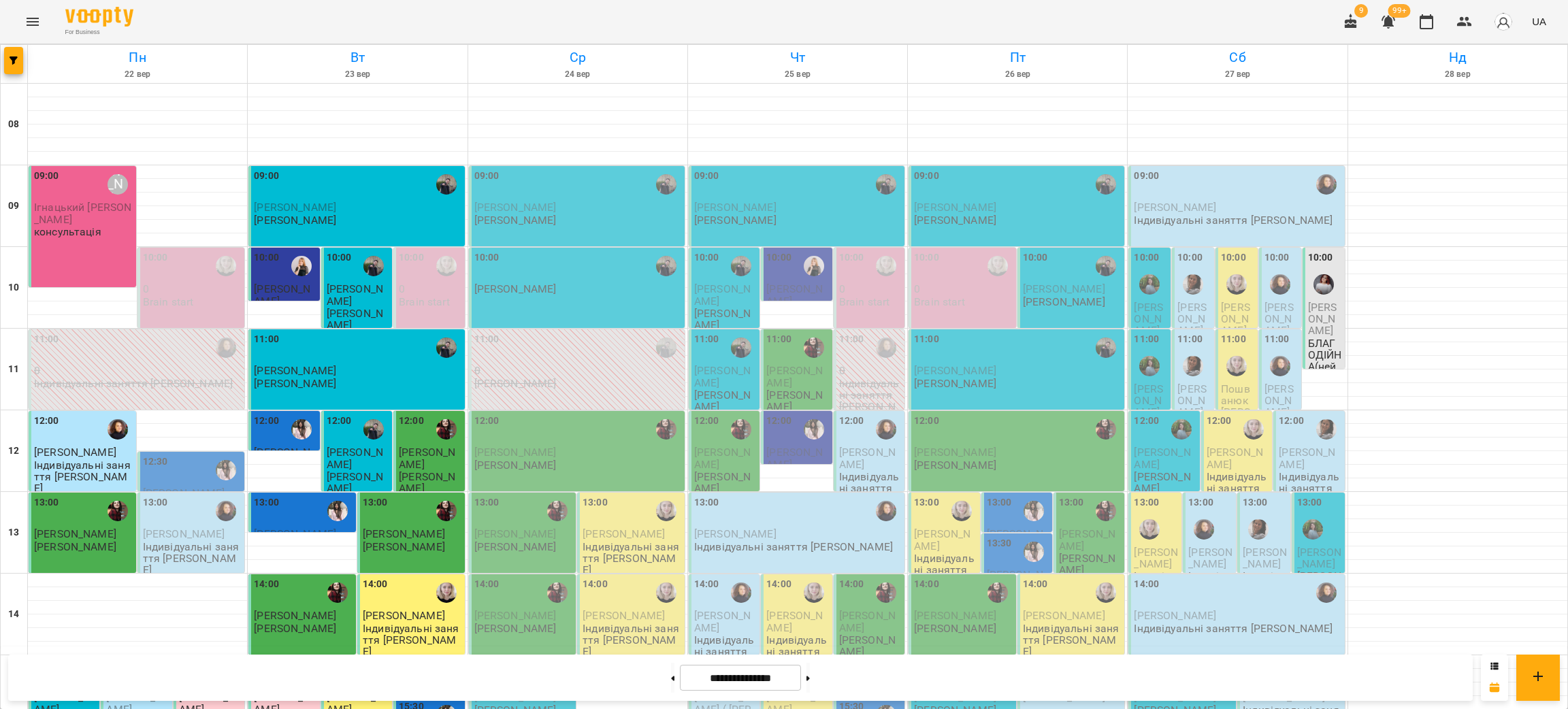
scroll to position [510, 0]
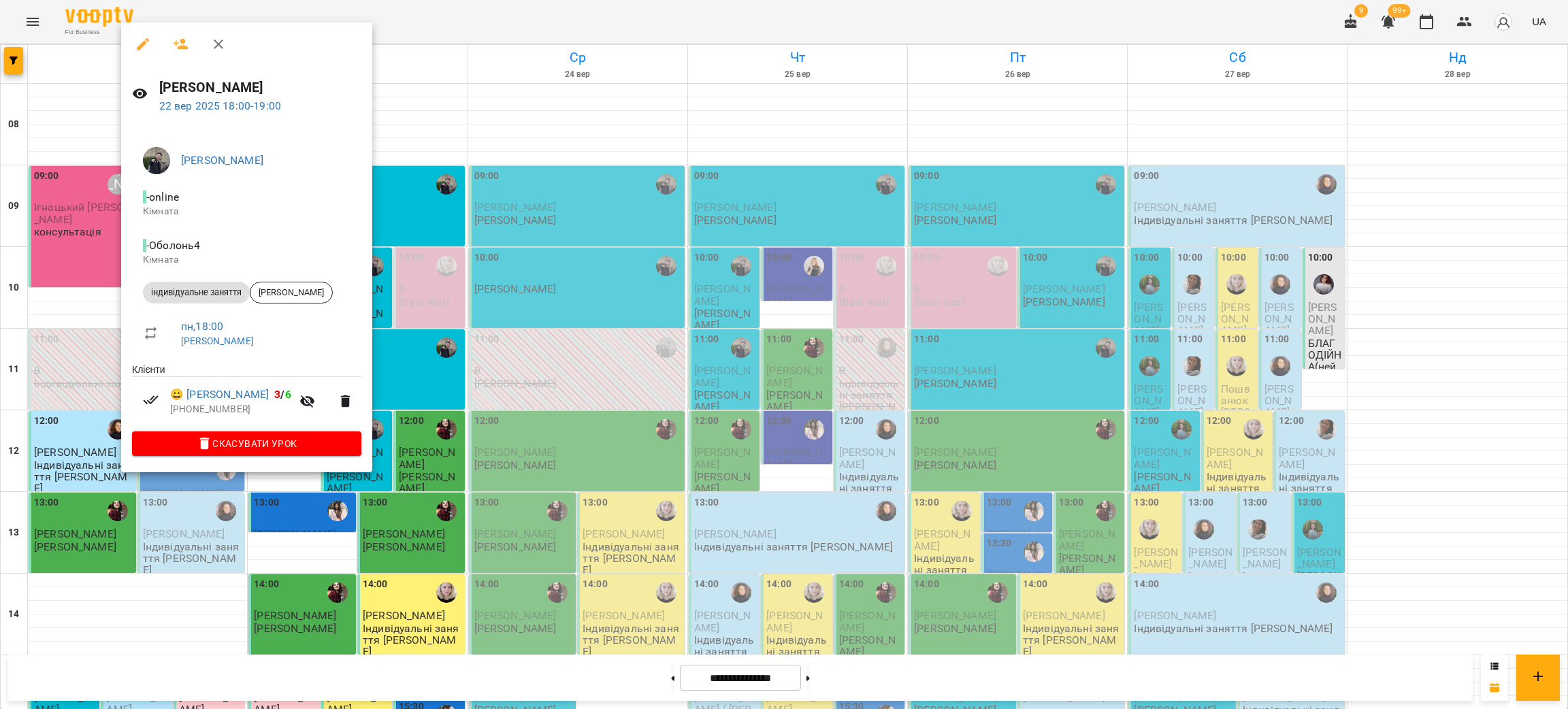
click at [68, 412] on div at bounding box center [784, 354] width 1568 height 709
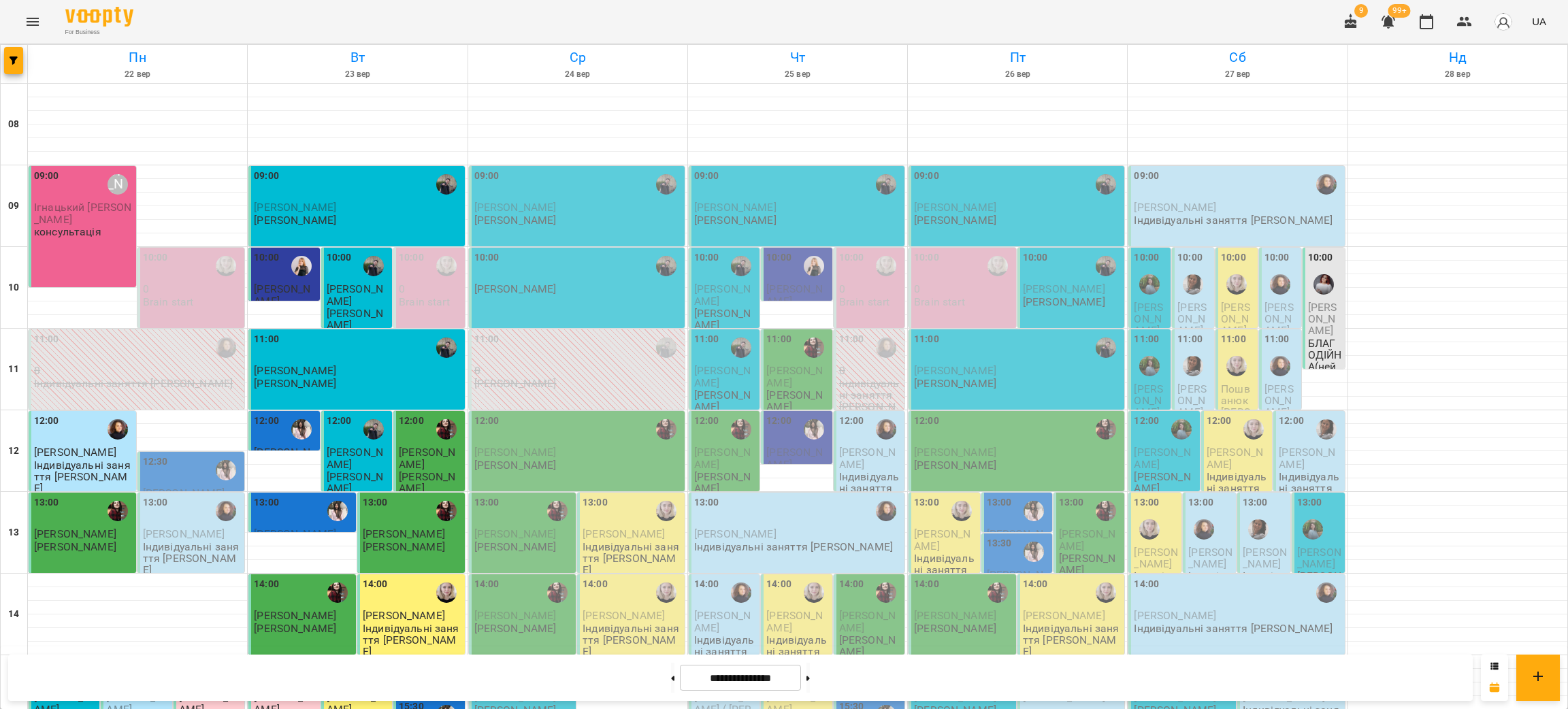
scroll to position [408, 0]
click at [13, 61] on icon "button" at bounding box center [14, 60] width 8 height 8
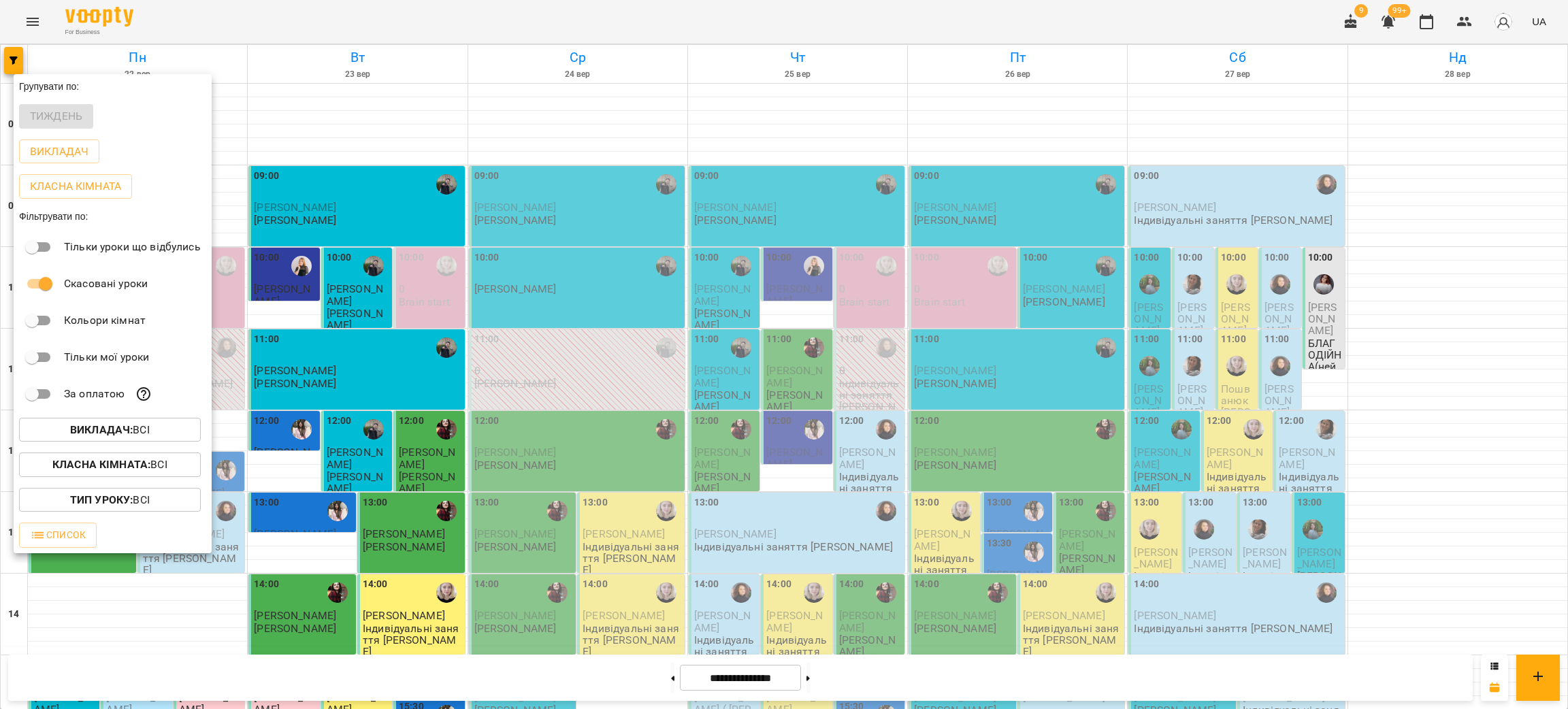
click at [142, 439] on p "Викладач : Всі" at bounding box center [110, 430] width 79 height 16
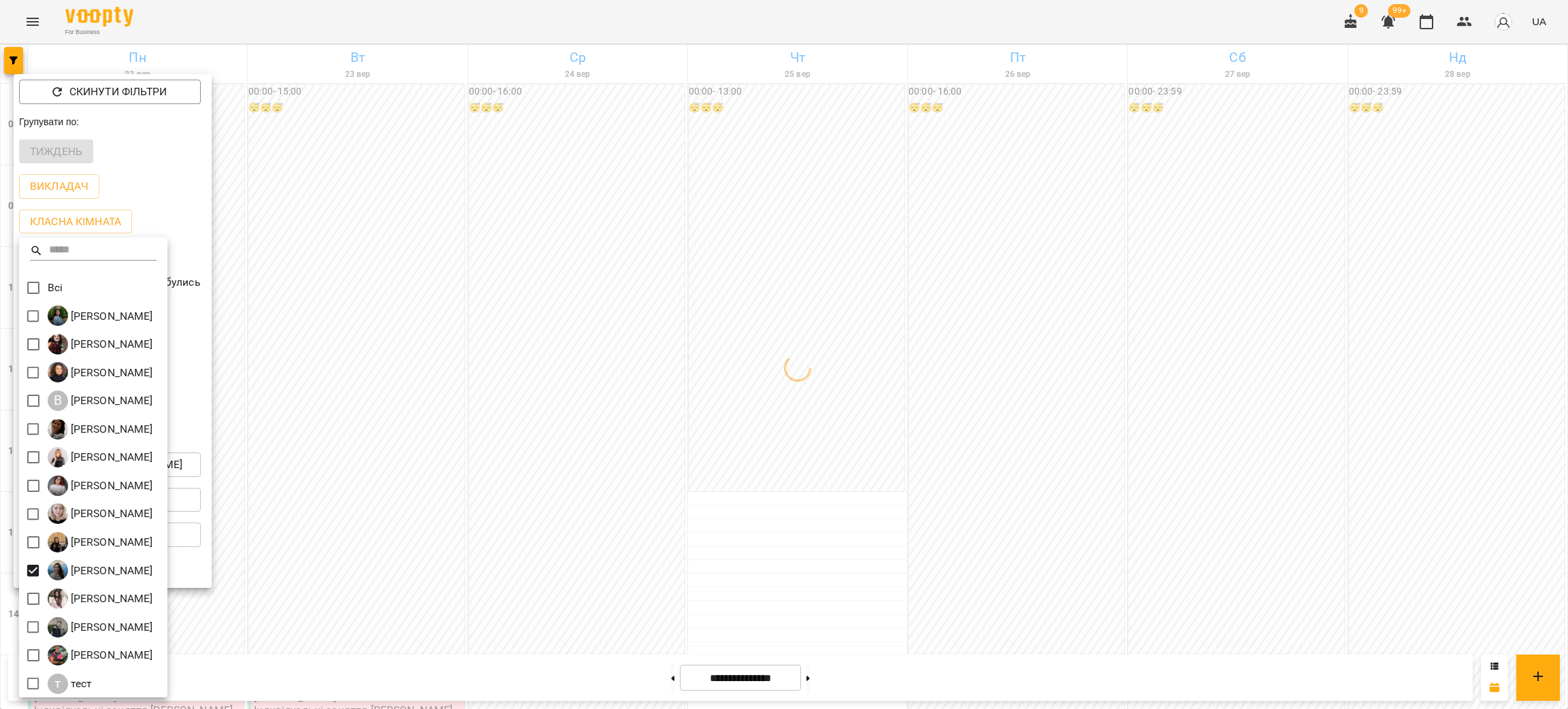
click at [951, 417] on div at bounding box center [784, 354] width 1568 height 709
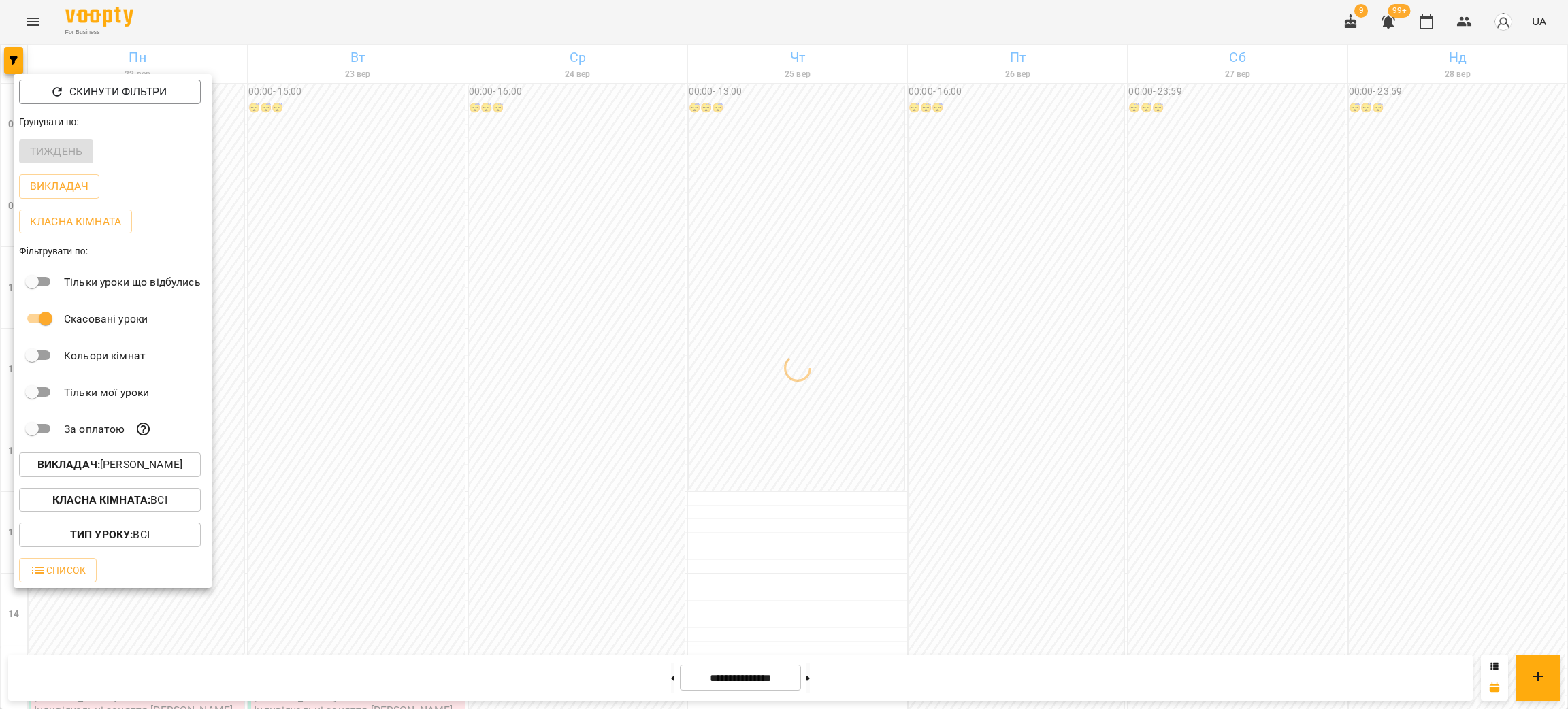
click at [951, 417] on div at bounding box center [784, 354] width 1568 height 709
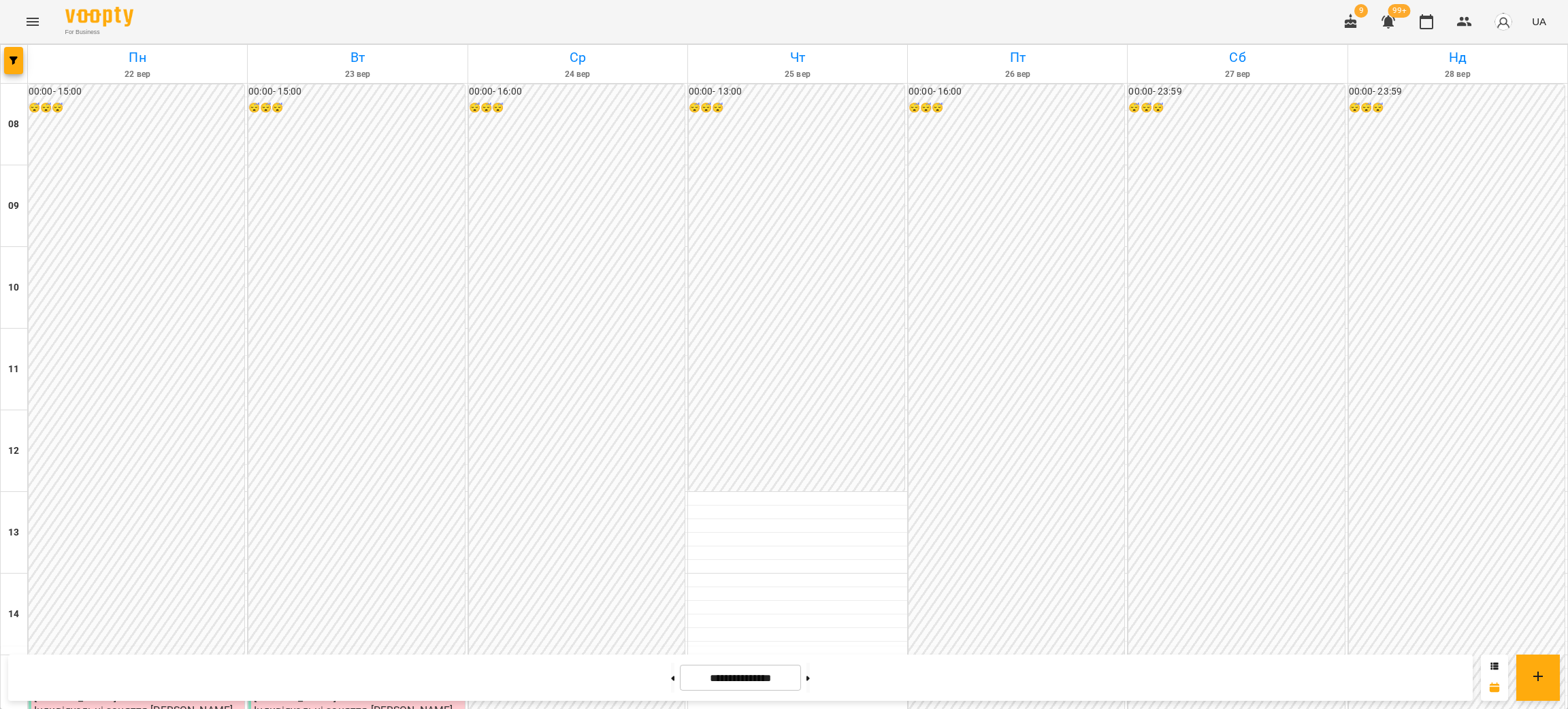
scroll to position [476, 0]
click at [112, 658] on div "15:00" at bounding box center [138, 674] width 208 height 32
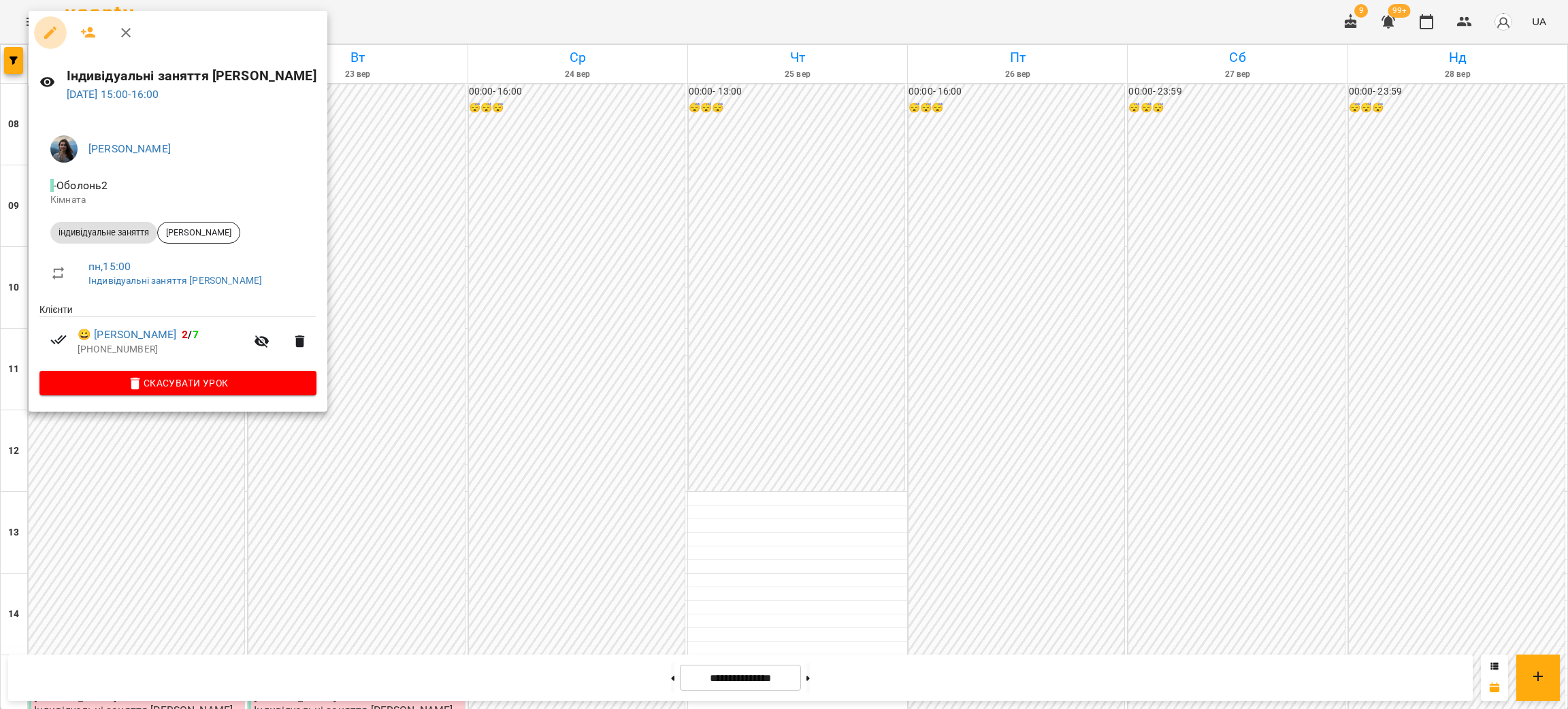
click at [46, 31] on icon "button" at bounding box center [51, 33] width 16 height 16
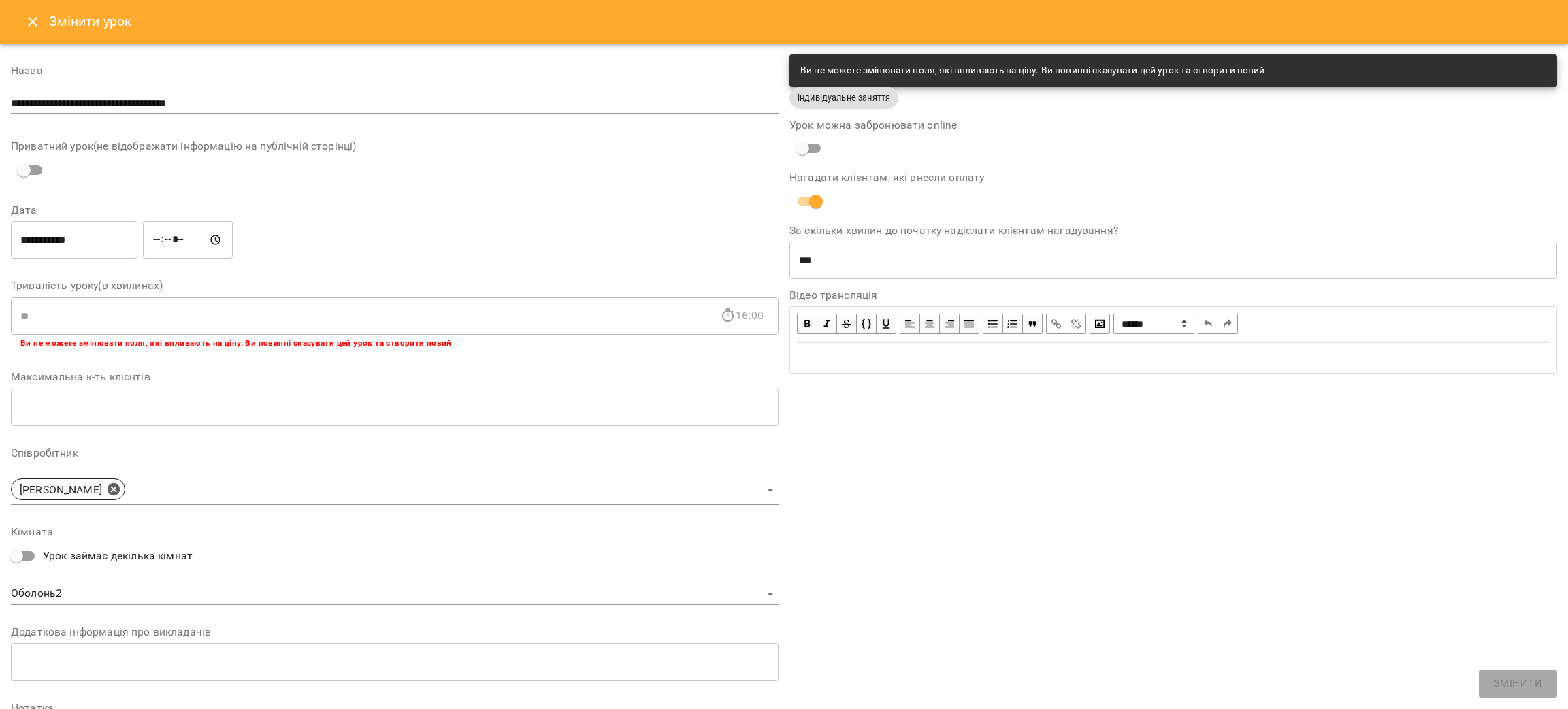
click at [82, 243] on input "**********" at bounding box center [74, 240] width 127 height 38
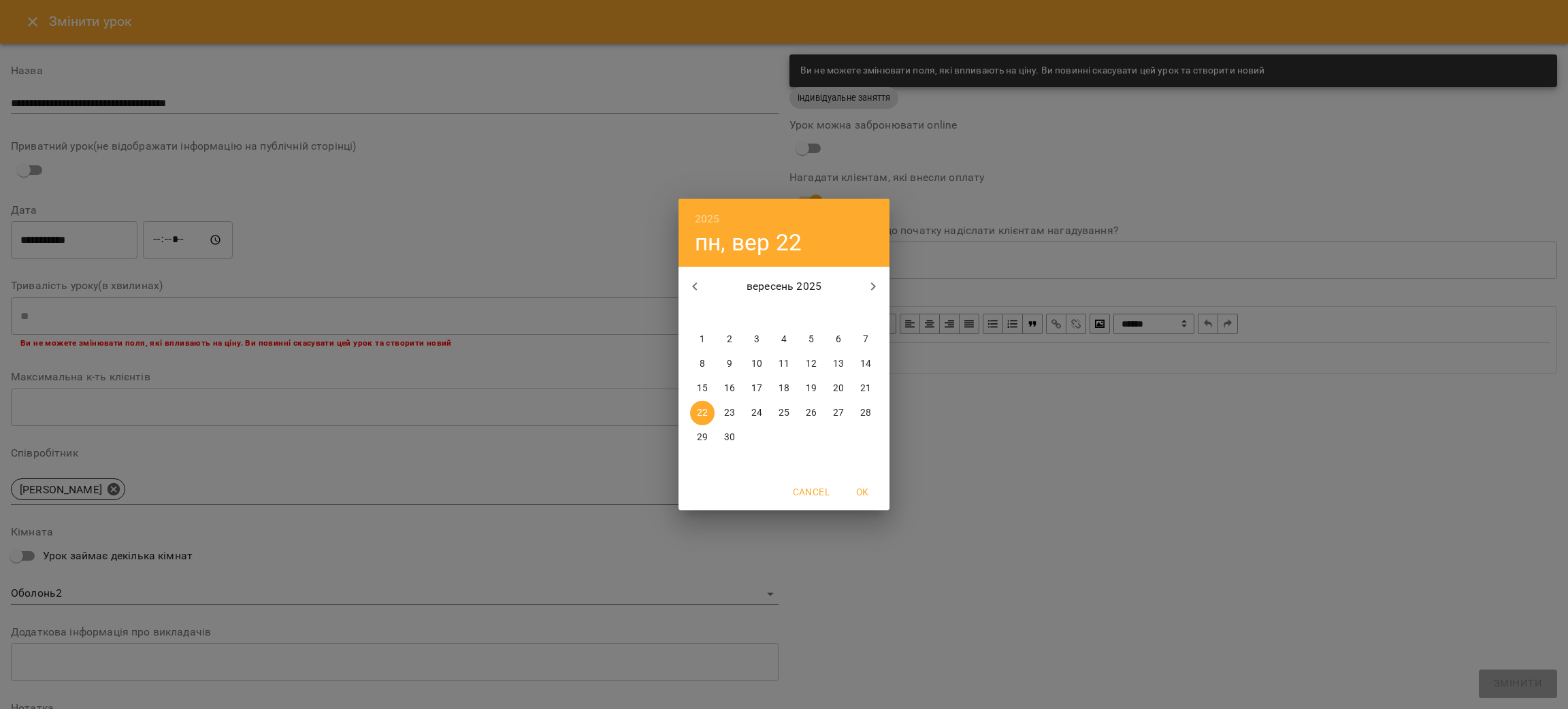
click at [836, 414] on p "27" at bounding box center [838, 413] width 11 height 14
type input "**********"
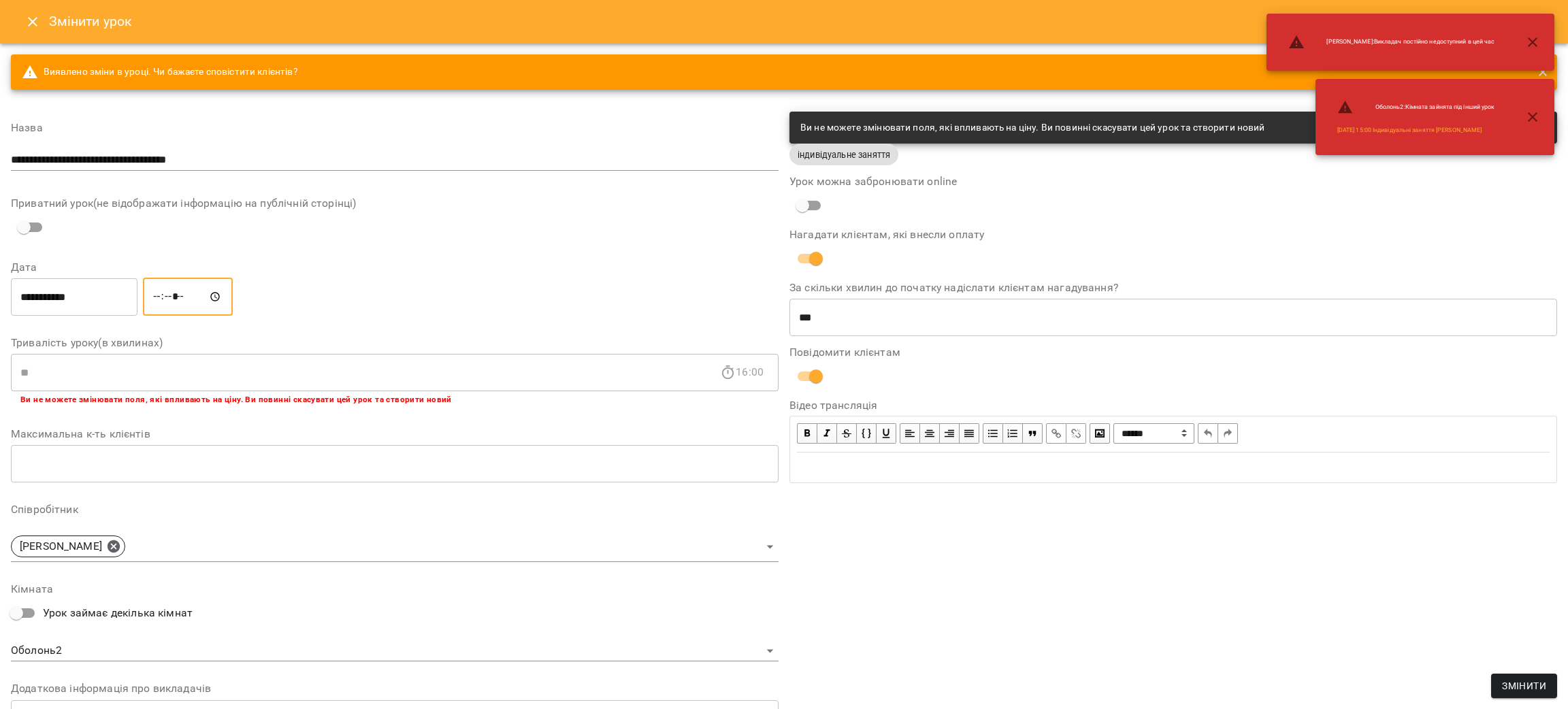
click at [205, 297] on input "*****" at bounding box center [187, 296] width 90 height 38
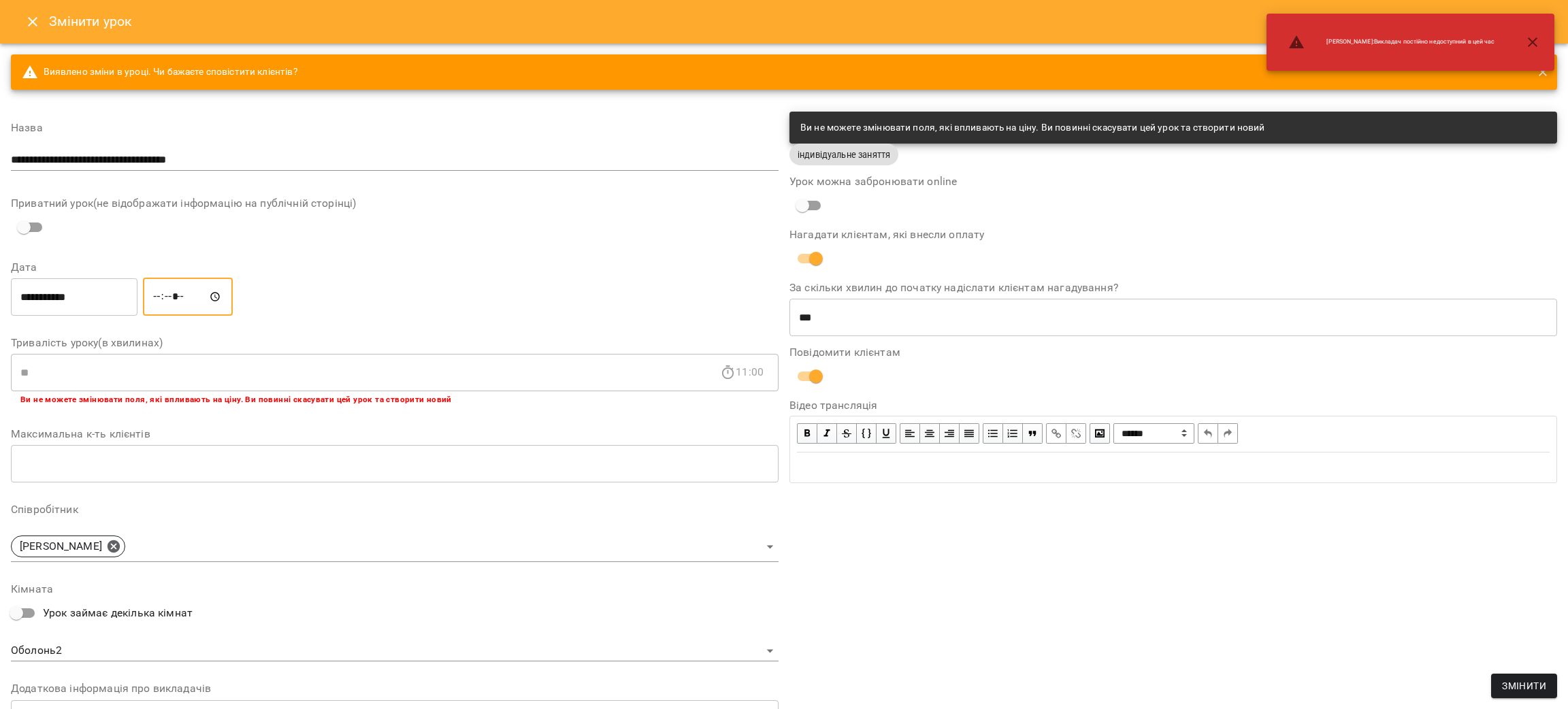
type input "*****"
click at [1252, 554] on div "**********" at bounding box center [1174, 482] width 779 height 754
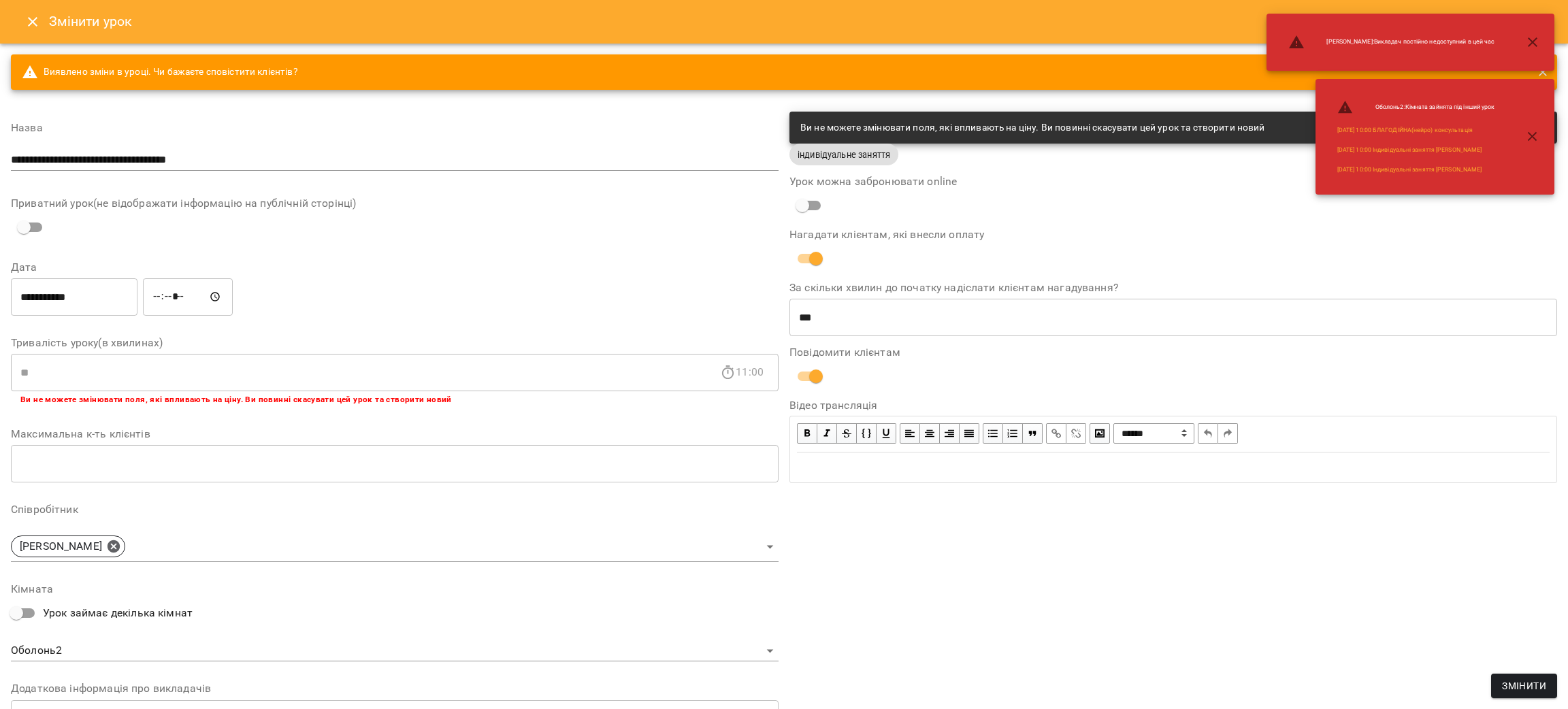
click at [1514, 684] on span "Змінити" at bounding box center [1524, 685] width 45 height 16
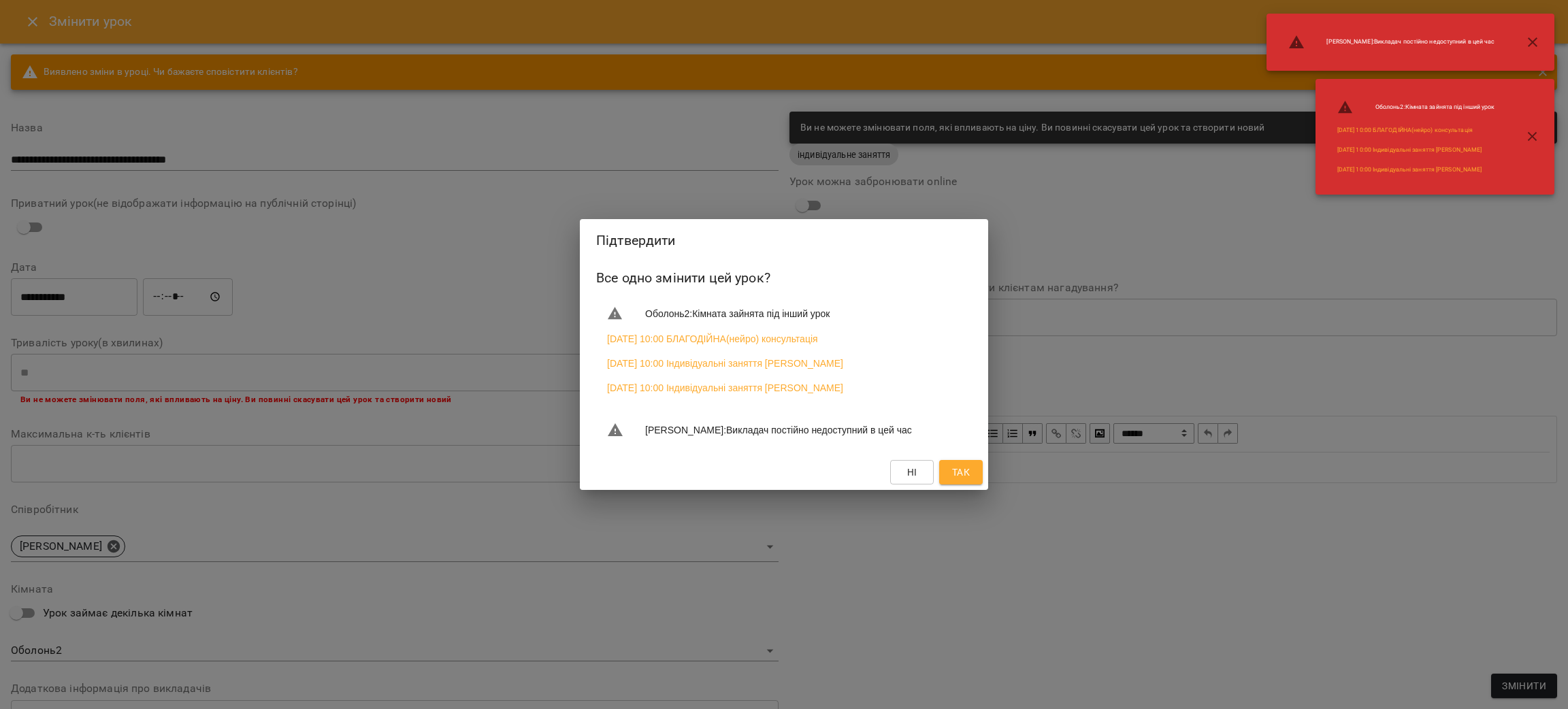
click at [972, 480] on span "Так" at bounding box center [961, 472] width 22 height 16
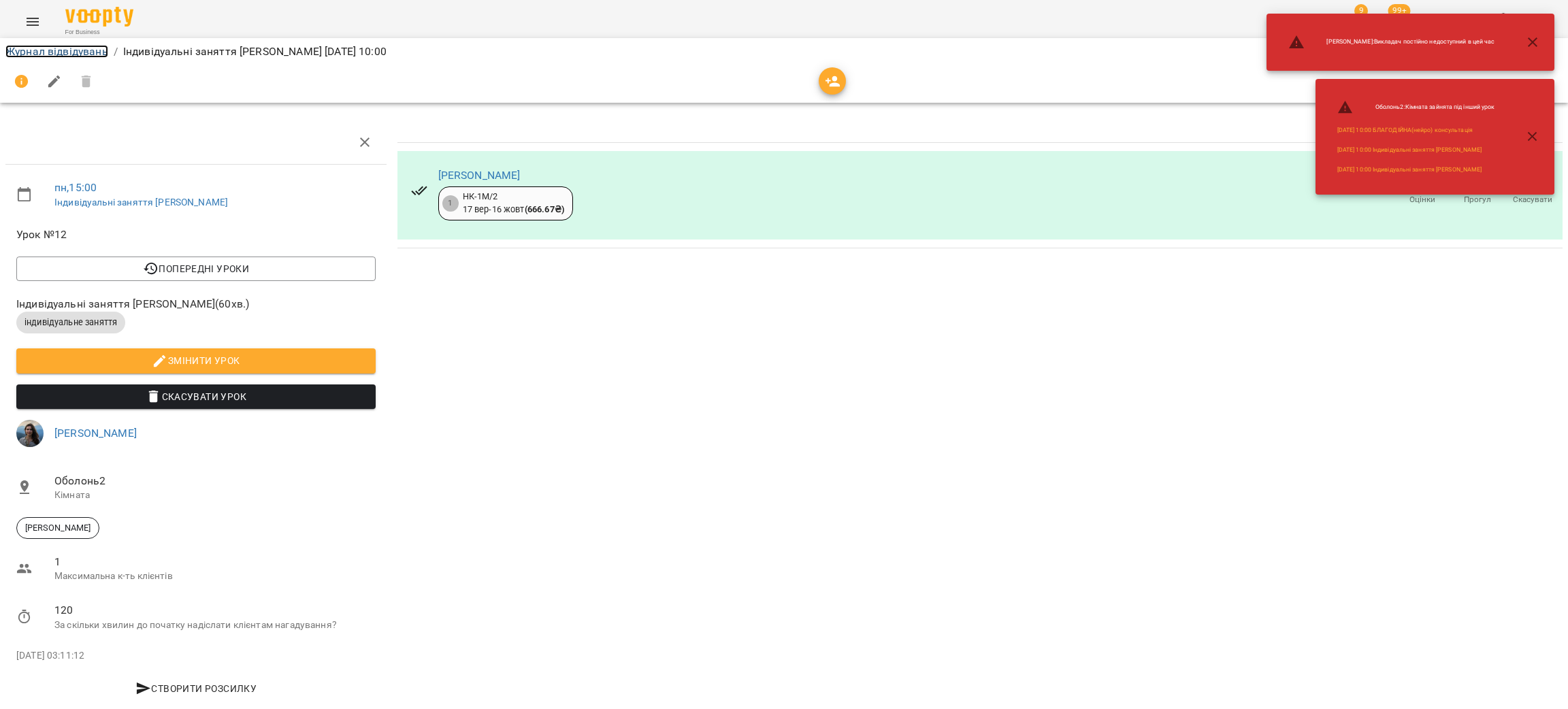
click at [31, 47] on link "Журнал відвідувань" at bounding box center [56, 51] width 103 height 13
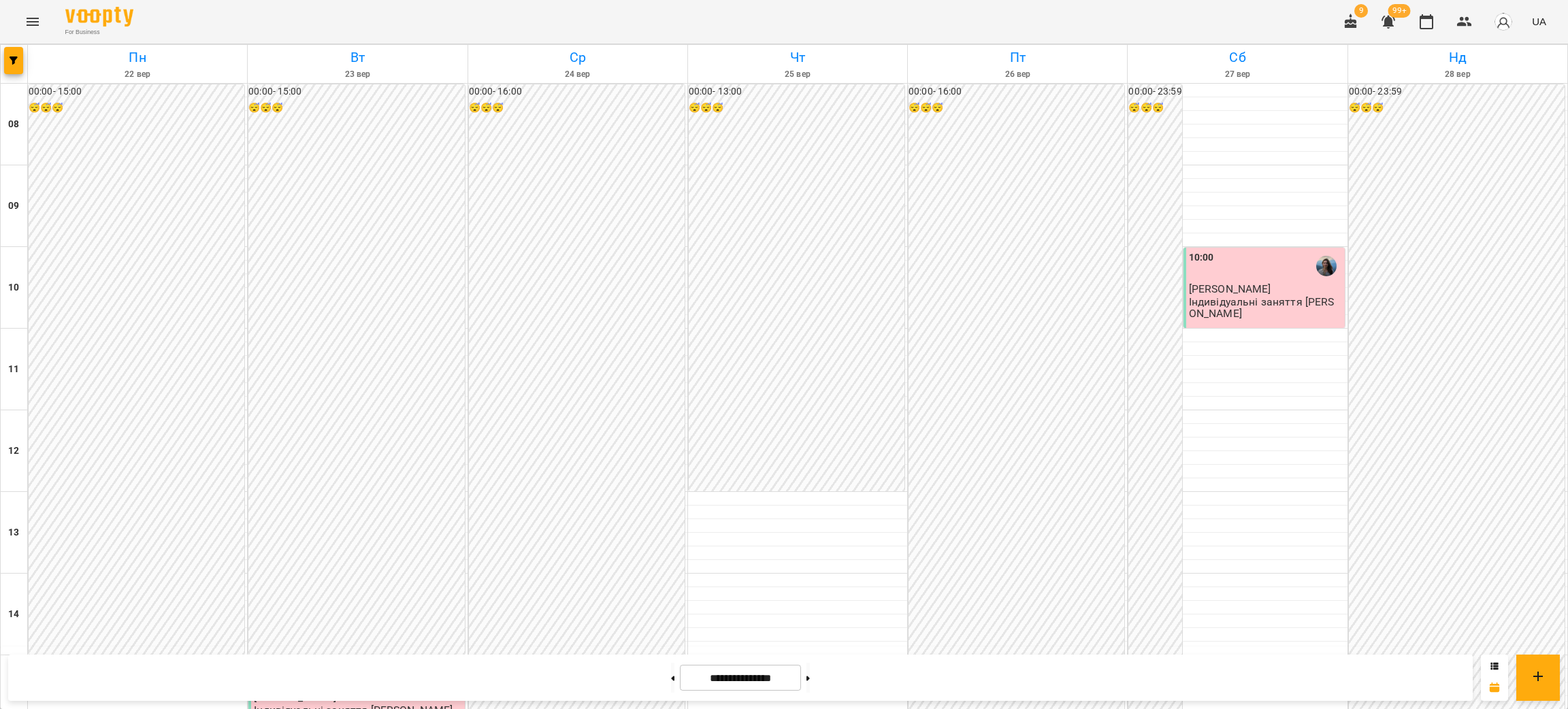
scroll to position [408, 0]
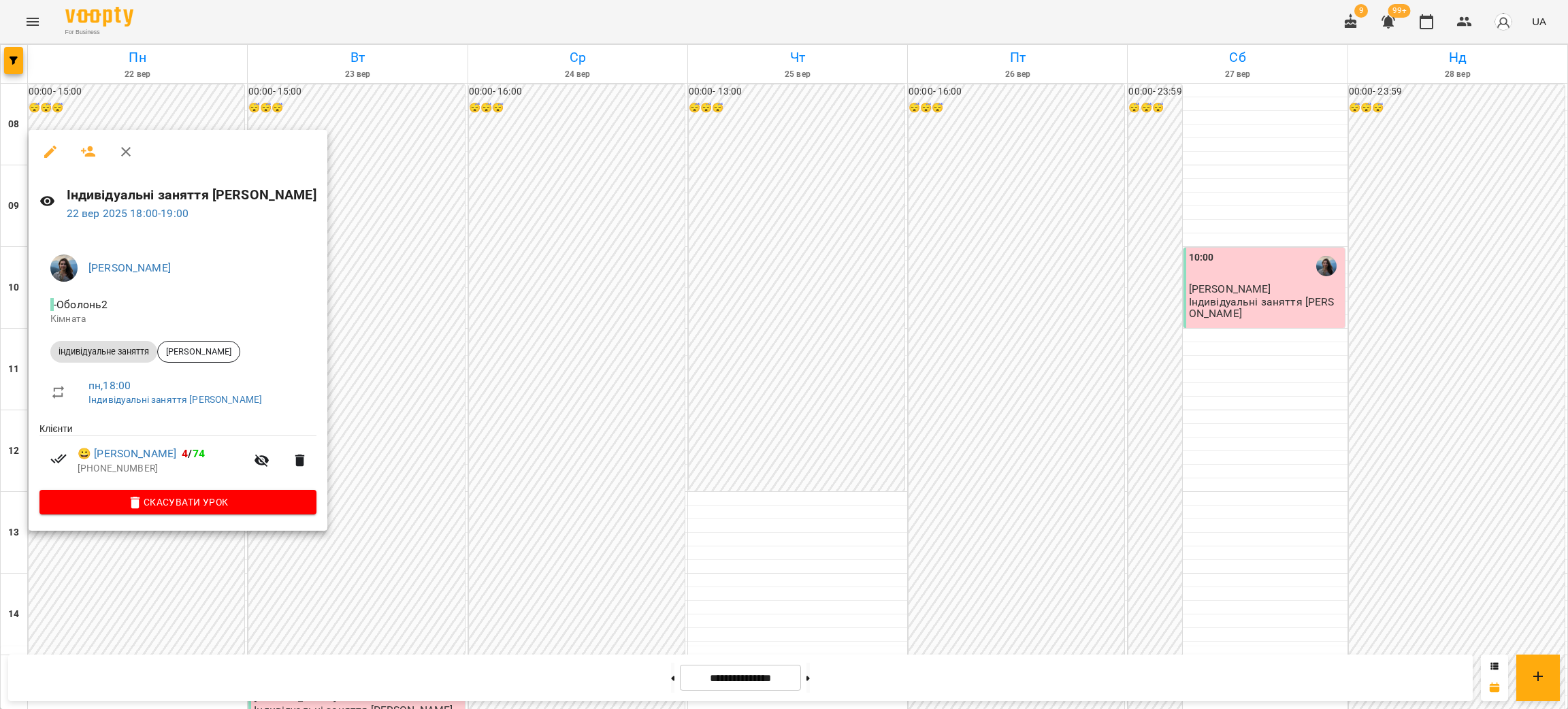
click at [47, 147] on icon "button" at bounding box center [51, 152] width 16 height 16
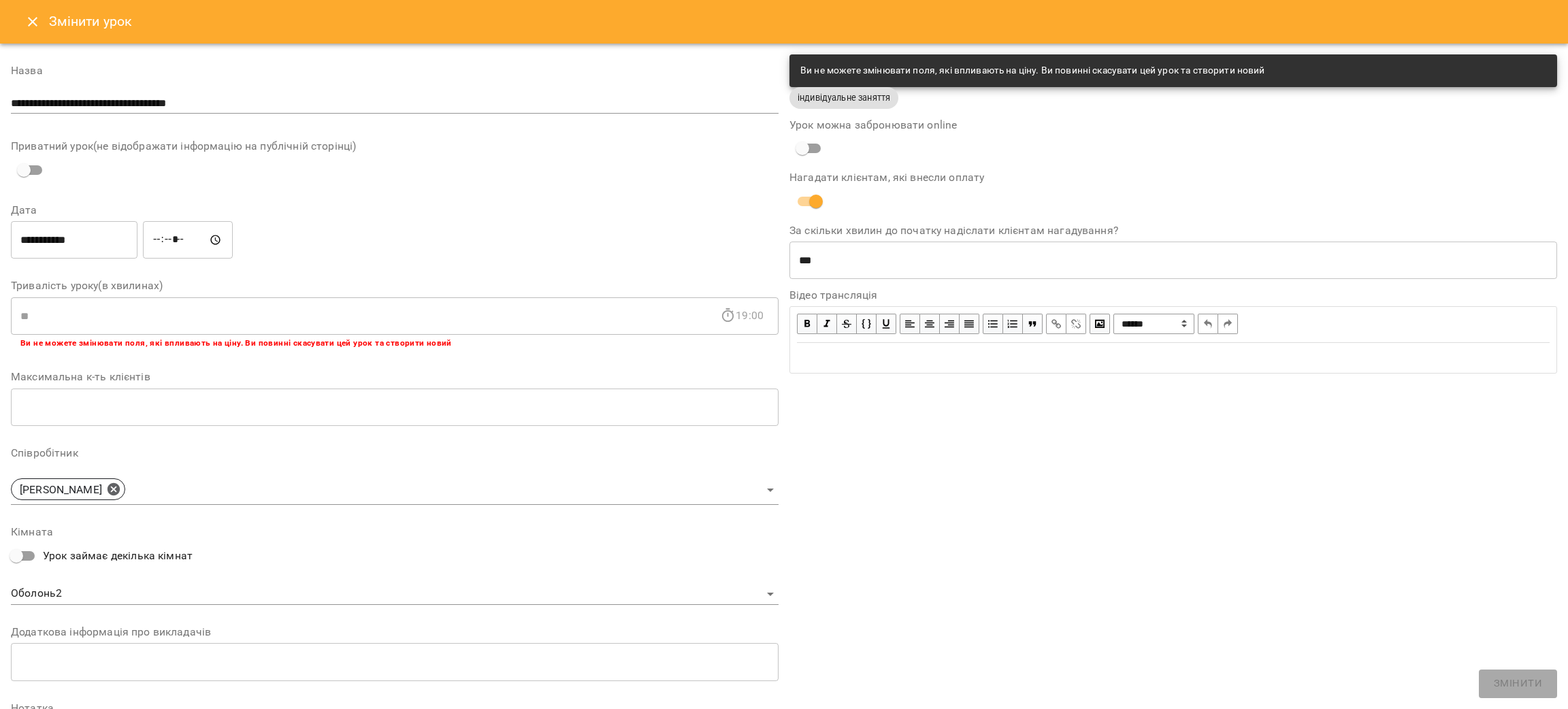
click at [86, 230] on input "**********" at bounding box center [74, 240] width 127 height 38
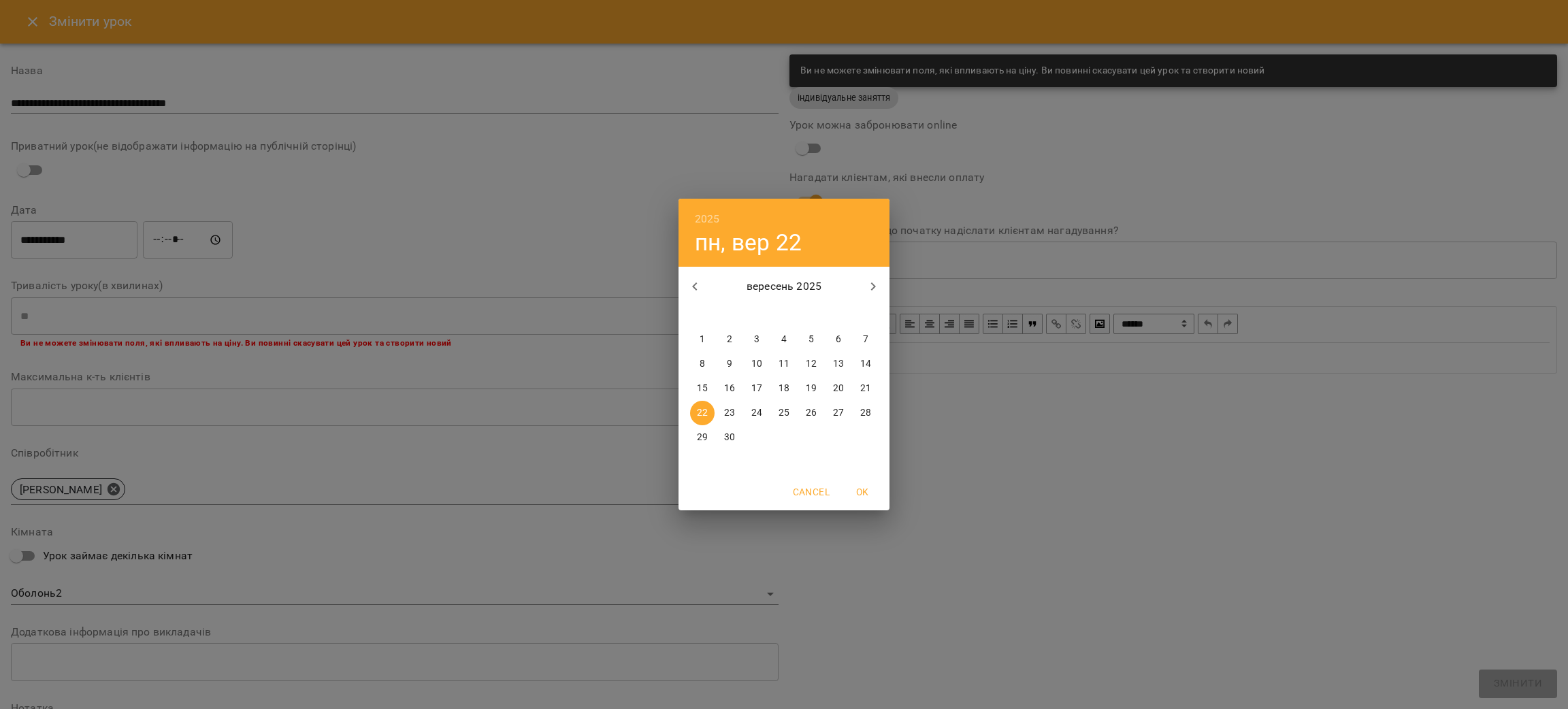
click at [834, 410] on p "27" at bounding box center [838, 413] width 11 height 14
type input "**********"
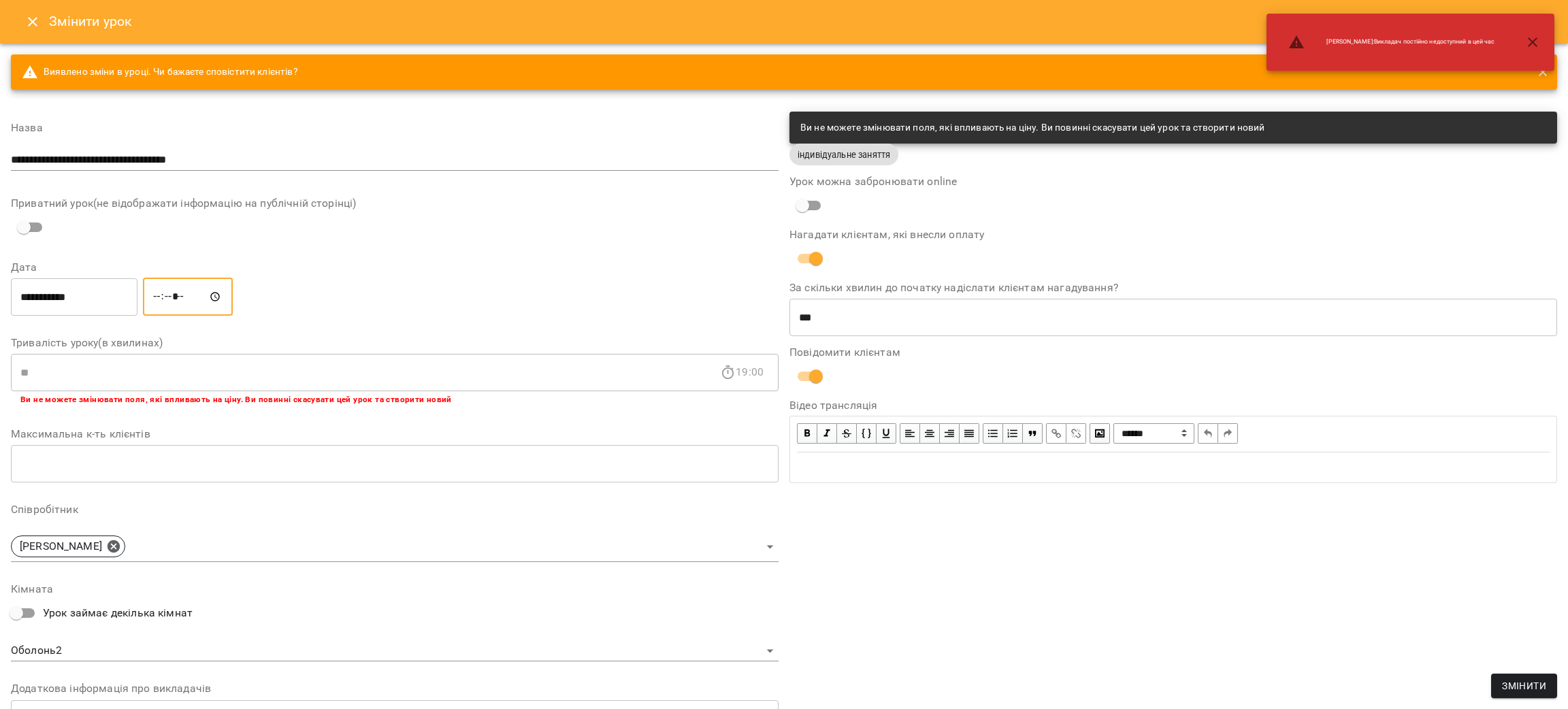
click at [206, 295] on input "*****" at bounding box center [187, 296] width 90 height 38
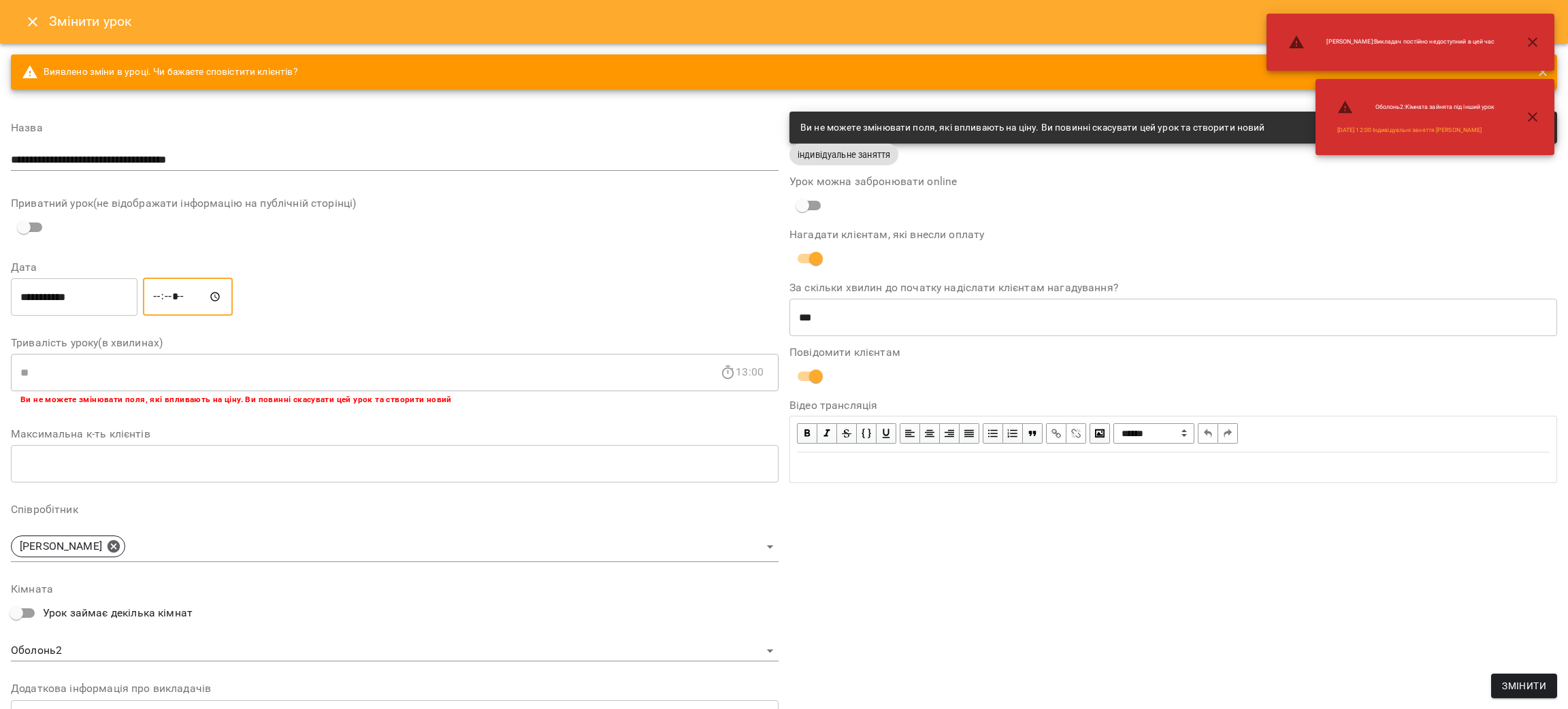
type input "*****"
click at [1057, 530] on div "**********" at bounding box center [1174, 482] width 779 height 754
click at [1538, 693] on span "Змінити" at bounding box center [1524, 685] width 45 height 16
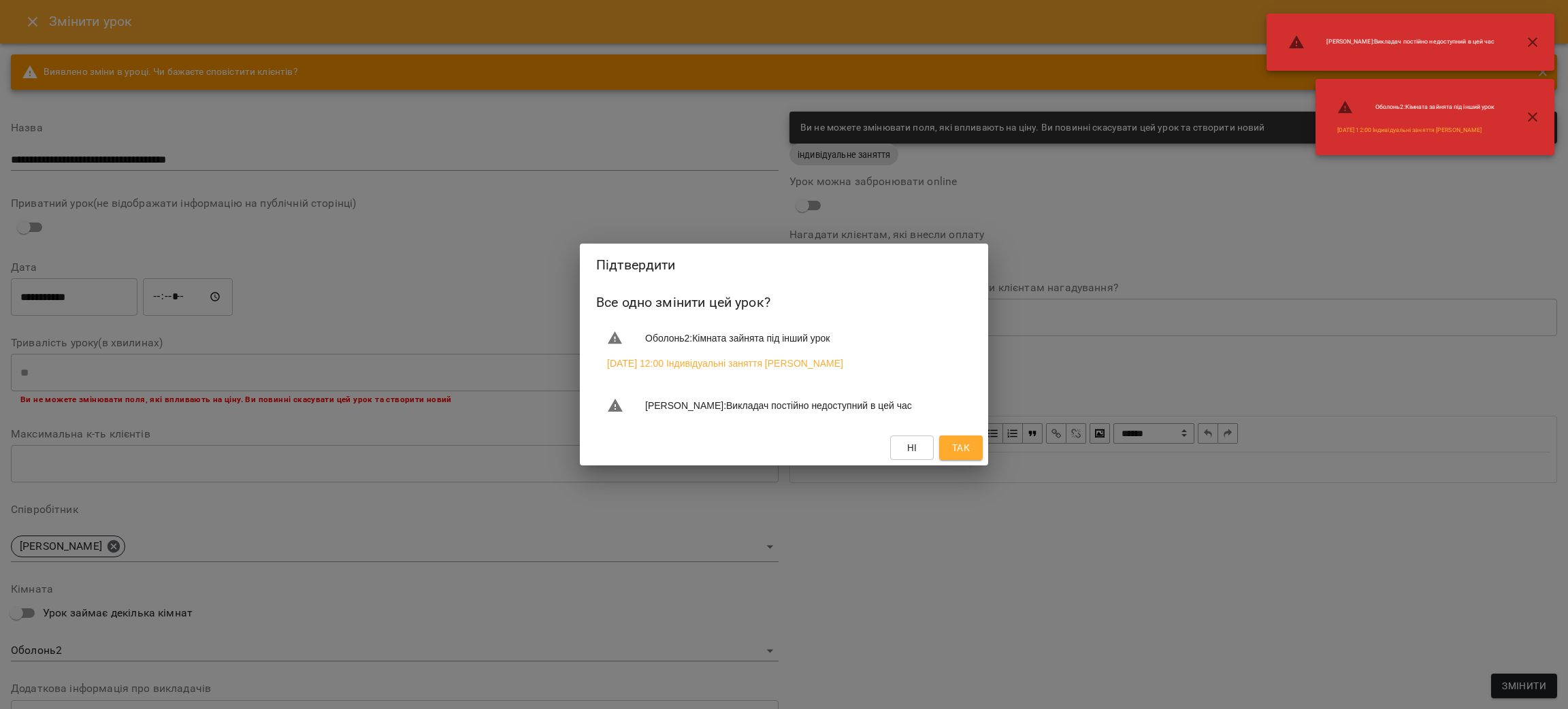
click at [957, 456] on span "Так" at bounding box center [961, 448] width 18 height 16
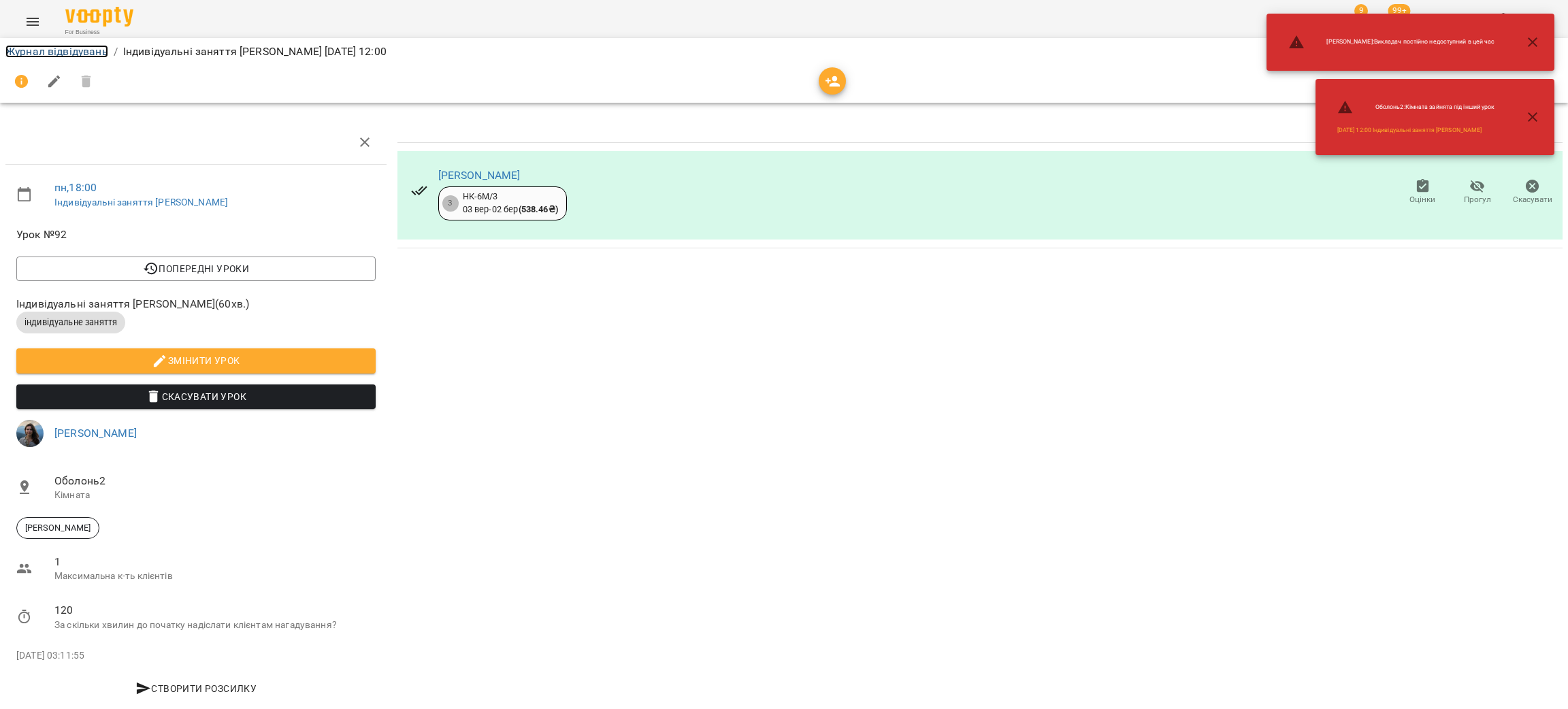
click at [56, 48] on link "Журнал відвідувань" at bounding box center [56, 51] width 103 height 13
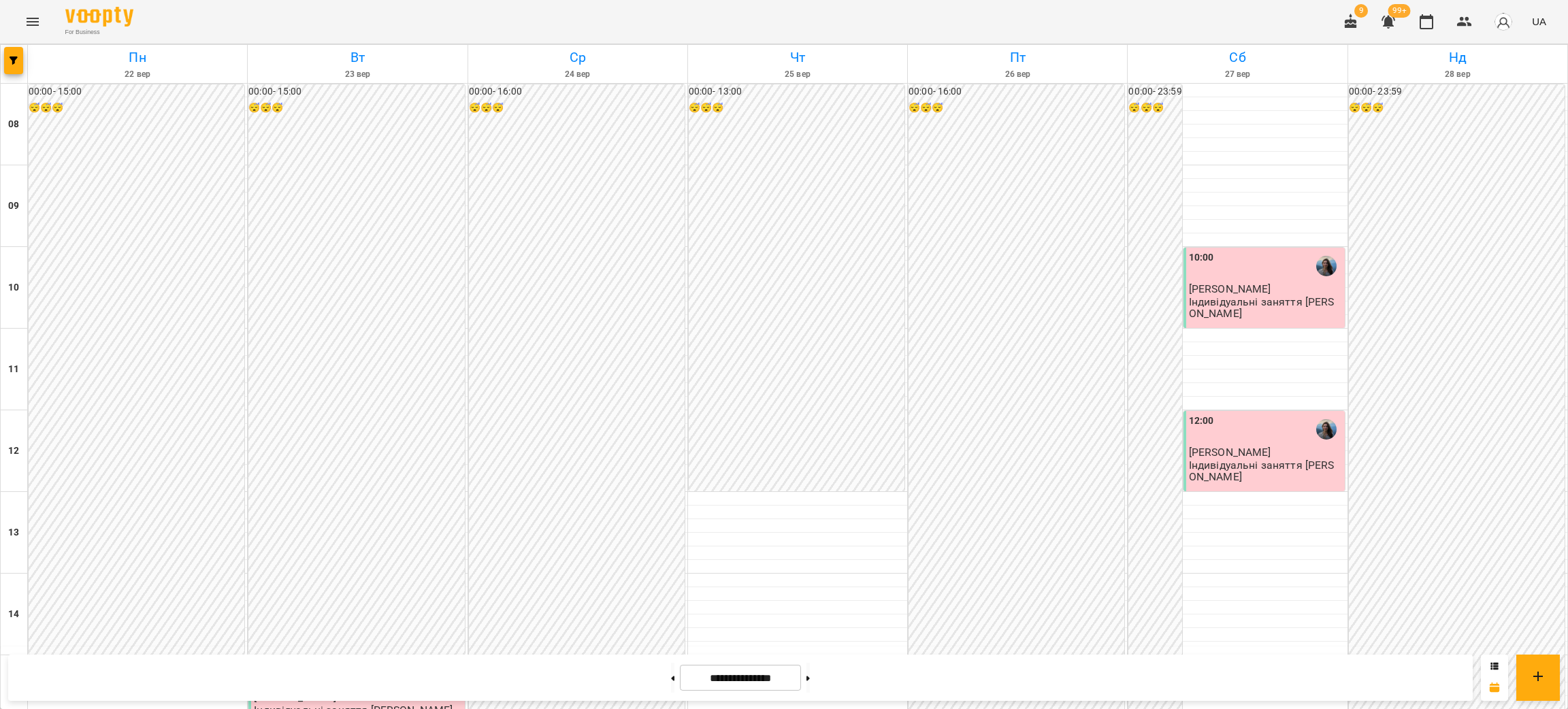
scroll to position [510, 0]
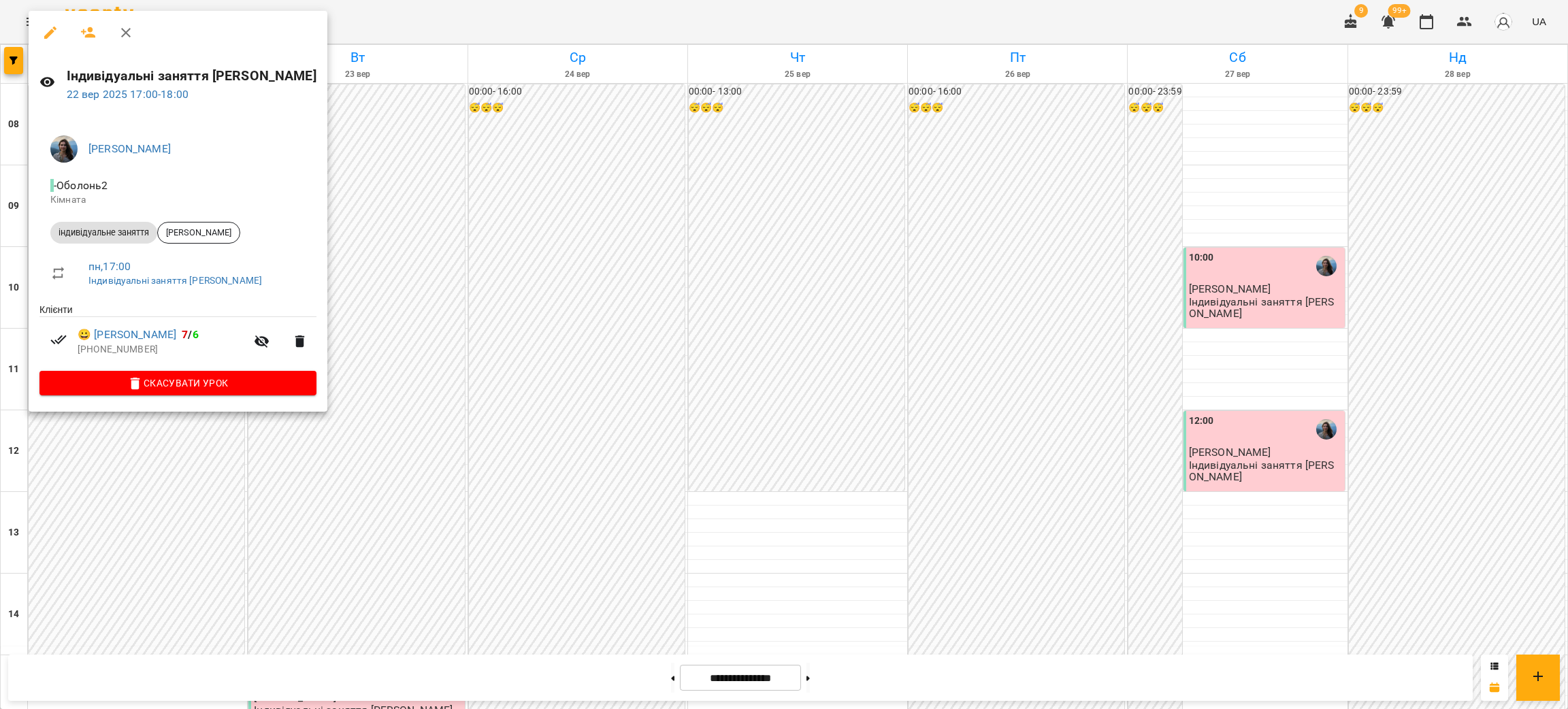
click at [46, 32] on icon "button" at bounding box center [51, 33] width 16 height 16
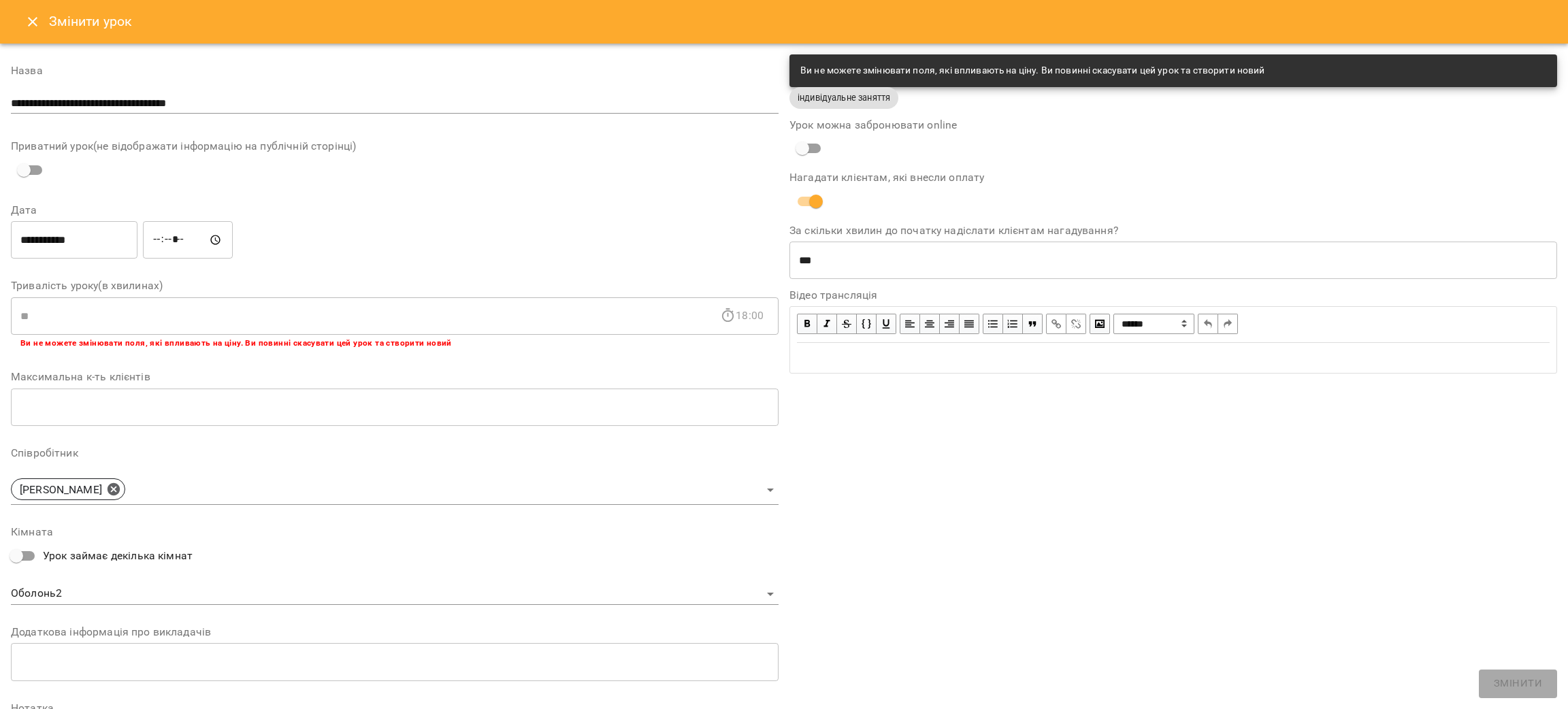
click at [83, 248] on input "**********" at bounding box center [74, 240] width 127 height 38
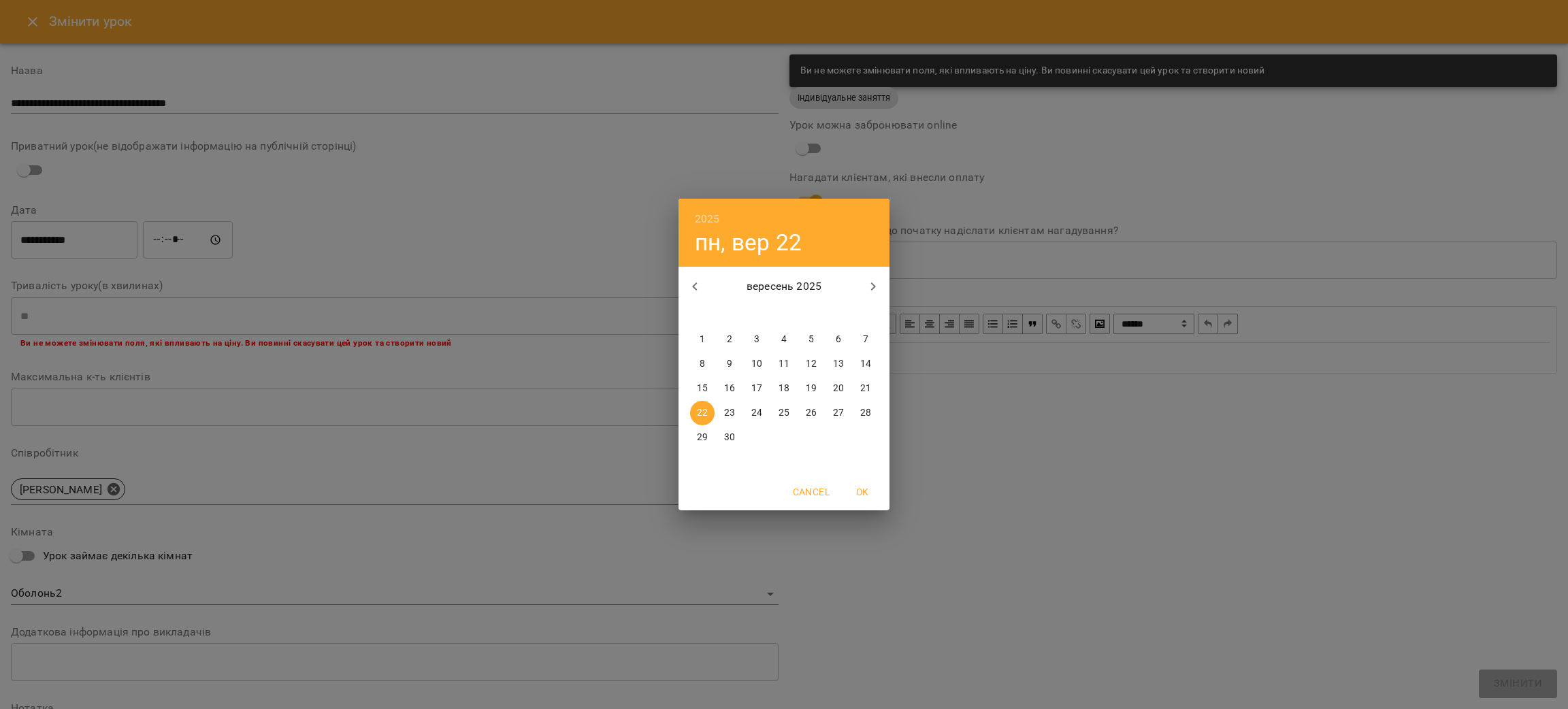
click at [837, 412] on p "27" at bounding box center [838, 413] width 11 height 14
type input "**********"
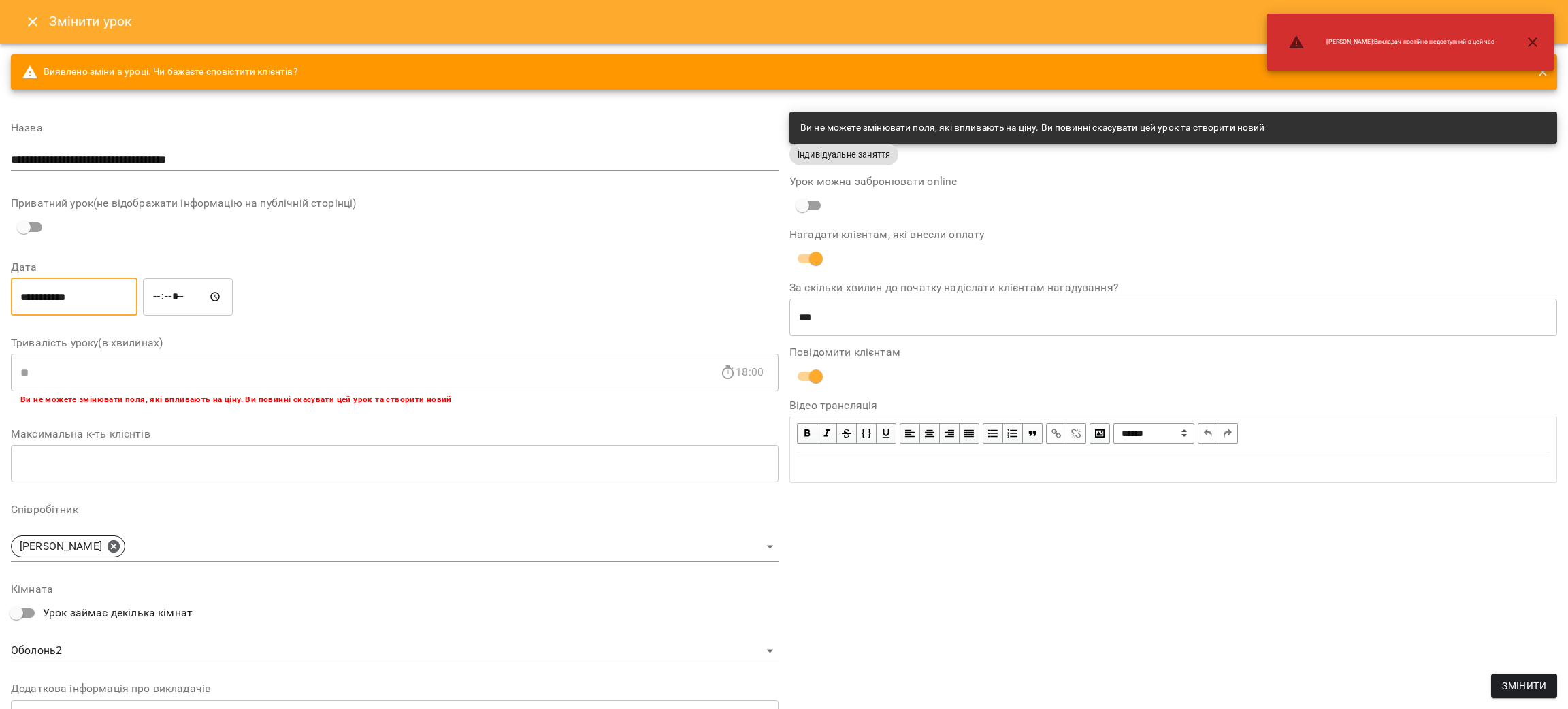
click at [202, 297] on input "*****" at bounding box center [187, 296] width 90 height 38
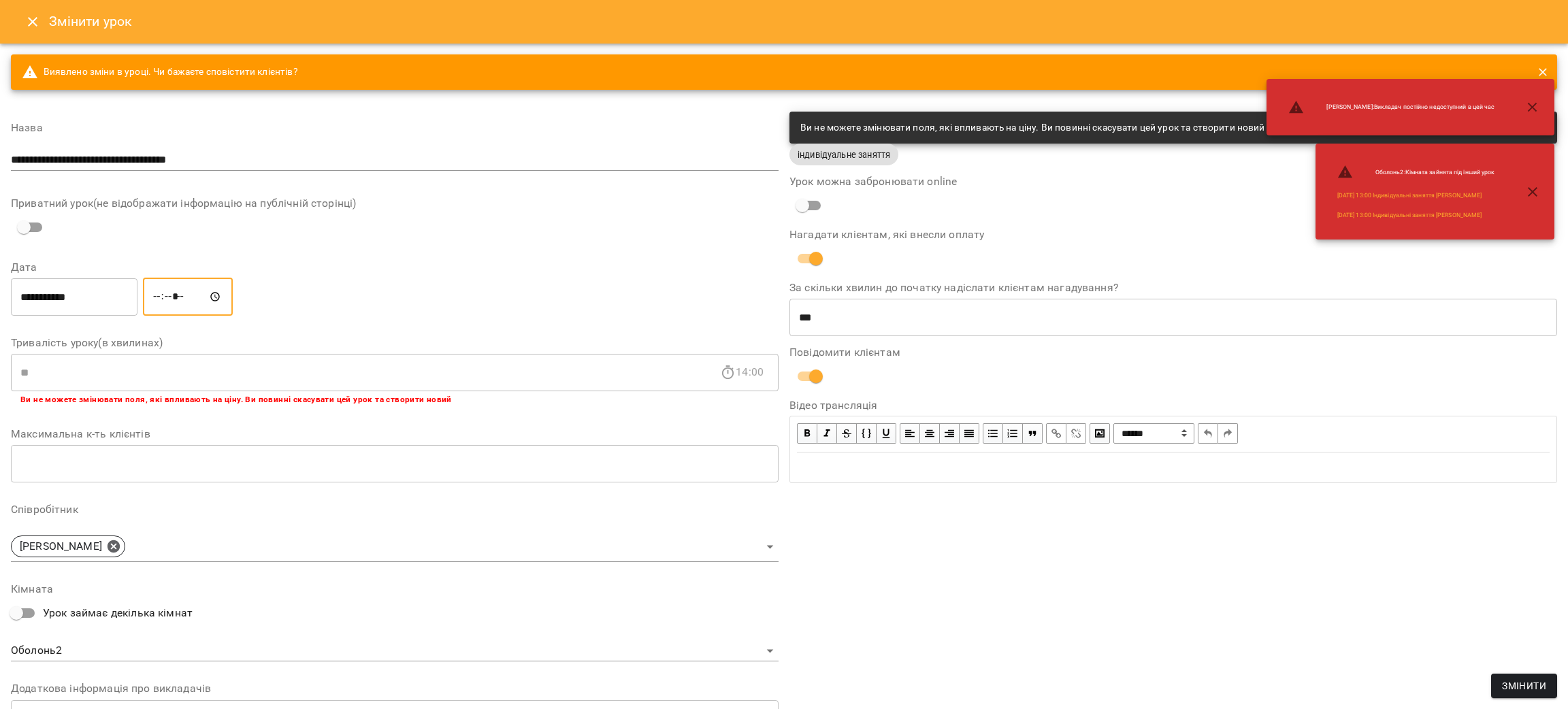
type input "*****"
click at [454, 186] on div "**********" at bounding box center [394, 483] width 768 height 743
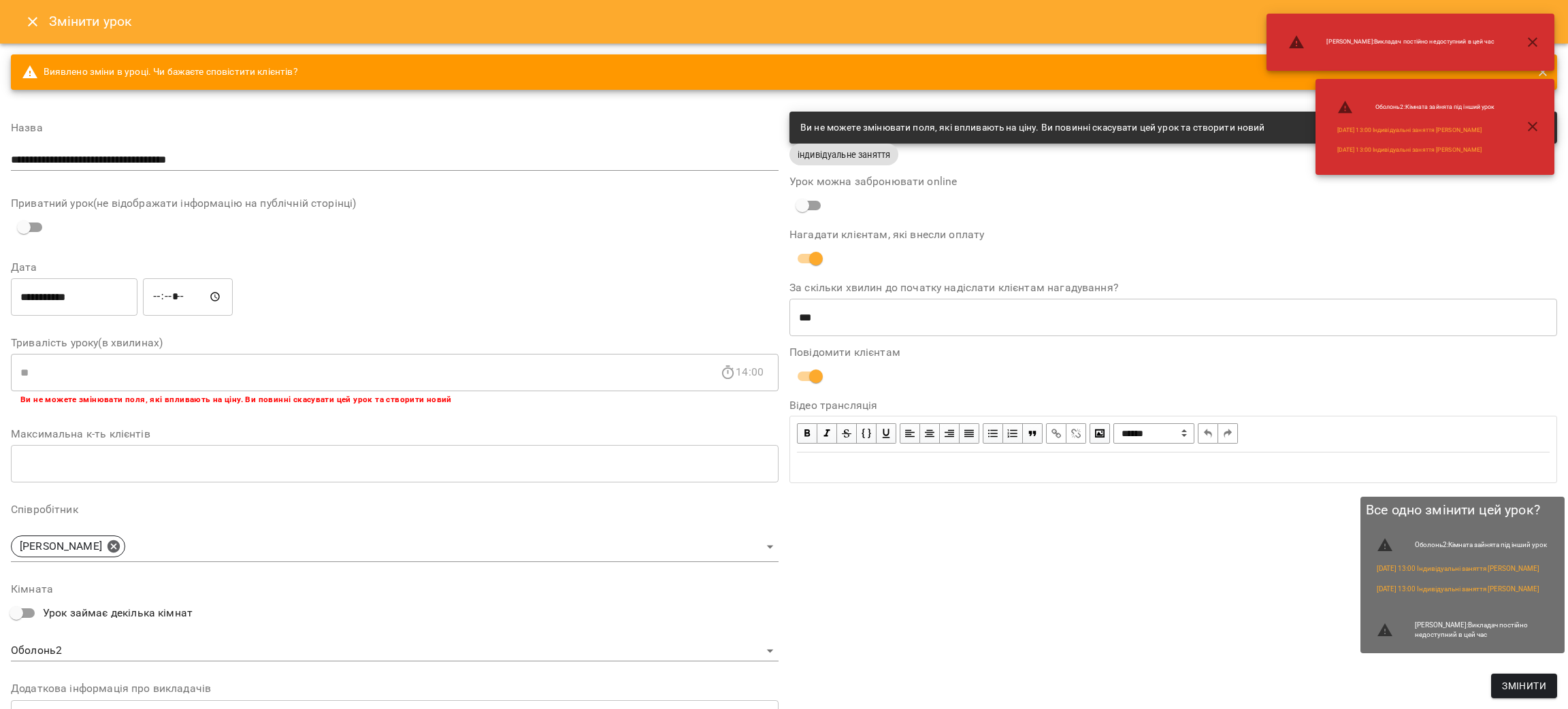
click at [1517, 680] on span "Змінити" at bounding box center [1524, 685] width 45 height 16
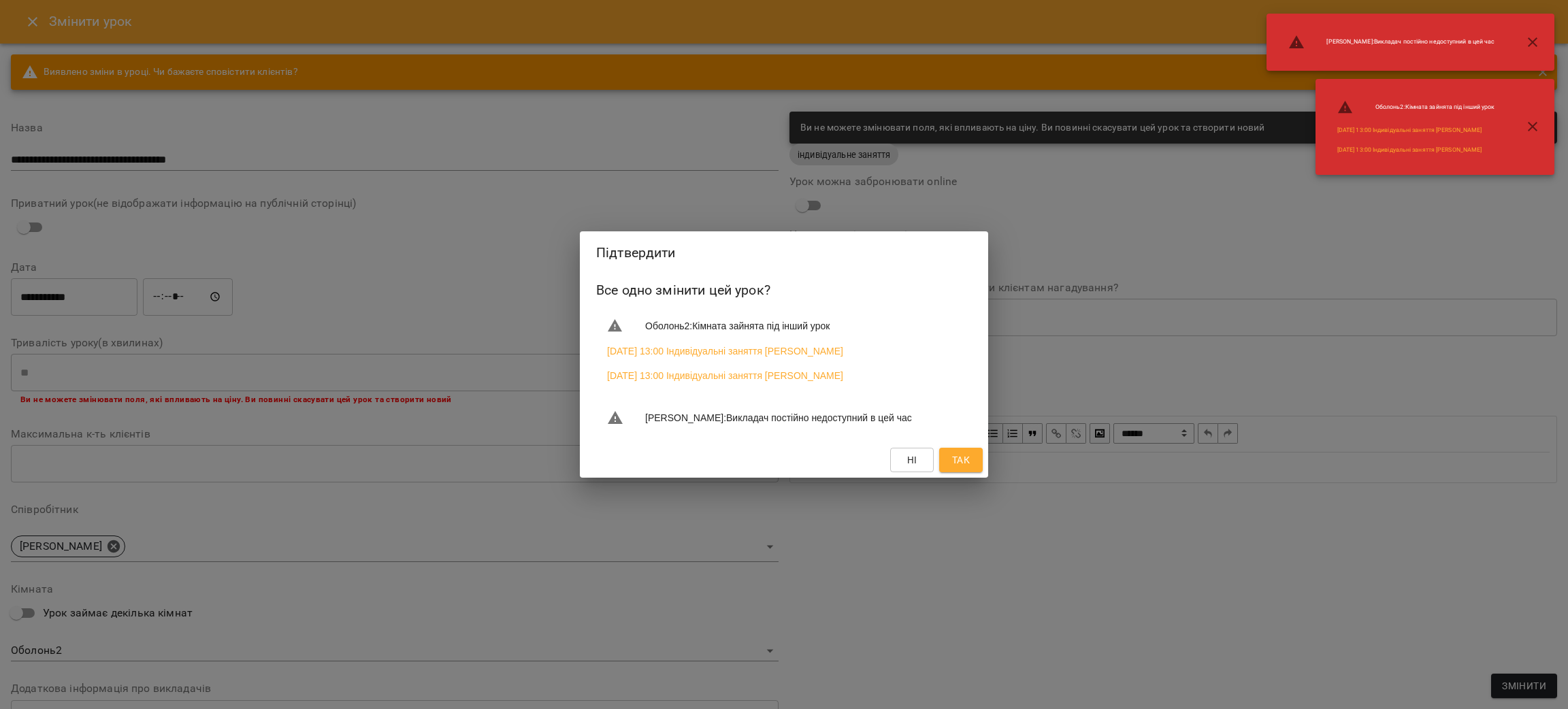
click at [963, 467] on span "Так" at bounding box center [961, 459] width 18 height 16
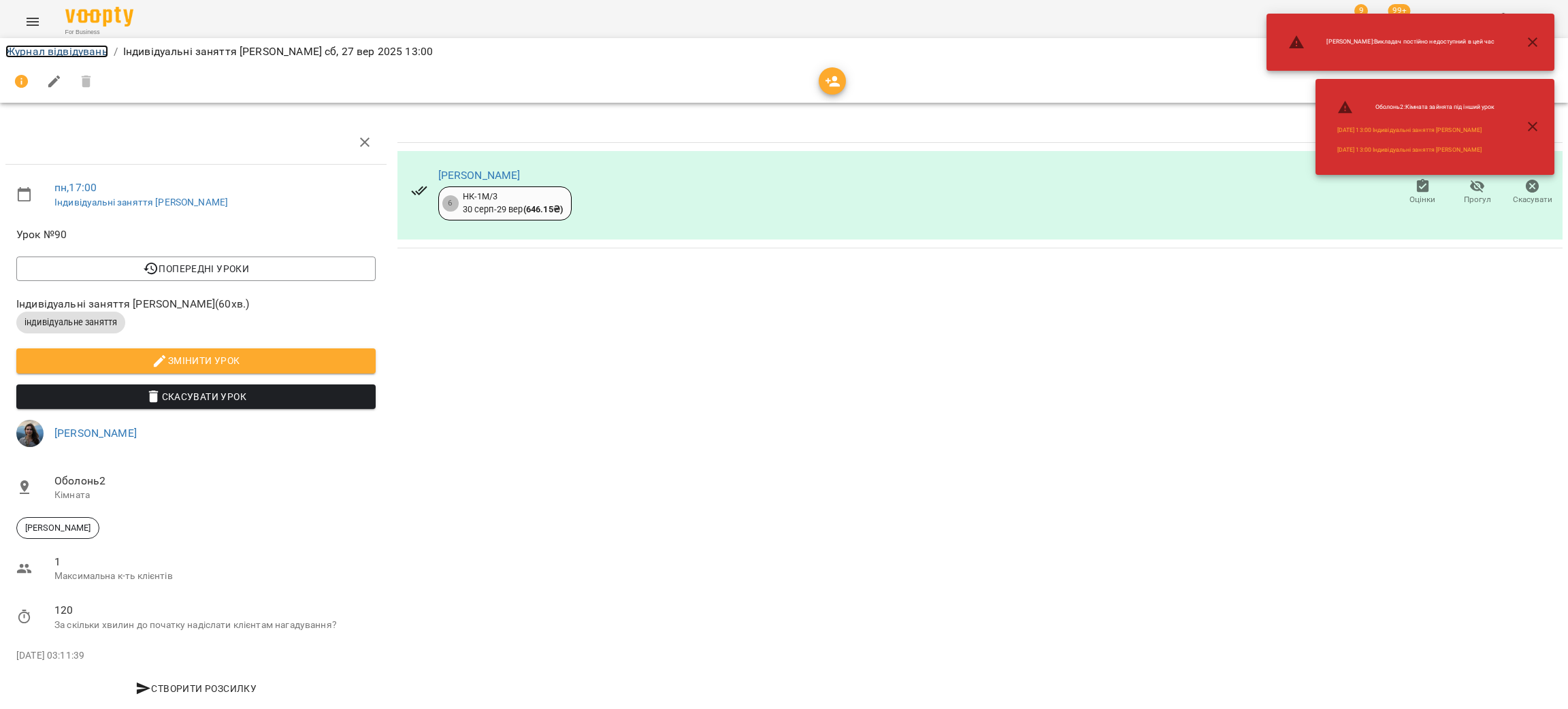
click at [36, 48] on link "Журнал відвідувань" at bounding box center [56, 51] width 103 height 13
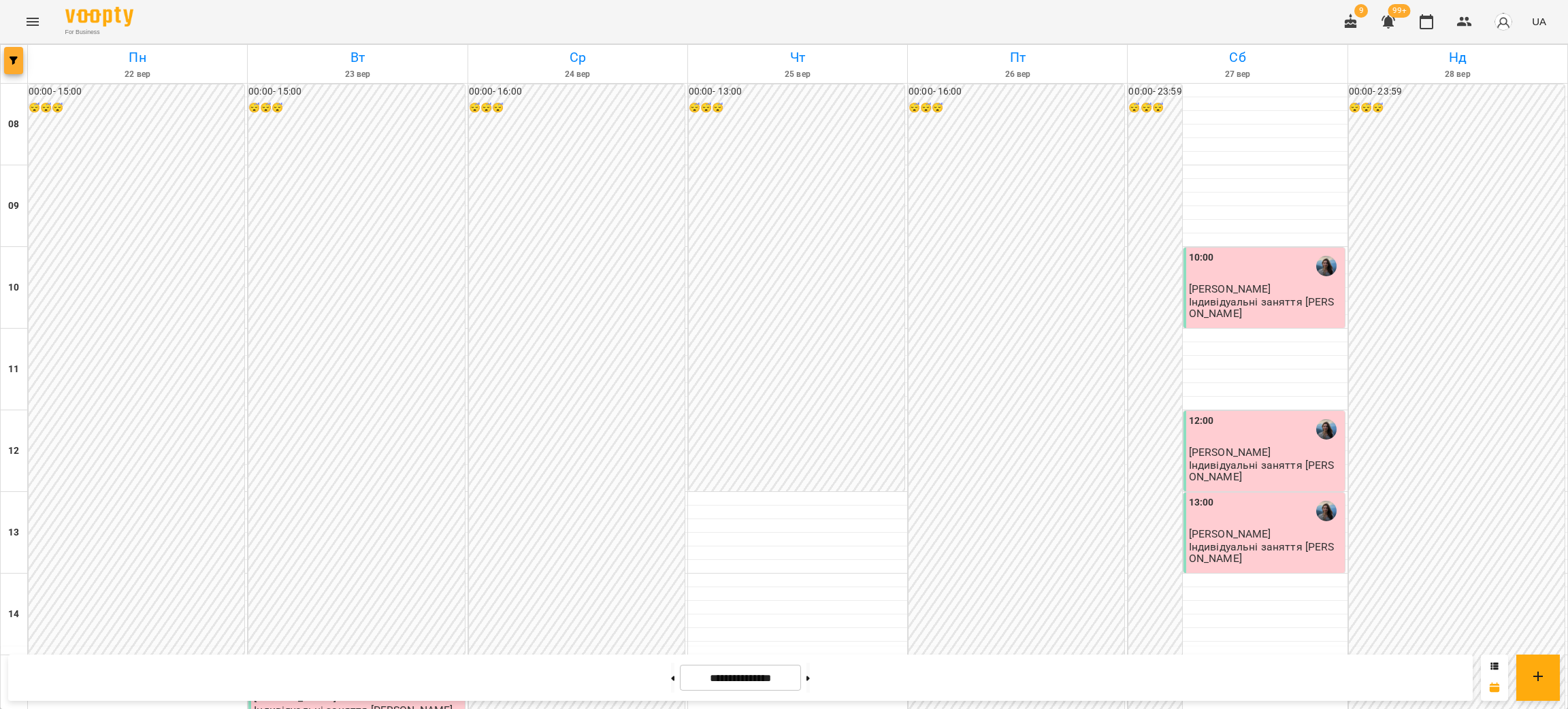
click at [14, 59] on icon "button" at bounding box center [14, 60] width 8 height 8
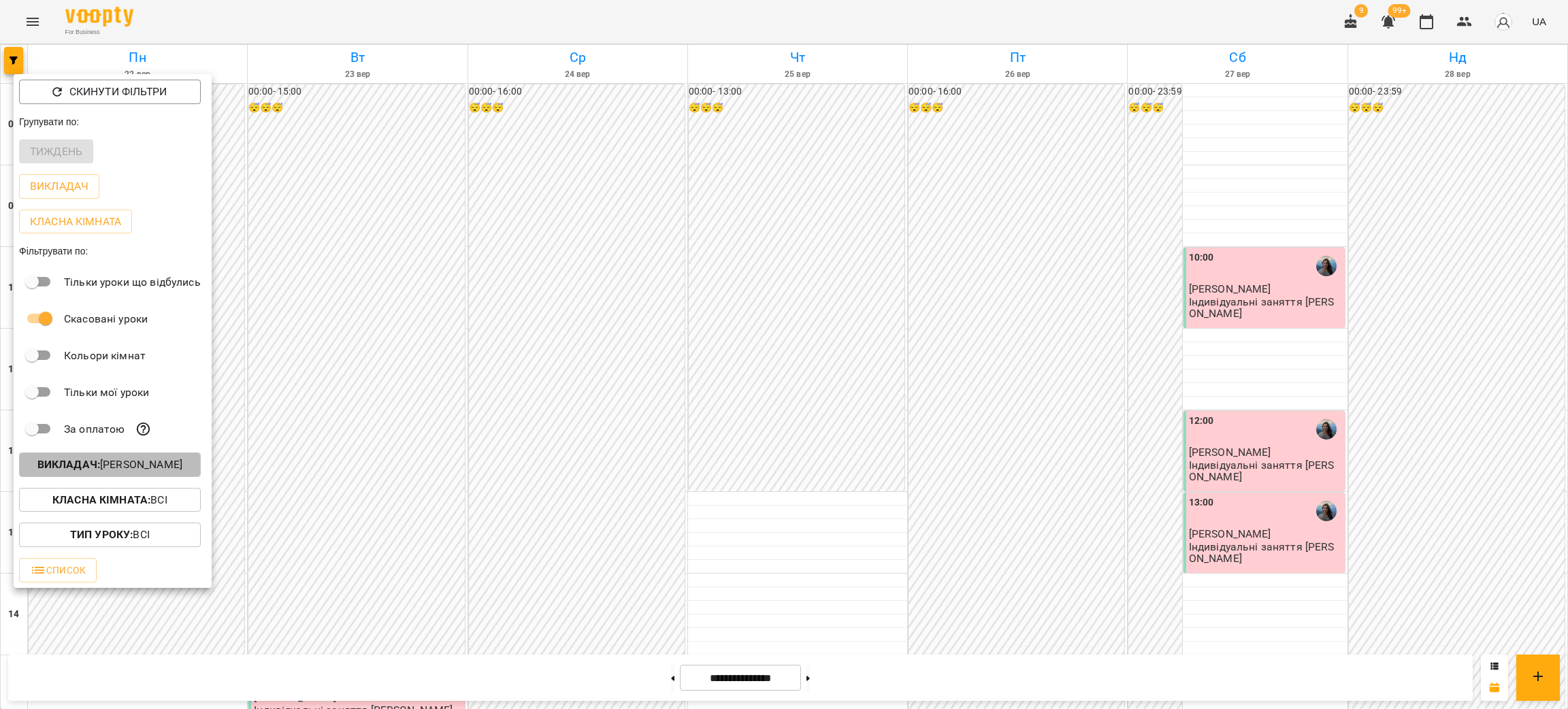
click at [182, 473] on p "Викладач : [PERSON_NAME]" at bounding box center [110, 464] width 145 height 16
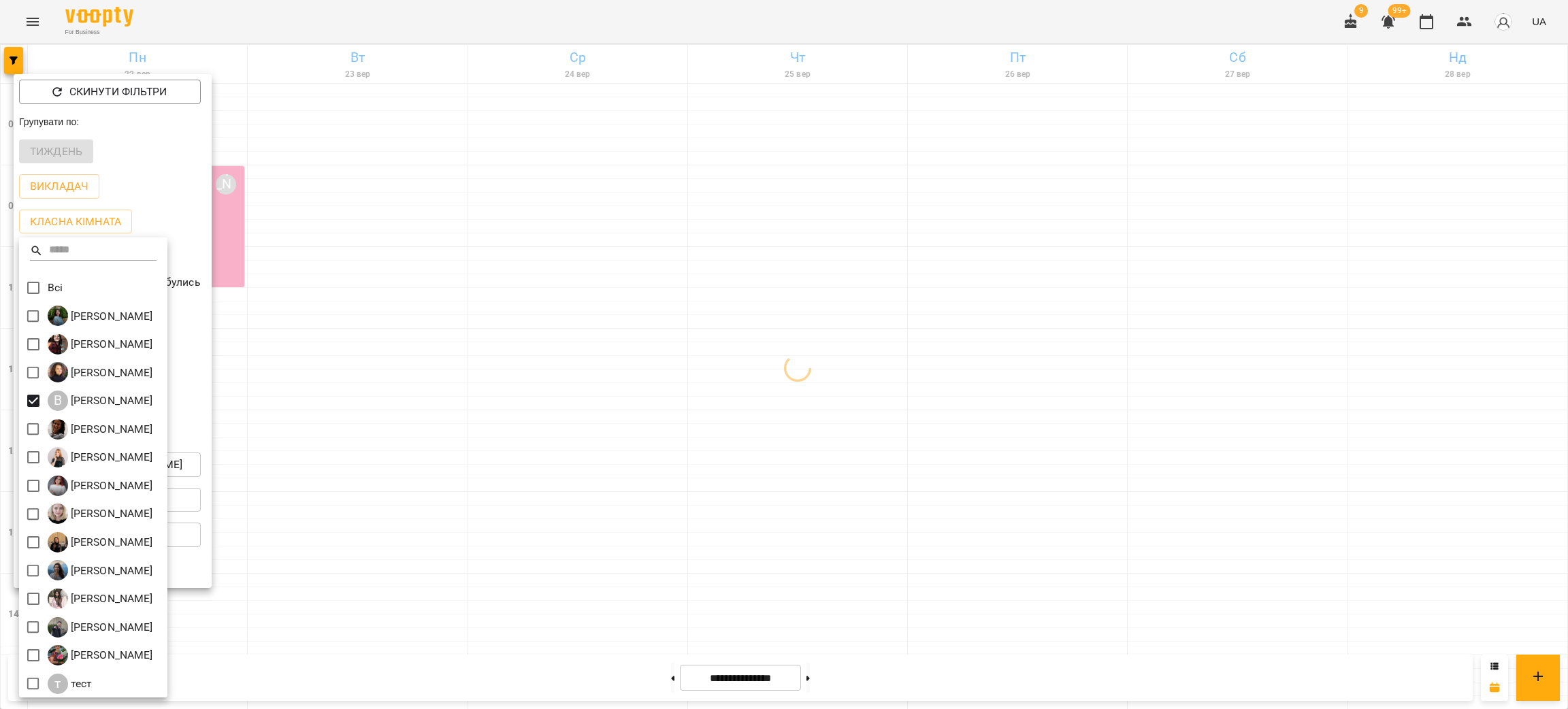
click at [759, 381] on div at bounding box center [784, 354] width 1568 height 709
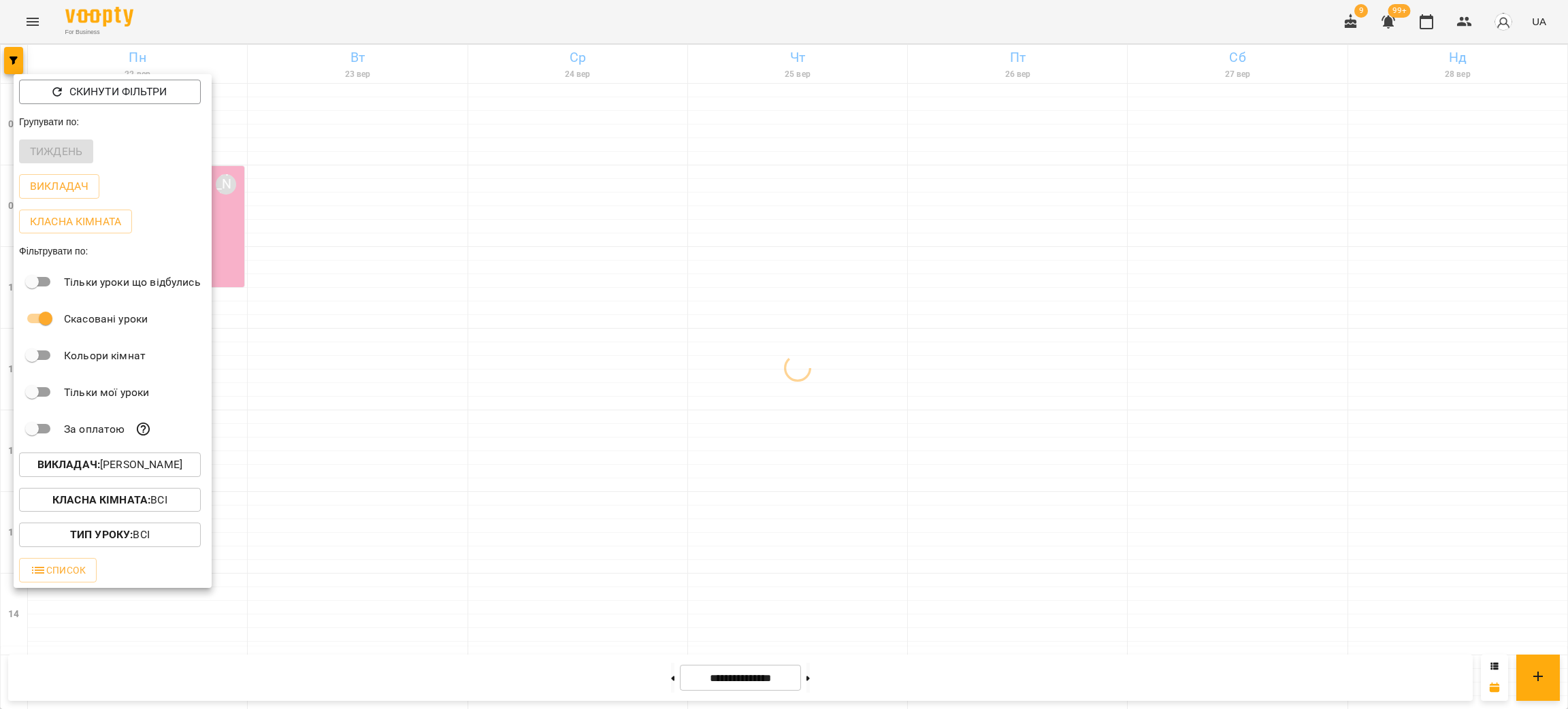
click at [484, 364] on div at bounding box center [784, 354] width 1568 height 709
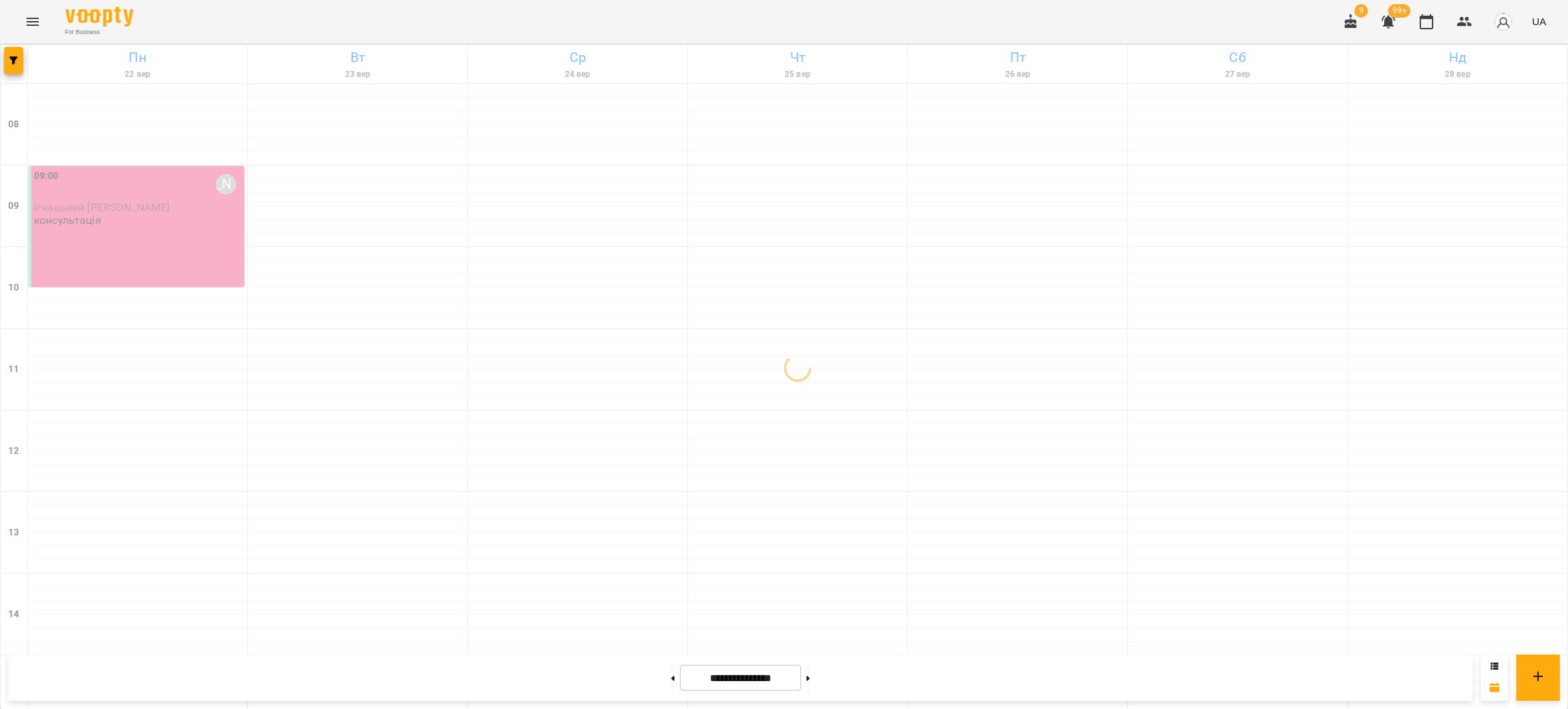
click at [107, 229] on div "09:00 [PERSON_NAME] Ігнацький [PERSON_NAME] консультація" at bounding box center [137, 227] width 216 height 121
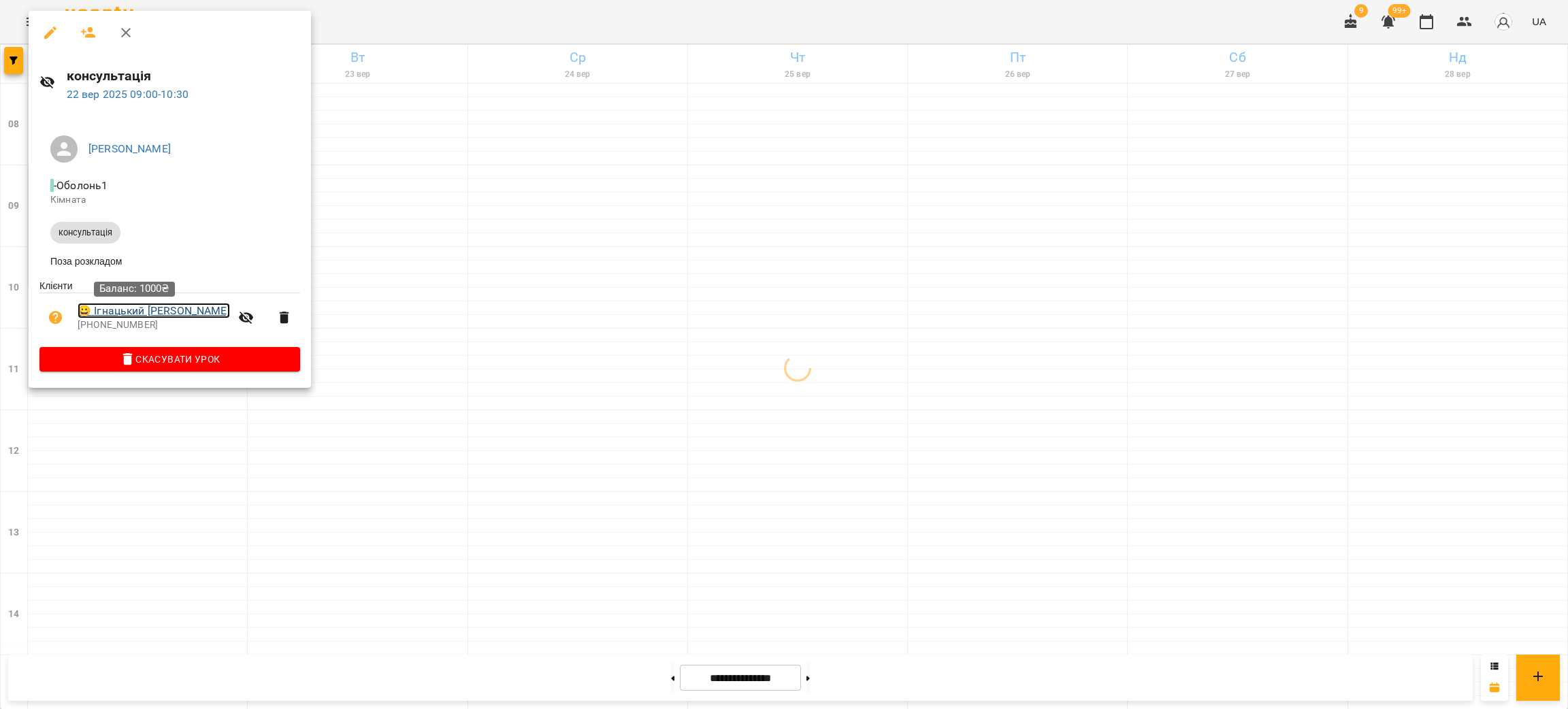
click at [168, 316] on link "😀 Ігнацький [PERSON_NAME]" at bounding box center [154, 311] width 153 height 16
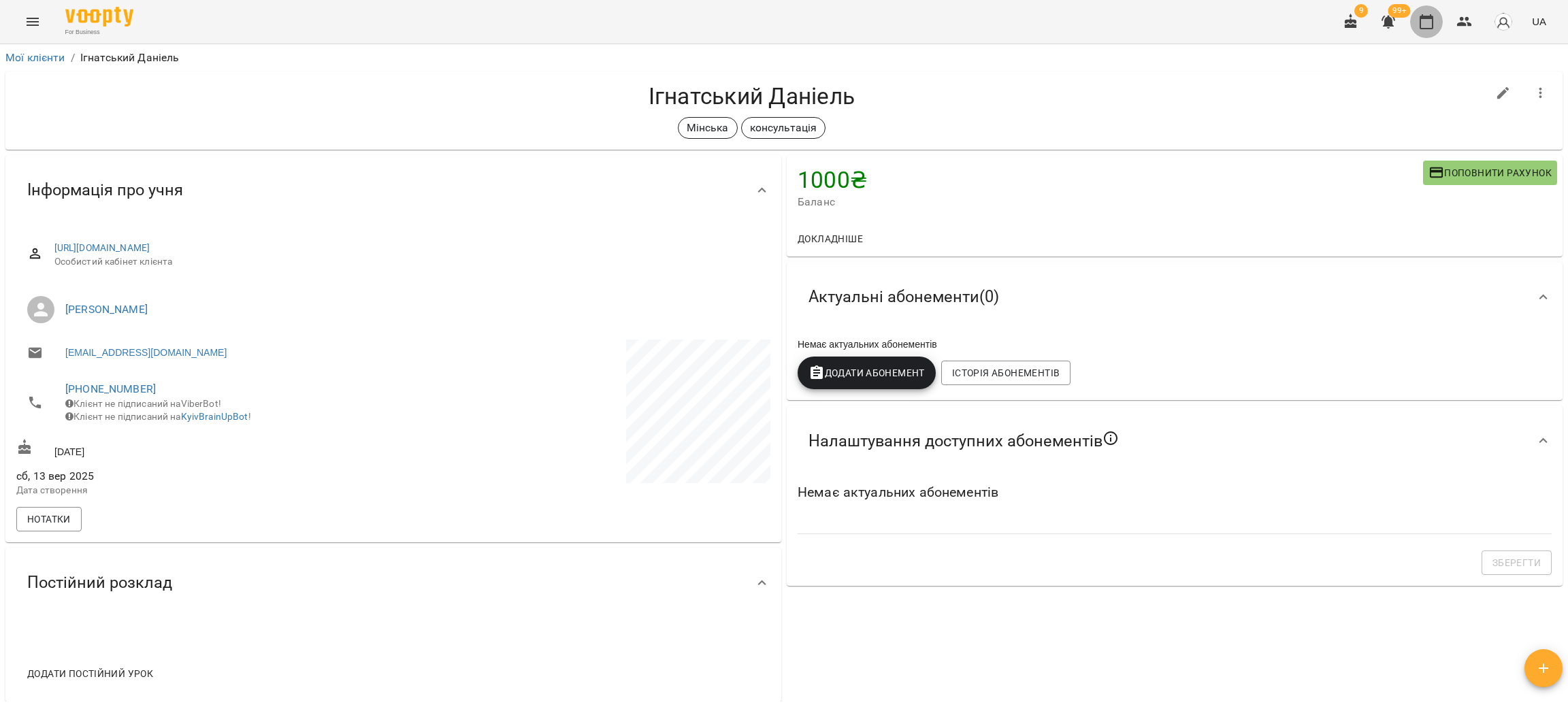
click at [1418, 29] on icon "button" at bounding box center [1426, 22] width 16 height 16
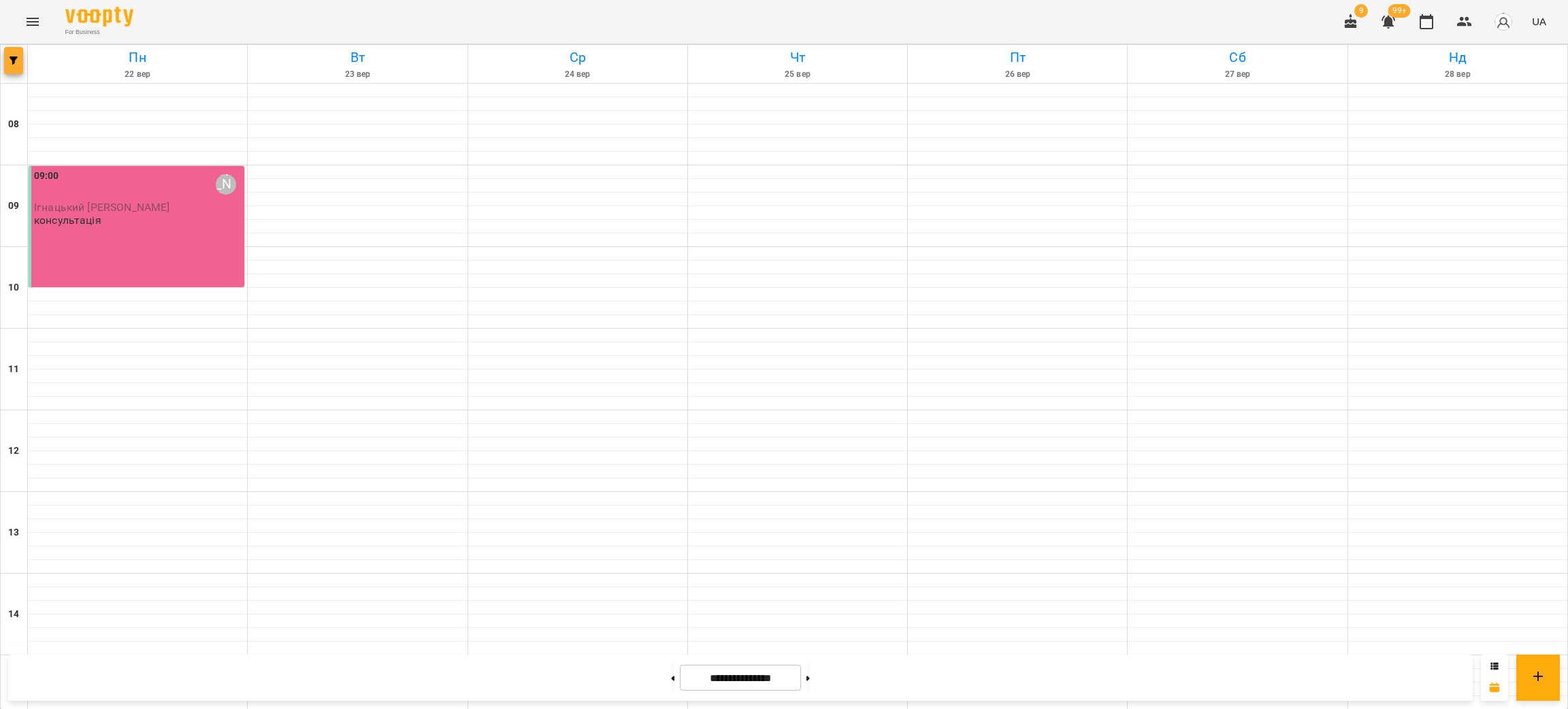
click at [18, 55] on button "button" at bounding box center [13, 59] width 19 height 27
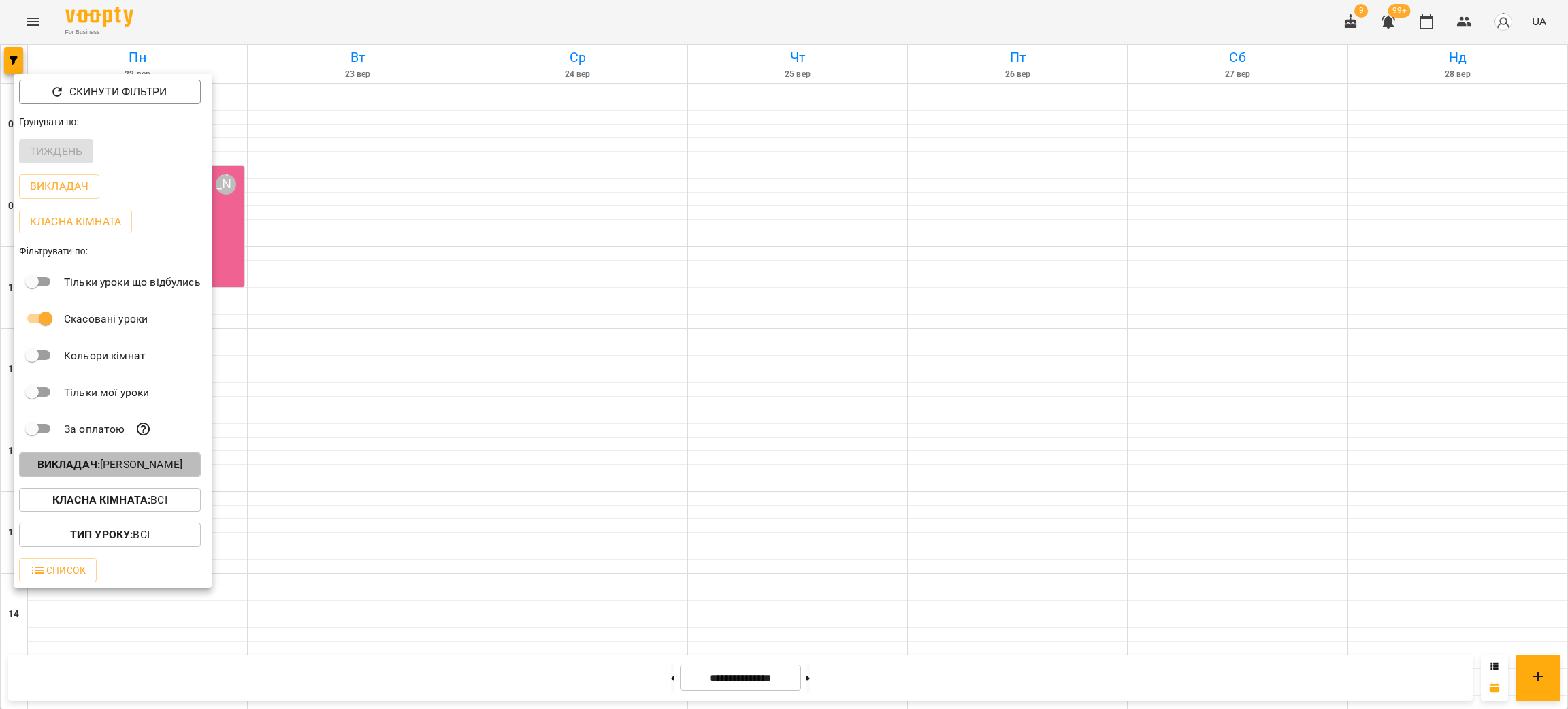
click at [133, 464] on p "Викладач : [PERSON_NAME]" at bounding box center [110, 464] width 145 height 16
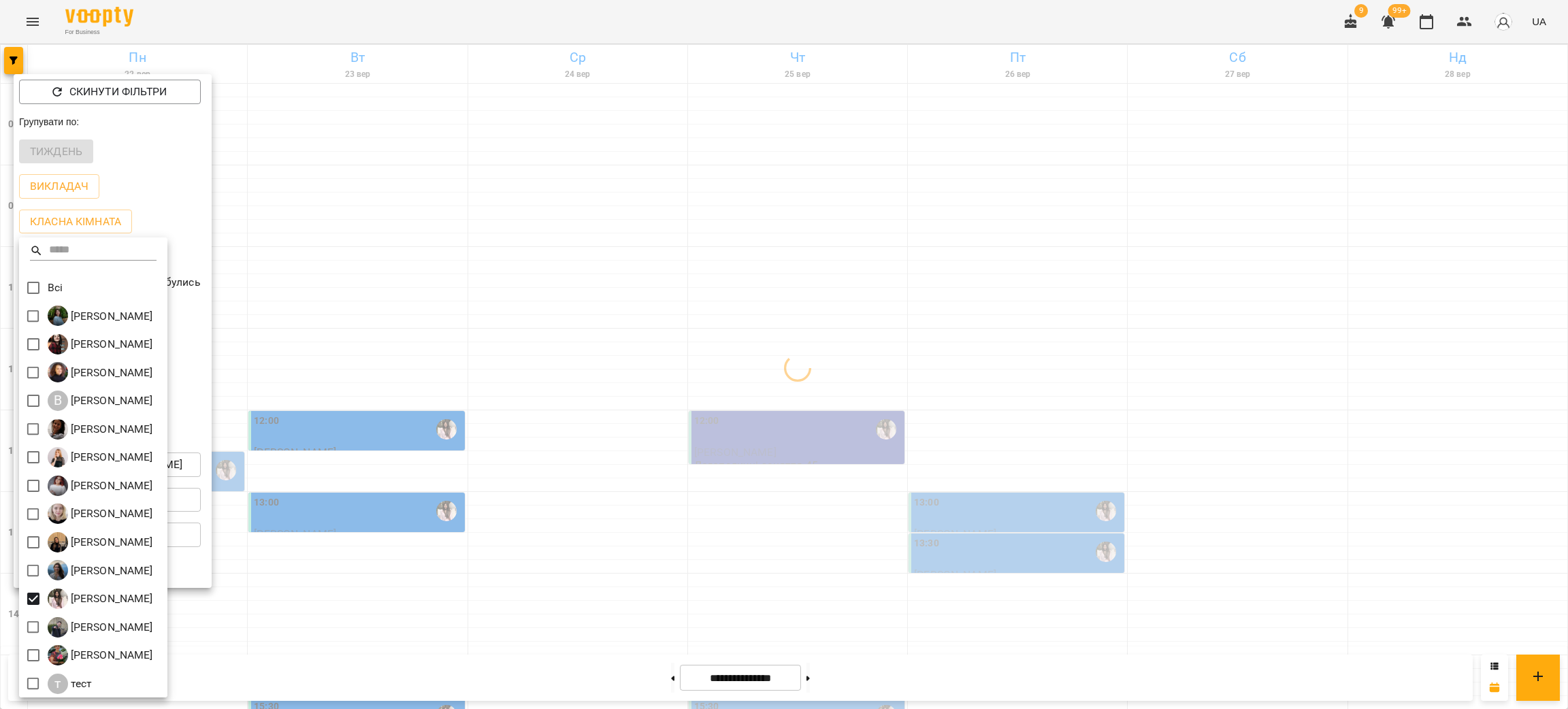
click at [780, 545] on div at bounding box center [784, 354] width 1568 height 709
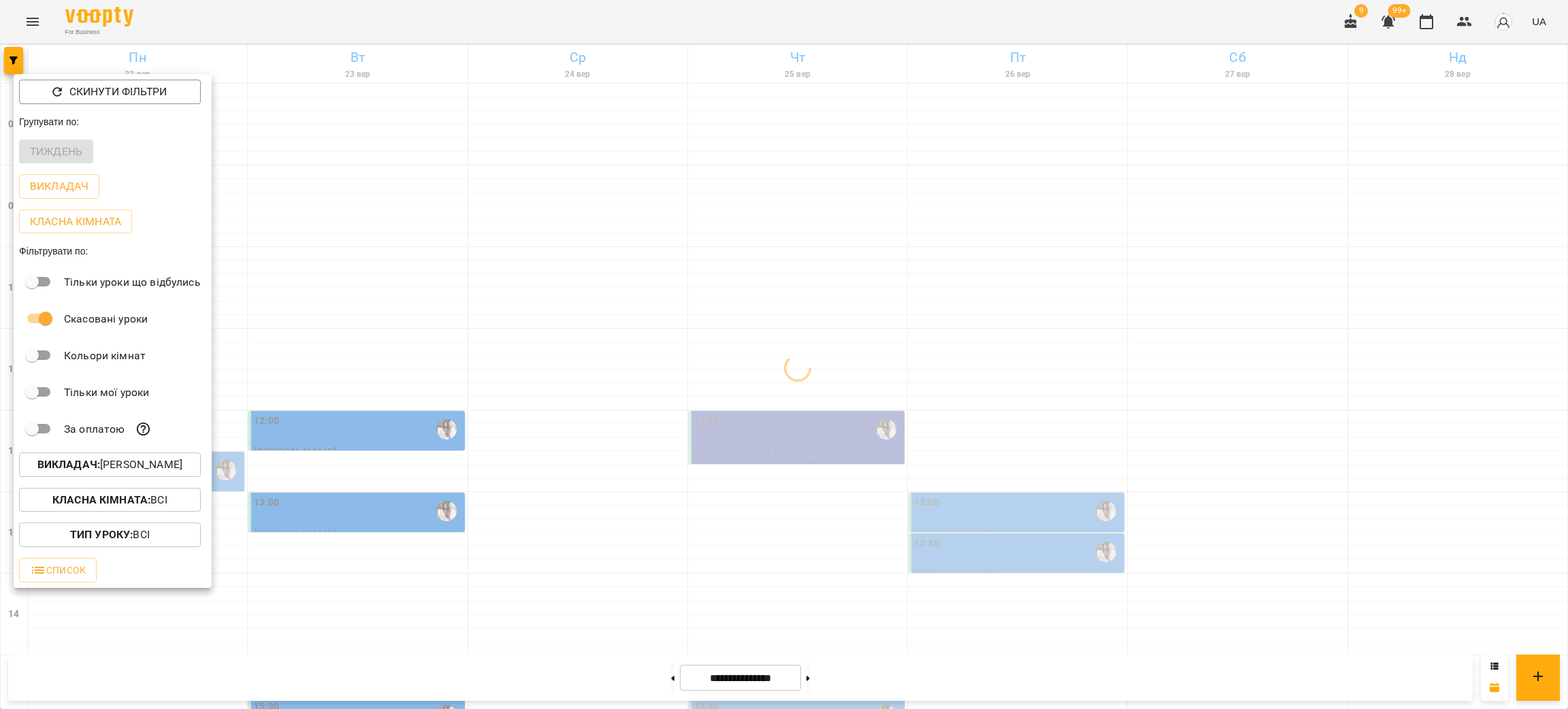
click at [780, 545] on div at bounding box center [784, 354] width 1568 height 709
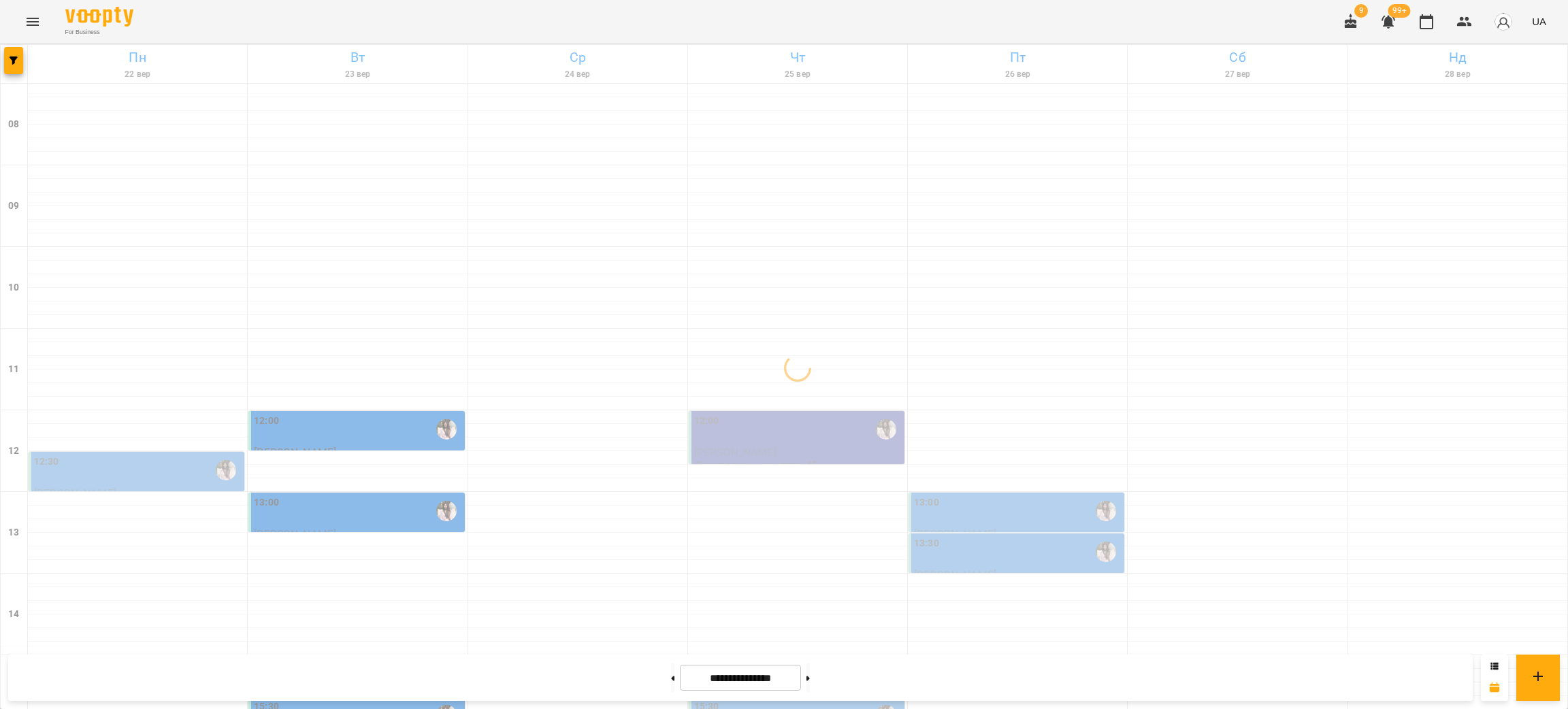
click at [1005, 512] on div "13:00" at bounding box center [1018, 511] width 208 height 32
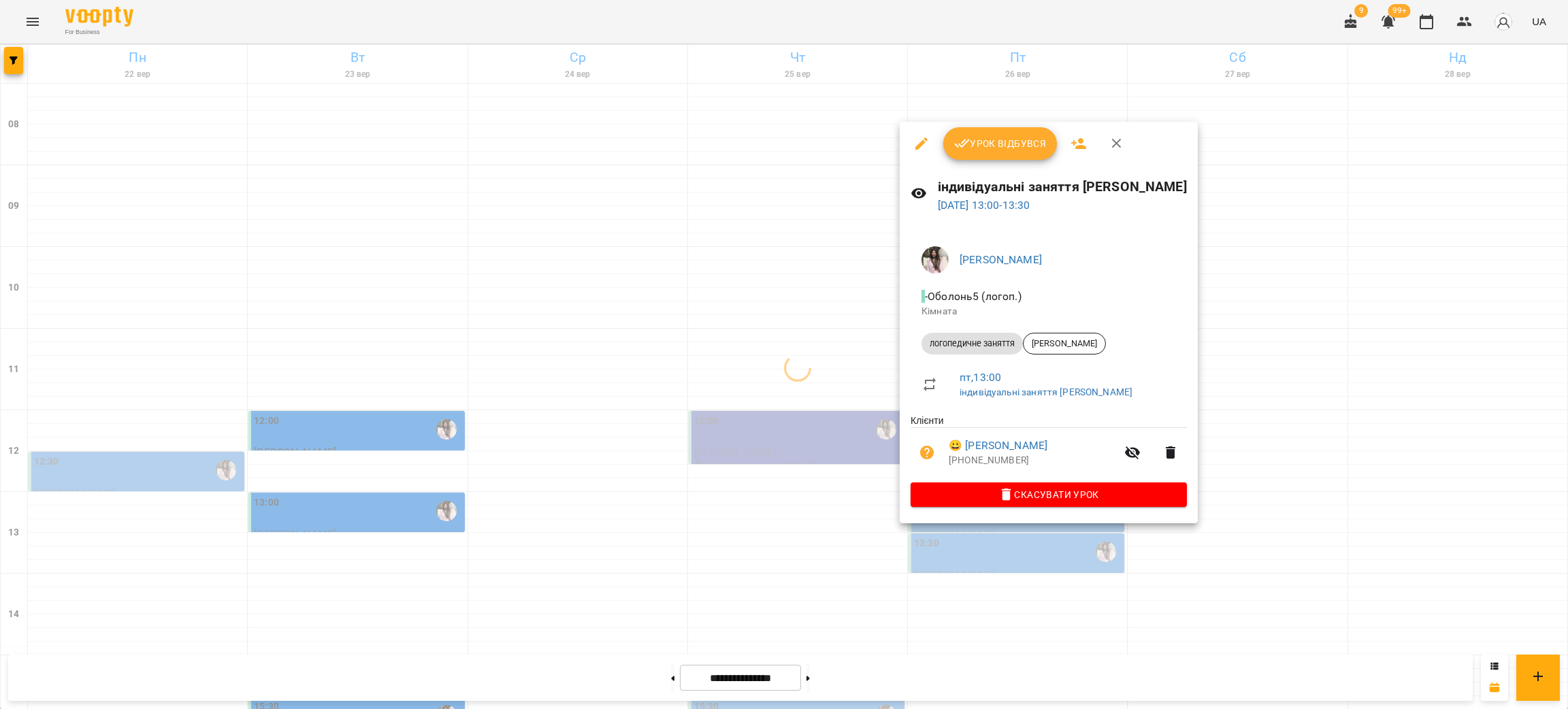
click at [997, 568] on div at bounding box center [784, 354] width 1568 height 709
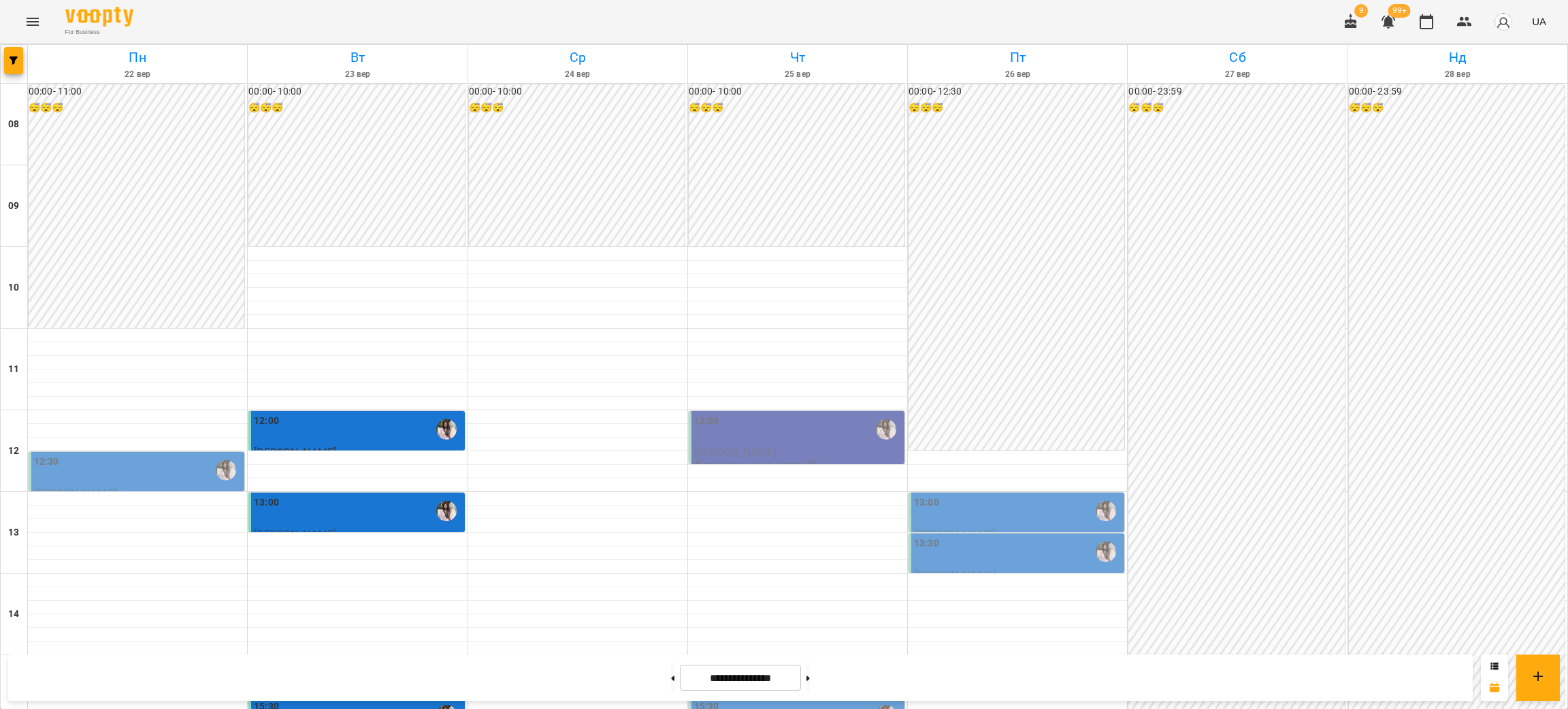
scroll to position [102, 0]
click at [763, 446] on span "[PERSON_NAME]" at bounding box center [735, 452] width 82 height 13
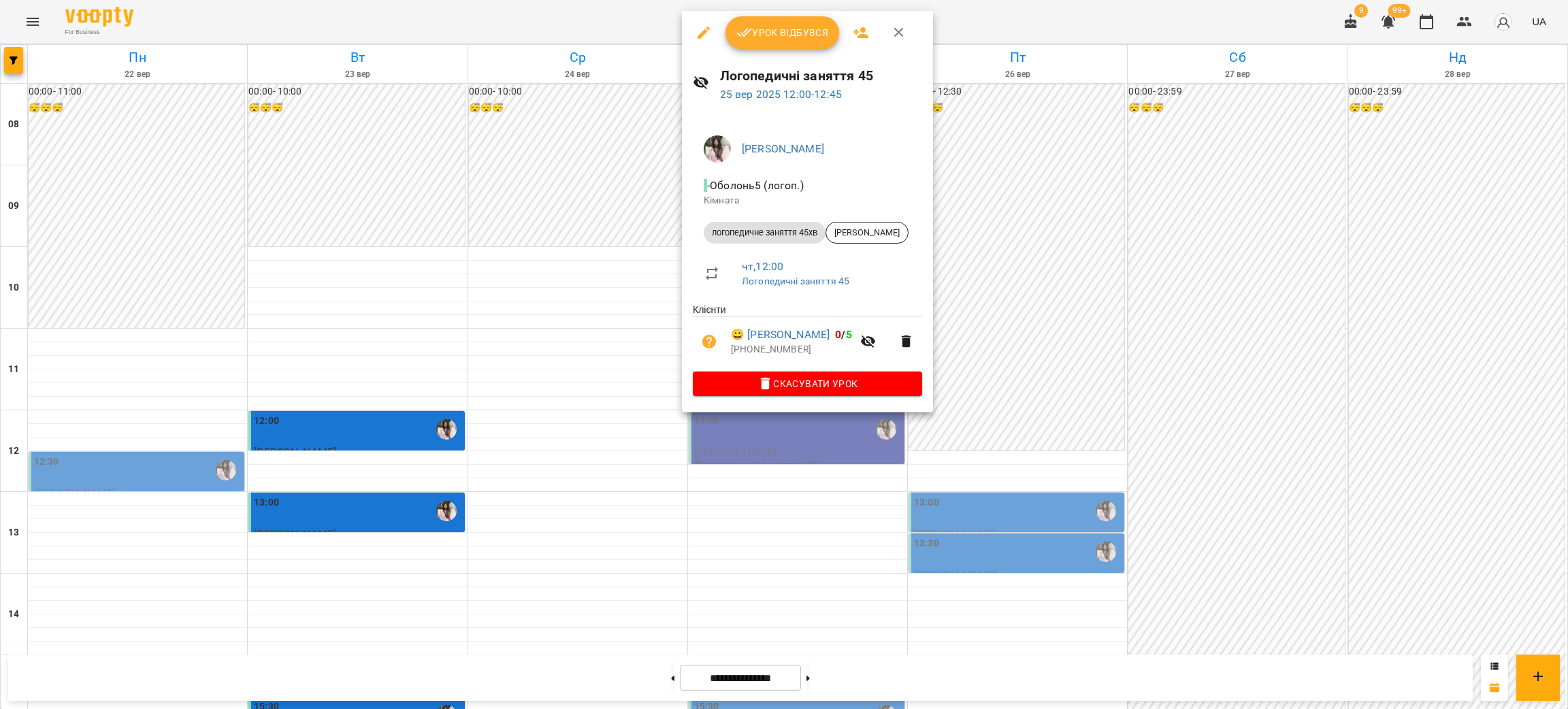
click at [303, 414] on div at bounding box center [784, 354] width 1568 height 709
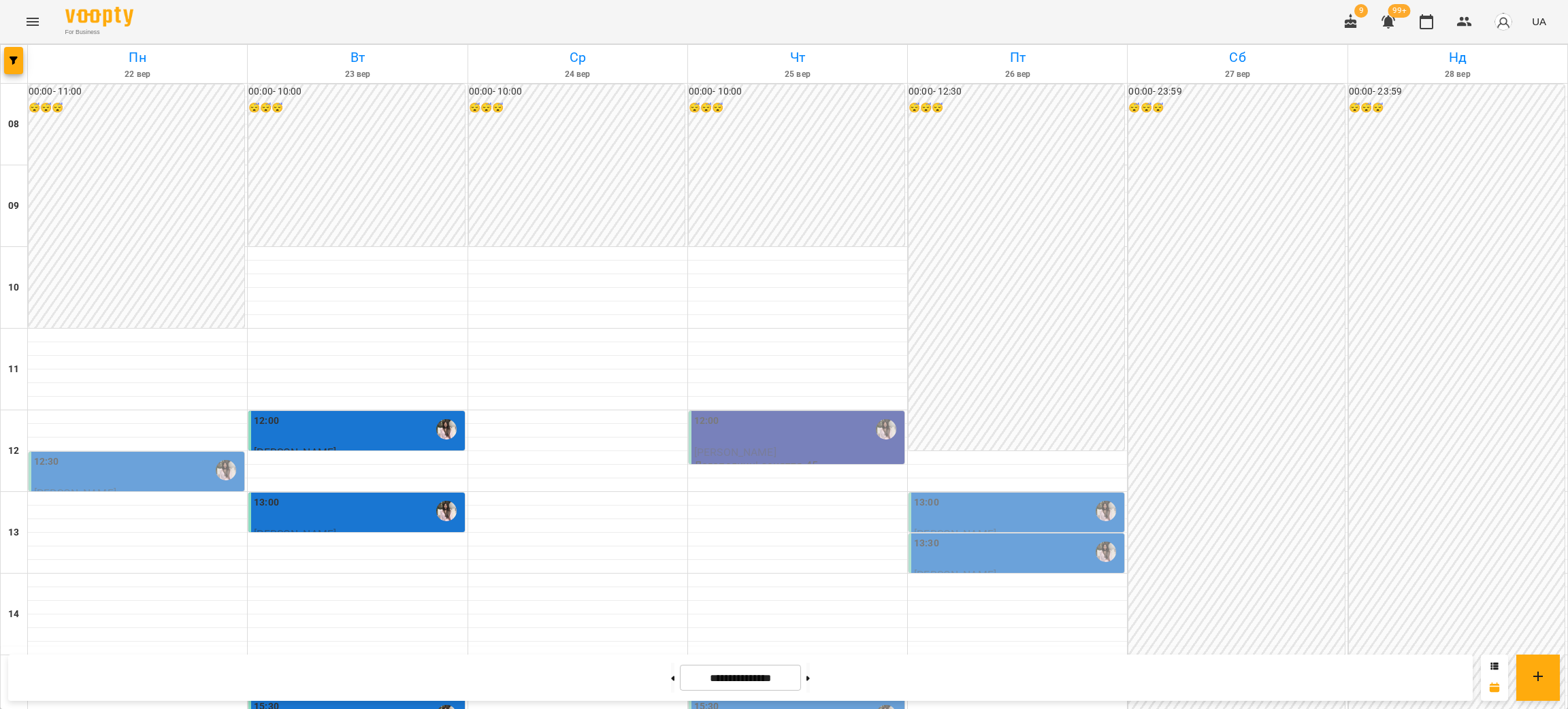
scroll to position [272, 0]
click at [85, 455] on div "12:30" at bounding box center [138, 470] width 208 height 32
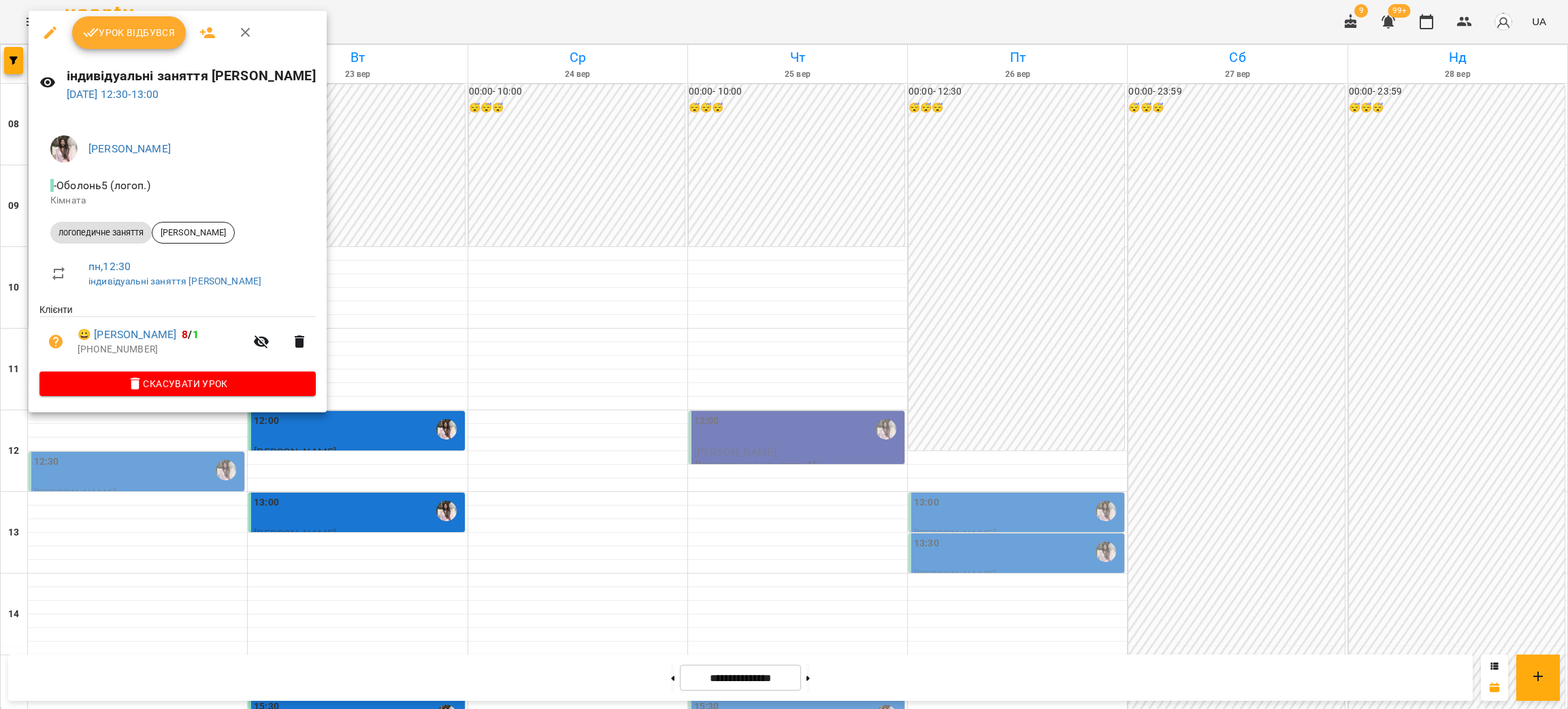
click at [601, 550] on div at bounding box center [784, 354] width 1568 height 709
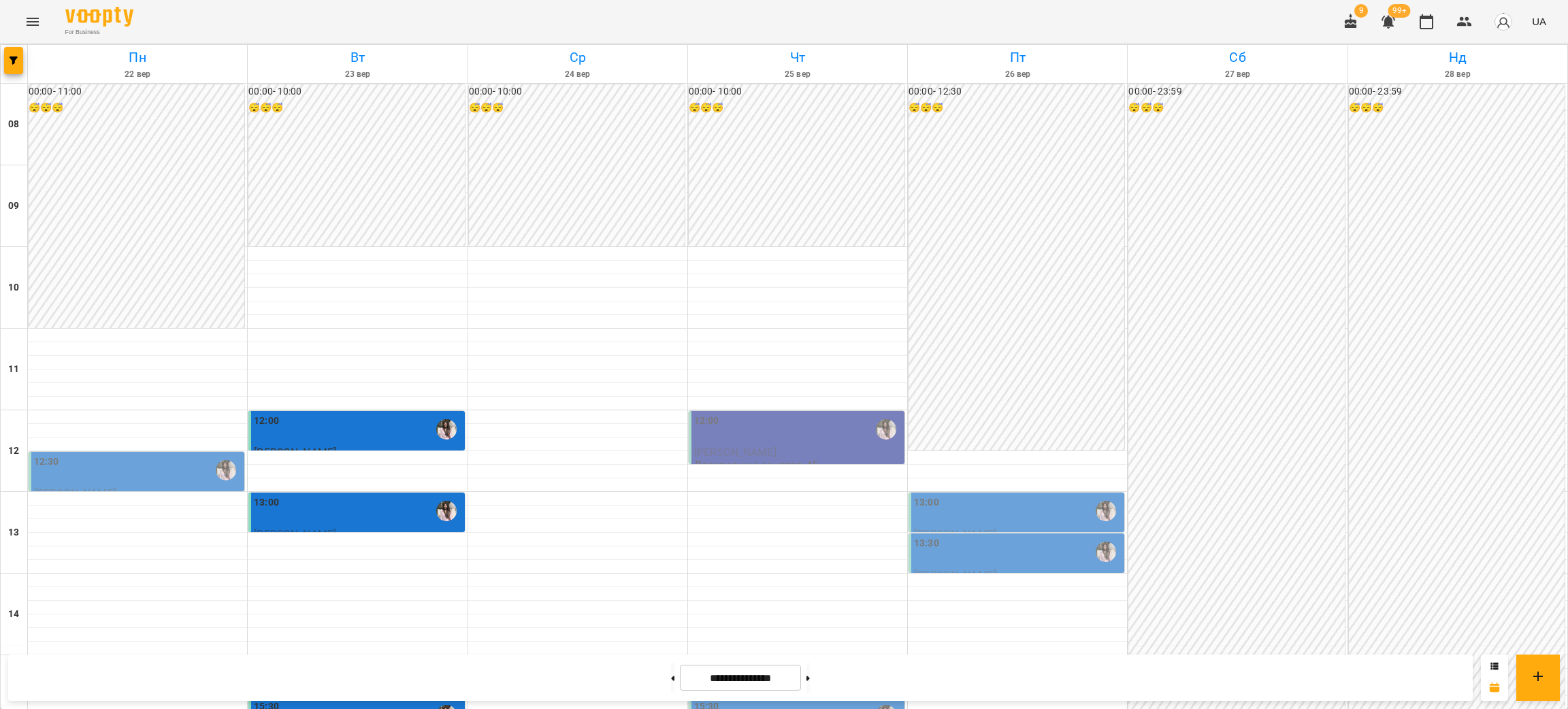
click at [951, 495] on div "13:00" at bounding box center [1018, 511] width 208 height 32
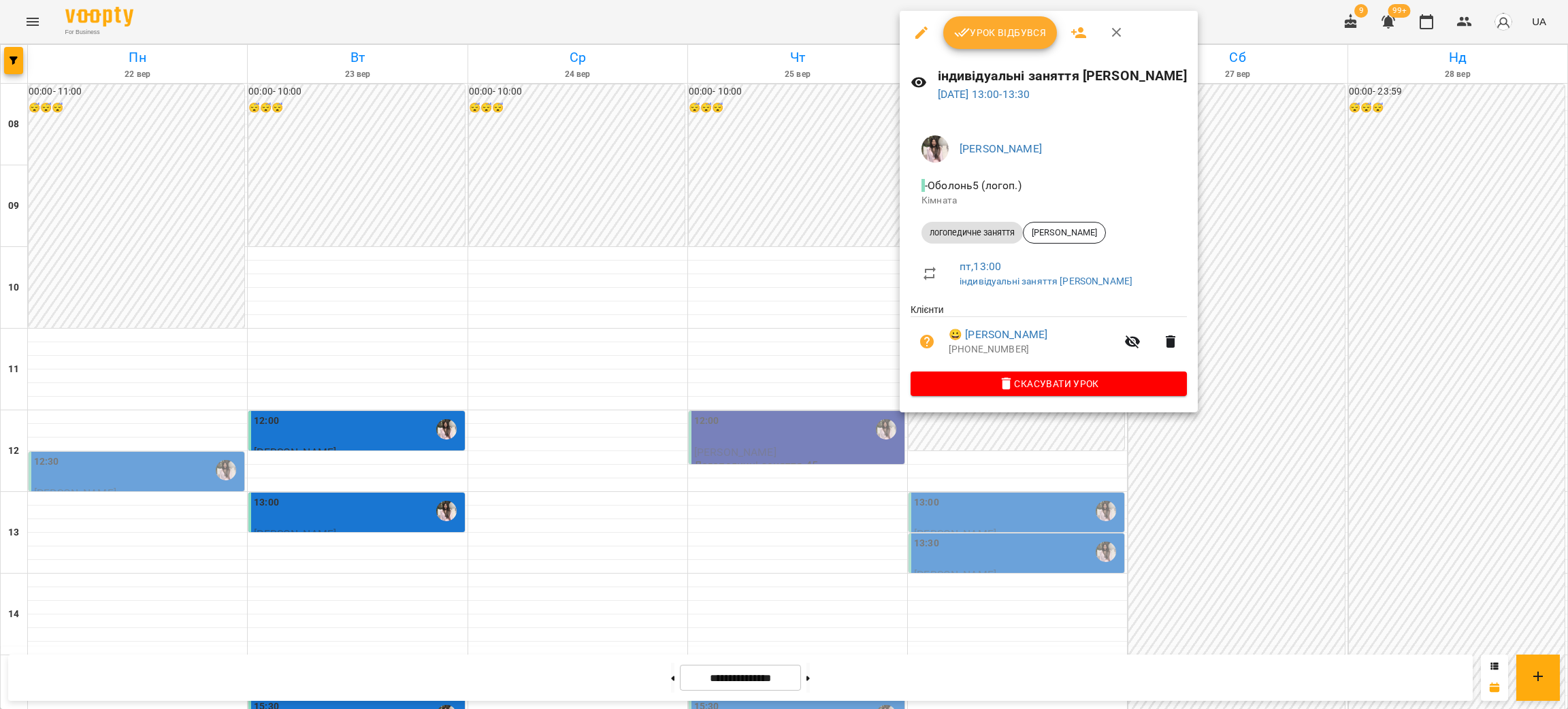
click at [762, 423] on div at bounding box center [784, 354] width 1568 height 709
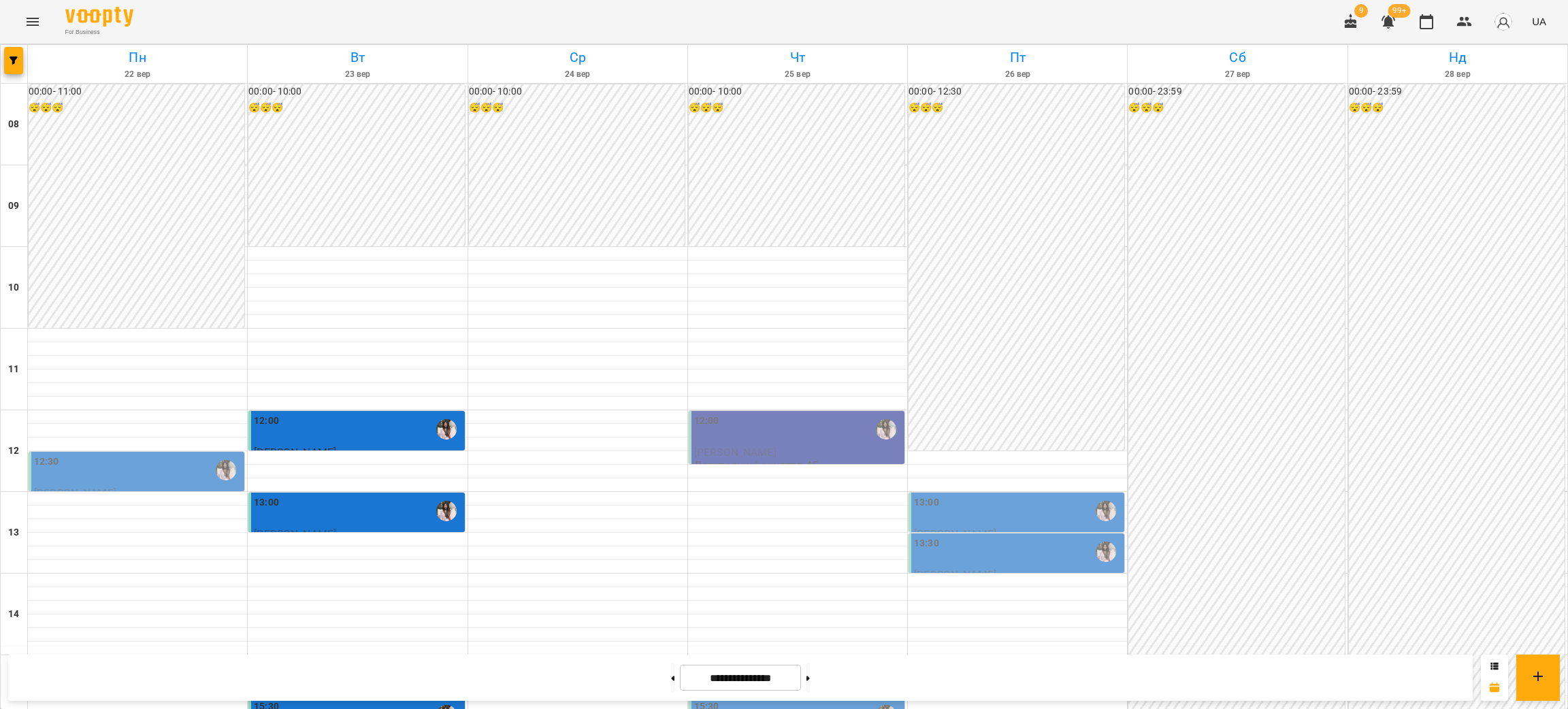
scroll to position [170, 0]
click at [99, 455] on div "12:30" at bounding box center [138, 470] width 208 height 32
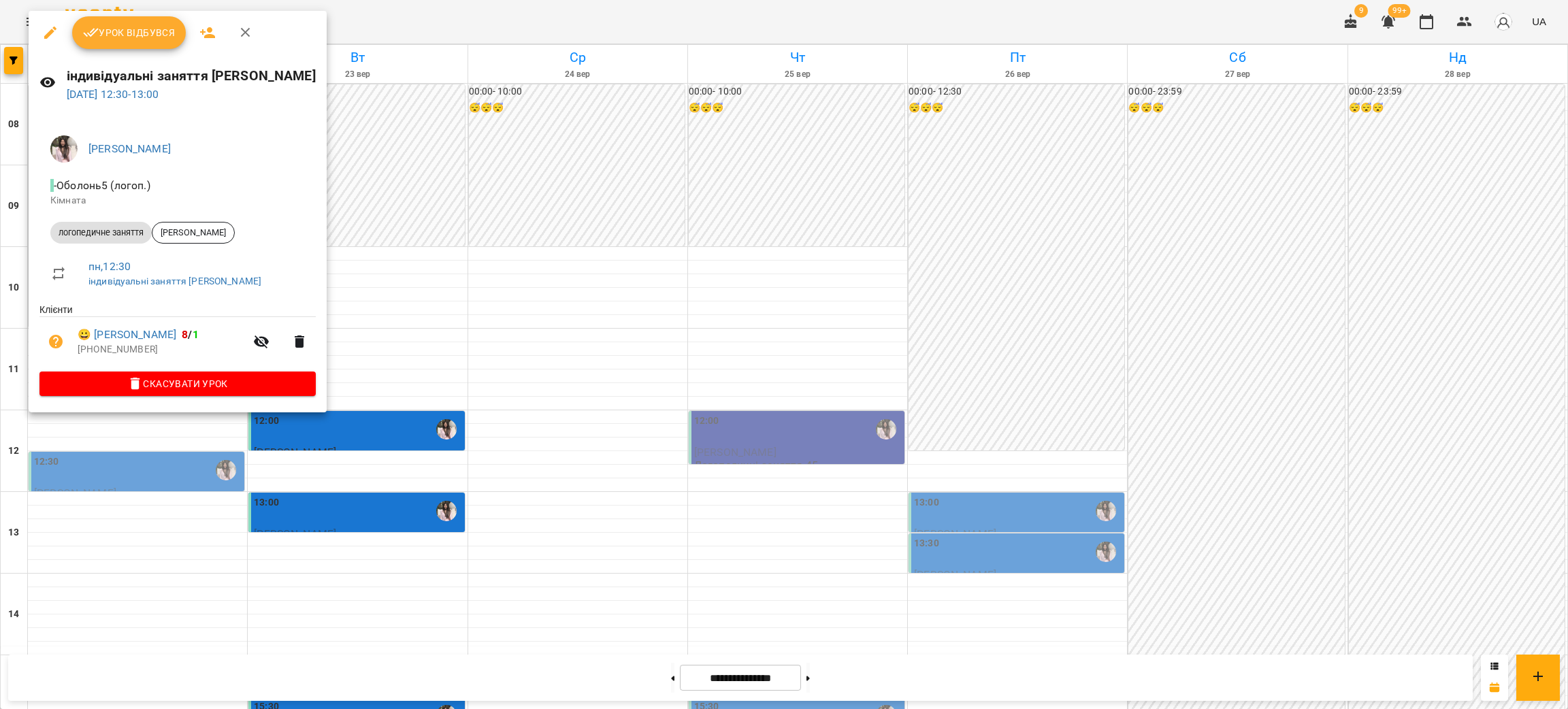
click at [52, 30] on icon "button" at bounding box center [51, 33] width 12 height 12
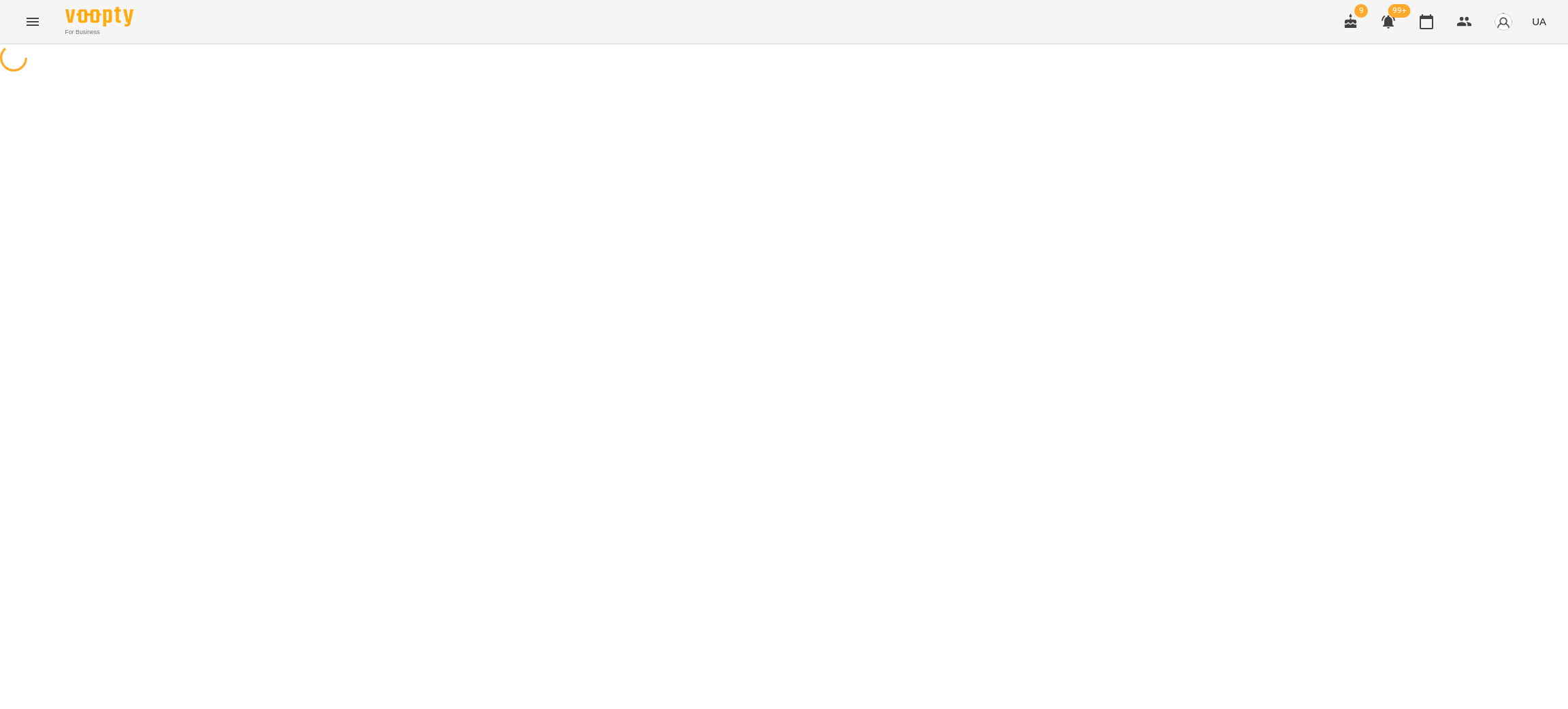
select select "**********"
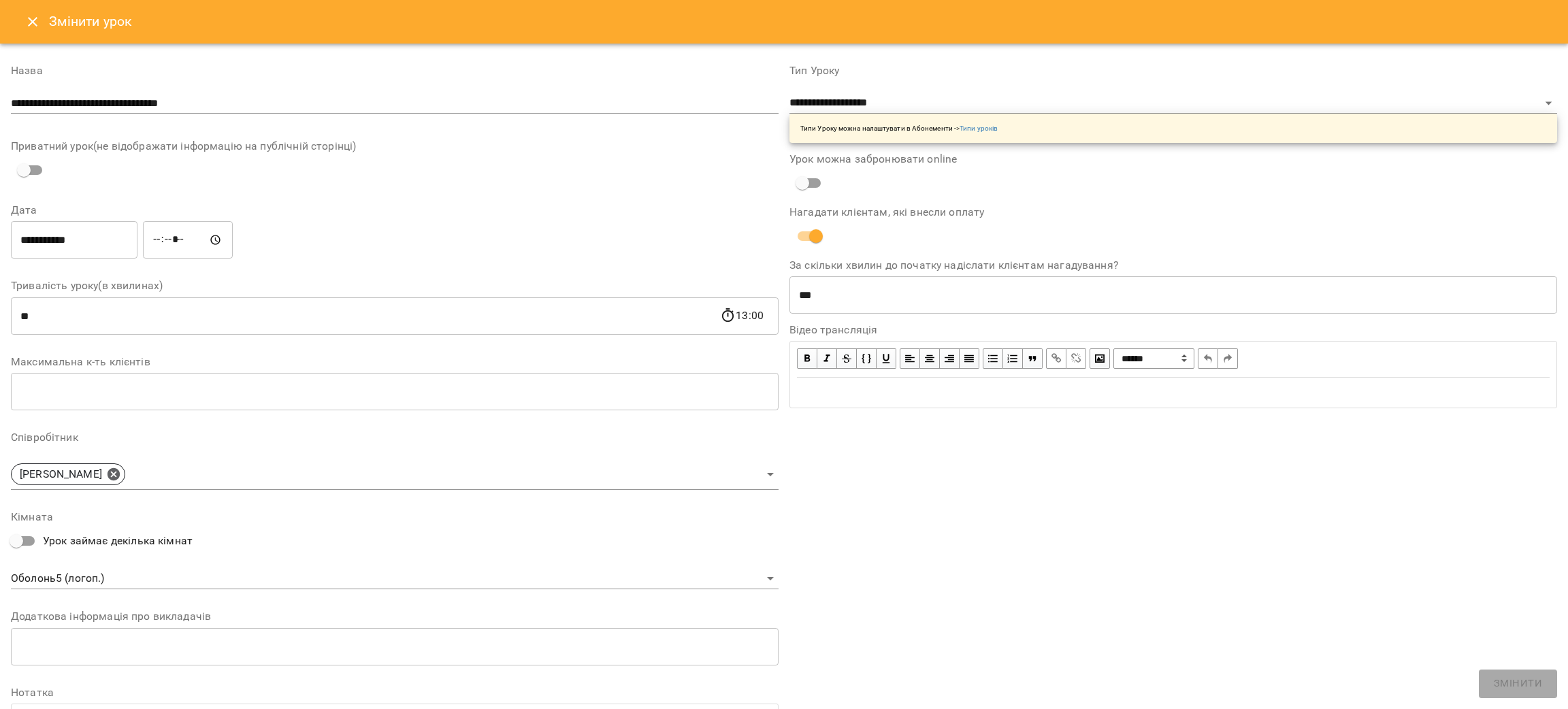
click at [66, 239] on input "**********" at bounding box center [74, 240] width 127 height 38
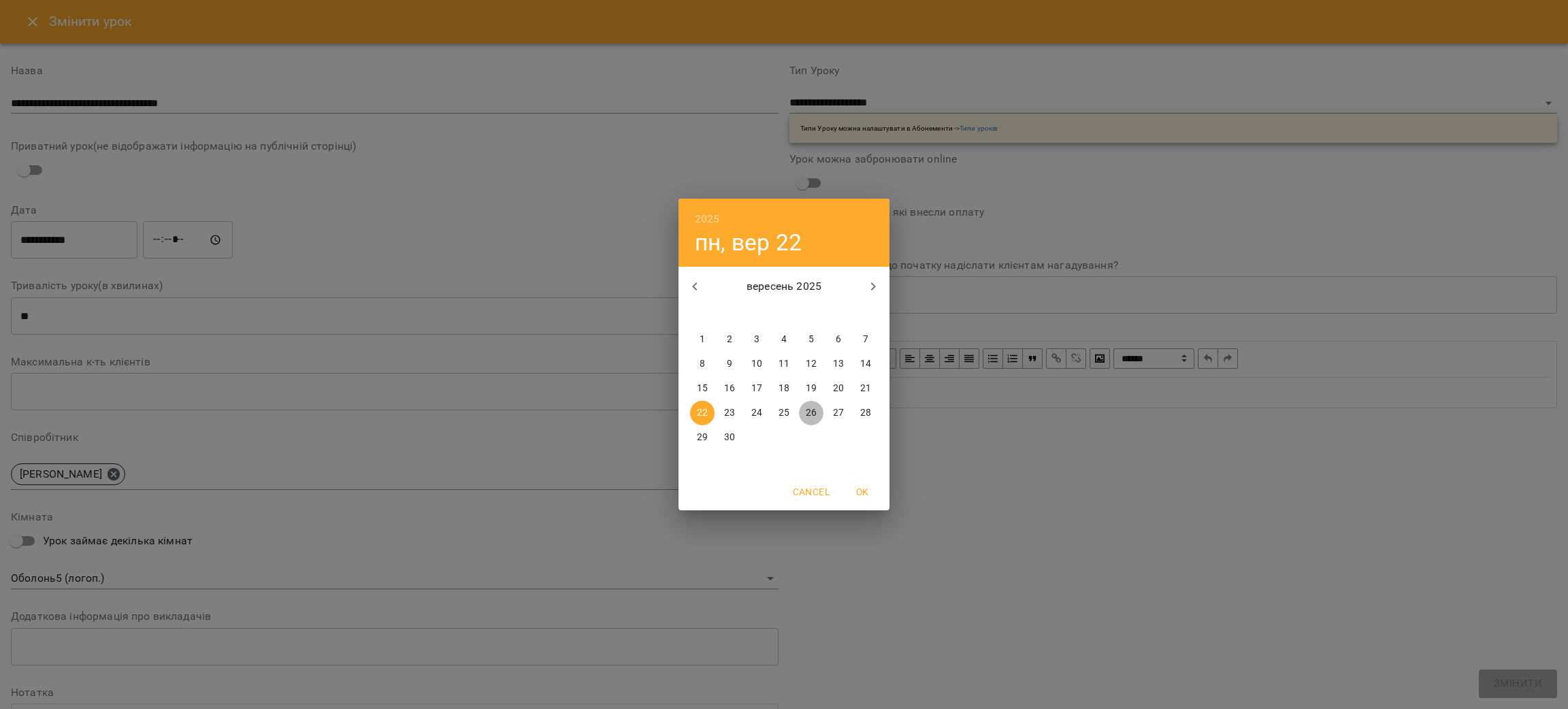
click at [818, 408] on span "26" at bounding box center [811, 413] width 25 height 14
type input "**********"
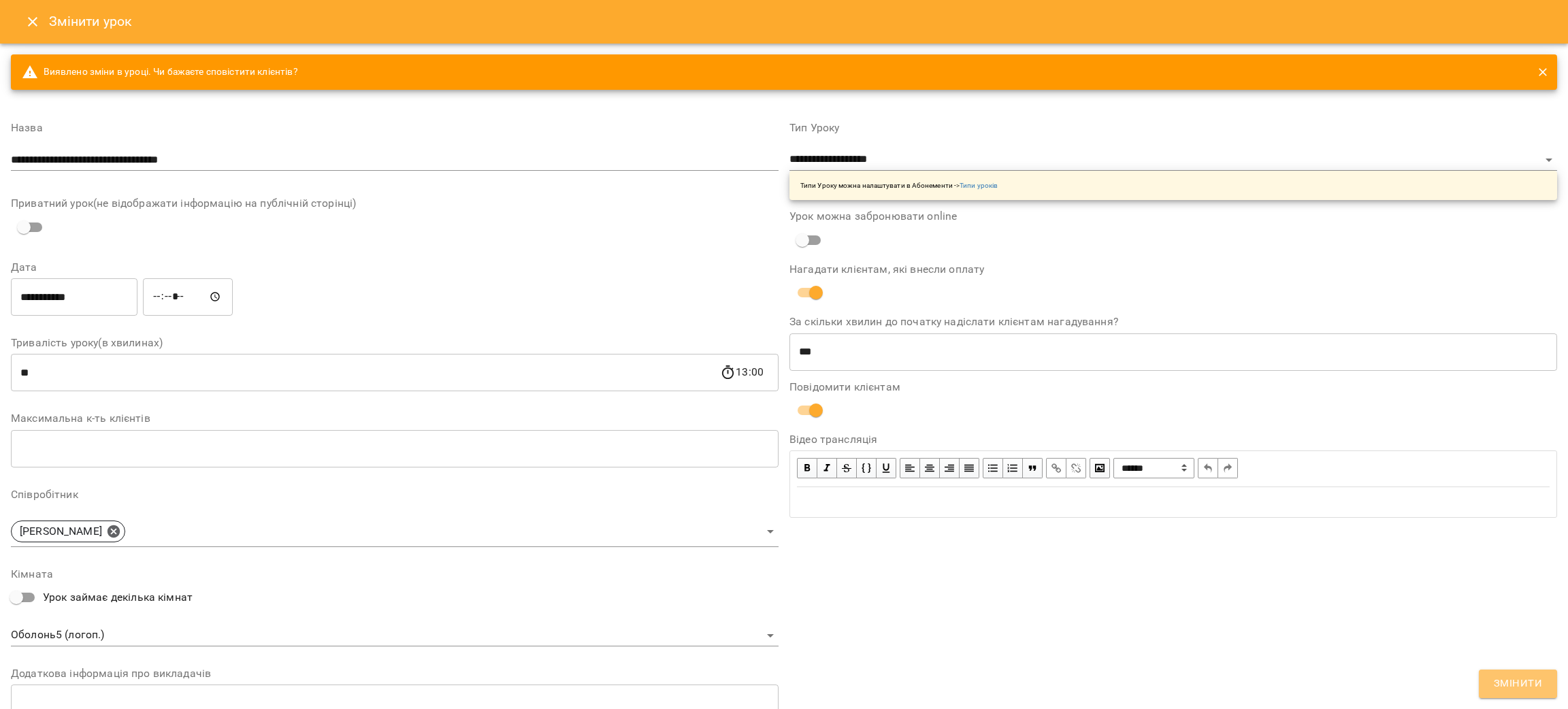
click at [1522, 685] on span "Змінити" at bounding box center [1517, 684] width 49 height 18
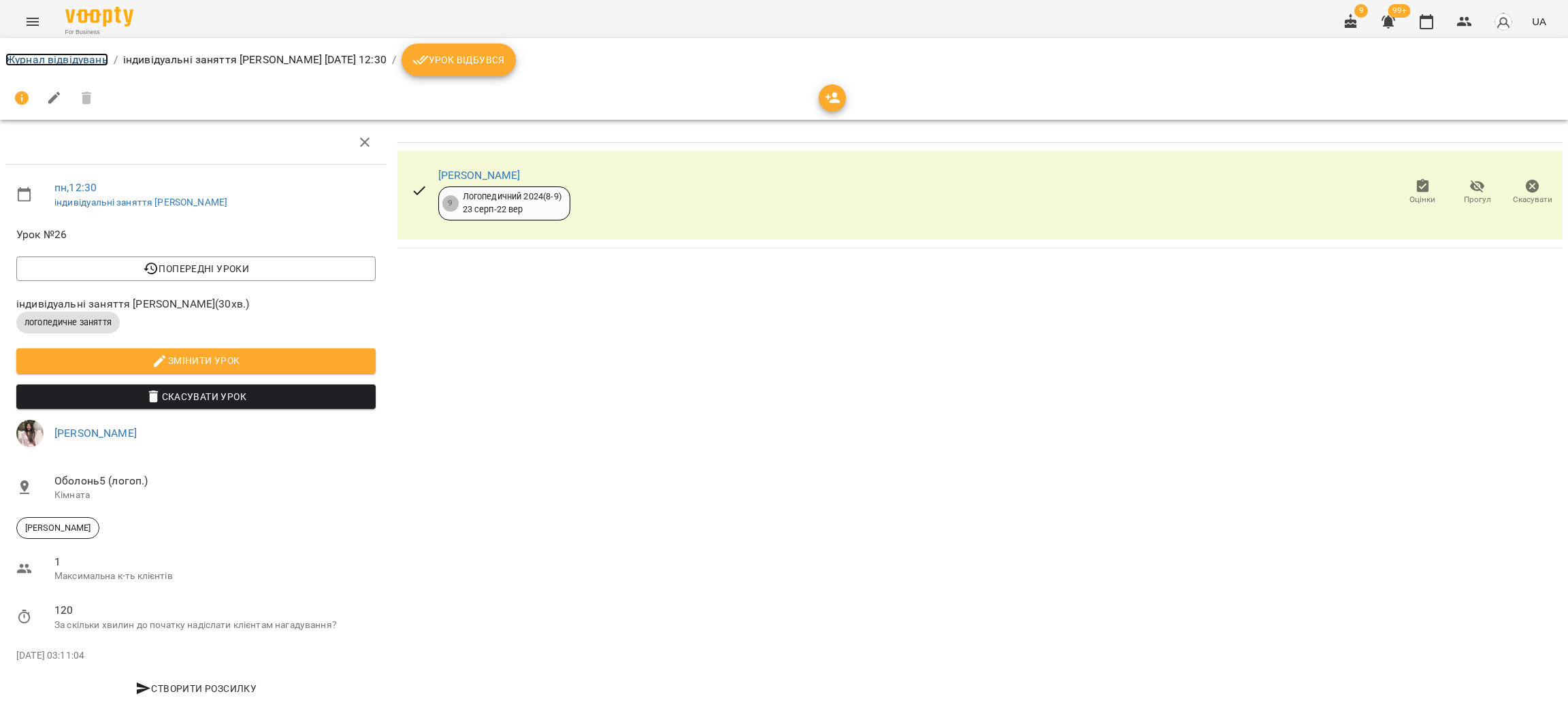
click at [81, 55] on link "Журнал відвідувань" at bounding box center [56, 59] width 103 height 13
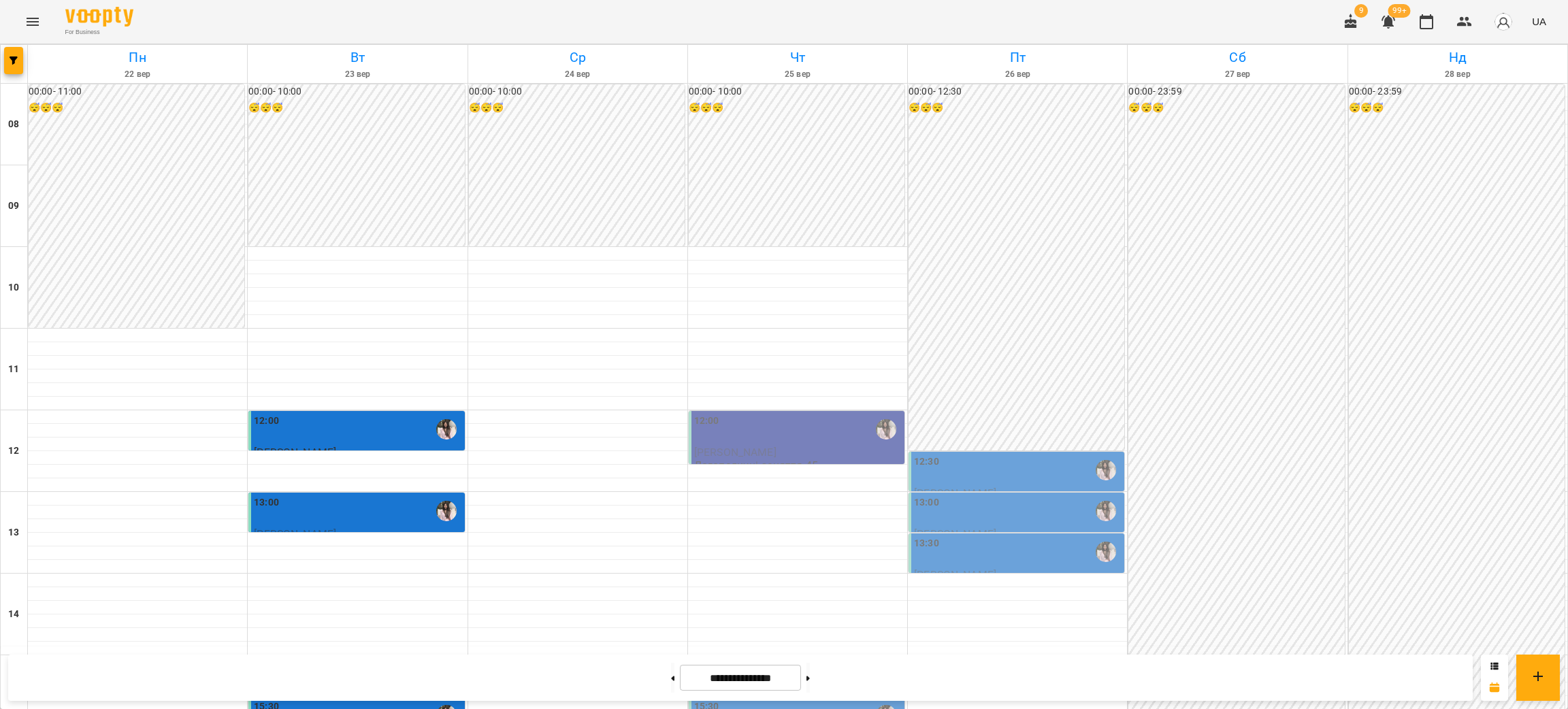
click at [947, 479] on div "12:30" at bounding box center [1018, 470] width 208 height 32
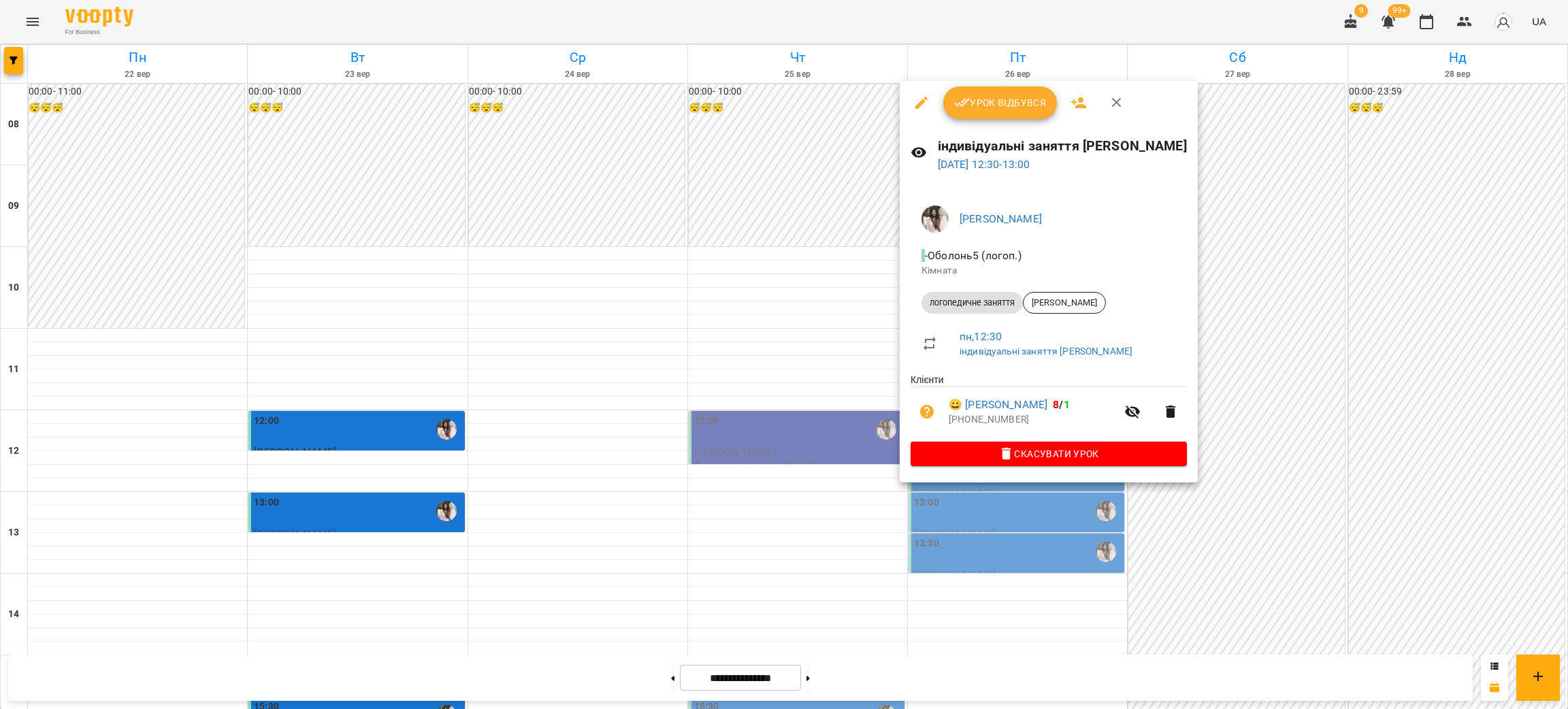
click at [995, 533] on div at bounding box center [784, 354] width 1568 height 709
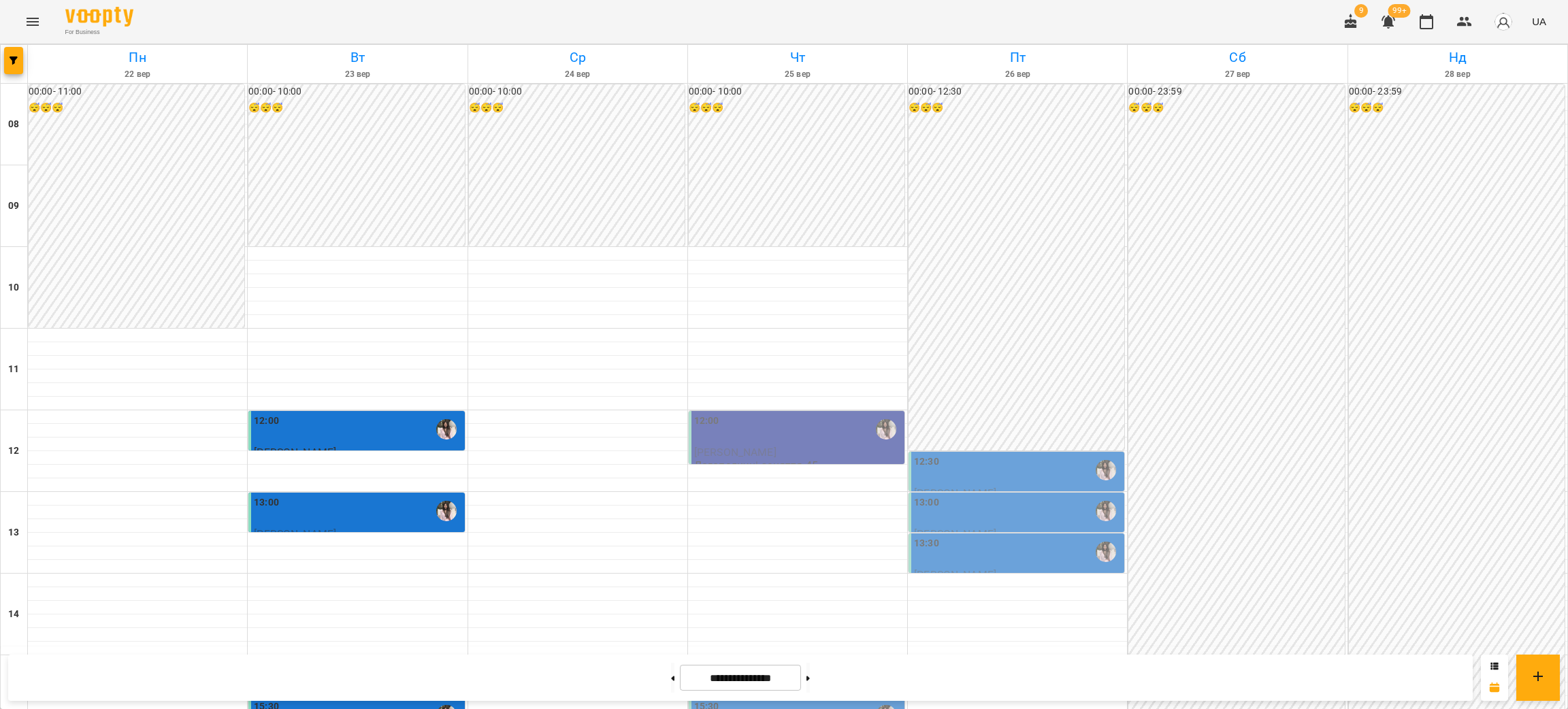
click at [1031, 475] on div "12:30" at bounding box center [1018, 470] width 208 height 32
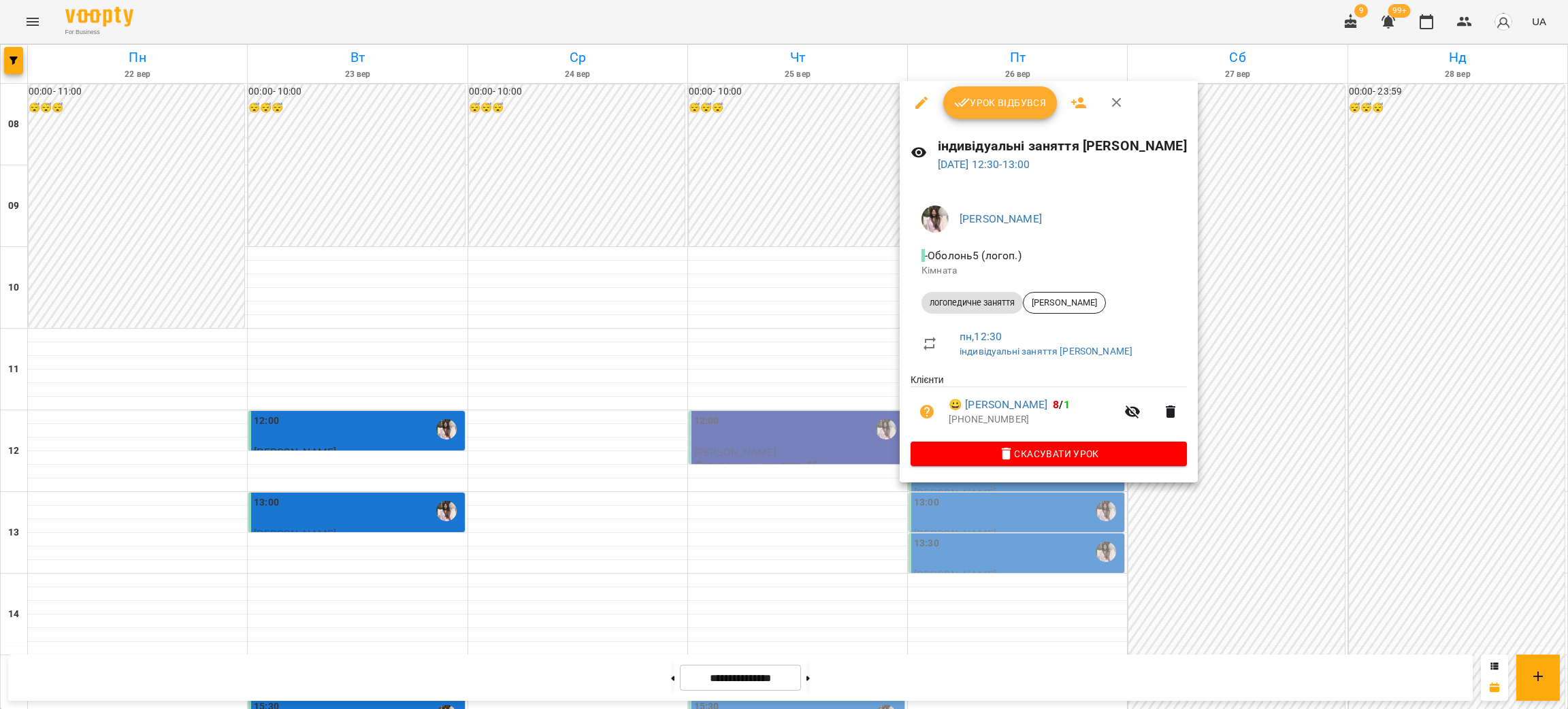
click at [1031, 532] on div at bounding box center [784, 354] width 1568 height 709
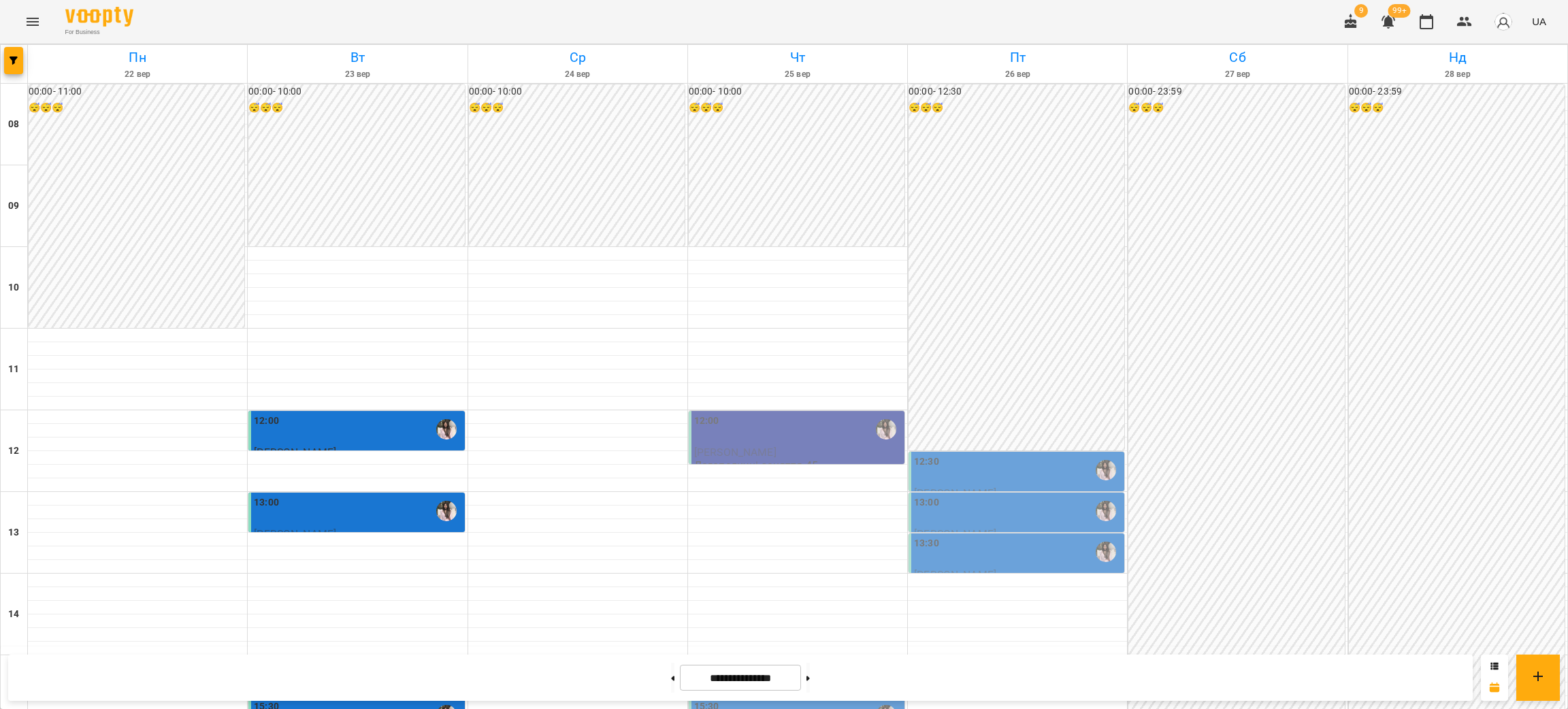
scroll to position [306, 0]
click at [16, 61] on icon "button" at bounding box center [14, 60] width 8 height 8
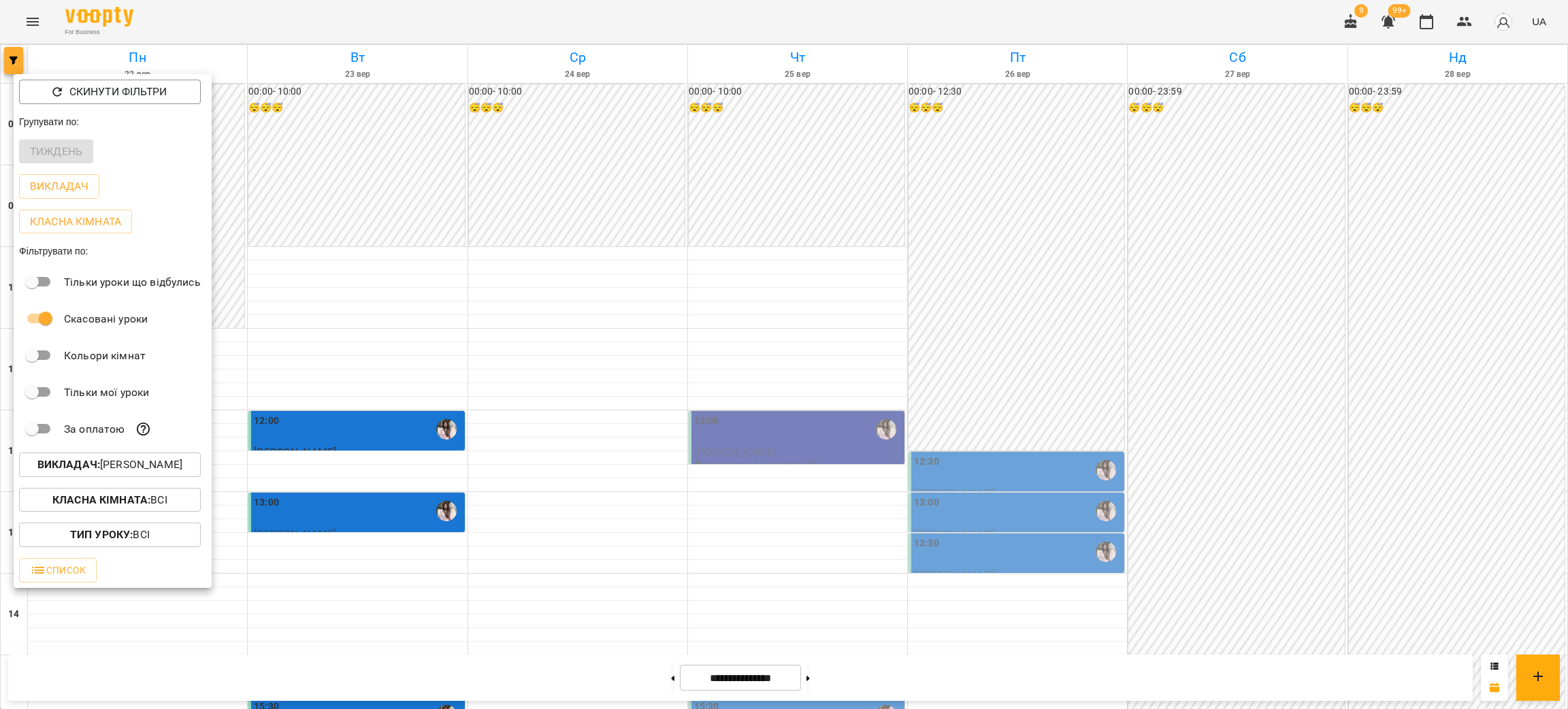
click at [19, 61] on div at bounding box center [784, 354] width 1568 height 709
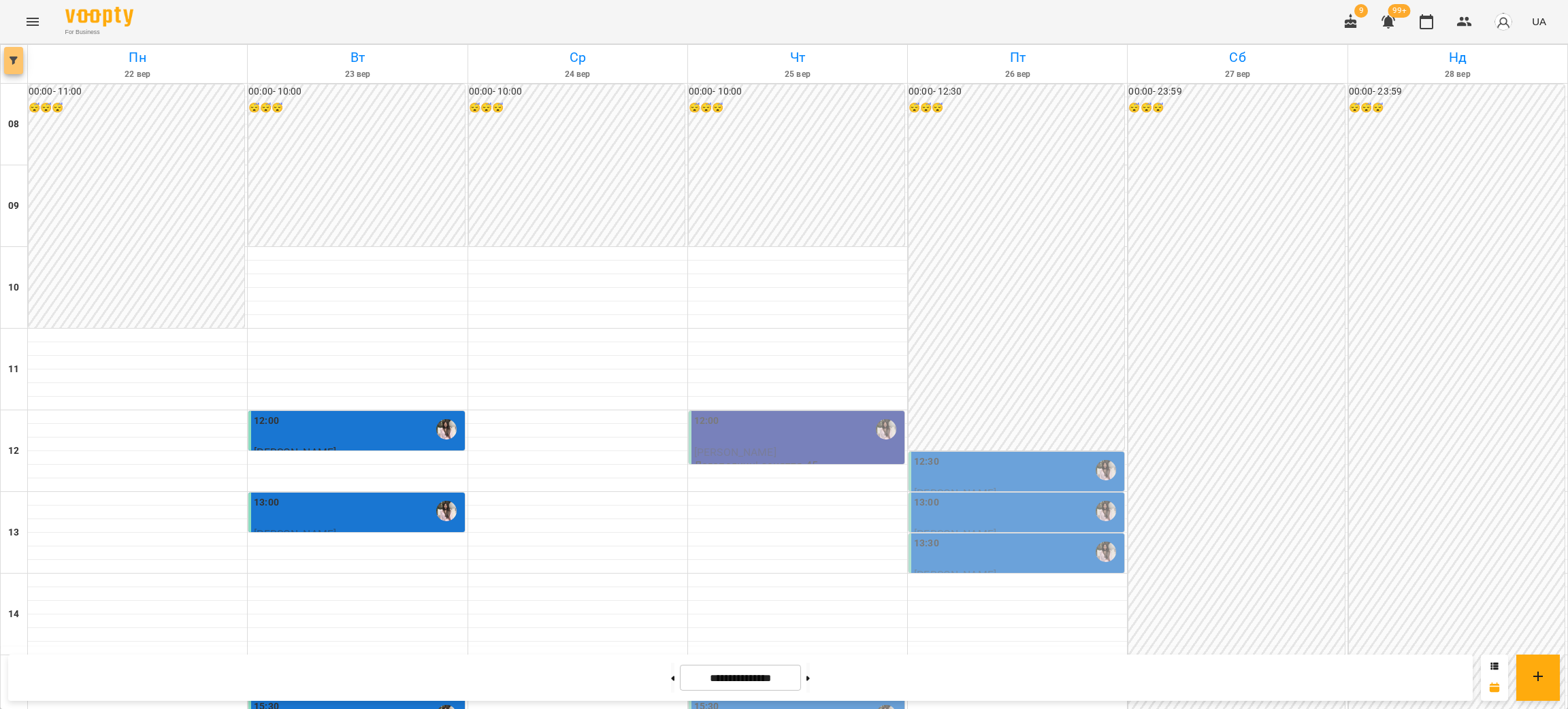
click at [17, 49] on button "button" at bounding box center [13, 59] width 19 height 27
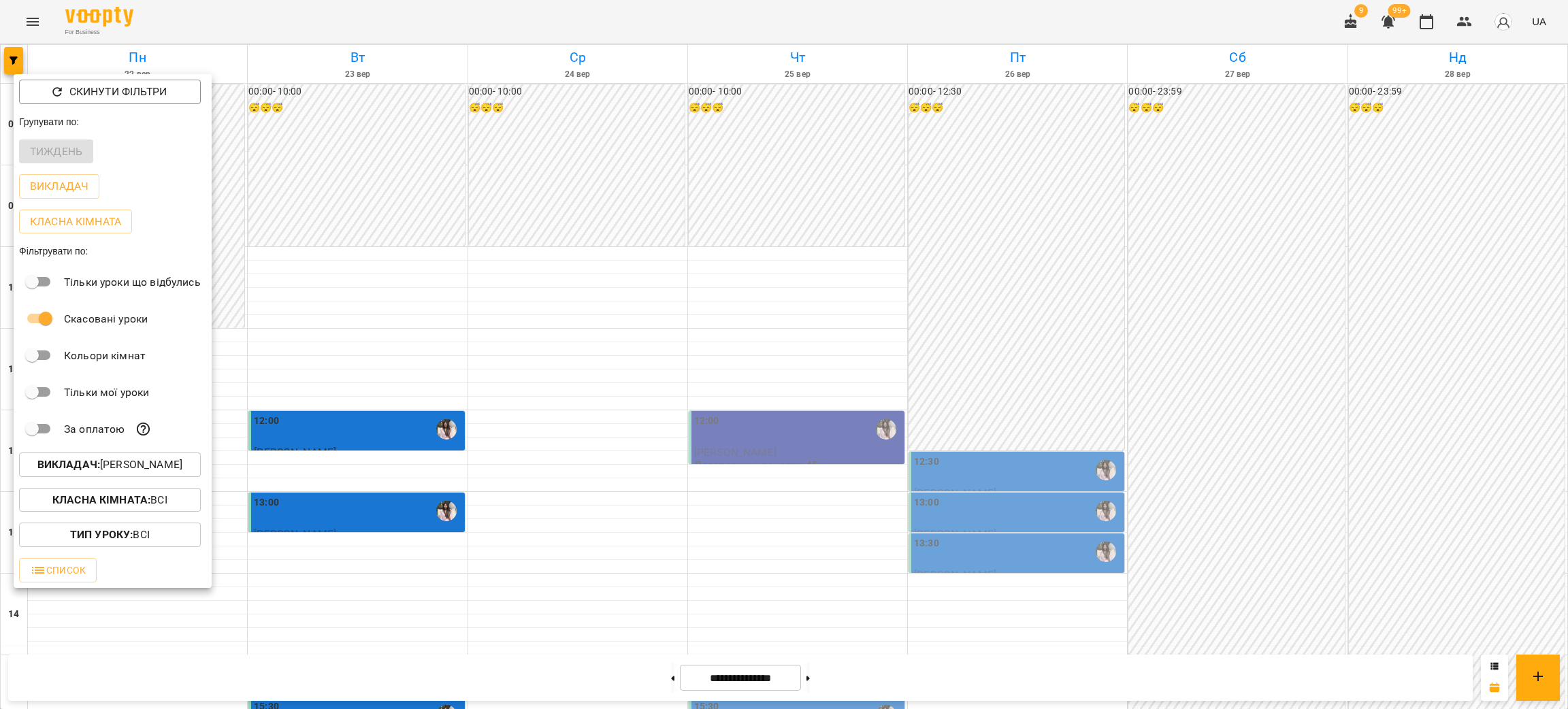
click at [71, 467] on b "Викладач :" at bounding box center [68, 463] width 62 height 13
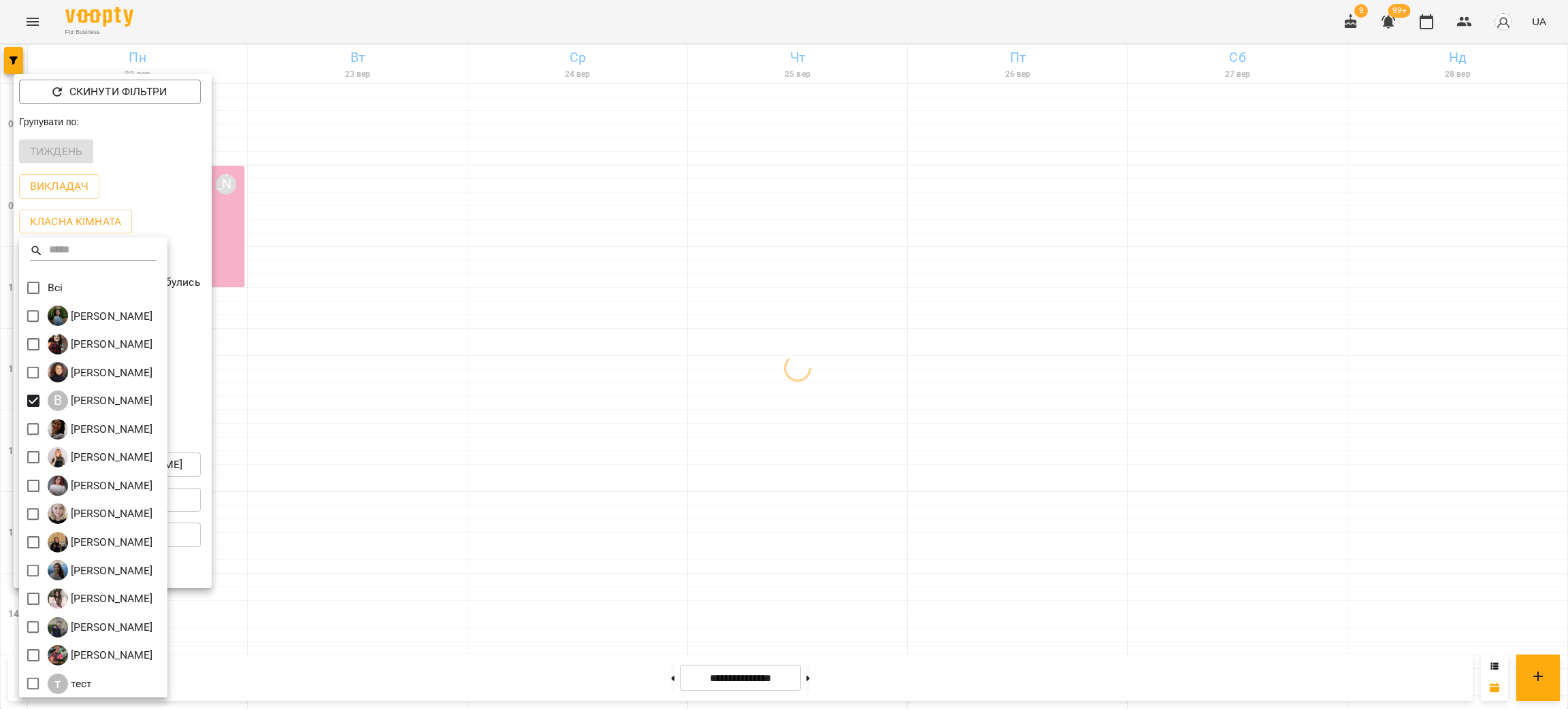
click at [861, 377] on div at bounding box center [784, 354] width 1568 height 709
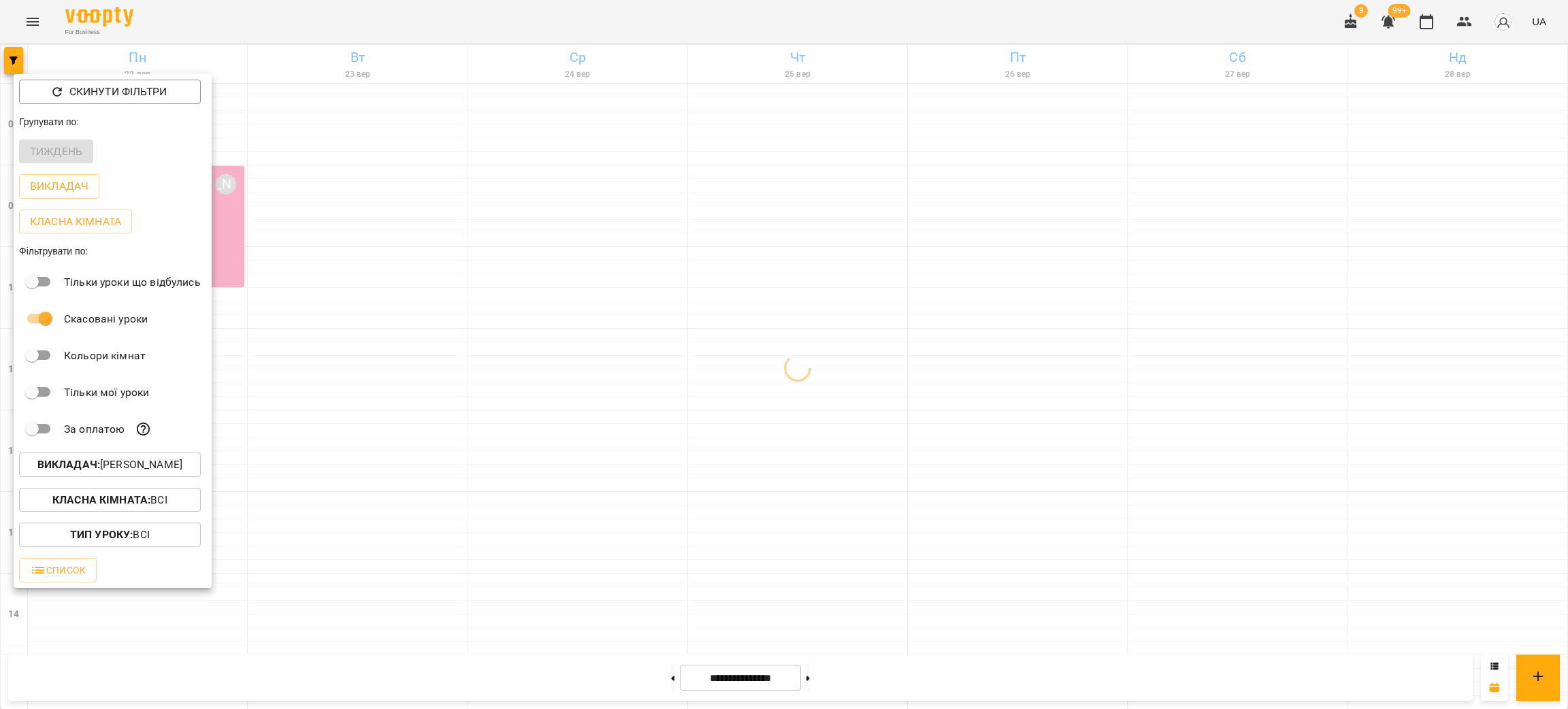
click at [714, 373] on div at bounding box center [784, 354] width 1568 height 709
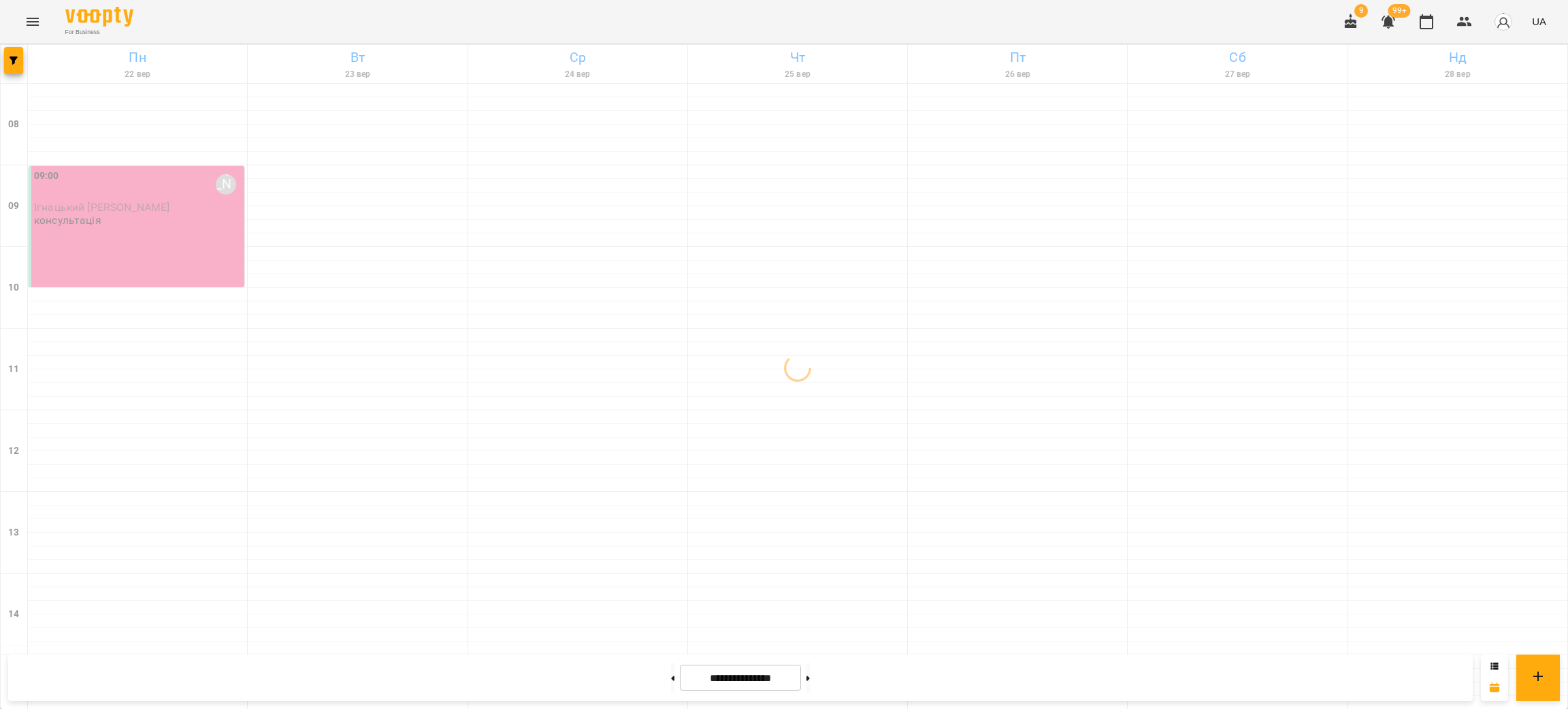
scroll to position [510, 0]
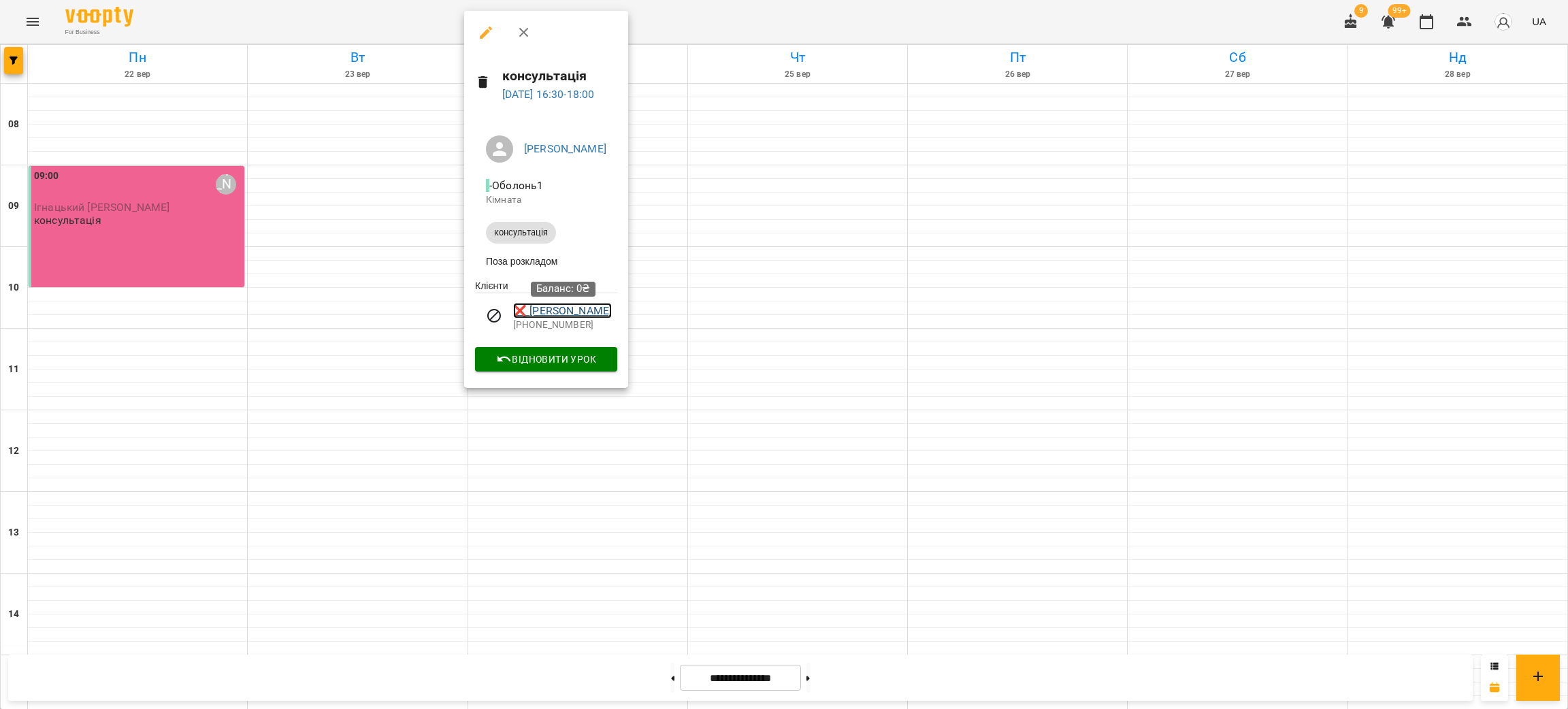
click at [588, 314] on link "❌ [PERSON_NAME]" at bounding box center [563, 311] width 99 height 16
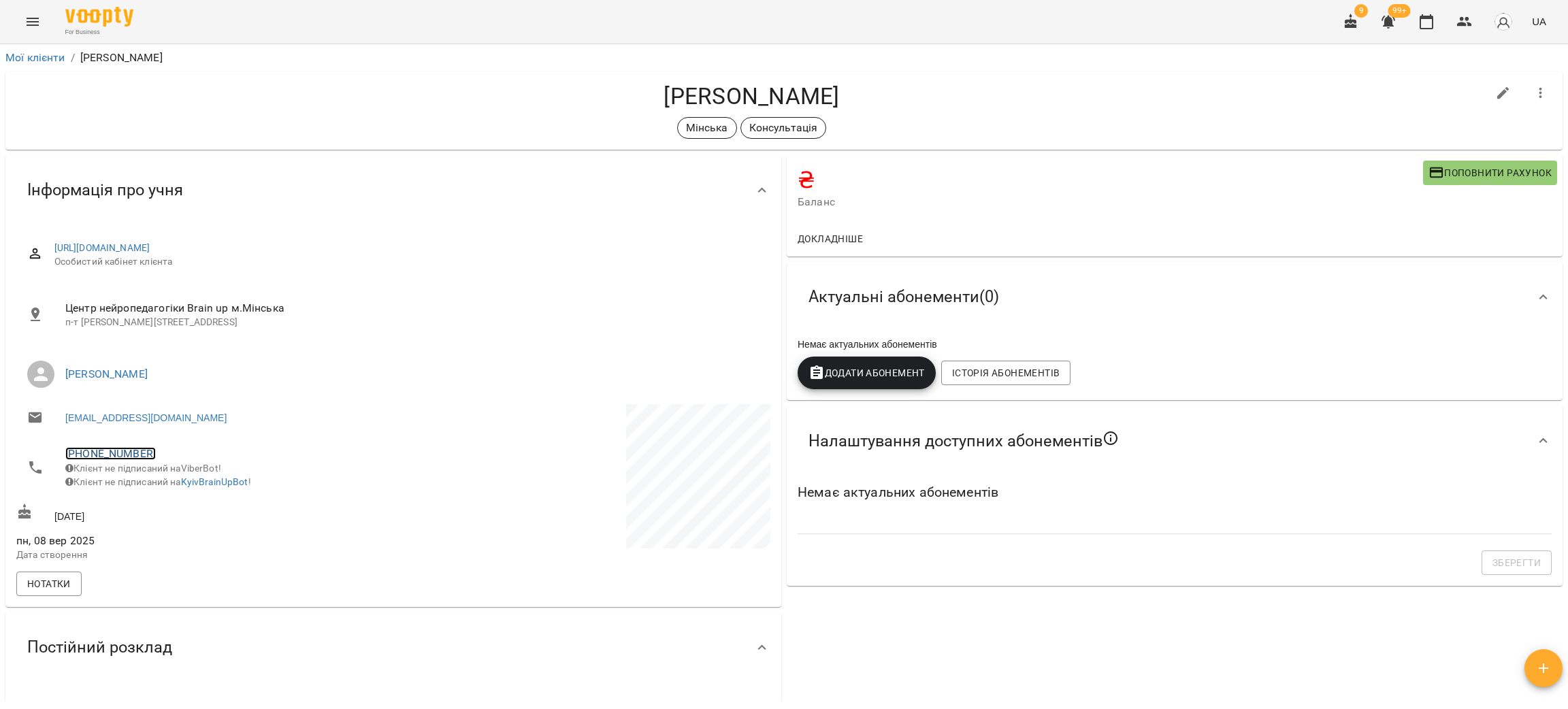
click at [121, 452] on link "[PHONE_NUMBER]" at bounding box center [110, 453] width 90 height 13
click at [164, 484] on img at bounding box center [165, 479] width 21 height 21
click at [224, 119] on div "Мінська Консультація" at bounding box center [751, 128] width 1471 height 22
click at [1430, 24] on icon "button" at bounding box center [1426, 22] width 16 height 16
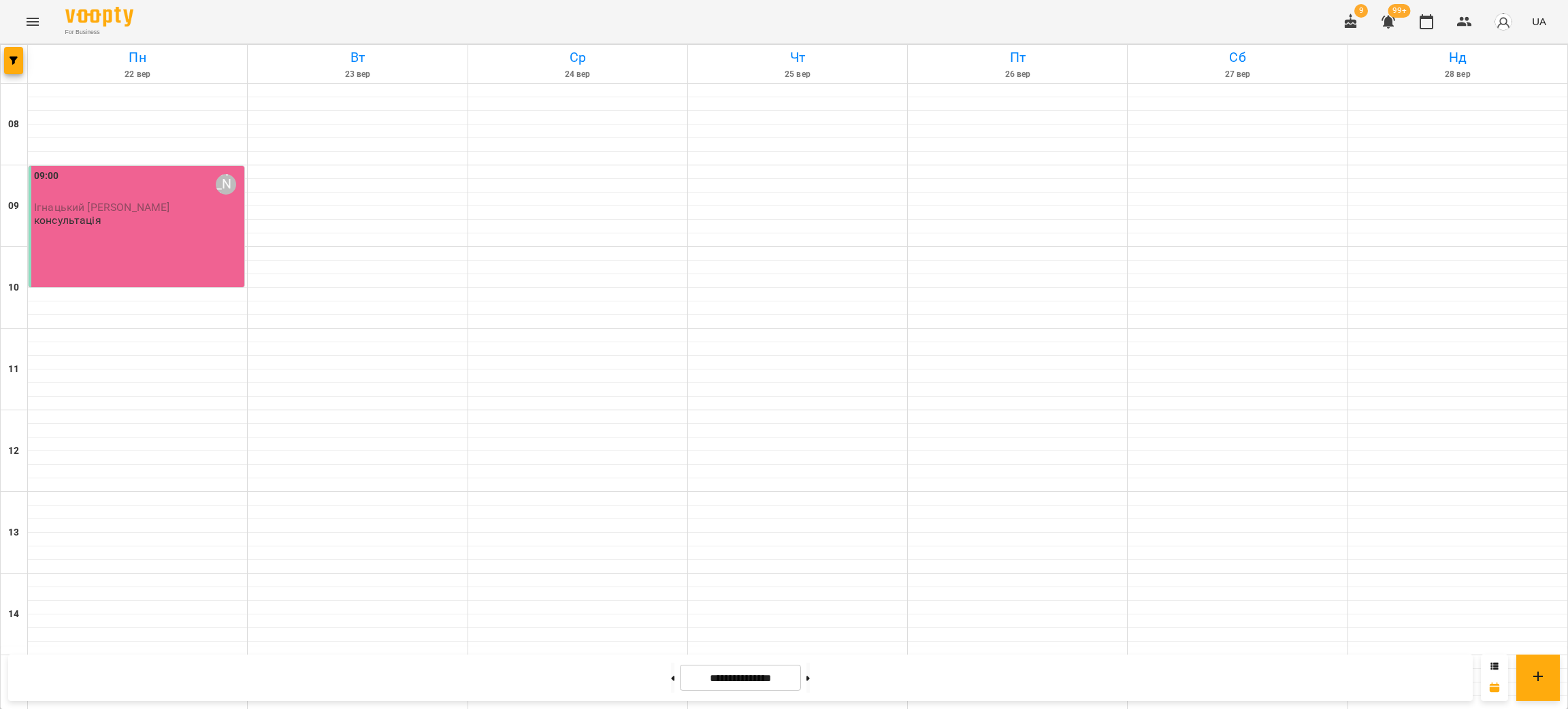
scroll to position [408, 0]
click at [599, 682] on div at bounding box center [577, 689] width 219 height 14
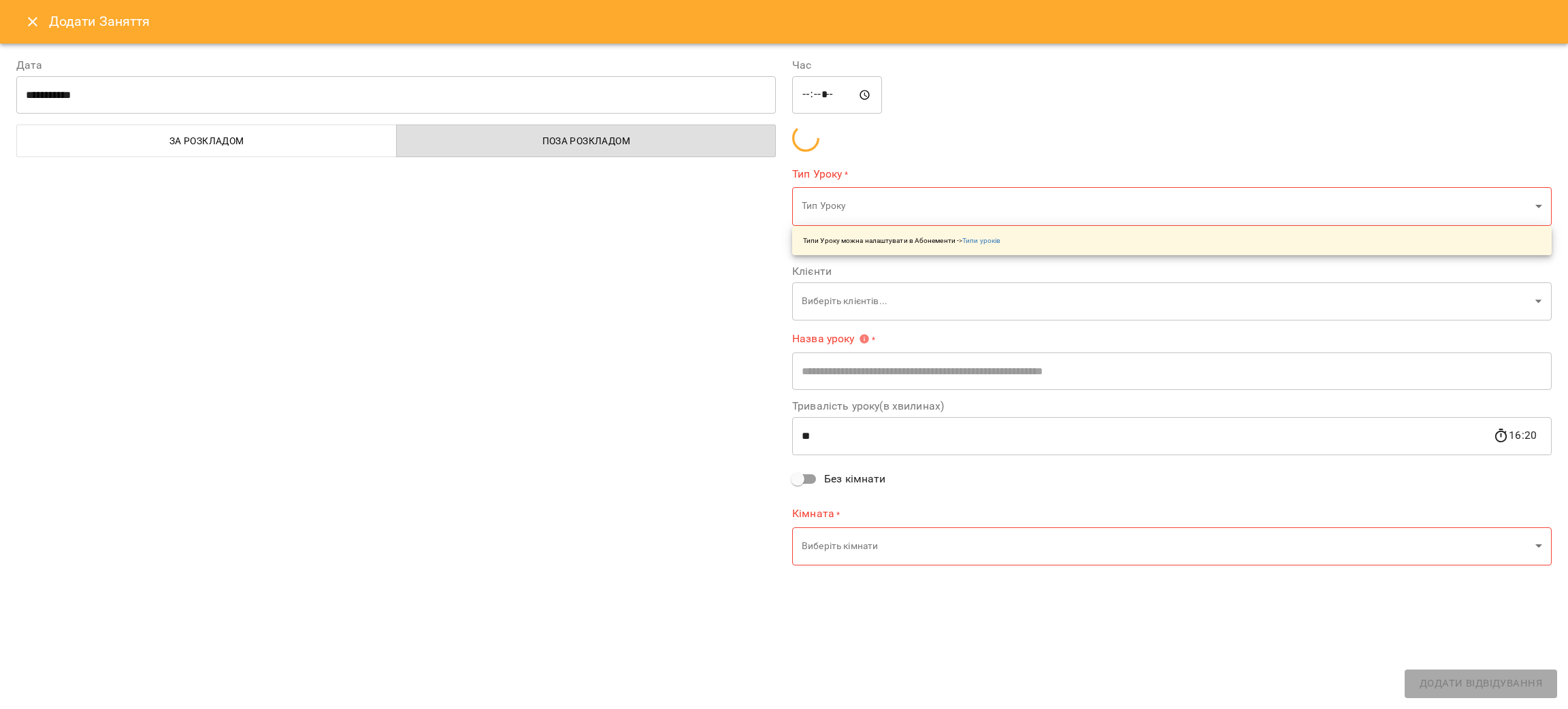
type input "**********"
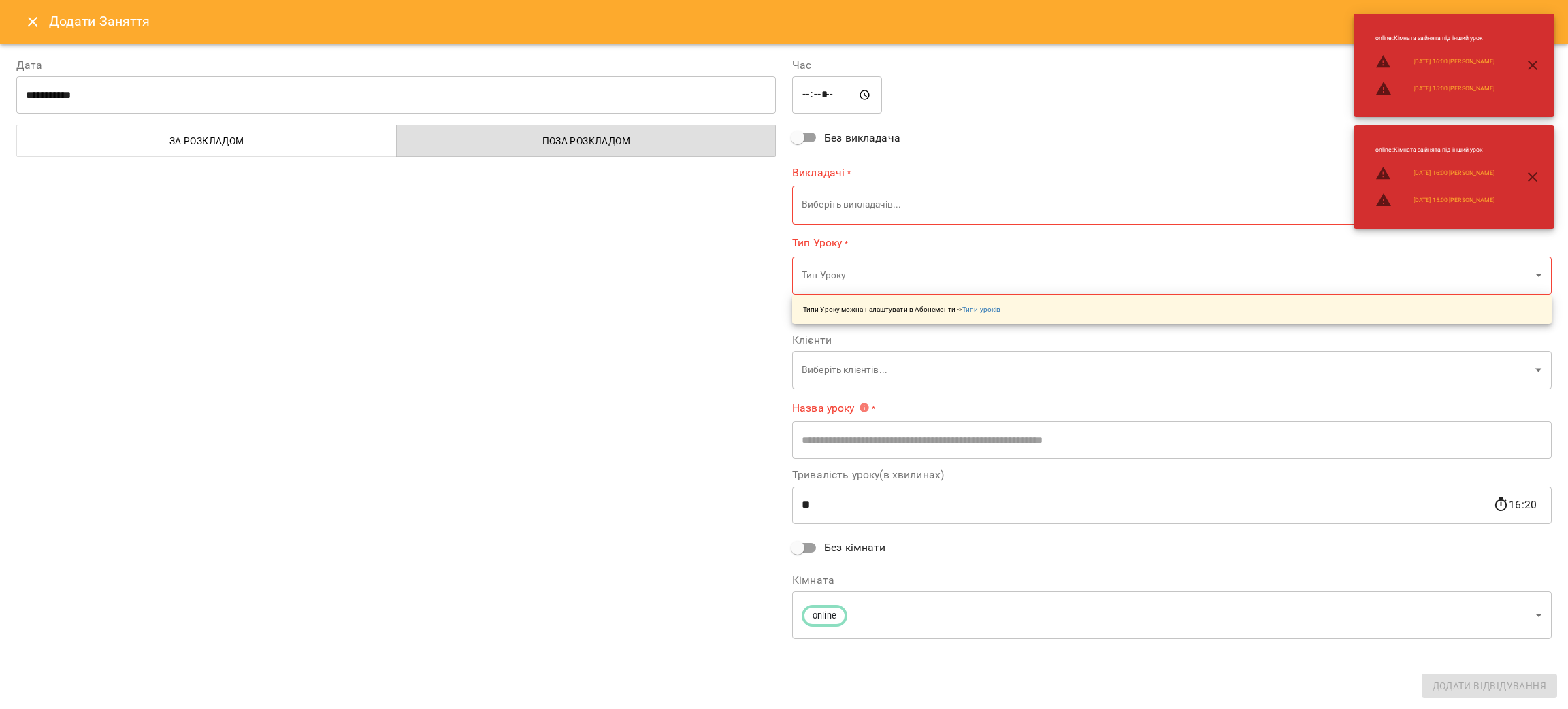
click at [846, 98] on input "*****" at bounding box center [837, 95] width 90 height 38
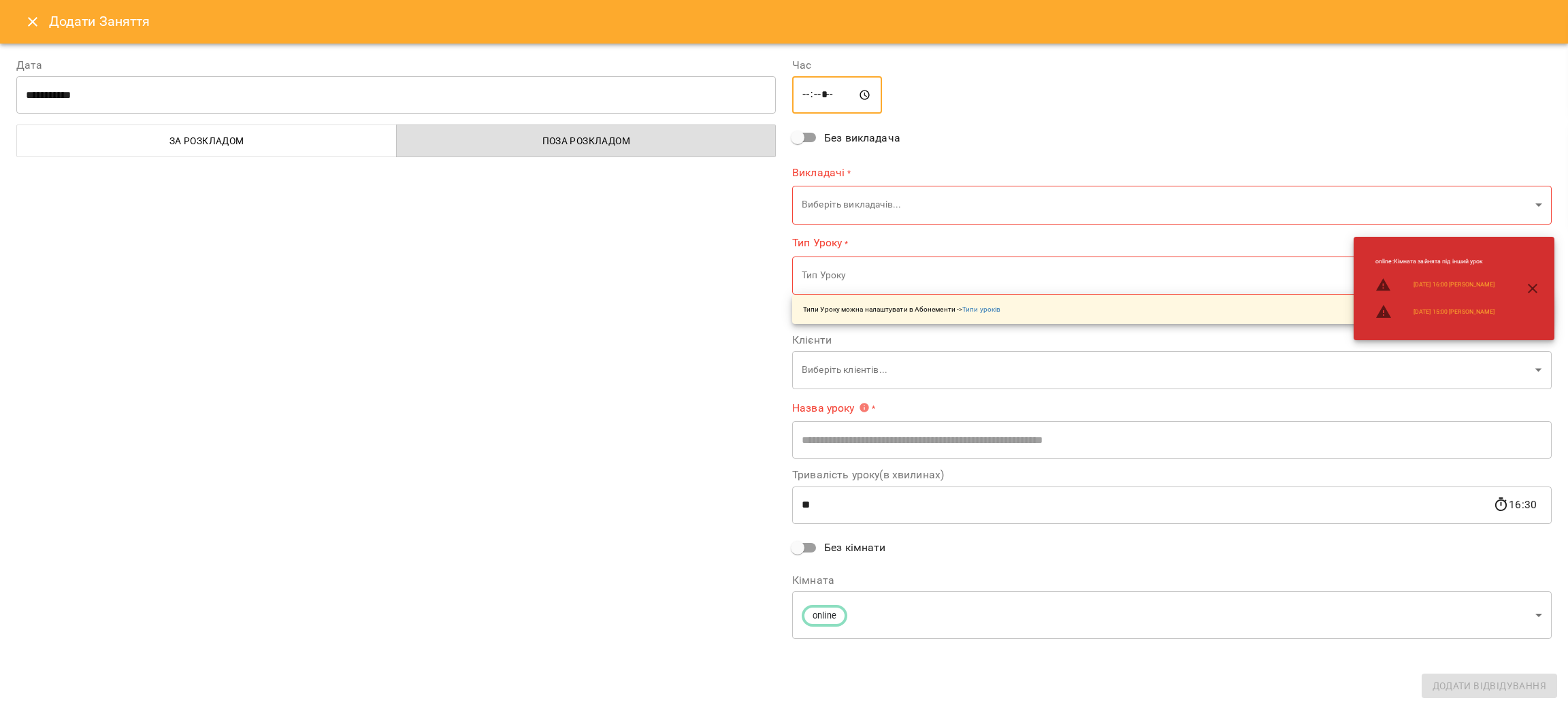
type input "*****"
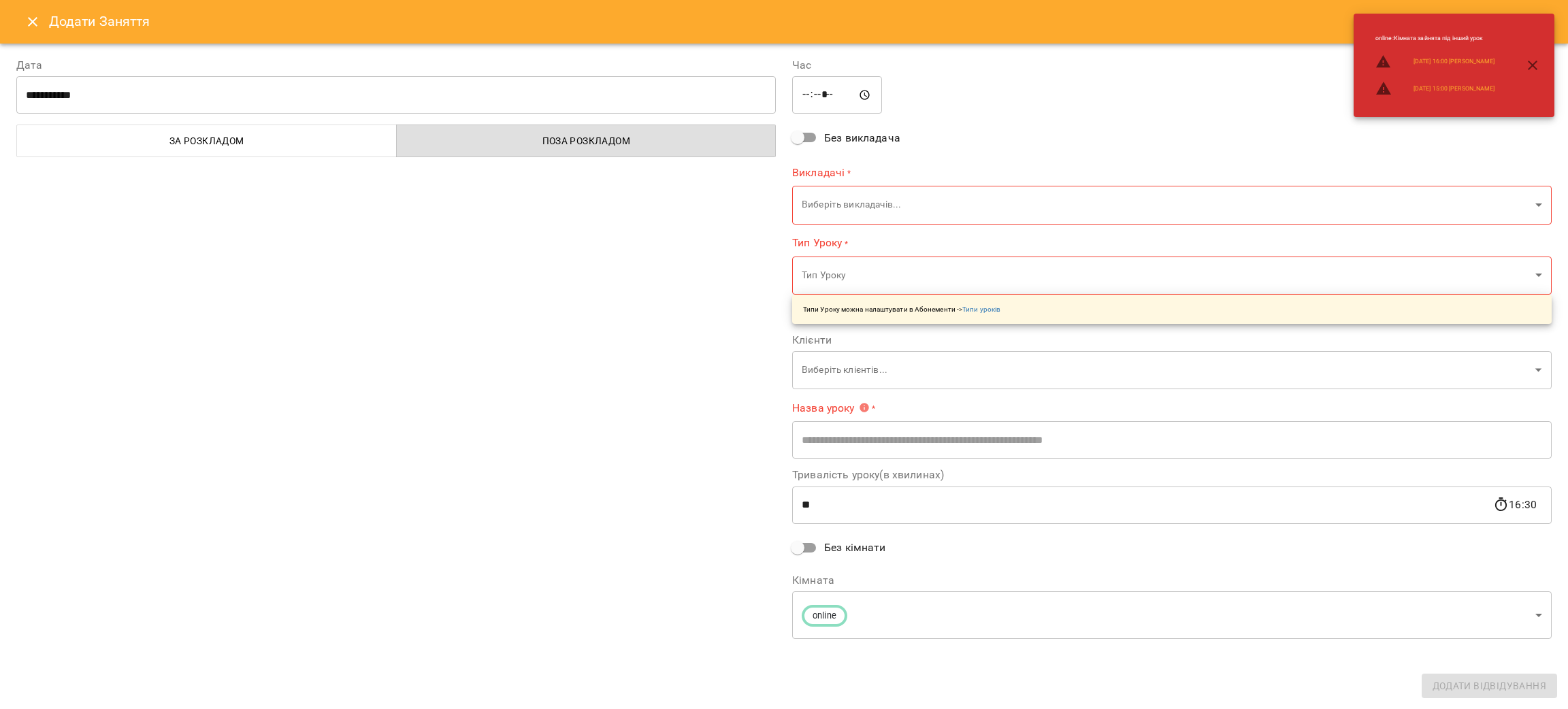
click at [644, 189] on div "**********" at bounding box center [395, 349] width 776 height 617
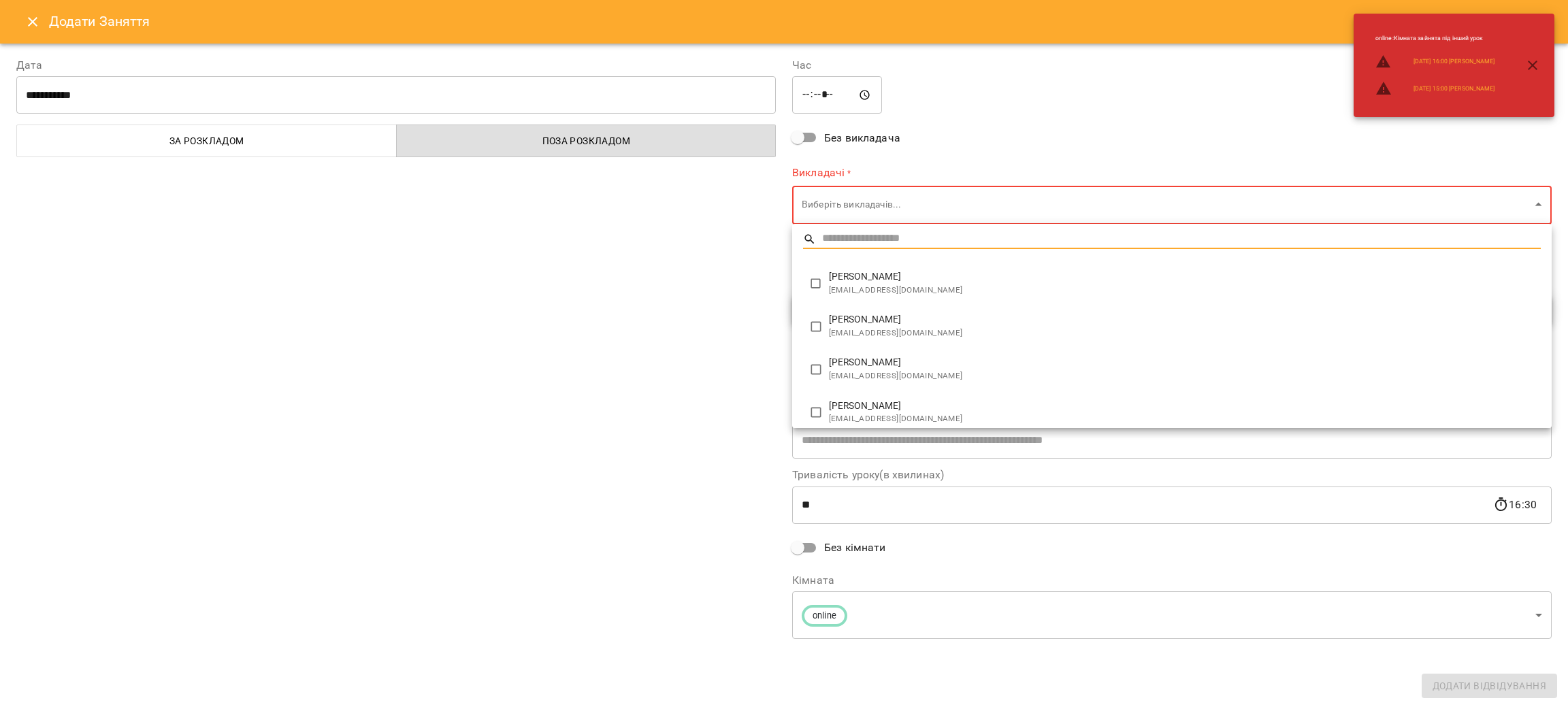
click at [851, 203] on body "**********" at bounding box center [784, 644] width 1568 height 1288
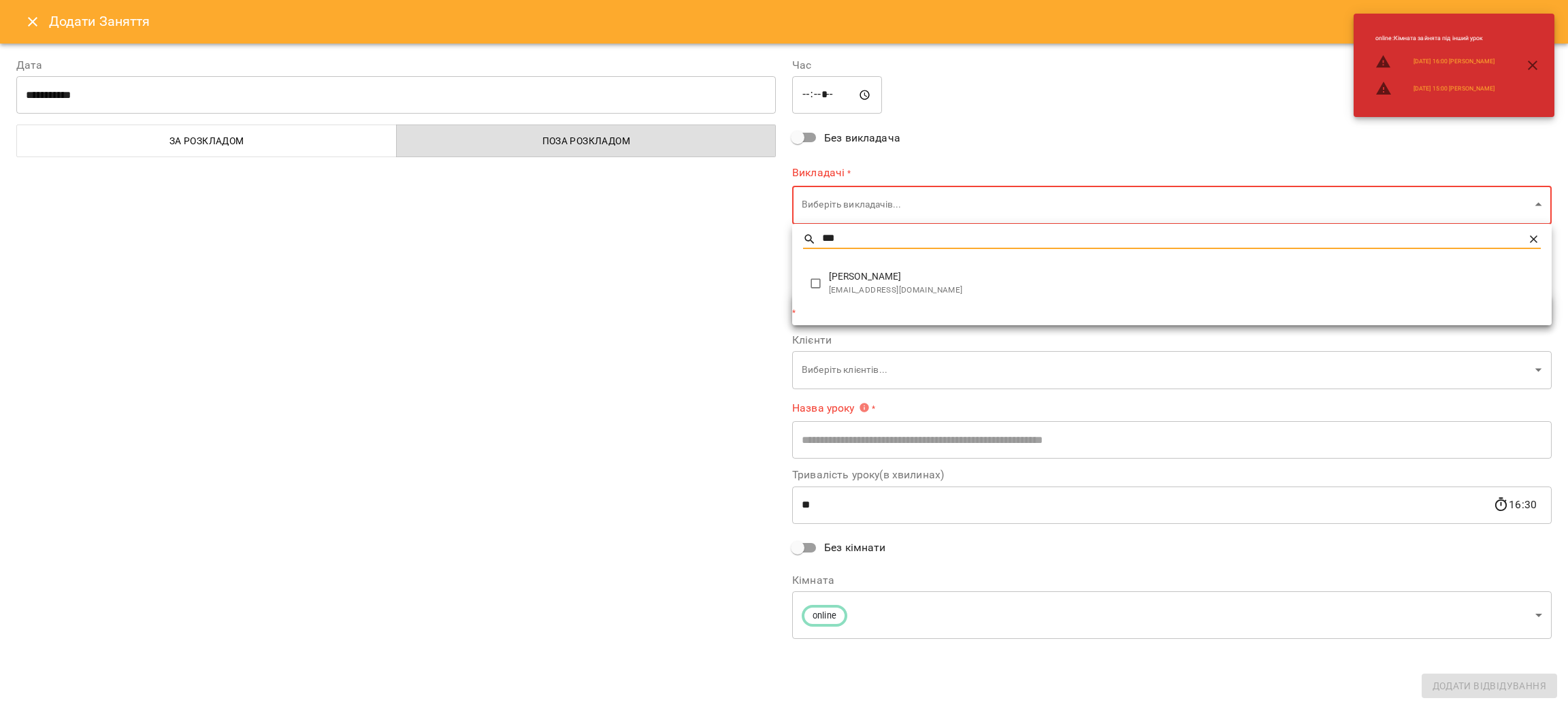
type input "***"
click at [917, 275] on span "[PERSON_NAME]" at bounding box center [1185, 277] width 712 height 14
type input "**********"
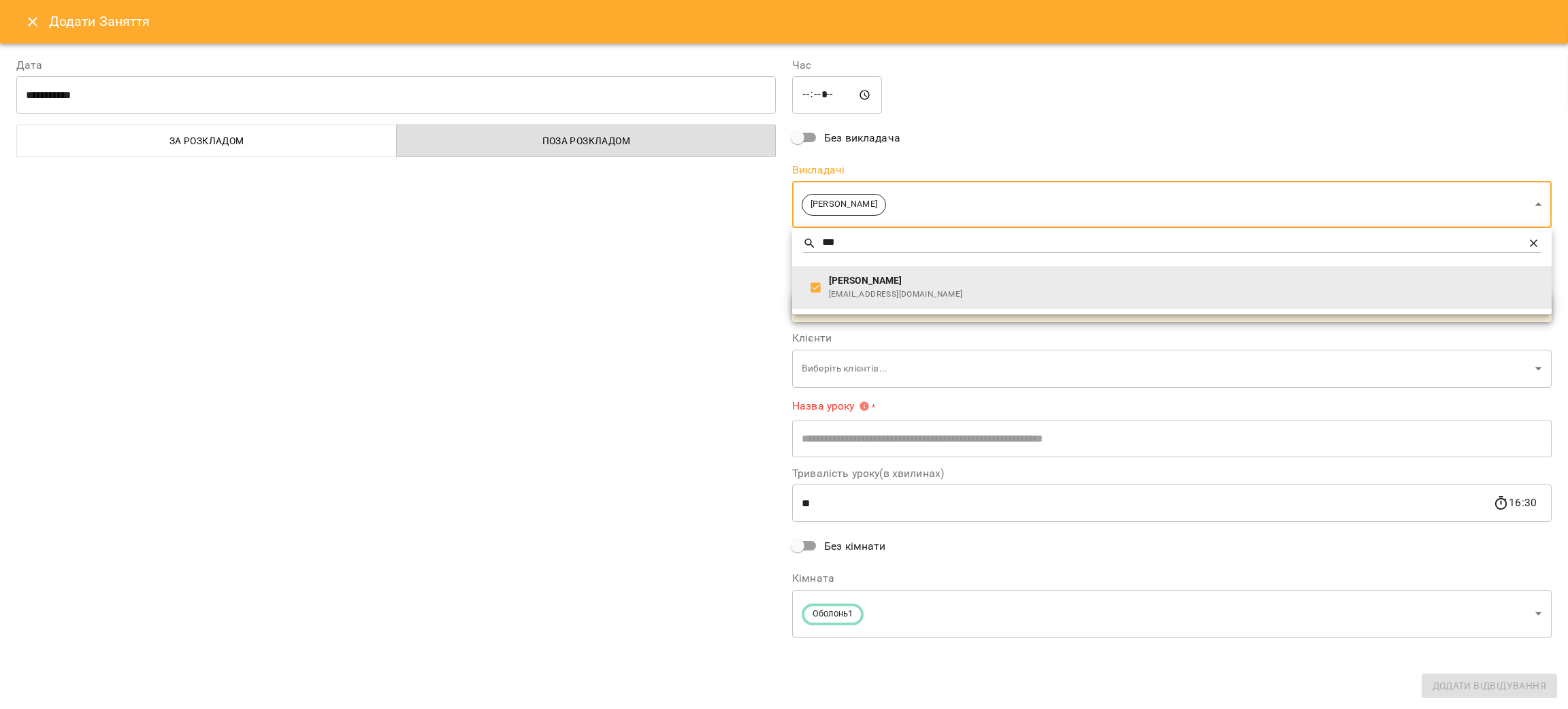
click at [657, 271] on div at bounding box center [784, 354] width 1568 height 709
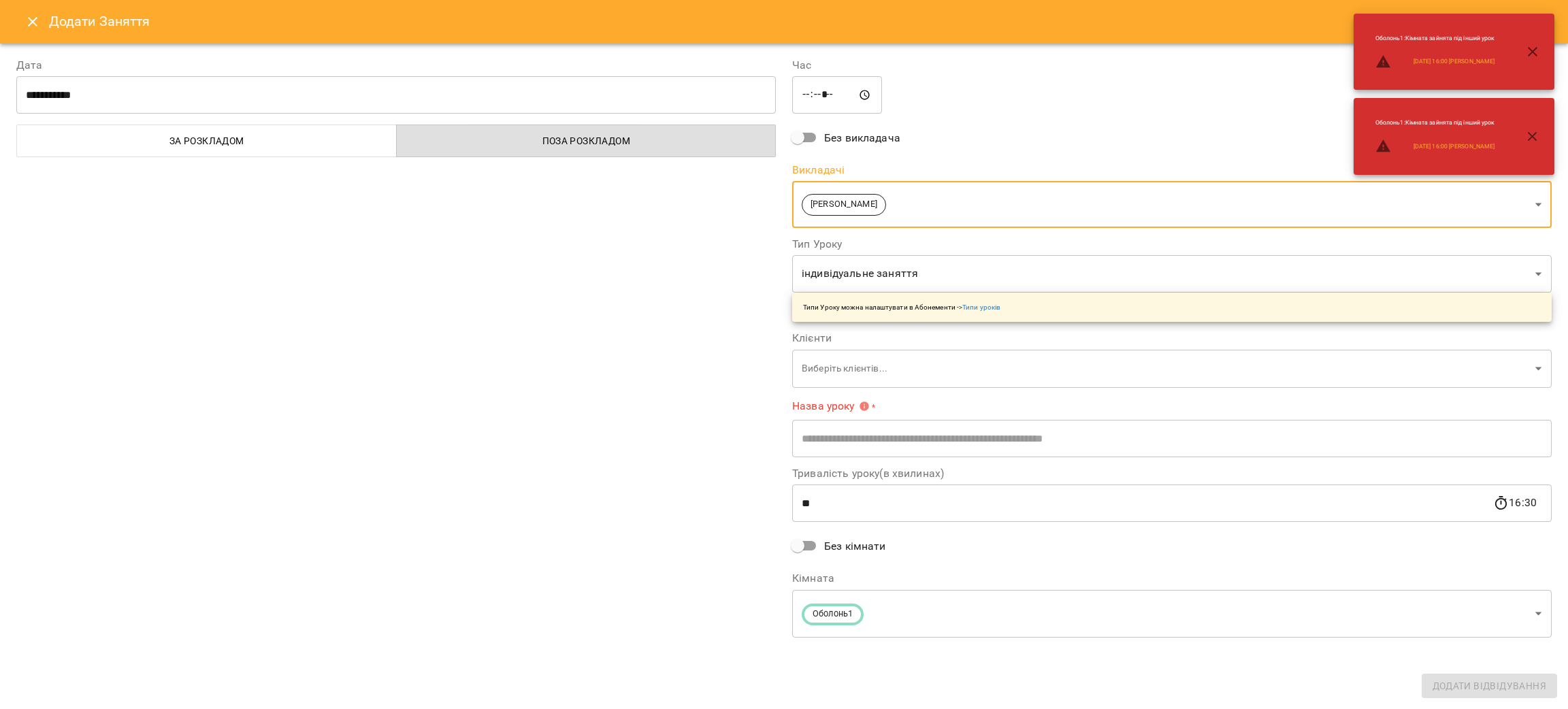
click at [880, 276] on body "**********" at bounding box center [784, 644] width 1568 height 1288
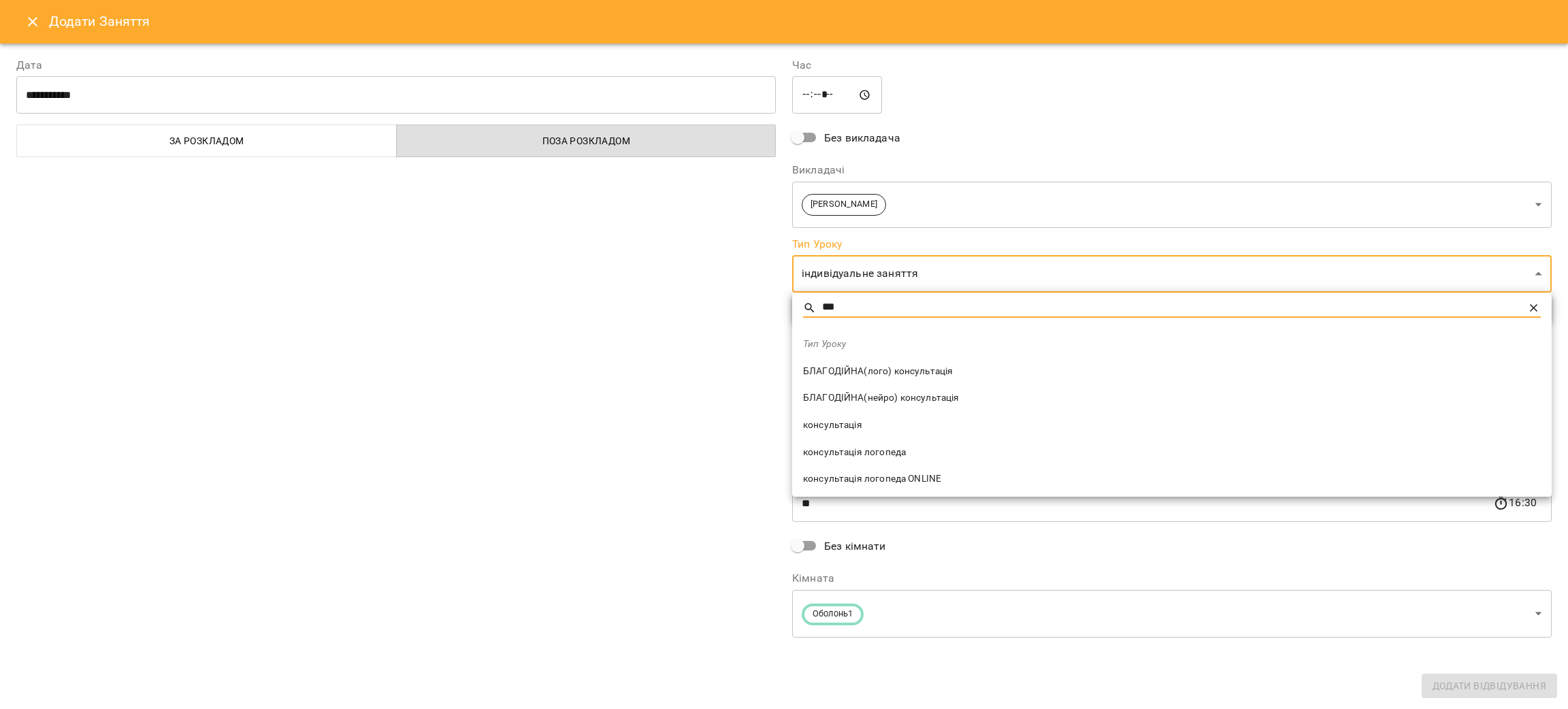
type input "***"
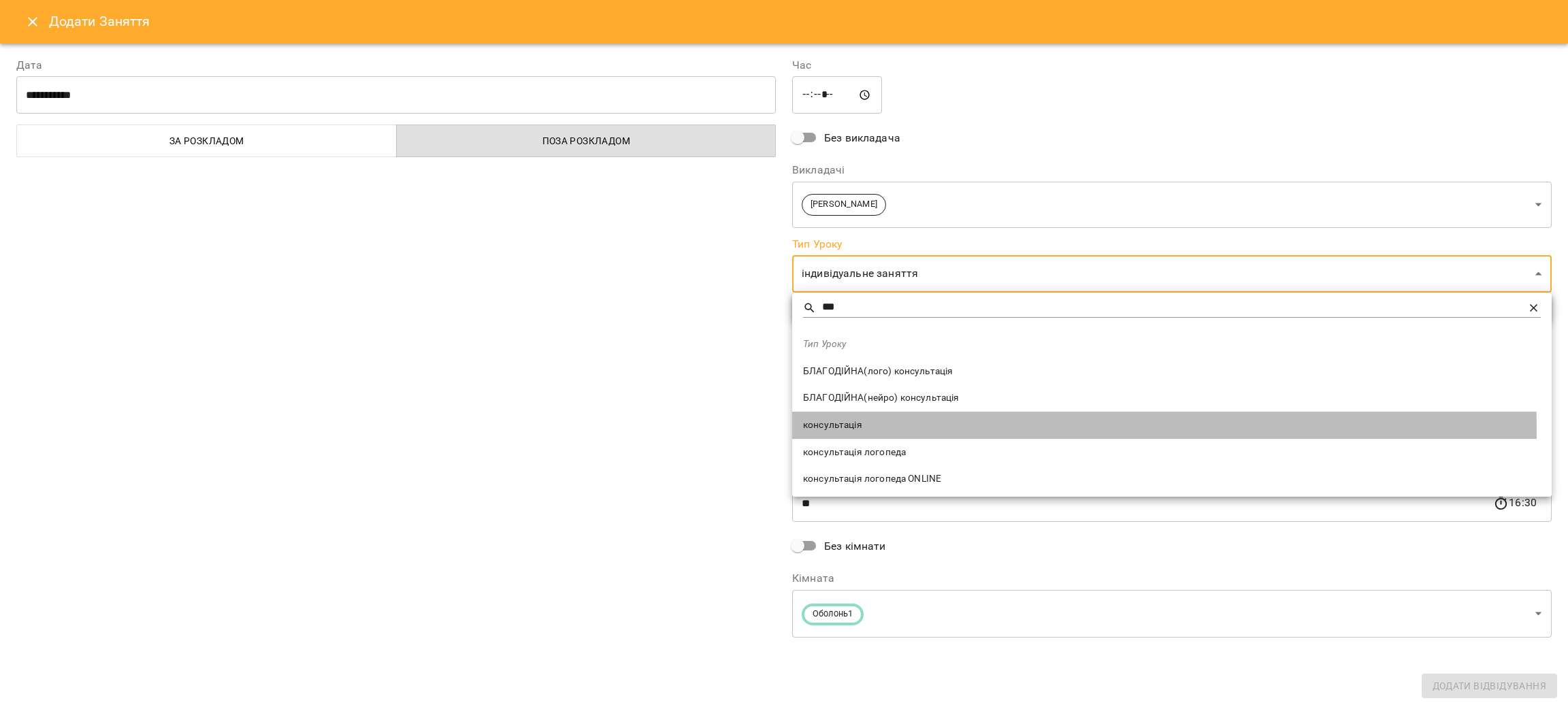
click at [848, 430] on span "консультація" at bounding box center [1172, 426] width 738 height 14
type input "**********"
type input "**"
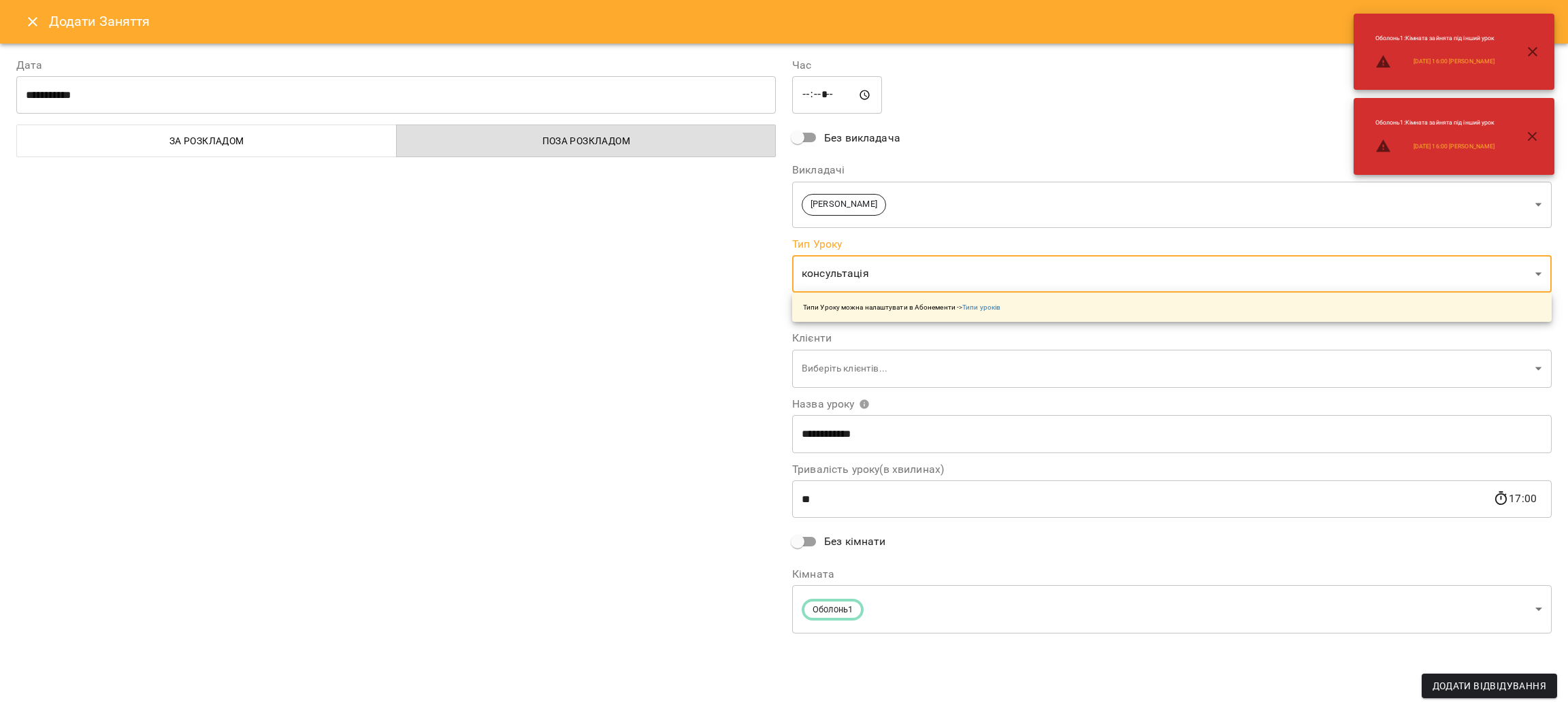
click at [834, 366] on body "**********" at bounding box center [784, 644] width 1568 height 1288
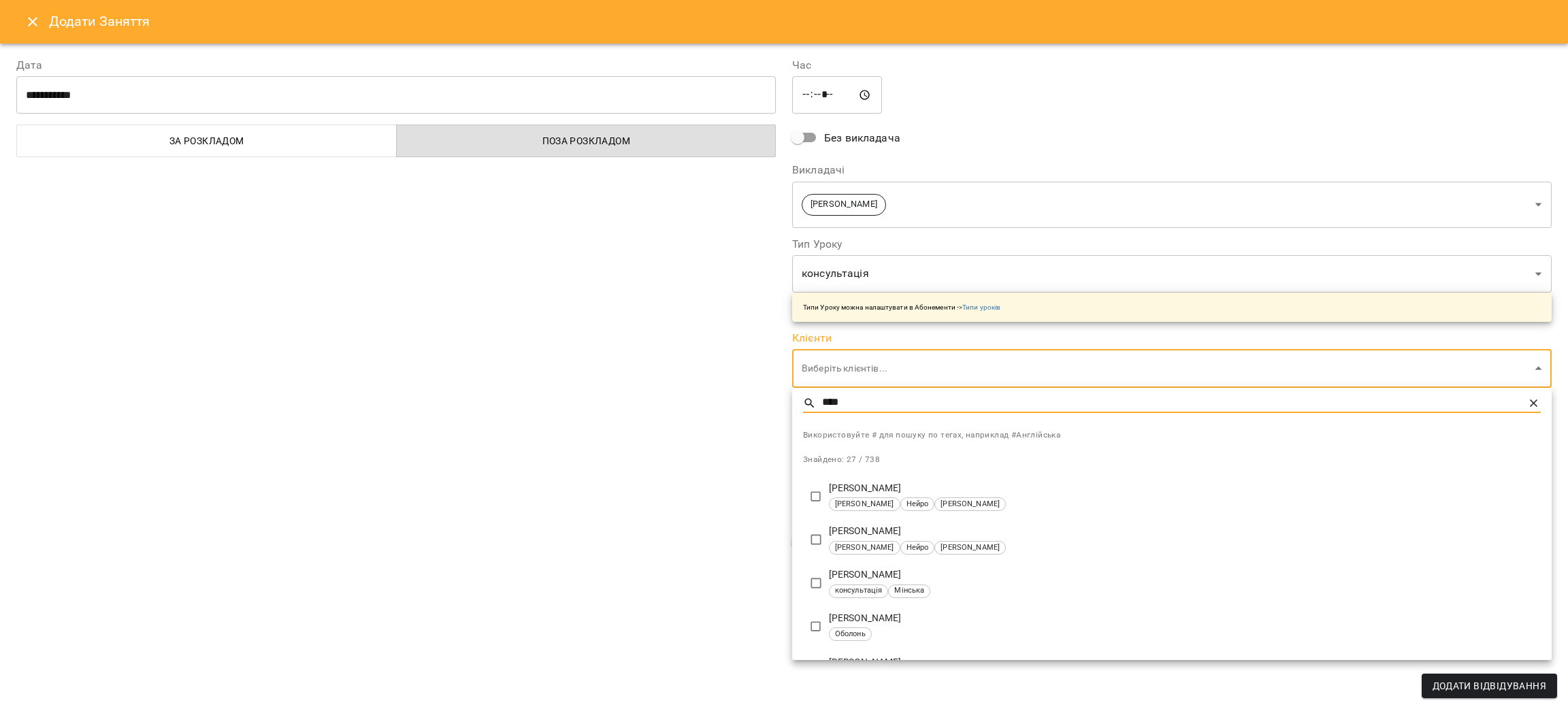
type input "****"
type input "**********"
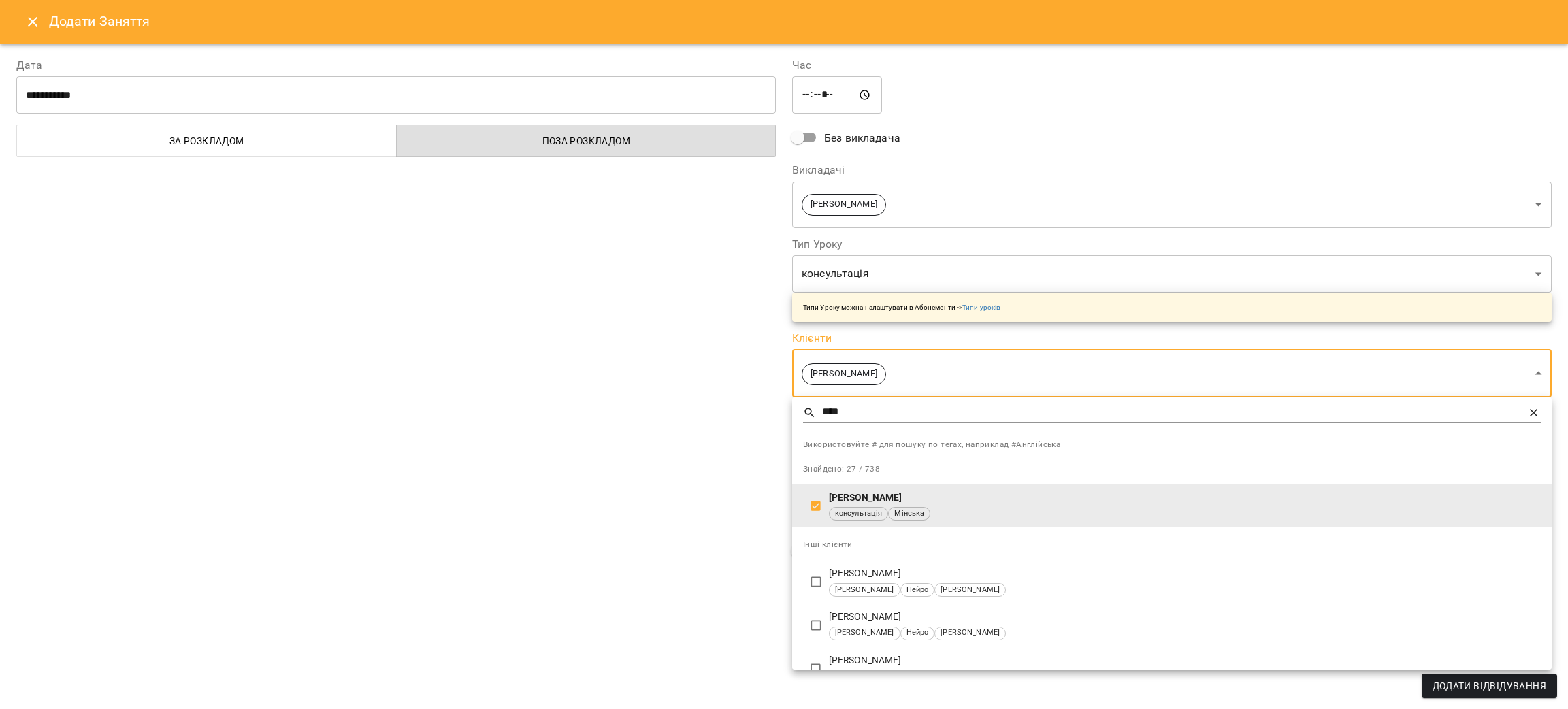
click at [559, 458] on div at bounding box center [784, 354] width 1568 height 709
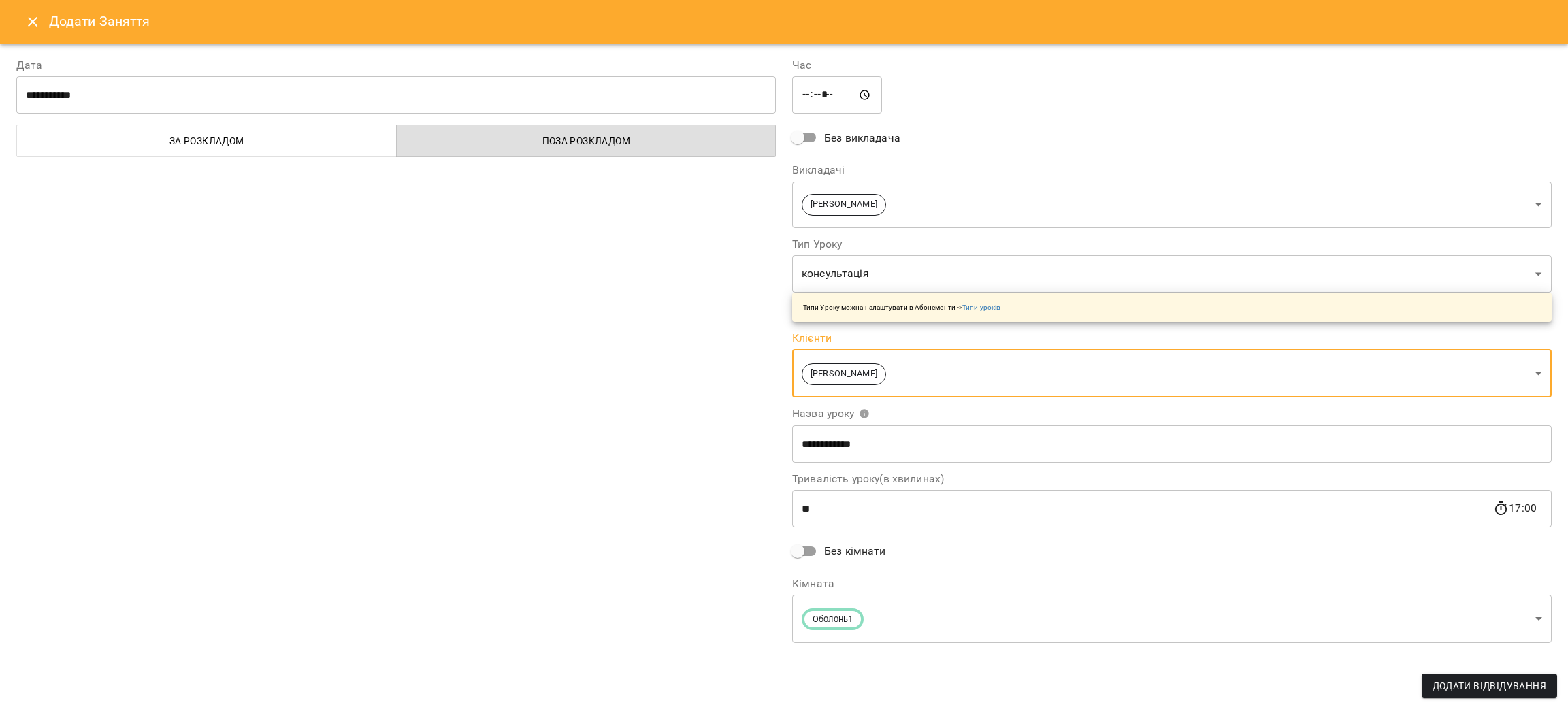
click at [915, 275] on body "**********" at bounding box center [784, 644] width 1568 height 1288
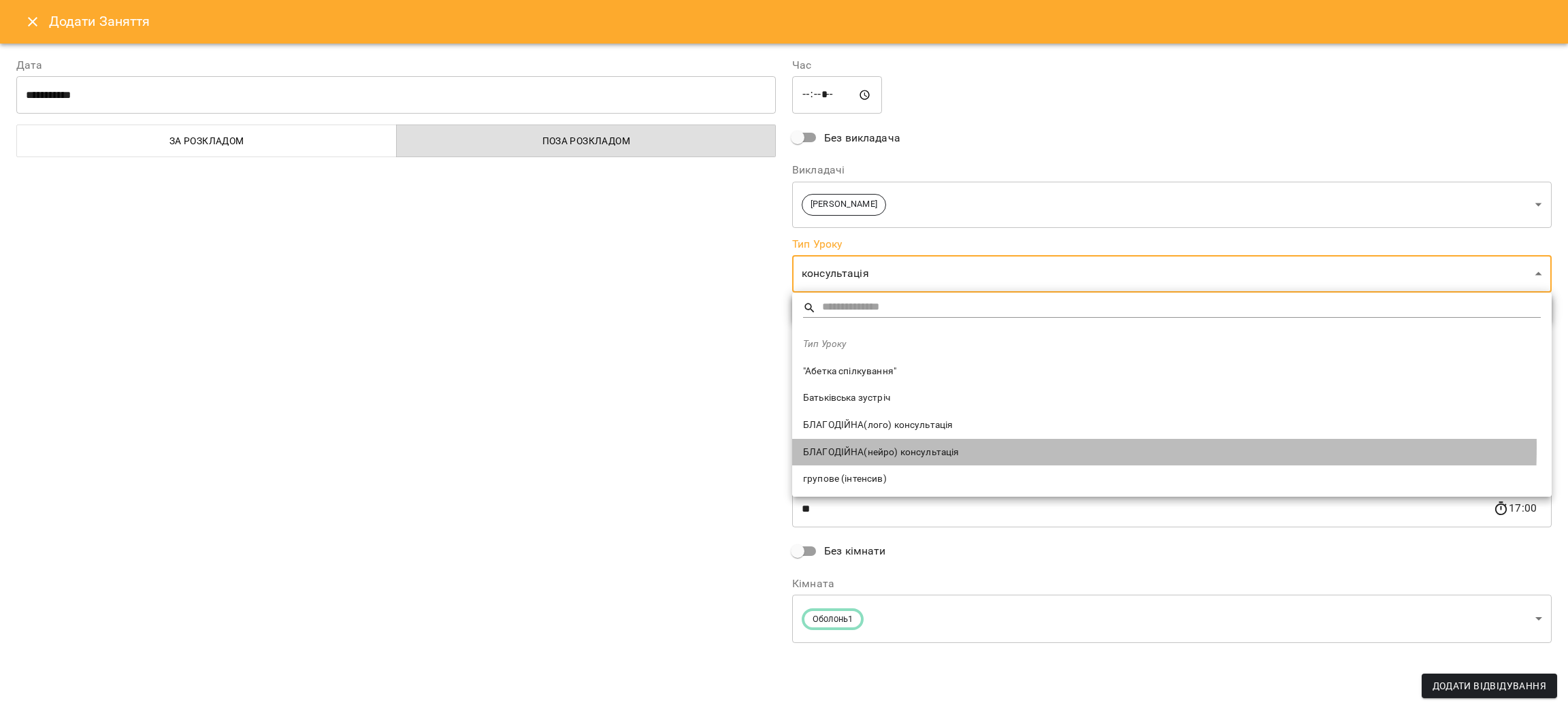
click at [941, 447] on span "БЛАГОДІЙНА(нейро) консультація" at bounding box center [1172, 453] width 738 height 14
type input "**********"
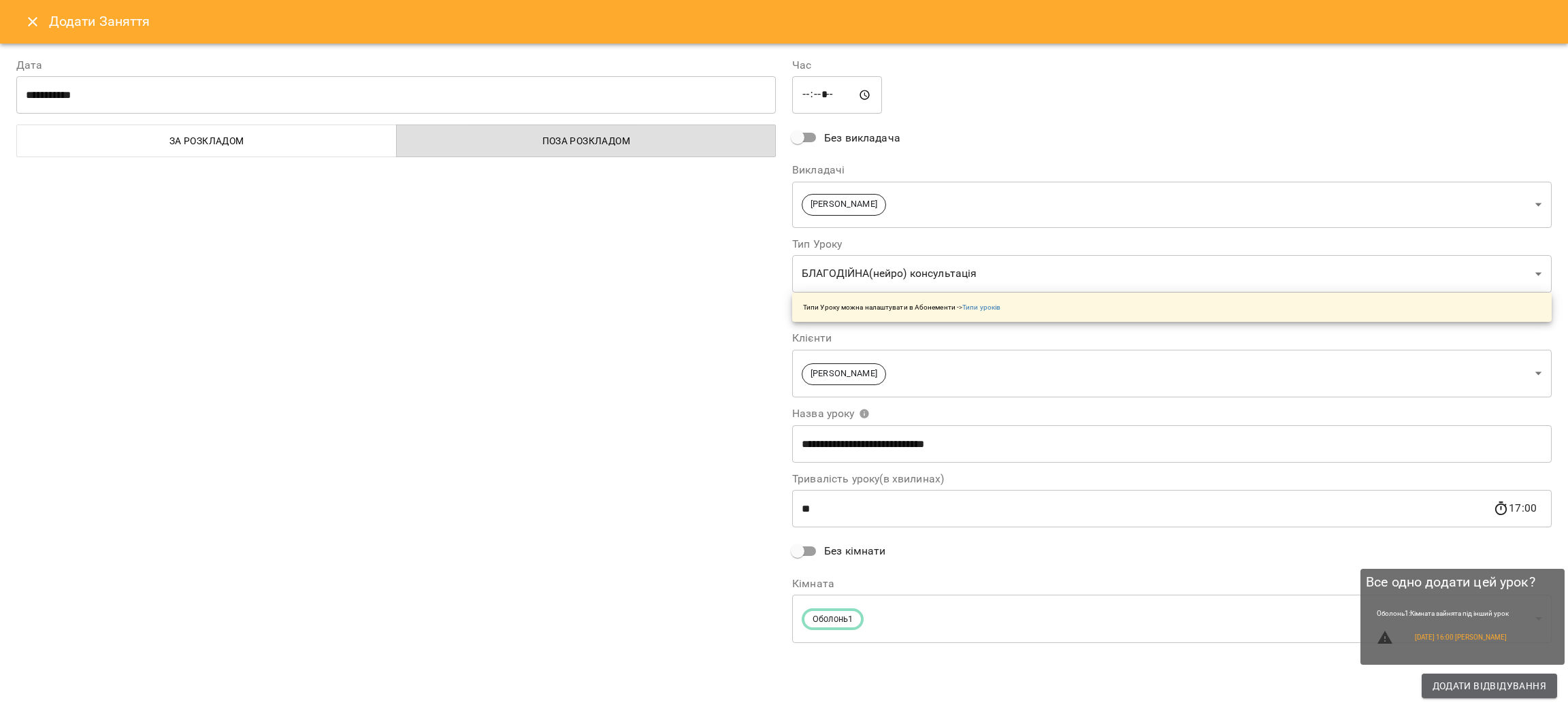
click at [1526, 684] on span "Додати Відвідування" at bounding box center [1490, 685] width 114 height 16
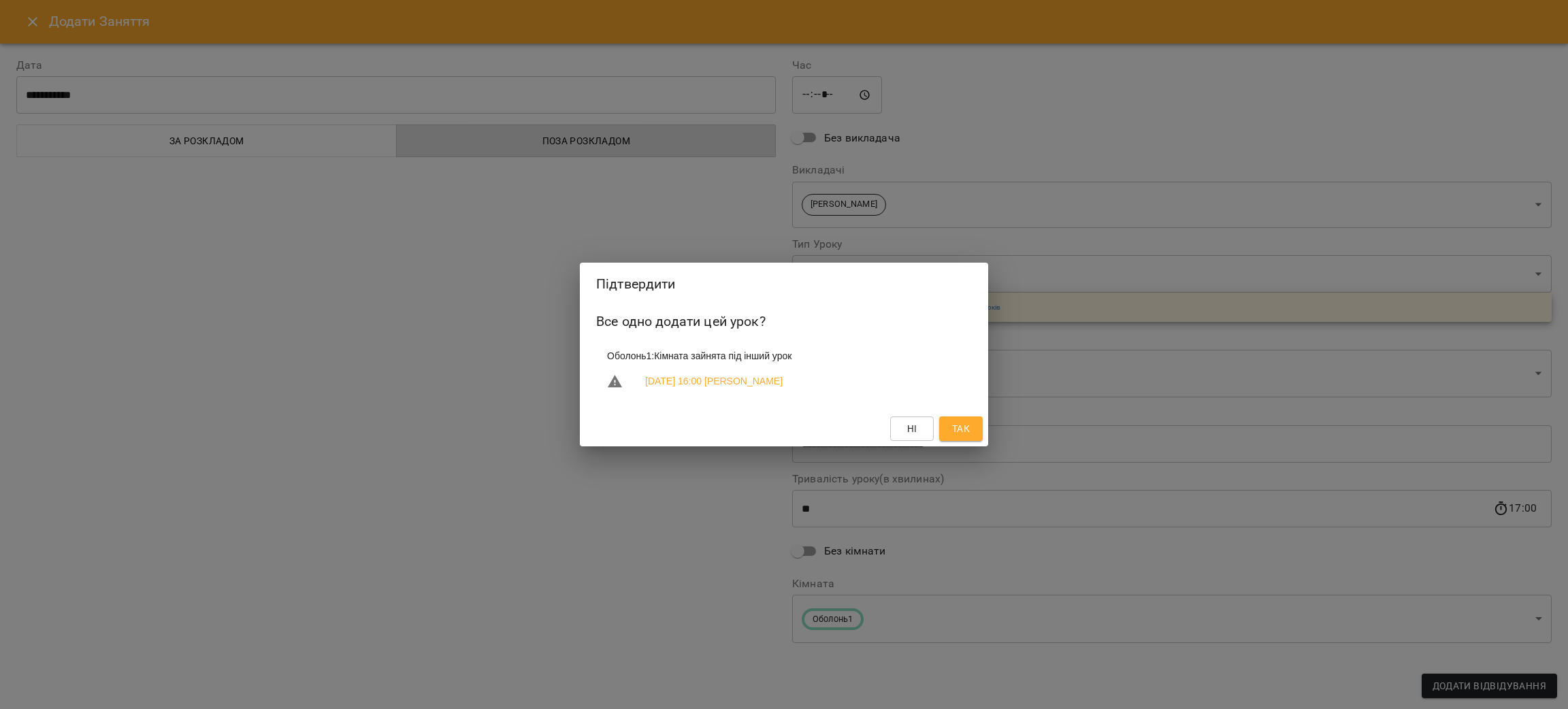
click at [971, 426] on span "Так" at bounding box center [961, 429] width 22 height 16
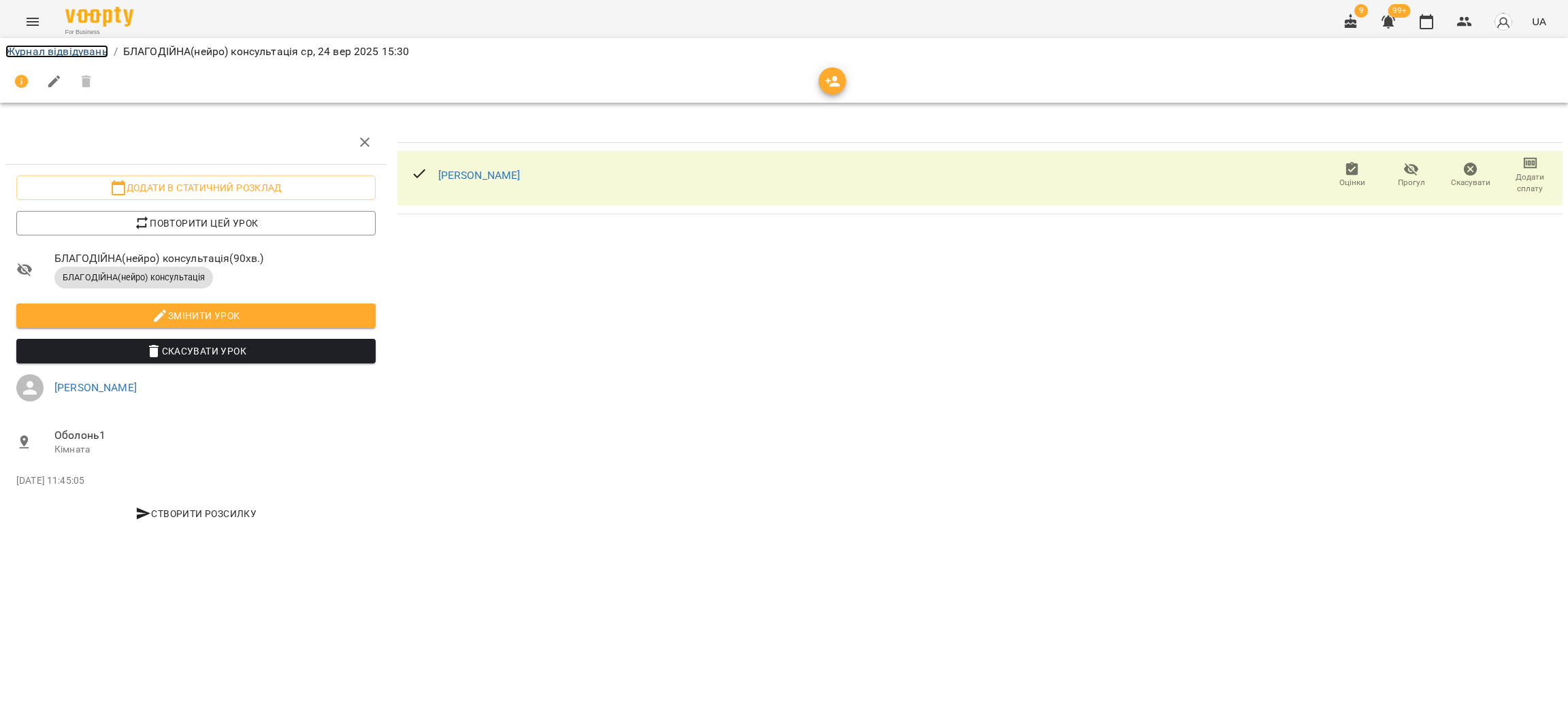
click at [82, 51] on link "Журнал відвідувань" at bounding box center [56, 51] width 103 height 13
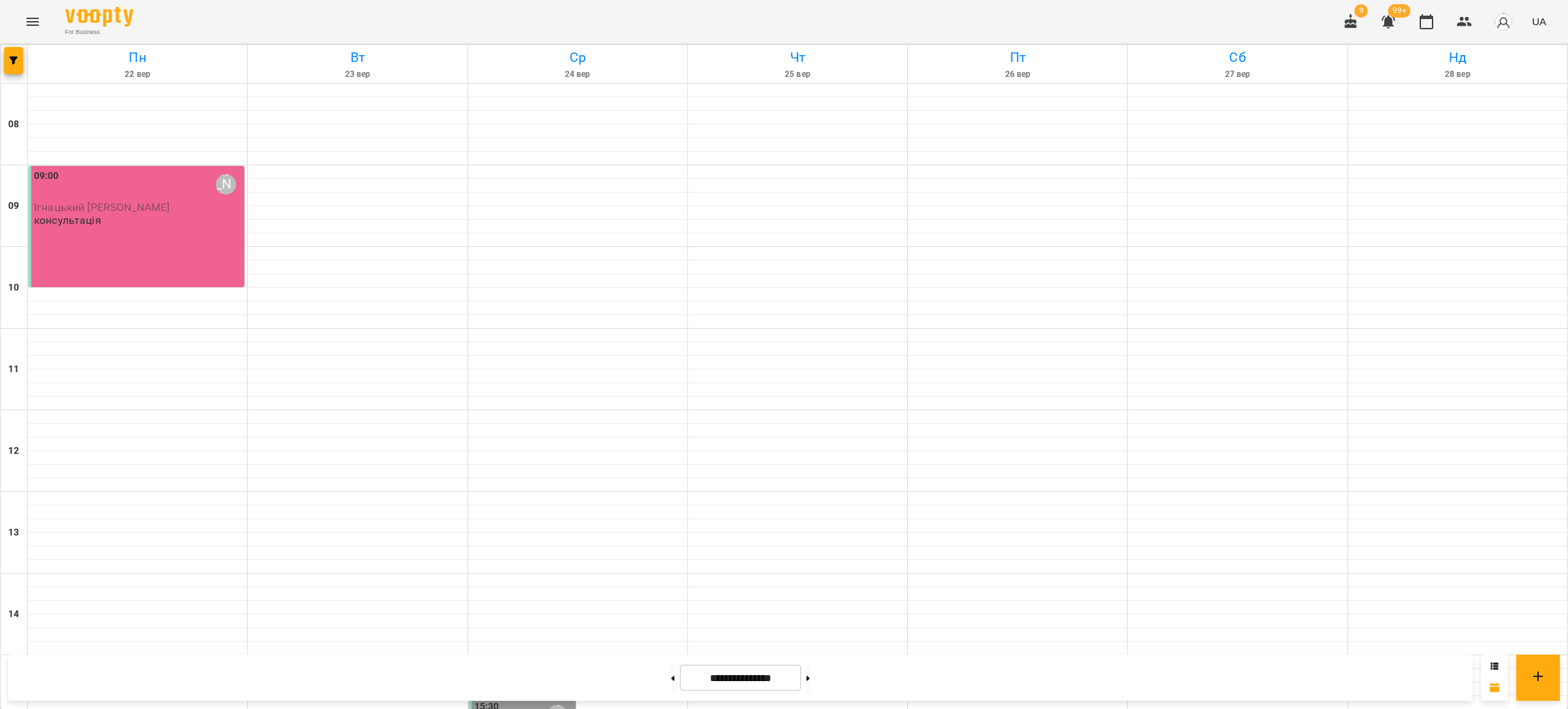
scroll to position [510, 0]
click at [493, 699] on div "15:30 [PERSON_NAME]" at bounding box center [524, 715] width 99 height 32
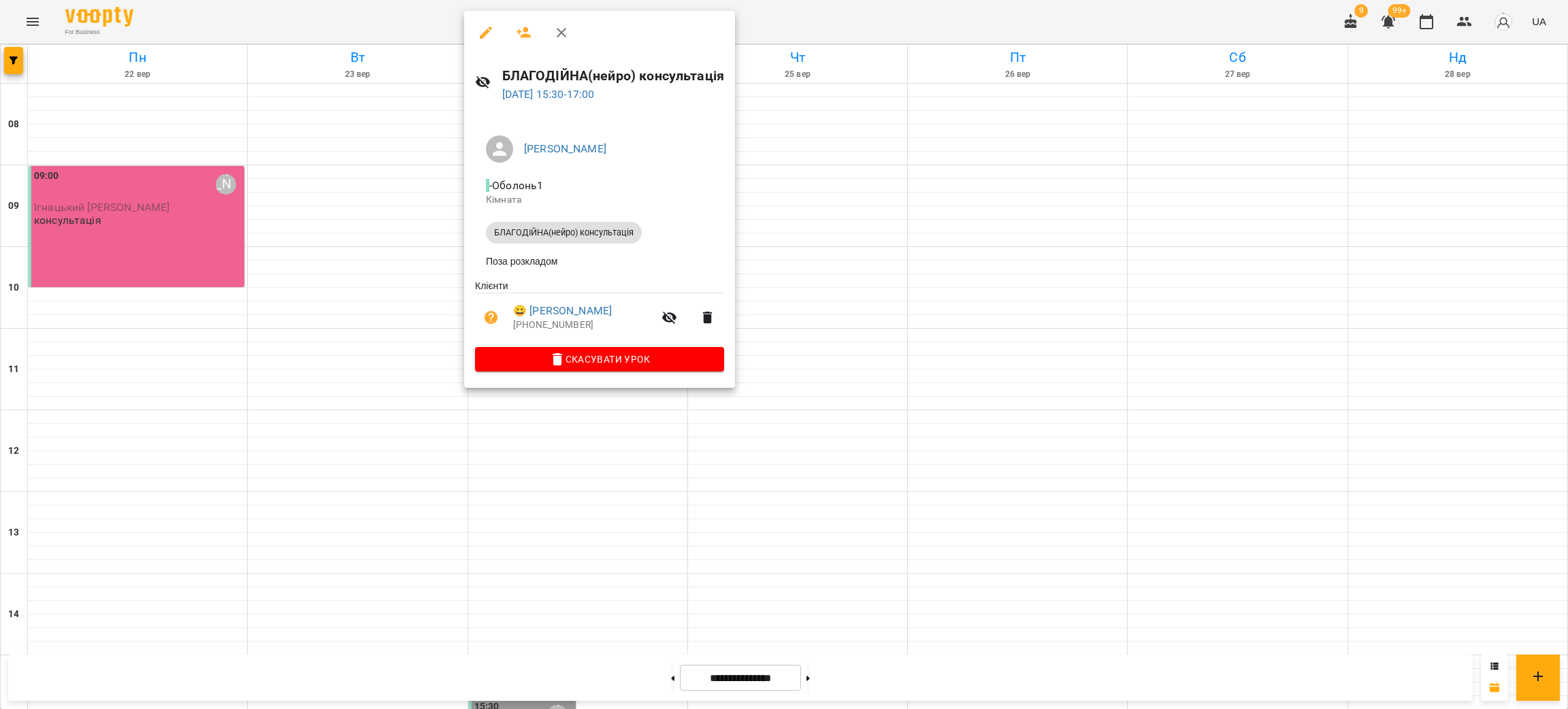
click at [586, 539] on div at bounding box center [784, 354] width 1568 height 709
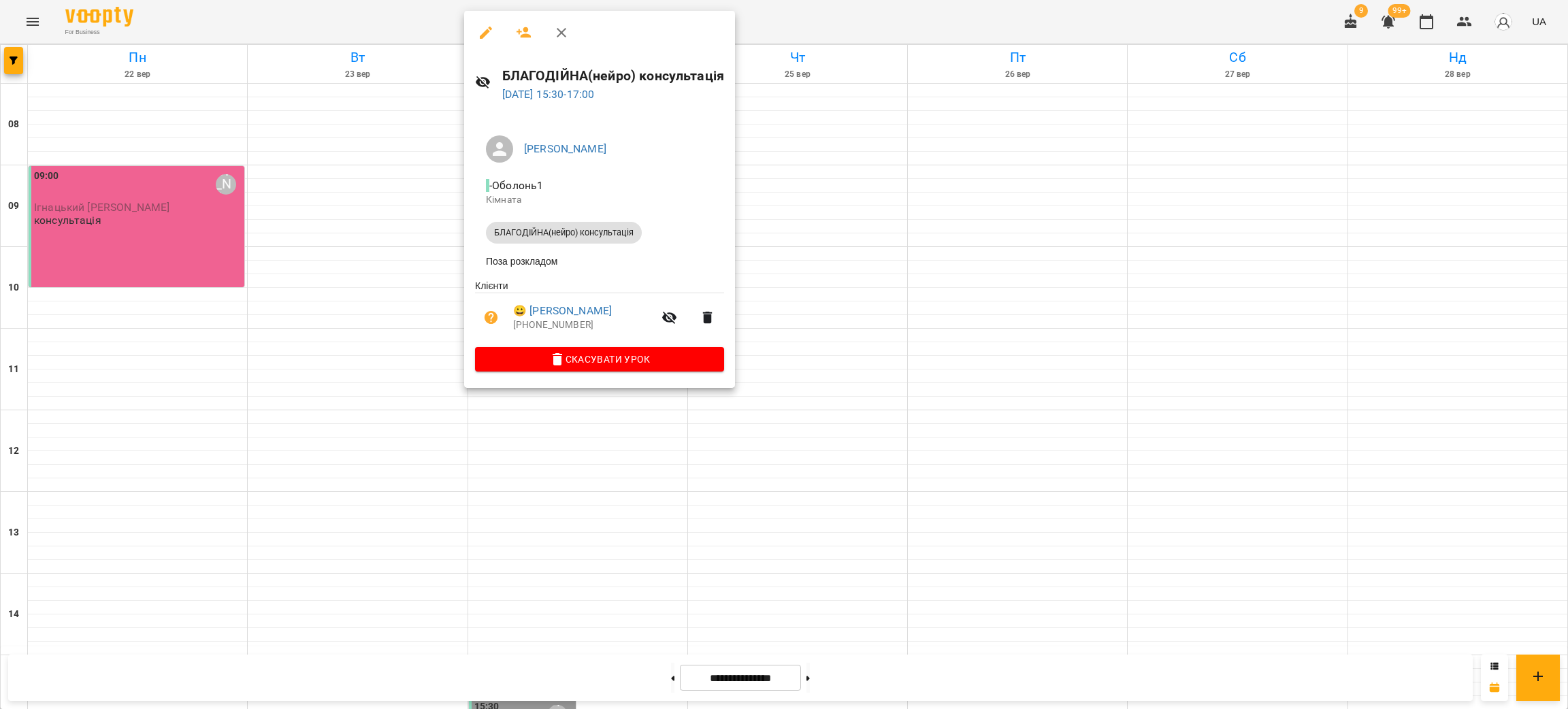
click at [285, 228] on div at bounding box center [784, 354] width 1568 height 709
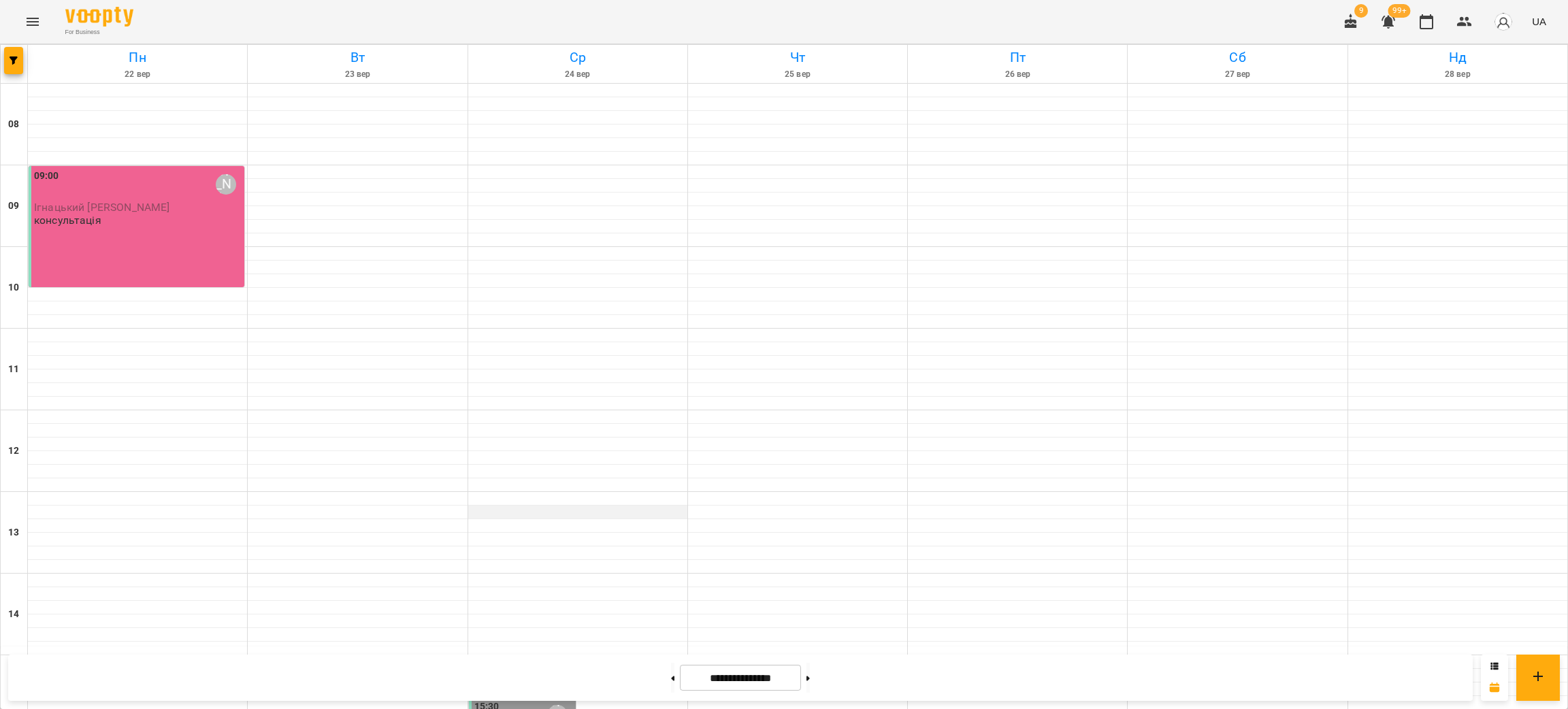
scroll to position [0, 0]
click at [11, 64] on icon "button" at bounding box center [14, 60] width 8 height 8
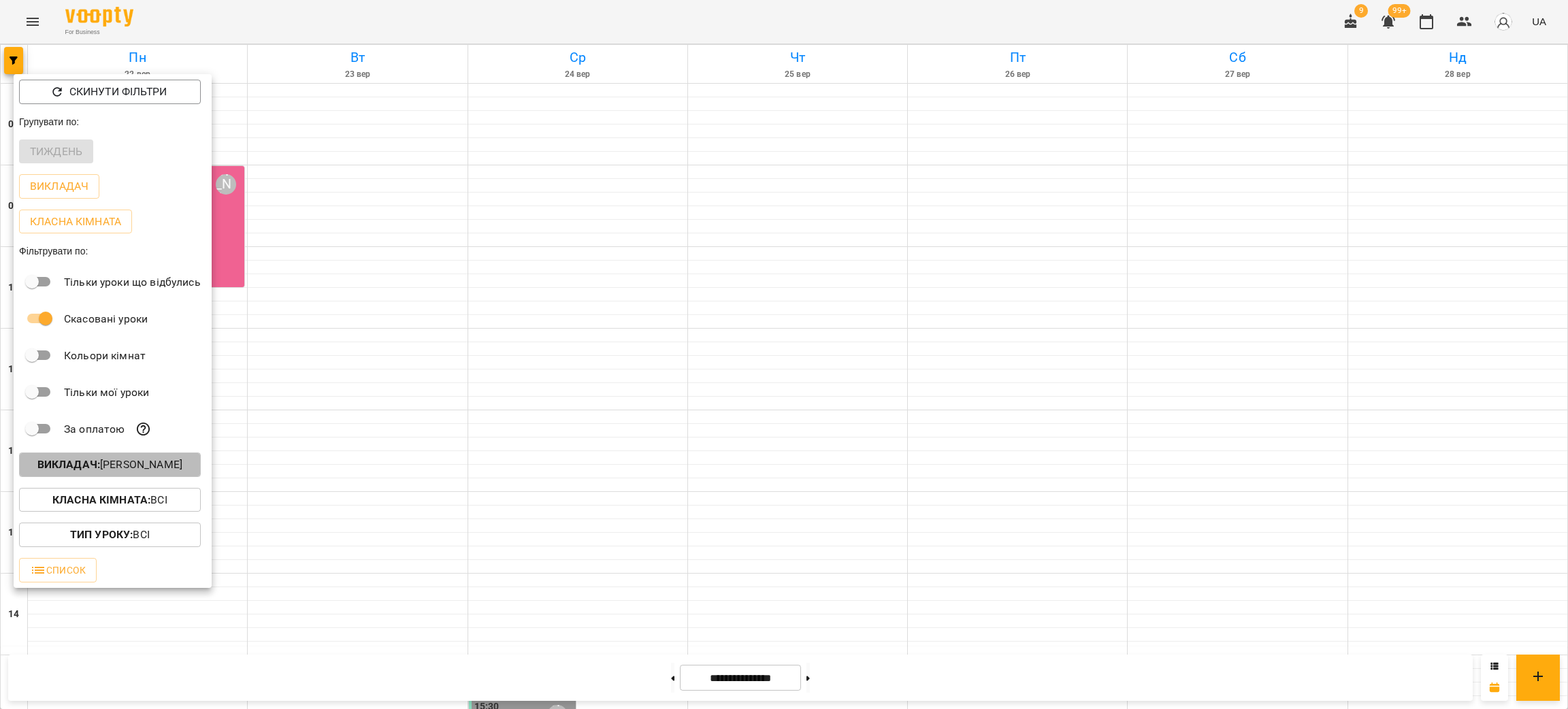
click at [141, 462] on p "Викладач : [PERSON_NAME]" at bounding box center [110, 464] width 145 height 16
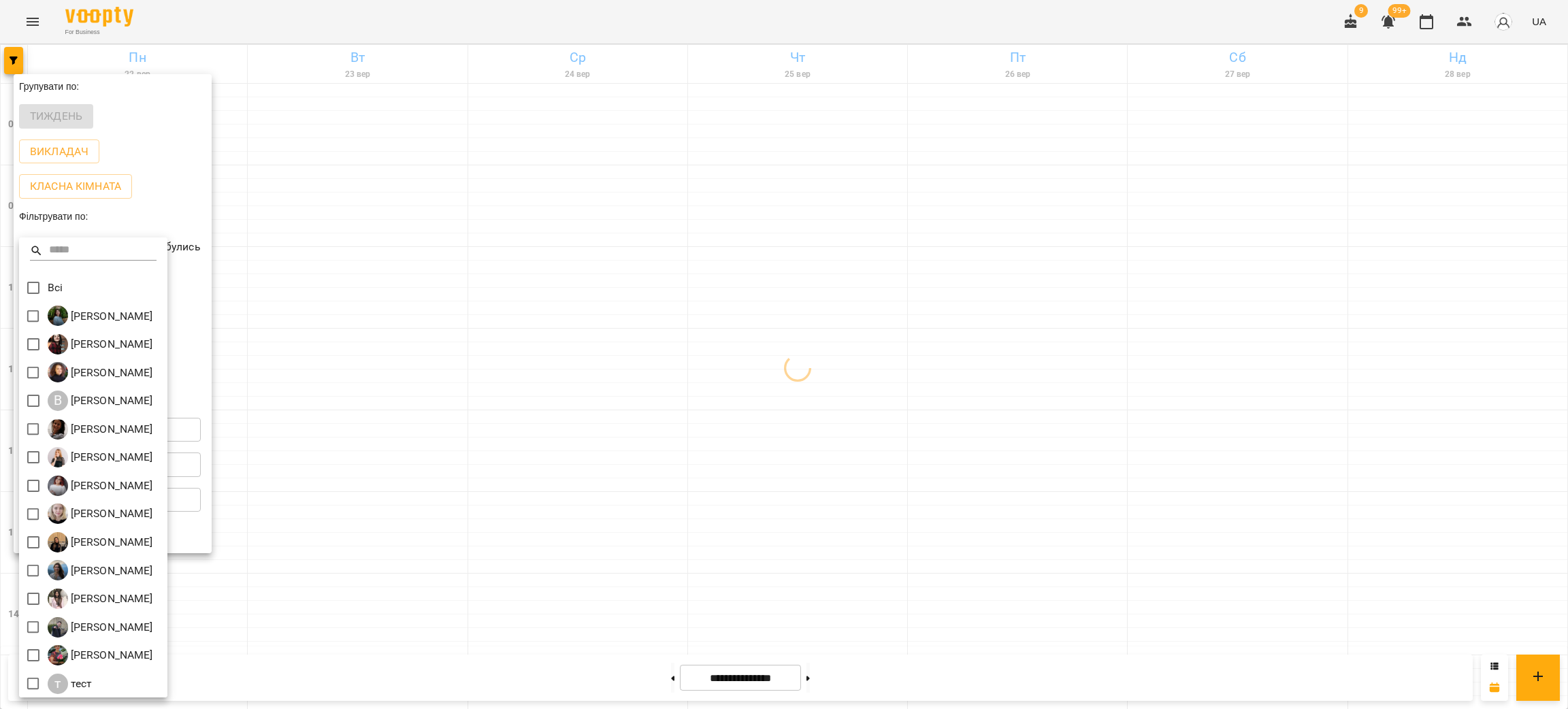
click at [458, 481] on div at bounding box center [784, 354] width 1568 height 709
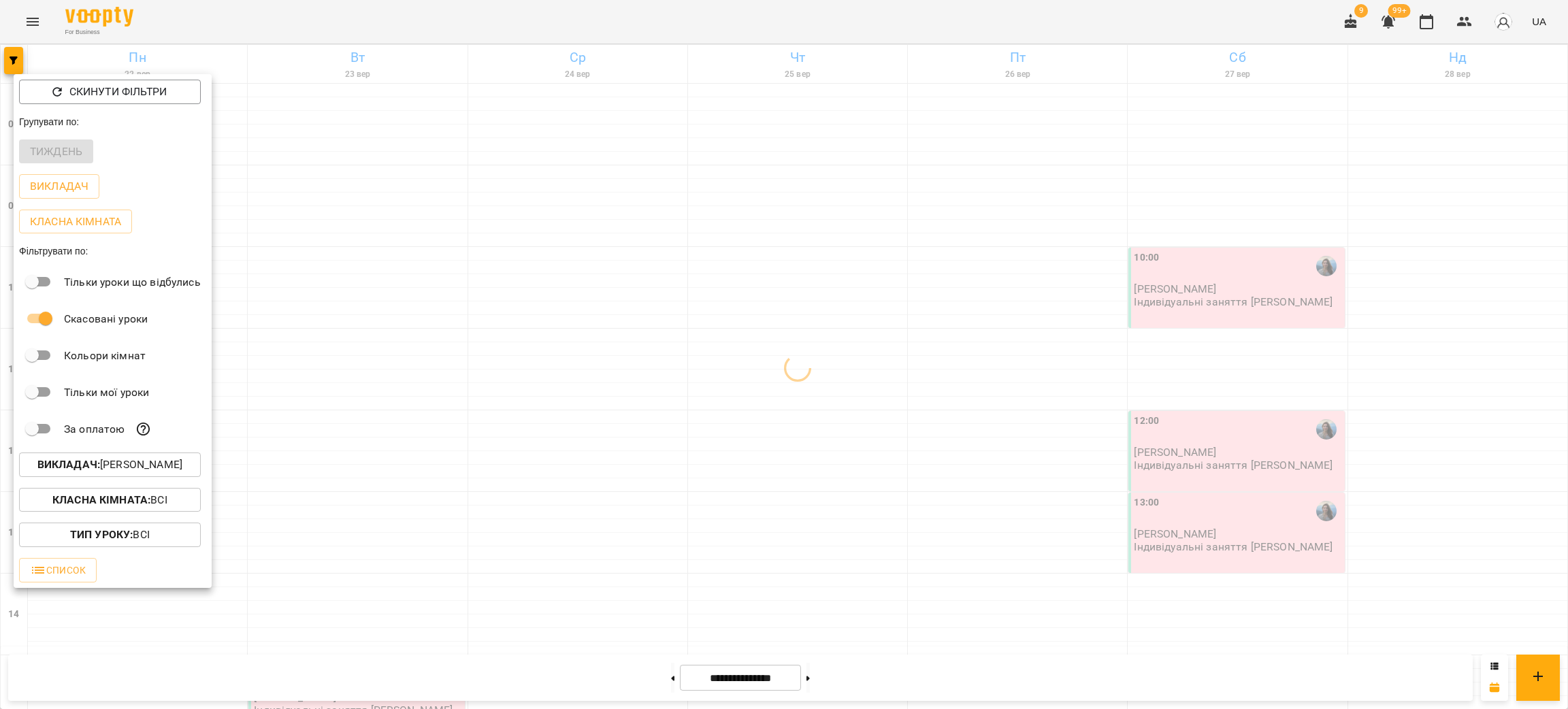
click at [484, 334] on div at bounding box center [784, 354] width 1568 height 709
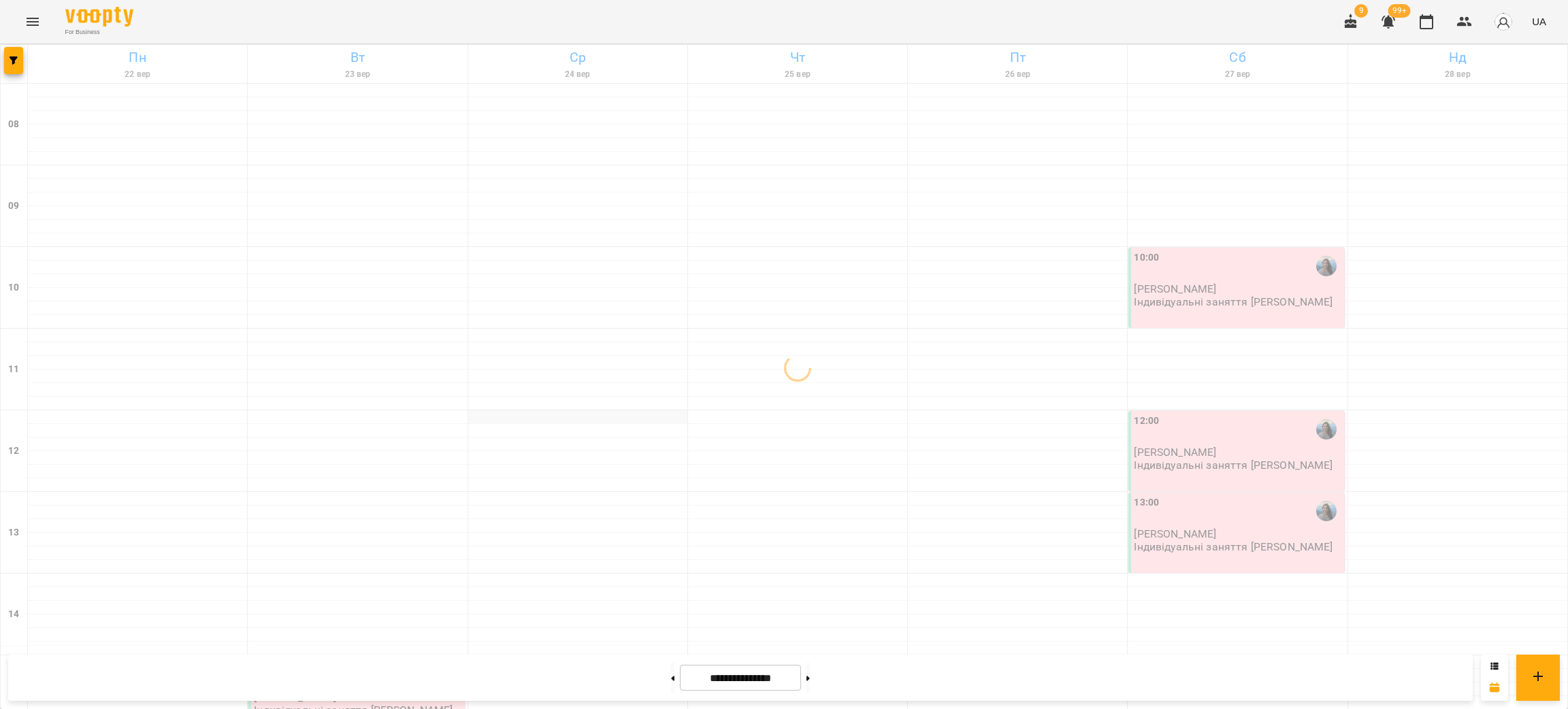
scroll to position [306, 0]
click at [130, 656] on div at bounding box center [137, 662] width 219 height 14
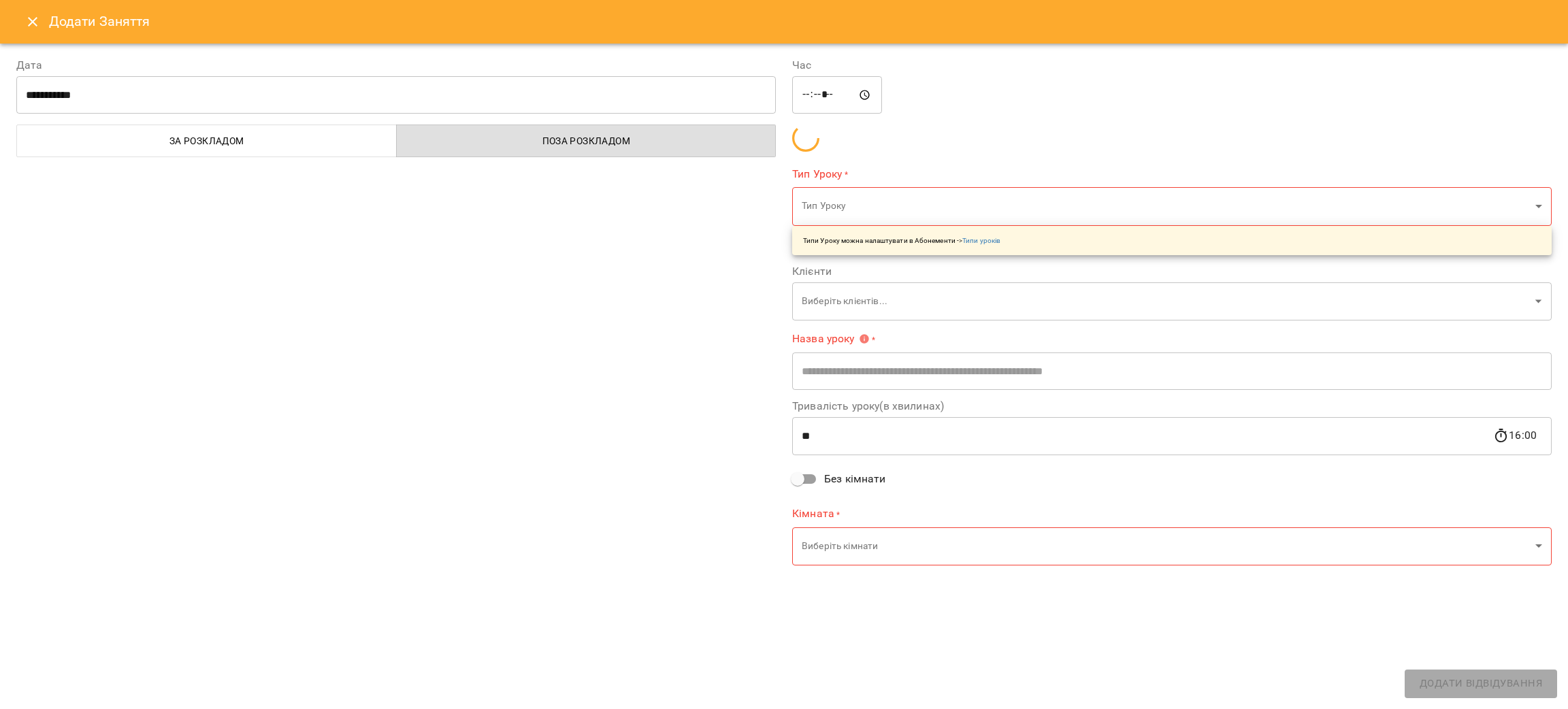
scroll to position [408, 0]
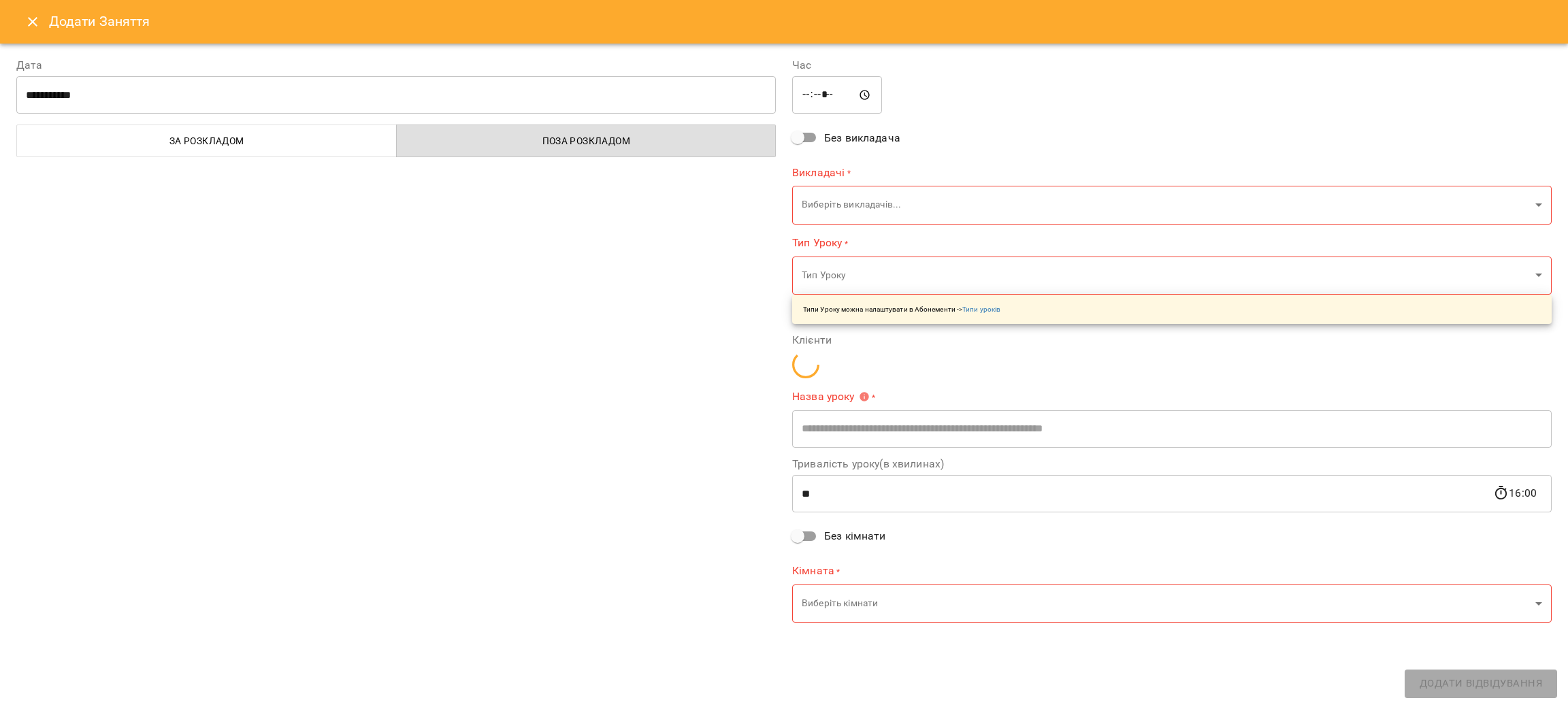
type input "**********"
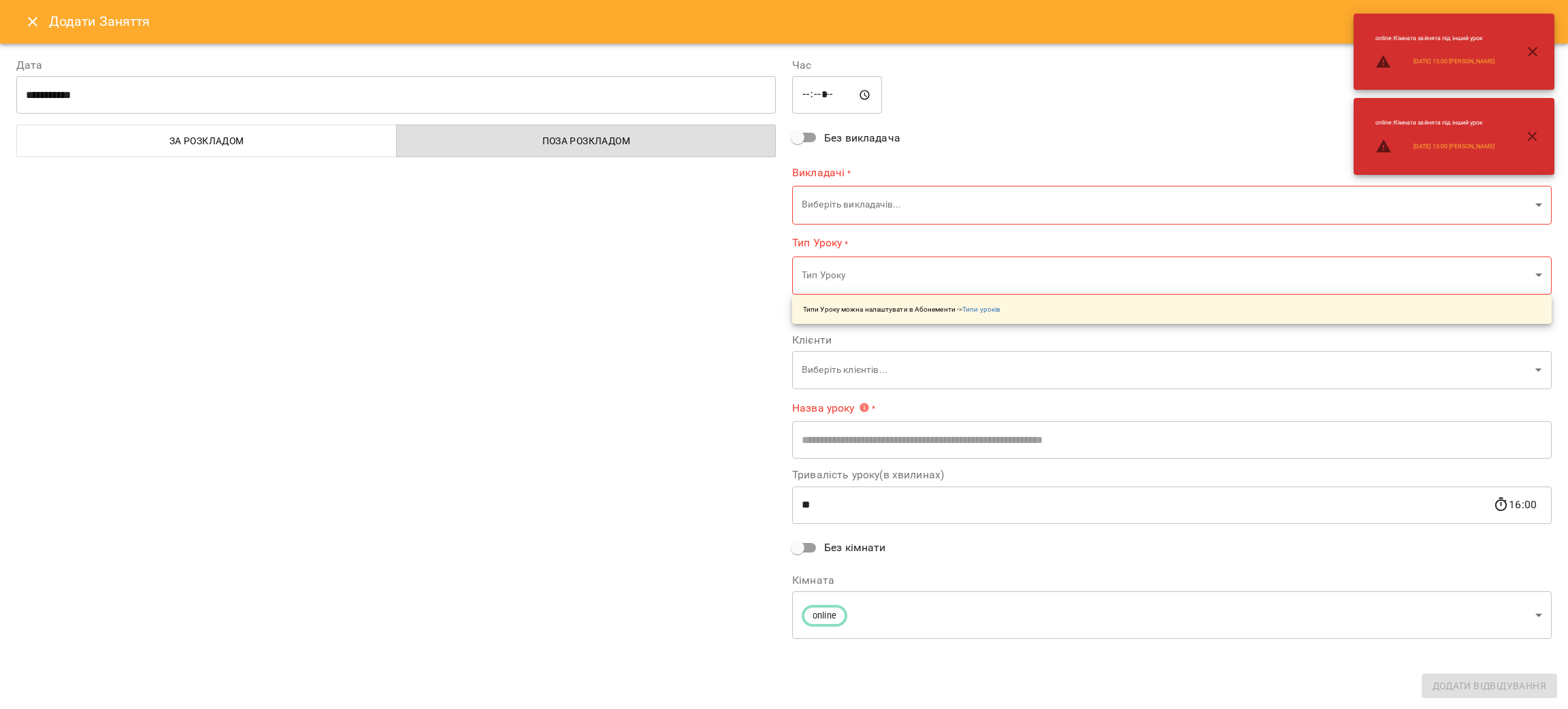
click at [352, 105] on input "**********" at bounding box center [395, 95] width 760 height 38
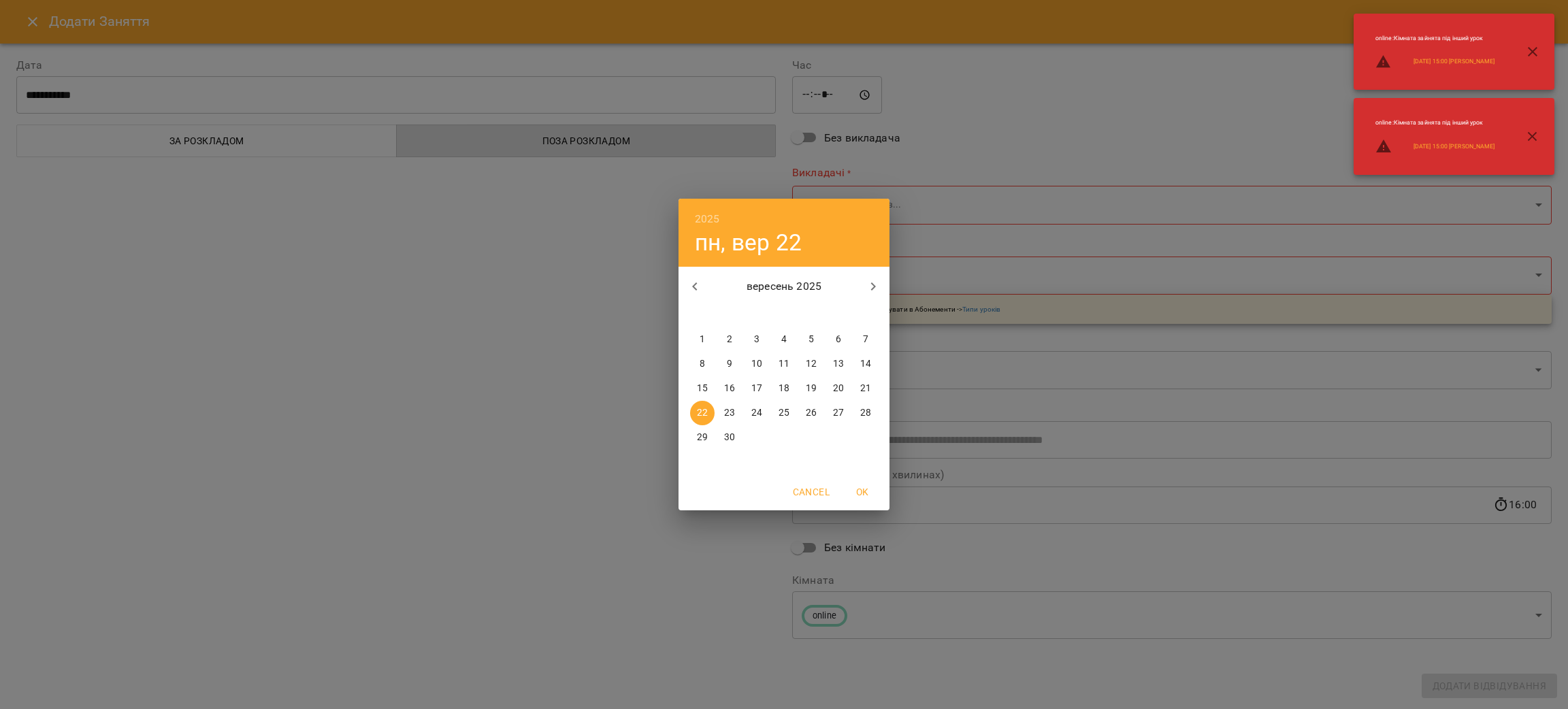
click at [839, 416] on p "27" at bounding box center [838, 413] width 11 height 14
type input "**********"
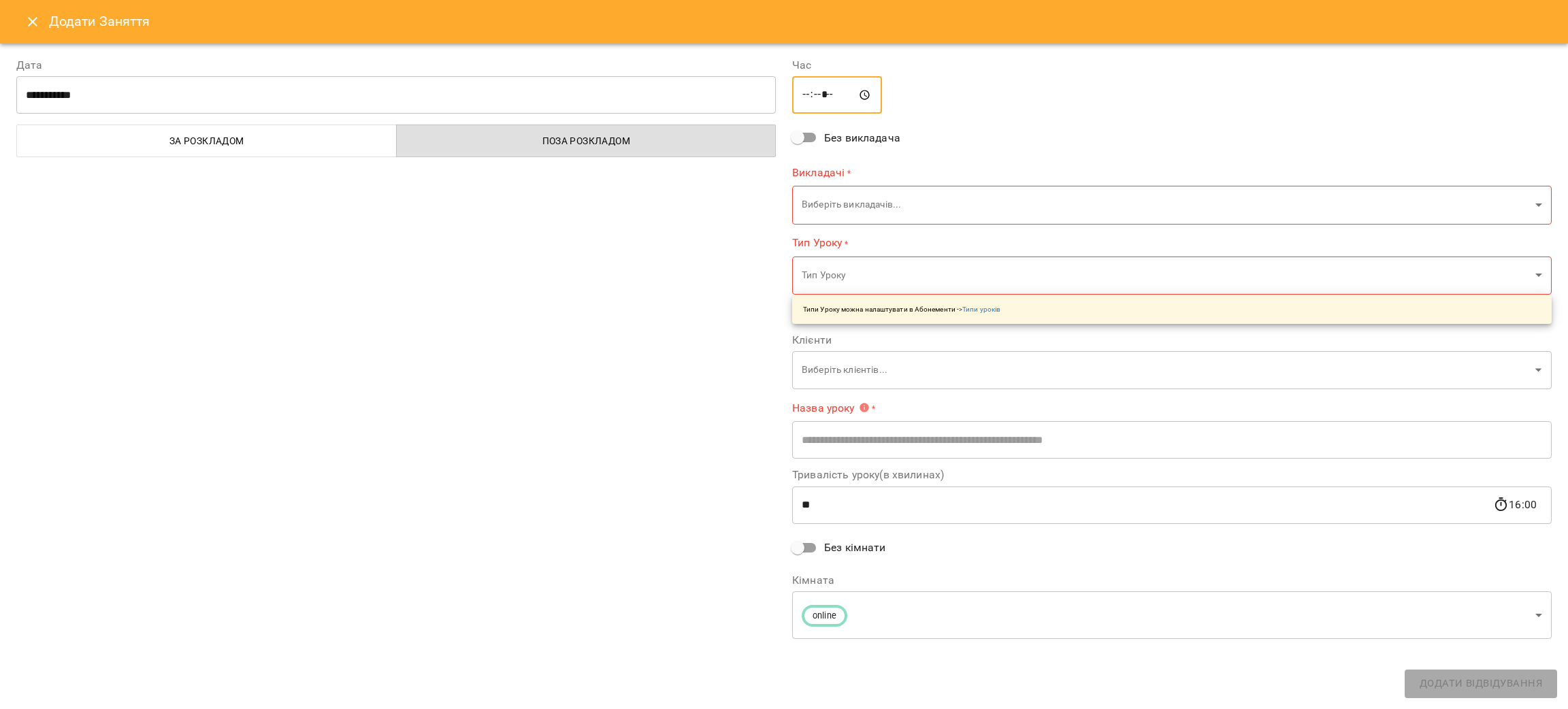
click at [848, 95] on input "*****" at bounding box center [837, 95] width 90 height 38
type input "*****"
click at [497, 255] on div "**********" at bounding box center [395, 349] width 776 height 617
click at [32, 22] on icon "Close" at bounding box center [33, 22] width 10 height 10
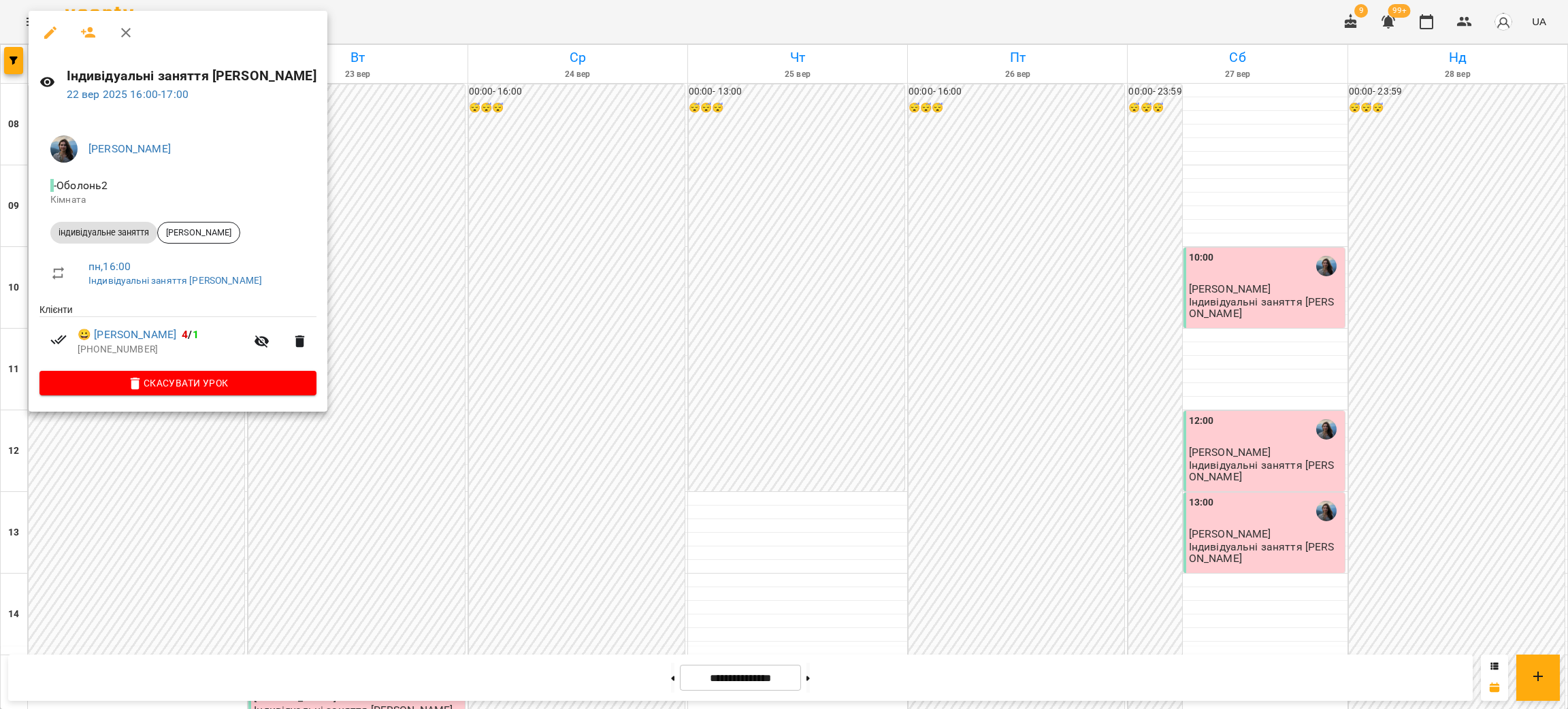
click at [54, 34] on icon "button" at bounding box center [51, 33] width 16 height 16
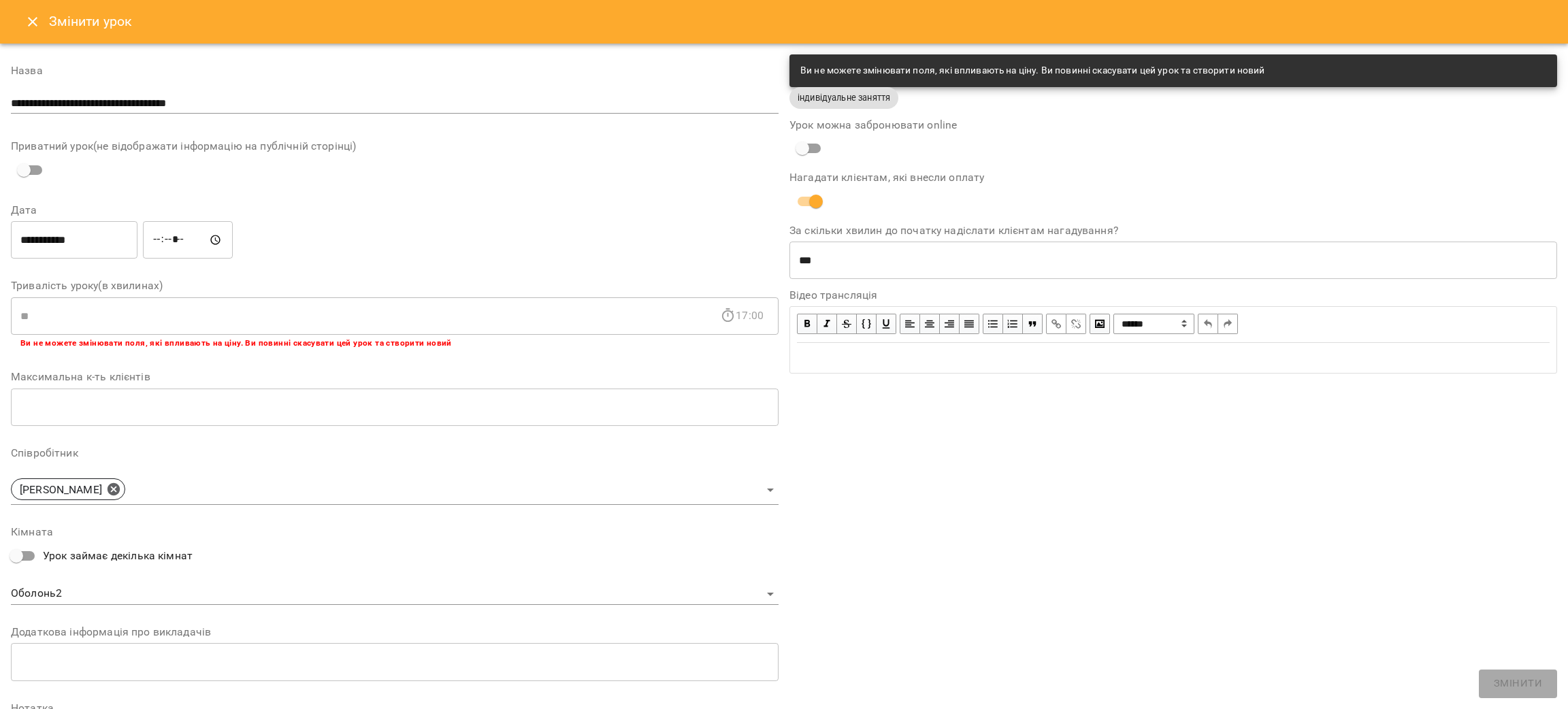
click at [63, 241] on input "**********" at bounding box center [74, 240] width 127 height 38
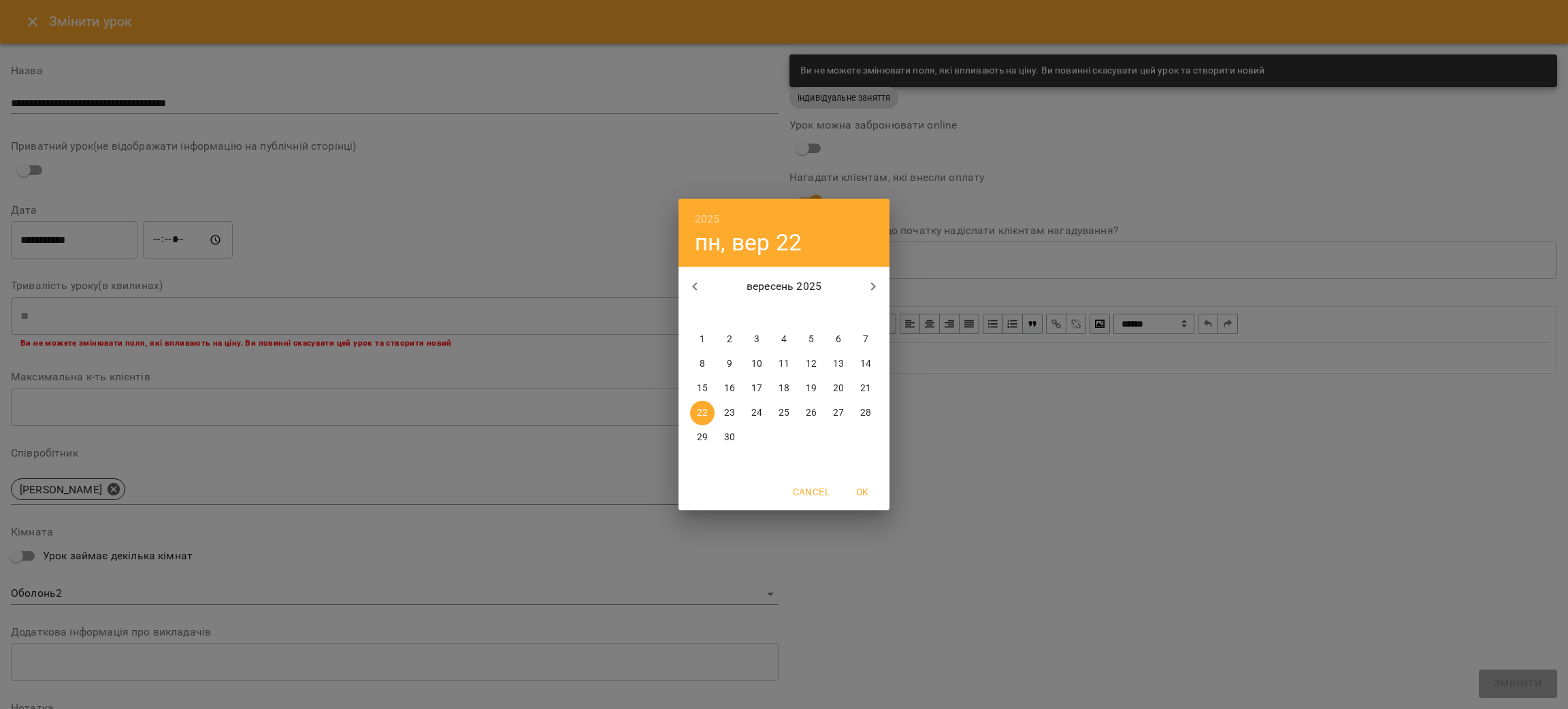
click at [837, 414] on p "27" at bounding box center [838, 413] width 11 height 14
type input "**********"
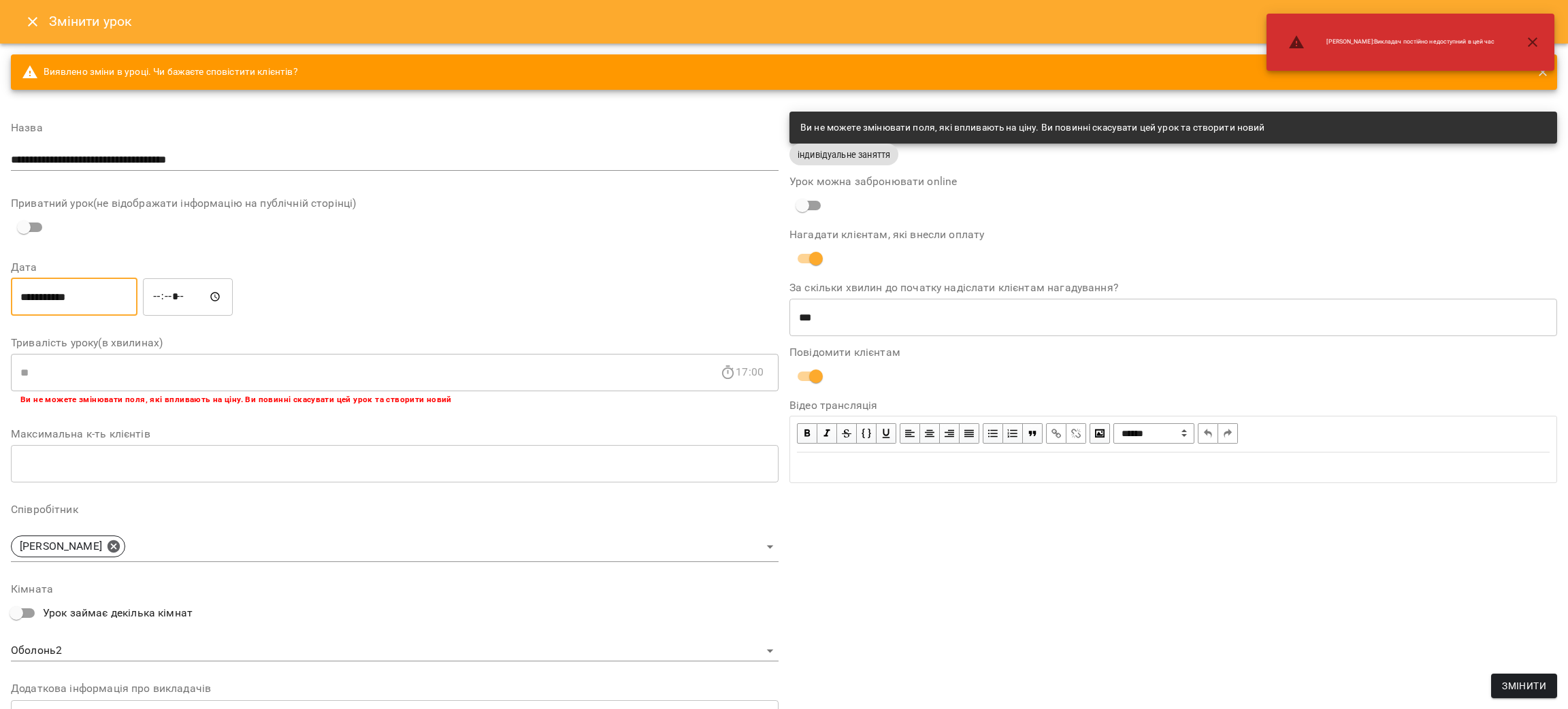
click at [203, 295] on input "*****" at bounding box center [187, 296] width 90 height 38
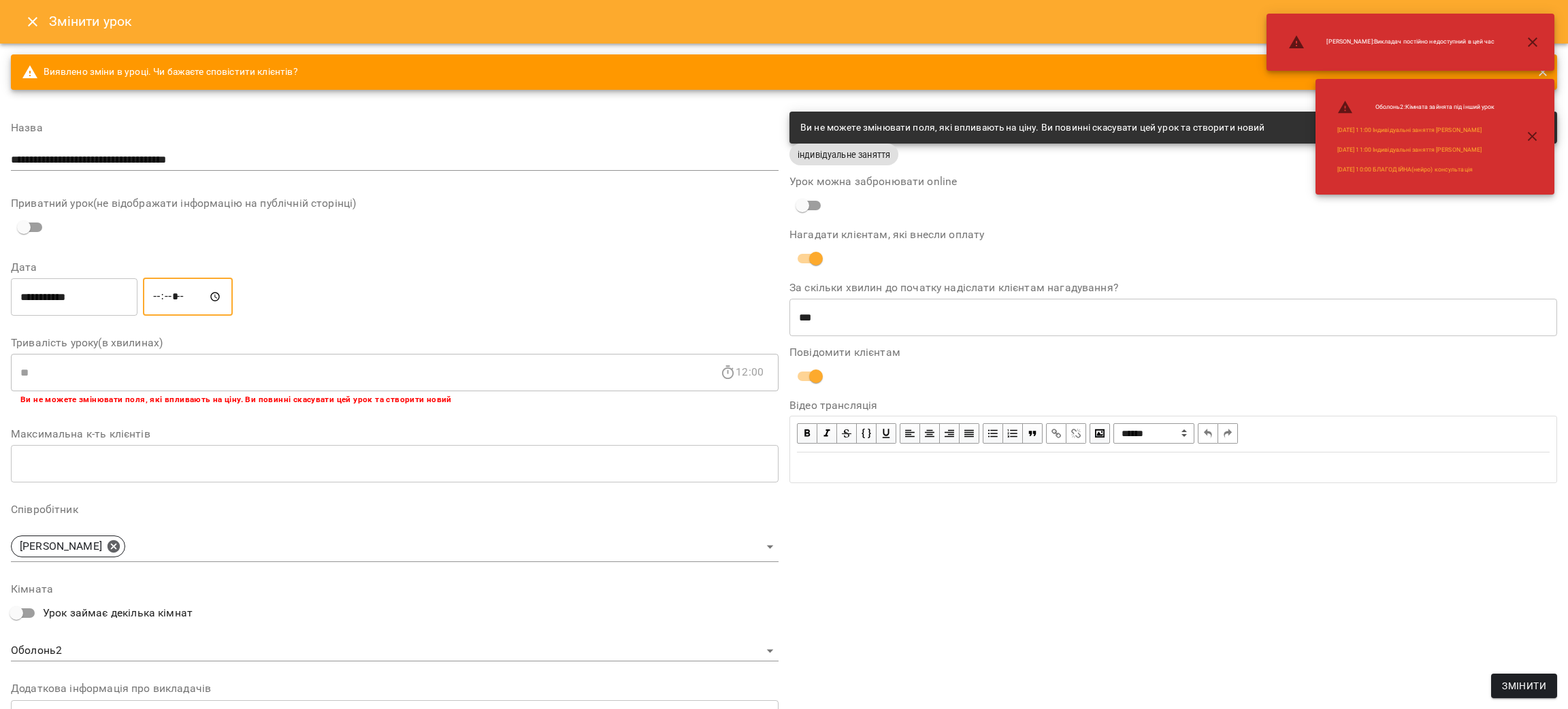
type input "*****"
click at [1096, 630] on div "**********" at bounding box center [1174, 482] width 779 height 754
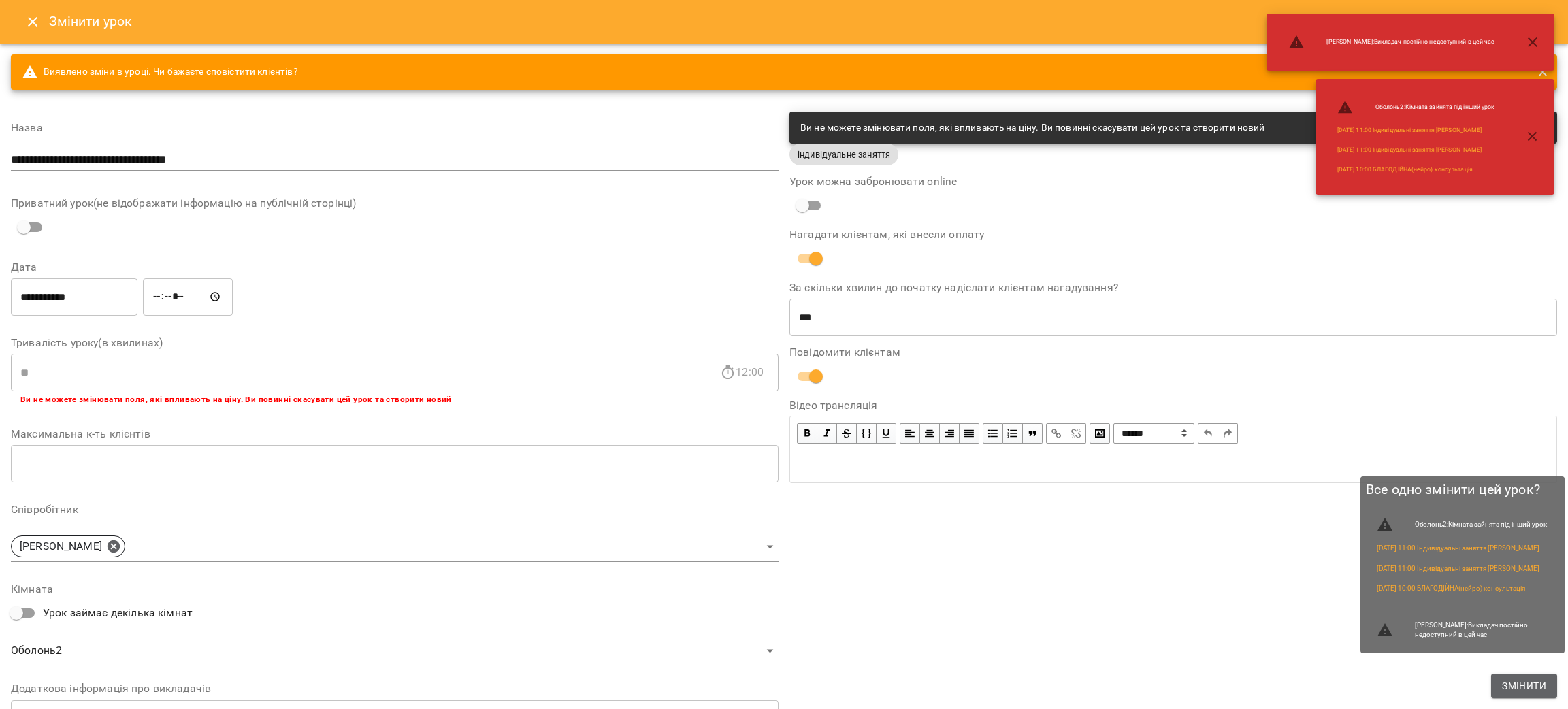
click at [1516, 688] on span "Змінити" at bounding box center [1524, 685] width 45 height 16
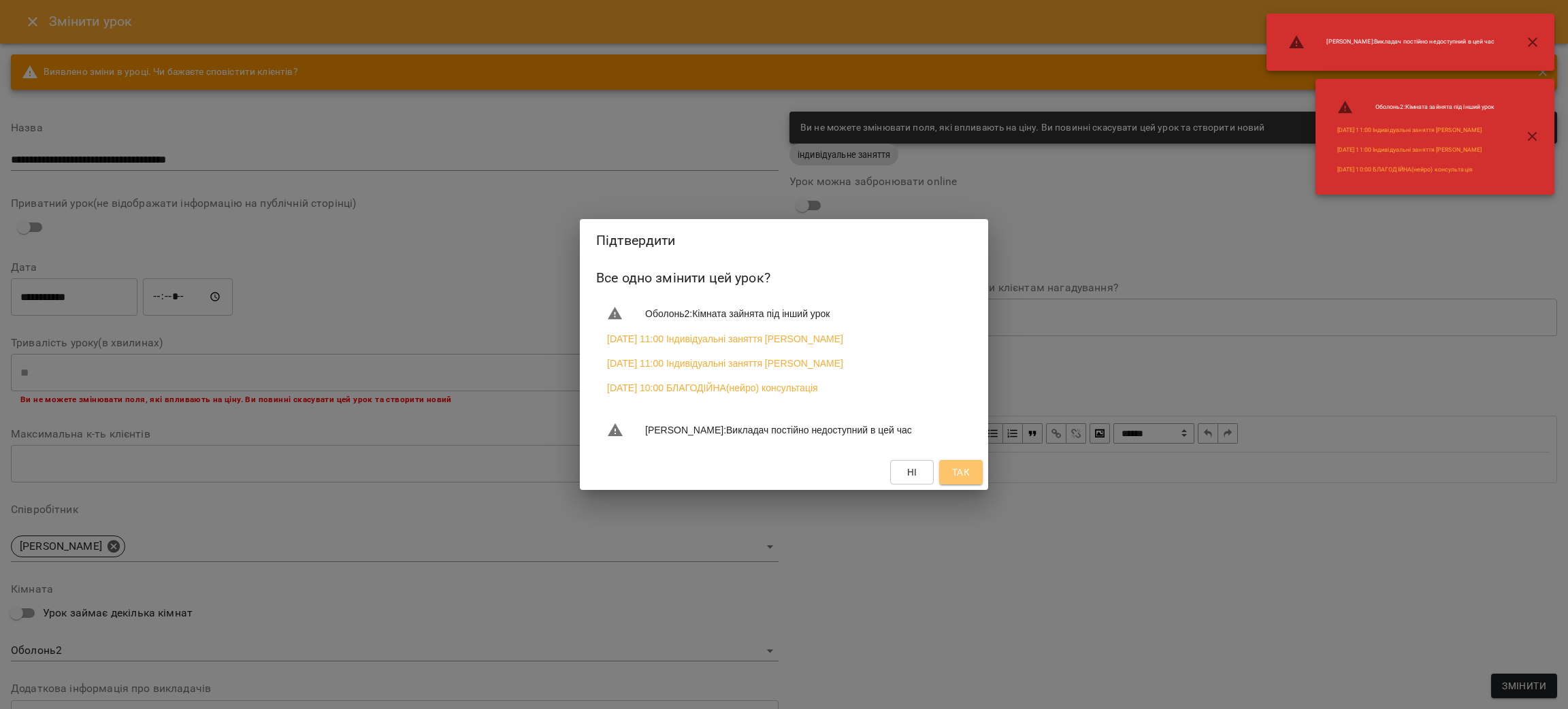
click at [957, 479] on span "Так" at bounding box center [961, 472] width 18 height 16
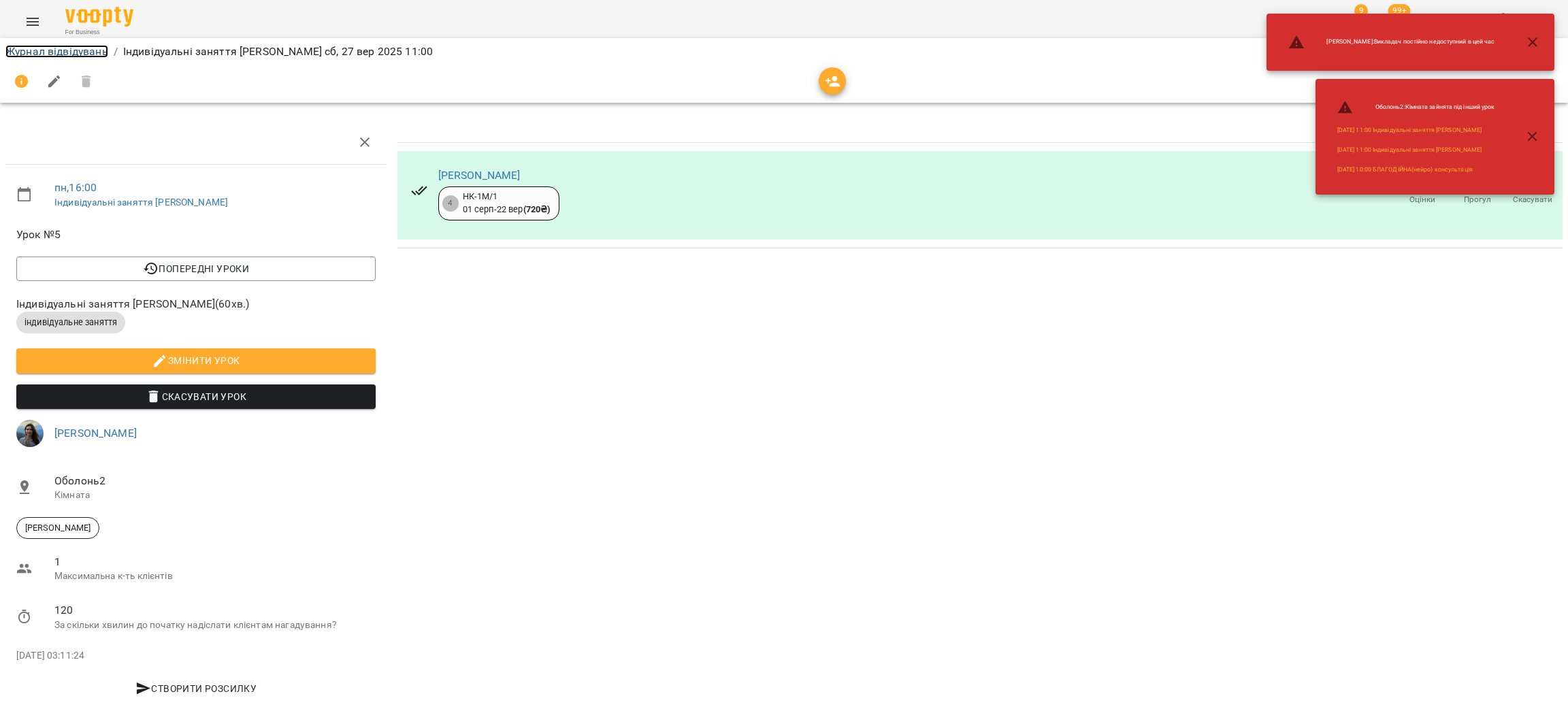
click at [46, 49] on link "Журнал відвідувань" at bounding box center [56, 51] width 103 height 13
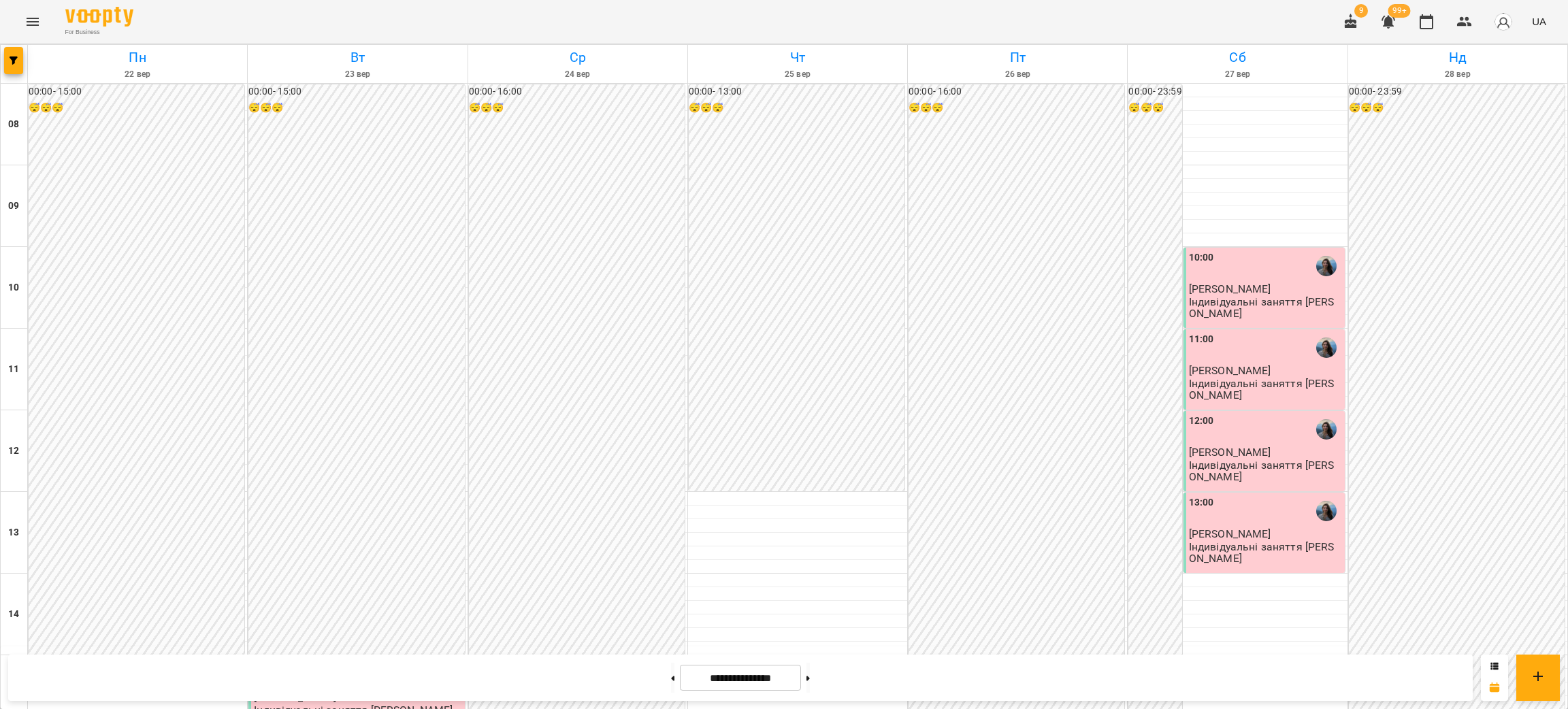
scroll to position [578, 0]
click at [16, 64] on icon "button" at bounding box center [14, 60] width 8 height 8
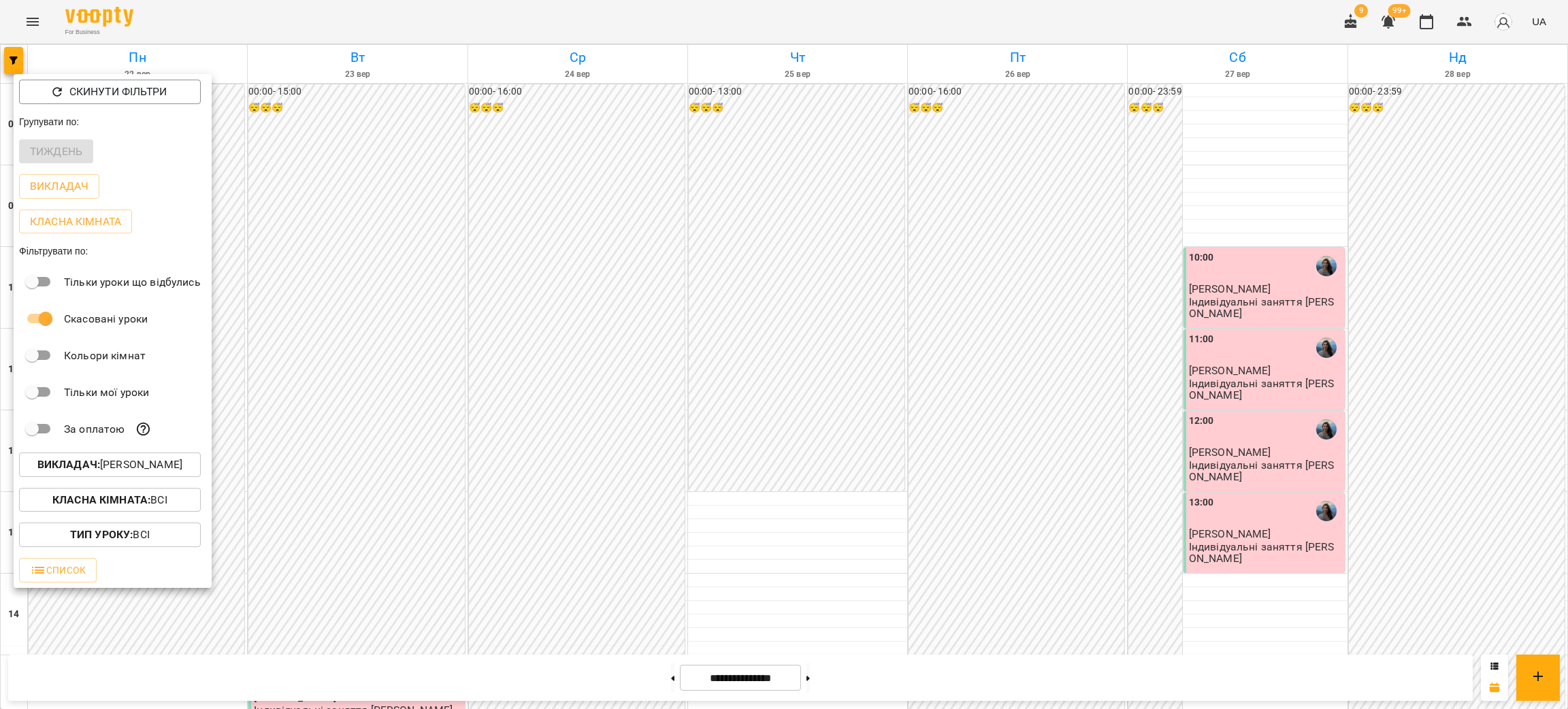
scroll to position [68, 0]
click at [123, 482] on div "Викладач : [PERSON_NAME]" at bounding box center [113, 464] width 198 height 36
click at [116, 471] on p "Викладач : [PERSON_NAME]" at bounding box center [110, 464] width 145 height 16
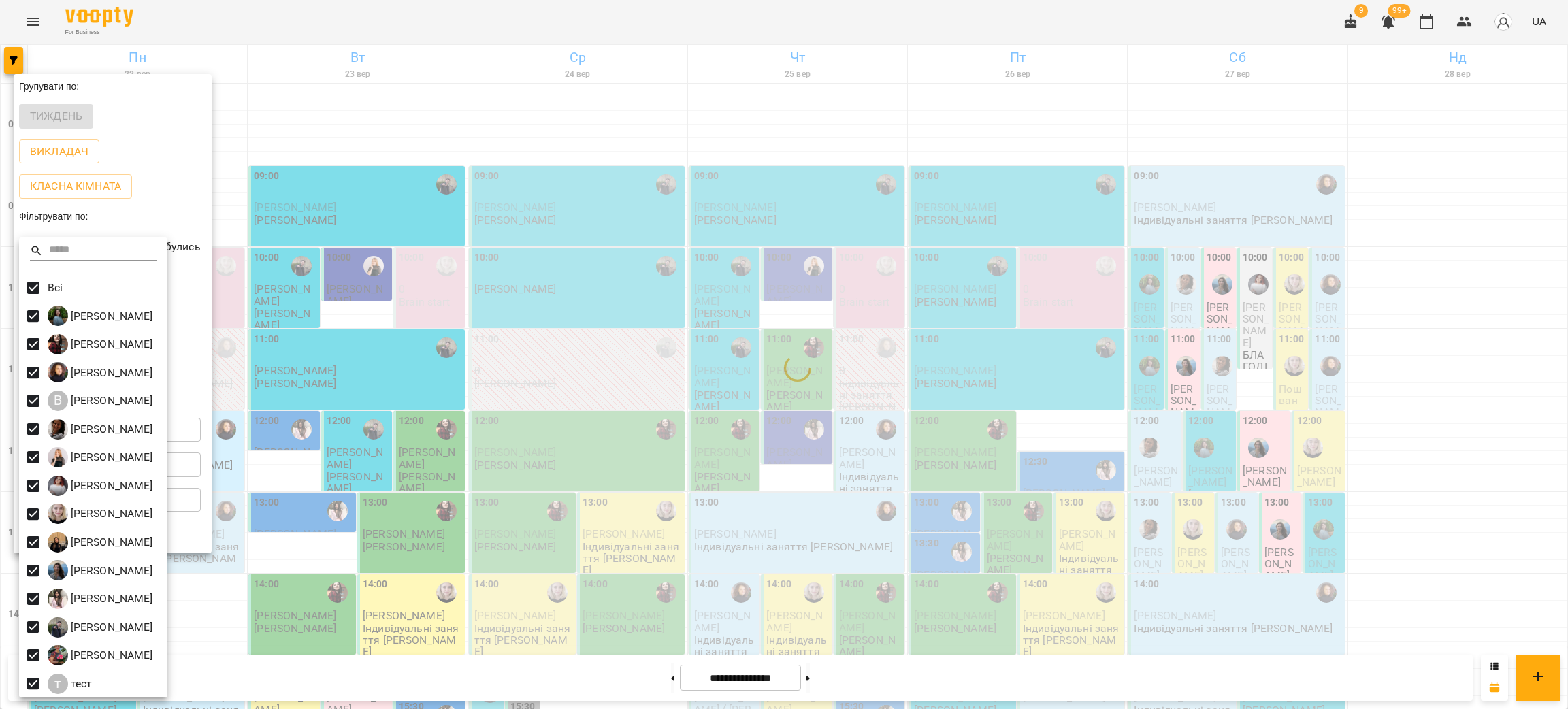
click at [487, 285] on div at bounding box center [784, 354] width 1568 height 709
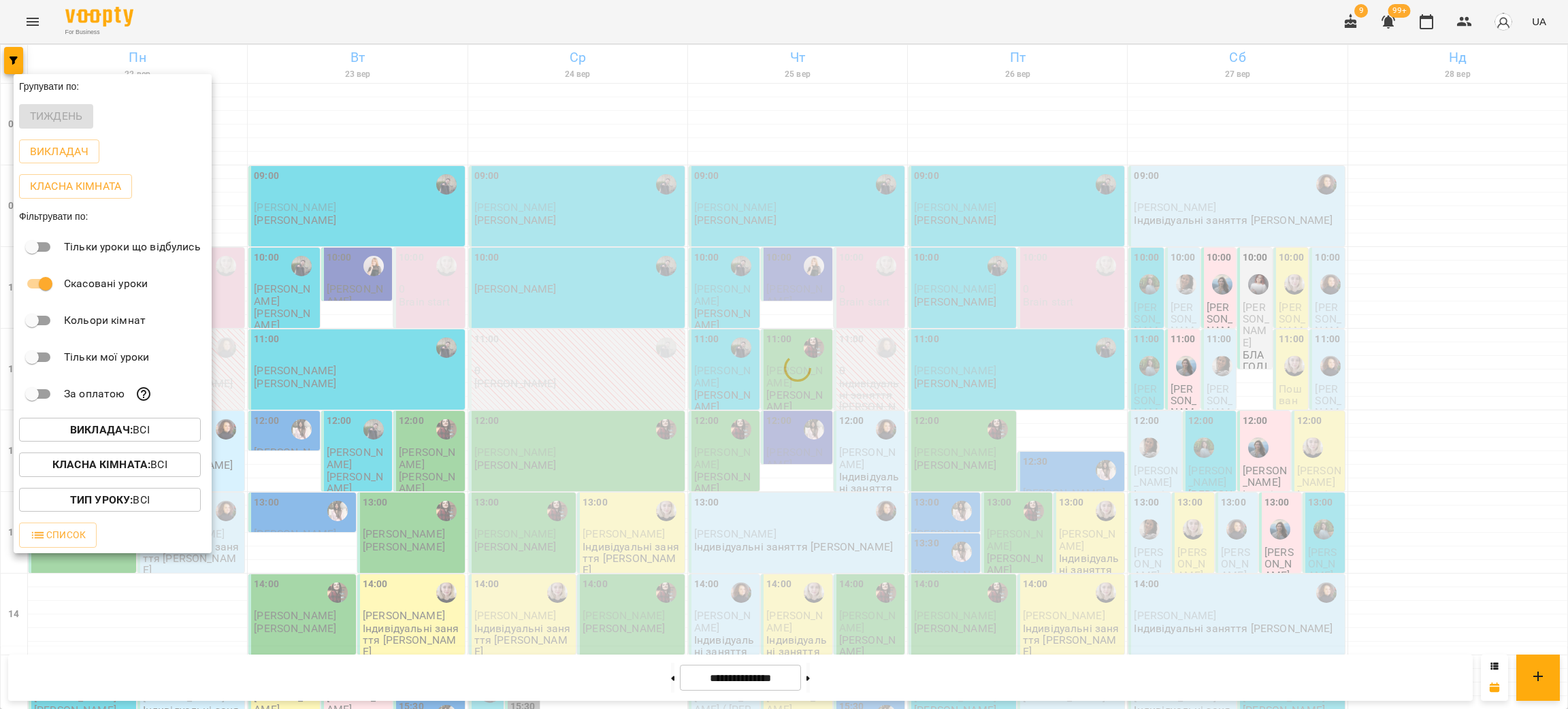
click at [368, 283] on div at bounding box center [784, 354] width 1568 height 709
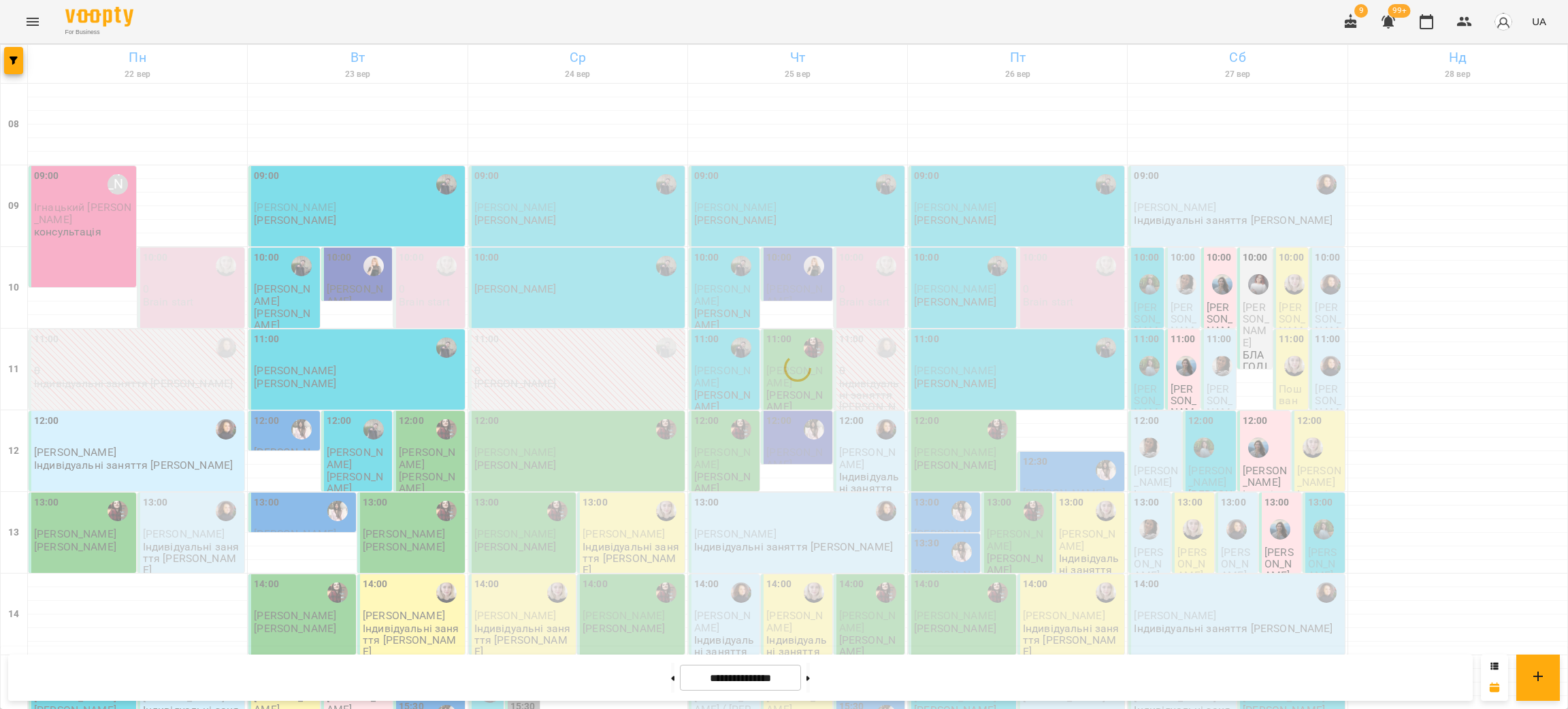
click at [160, 541] on p "Індивідуальні заняття [PERSON_NAME]" at bounding box center [192, 558] width 99 height 36
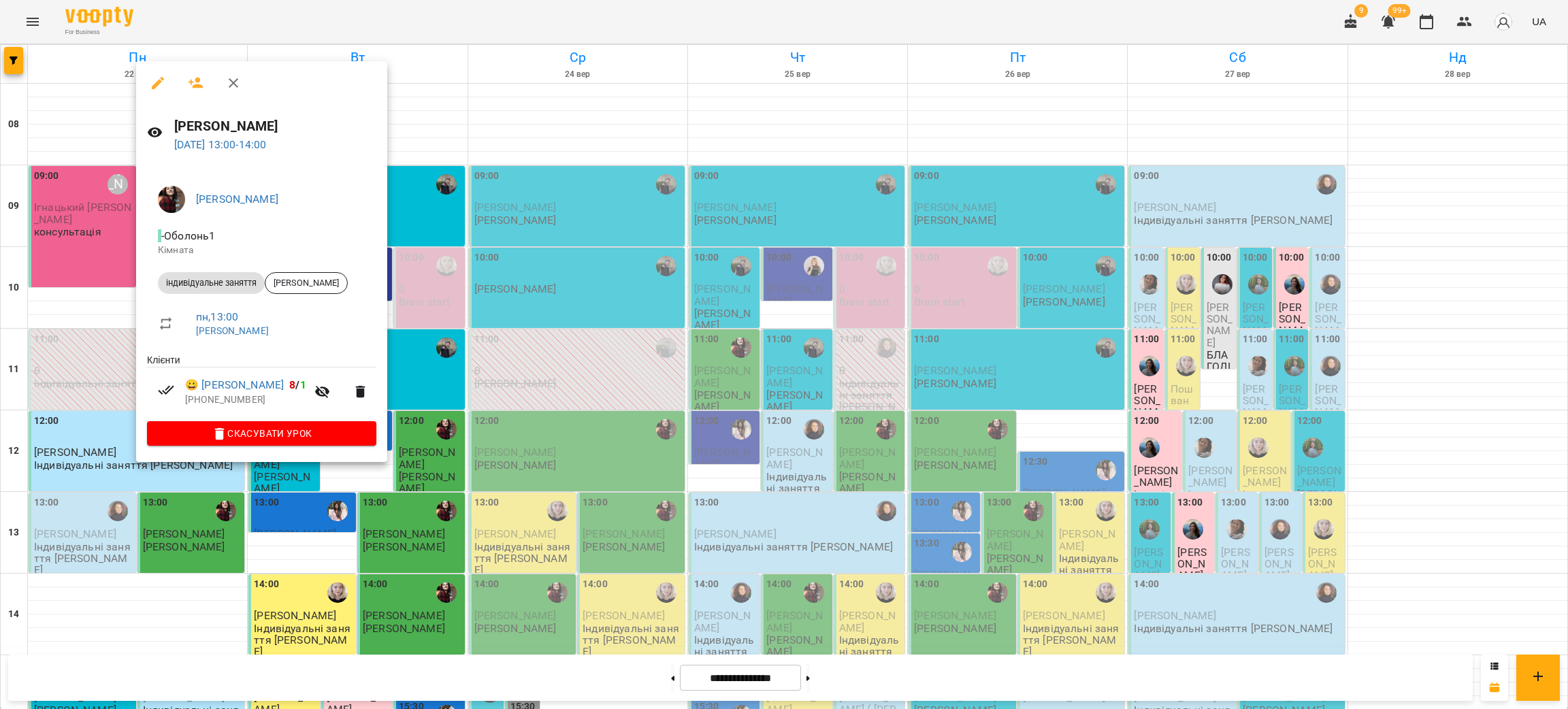
click at [90, 471] on div at bounding box center [784, 354] width 1568 height 709
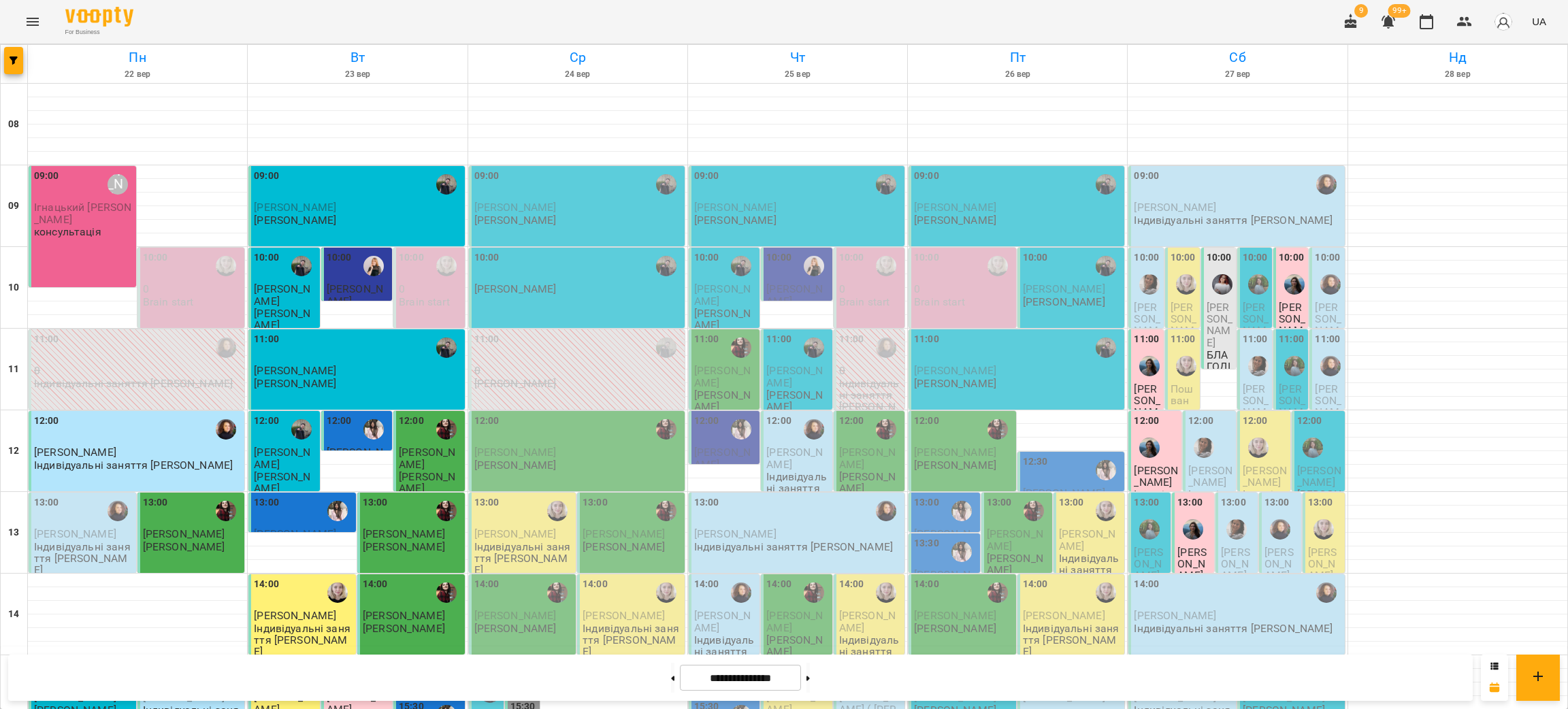
click at [90, 528] on span "[PERSON_NAME]" at bounding box center [74, 534] width 82 height 13
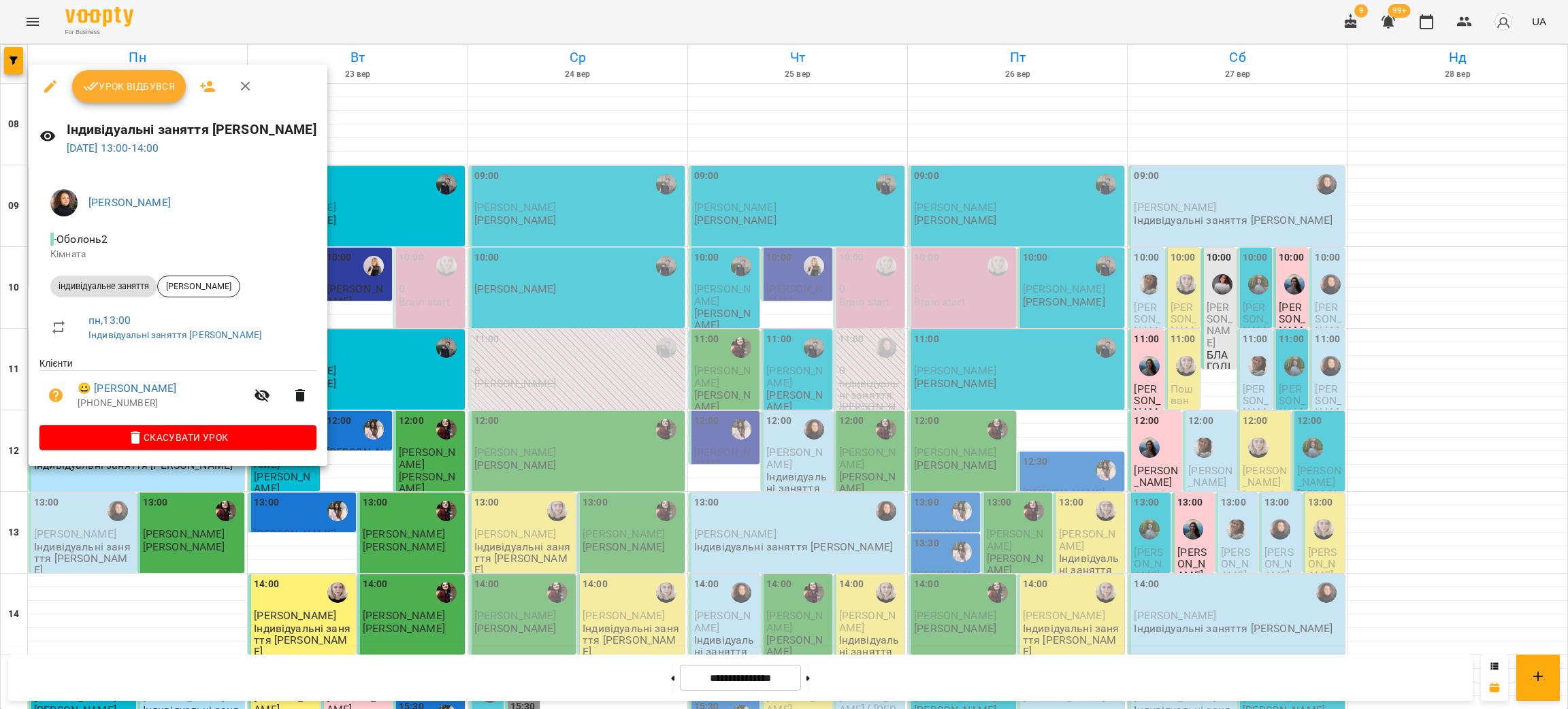
click at [652, 407] on div at bounding box center [784, 354] width 1568 height 709
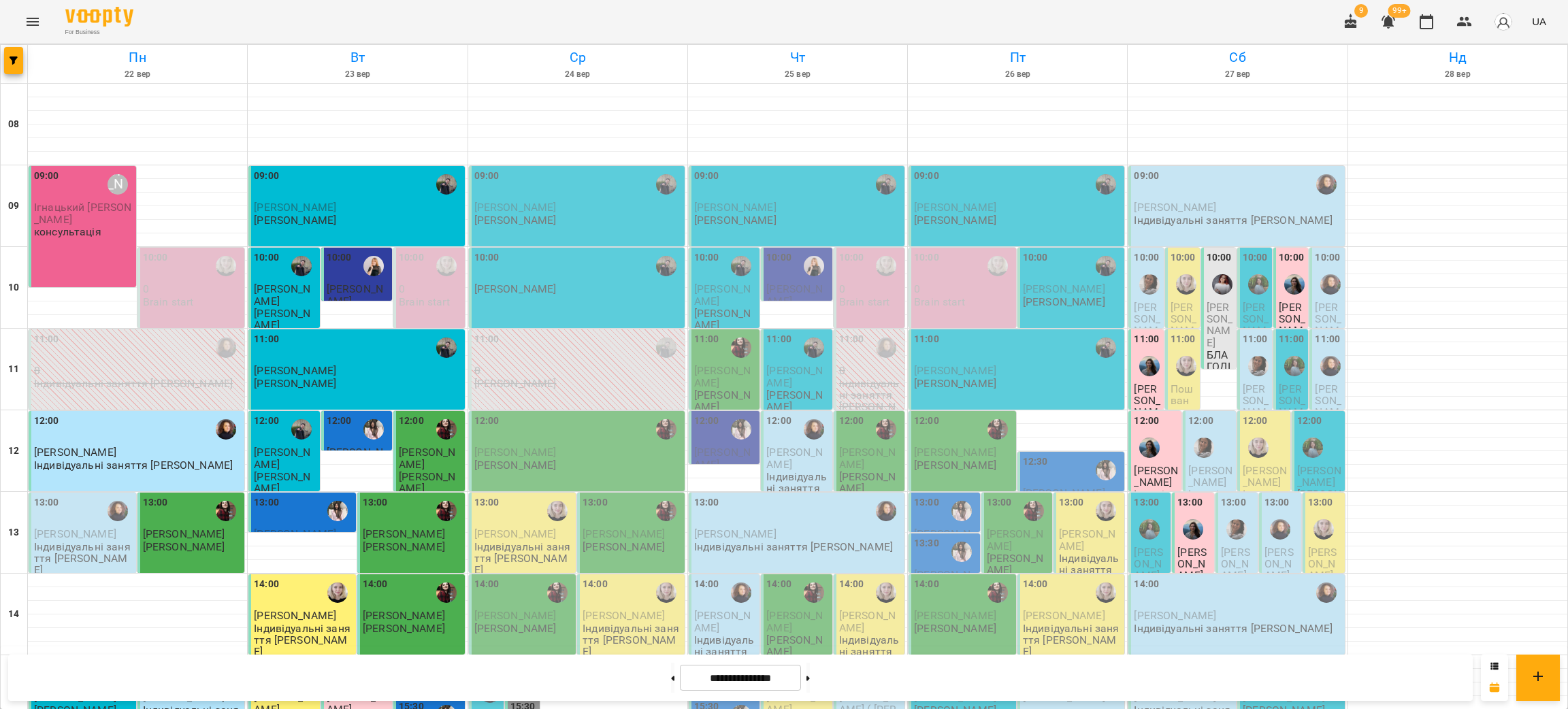
click at [162, 447] on p "[PERSON_NAME]" at bounding box center [138, 453] width 208 height 12
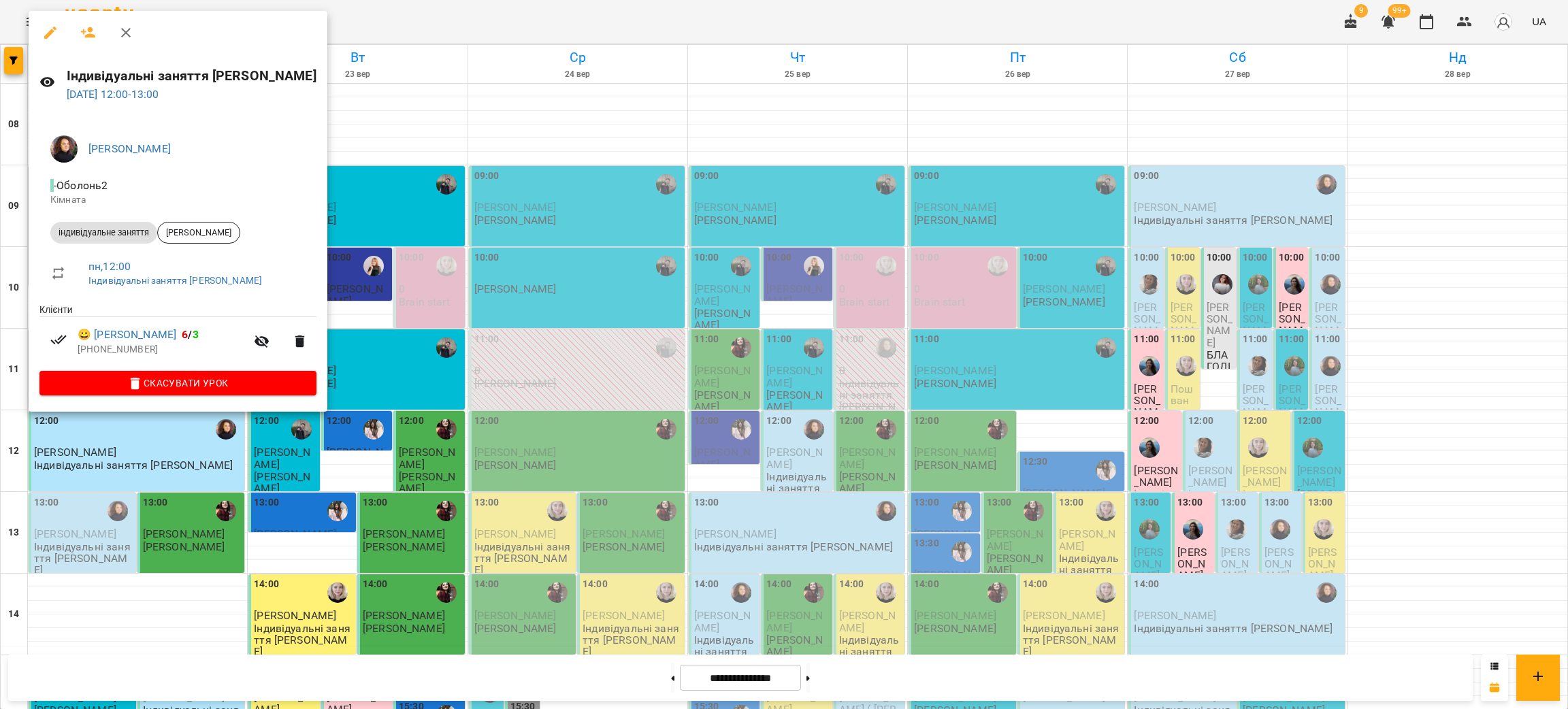
click at [650, 365] on div at bounding box center [784, 354] width 1568 height 709
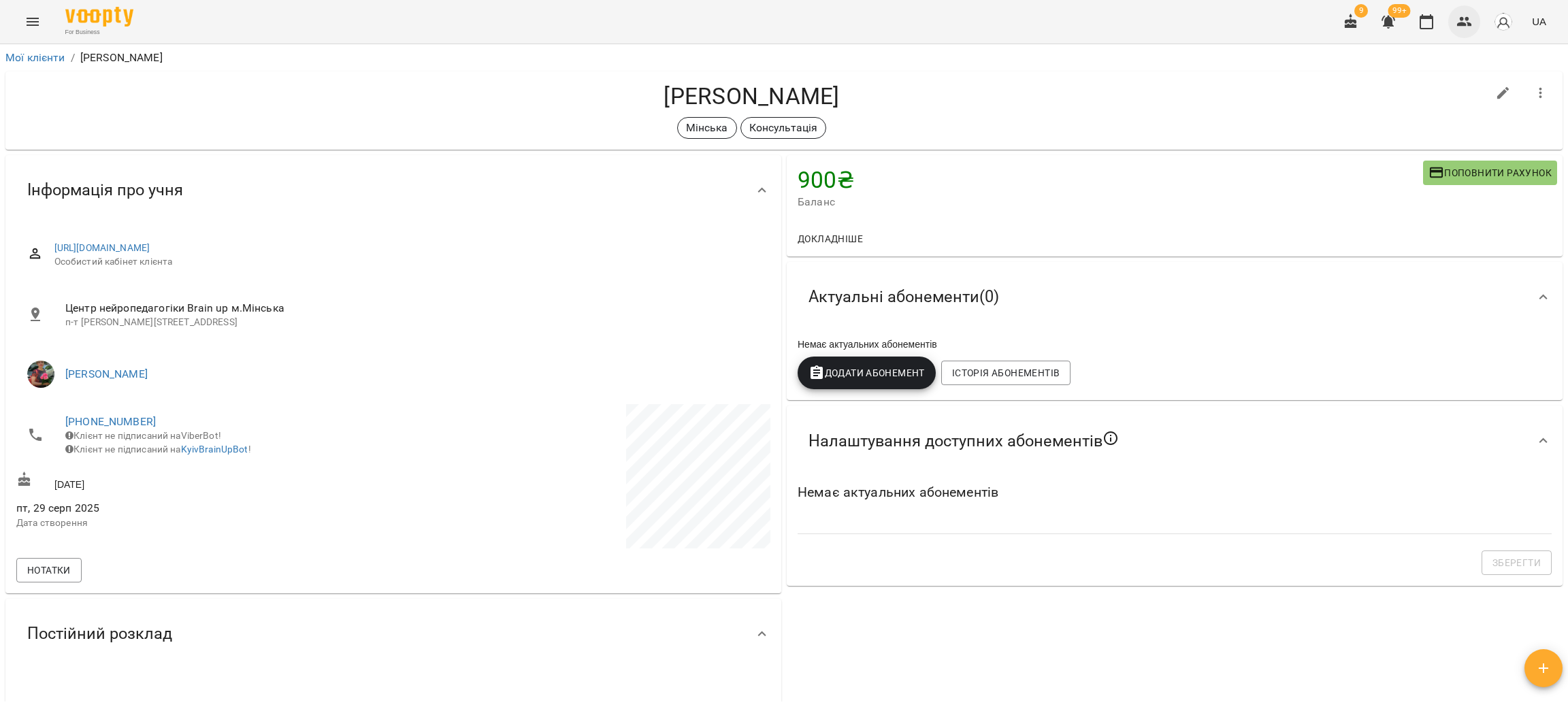
click at [1477, 12] on button "button" at bounding box center [1464, 21] width 33 height 33
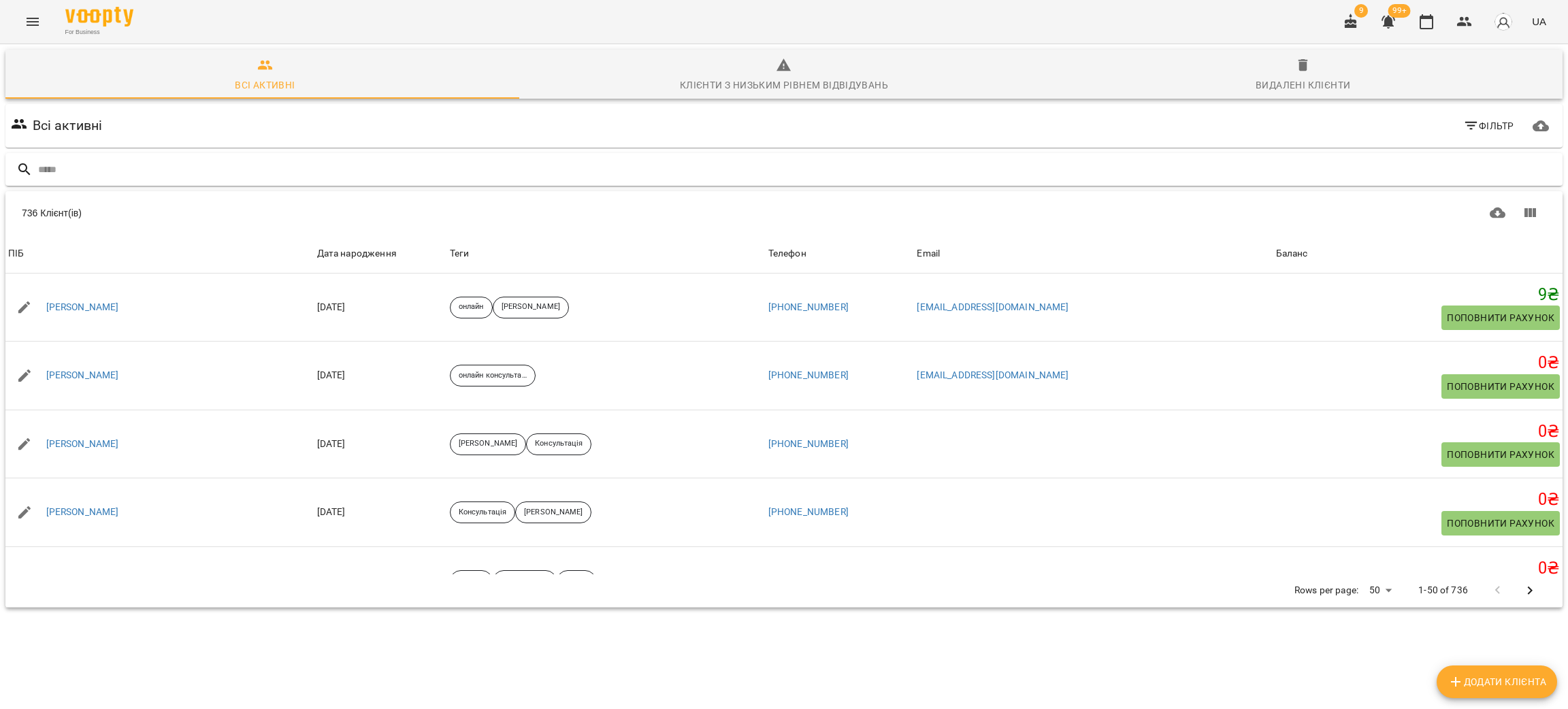
click at [262, 169] on input "text" at bounding box center [797, 169] width 1519 height 23
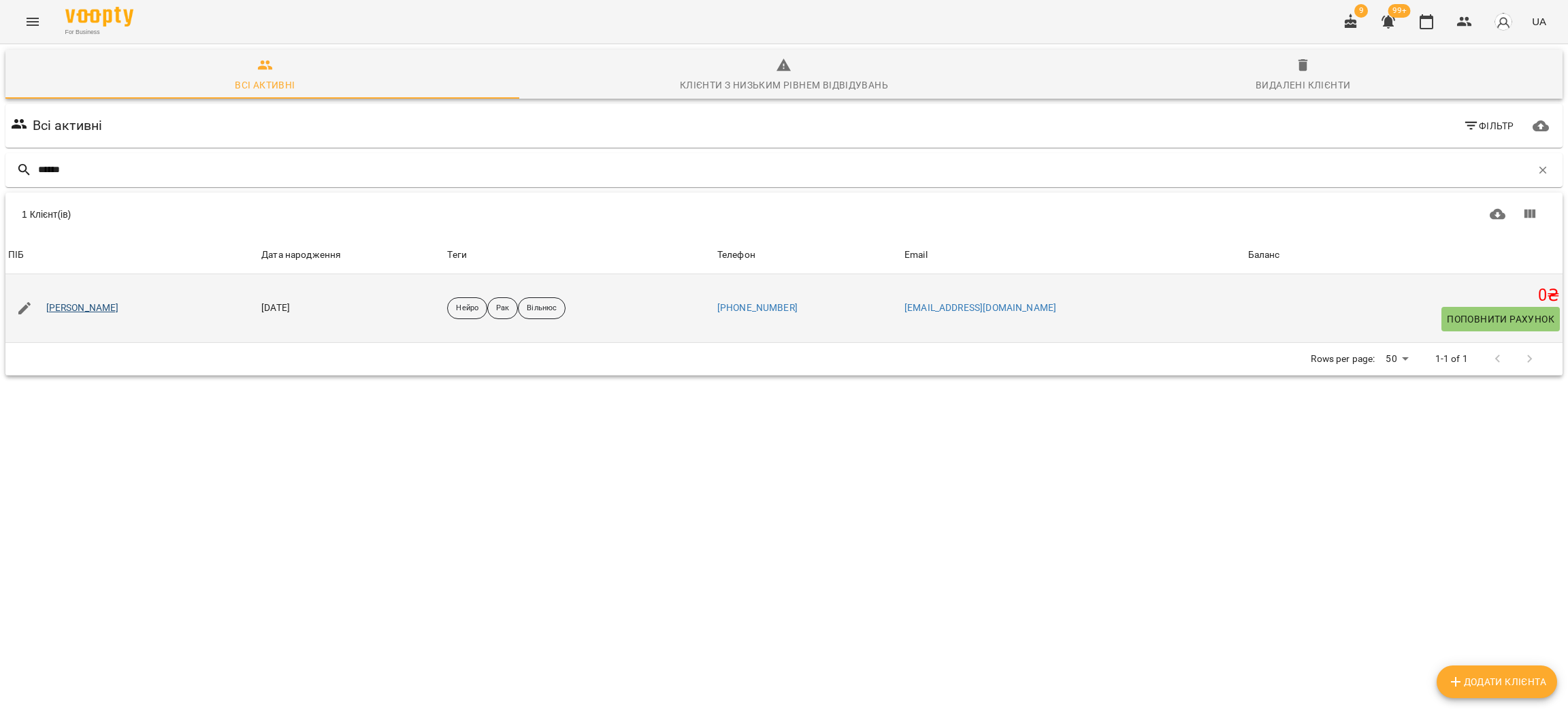
type input "******"
click at [91, 303] on link "[PERSON_NAME]" at bounding box center [83, 308] width 73 height 14
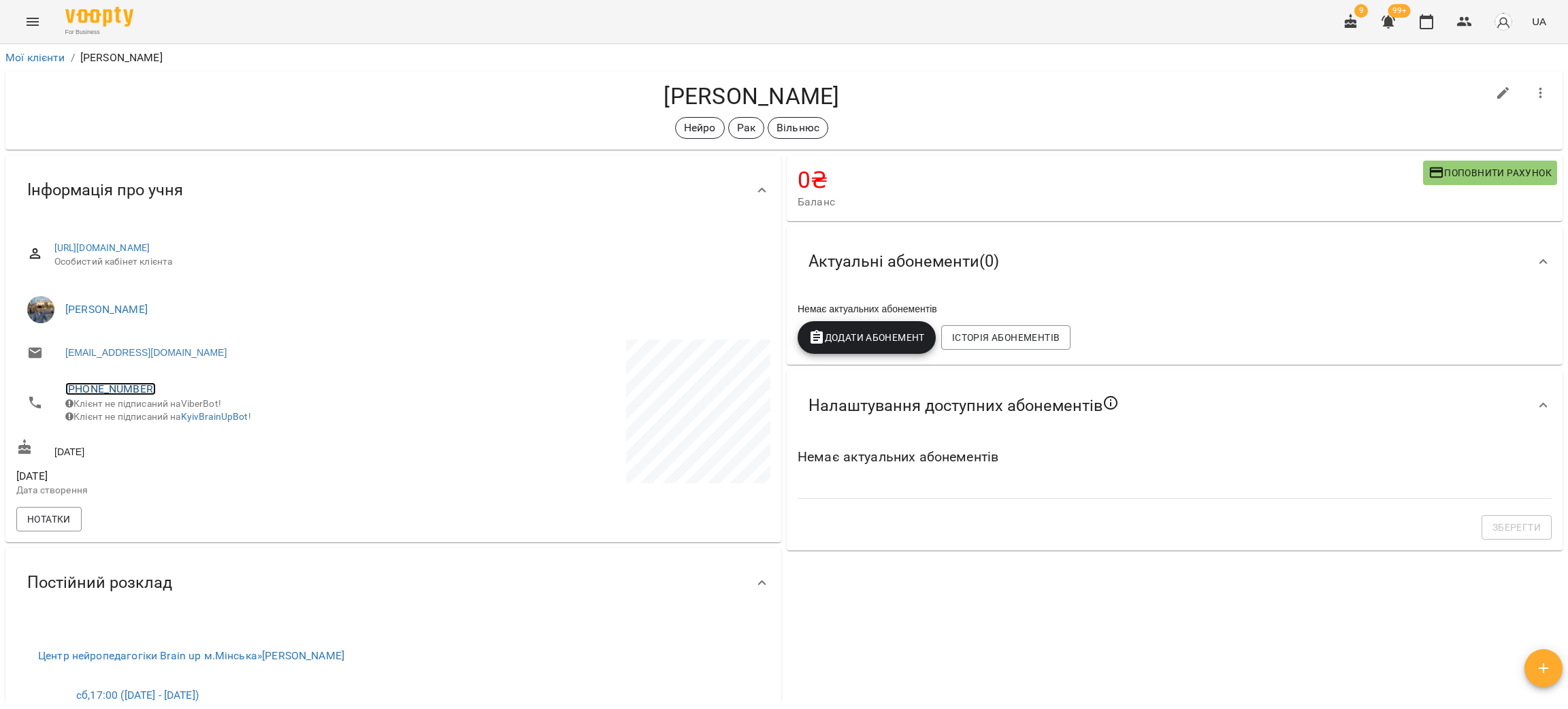
click at [81, 389] on link "+37069594232" at bounding box center [110, 388] width 90 height 13
click at [155, 418] on img at bounding box center [159, 415] width 21 height 21
click at [190, 52] on ol "Мої клієнти / Губанов Данил" at bounding box center [784, 57] width 1557 height 16
click at [1468, 20] on icon "button" at bounding box center [1464, 22] width 15 height 10
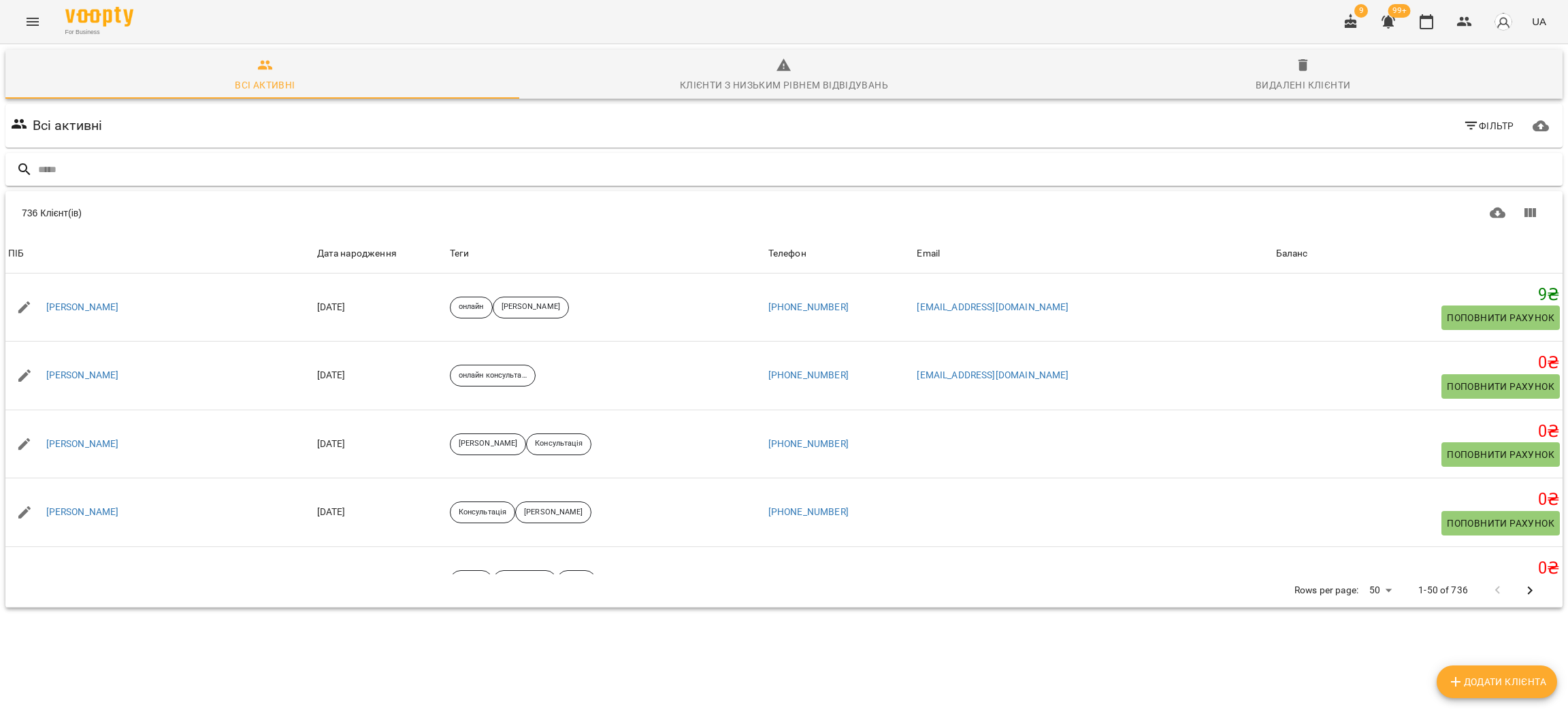
click at [112, 168] on input "text" at bounding box center [797, 169] width 1519 height 23
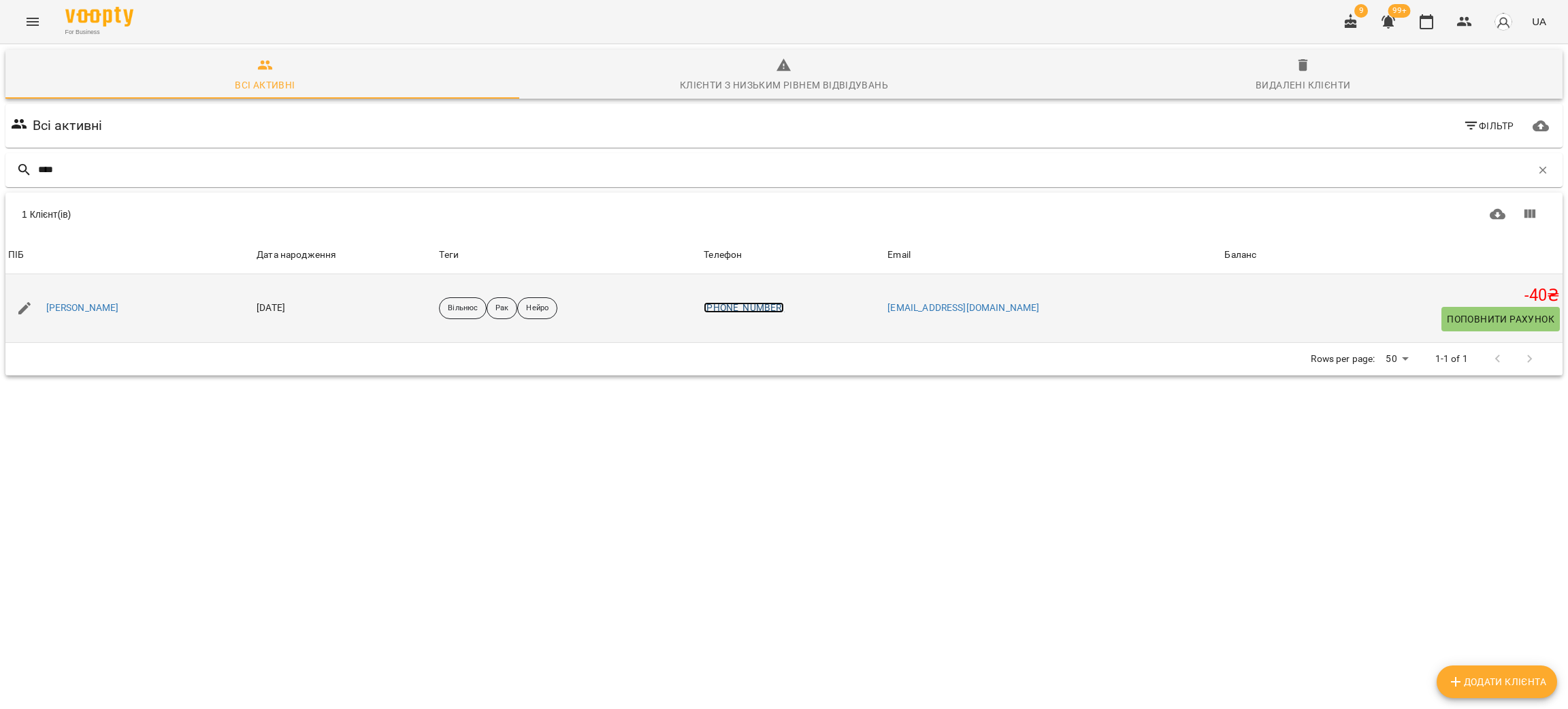
click at [784, 309] on link "[PHONE_NUMBER]" at bounding box center [744, 307] width 80 height 11
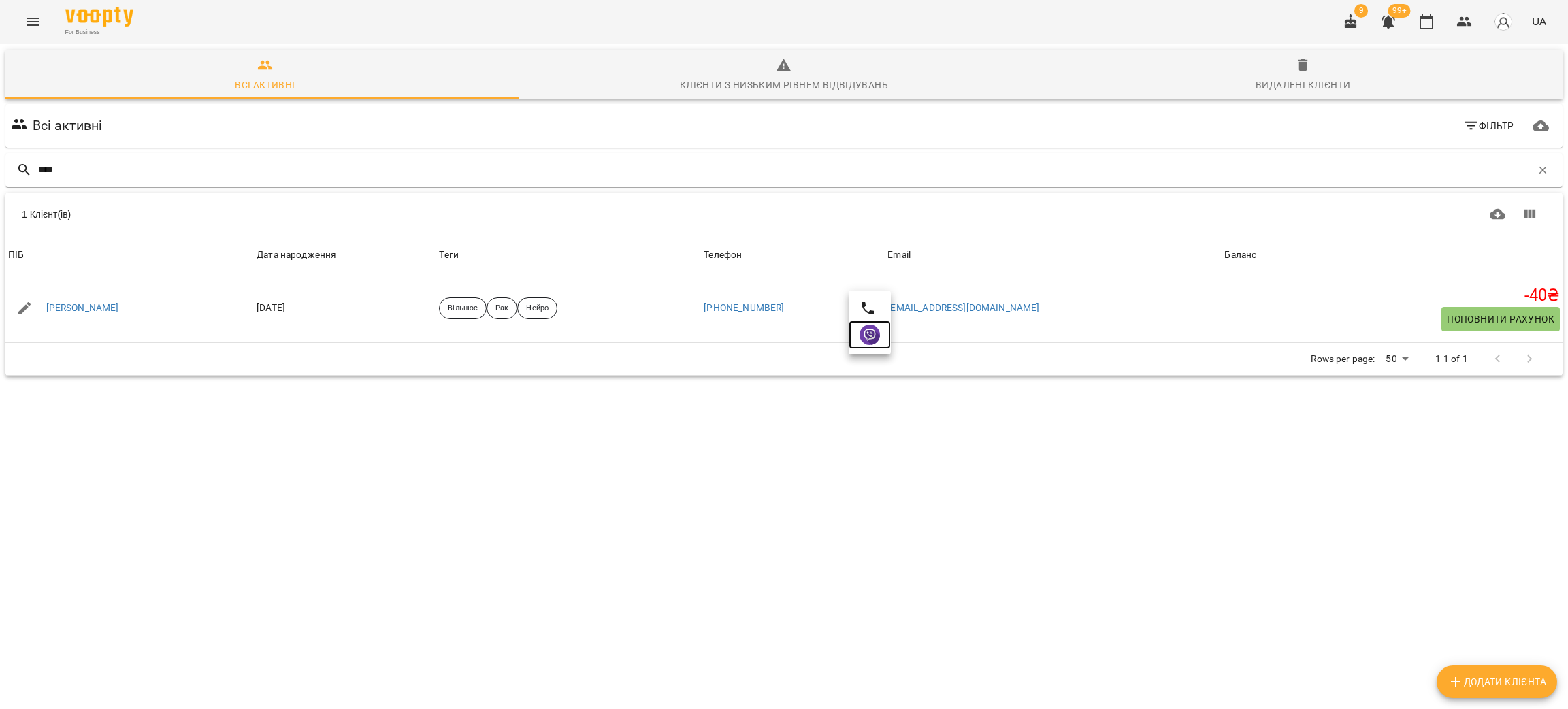
click at [871, 341] on img at bounding box center [870, 335] width 21 height 21
click at [168, 174] on input "****" at bounding box center [784, 169] width 1494 height 23
click at [166, 174] on input "****" at bounding box center [784, 169] width 1494 height 23
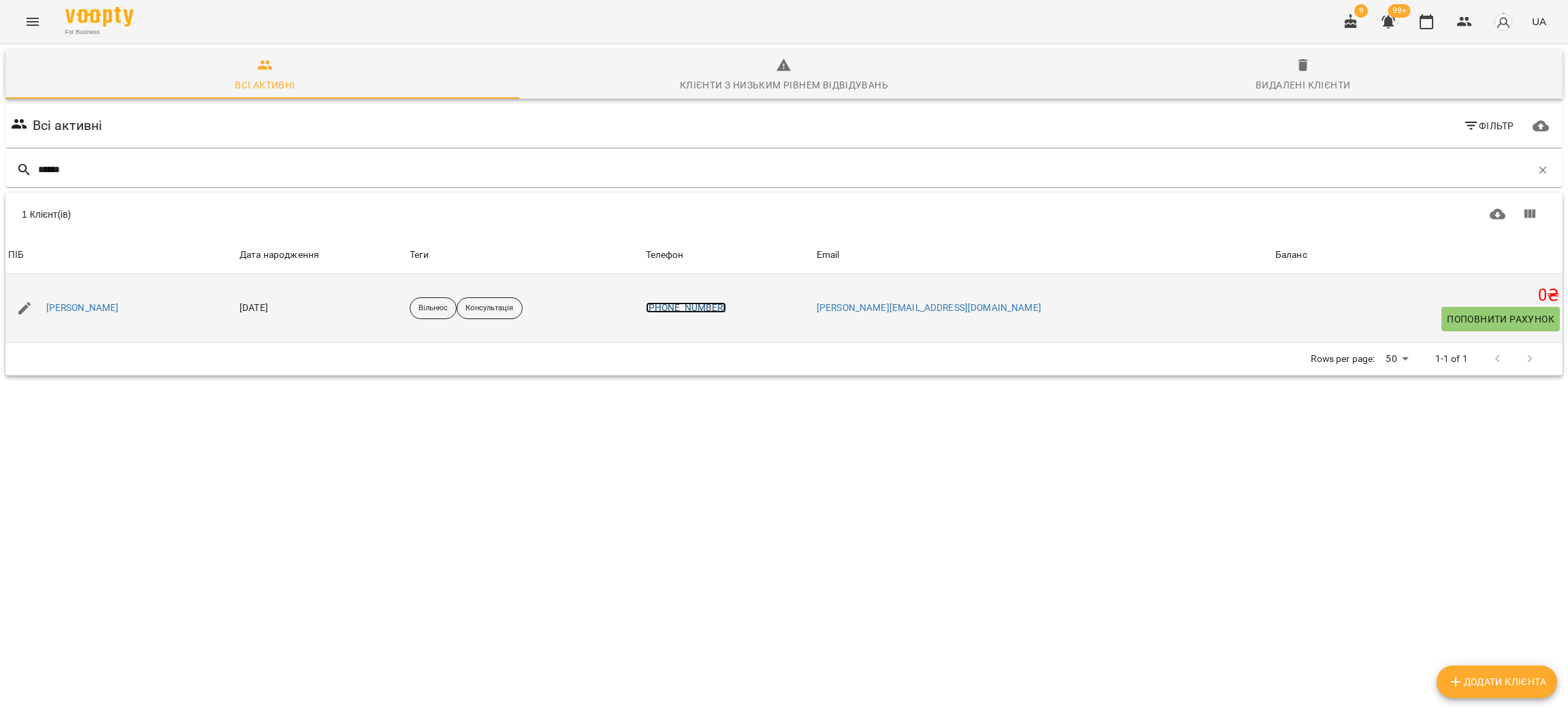
click at [726, 308] on link "[PHONE_NUMBER]" at bounding box center [685, 307] width 80 height 11
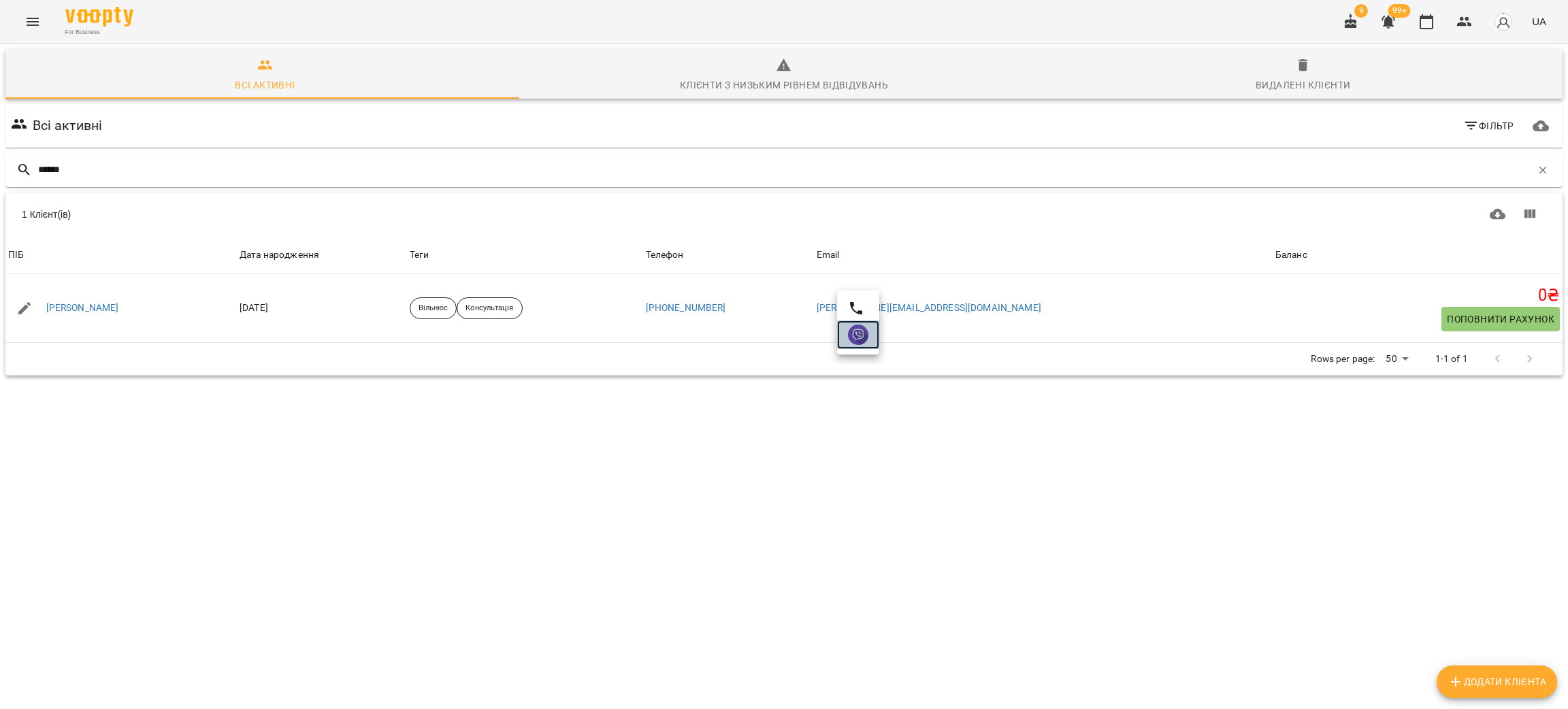
click at [861, 336] on img at bounding box center [858, 335] width 21 height 21
click at [109, 166] on input "******" at bounding box center [784, 169] width 1494 height 23
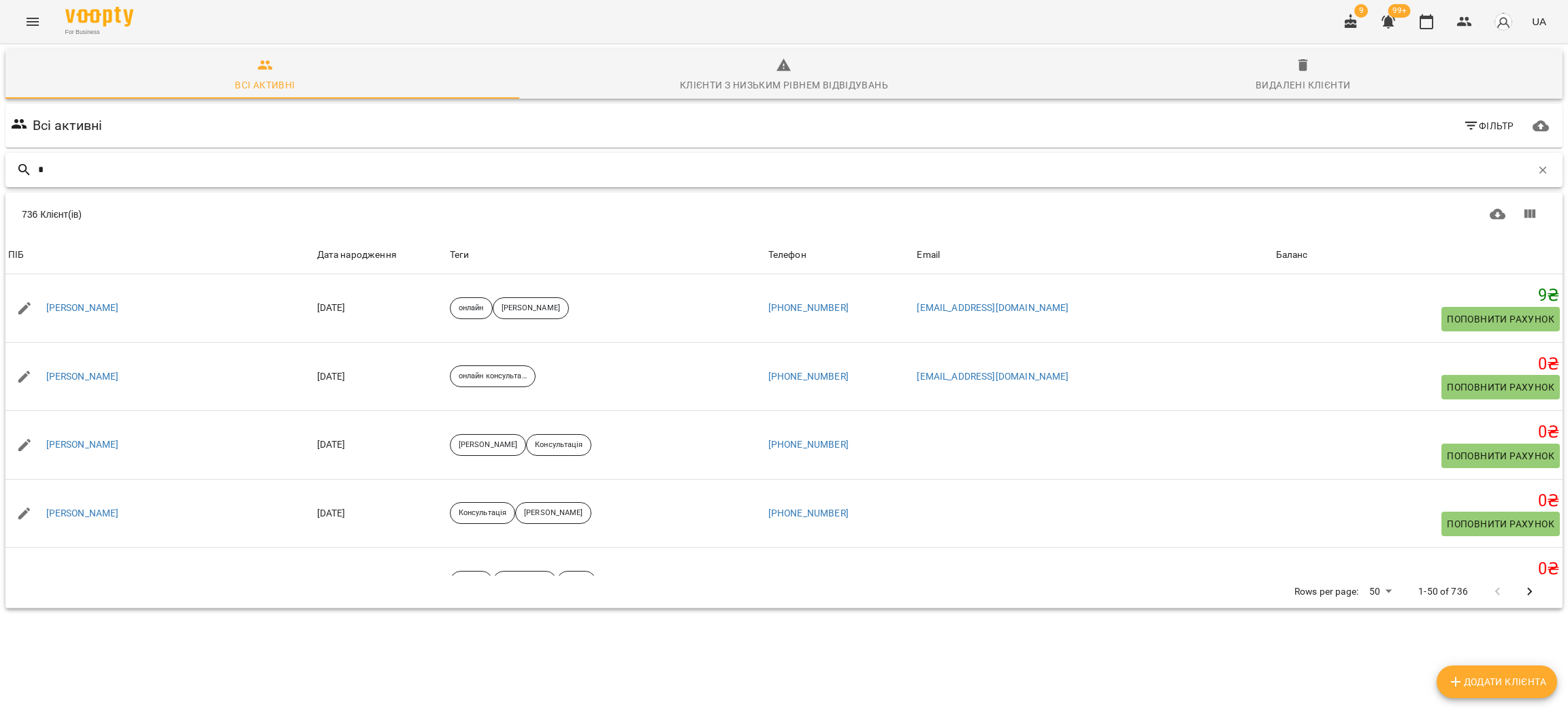
click at [121, 179] on input "*" at bounding box center [784, 169] width 1494 height 23
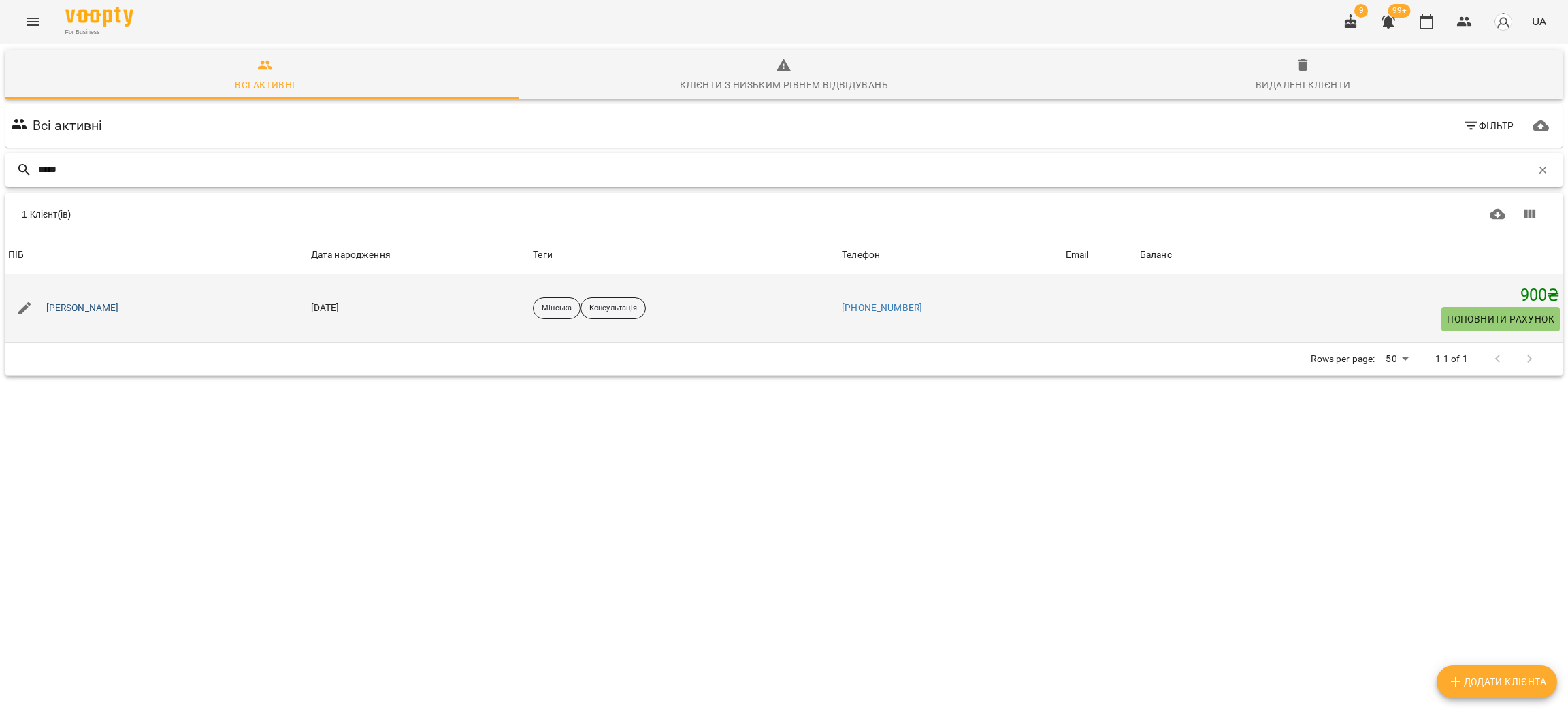
type input "*****"
click at [79, 312] on link "[PERSON_NAME]" at bounding box center [83, 308] width 73 height 14
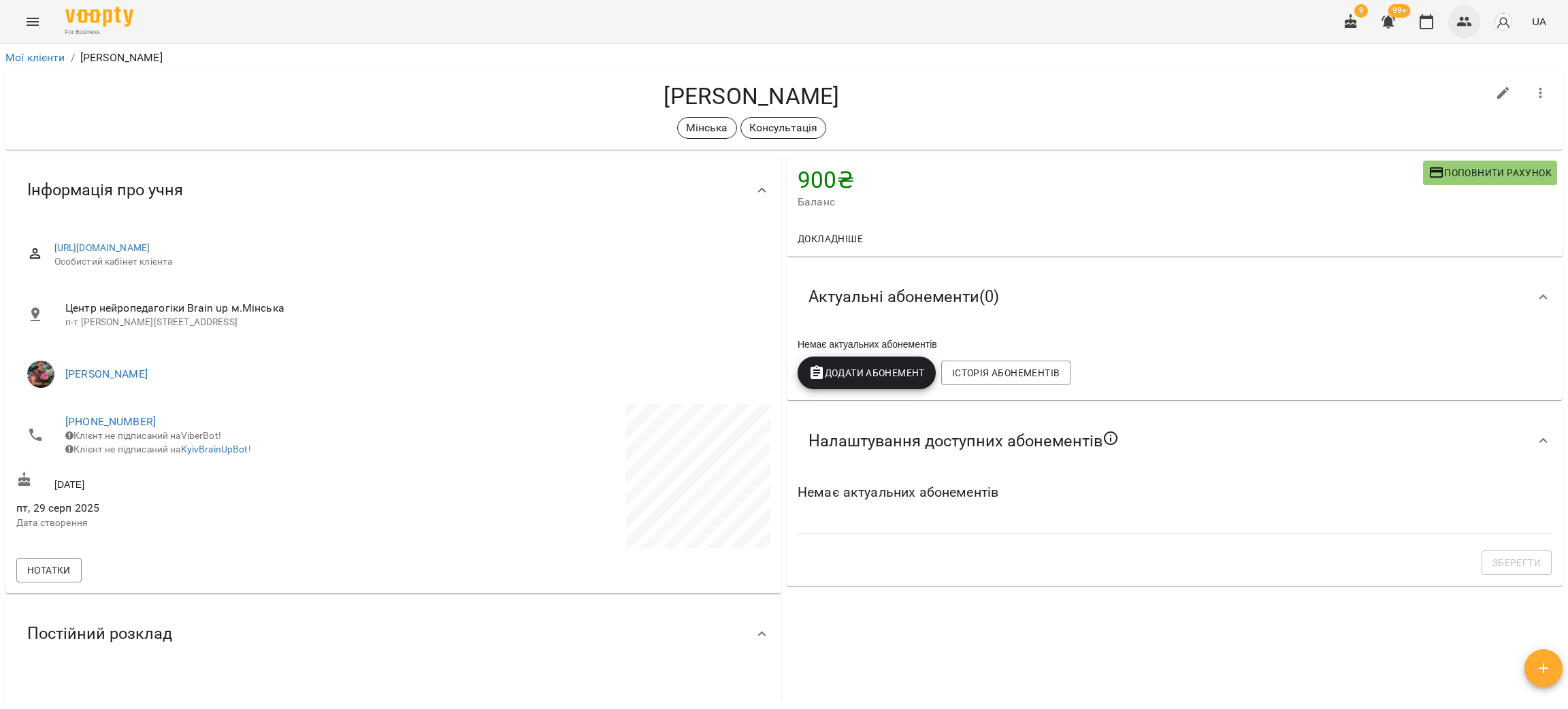
click at [1464, 16] on icon "button" at bounding box center [1465, 22] width 16 height 16
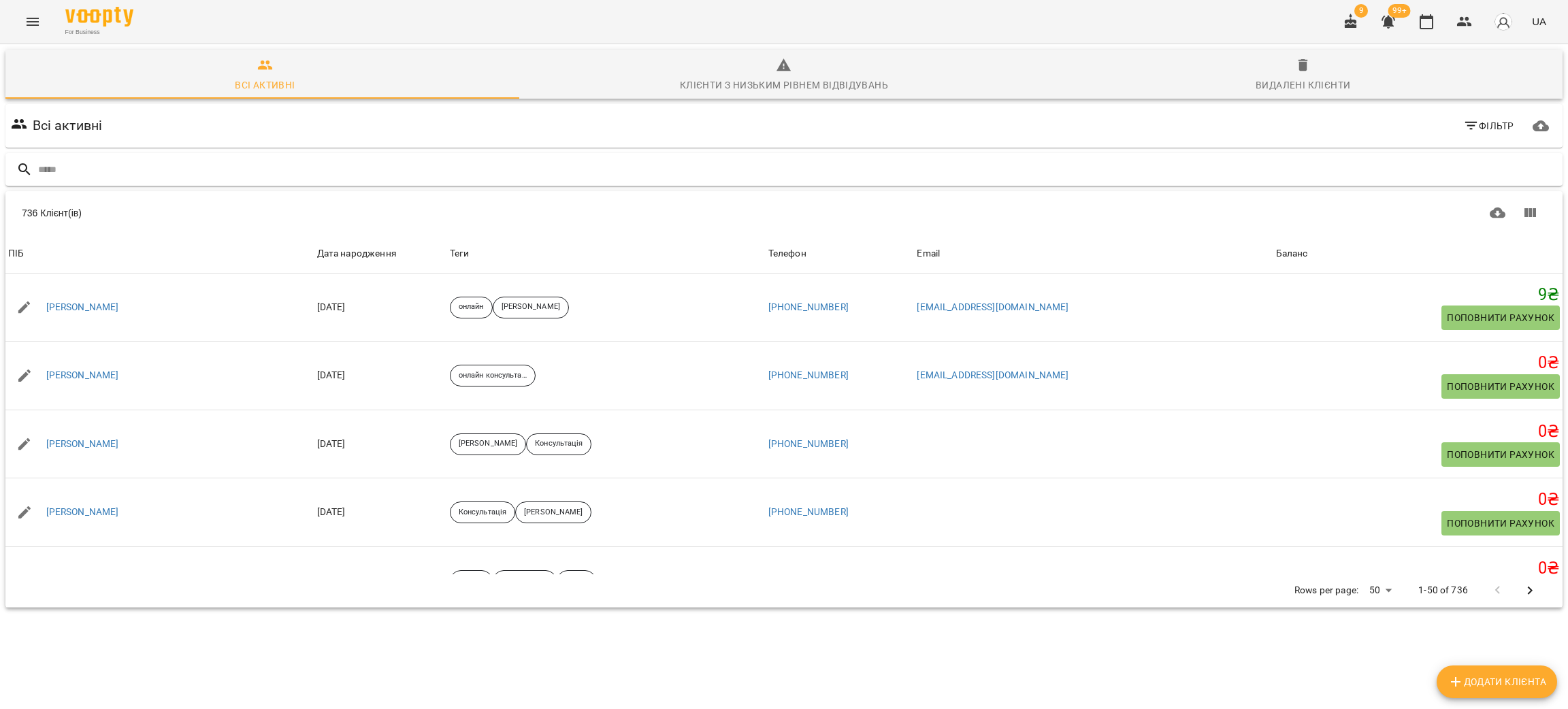
click at [221, 179] on input "text" at bounding box center [797, 169] width 1519 height 23
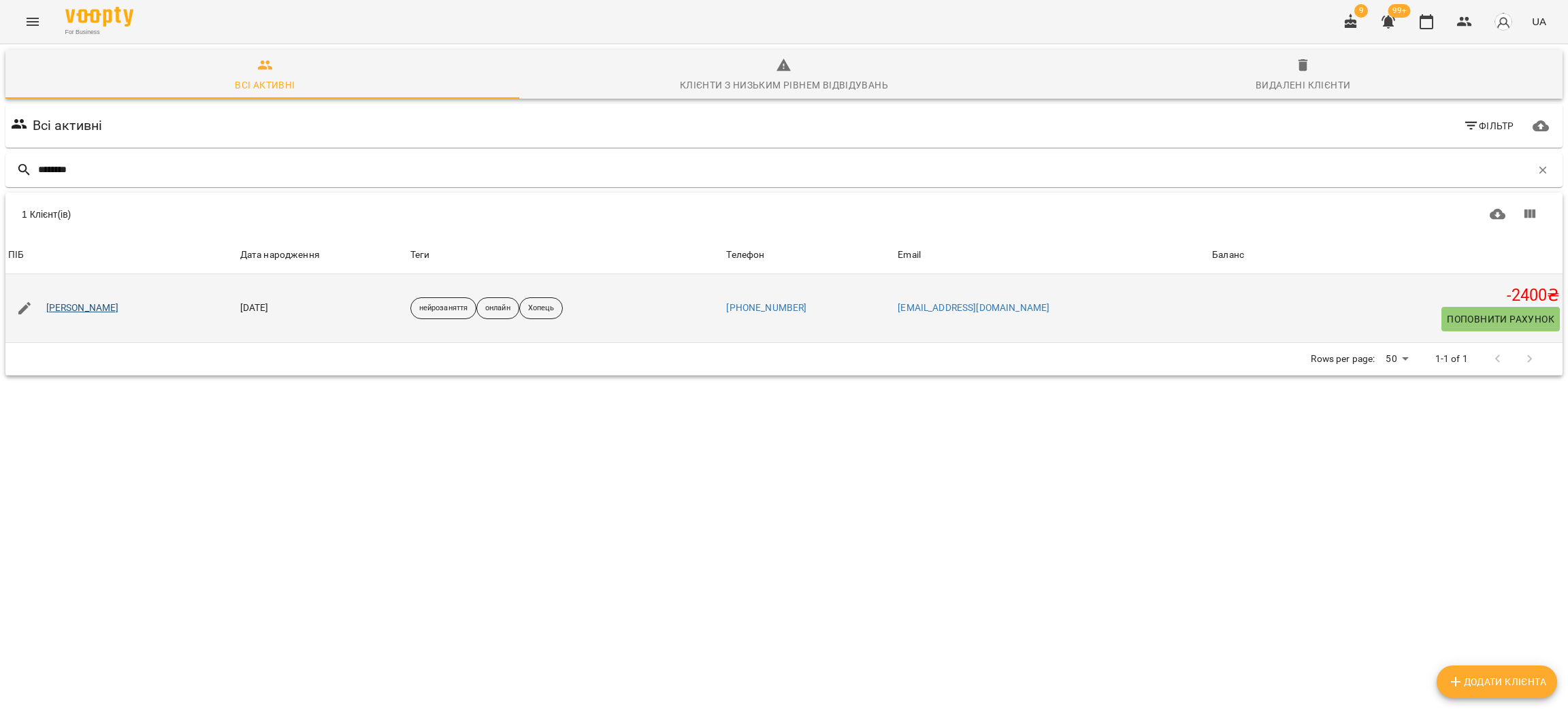
type input "********"
click at [95, 304] on link "[PERSON_NAME]" at bounding box center [83, 308] width 73 height 14
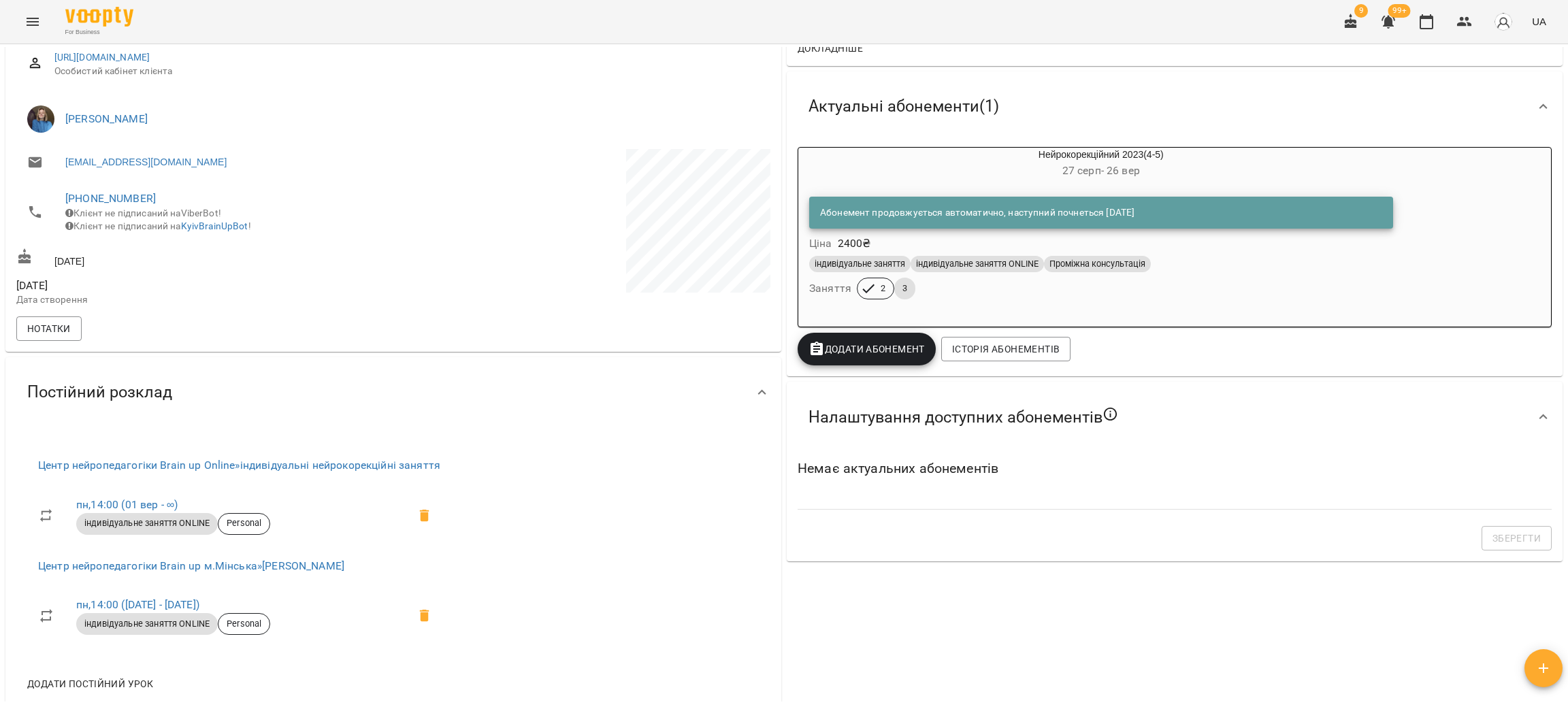
scroll to position [204, 0]
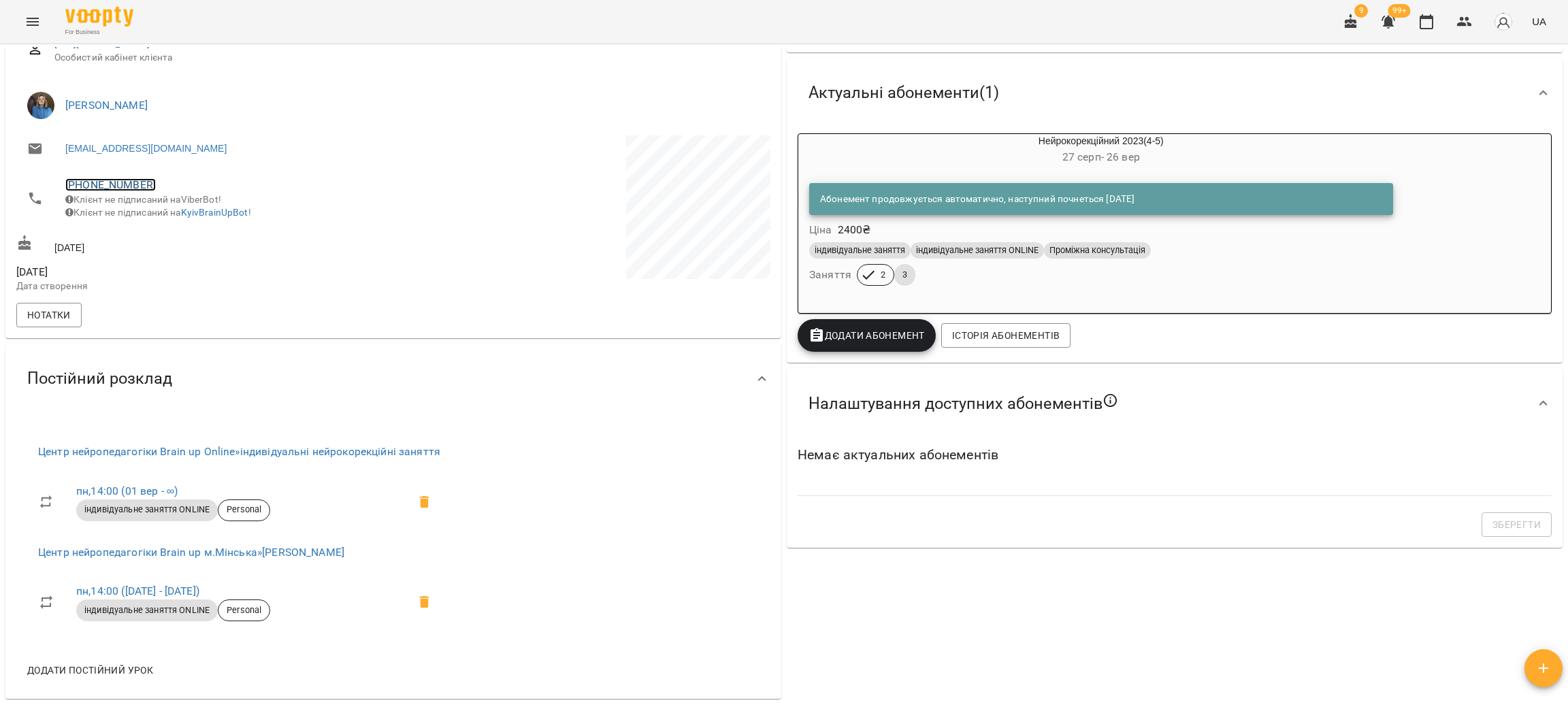
click at [109, 178] on link "[PHONE_NUMBER]" at bounding box center [110, 184] width 90 height 13
click at [166, 214] on img at bounding box center [165, 211] width 21 height 21
click at [899, 157] on h6 "27 серп - 26 вер" at bounding box center [1101, 156] width 606 height 19
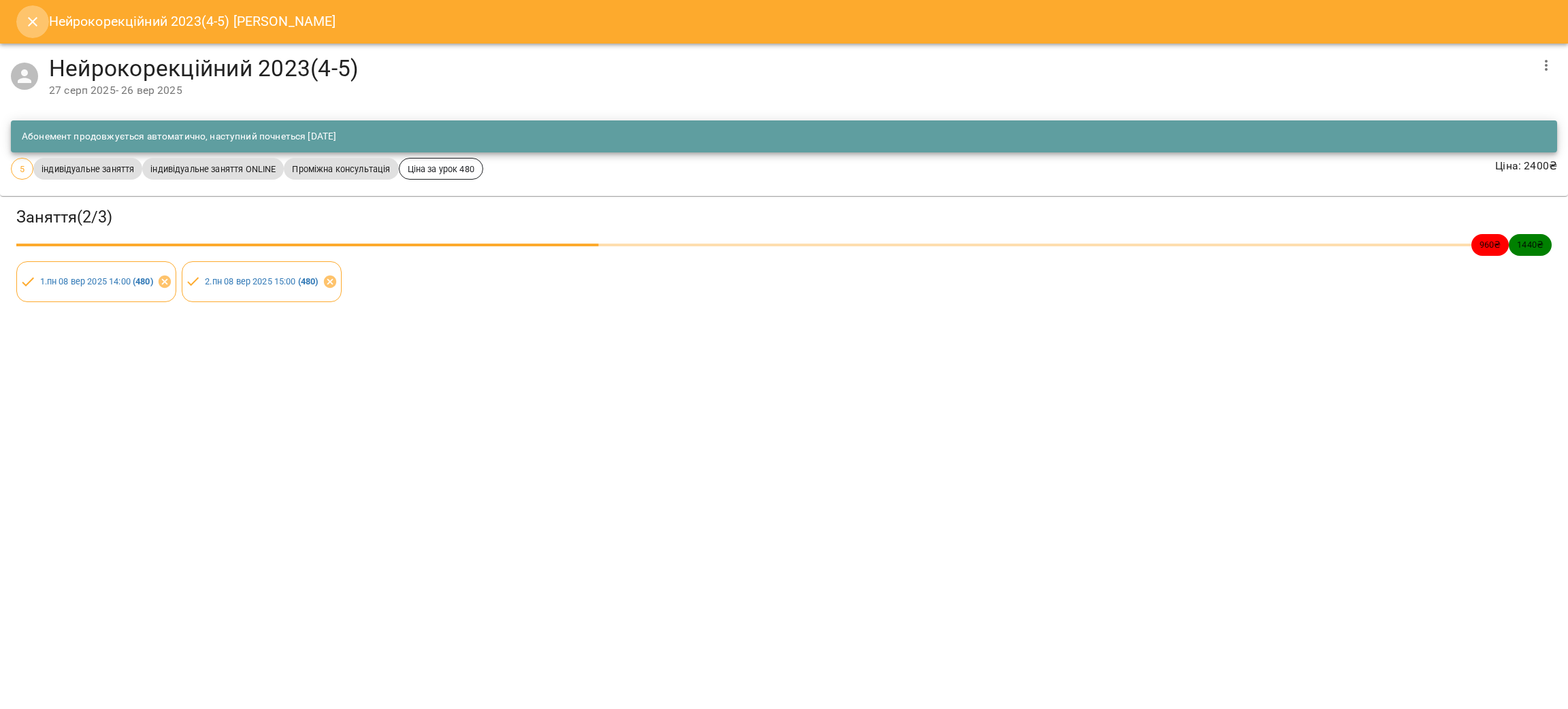
click at [34, 23] on icon "Close" at bounding box center [33, 22] width 10 height 10
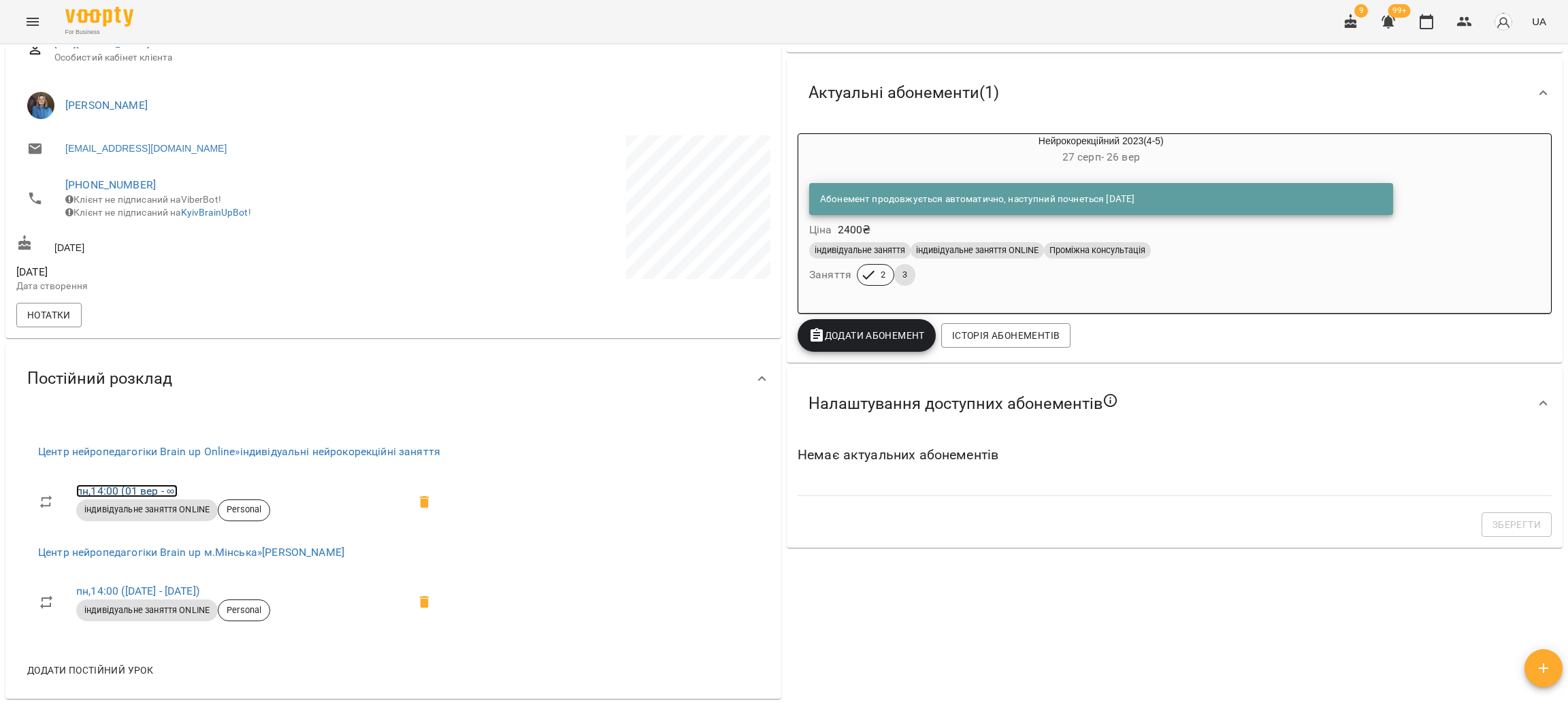
click at [130, 497] on link "пн , 14:00 (01 вер - ∞)" at bounding box center [127, 490] width 101 height 13
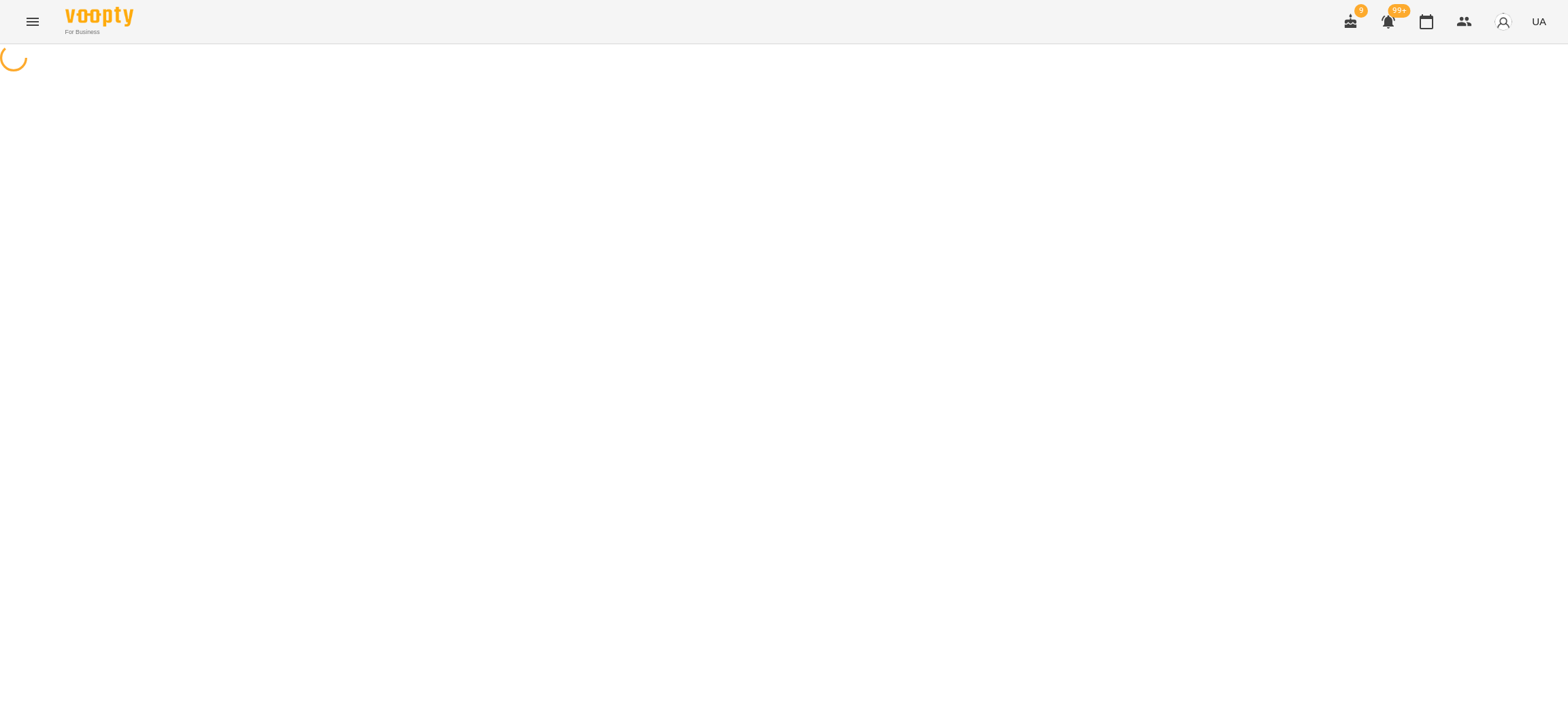
select select "*"
select select "**********"
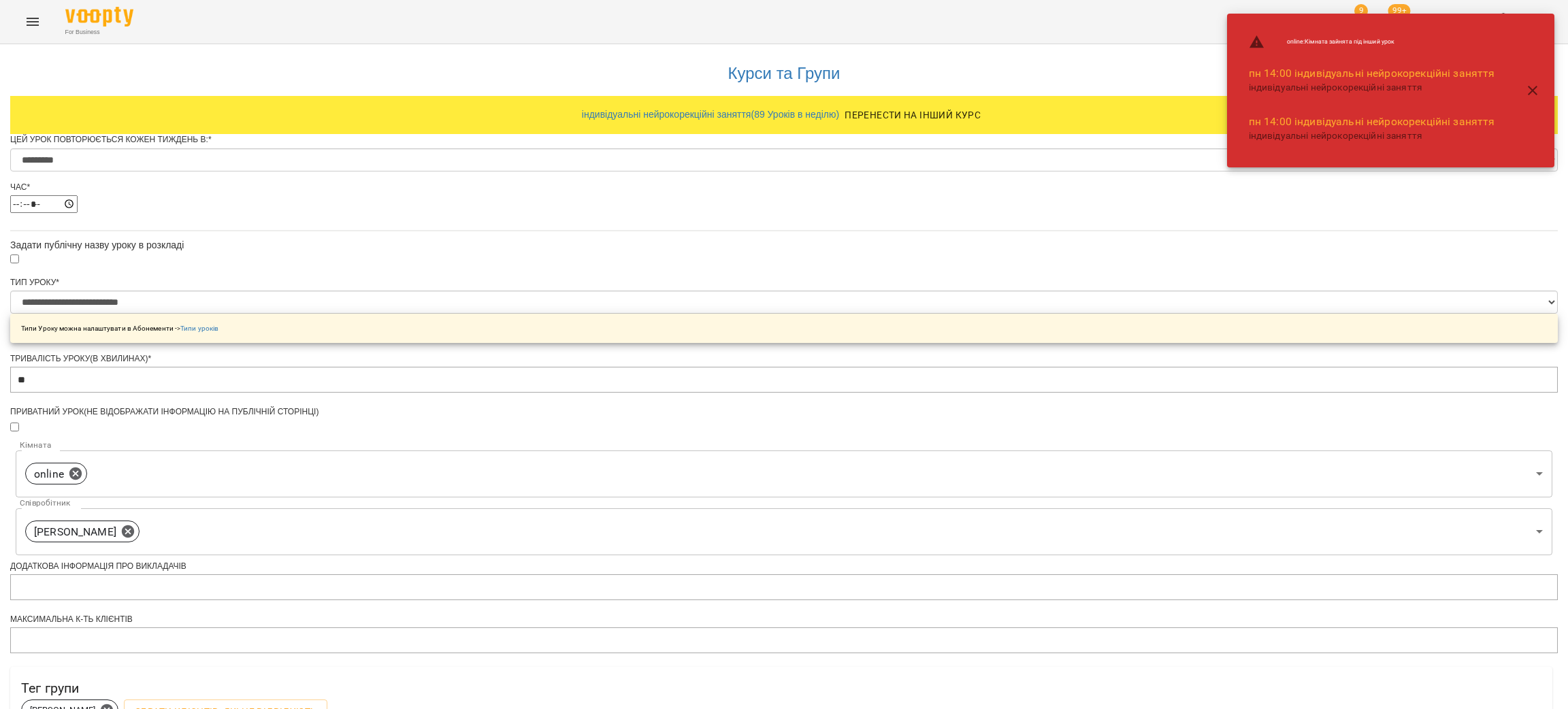
scroll to position [393, 0]
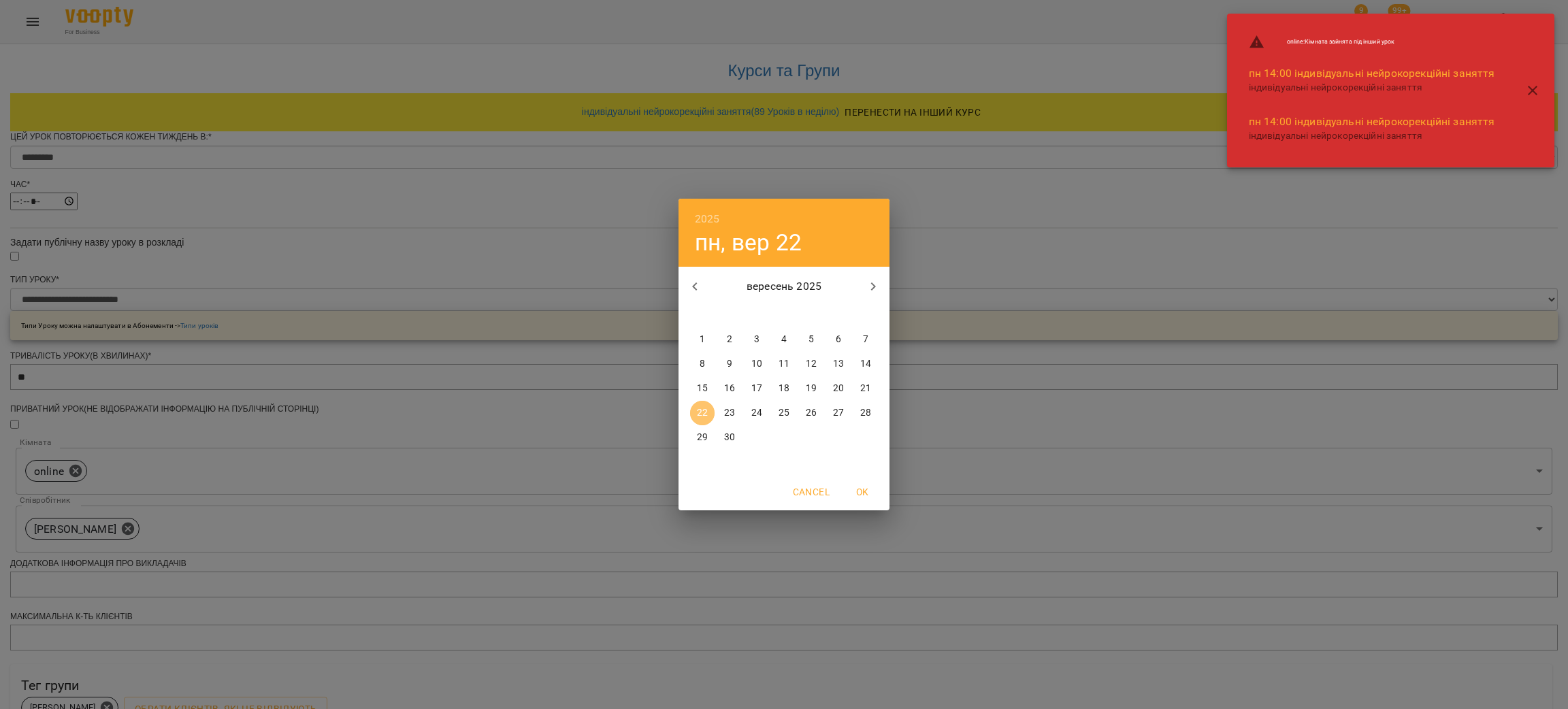
click at [697, 410] on p "22" at bounding box center [702, 413] width 11 height 14
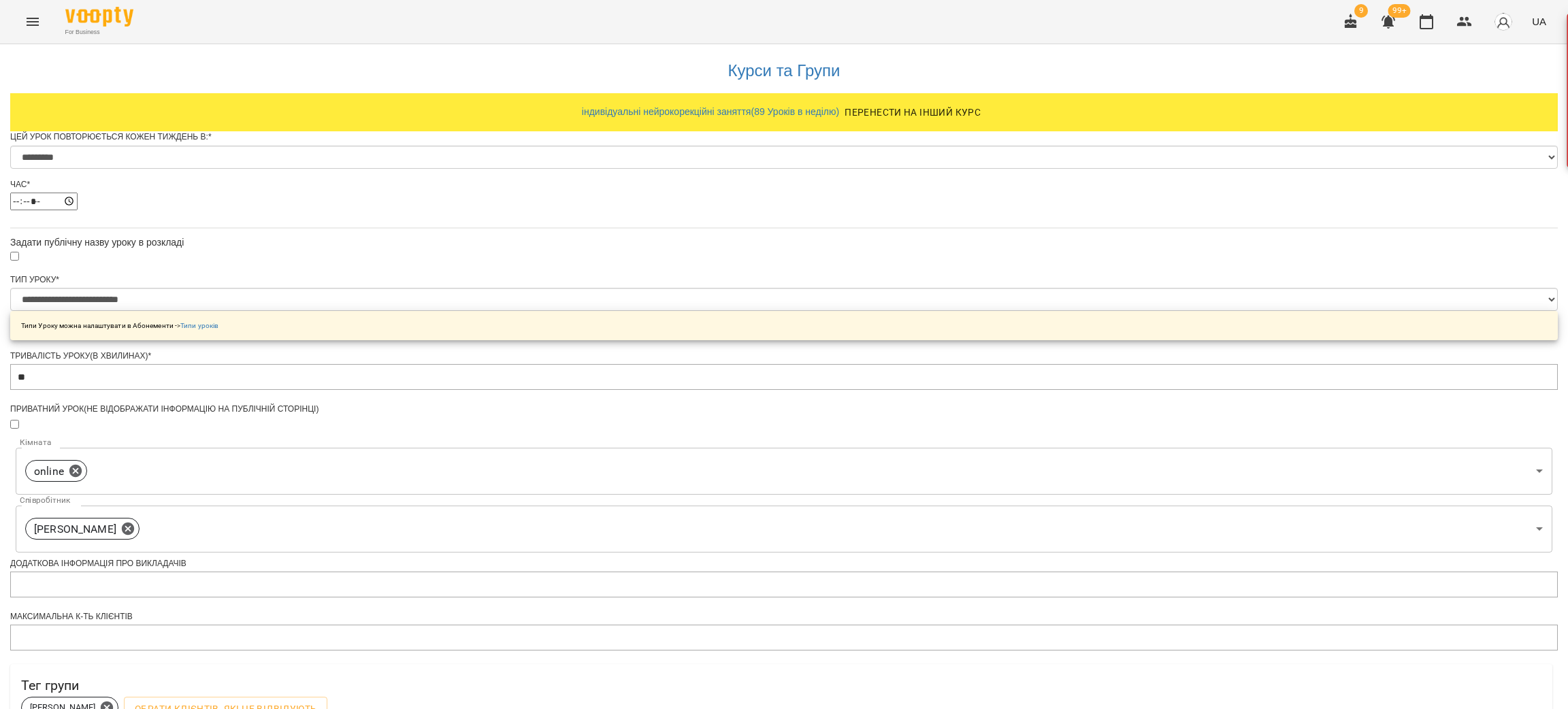
scroll to position [442, 0]
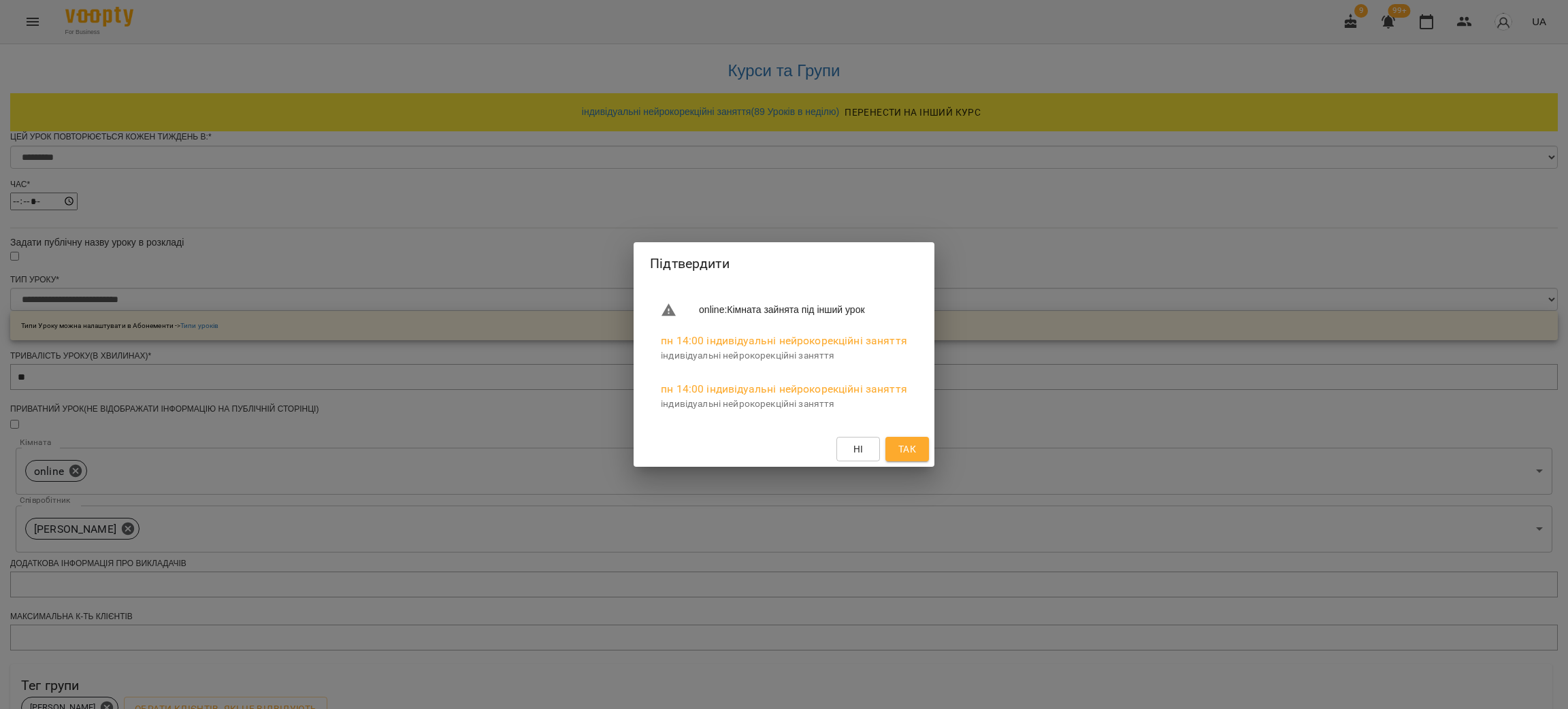
click at [445, 539] on div "Підтвердити online : Кімната зайнята під інший урок пн 14:00 індивідуальні нейр…" at bounding box center [784, 354] width 1568 height 709
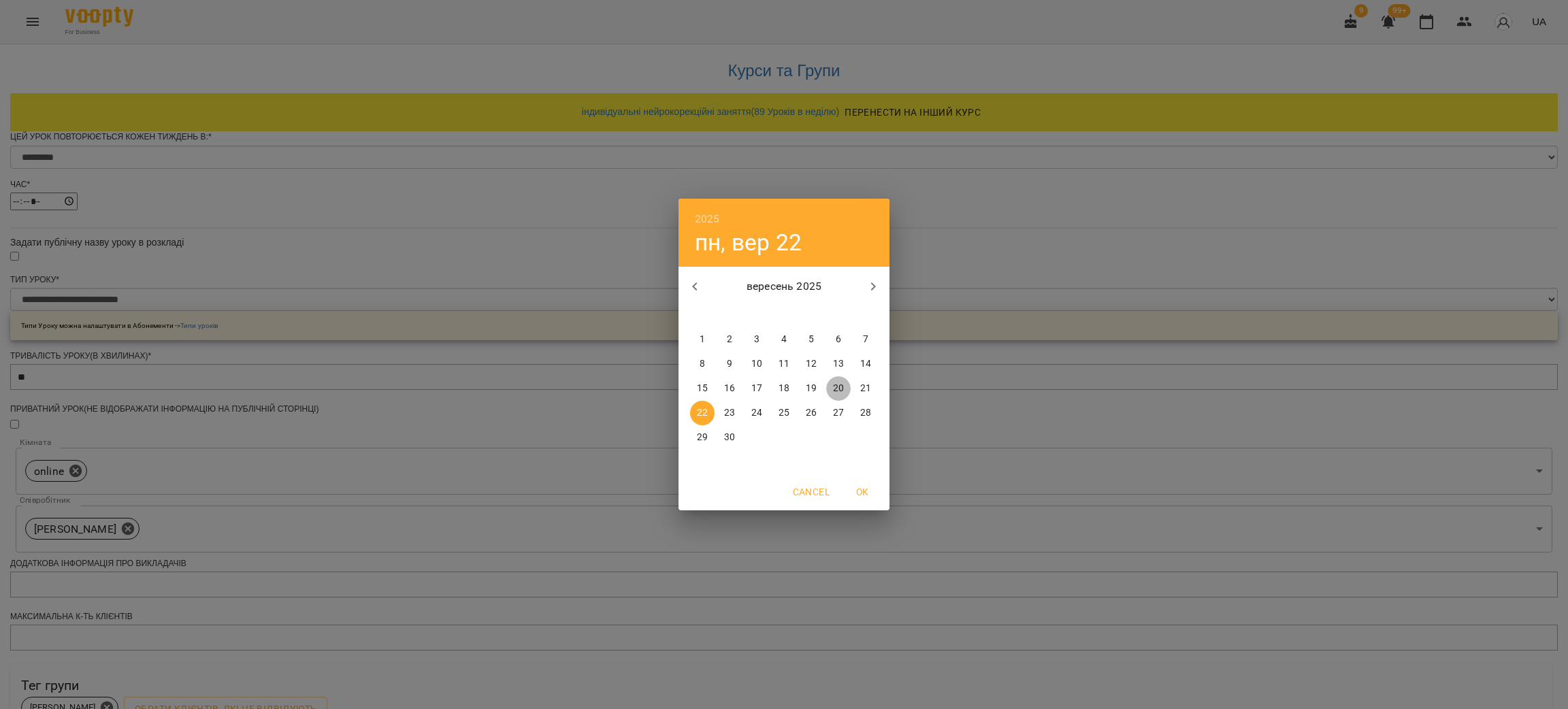
click at [835, 388] on p "20" at bounding box center [838, 389] width 11 height 14
type input "**********"
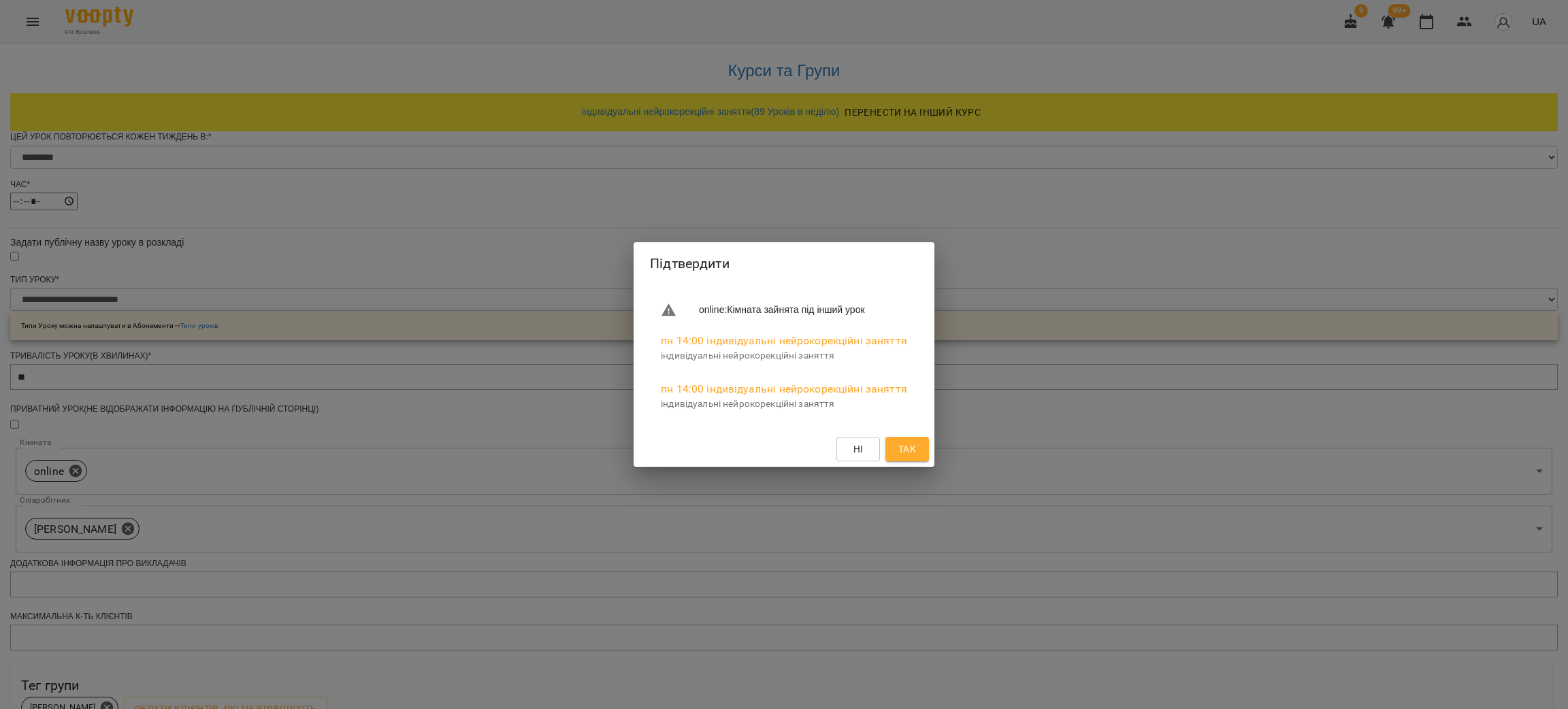
click at [898, 444] on span "Так" at bounding box center [907, 449] width 18 height 16
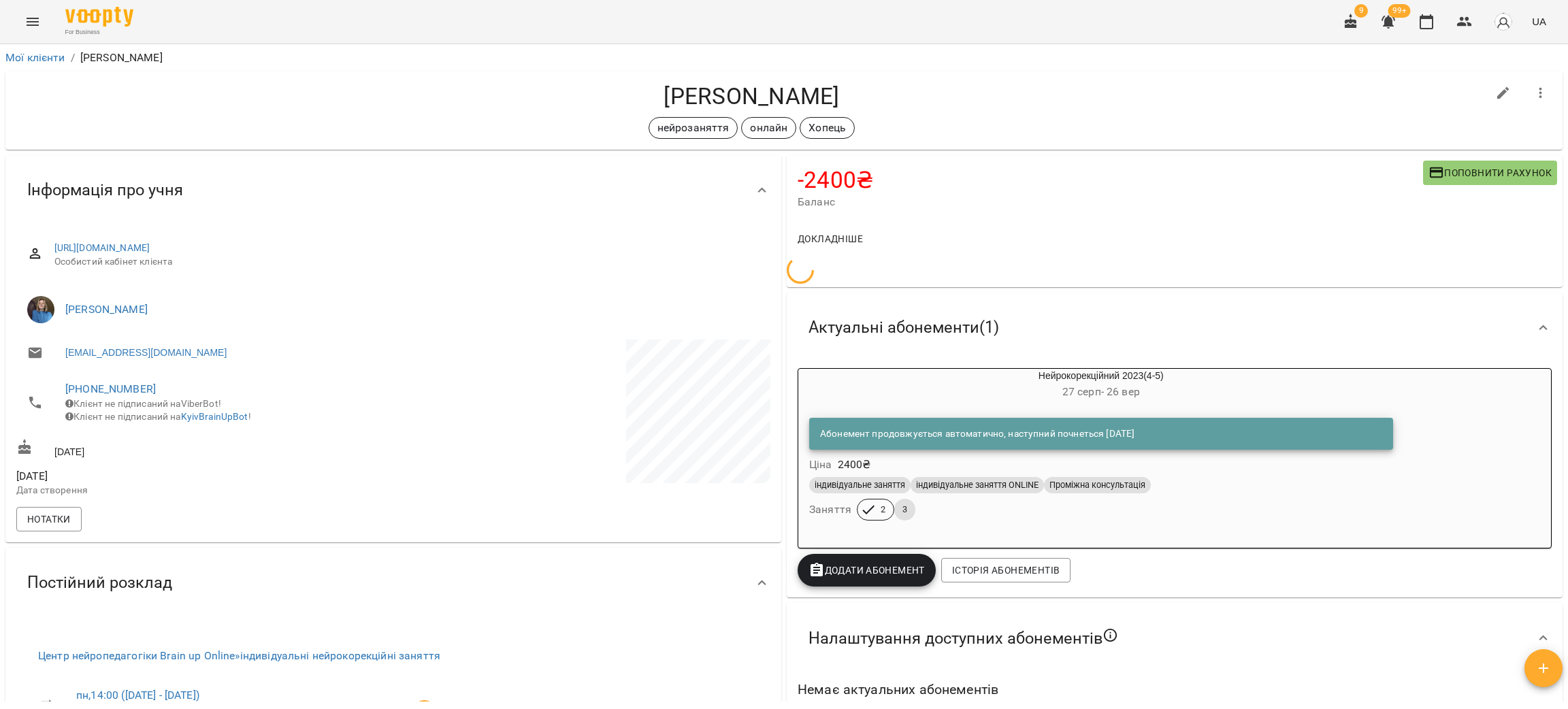
drag, startPoint x: 914, startPoint y: 84, endPoint x: 593, endPoint y: 92, distance: 321.1
click at [593, 92] on h4 "[PERSON_NAME]" at bounding box center [751, 96] width 1471 height 28
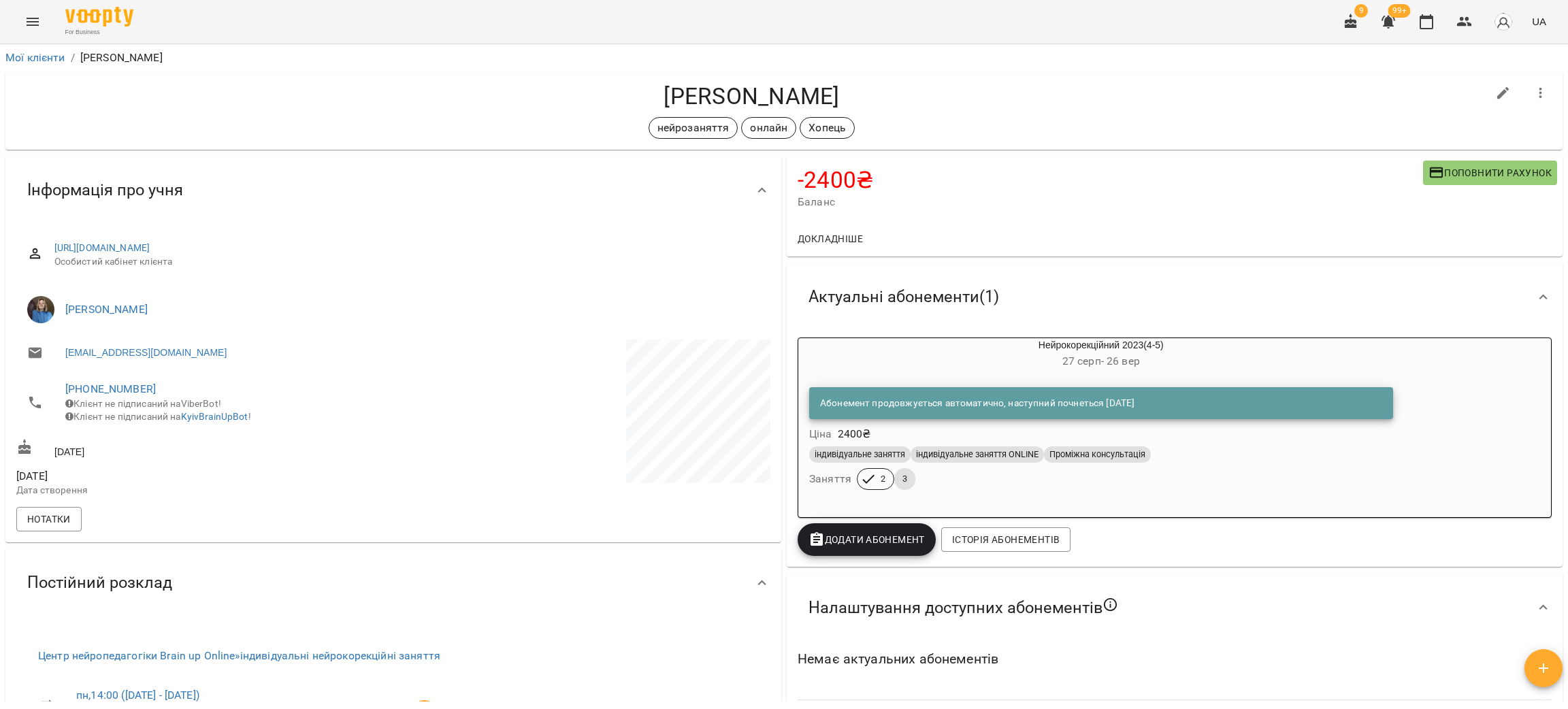
copy h4 "[PERSON_NAME]"
click at [232, 103] on h4 "[PERSON_NAME]" at bounding box center [751, 96] width 1471 height 28
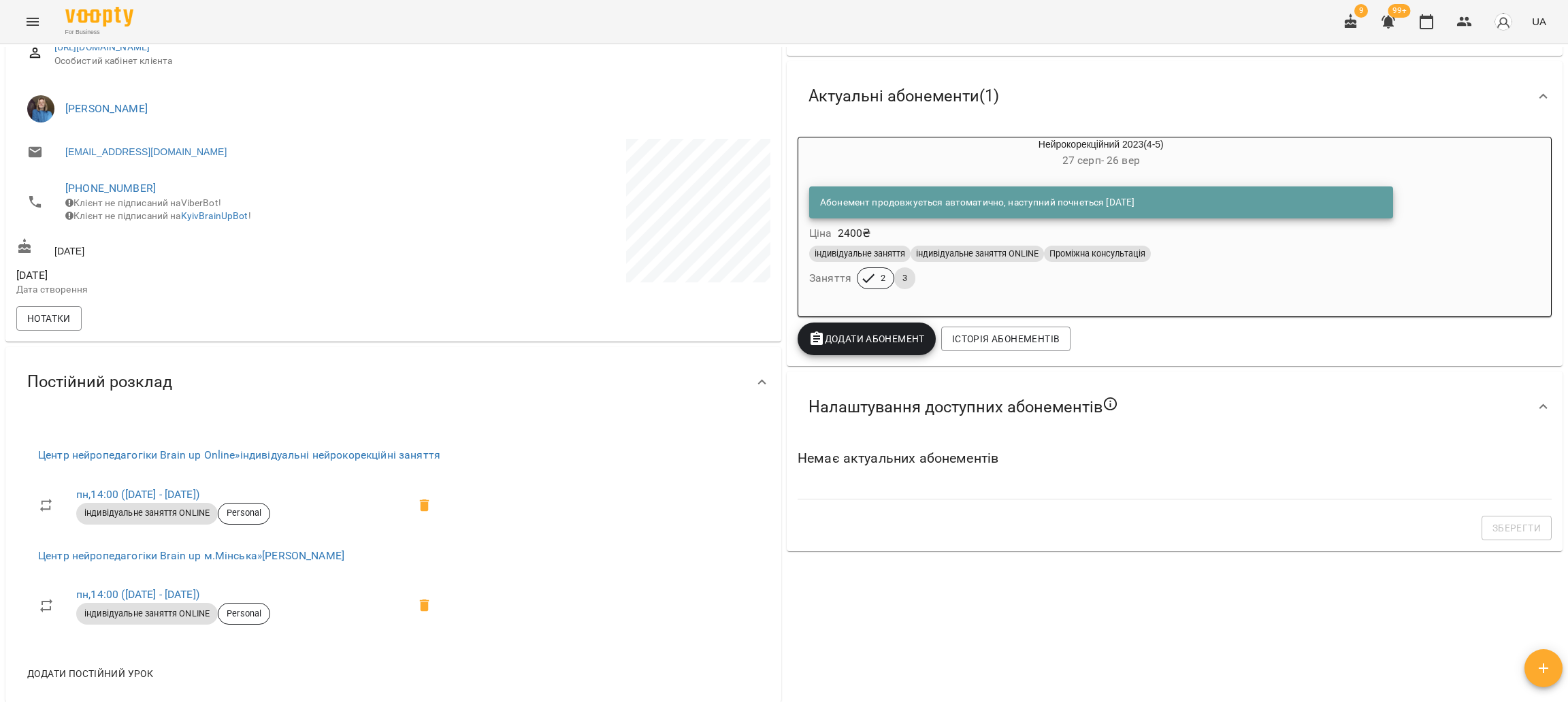
scroll to position [204, 0]
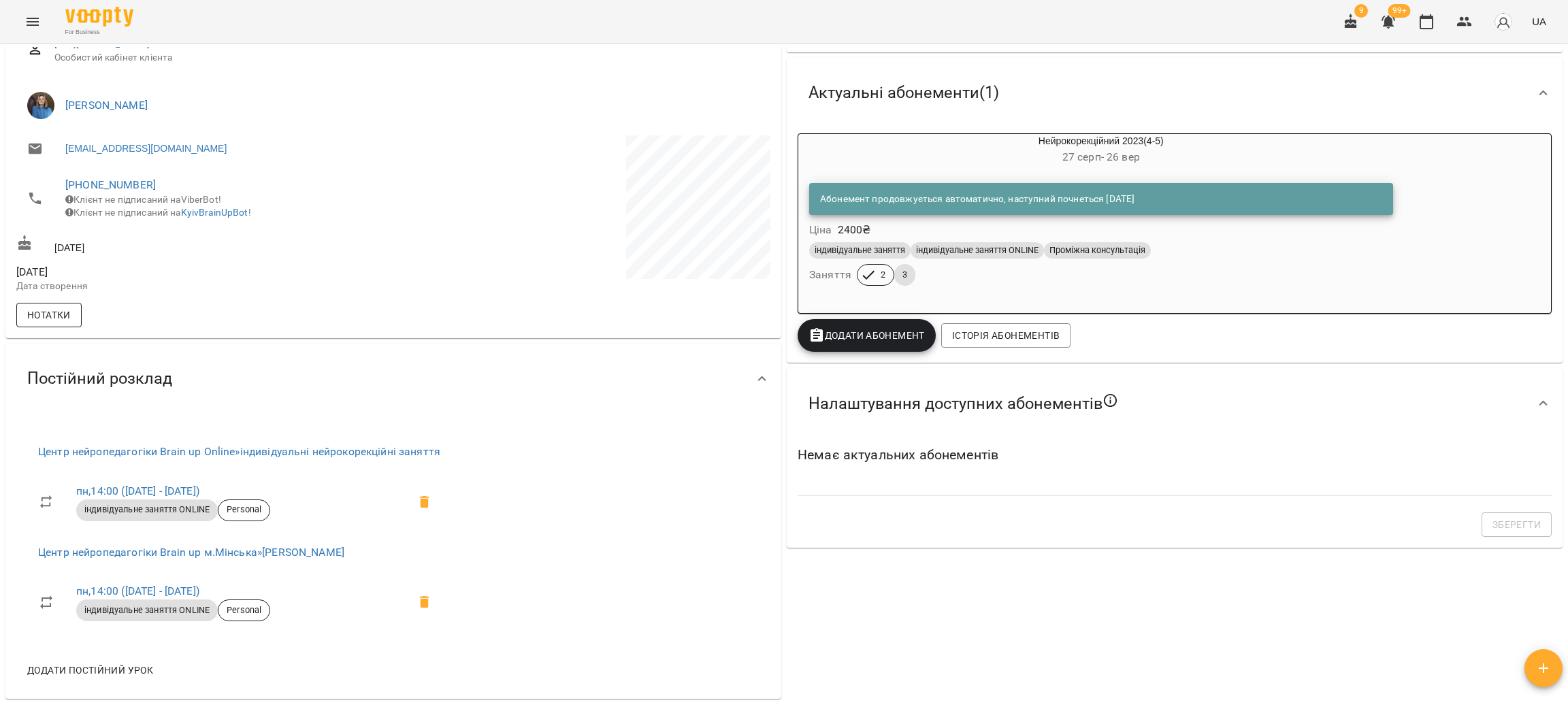
click at [54, 323] on span "Нотатки" at bounding box center [49, 315] width 44 height 16
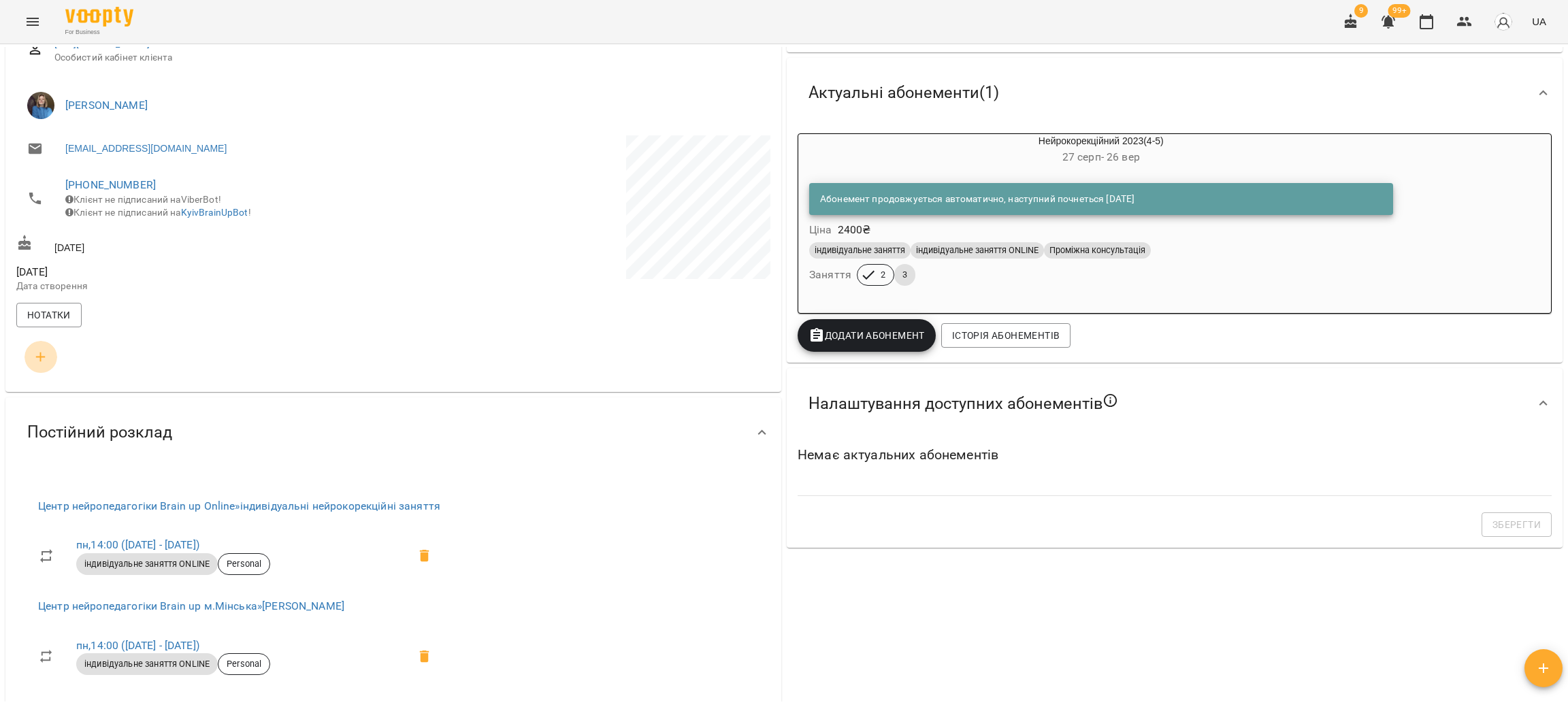
click at [36, 361] on icon "button" at bounding box center [41, 357] width 16 height 16
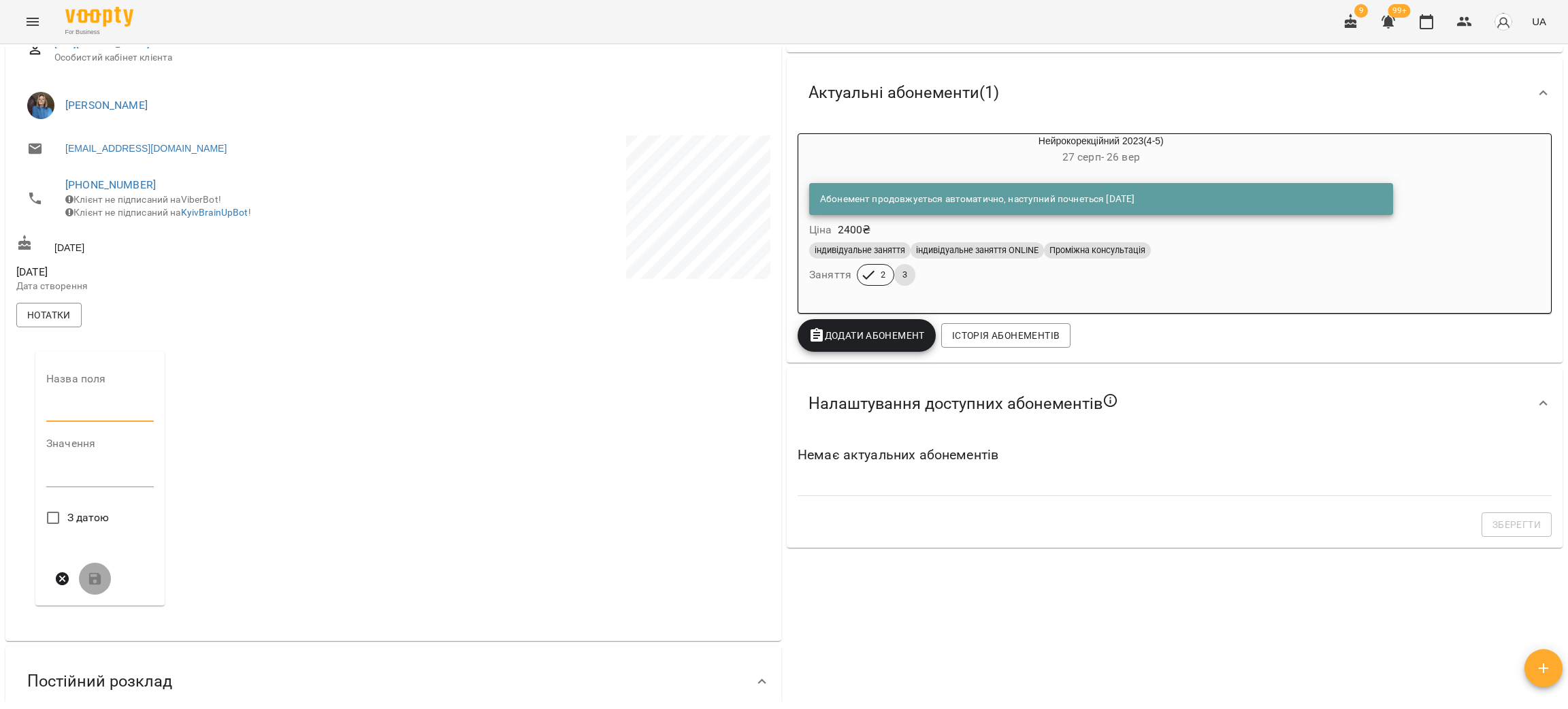
click at [93, 412] on input "text" at bounding box center [100, 412] width 108 height 22
type input "**********"
click at [87, 487] on textarea at bounding box center [100, 480] width 108 height 13
type textarea "*******"
click at [92, 586] on icon "submit" at bounding box center [95, 578] width 16 height 16
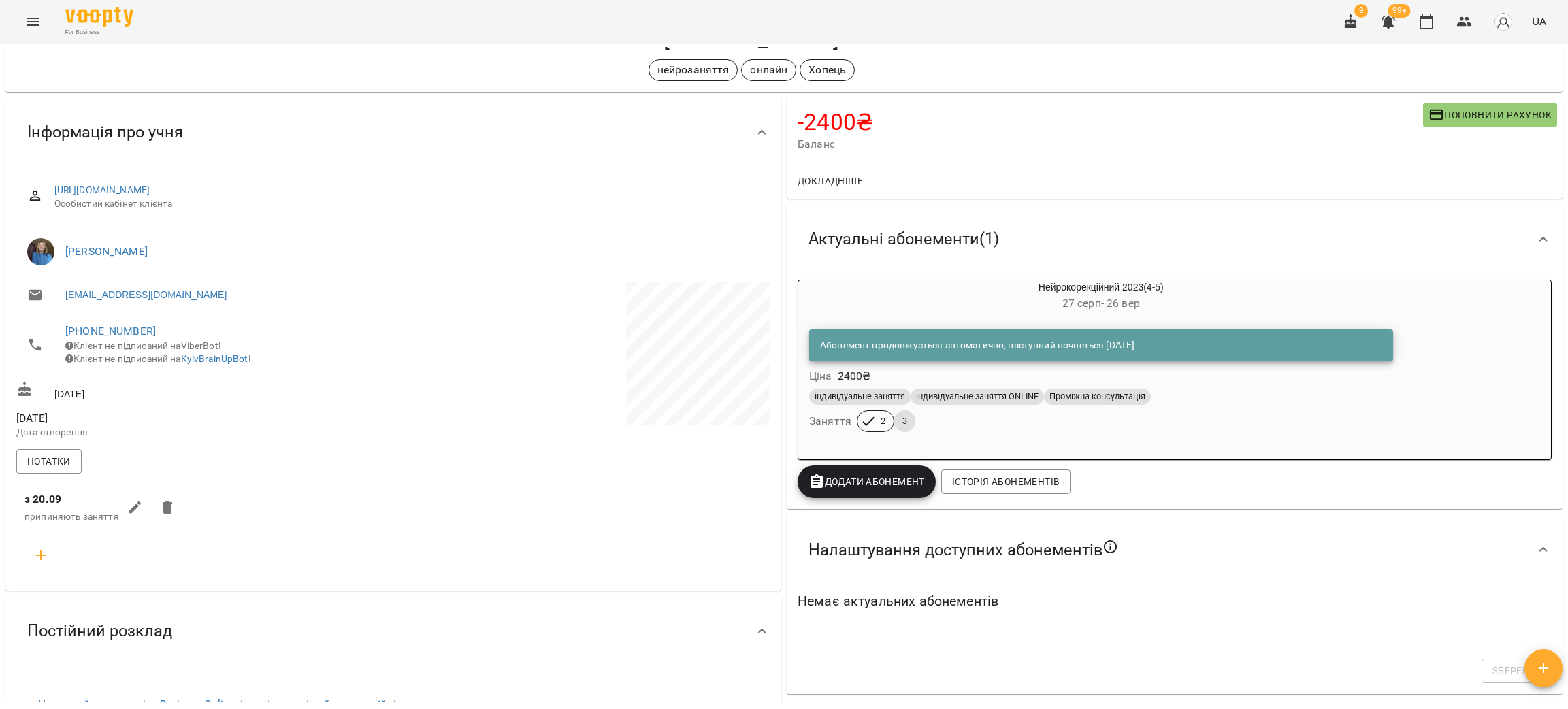
scroll to position [0, 0]
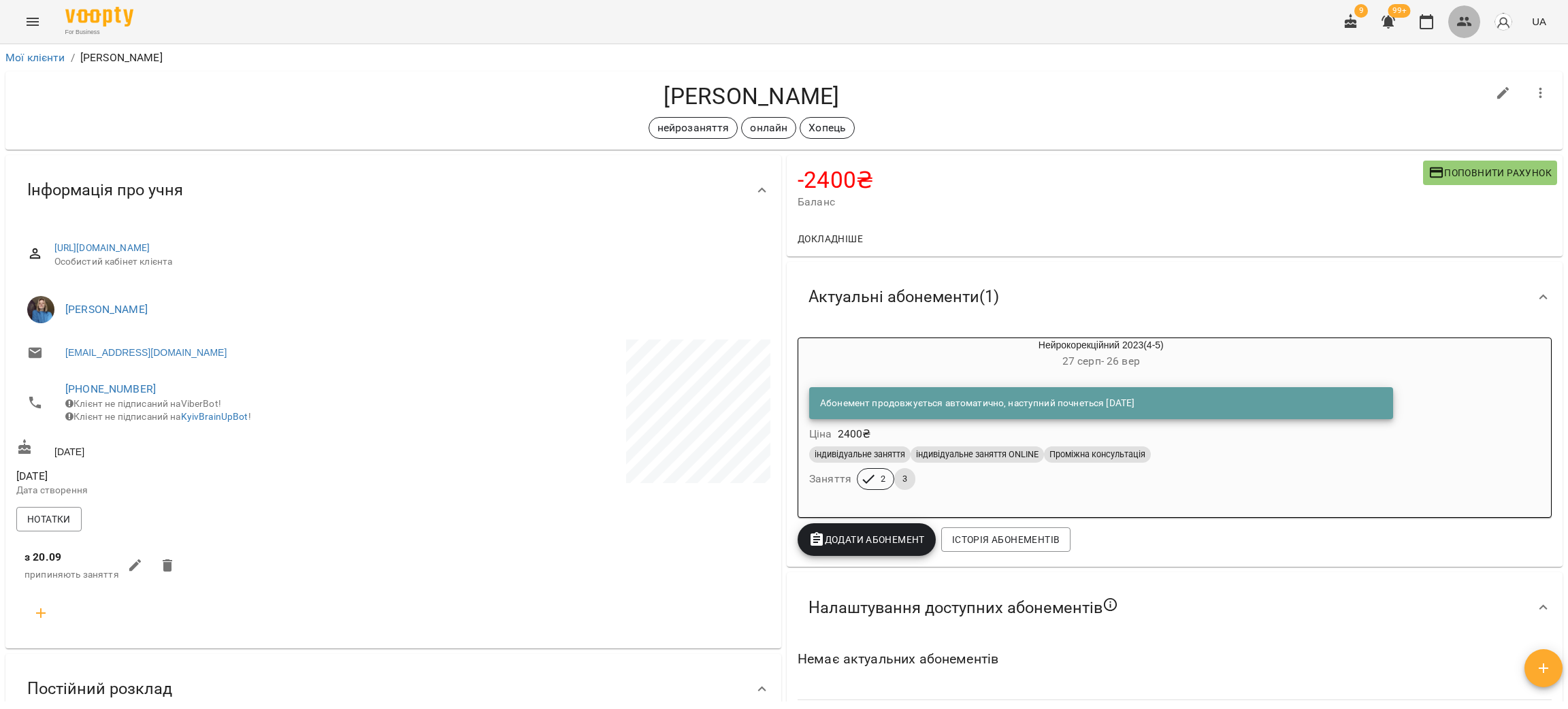
click at [1461, 30] on button "button" at bounding box center [1464, 21] width 33 height 33
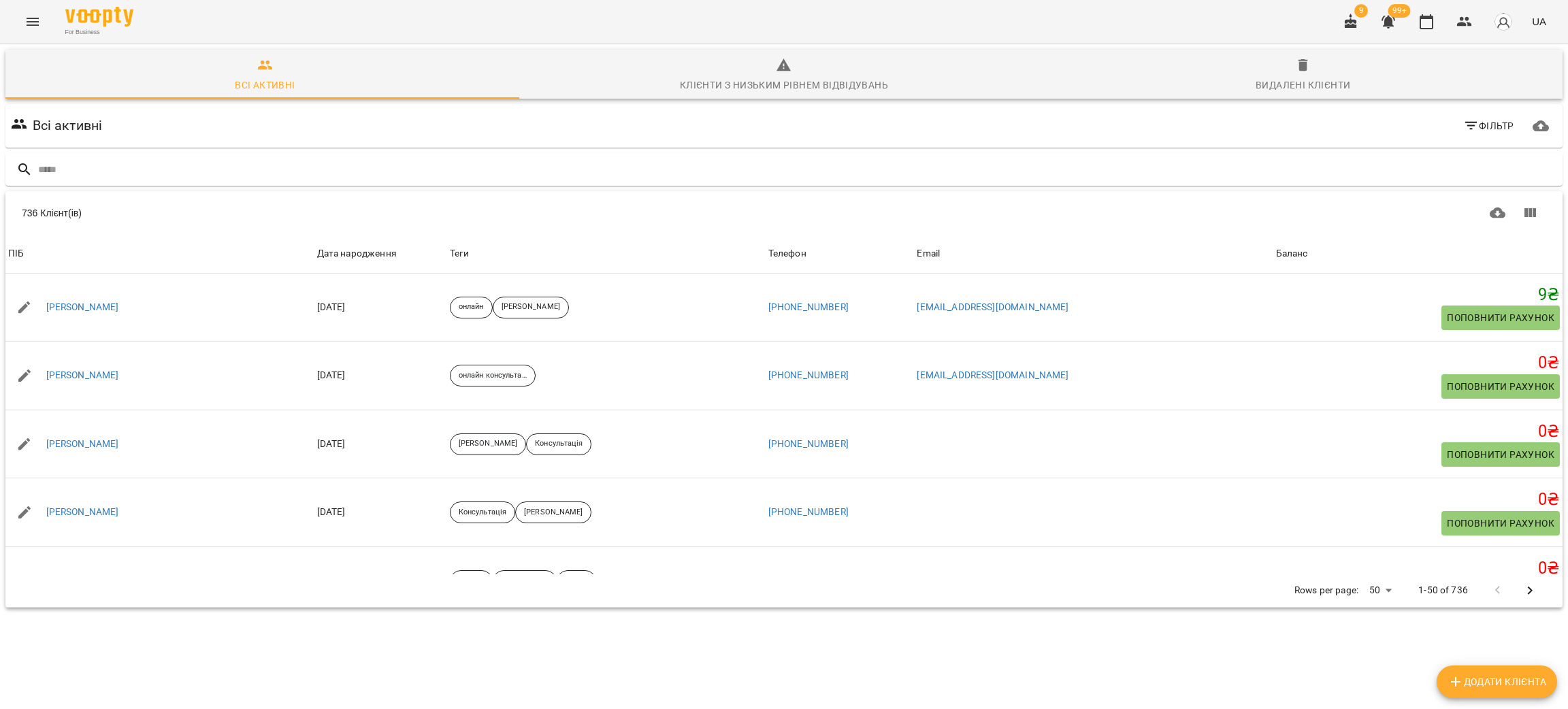
click at [63, 145] on div "Всі активні Фільтр" at bounding box center [784, 126] width 1557 height 44
click at [62, 160] on input "text" at bounding box center [797, 169] width 1519 height 23
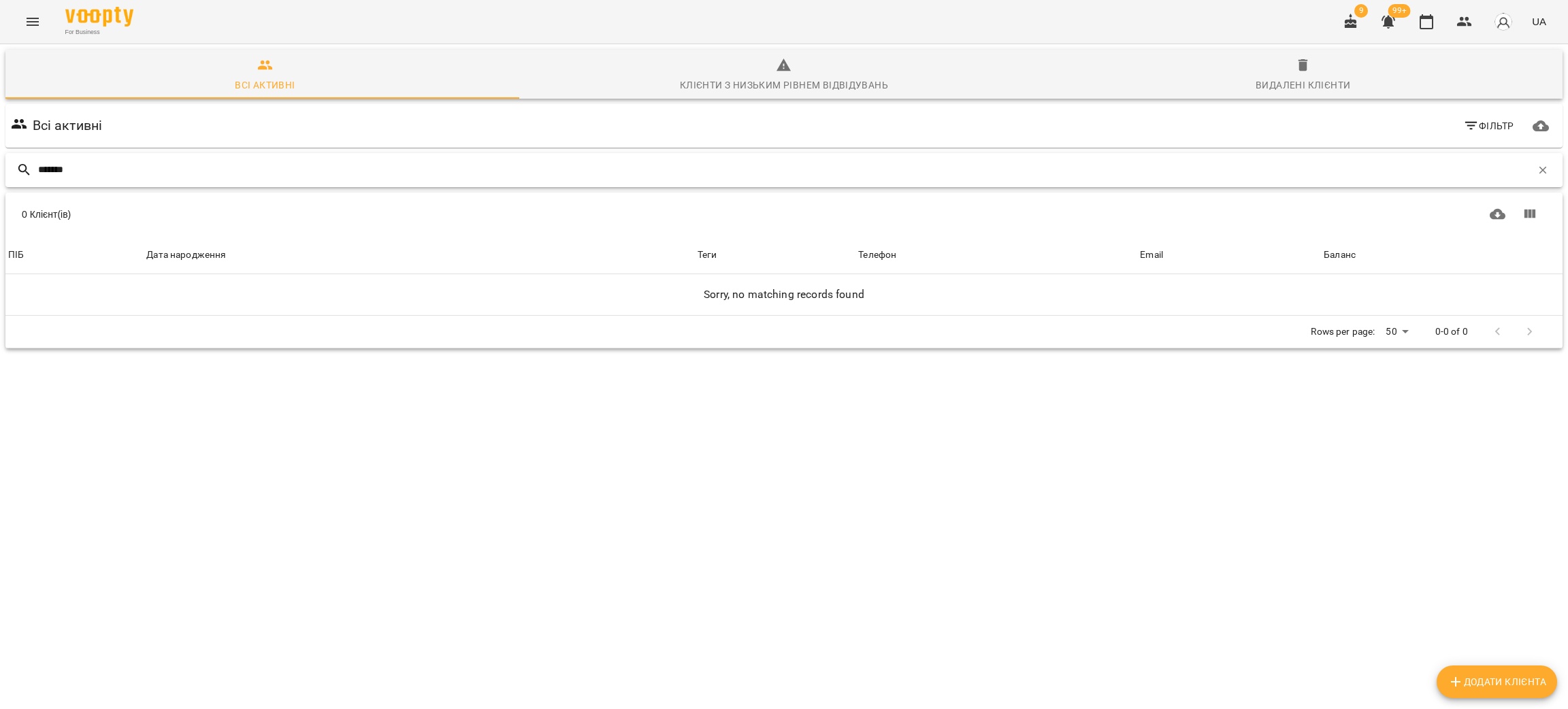
click at [56, 170] on input "*******" at bounding box center [784, 169] width 1494 height 23
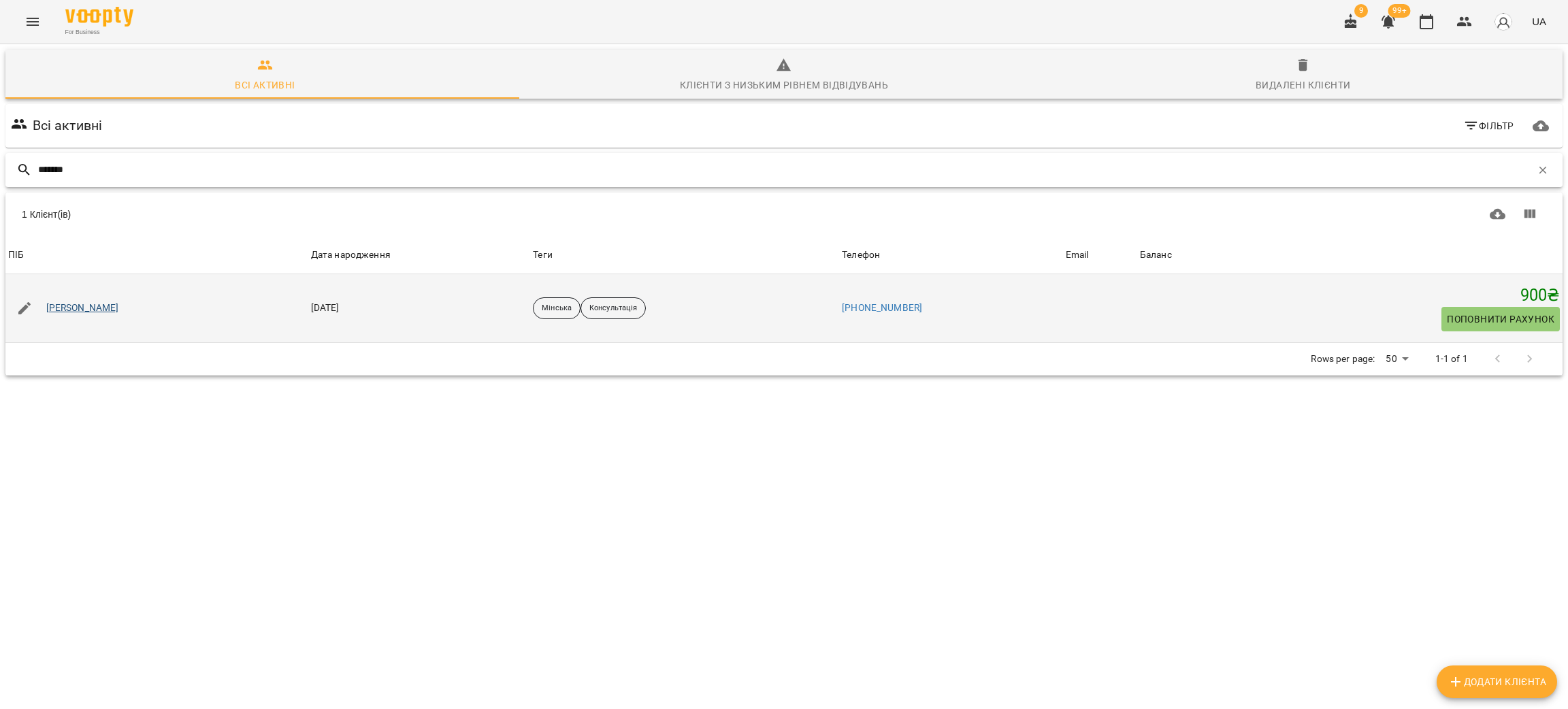
type input "*******"
click at [72, 304] on link "[PERSON_NAME]" at bounding box center [83, 308] width 73 height 14
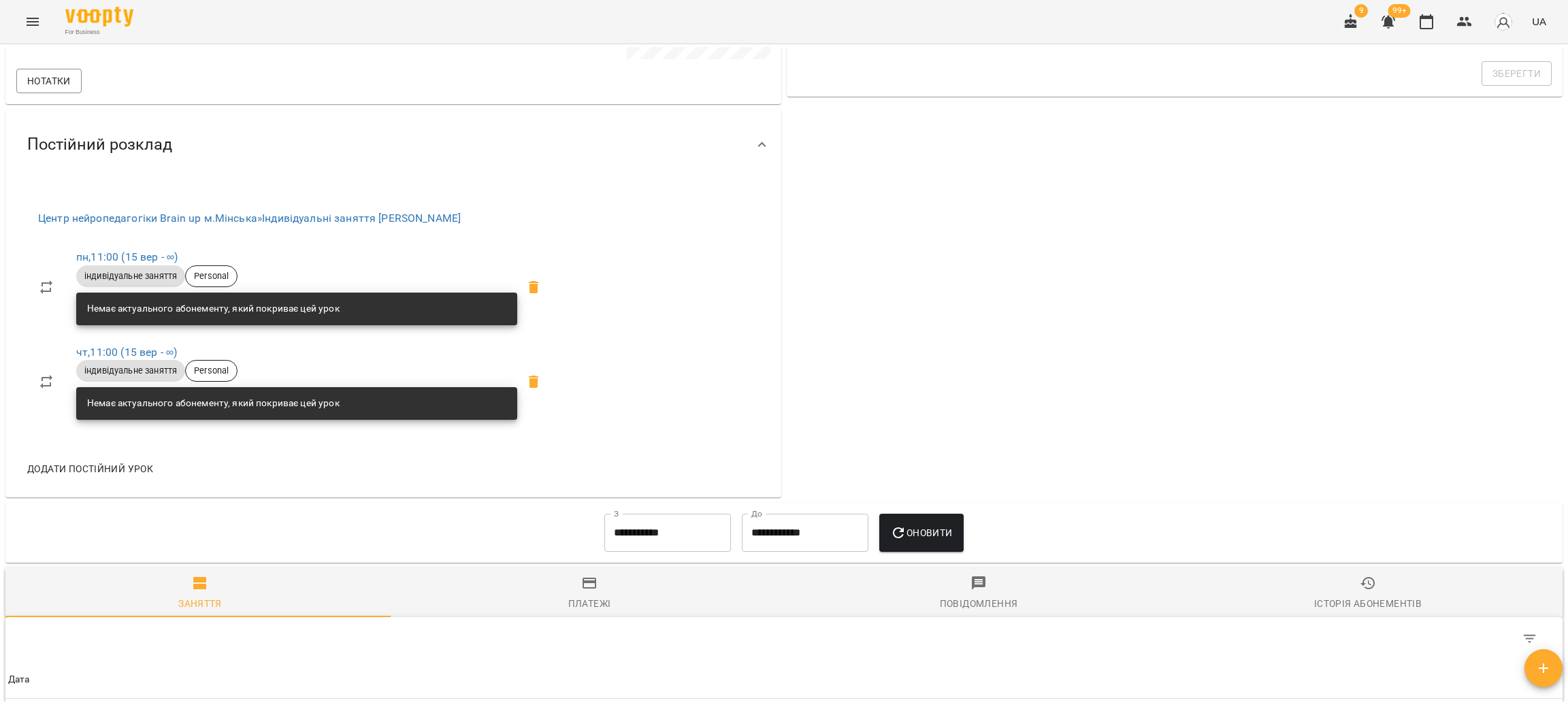
scroll to position [306, 0]
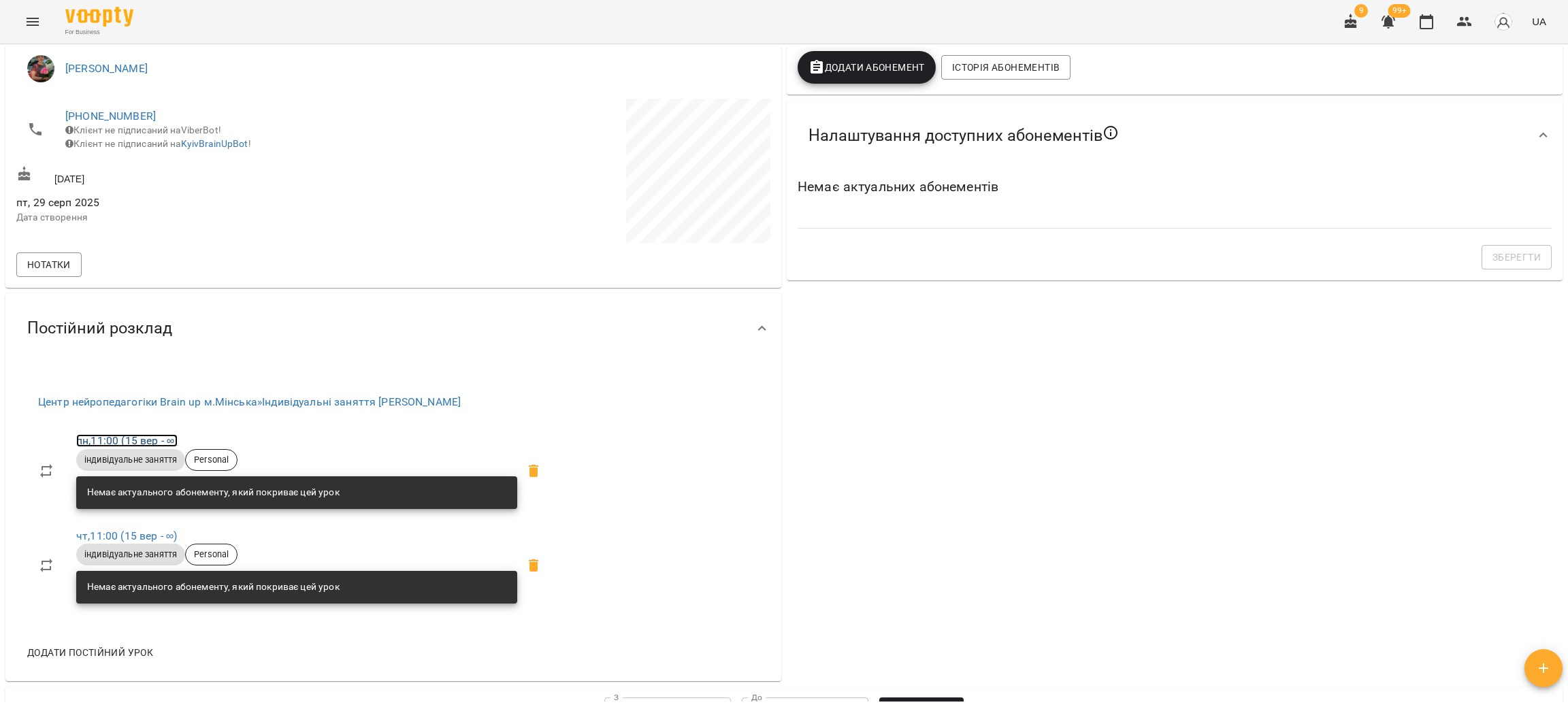
click at [153, 441] on link "пн , 11:00 (15 вер - ∞)" at bounding box center [127, 440] width 101 height 13
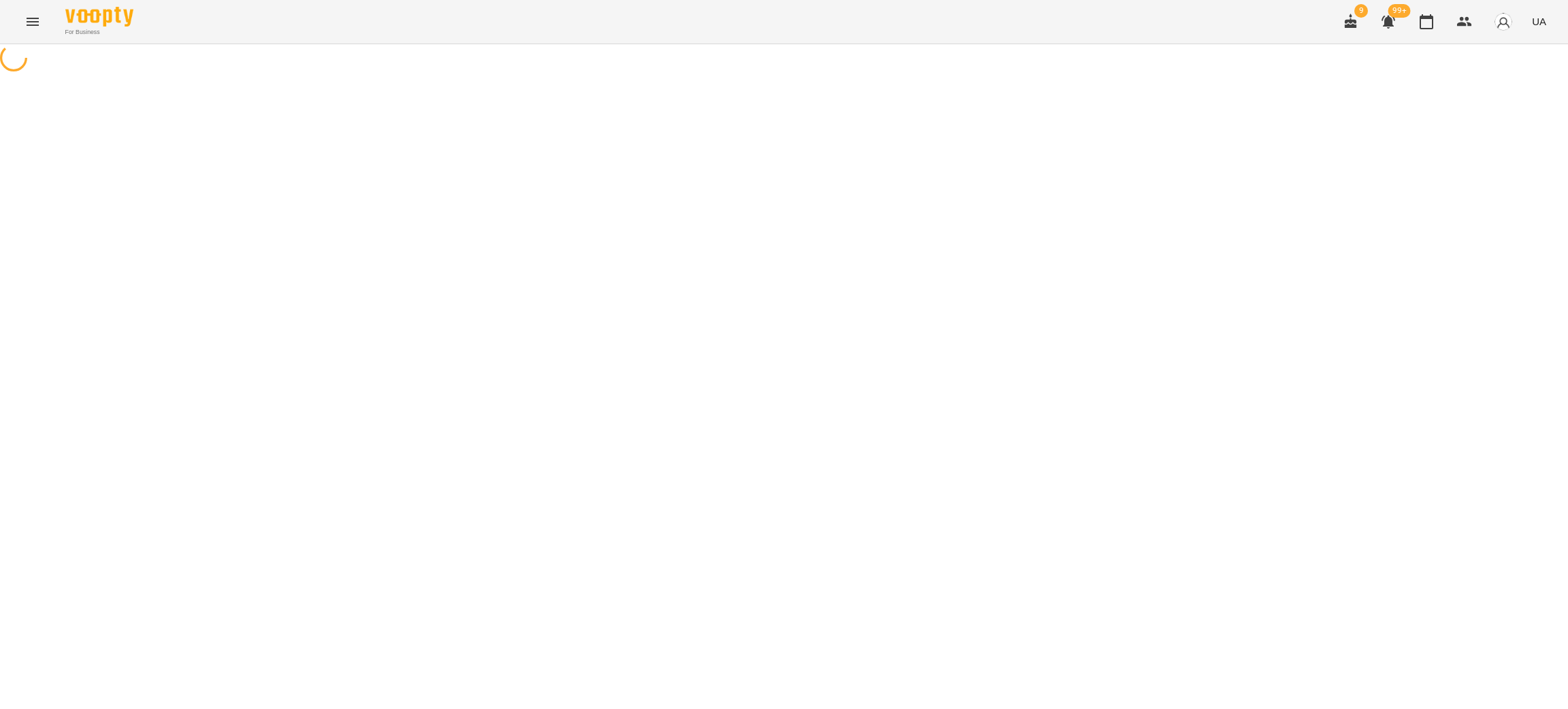
select select "*"
select select "**********"
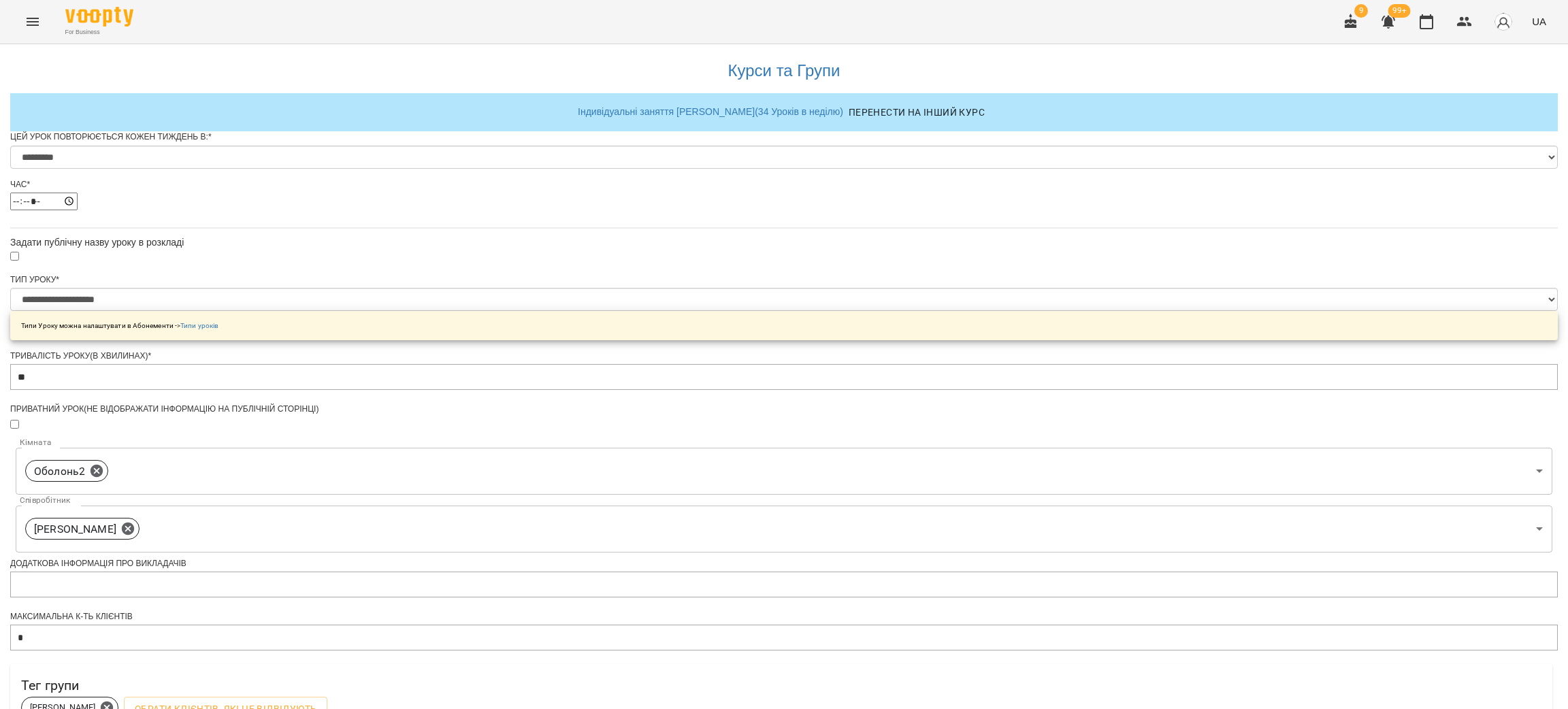
scroll to position [393, 0]
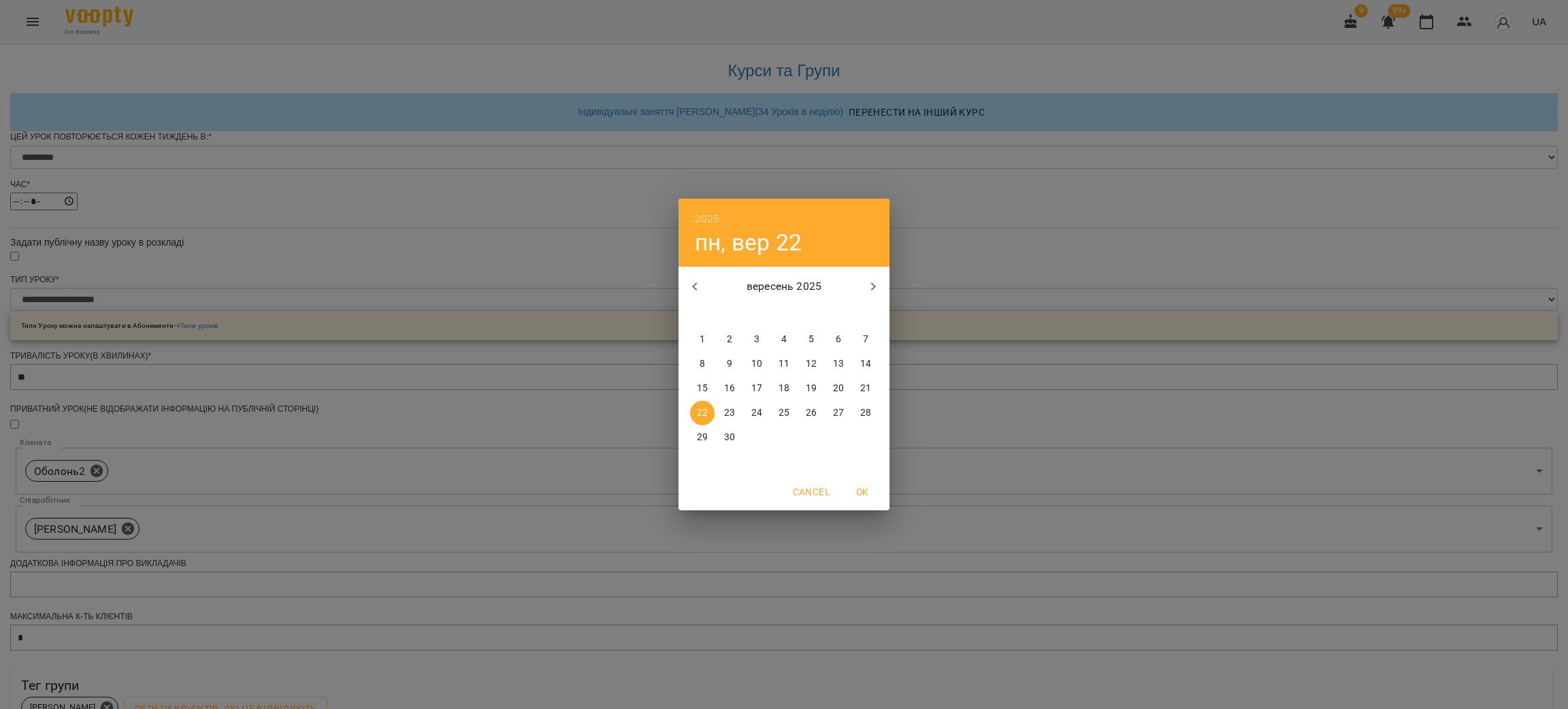
click at [705, 401] on button "22" at bounding box center [702, 413] width 25 height 25
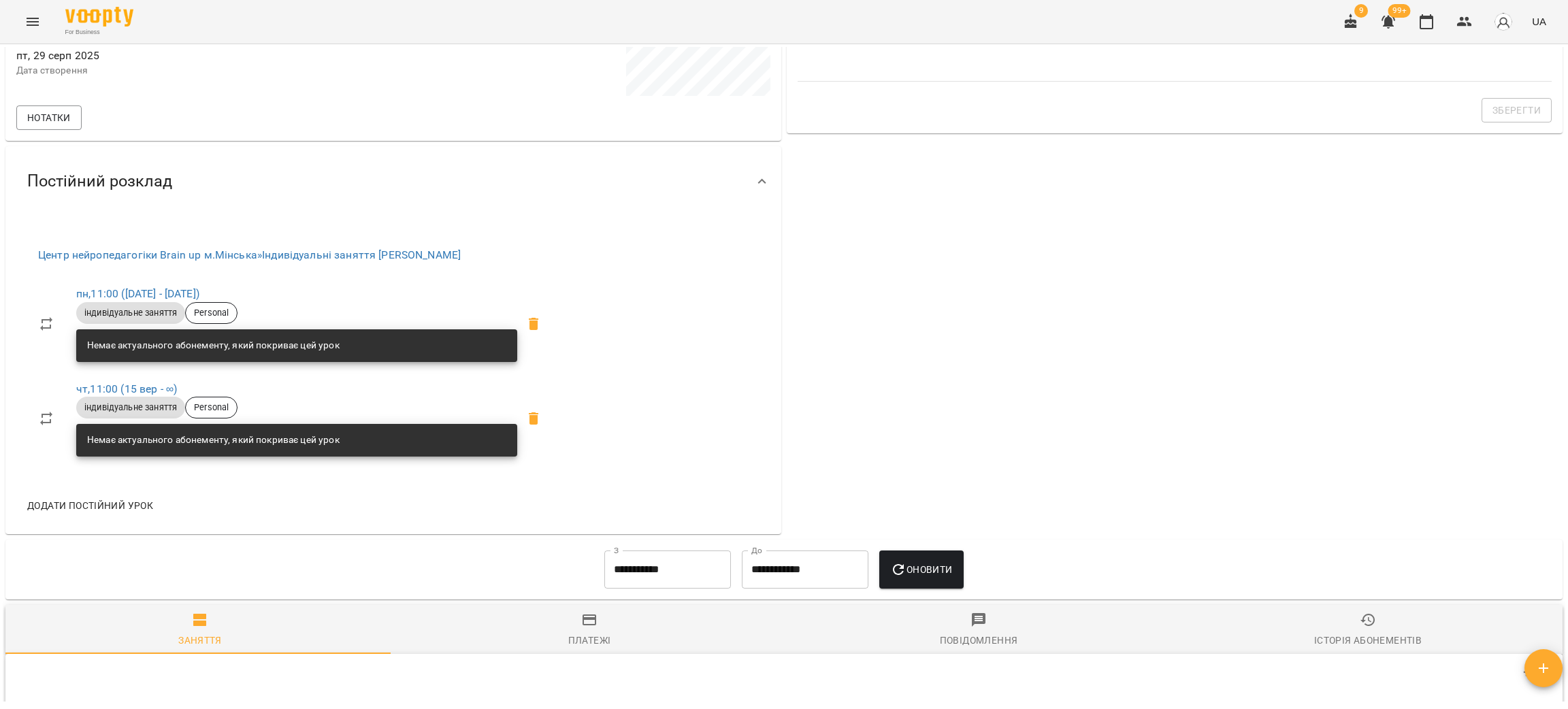
scroll to position [478, 0]
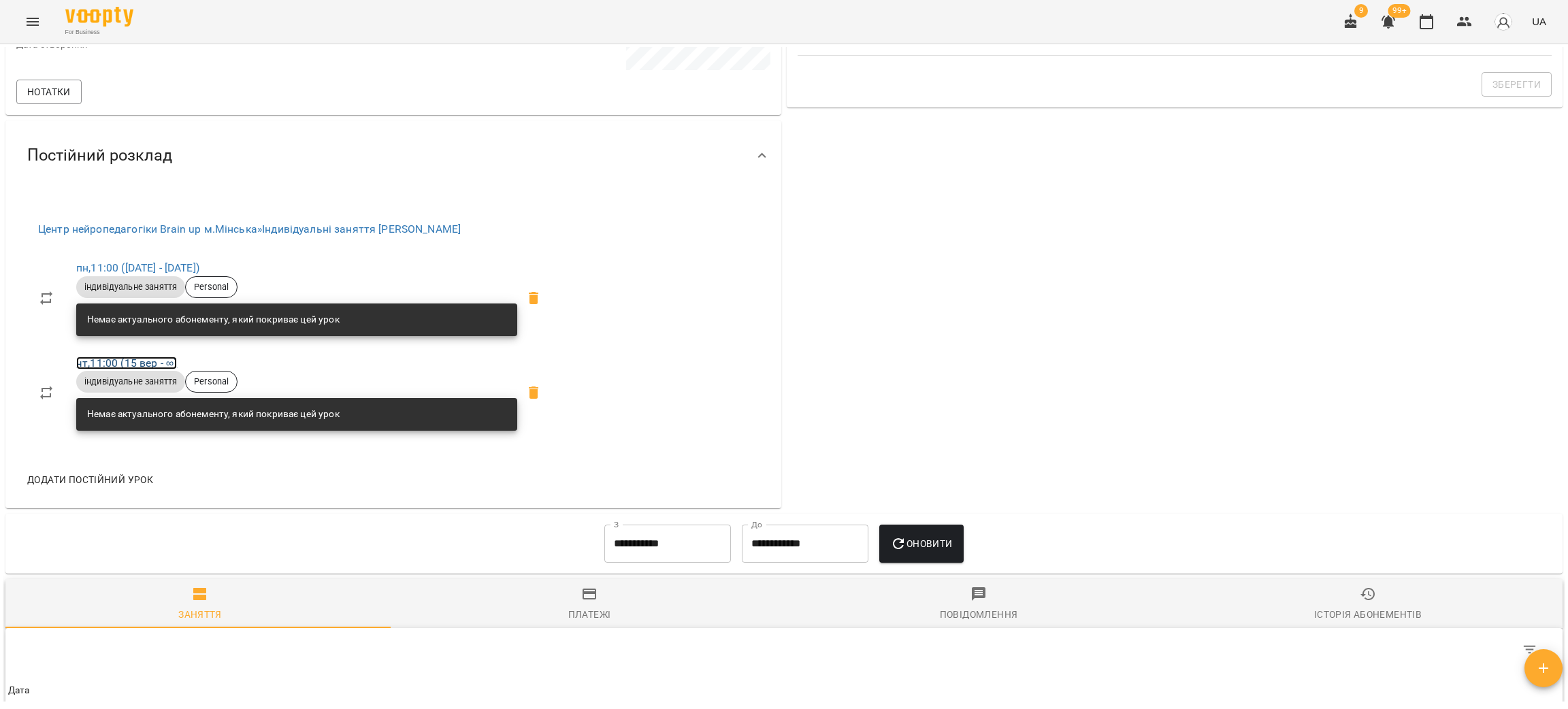
click at [132, 361] on link "чт , 11:00 (15 вер - ∞)" at bounding box center [127, 362] width 101 height 13
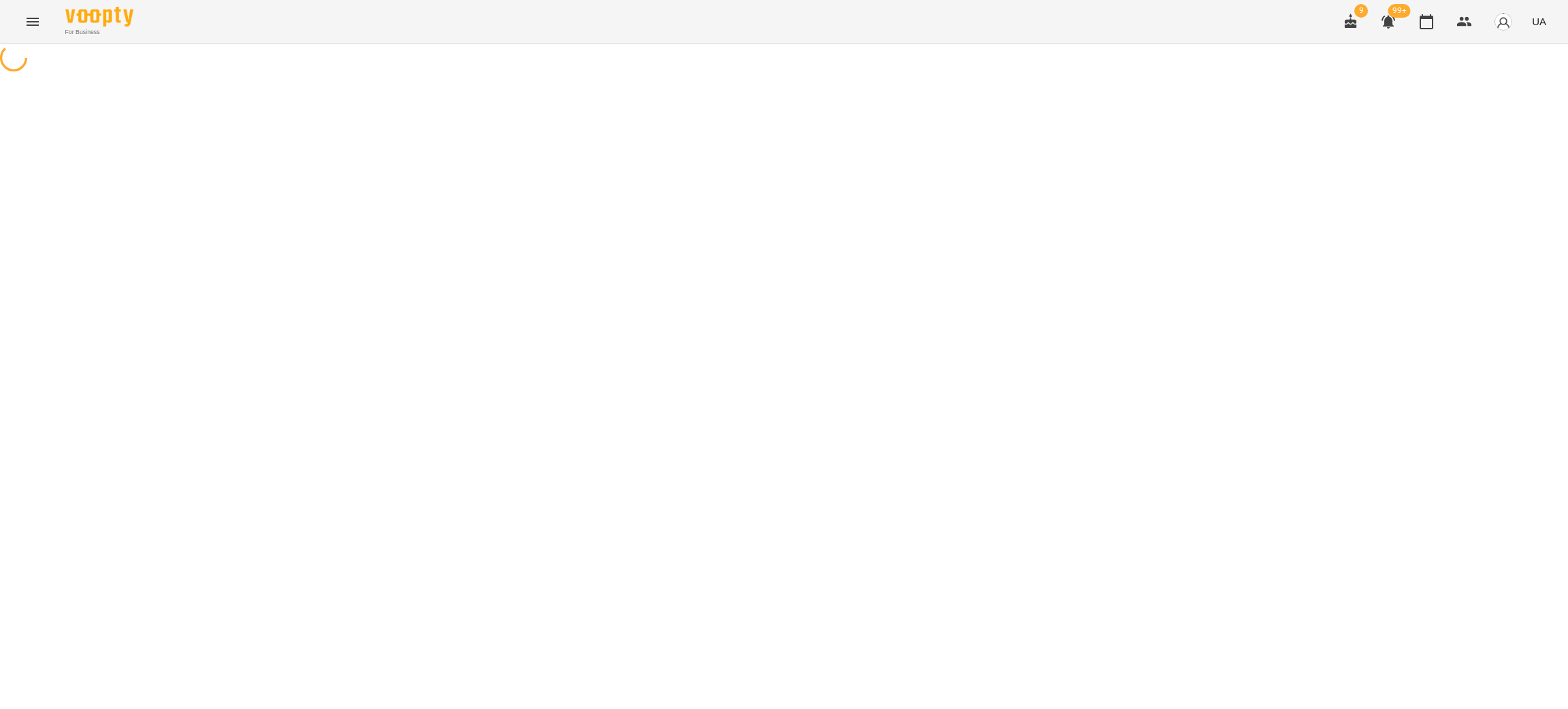
select select "*"
select select "**********"
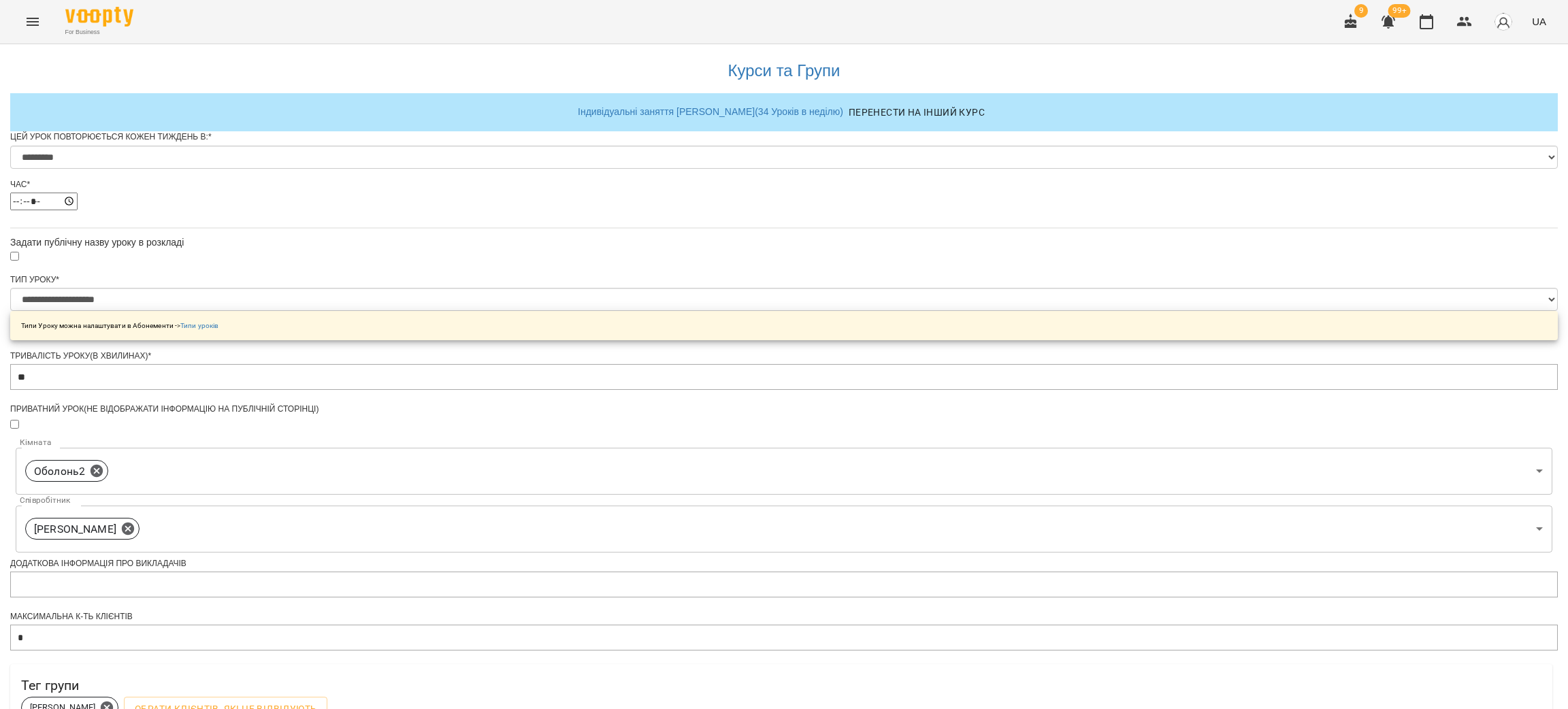
scroll to position [393, 0]
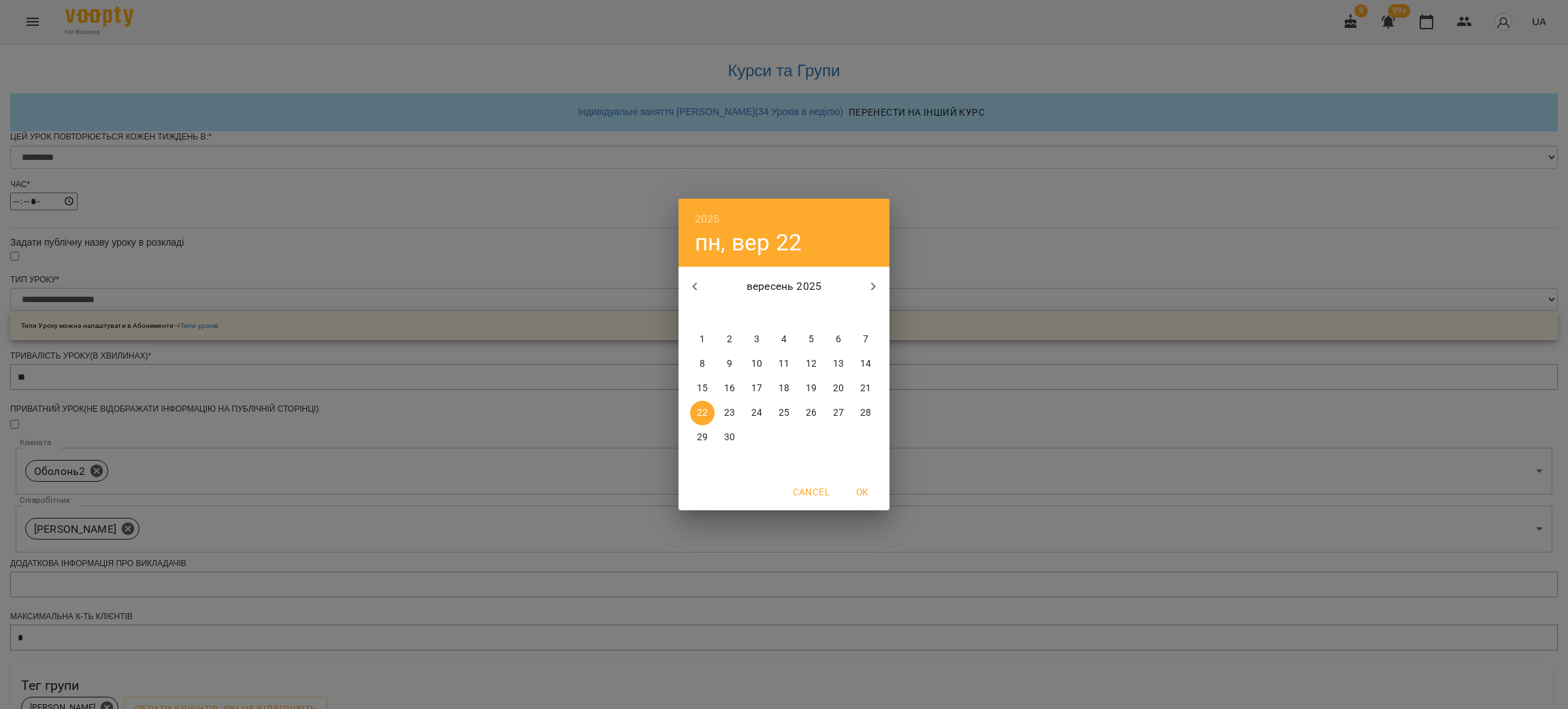
click at [700, 412] on p "22" at bounding box center [702, 413] width 11 height 14
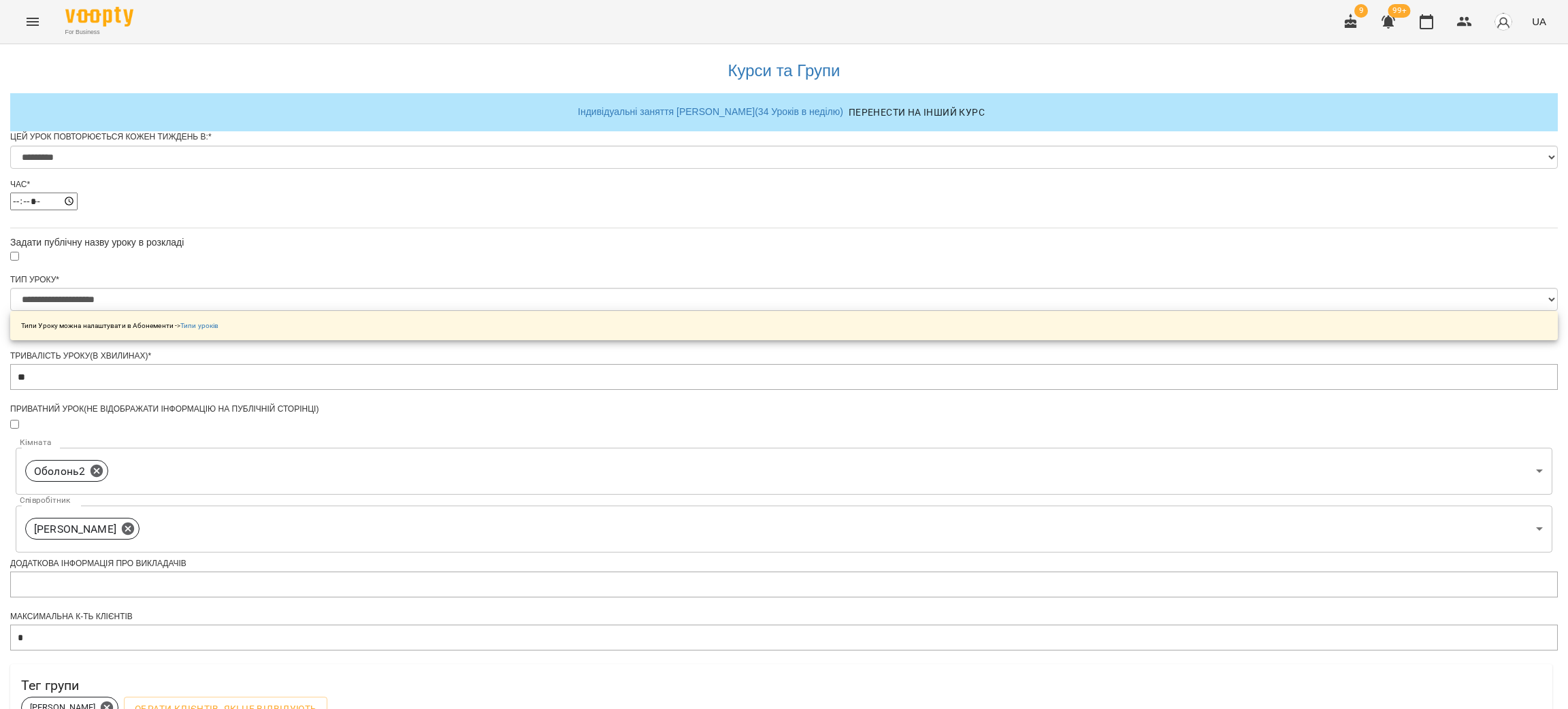
scroll to position [442, 0]
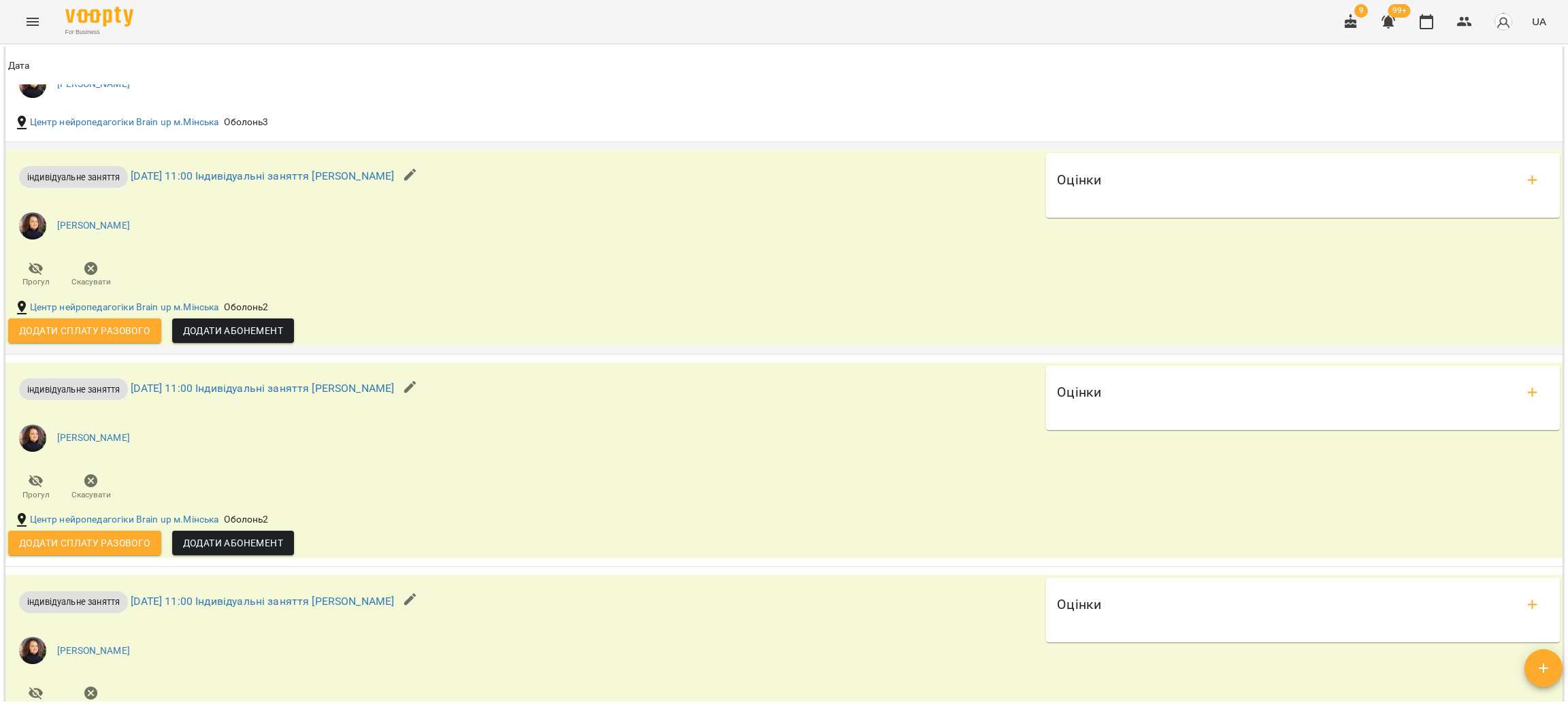
scroll to position [1837, 0]
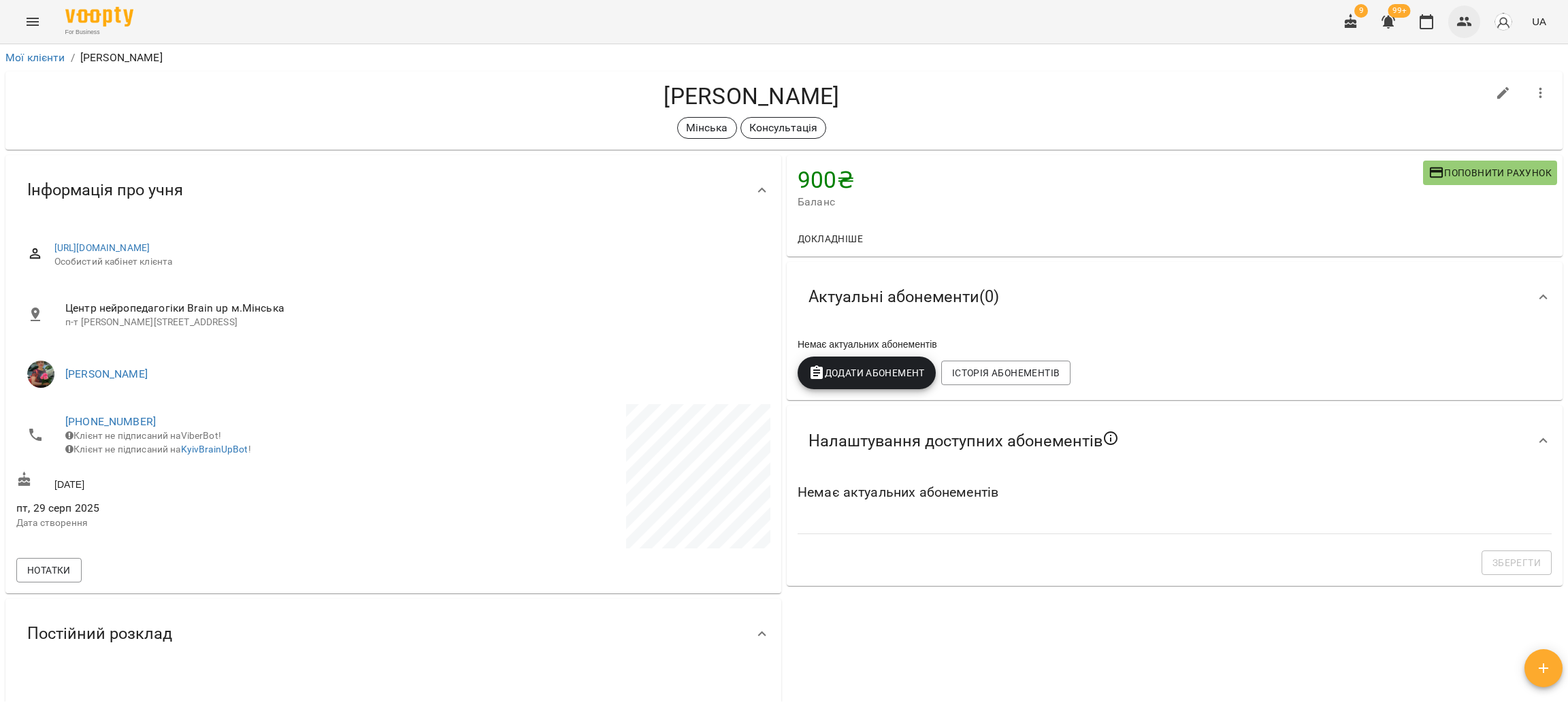
click at [1457, 21] on icon "button" at bounding box center [1465, 22] width 16 height 16
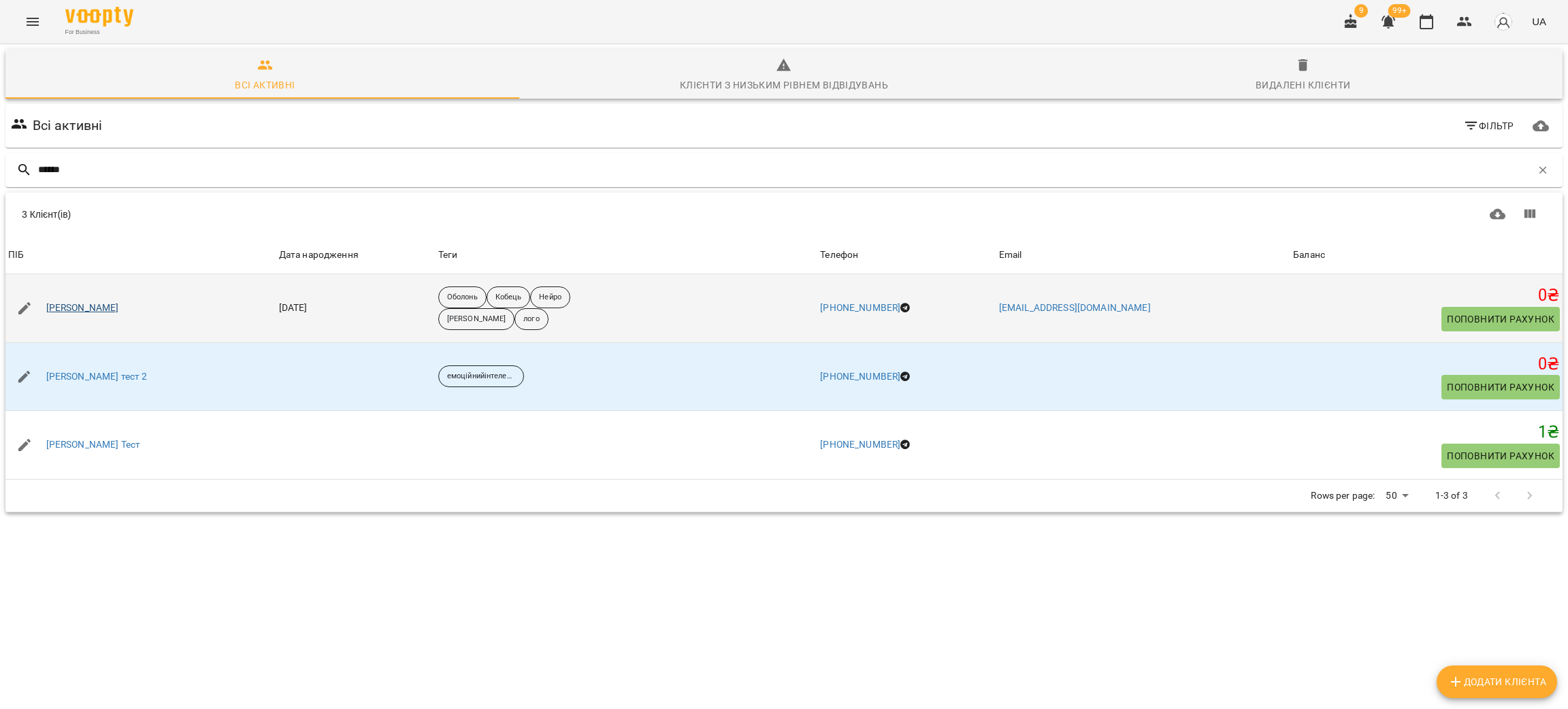
type input "******"
click at [97, 309] on link "[PERSON_NAME]" at bounding box center [83, 308] width 73 height 14
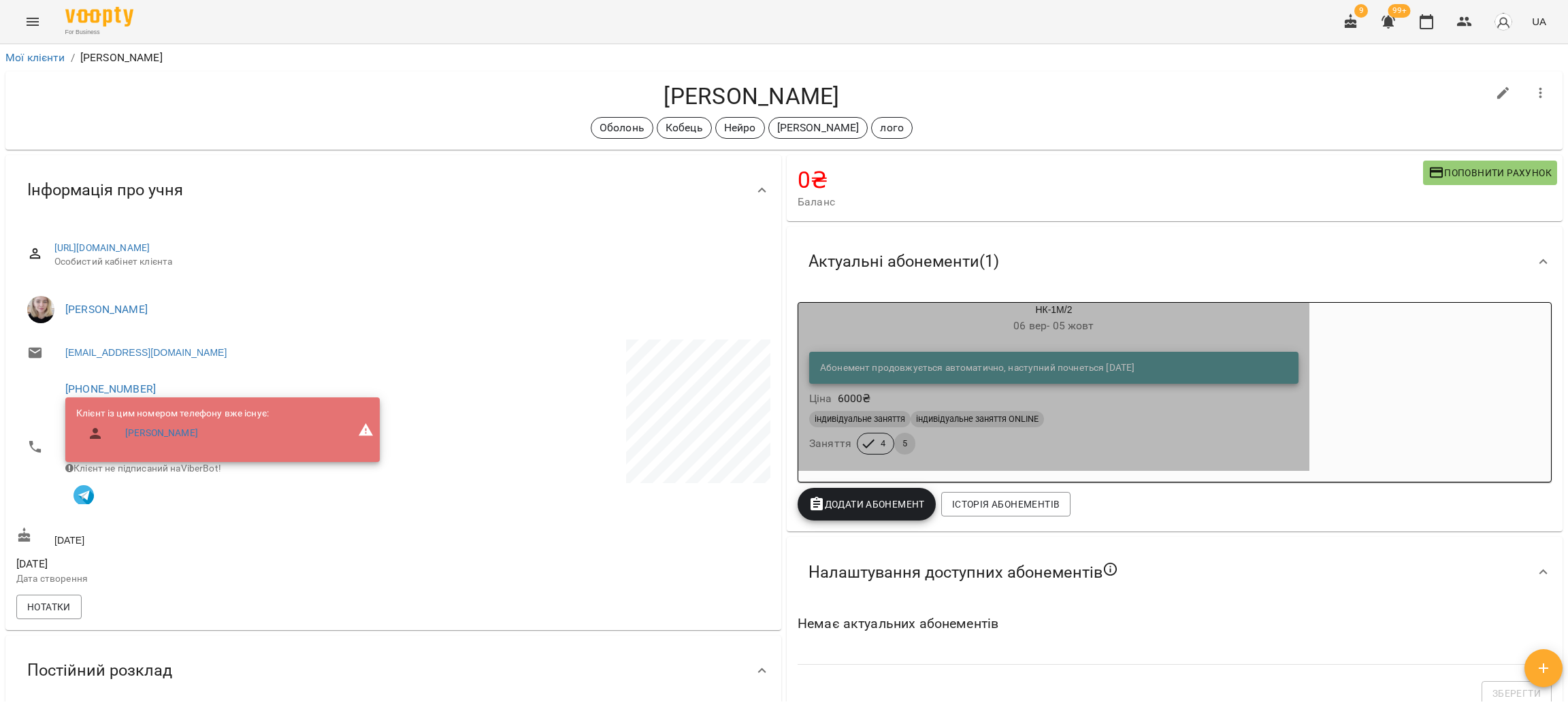
click at [991, 321] on h6 "06 вер - 05 жовт" at bounding box center [1054, 326] width 511 height 19
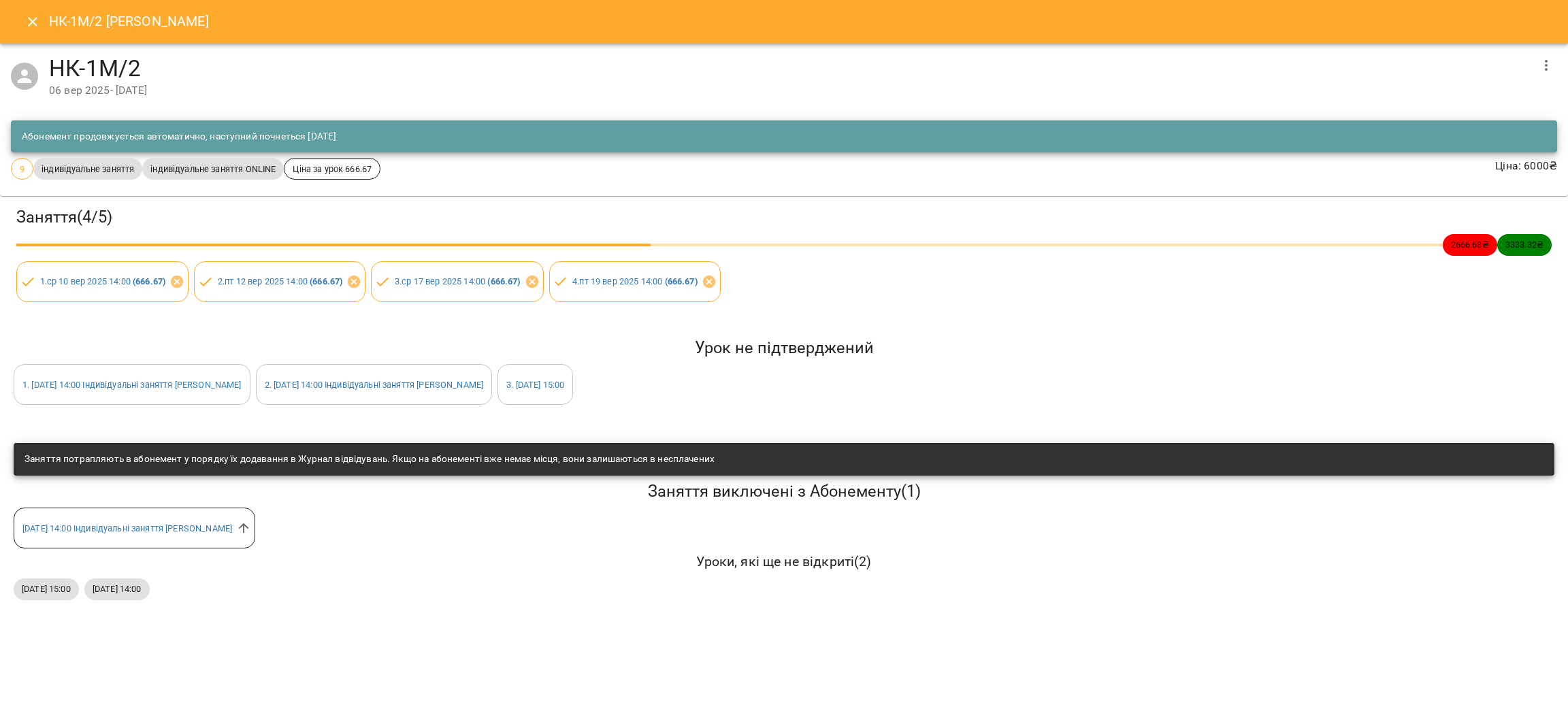
click at [30, 19] on icon "Close" at bounding box center [33, 22] width 10 height 10
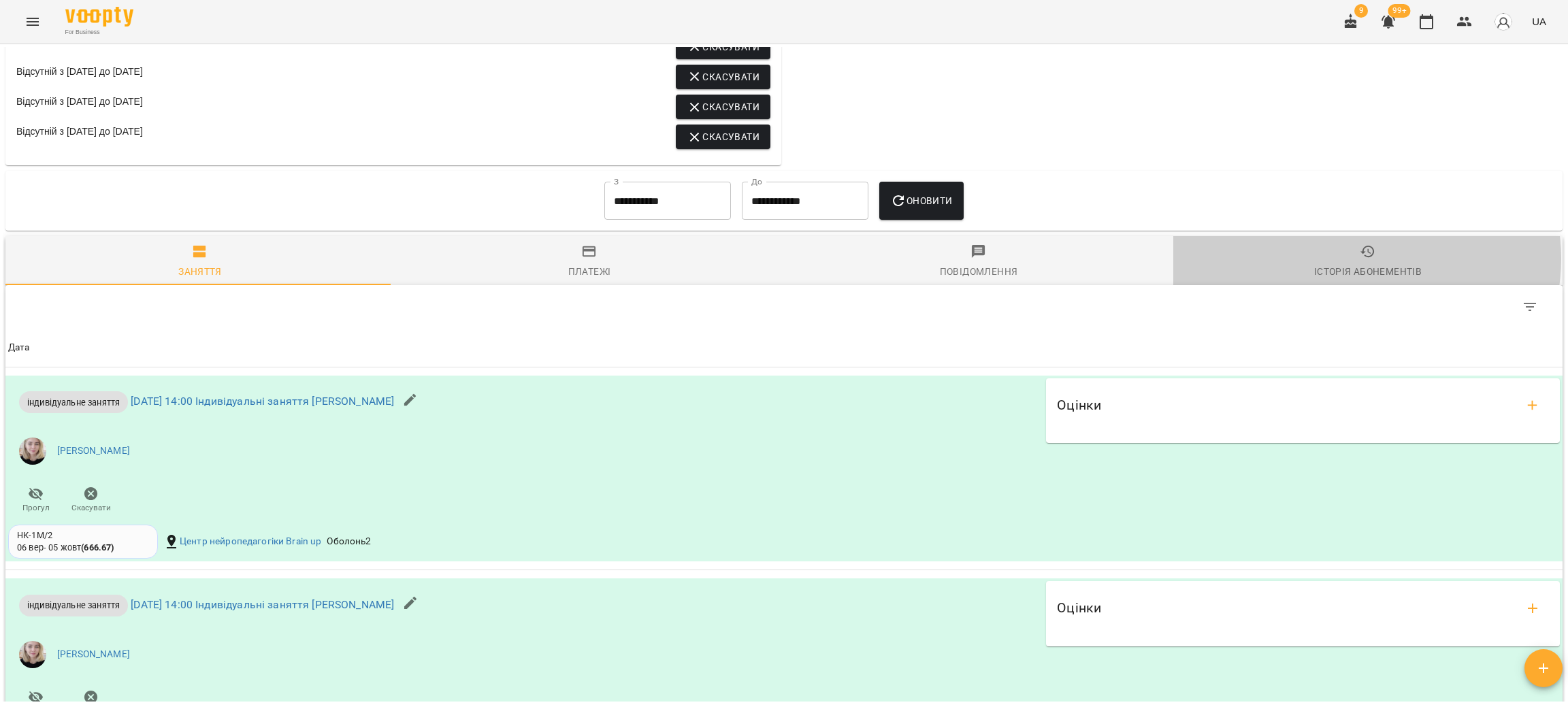
click at [1360, 260] on icon "button" at bounding box center [1368, 252] width 16 height 16
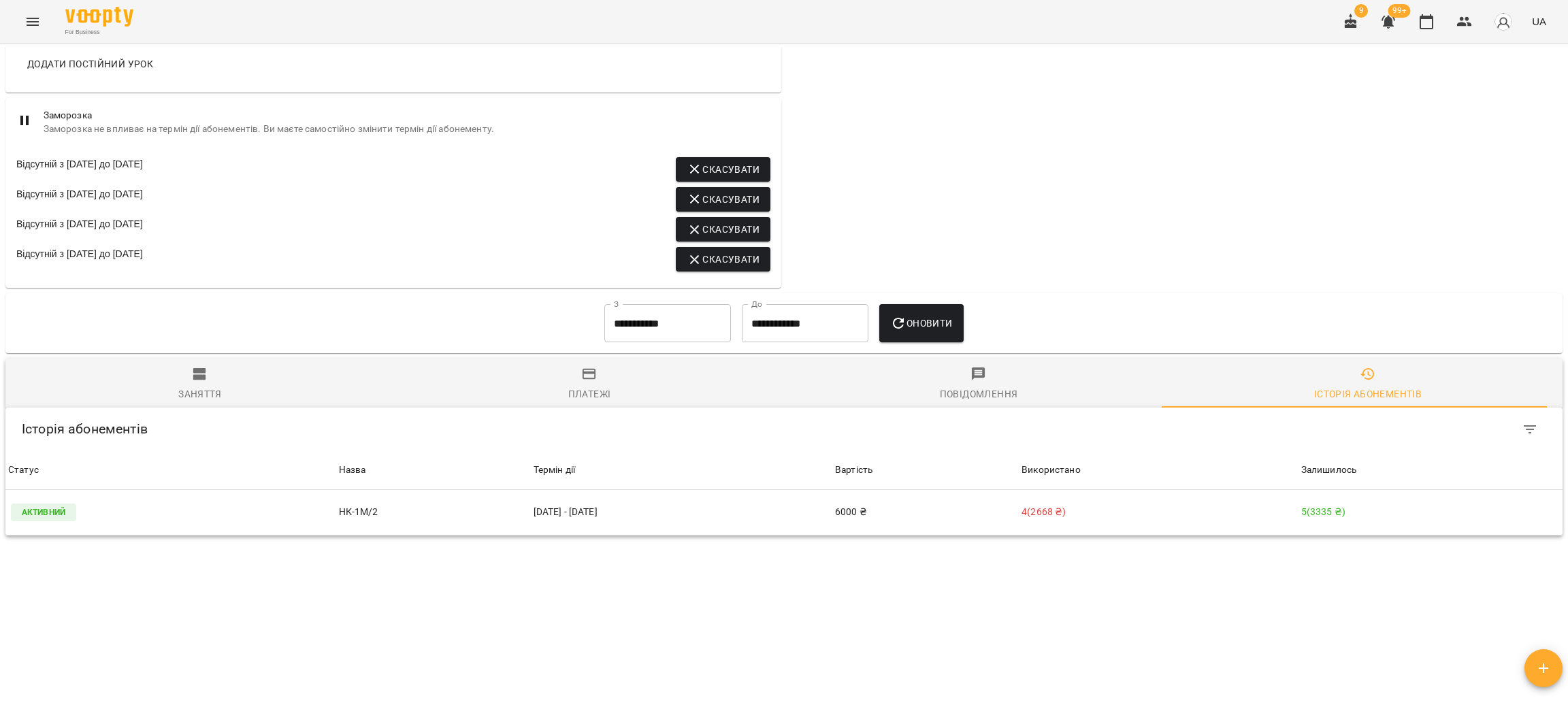
click at [634, 308] on input "**********" at bounding box center [668, 323] width 127 height 38
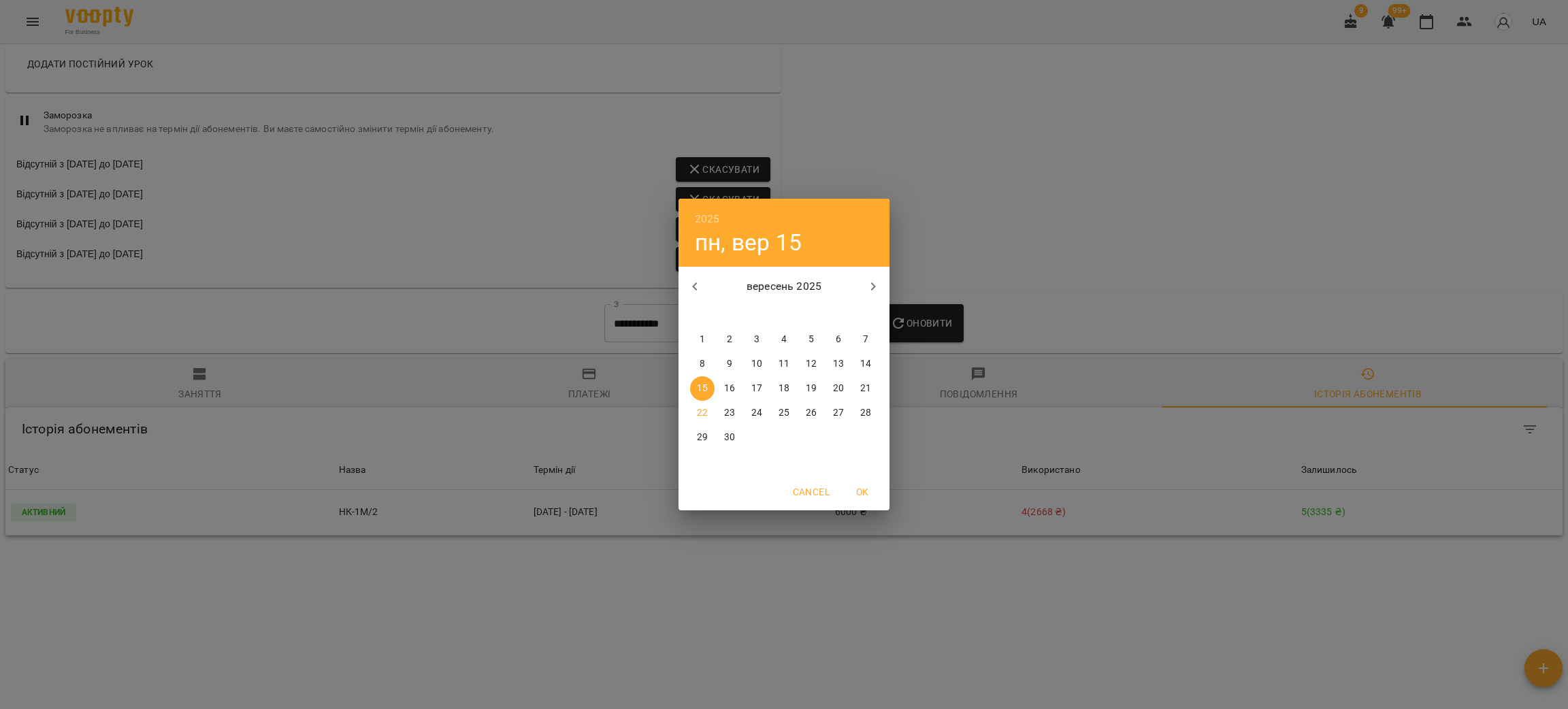
click at [691, 284] on icon "button" at bounding box center [694, 286] width 16 height 16
click at [759, 373] on button "6" at bounding box center [757, 363] width 25 height 25
type input "**********"
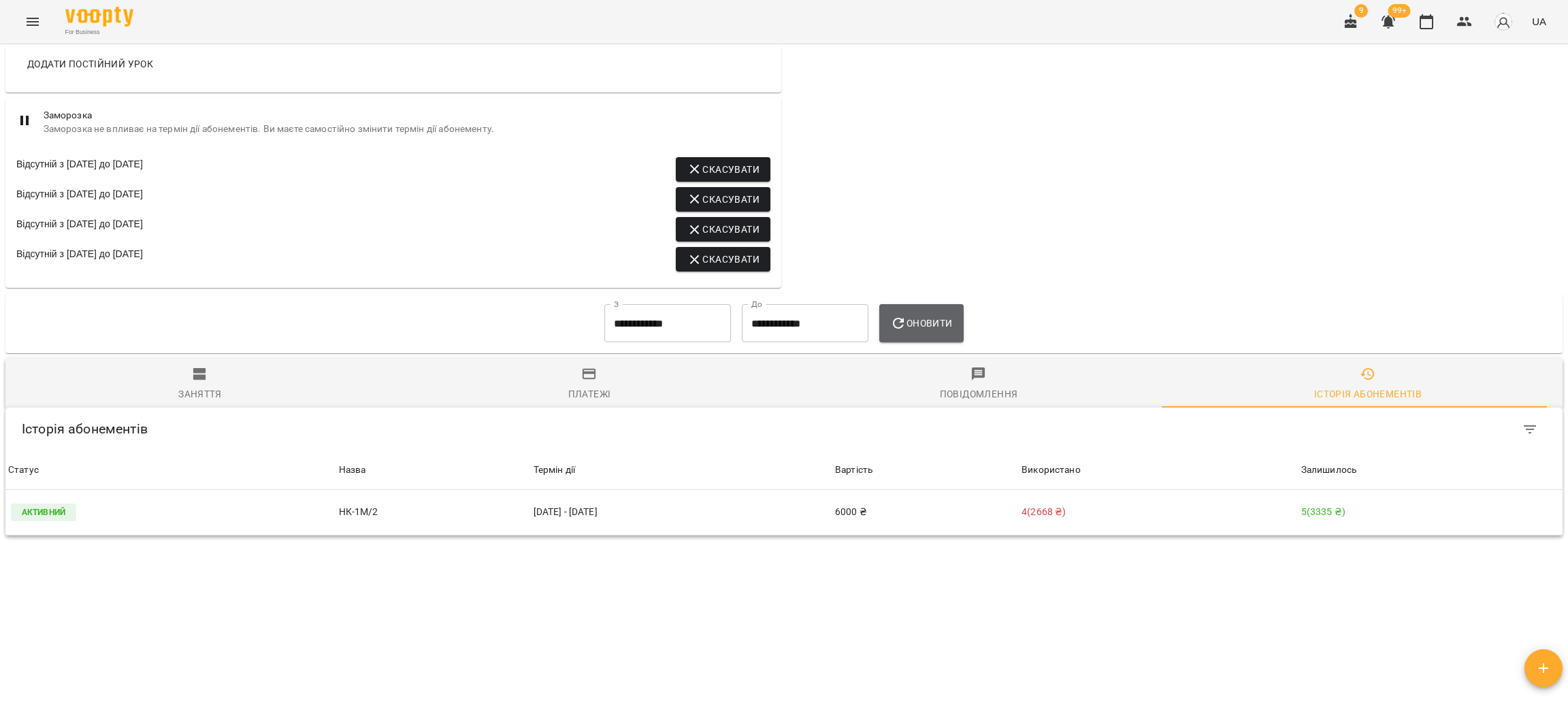
click at [946, 326] on span "Оновити" at bounding box center [921, 323] width 62 height 16
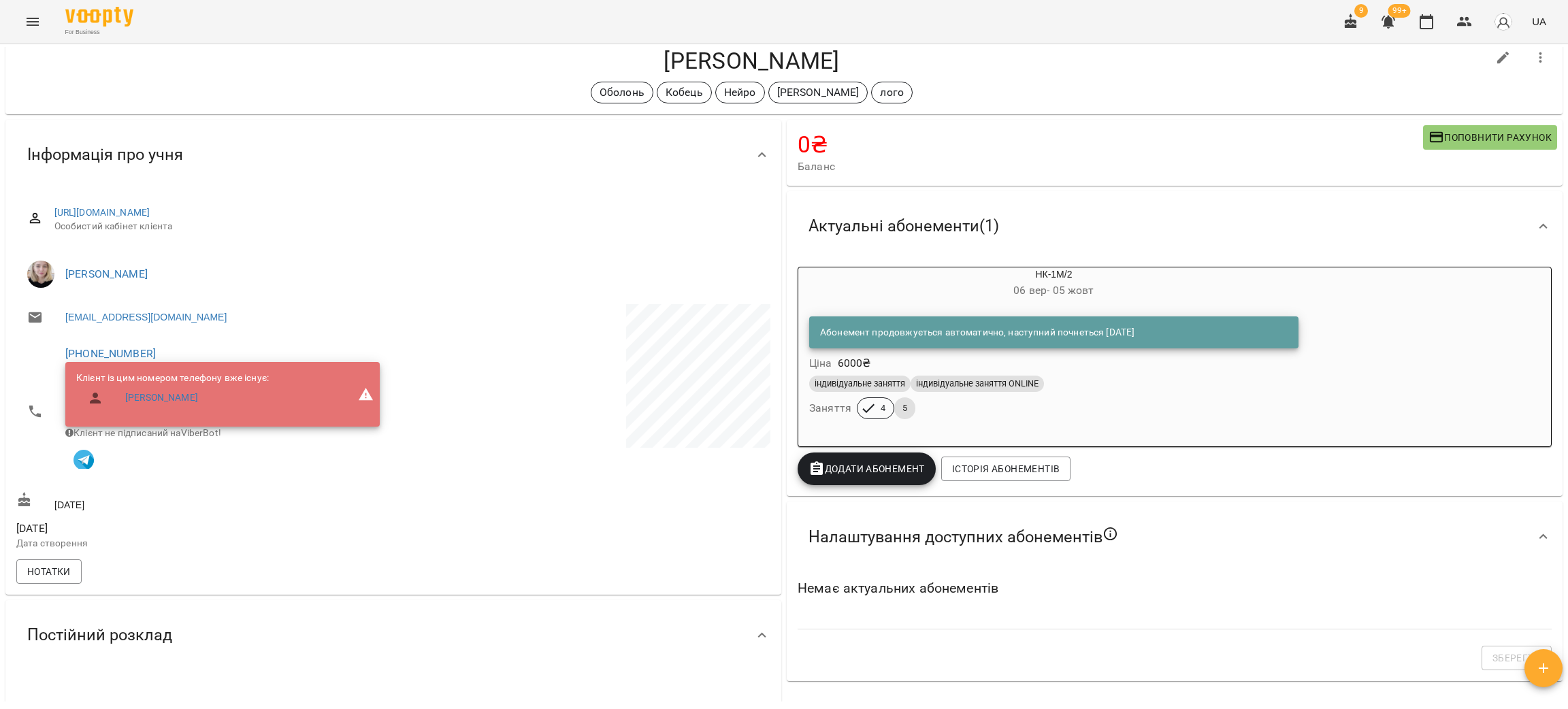
scroll to position [0, 0]
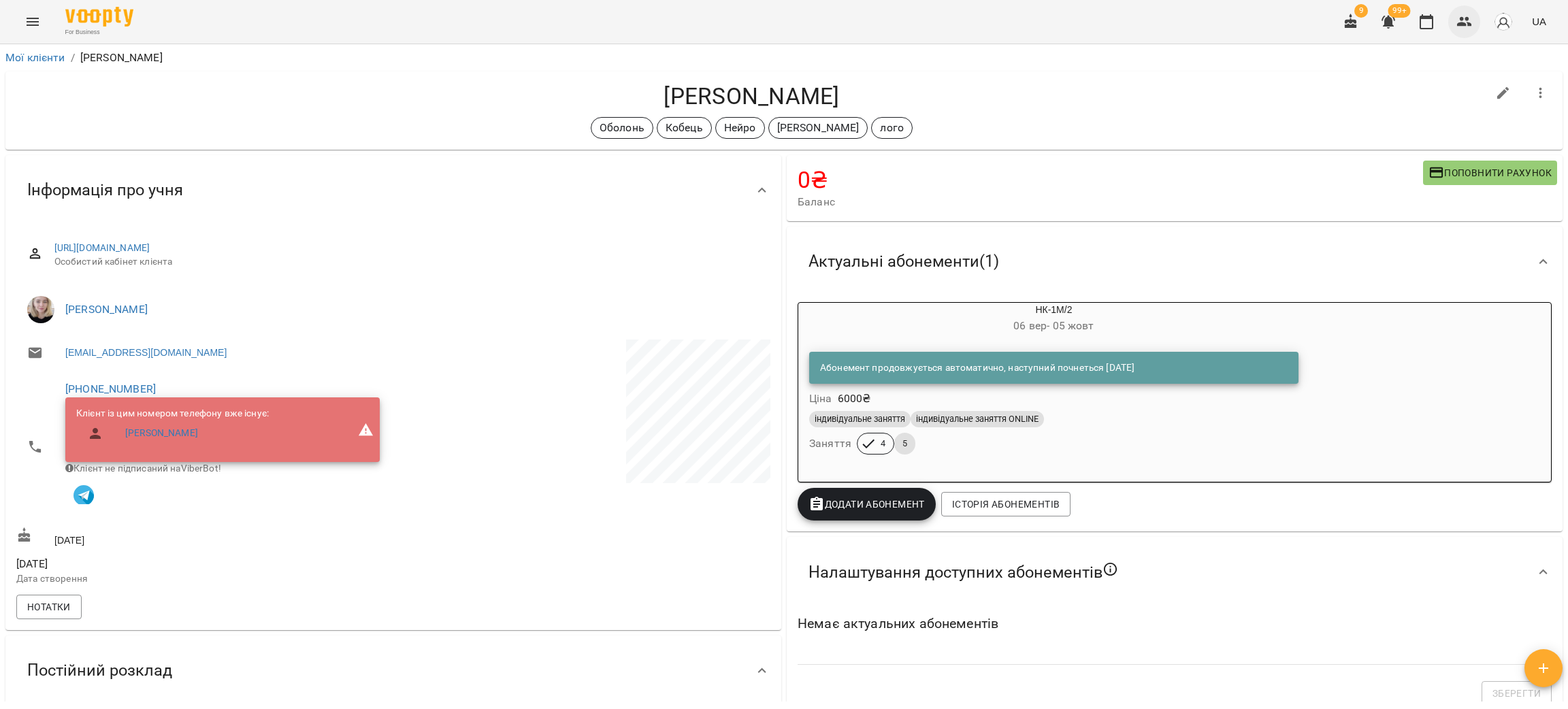
click at [1466, 33] on button "button" at bounding box center [1464, 21] width 33 height 33
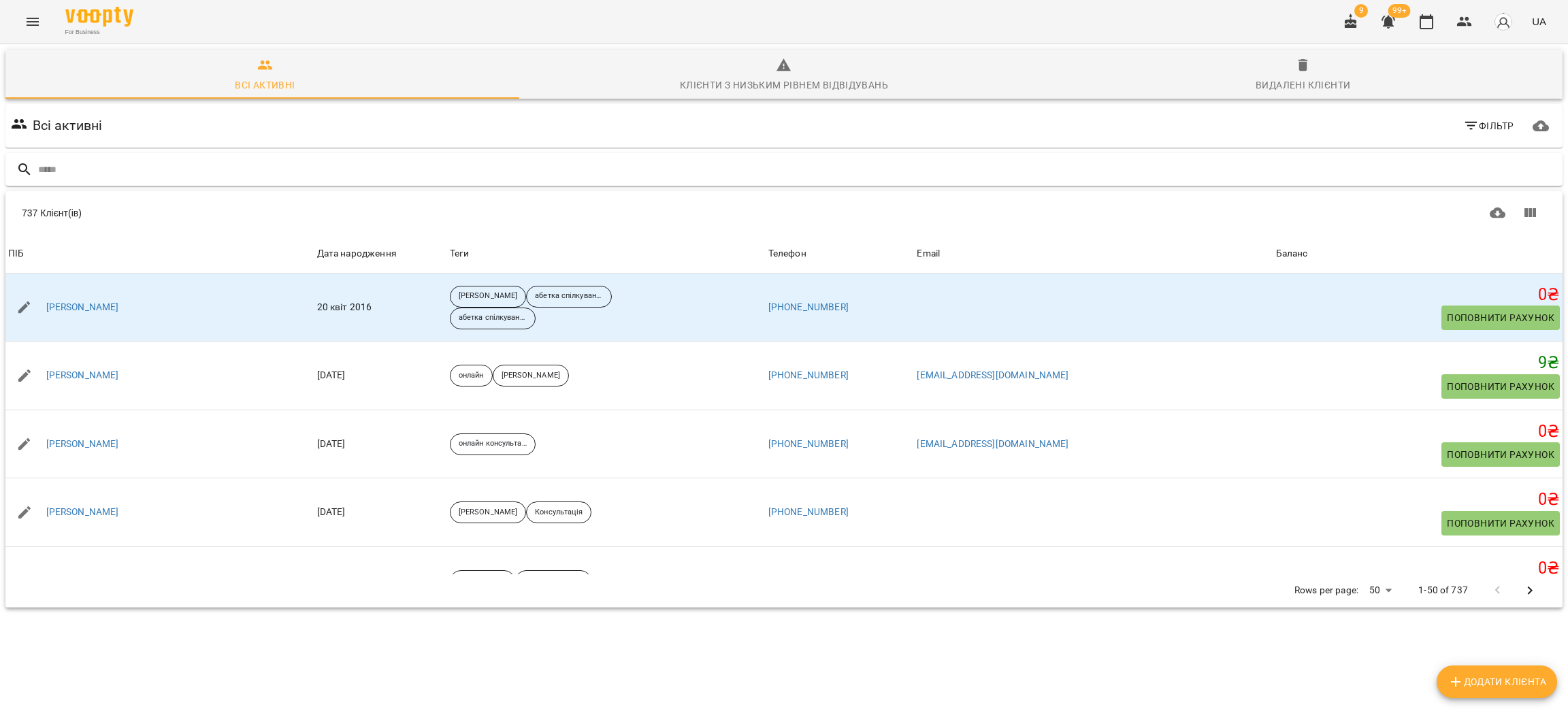
click at [232, 175] on input "text" at bounding box center [797, 169] width 1519 height 23
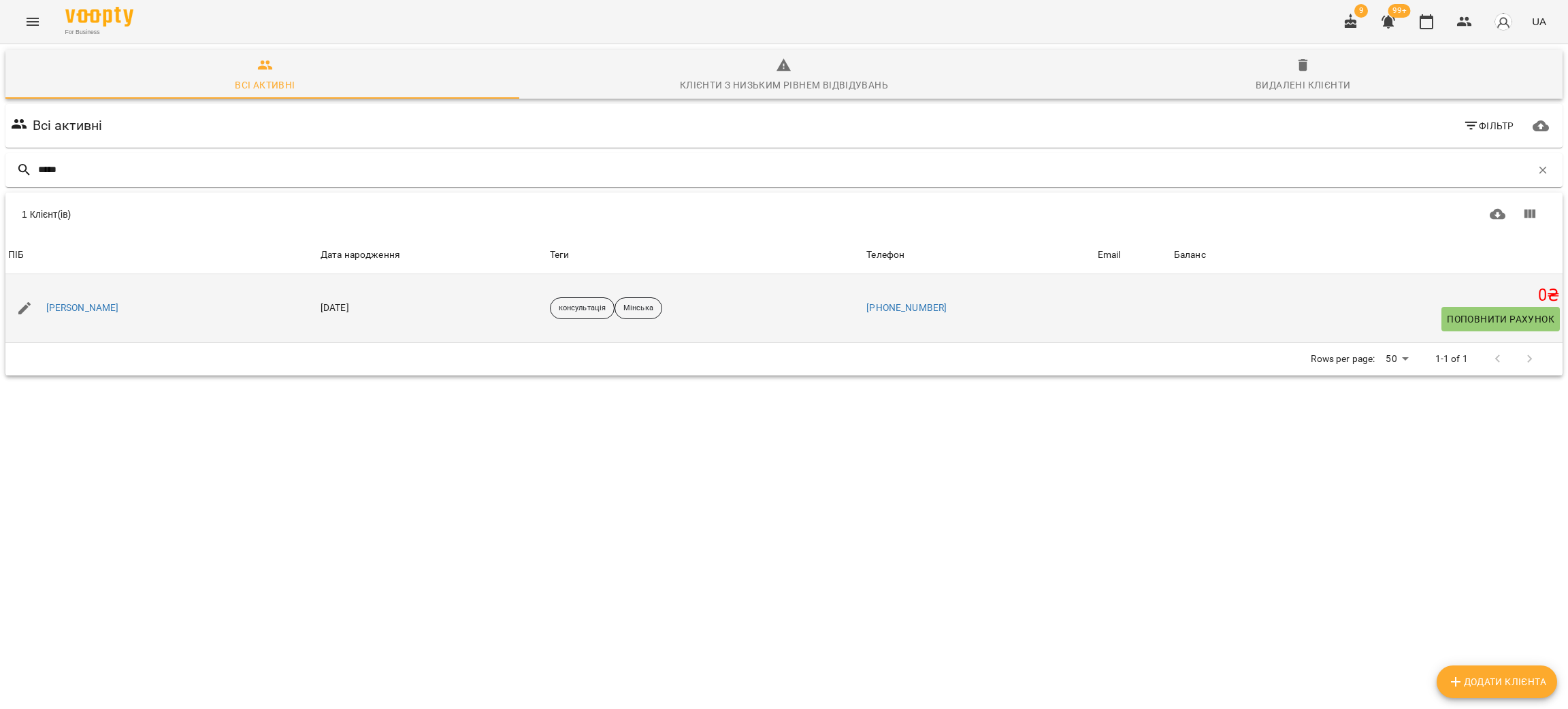
type input "*****"
click at [73, 316] on div "[PERSON_NAME]" at bounding box center [82, 308] width 78 height 19
click at [73, 309] on link "[PERSON_NAME]" at bounding box center [83, 308] width 73 height 14
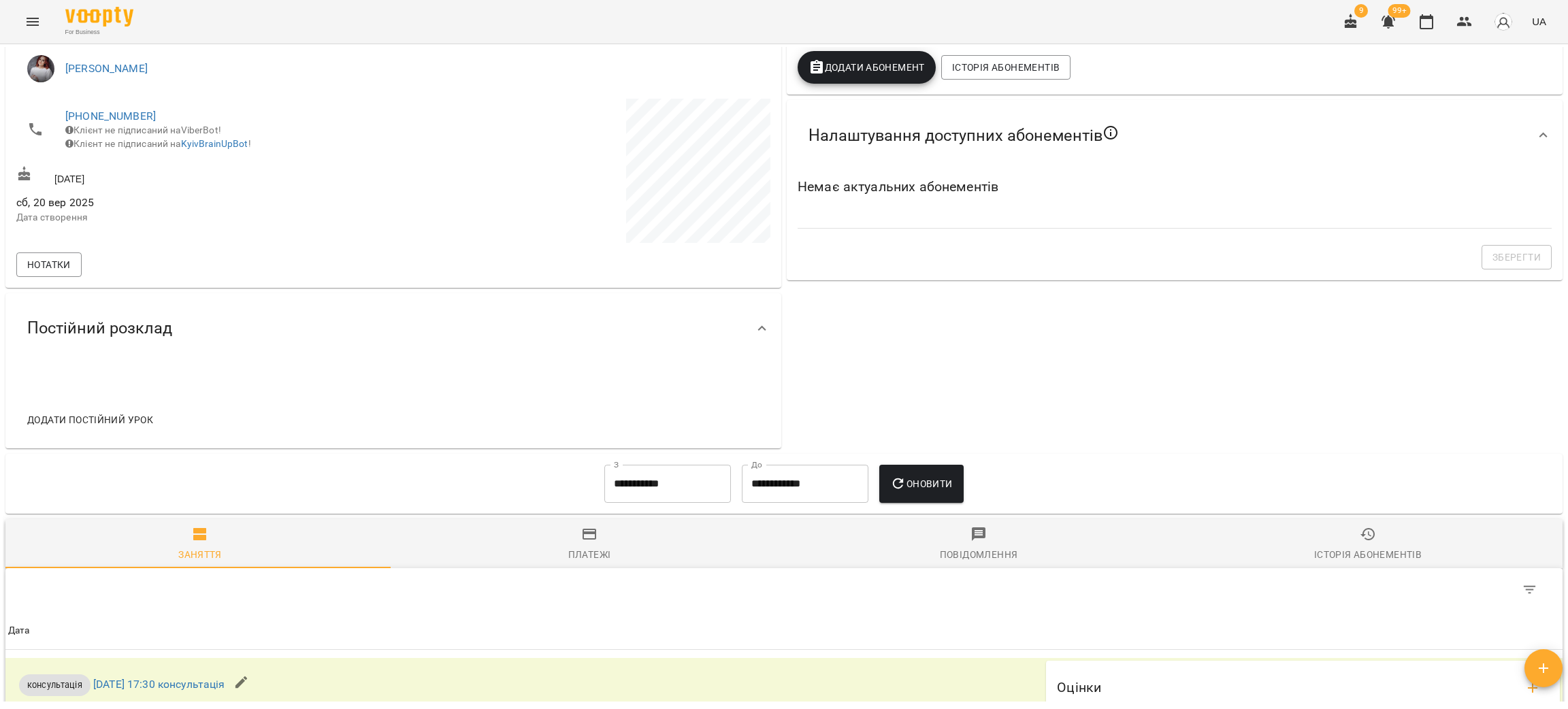
click at [308, 445] on div "Додати постійний урок" at bounding box center [392, 406] width 776 height 84
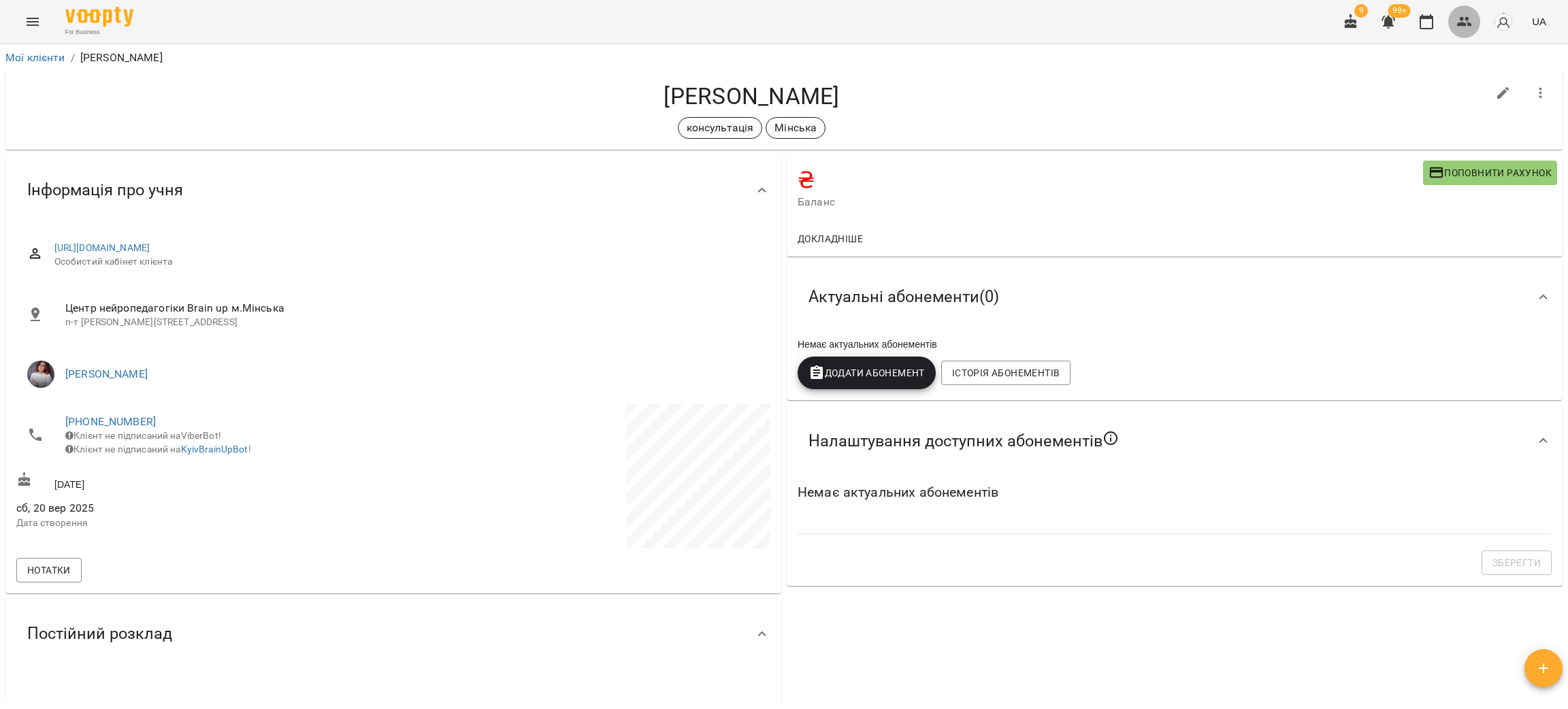
click at [1469, 30] on button "button" at bounding box center [1464, 21] width 33 height 33
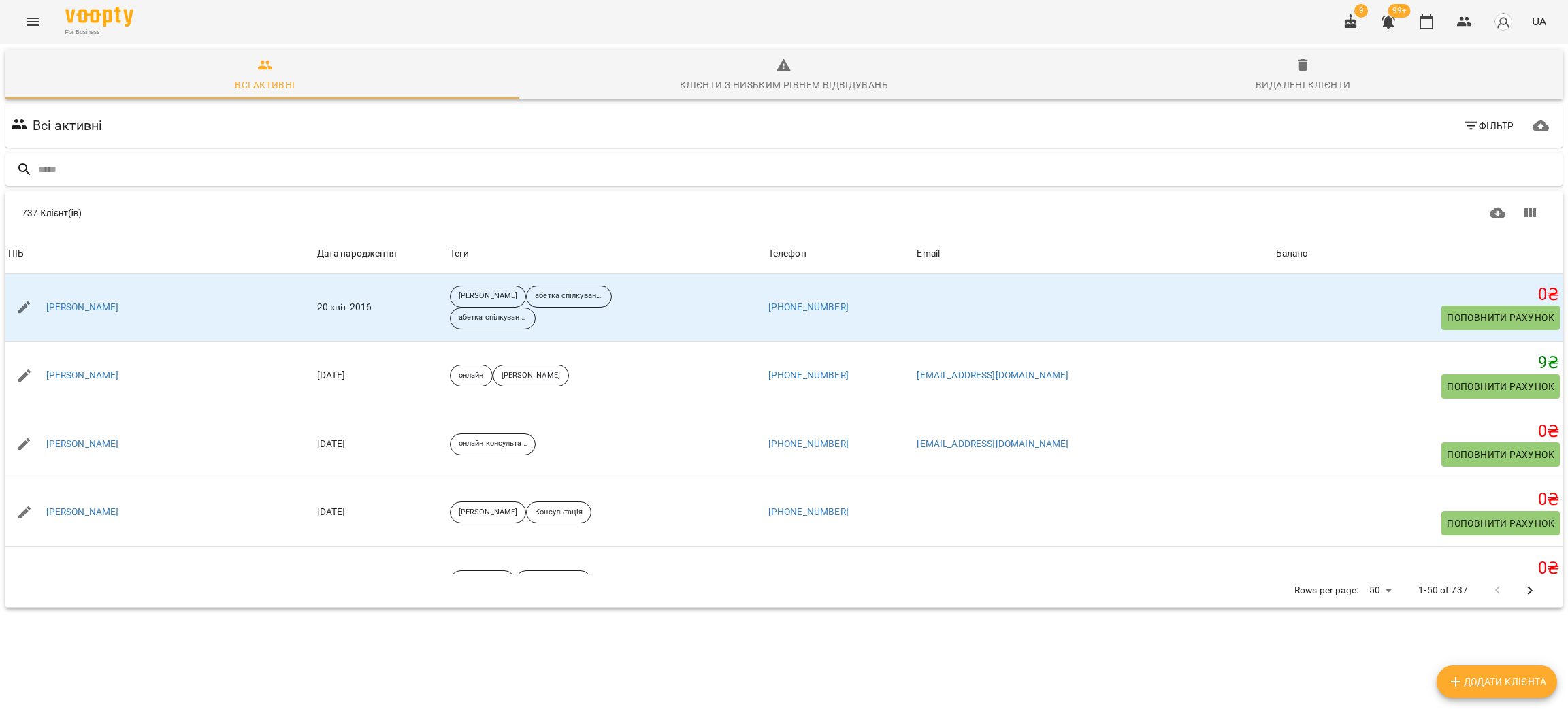
click at [125, 177] on input "text" at bounding box center [797, 169] width 1519 height 23
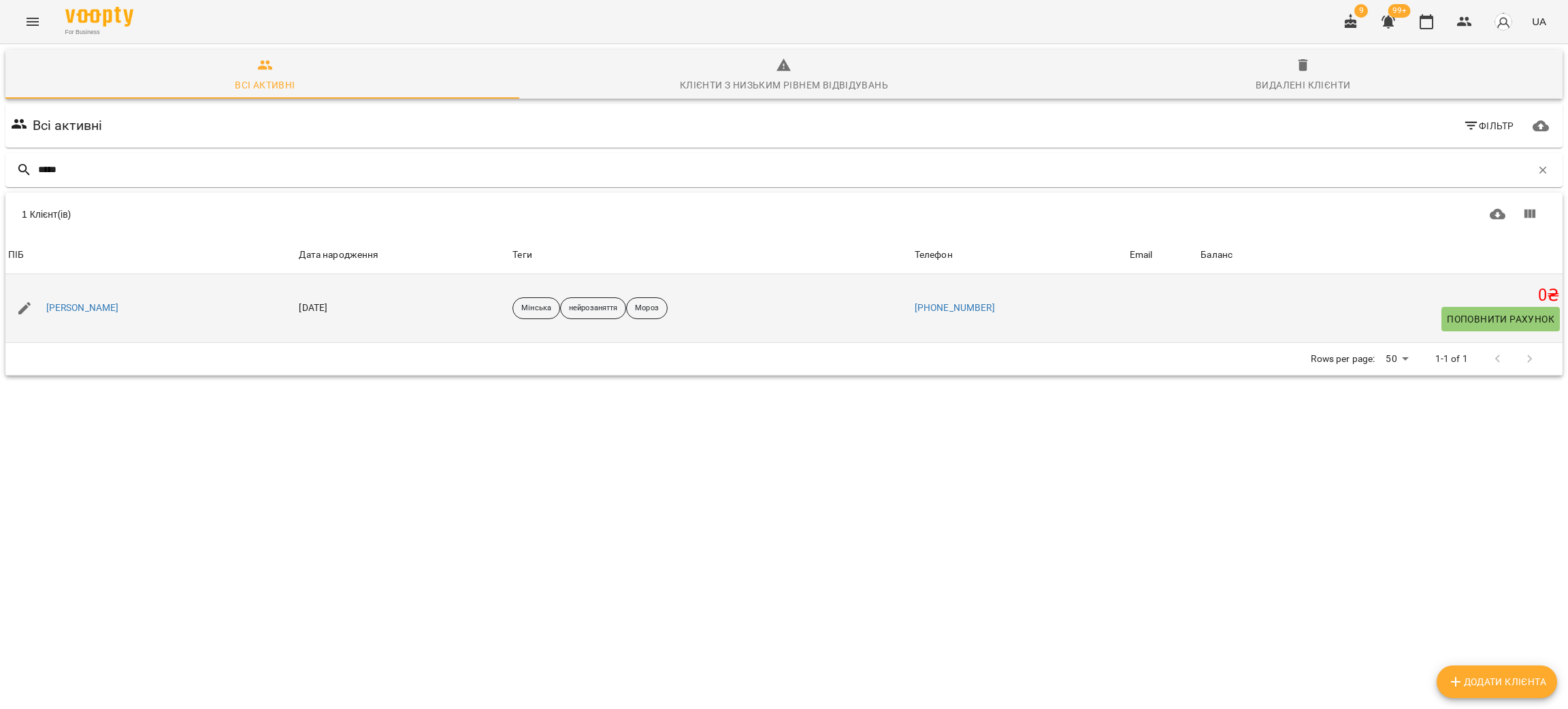
type input "*****"
click at [81, 314] on div "[PERSON_NAME]" at bounding box center [82, 308] width 78 height 19
click at [75, 309] on link "[PERSON_NAME]" at bounding box center [83, 308] width 73 height 14
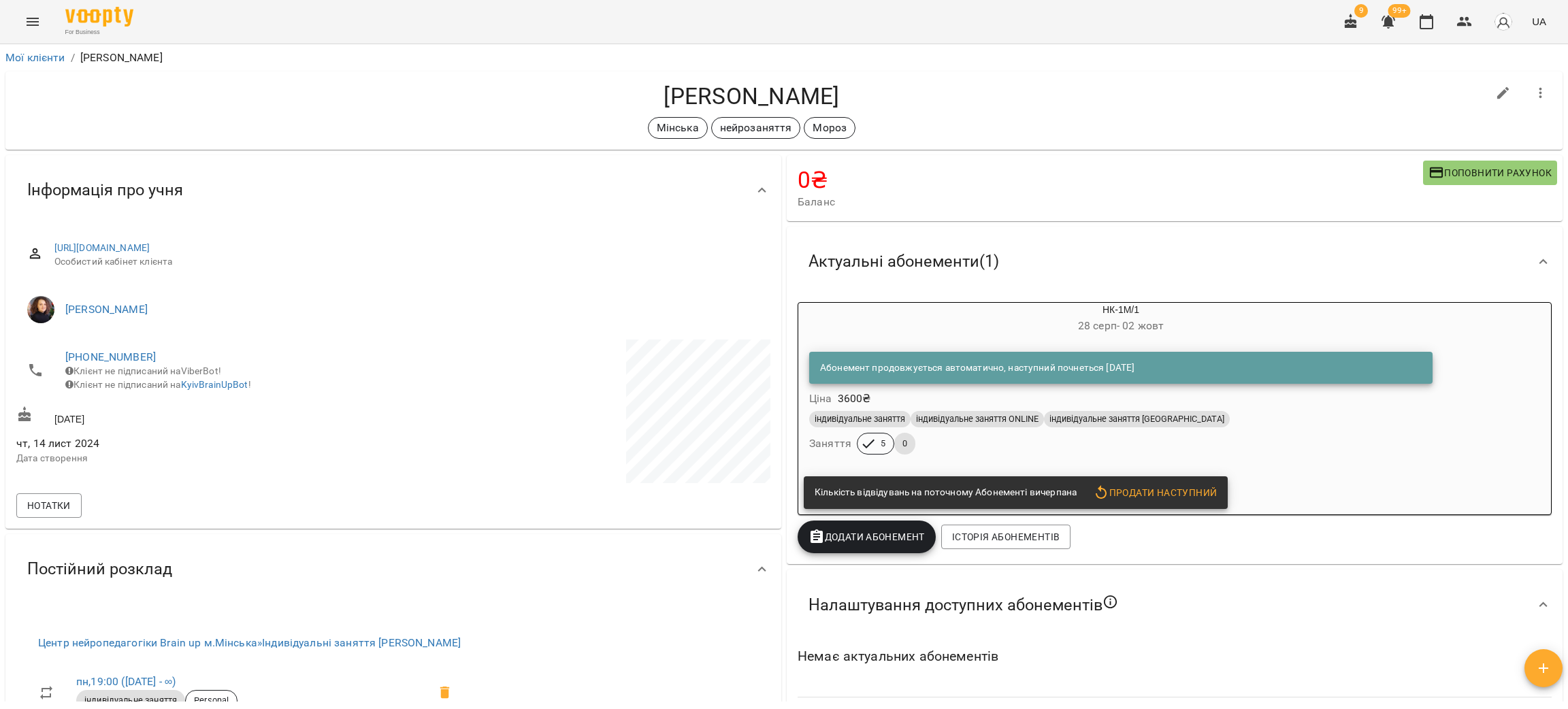
click at [90, 346] on li "+380504680074 Клієнт не підписаний на ViberBot! Клієнт не підписаний на KyivBra…" at bounding box center [203, 370] width 374 height 62
click at [93, 354] on link "+380504680074" at bounding box center [110, 356] width 90 height 13
click at [162, 386] on img at bounding box center [165, 383] width 21 height 21
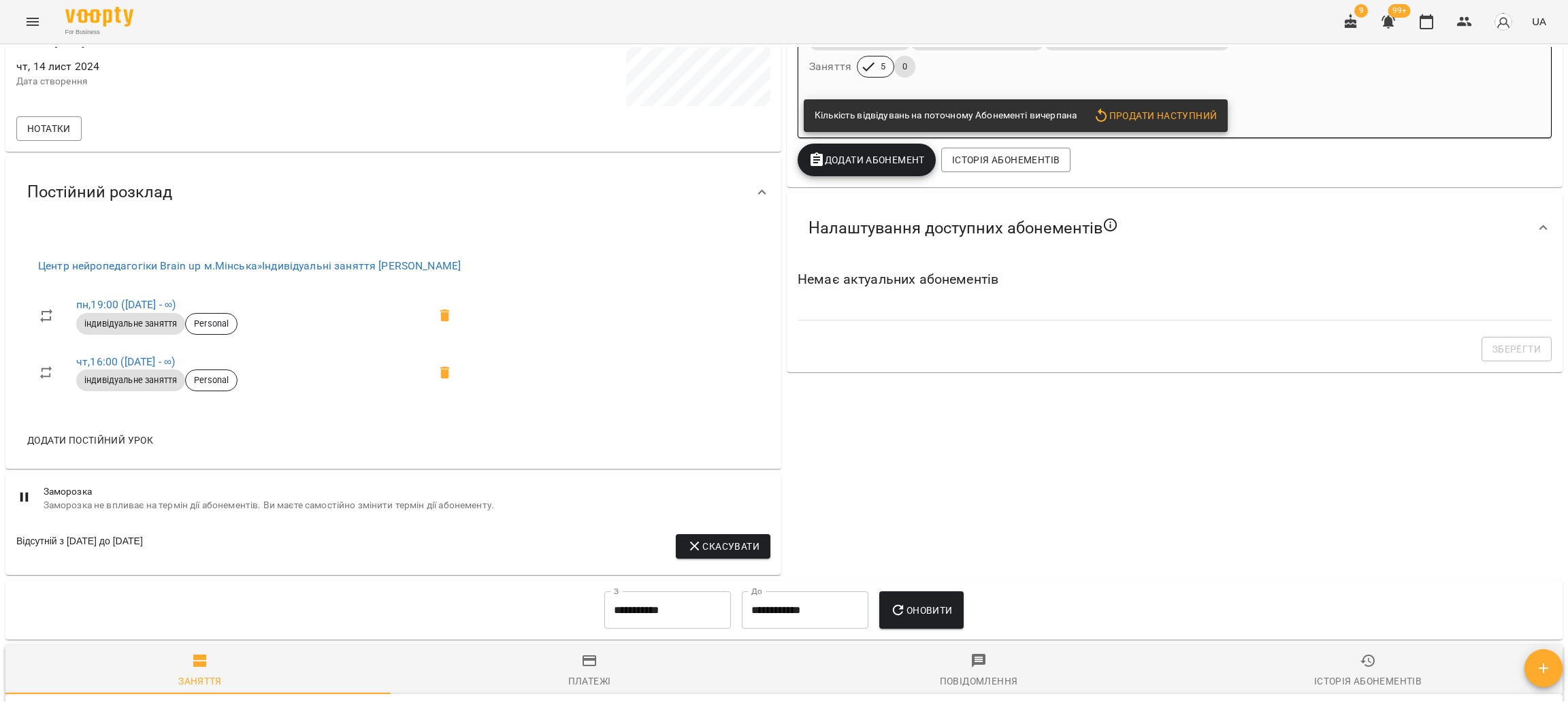
scroll to position [408, 0]
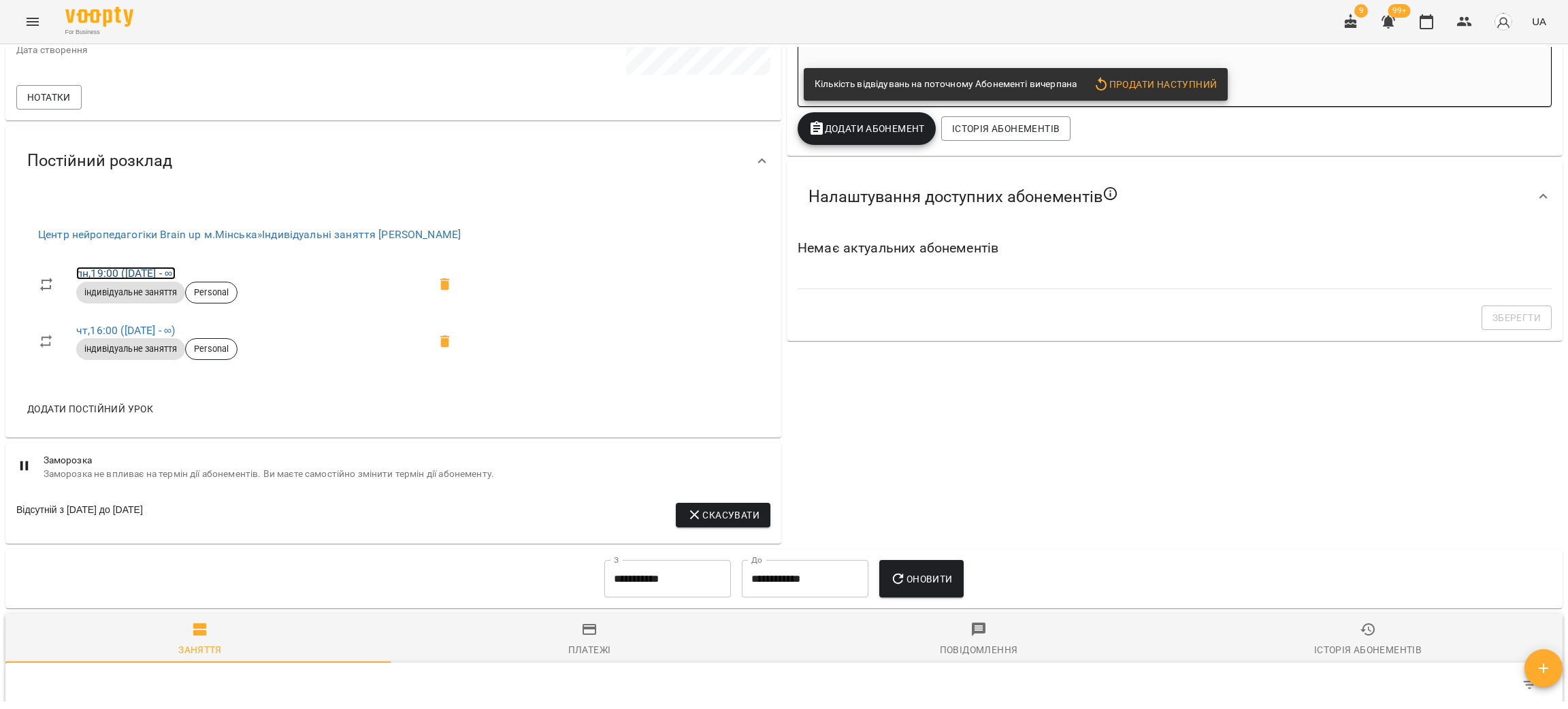
click at [155, 273] on link "пн , 19:00 (25 лист - ∞)" at bounding box center [126, 272] width 99 height 13
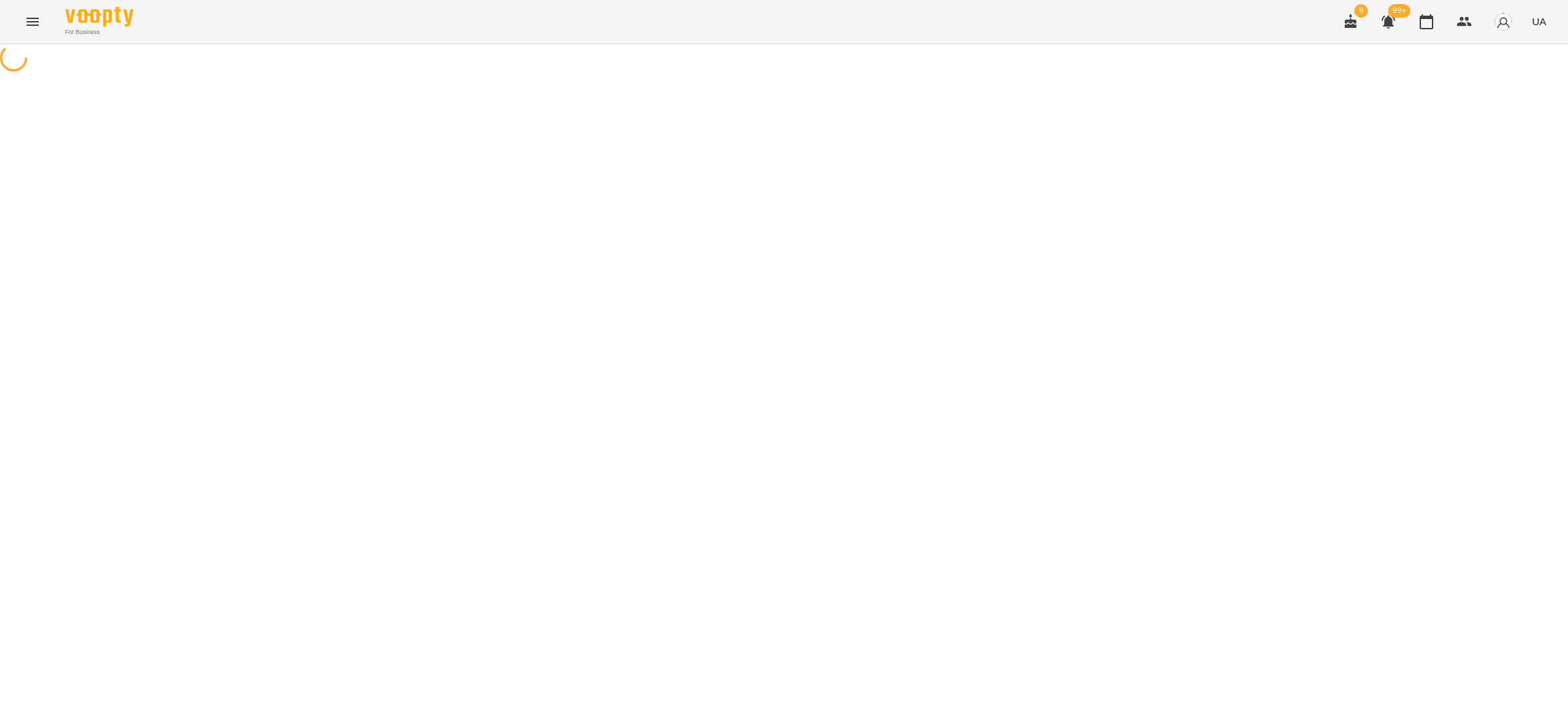
select select "*"
select select "**********"
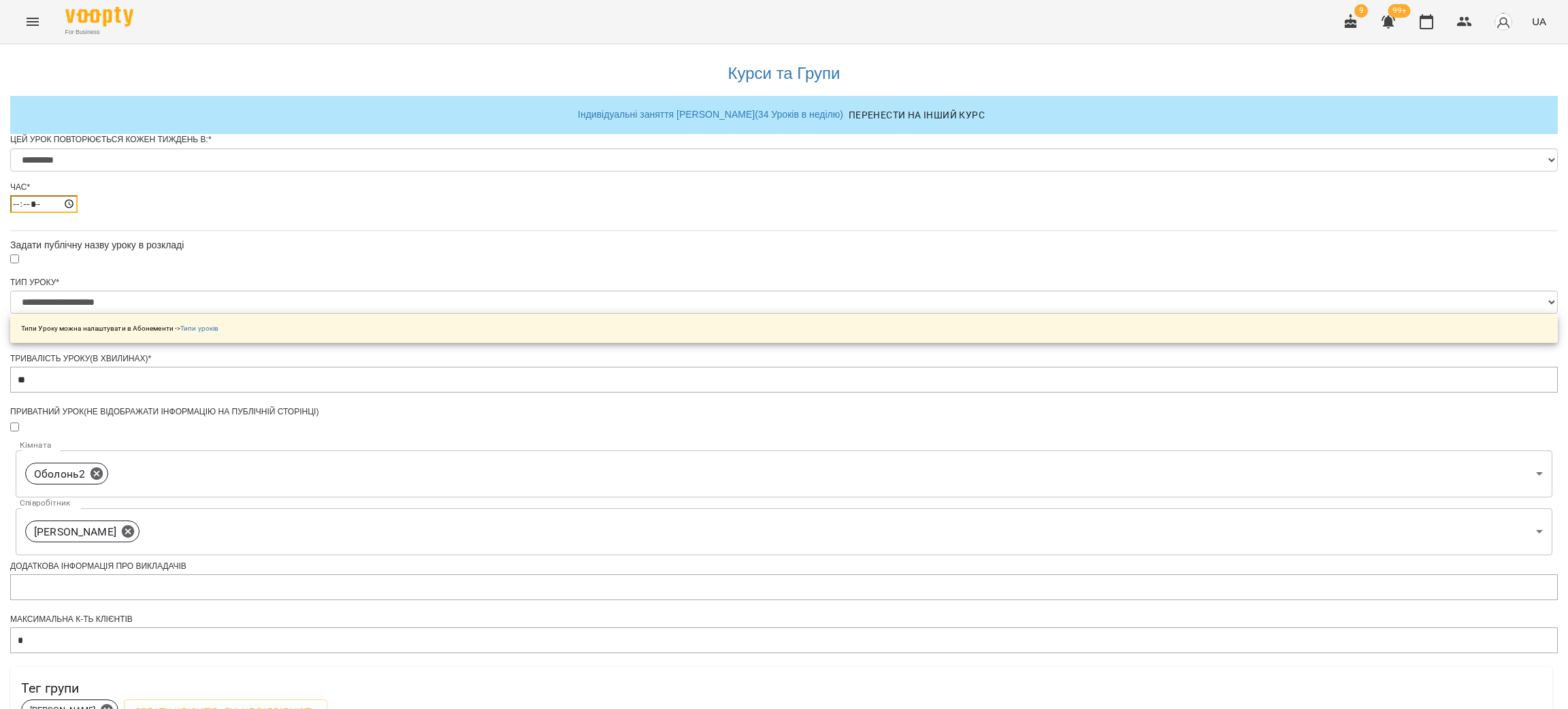
click at [77, 213] on input "*****" at bounding box center [44, 204] width 67 height 18
type input "*****"
click at [477, 355] on div "**********" at bounding box center [784, 520] width 1548 height 952
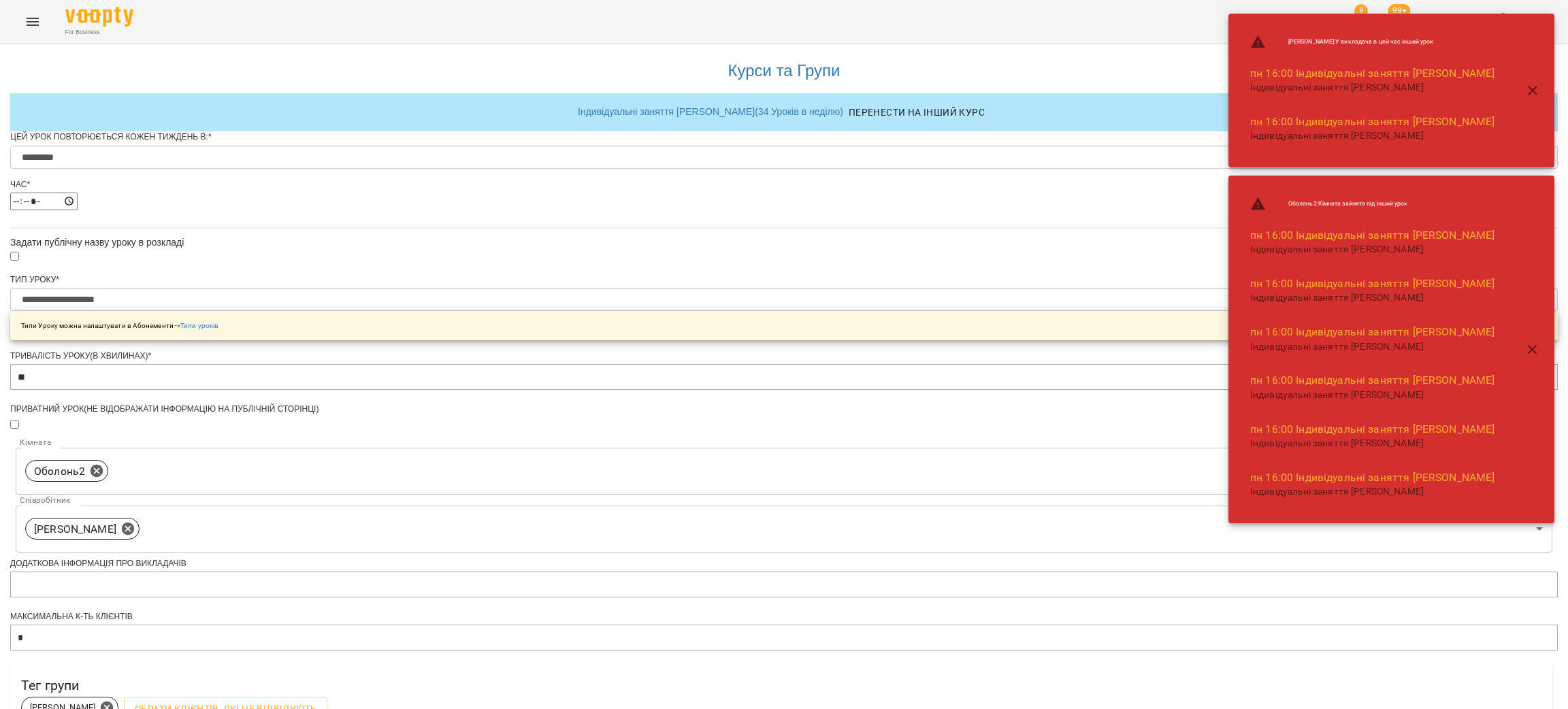
scroll to position [393, 0]
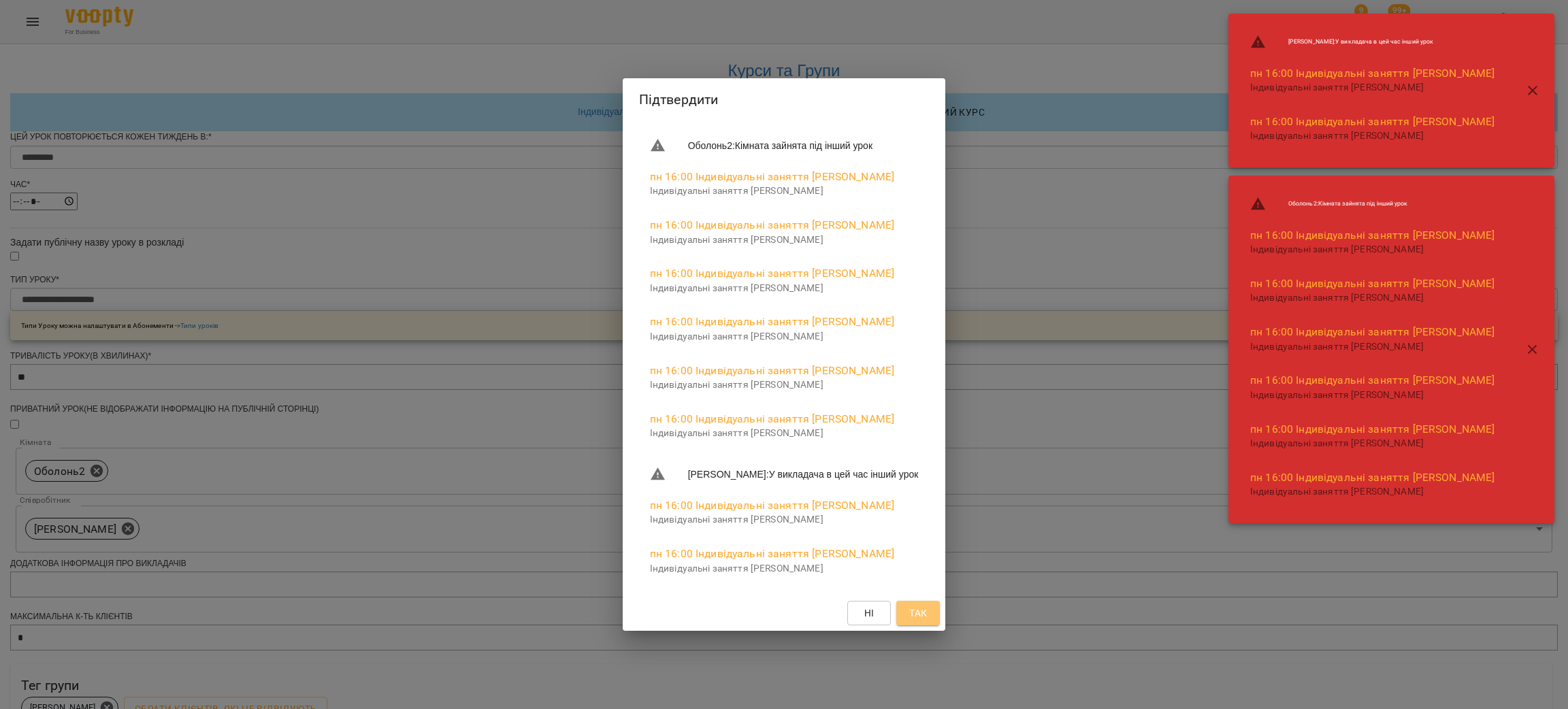
click at [924, 612] on span "Так" at bounding box center [918, 613] width 18 height 16
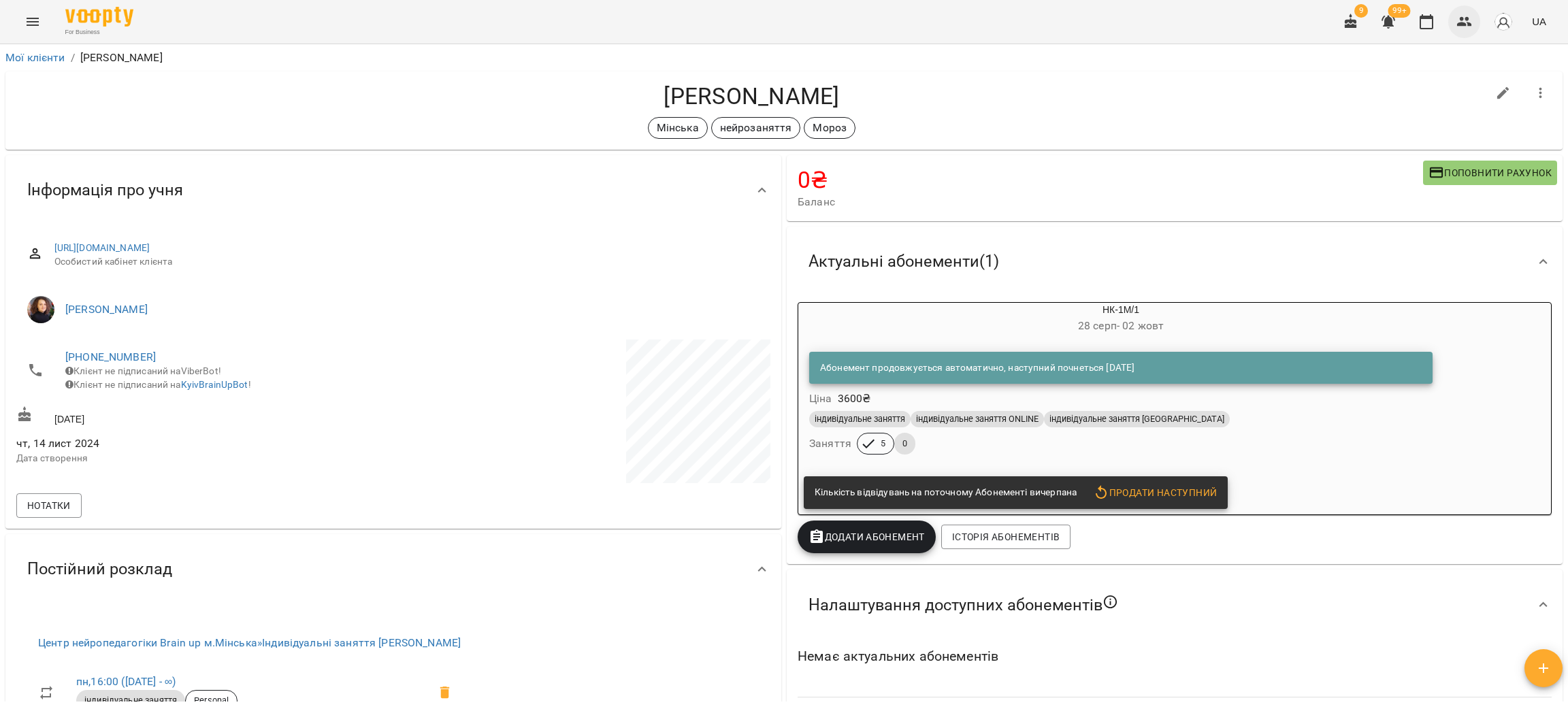
click at [1457, 15] on icon "button" at bounding box center [1465, 22] width 16 height 16
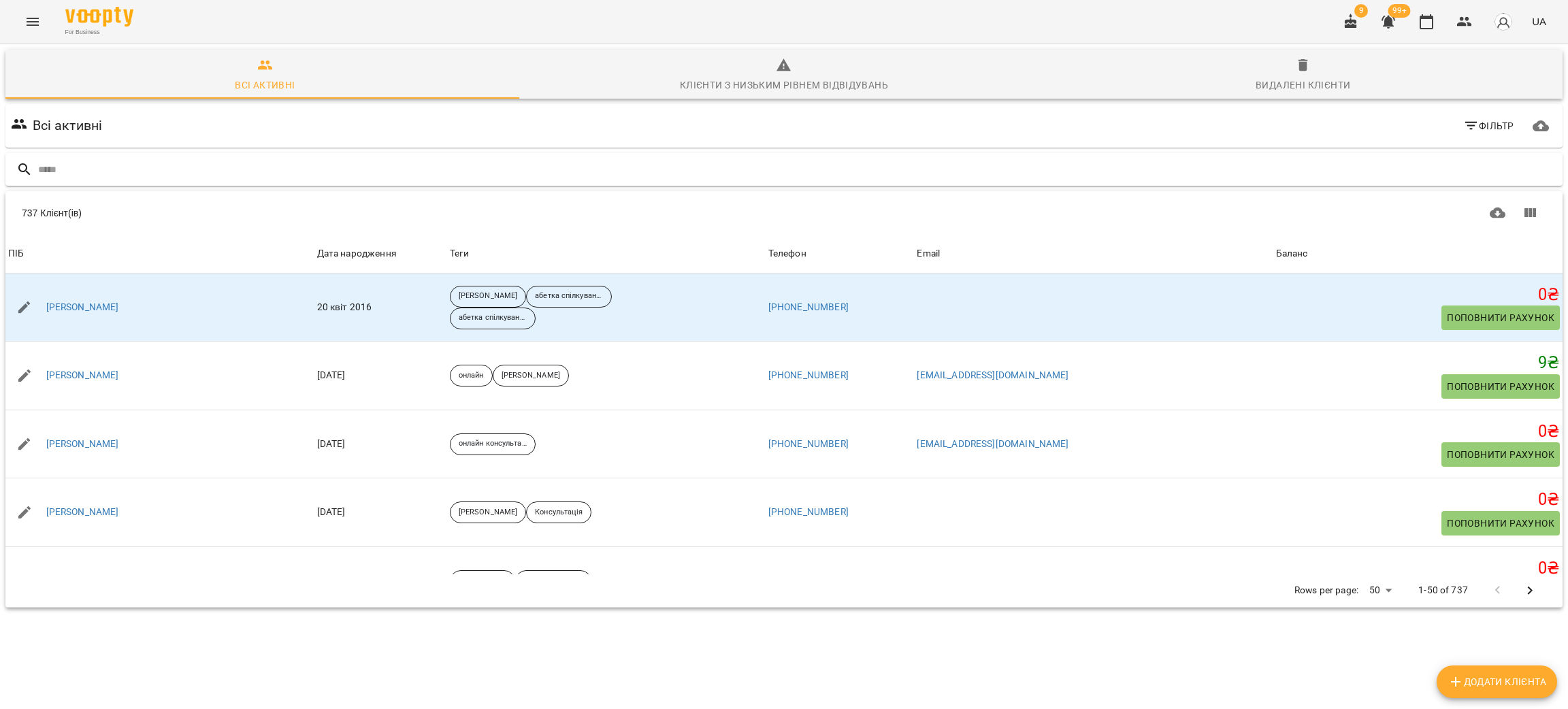
click at [202, 174] on input "text" at bounding box center [797, 169] width 1519 height 23
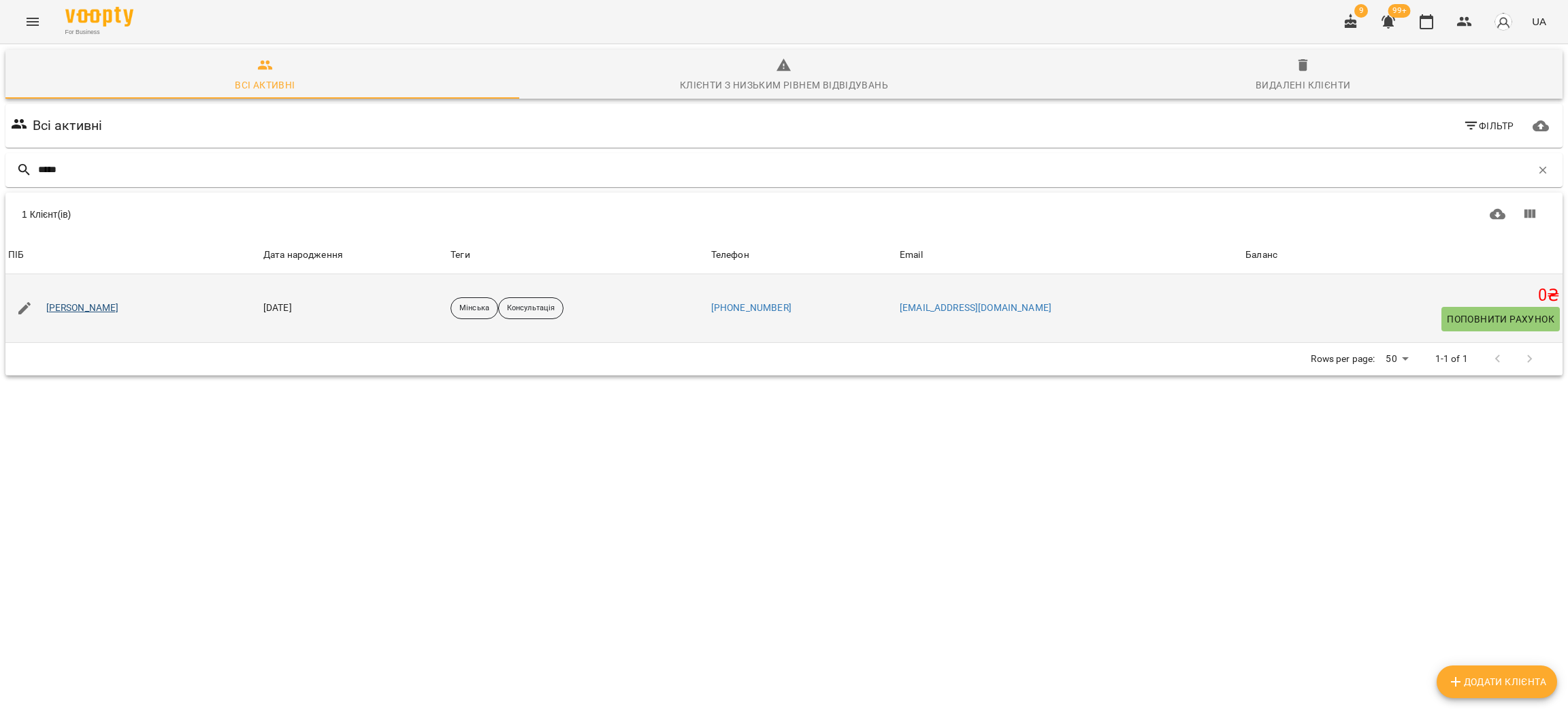
type input "*****"
click at [101, 312] on link "[PERSON_NAME]" at bounding box center [83, 308] width 73 height 14
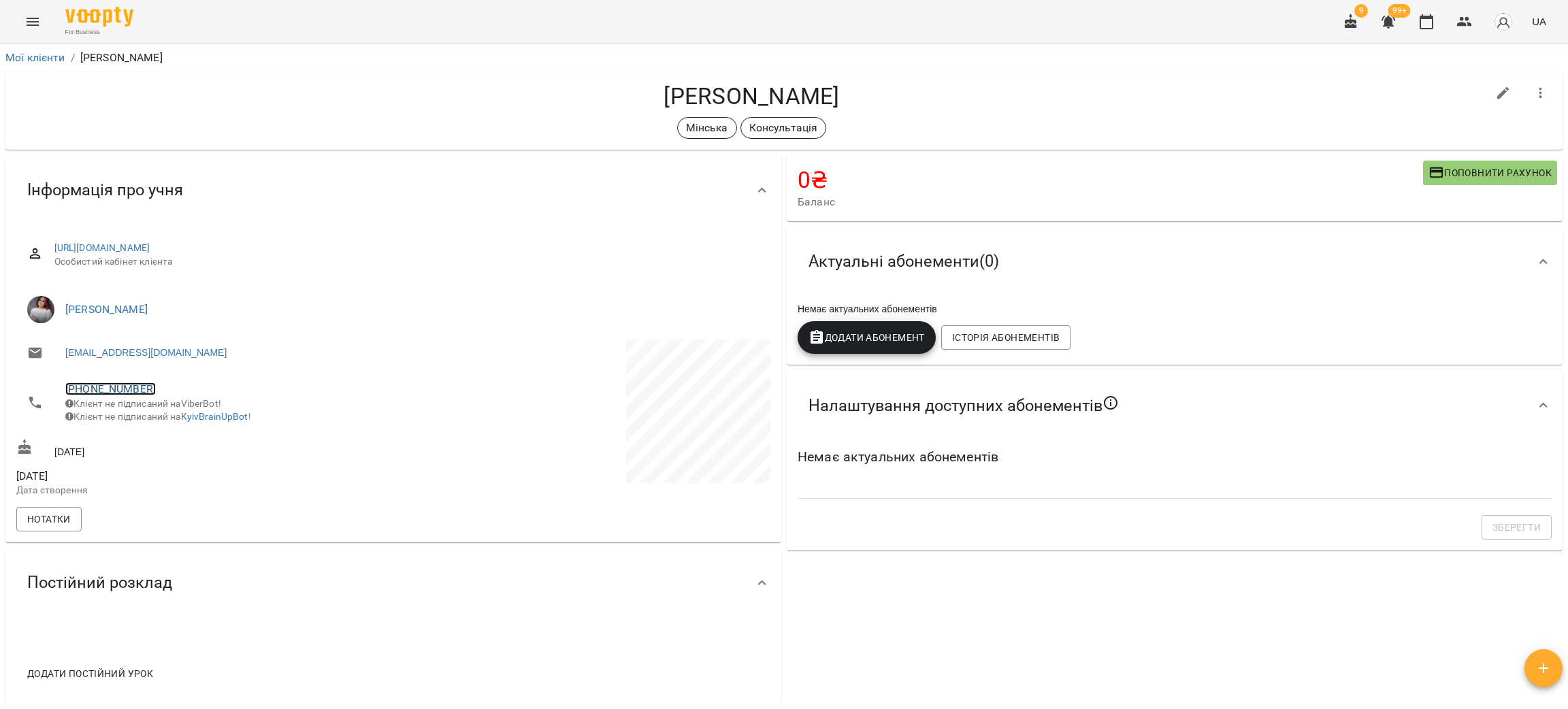
click at [117, 389] on link "+380672997688" at bounding box center [110, 388] width 90 height 13
click at [169, 417] on img at bounding box center [165, 415] width 21 height 21
click at [1457, 19] on icon "button" at bounding box center [1465, 22] width 16 height 16
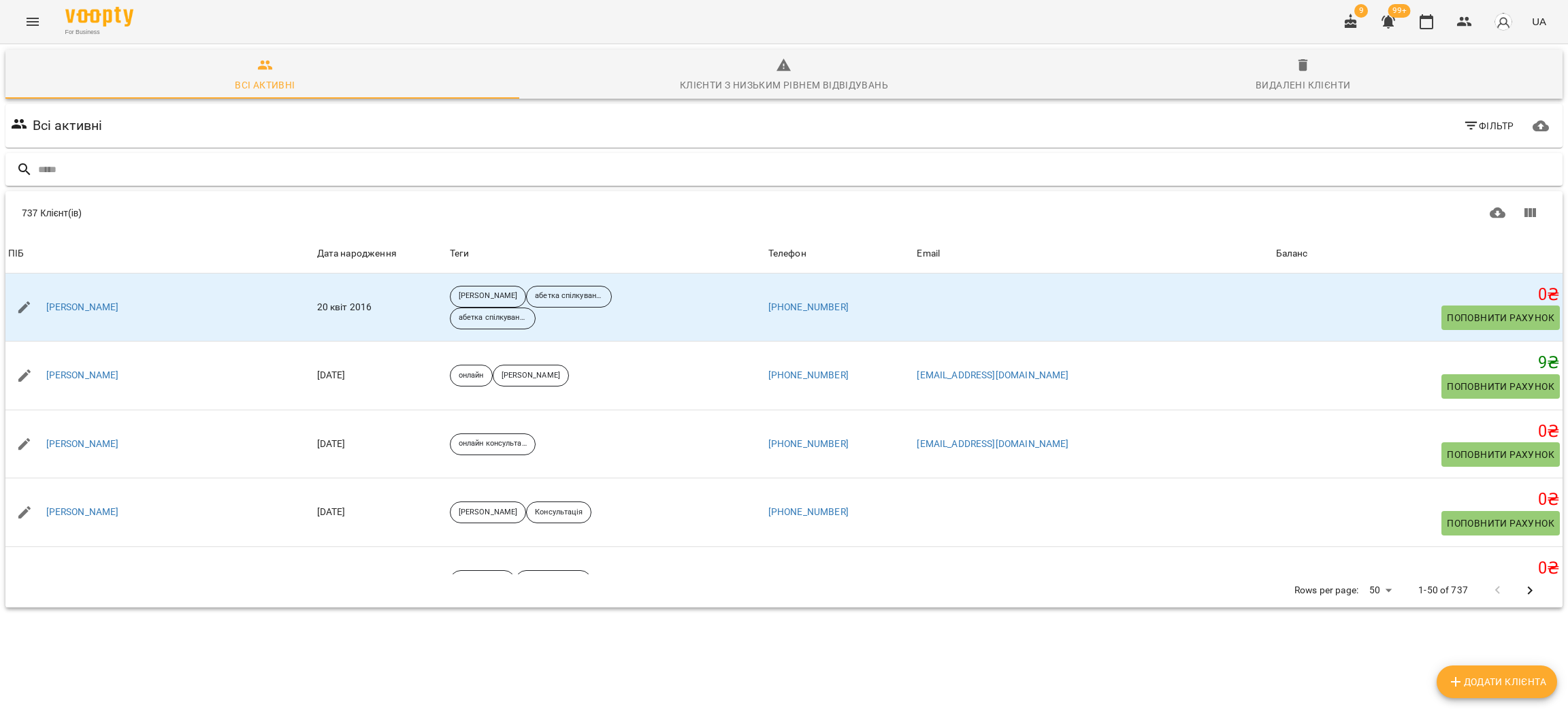
click at [111, 159] on input "text" at bounding box center [797, 169] width 1519 height 23
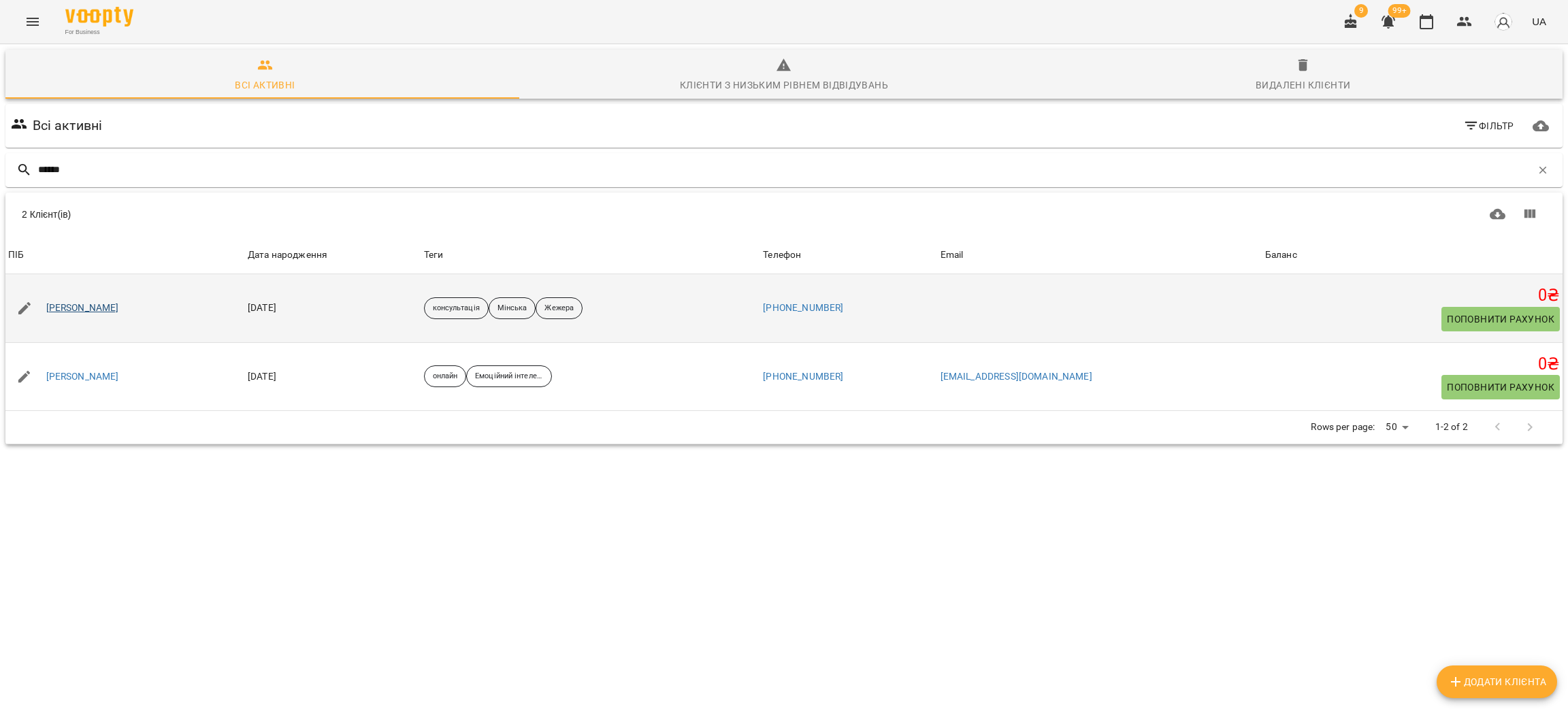
type input "******"
click at [75, 305] on link "[PERSON_NAME]" at bounding box center [83, 308] width 73 height 14
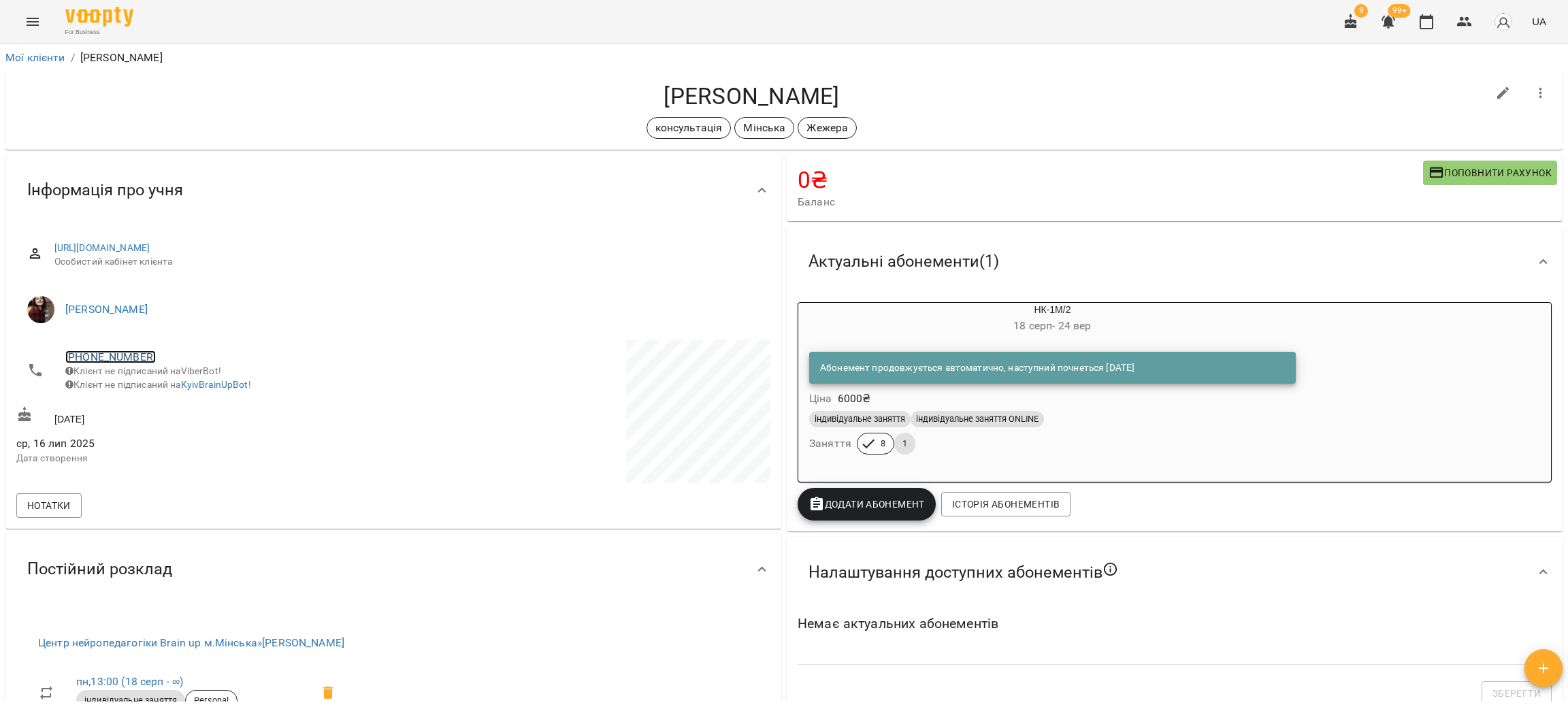
click at [110, 357] on link "[PHONE_NUMBER]" at bounding box center [110, 356] width 90 height 13
click at [162, 384] on img at bounding box center [165, 383] width 21 height 21
click at [1464, 12] on button "button" at bounding box center [1464, 21] width 33 height 33
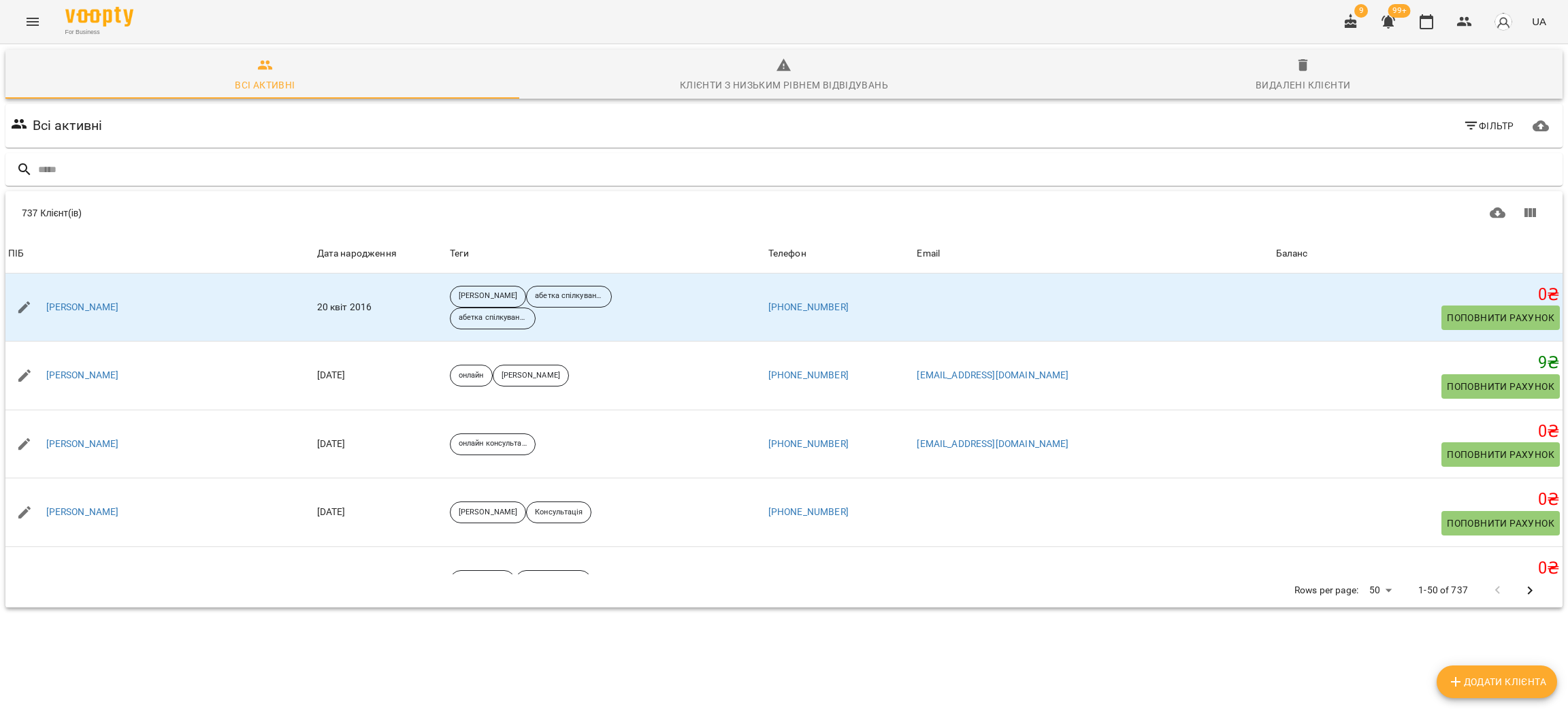
click at [180, 160] on input "text" at bounding box center [797, 169] width 1519 height 23
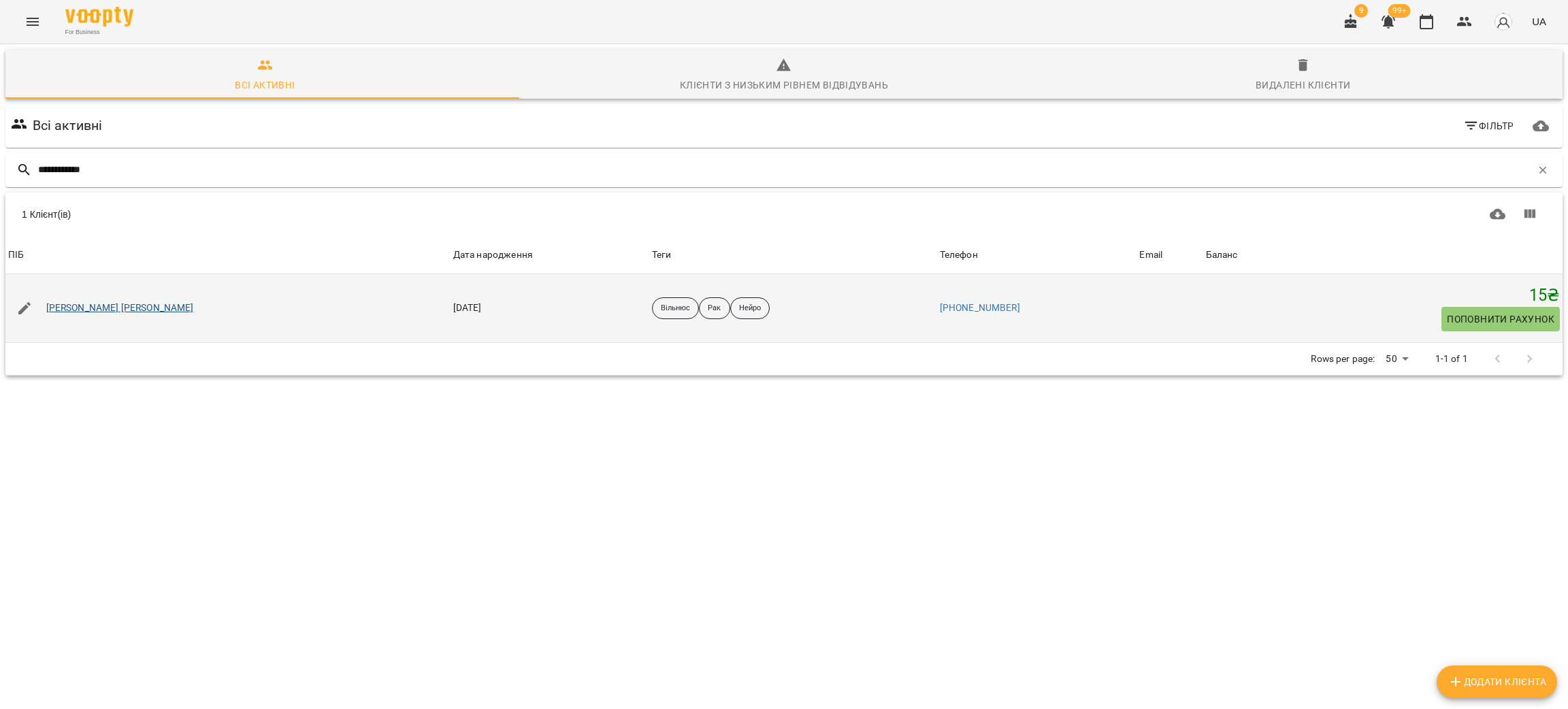
type input "**********"
click at [90, 306] on link "Кріступас Куорас Kristupas Kuoras" at bounding box center [120, 308] width 148 height 14
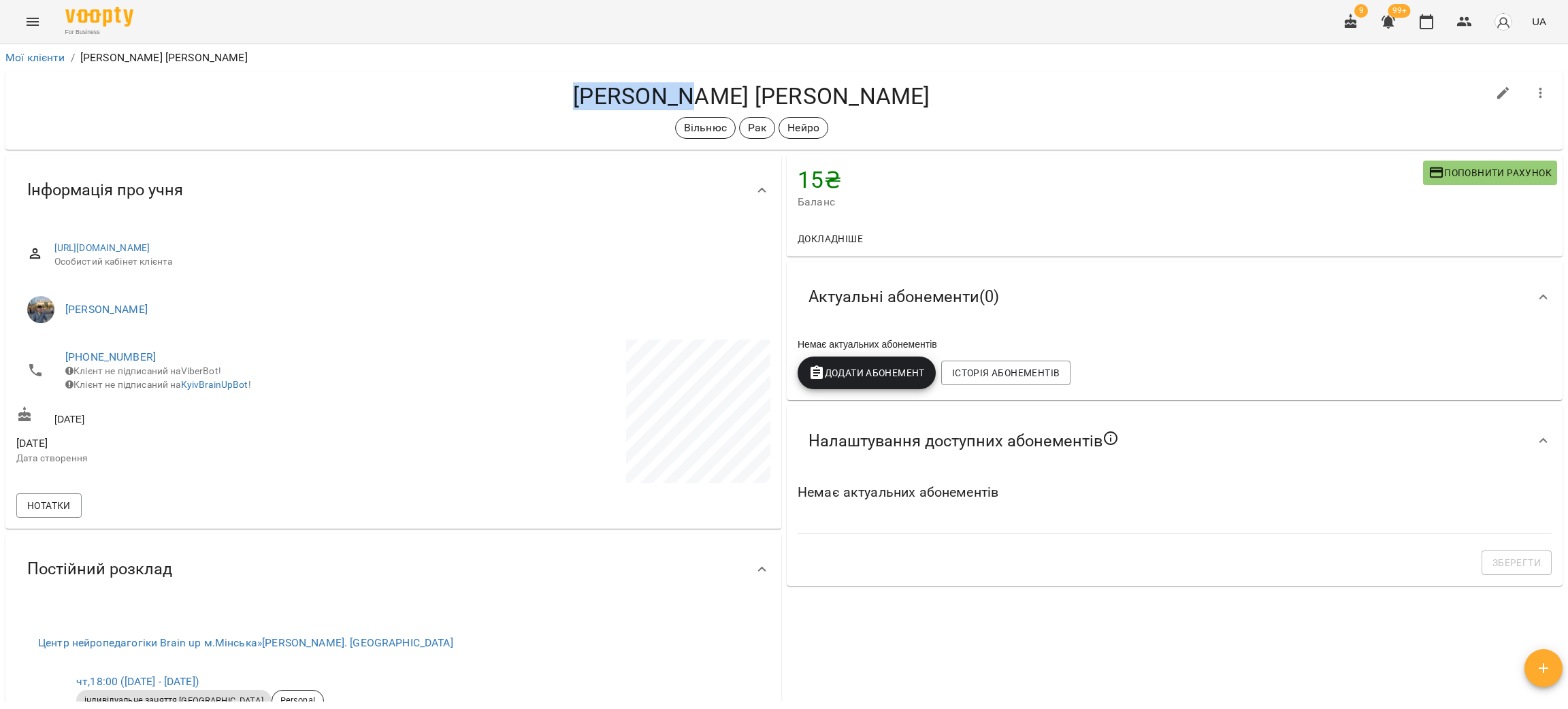
drag, startPoint x: 665, startPoint y: 93, endPoint x: 538, endPoint y: 95, distance: 127.0
click at [538, 95] on h4 "Кріступас Куорас Kristupas Kuoras" at bounding box center [751, 96] width 1471 height 28
copy h4 "Кріступас"
click at [138, 452] on span "ср, 11 січ 2023" at bounding box center [203, 444] width 374 height 16
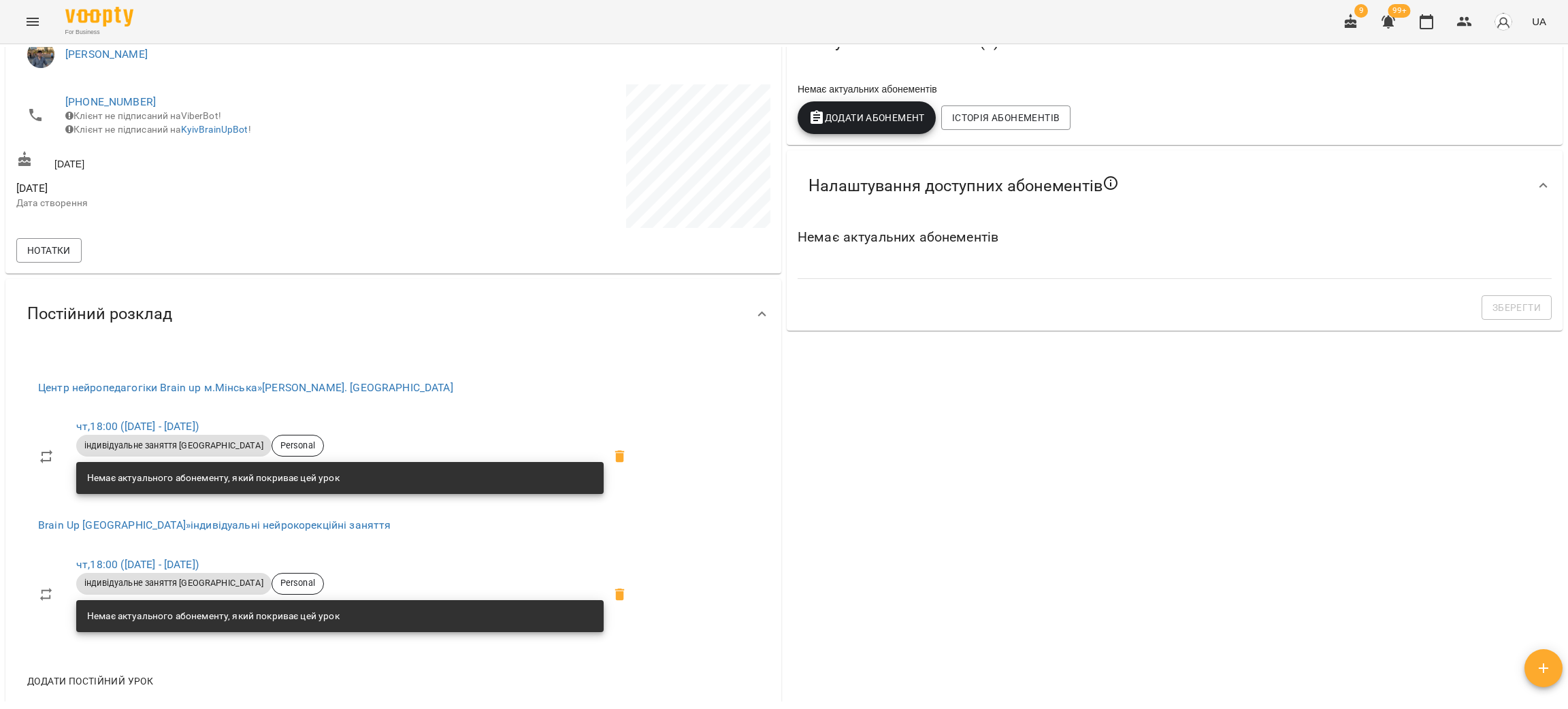
scroll to position [510, 0]
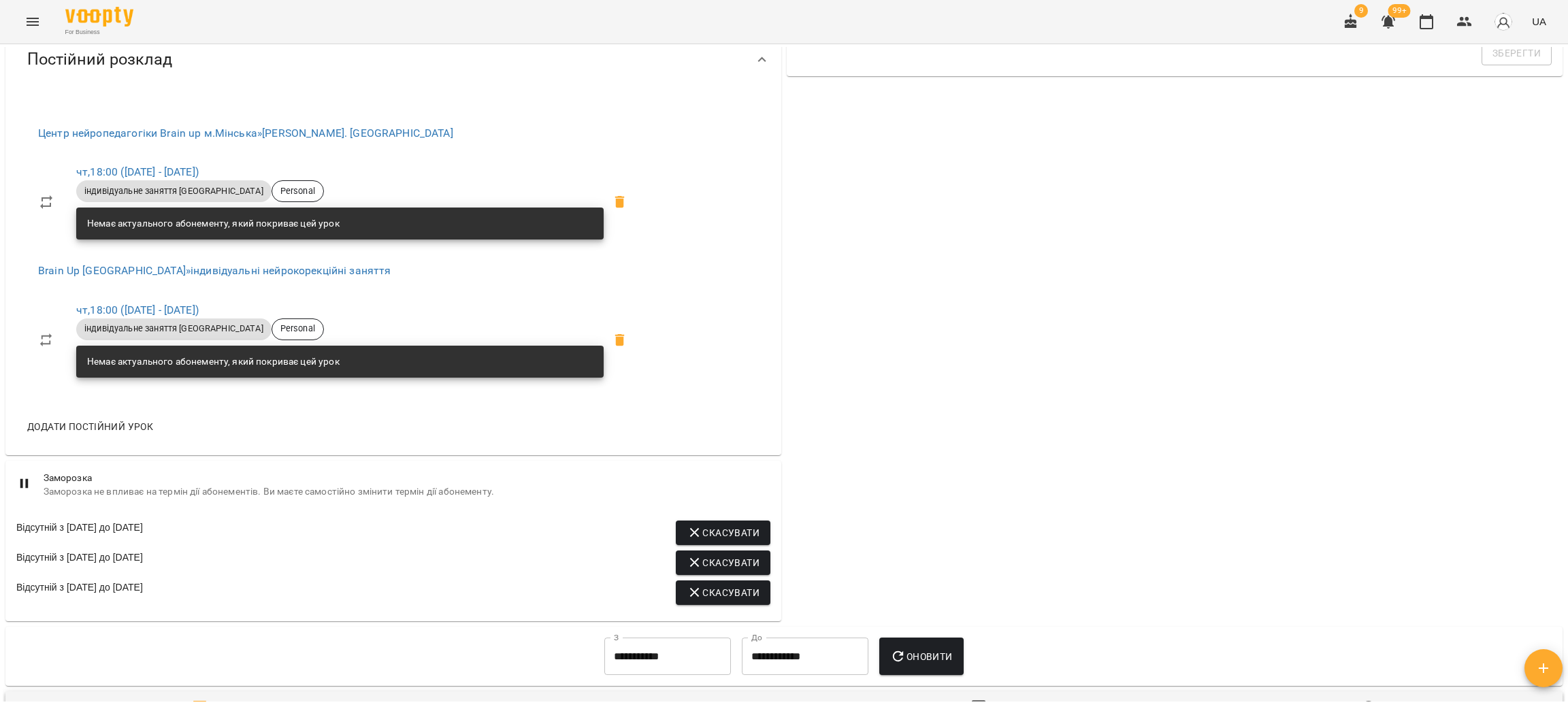
click at [85, 427] on span "Додати постійний урок" at bounding box center [89, 427] width 126 height 16
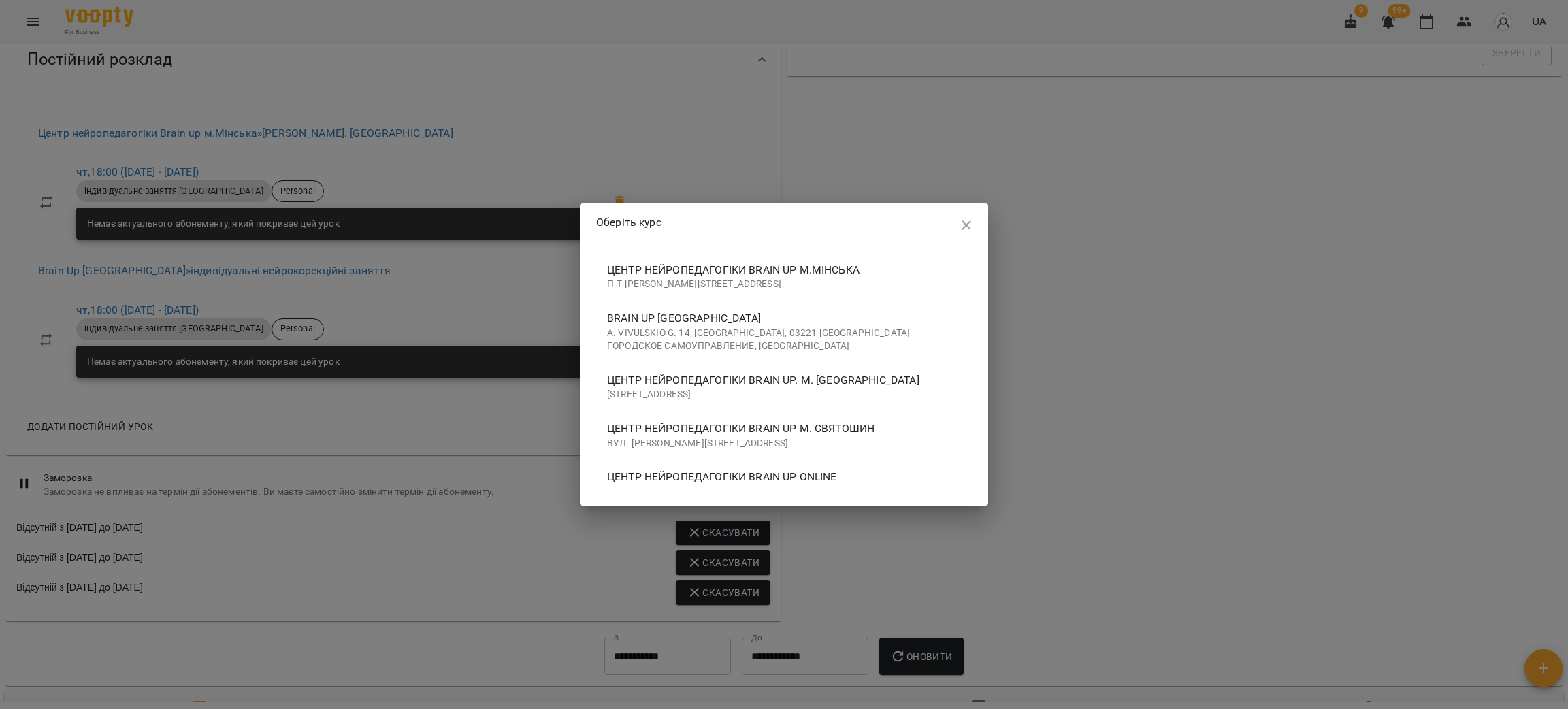
click at [684, 330] on p "A. Vivulskio g. 14, Vilnius, 03221 Вильнюсское городское самоуправление, Литва" at bounding box center [784, 340] width 354 height 27
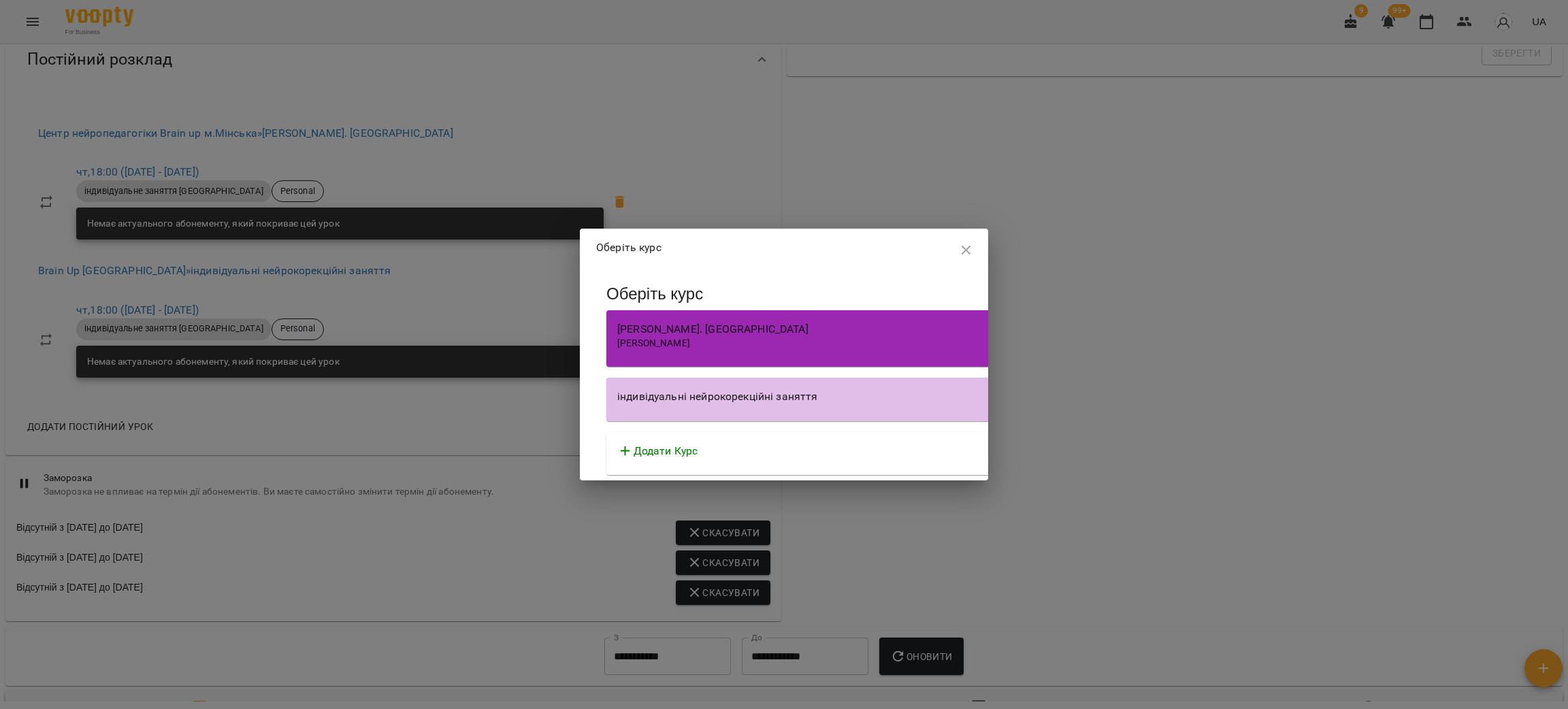
click at [770, 334] on div "[PERSON_NAME]. [GEOGRAPHIC_DATA]" at bounding box center [993, 329] width 754 height 16
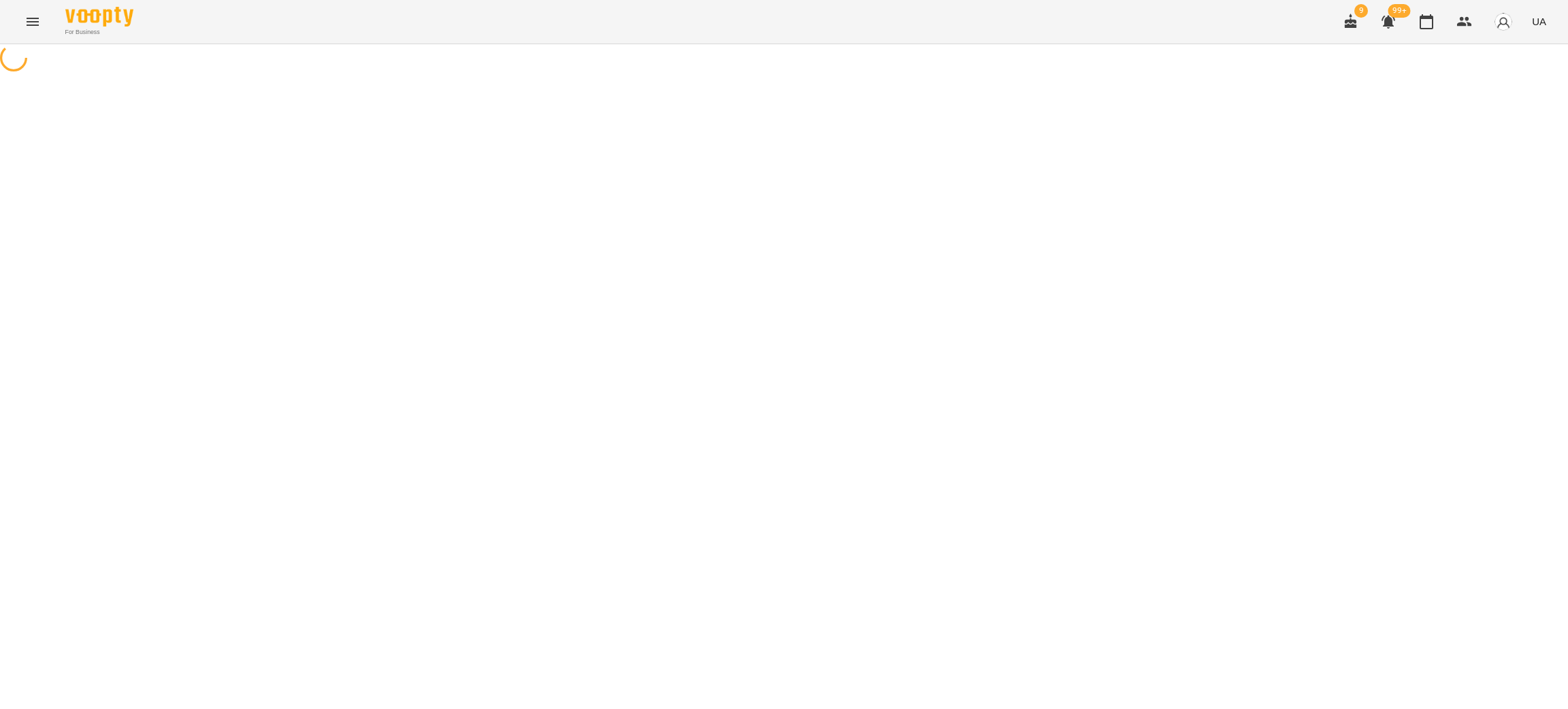
select select "**********"
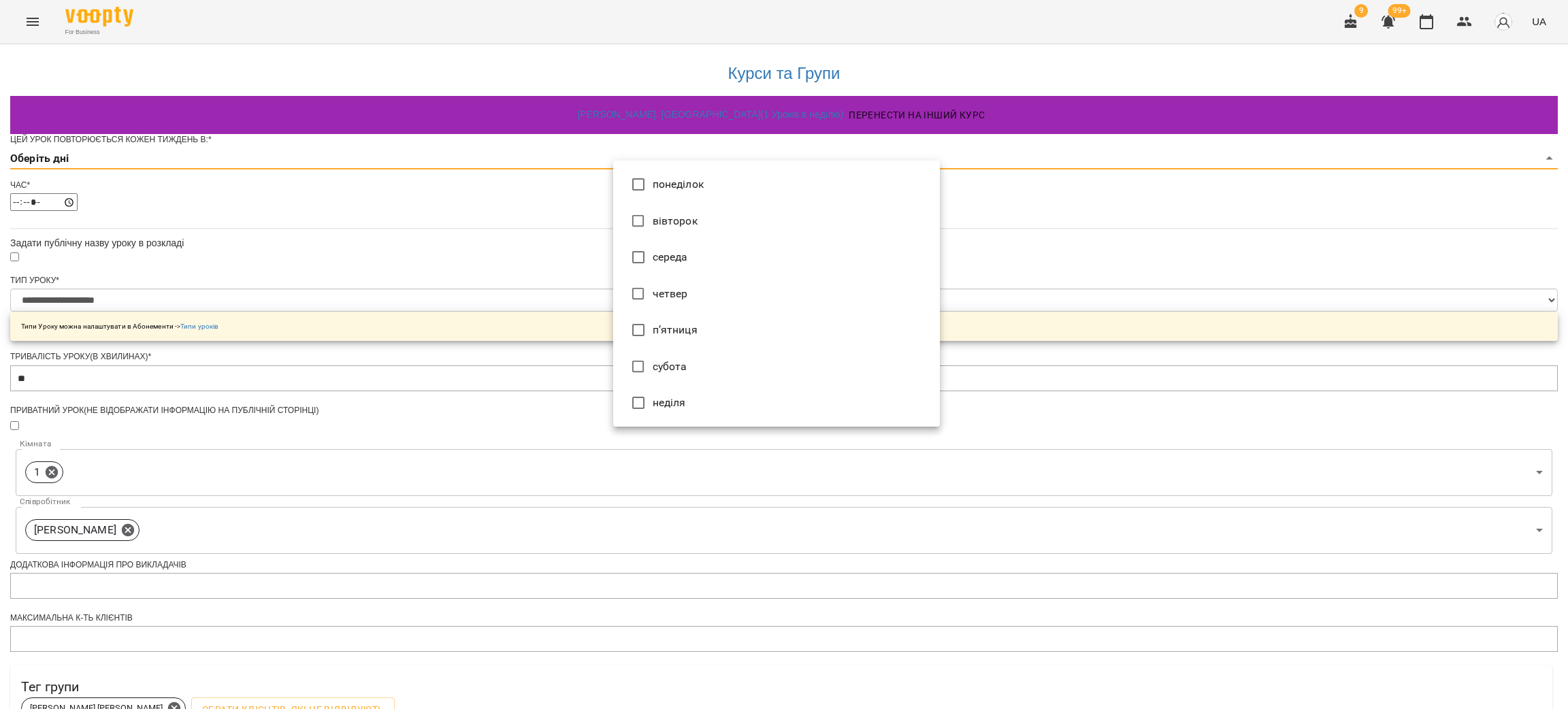
click at [695, 186] on body "**********" at bounding box center [784, 439] width 1568 height 877
click at [682, 186] on li "понеділок" at bounding box center [777, 184] width 327 height 37
type input "*"
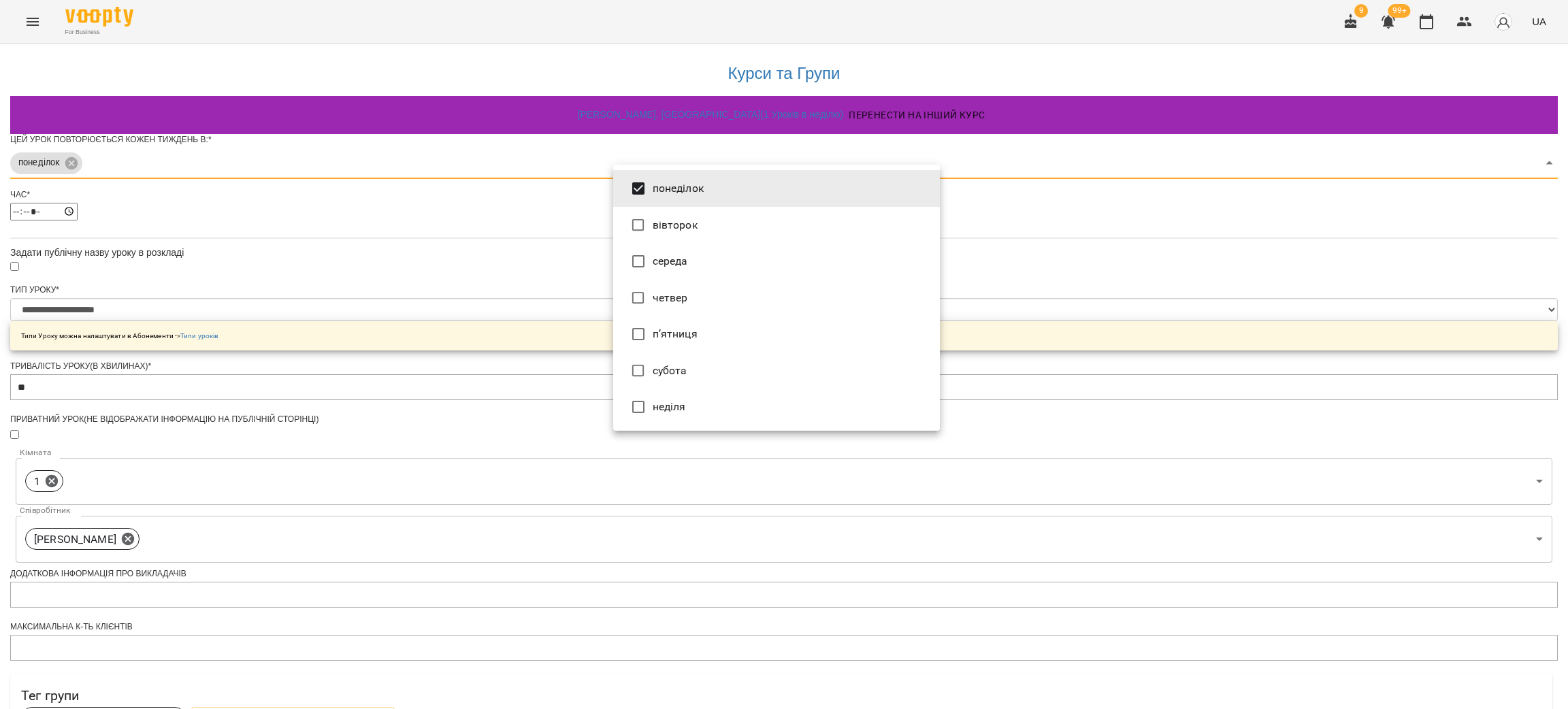
click at [332, 266] on div at bounding box center [784, 354] width 1568 height 709
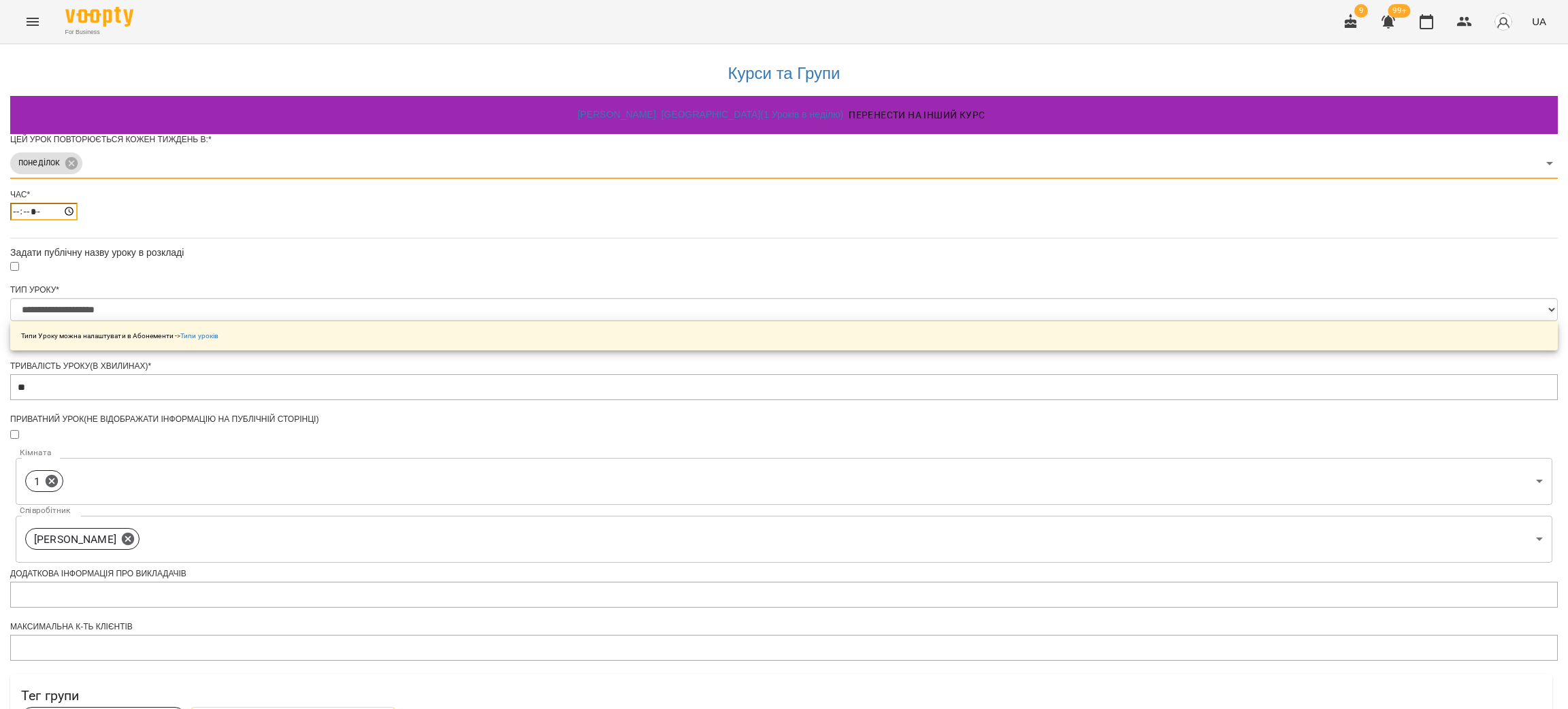
click at [77, 221] on input "*****" at bounding box center [44, 212] width 67 height 18
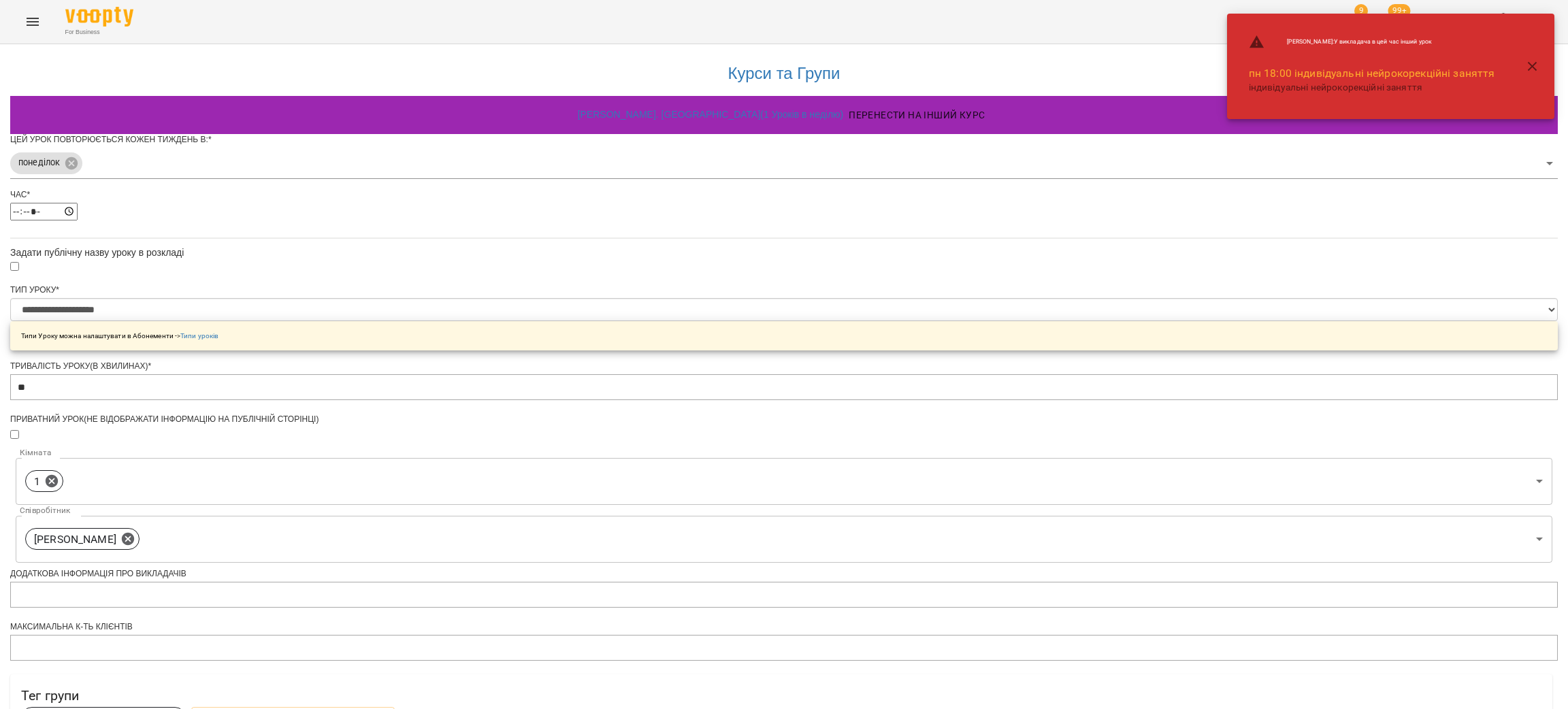
type input "*****"
click at [387, 349] on div "**********" at bounding box center [784, 466] width 1548 height 845
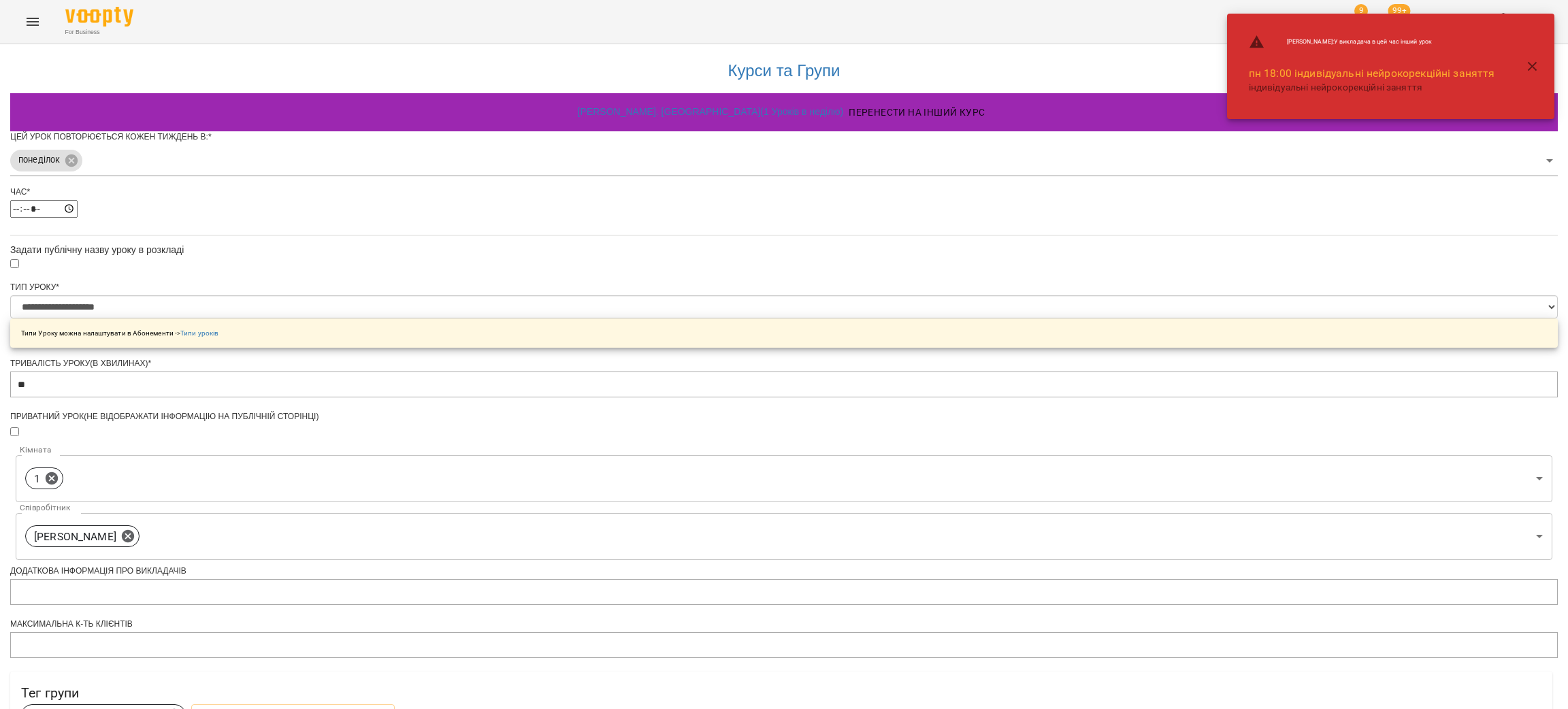
scroll to position [270, 0]
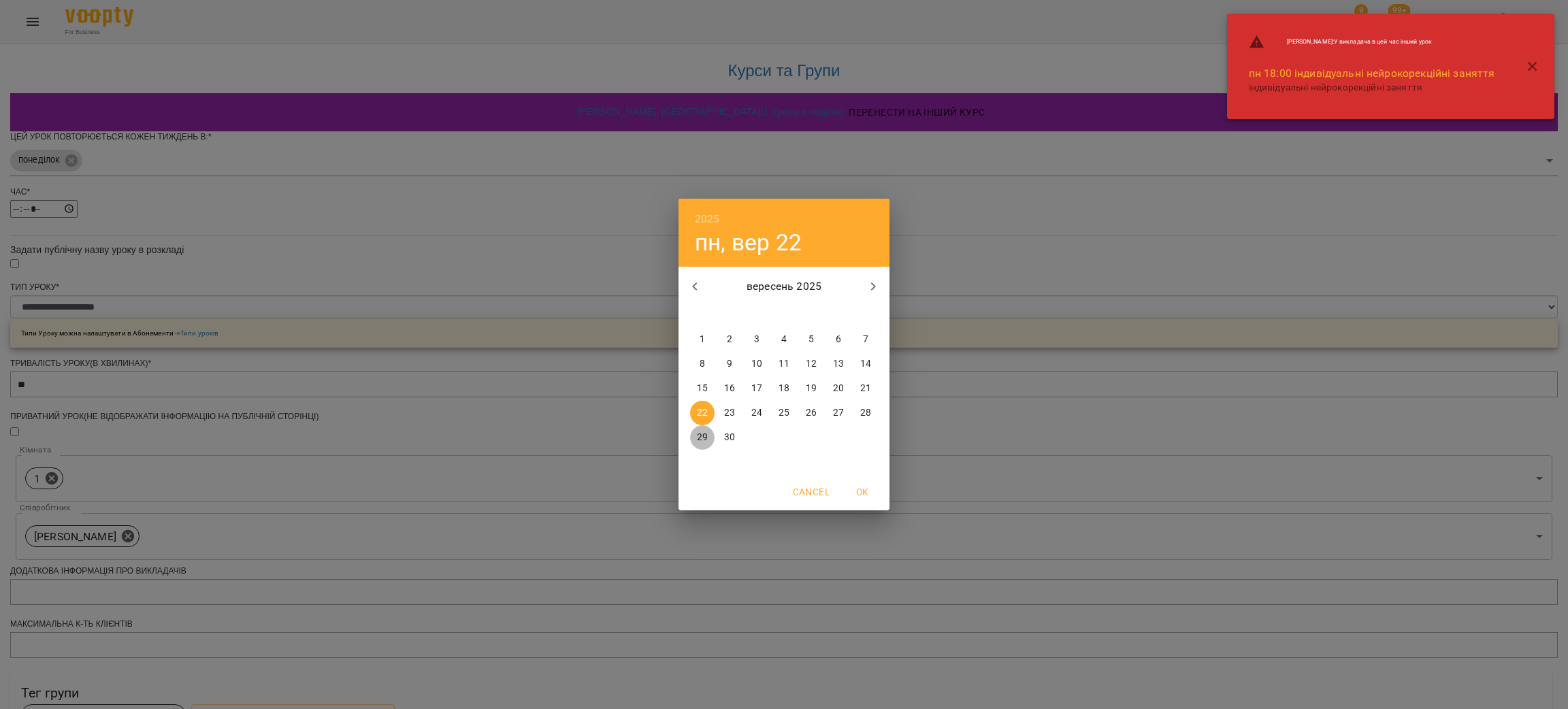
click at [697, 441] on p "29" at bounding box center [702, 438] width 11 height 14
type input "**********"
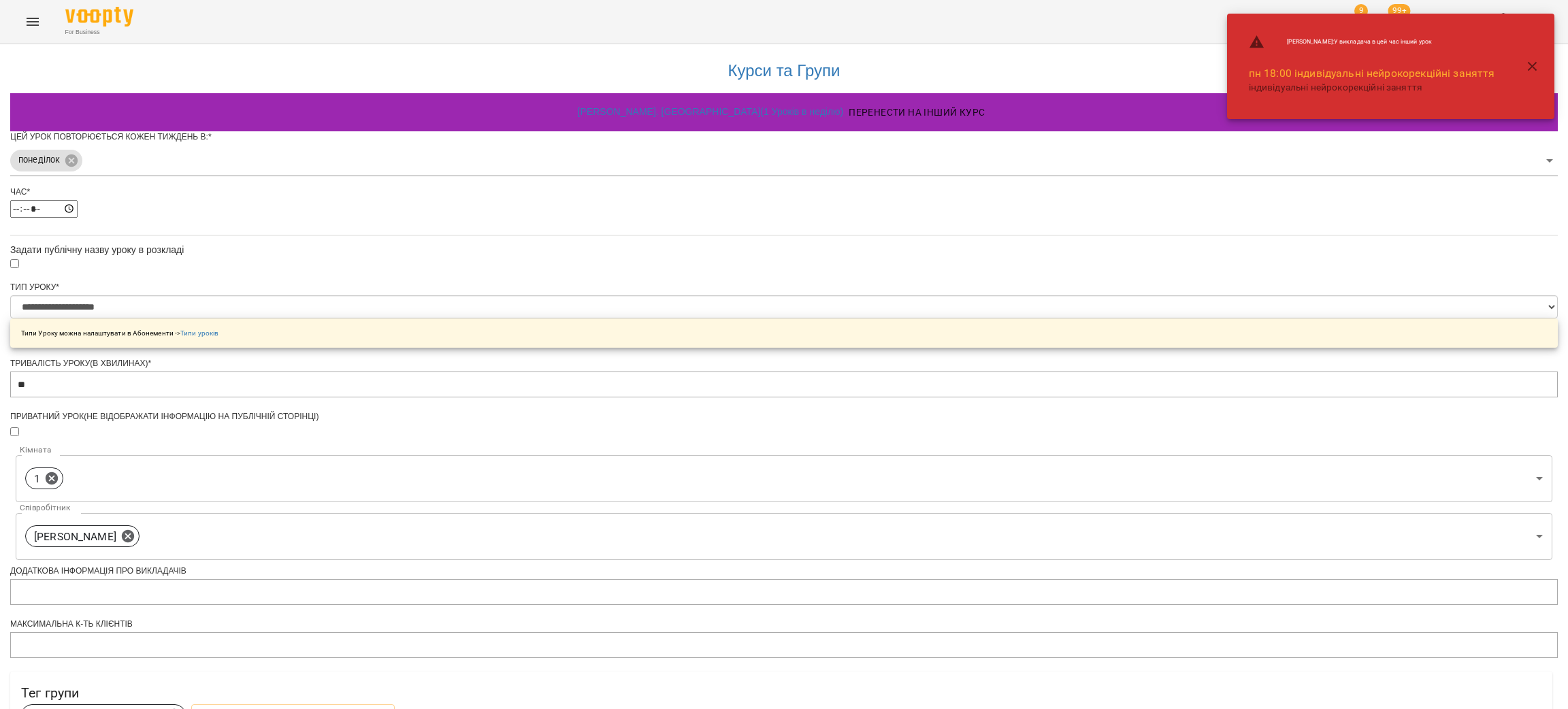
scroll to position [309, 0]
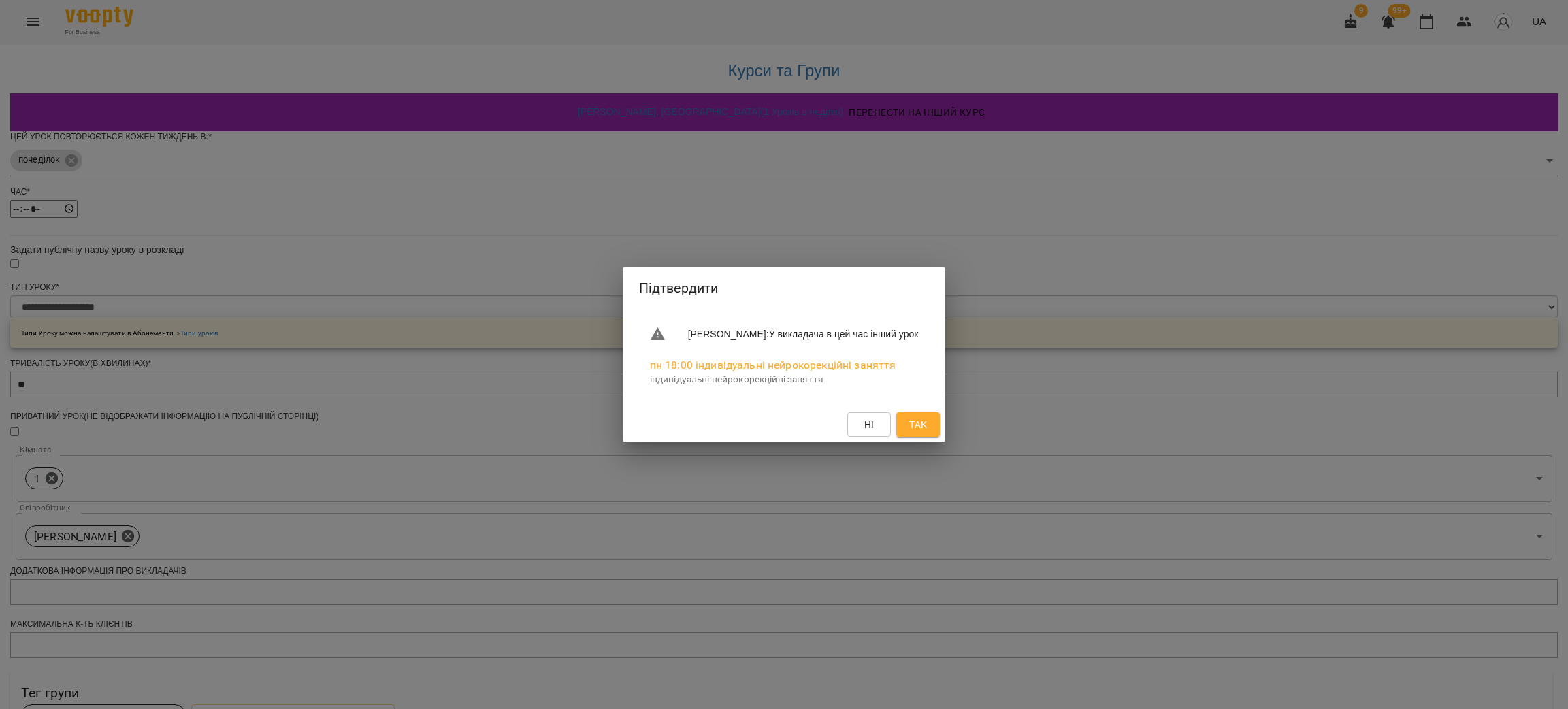
click at [905, 417] on button "Так" at bounding box center [918, 424] width 44 height 25
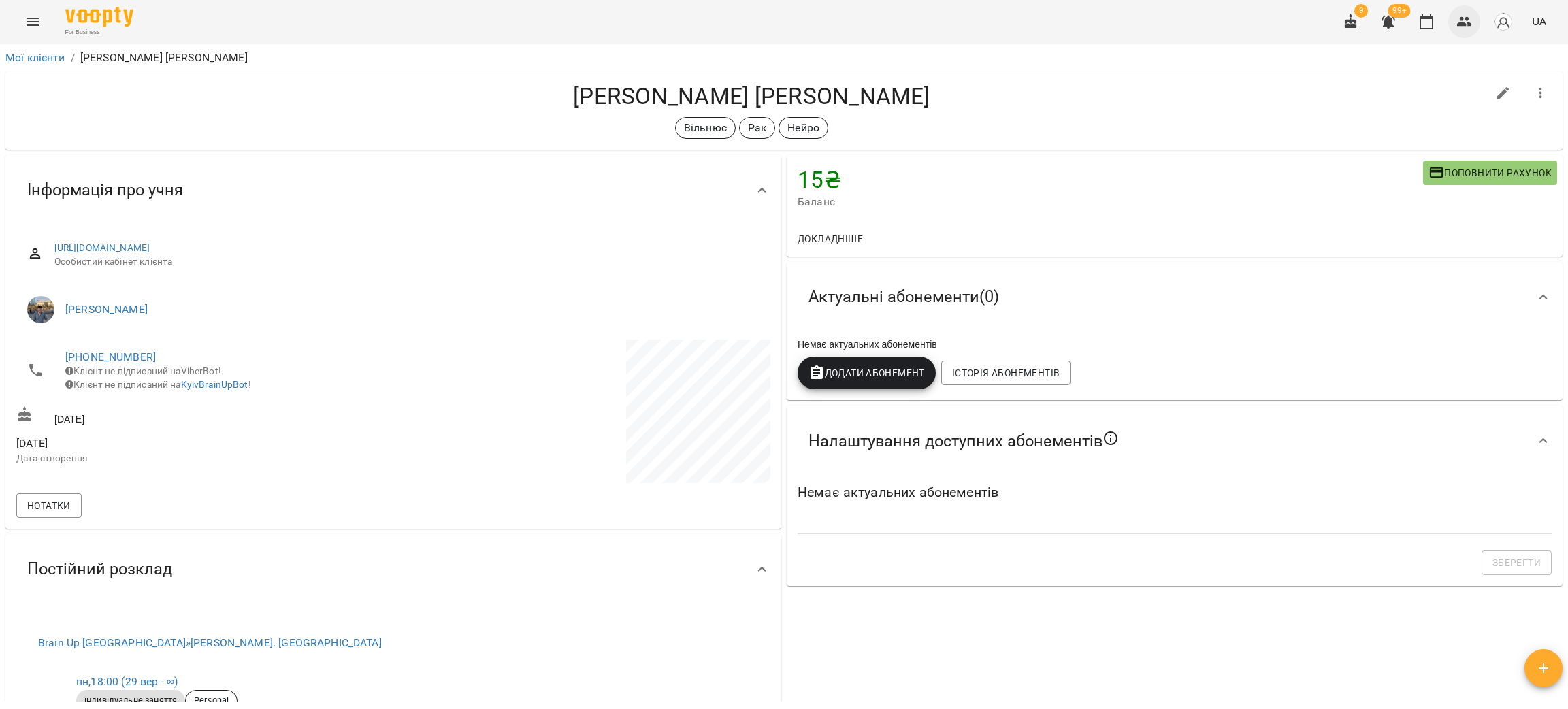
click at [1465, 20] on icon "button" at bounding box center [1465, 22] width 16 height 16
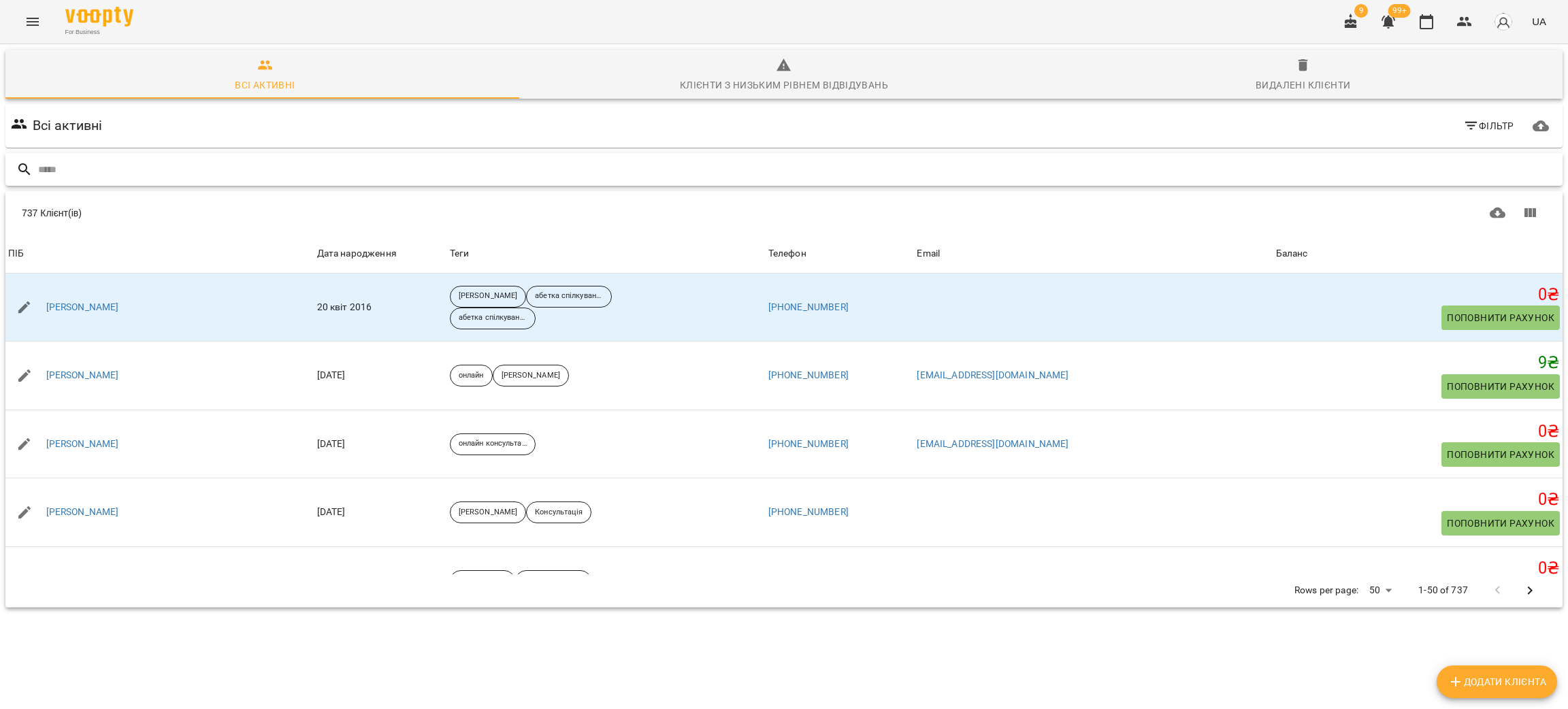
click at [186, 170] on input "text" at bounding box center [797, 169] width 1519 height 23
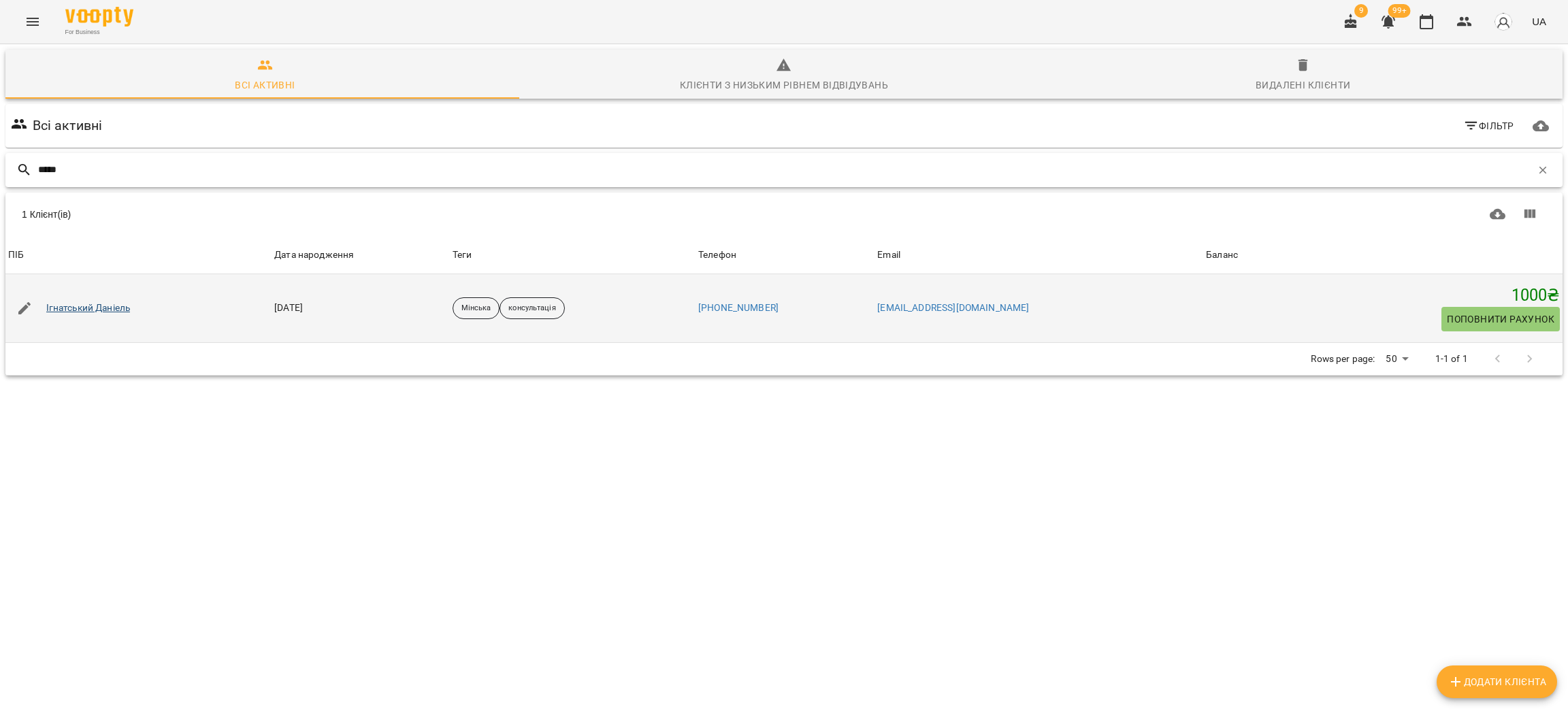
type input "*****"
click at [121, 303] on link "Ігнатський Даніель" at bounding box center [88, 308] width 84 height 14
